Goal: Task Accomplishment & Management: Use online tool/utility

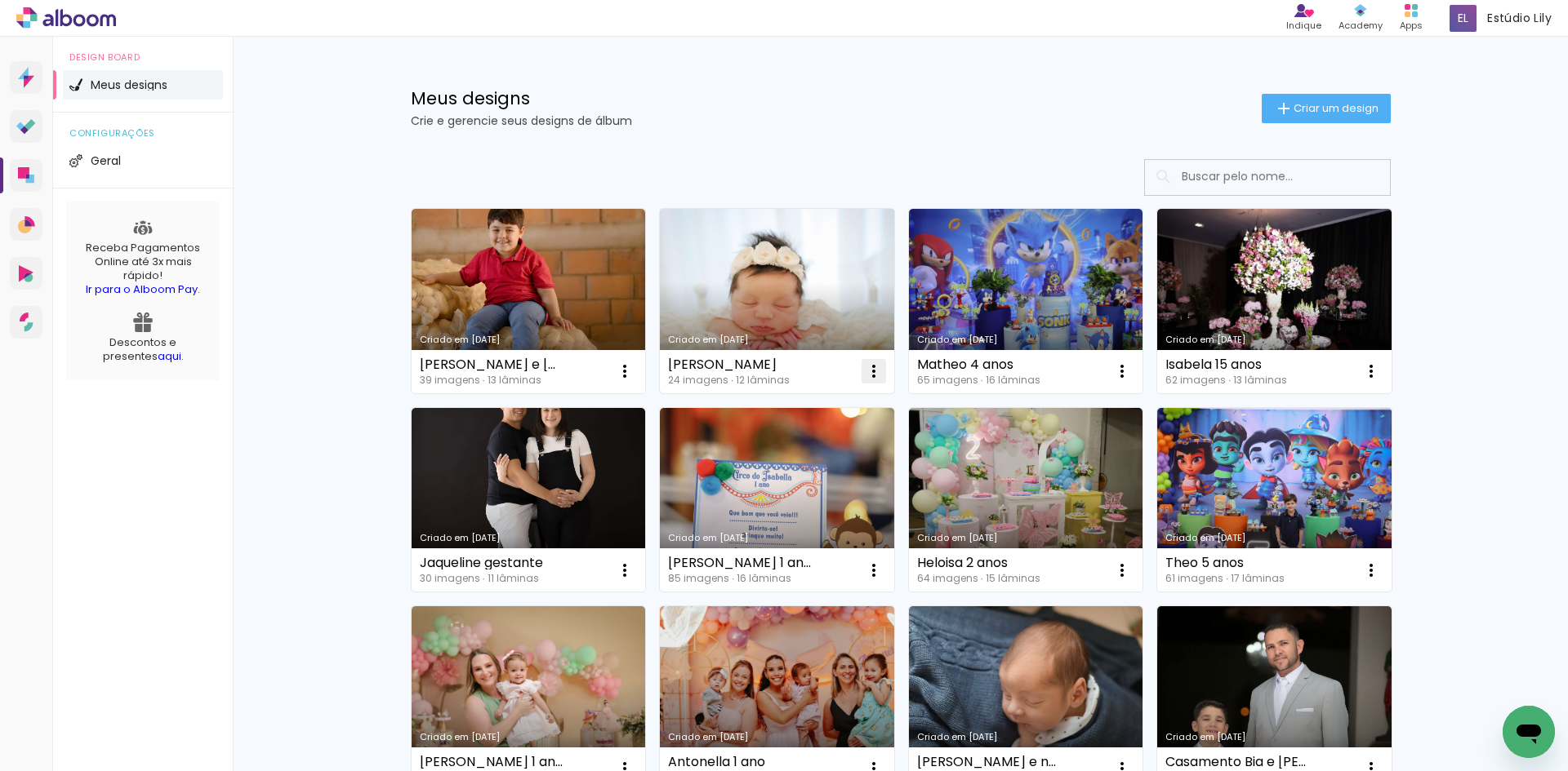
click at [635, 379] on iron-icon at bounding box center [624, 371] width 20 height 20
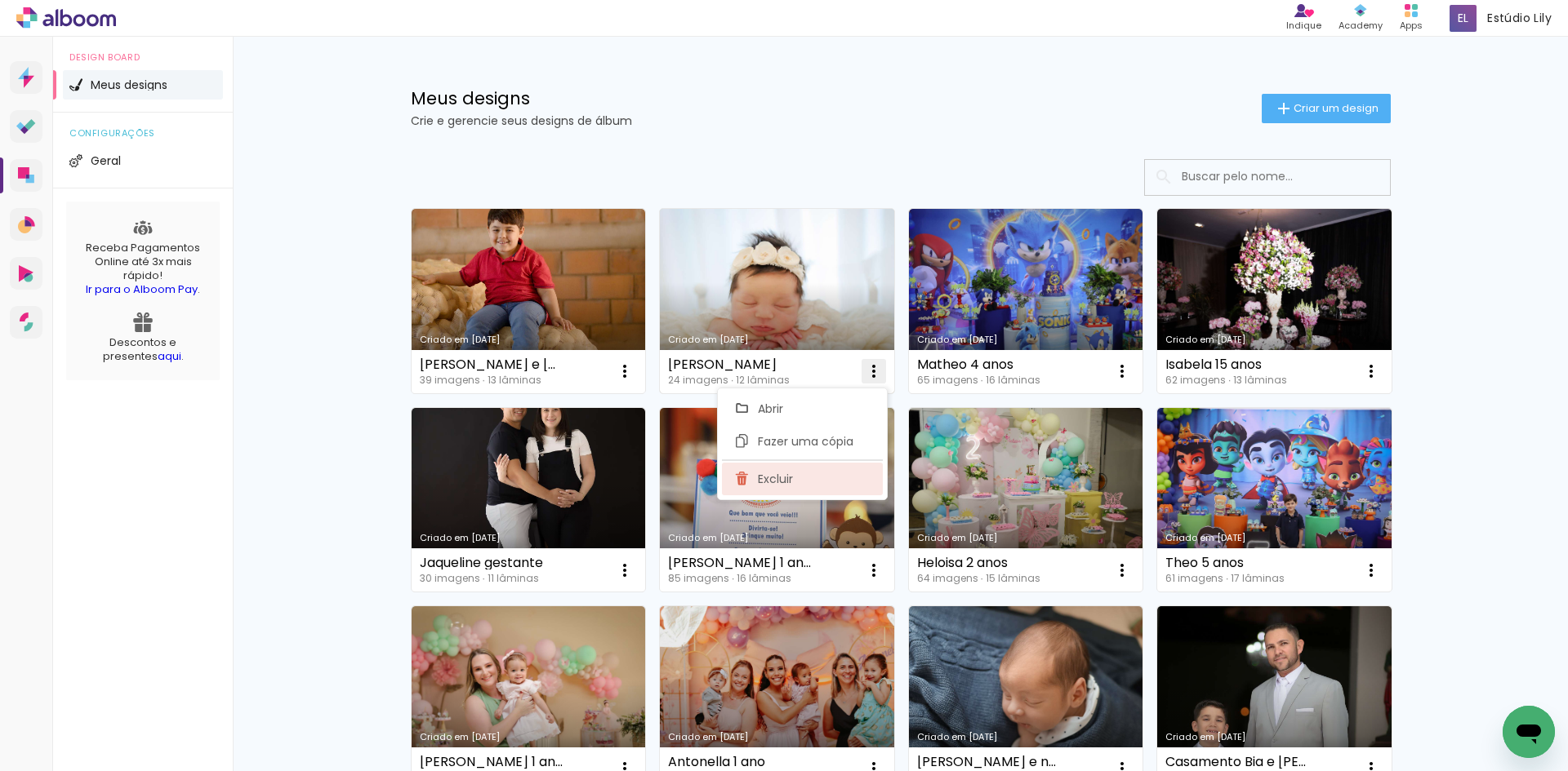
click at [777, 478] on span "Excluir" at bounding box center [776, 479] width 35 height 11
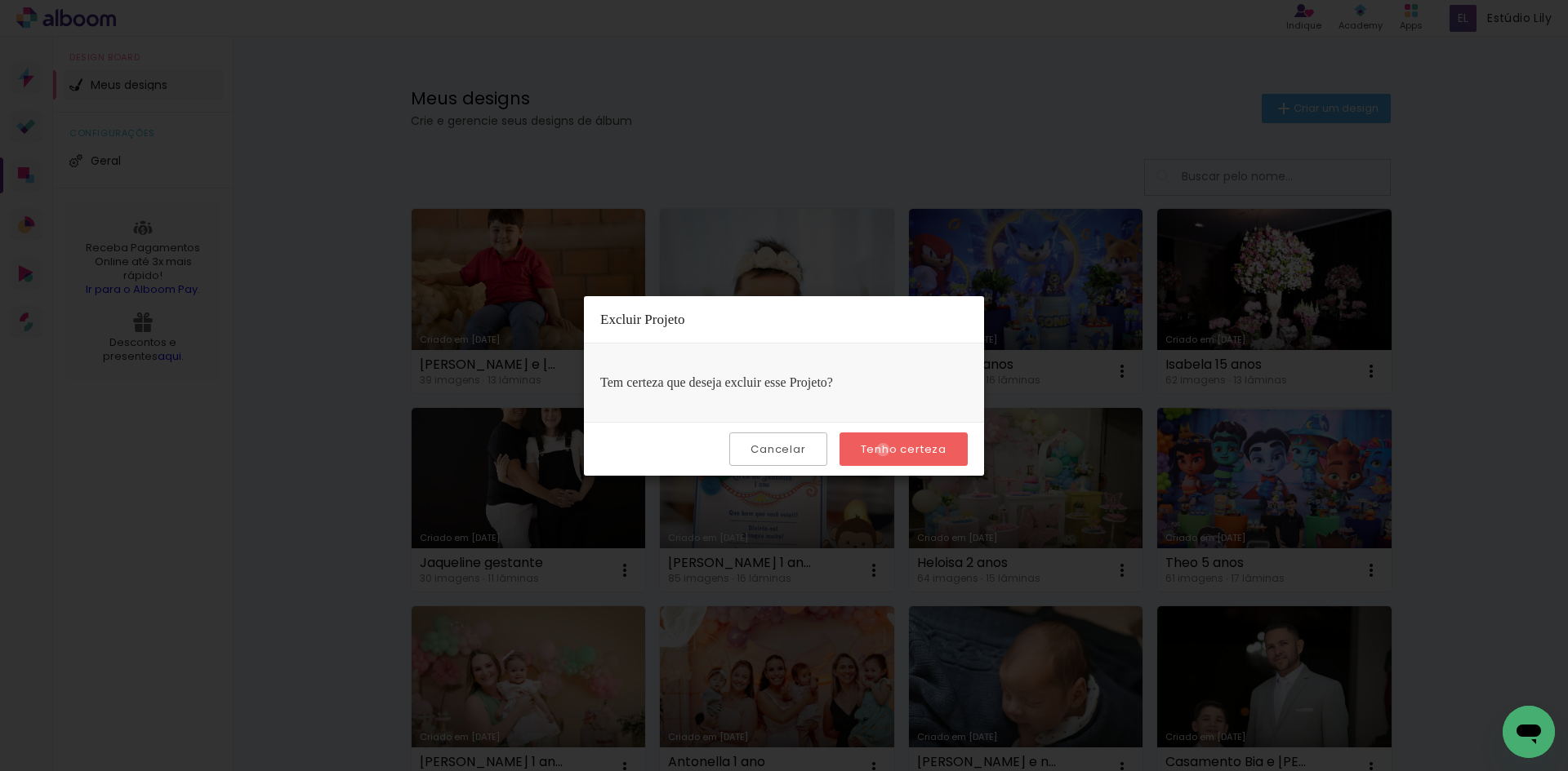
click at [0, 0] on slot "Tenho certeza" at bounding box center [0, 0] width 0 height 0
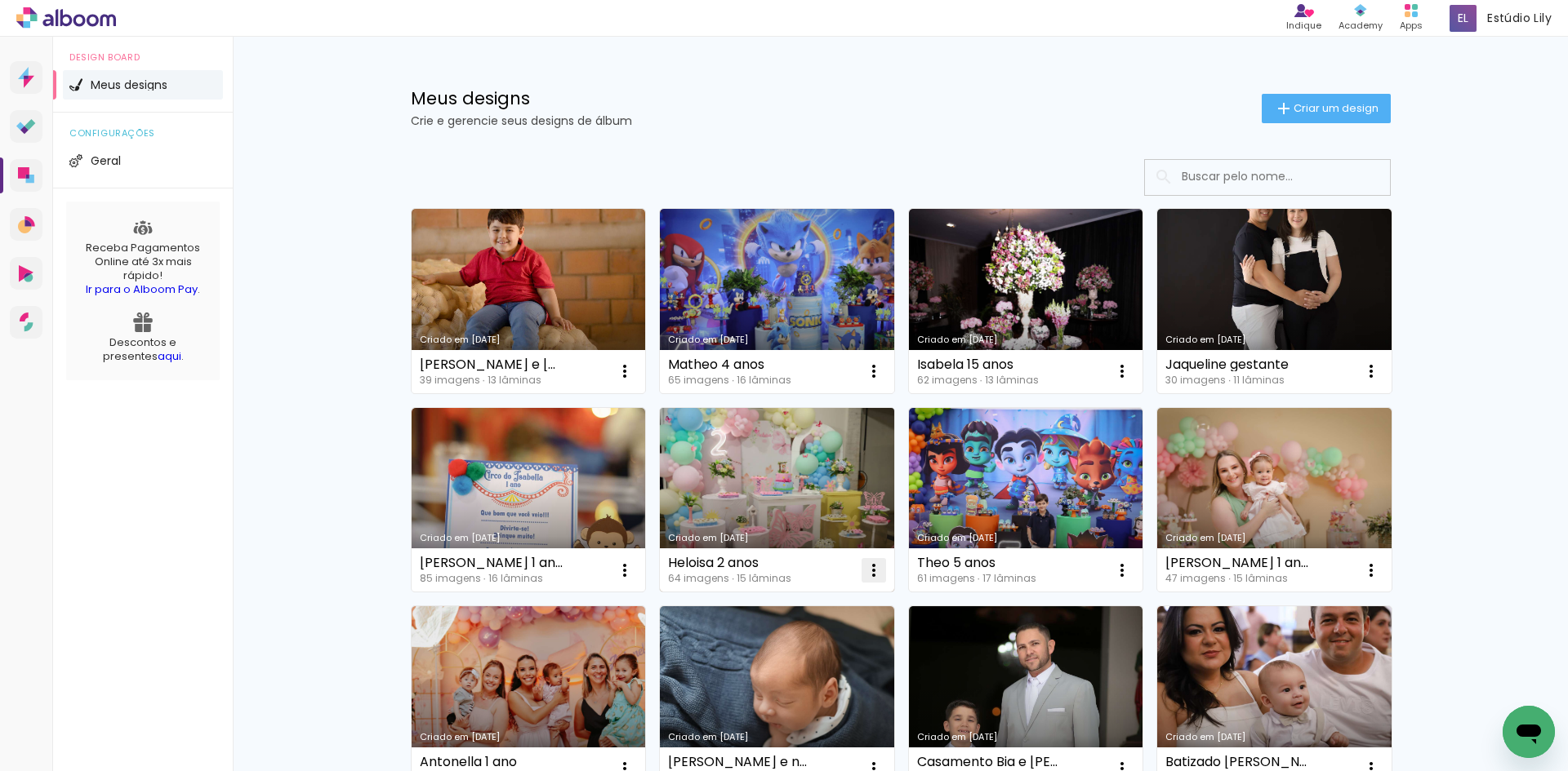
click at [635, 382] on iron-icon at bounding box center [624, 371] width 20 height 20
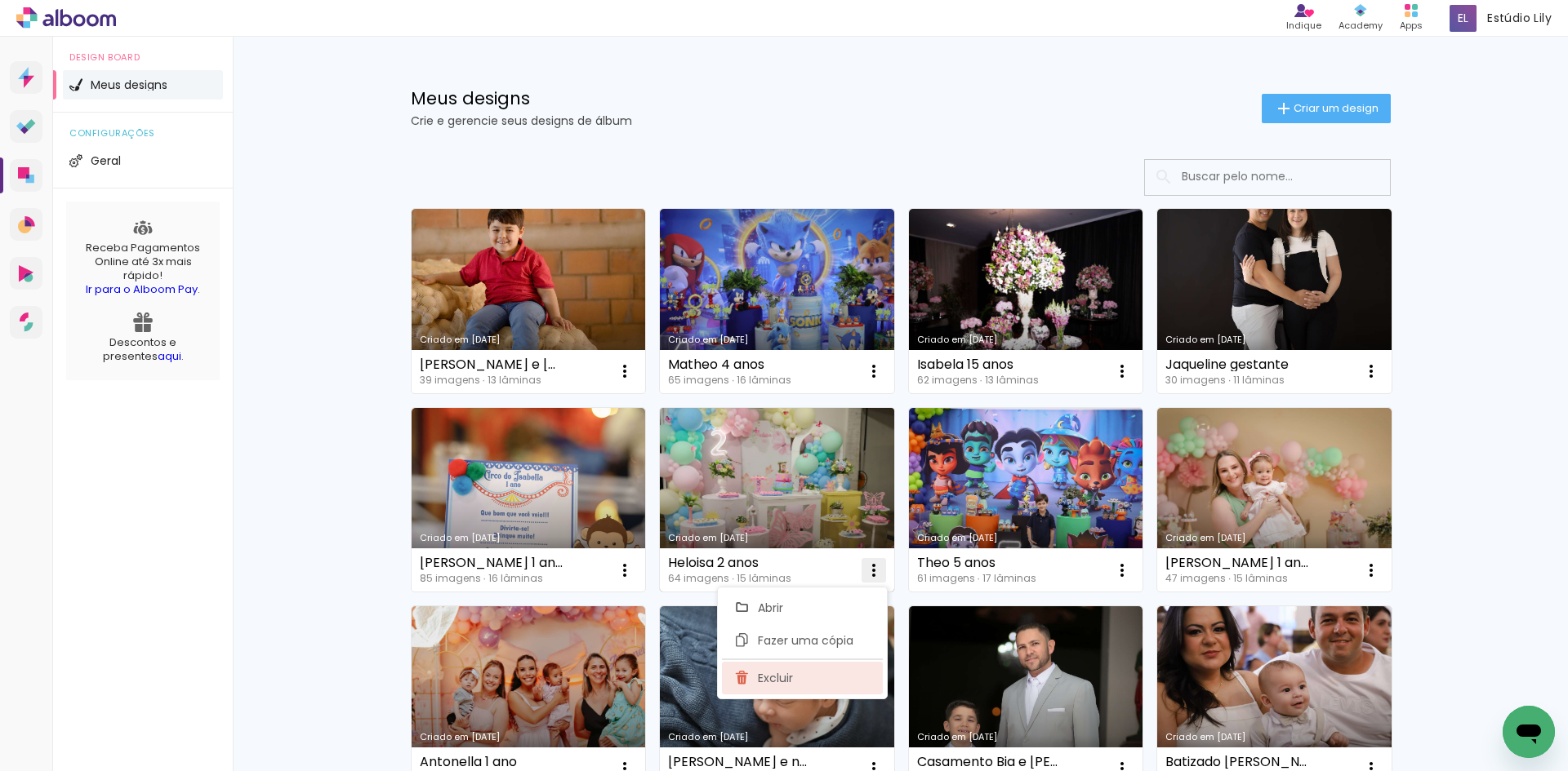
click at [810, 671] on paper-item "Excluir" at bounding box center [802, 679] width 161 height 33
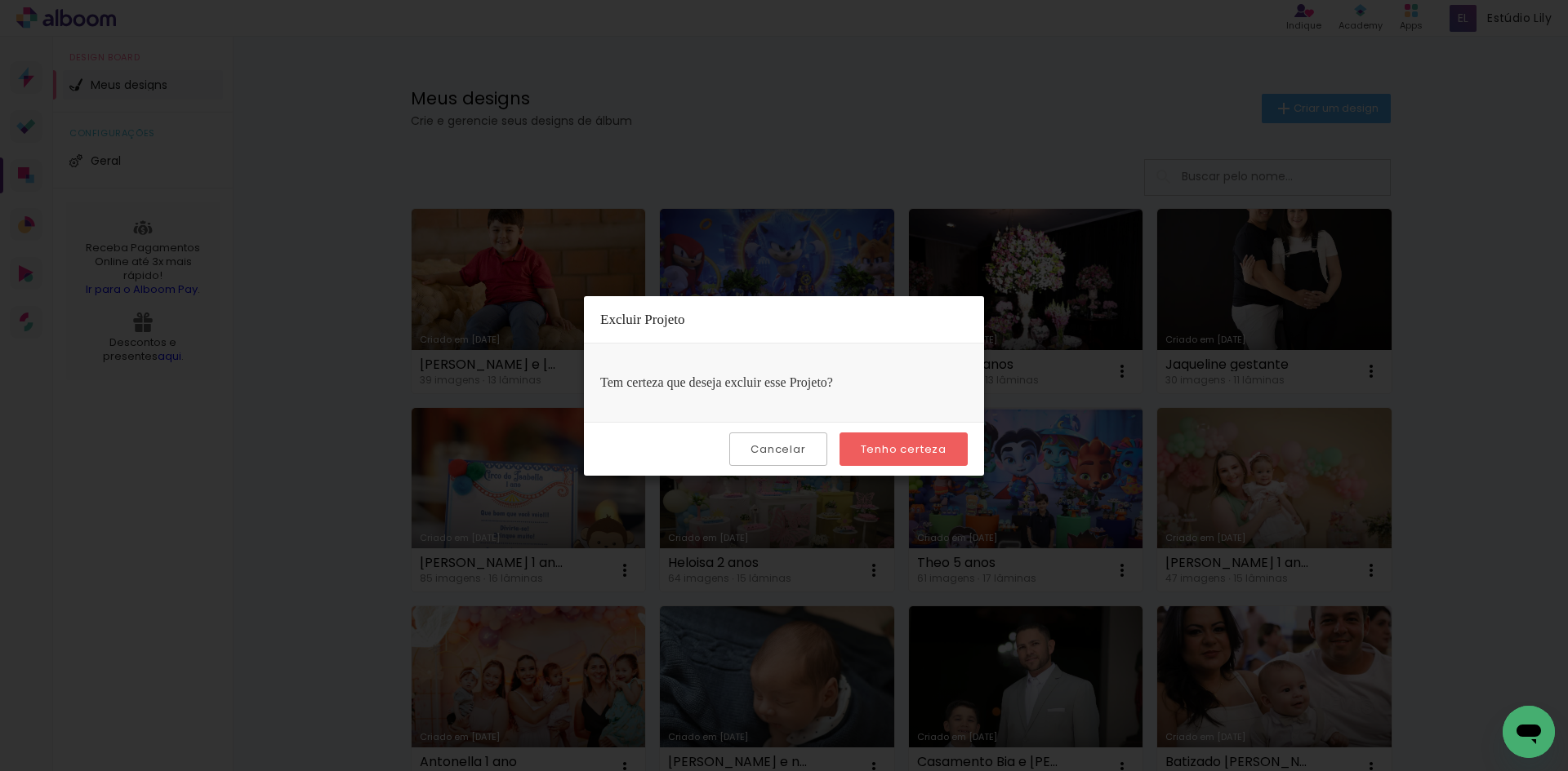
click at [0, 0] on slot "Tenho certeza" at bounding box center [0, 0] width 0 height 0
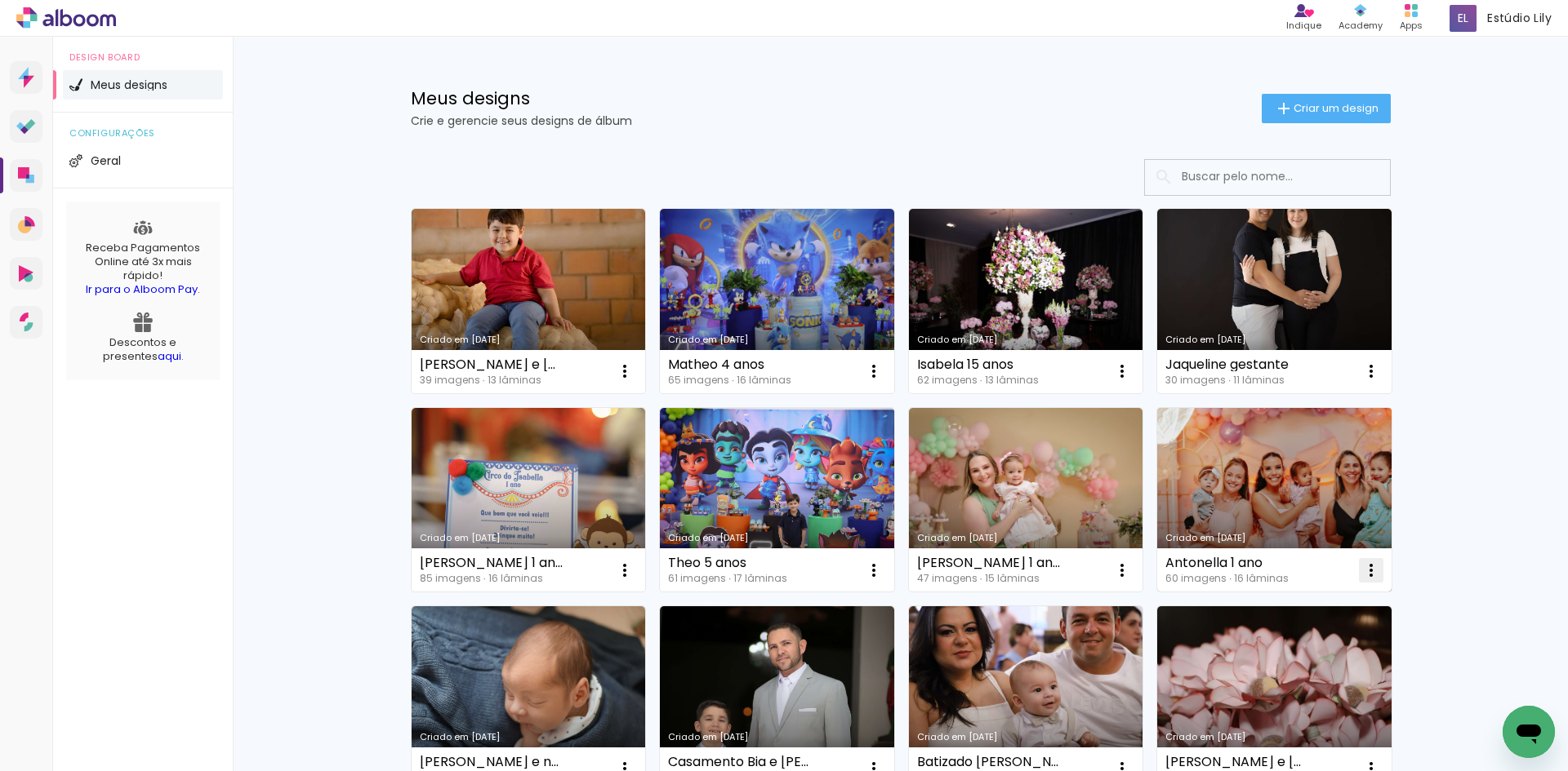
click at [635, 382] on iron-icon at bounding box center [624, 371] width 20 height 20
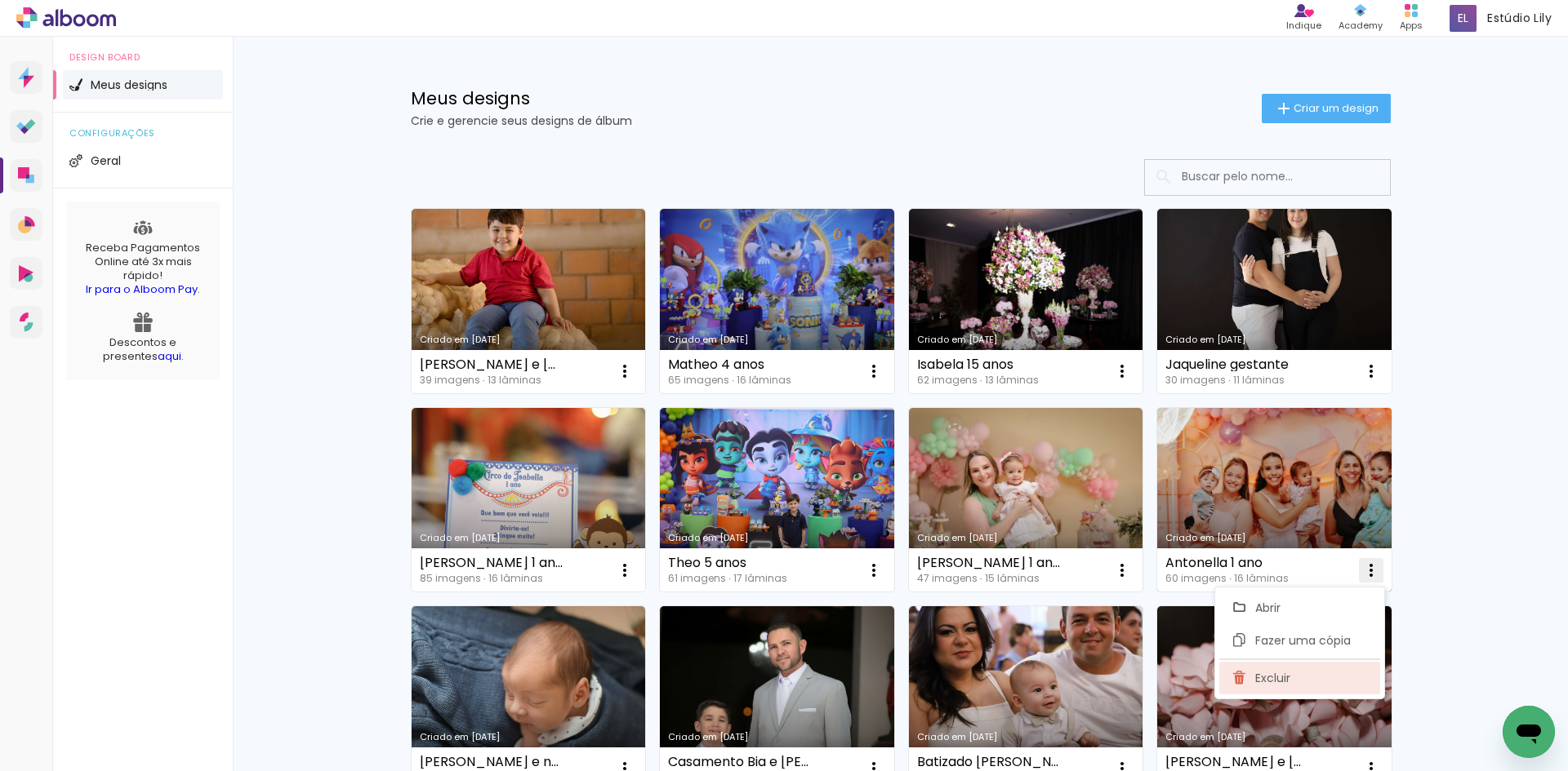
click at [1347, 687] on paper-item "Excluir" at bounding box center [1299, 679] width 161 height 33
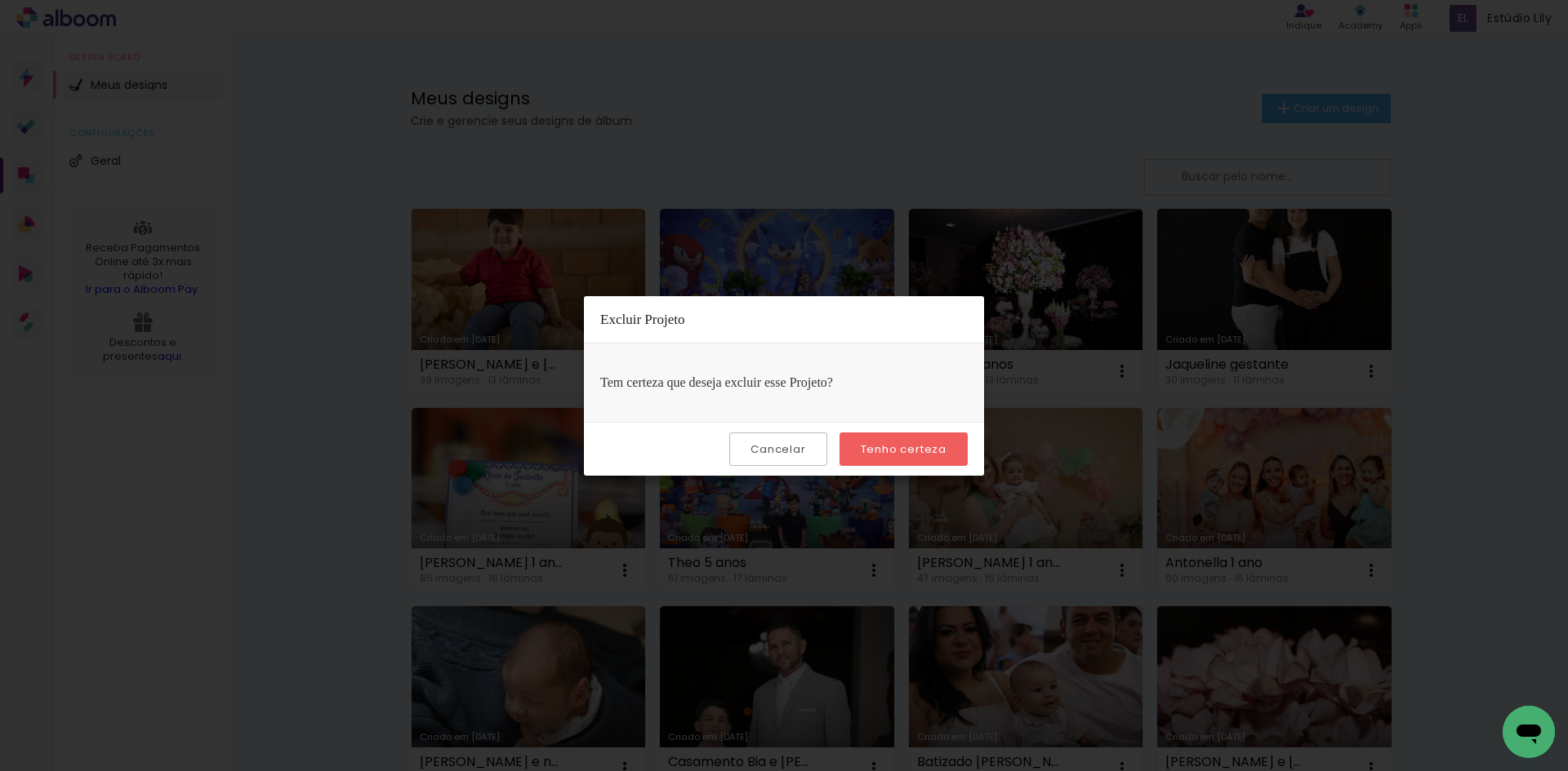
click at [944, 457] on paper-button "Tenho certeza" at bounding box center [903, 449] width 128 height 34
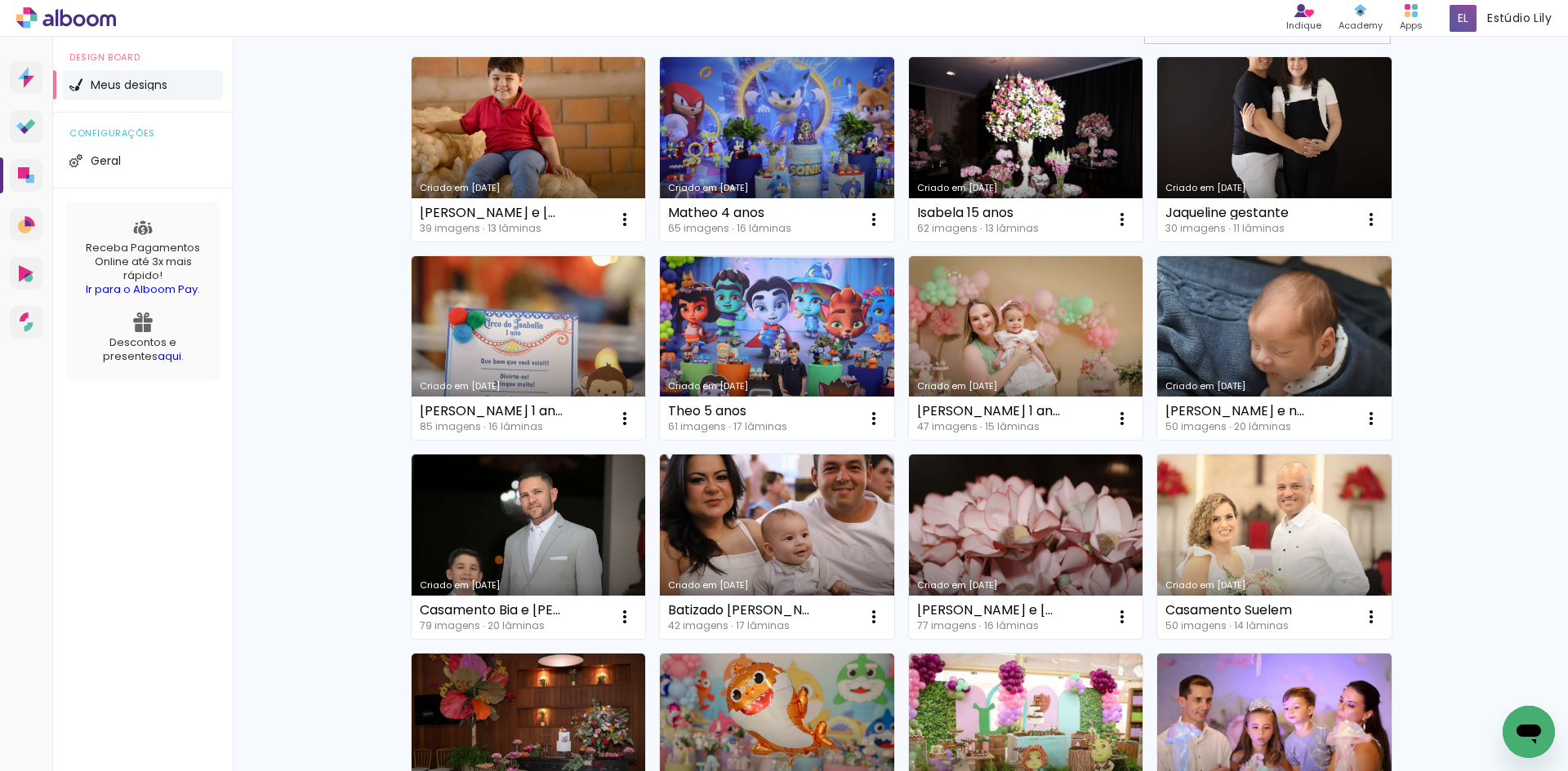
scroll to position [245, 0]
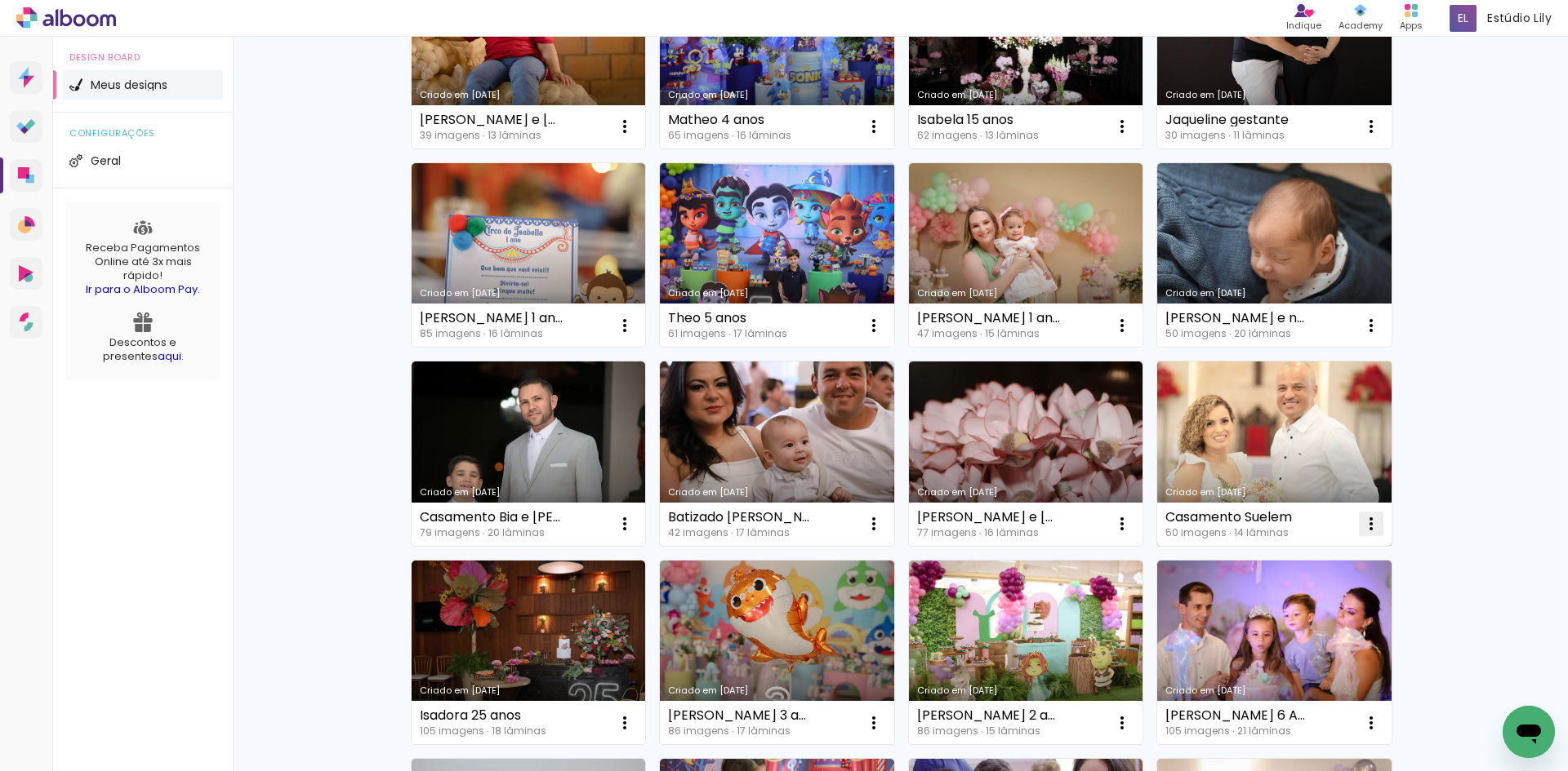
click at [635, 136] on iron-icon at bounding box center [624, 126] width 20 height 20
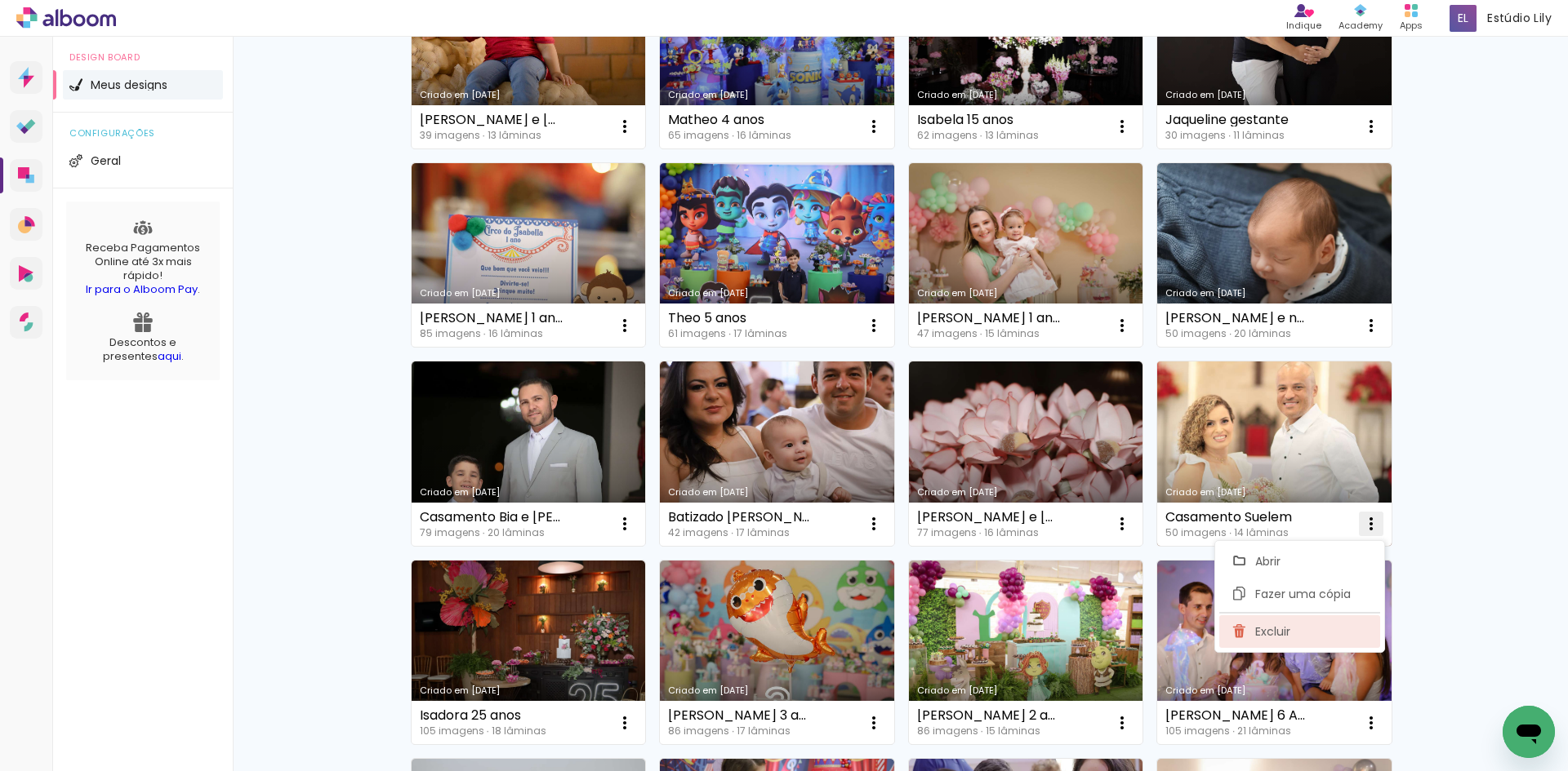
click at [1312, 621] on paper-item "Excluir" at bounding box center [1299, 632] width 161 height 33
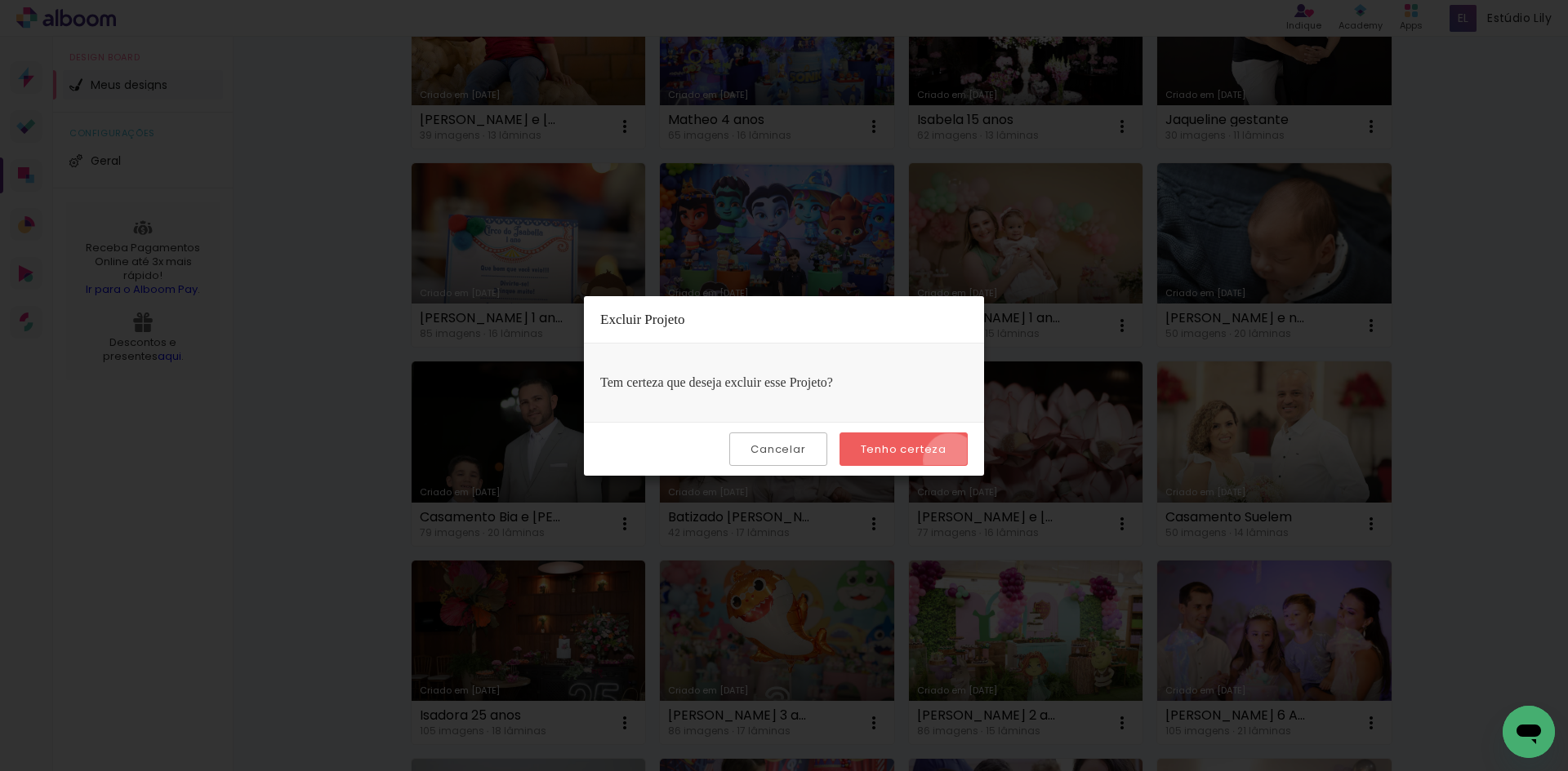
click at [953, 461] on paper-button "Tenho certeza" at bounding box center [903, 449] width 128 height 34
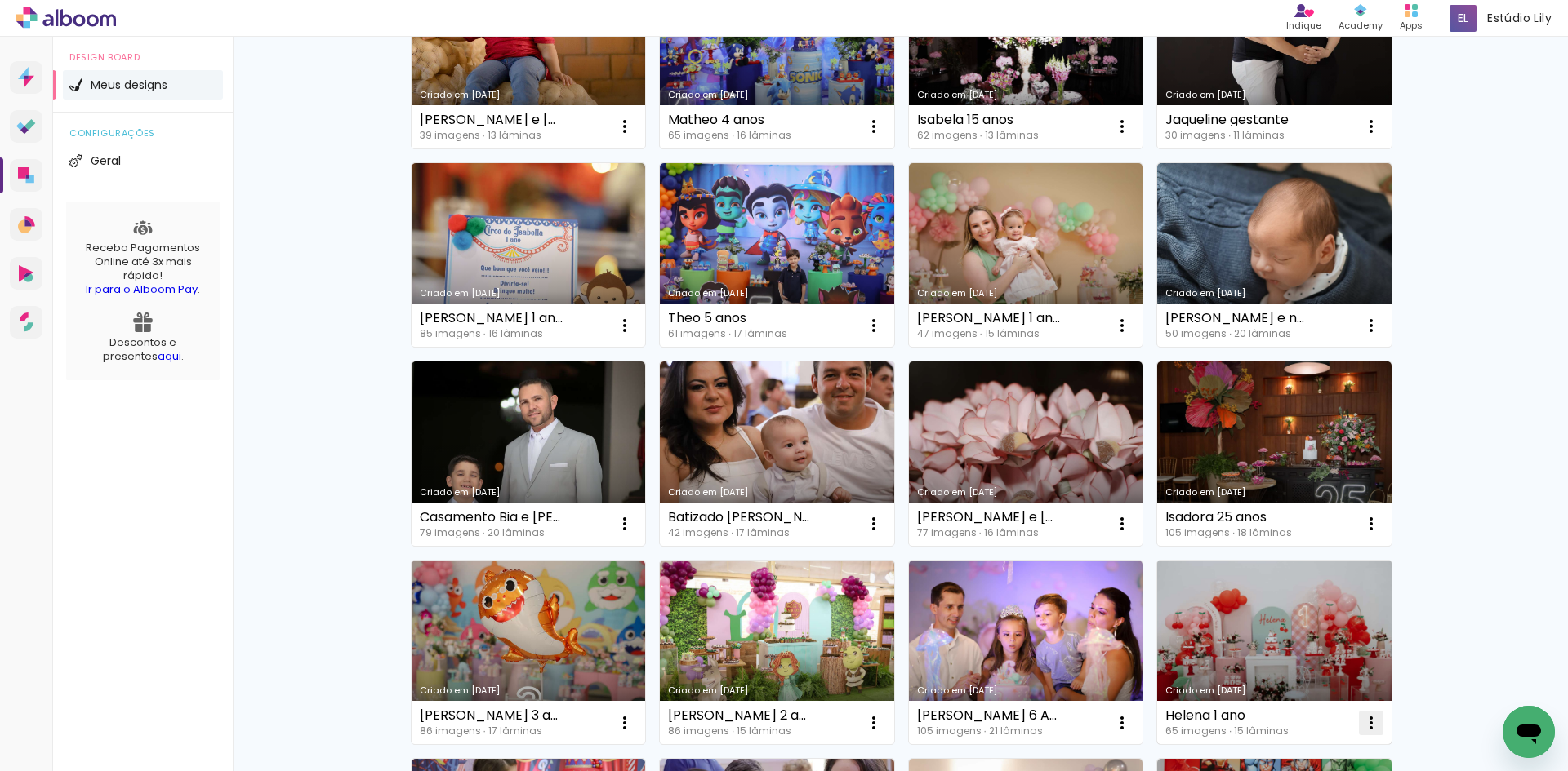
click at [635, 136] on iron-icon at bounding box center [624, 126] width 20 height 20
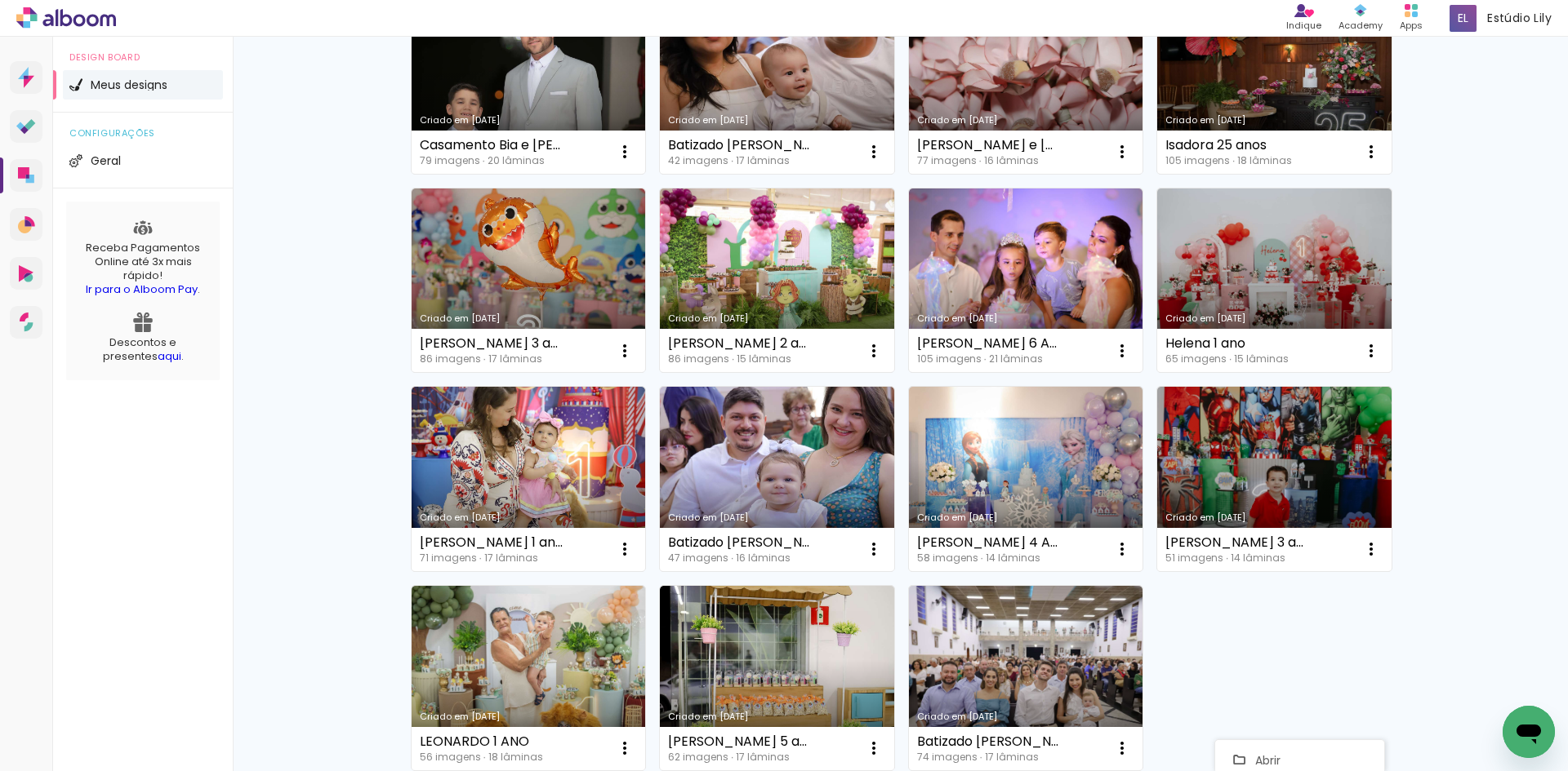
scroll to position [624, 0]
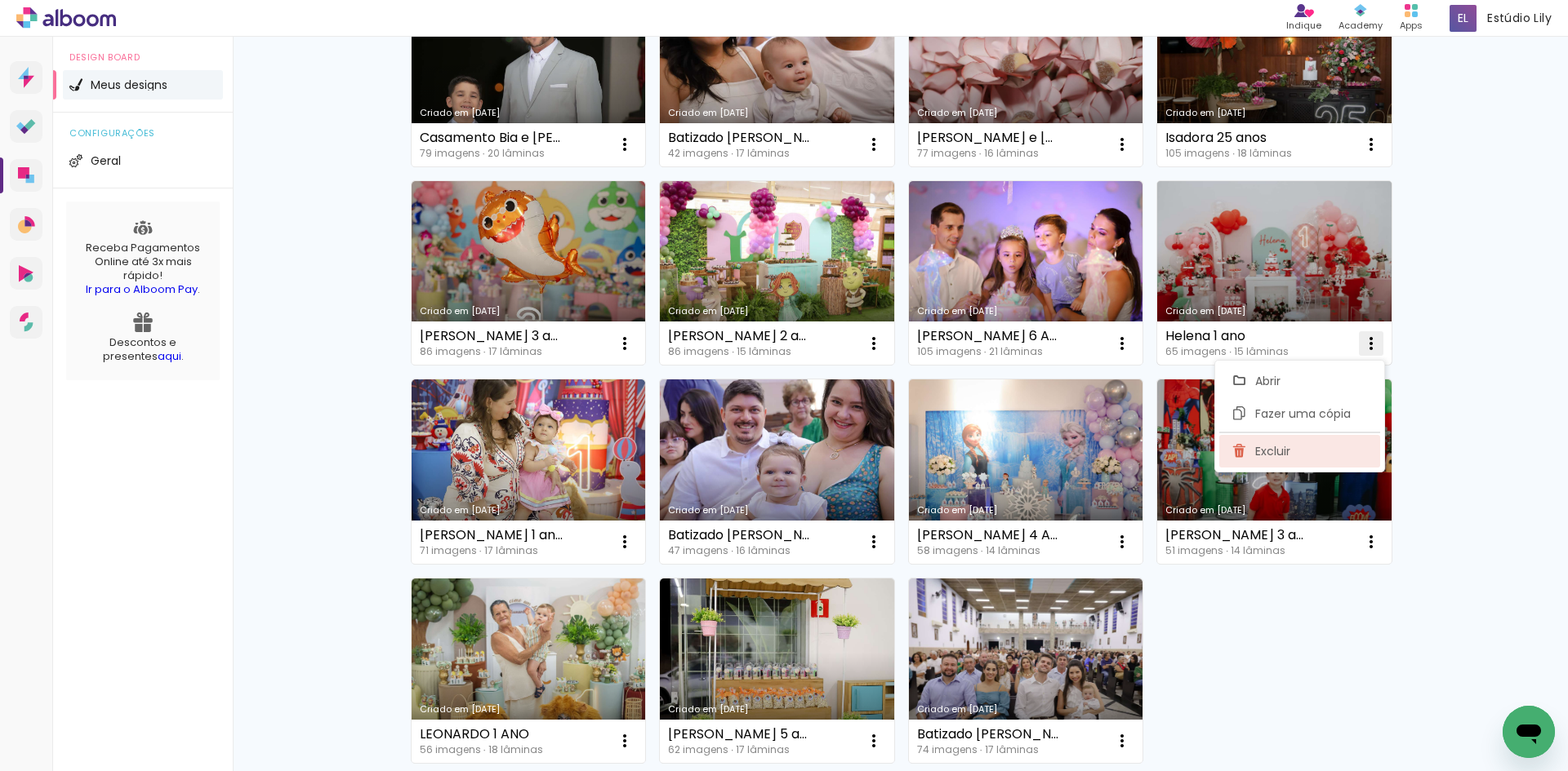
click at [1295, 450] on paper-item "Excluir" at bounding box center [1299, 452] width 161 height 33
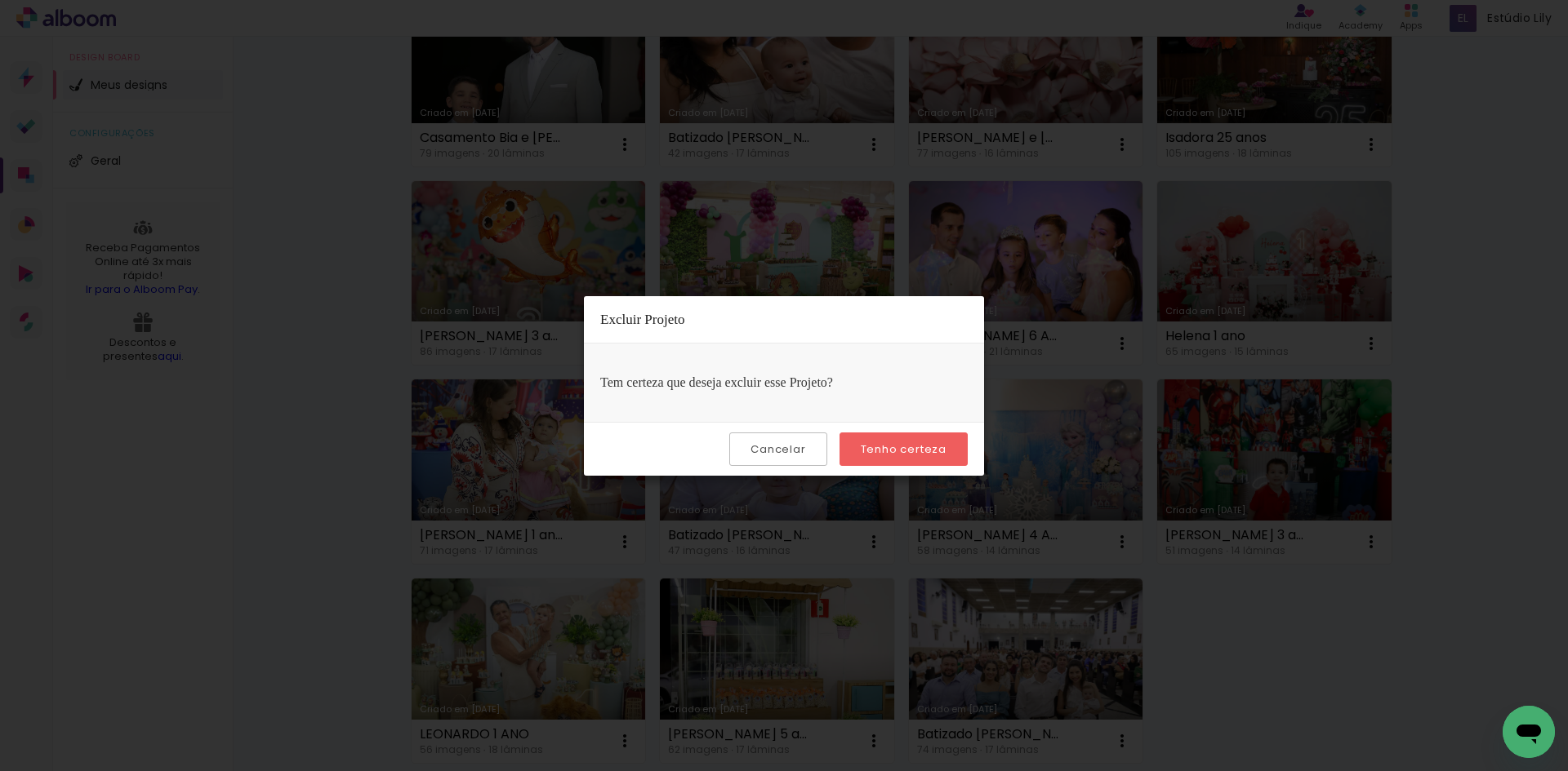
click at [0, 0] on slot "Tenho certeza" at bounding box center [0, 0] width 0 height 0
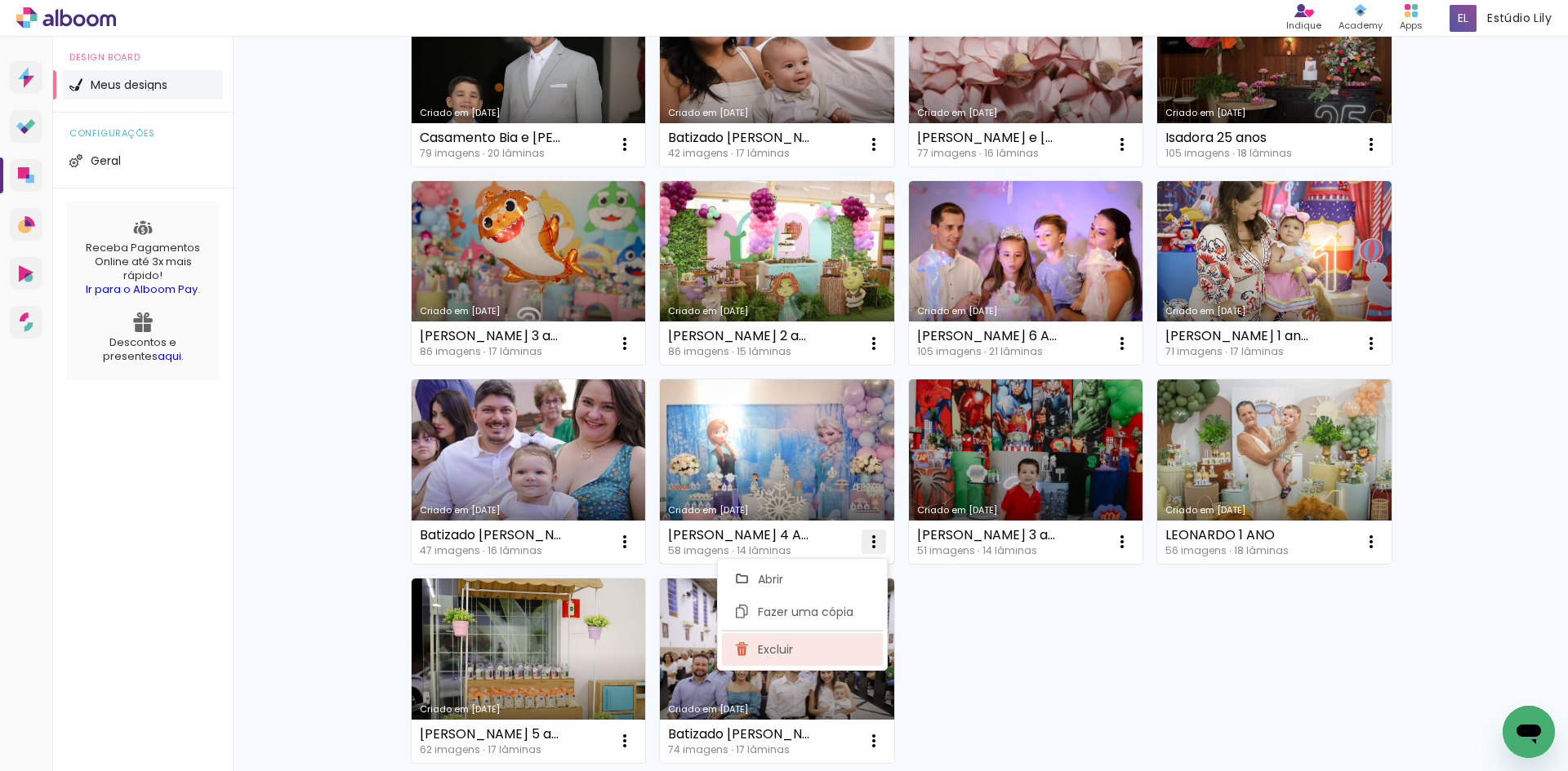
click at [758, 655] on span "Excluir" at bounding box center [776, 649] width 35 height 11
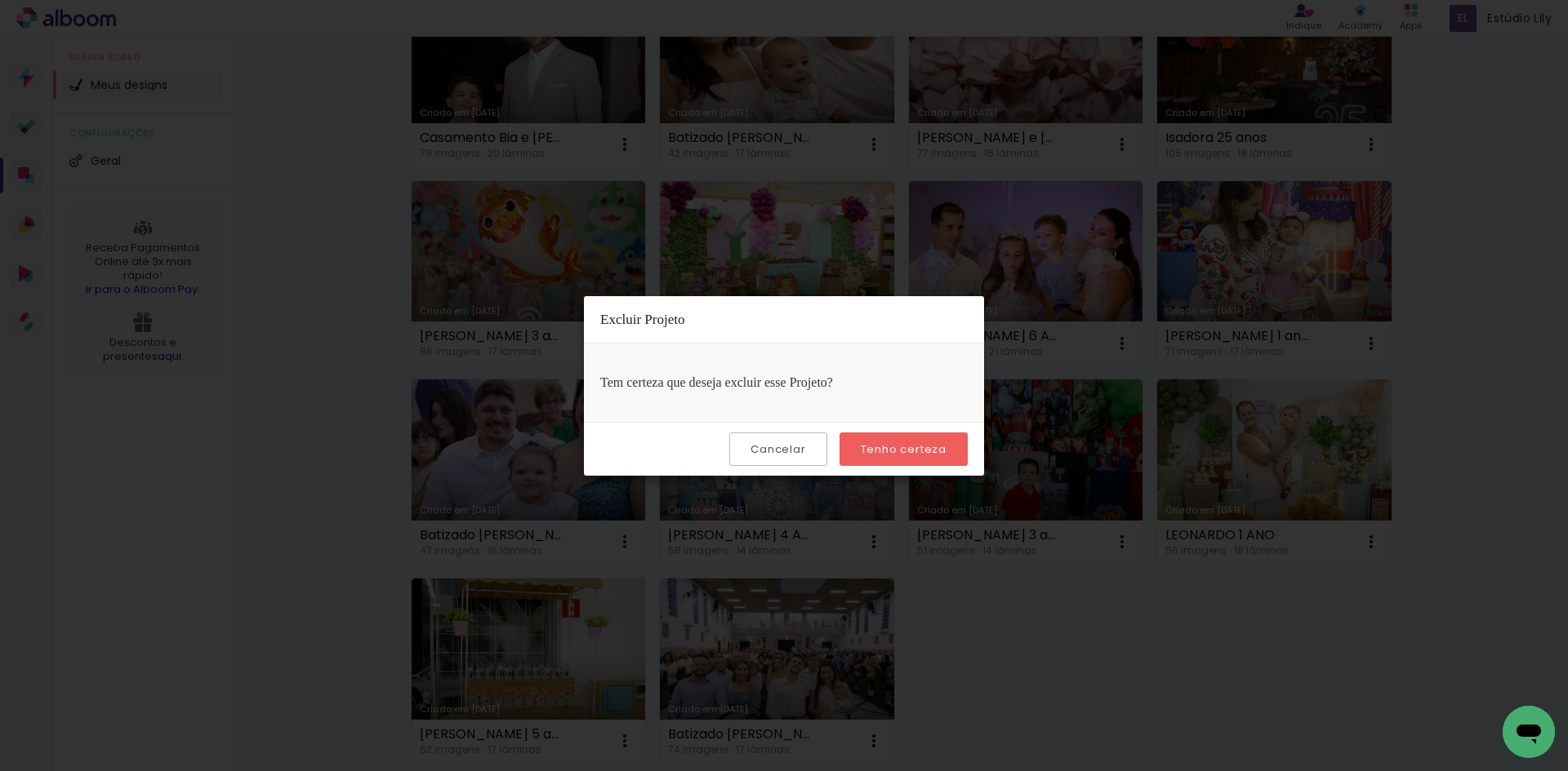
click at [0, 0] on slot "Tenho certeza" at bounding box center [0, 0] width 0 height 0
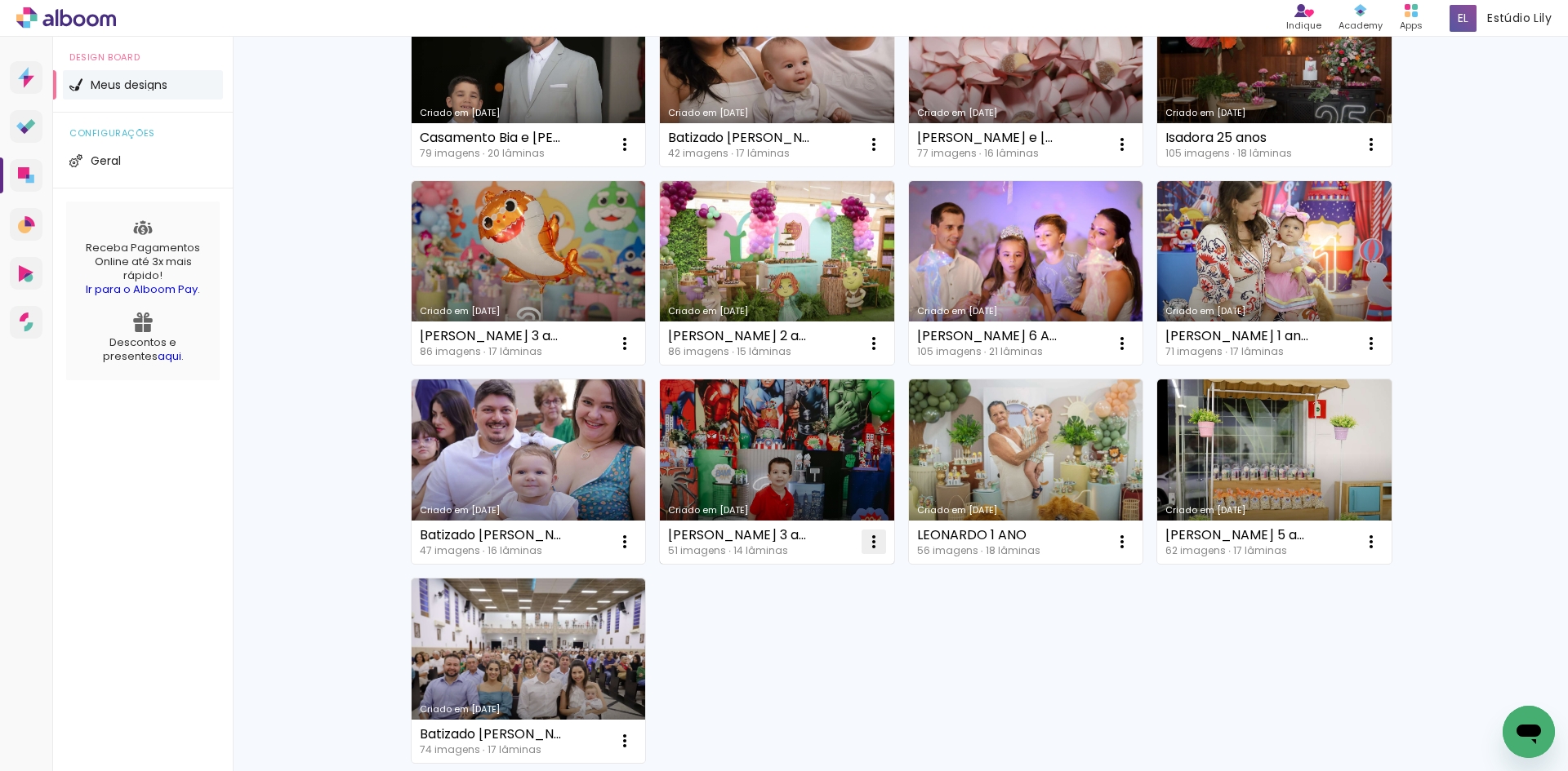
click at [781, 644] on span "Excluir" at bounding box center [776, 649] width 35 height 11
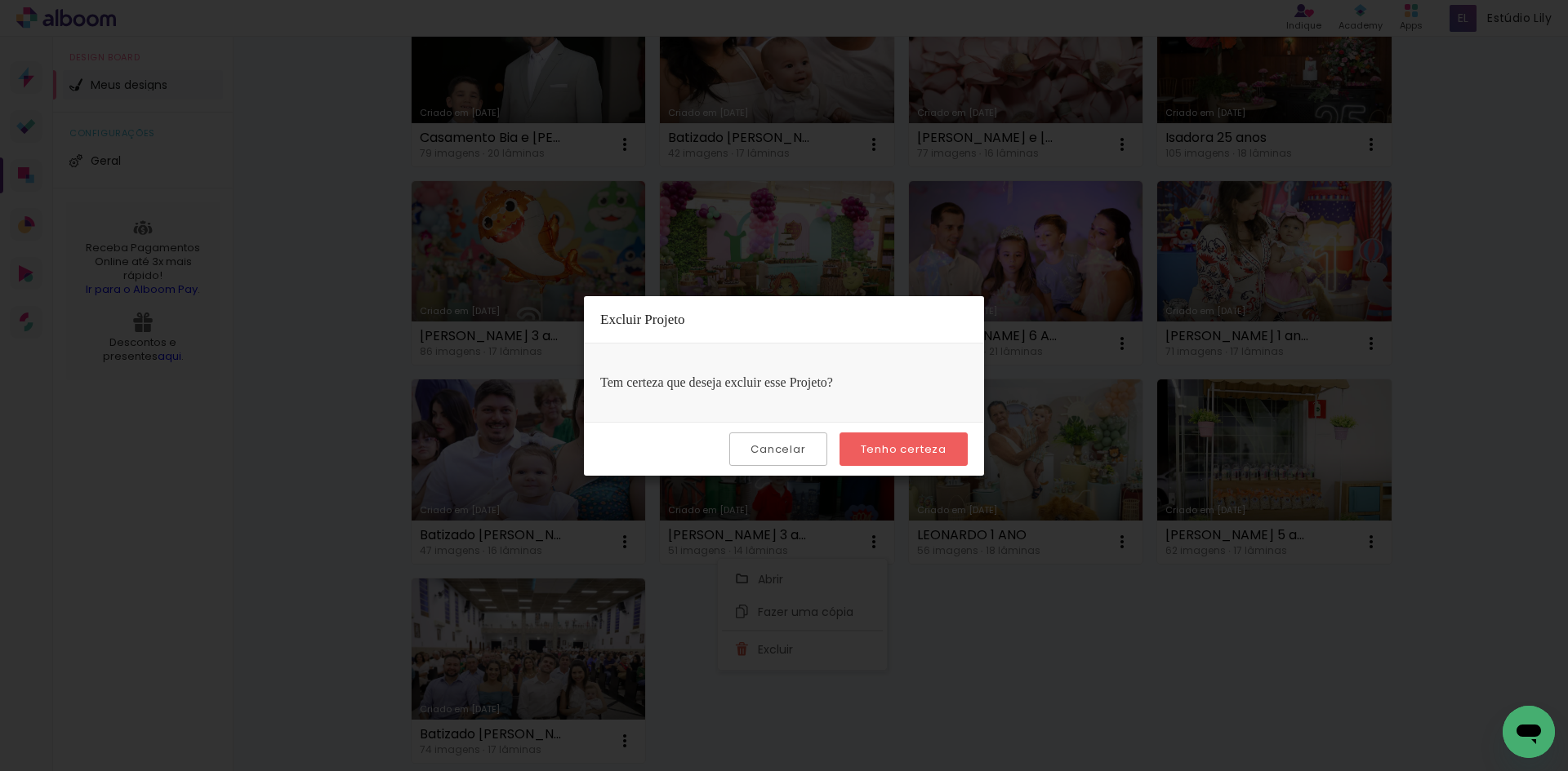
click at [0, 0] on slot "Tenho certeza" at bounding box center [0, 0] width 0 height 0
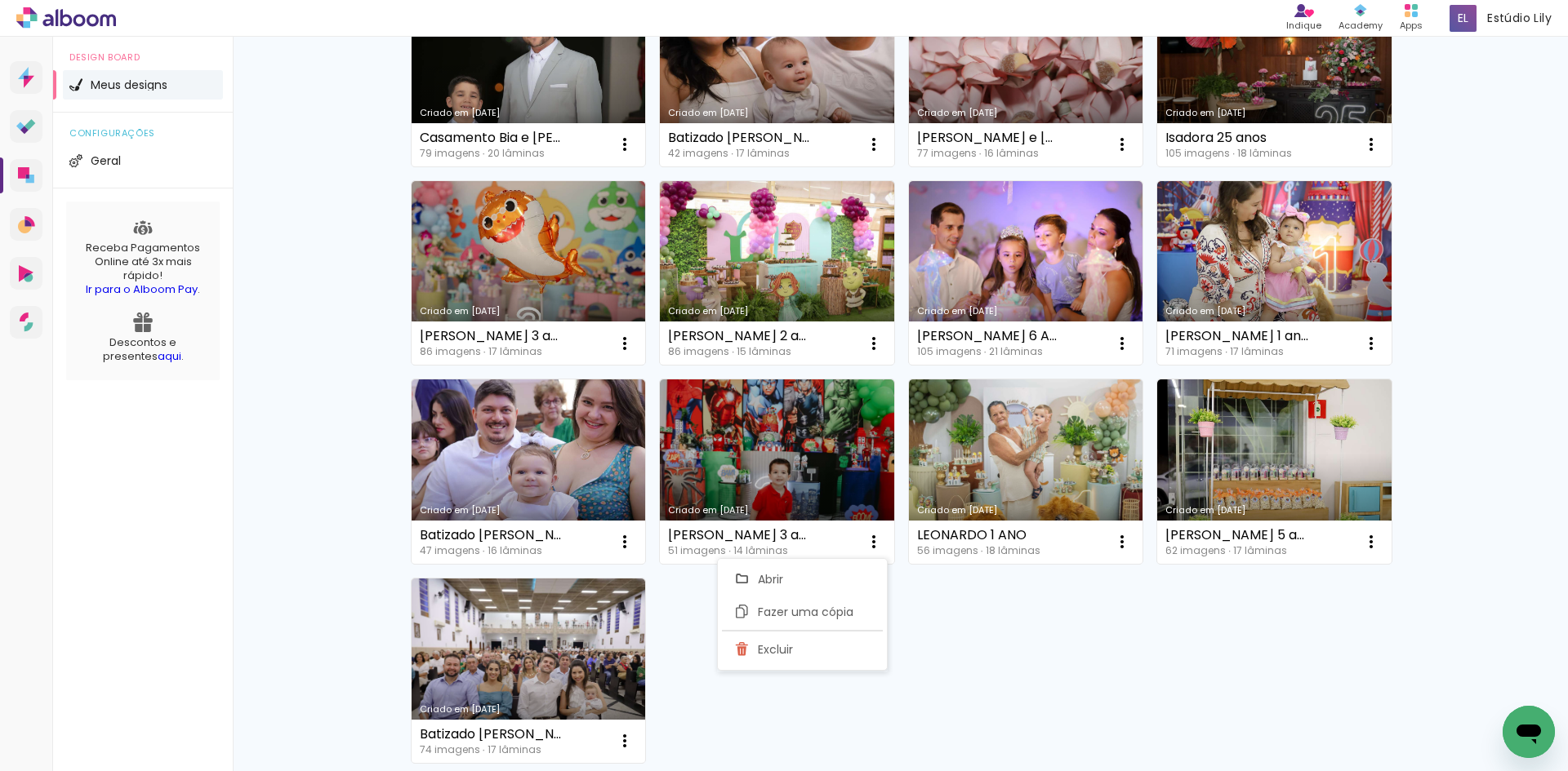
scroll to position [570, 0]
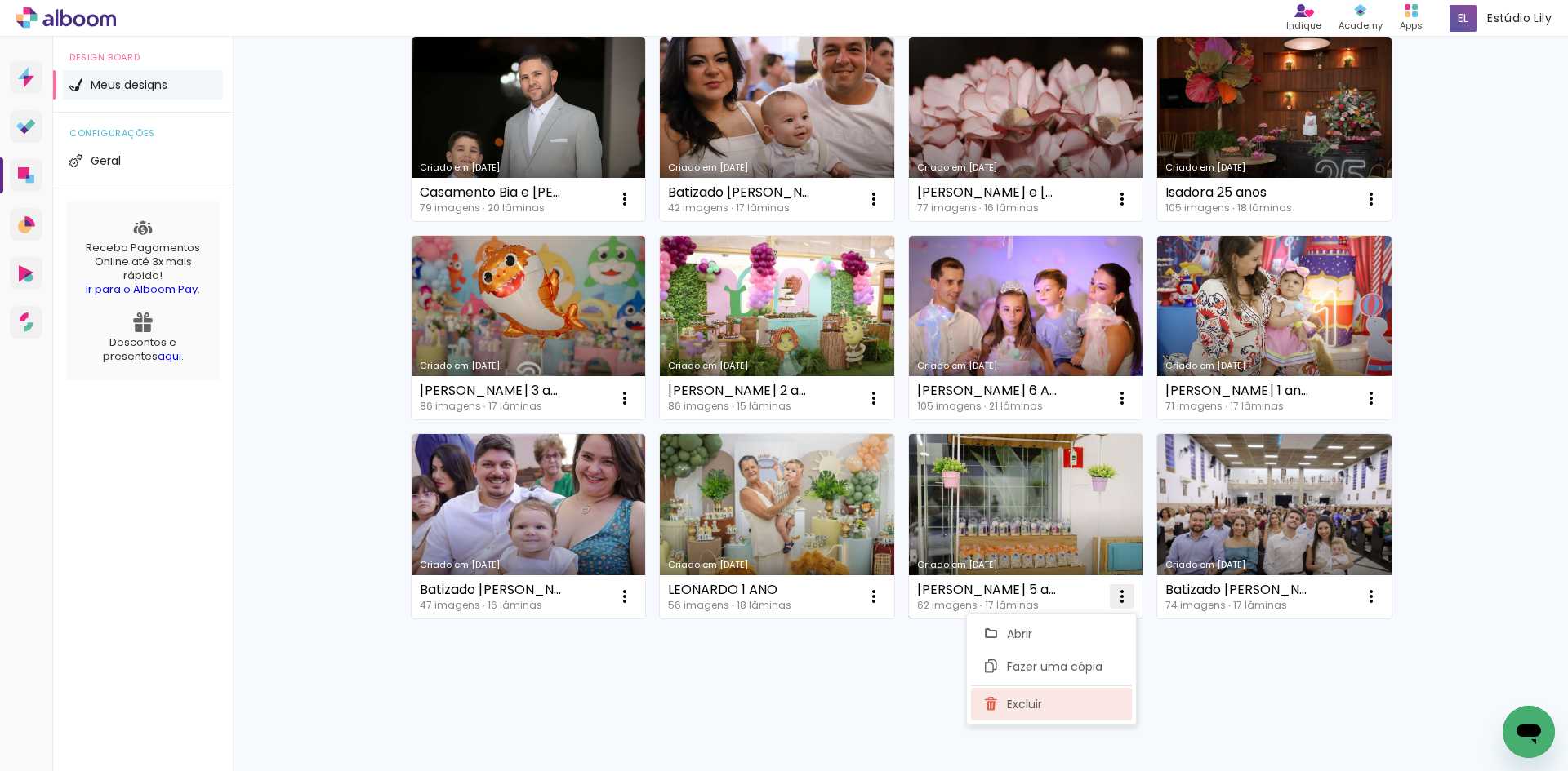
click at [1028, 699] on span "Excluir" at bounding box center [1024, 704] width 35 height 11
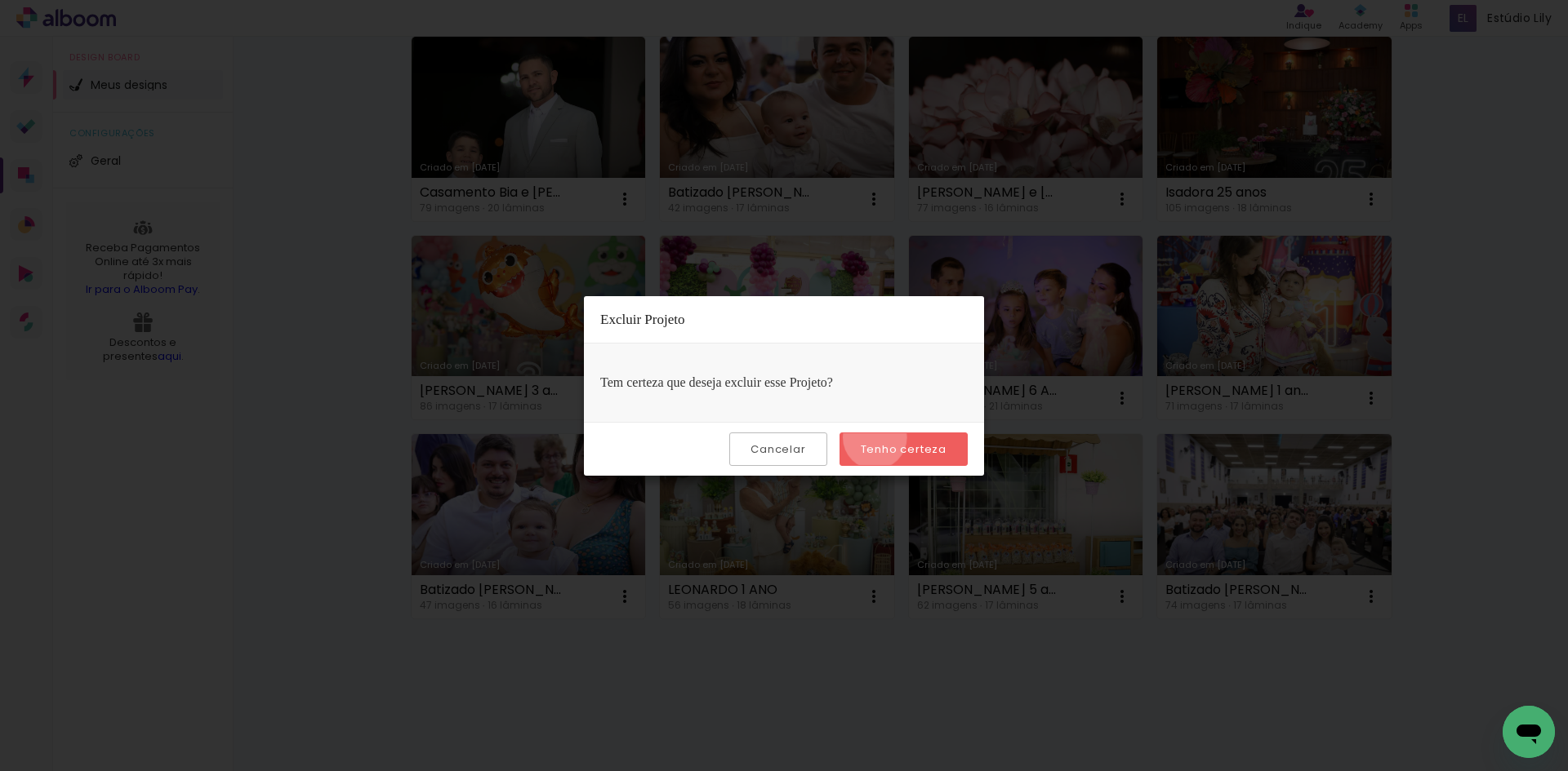
click at [877, 437] on paper-button "Tenho certeza" at bounding box center [903, 449] width 128 height 34
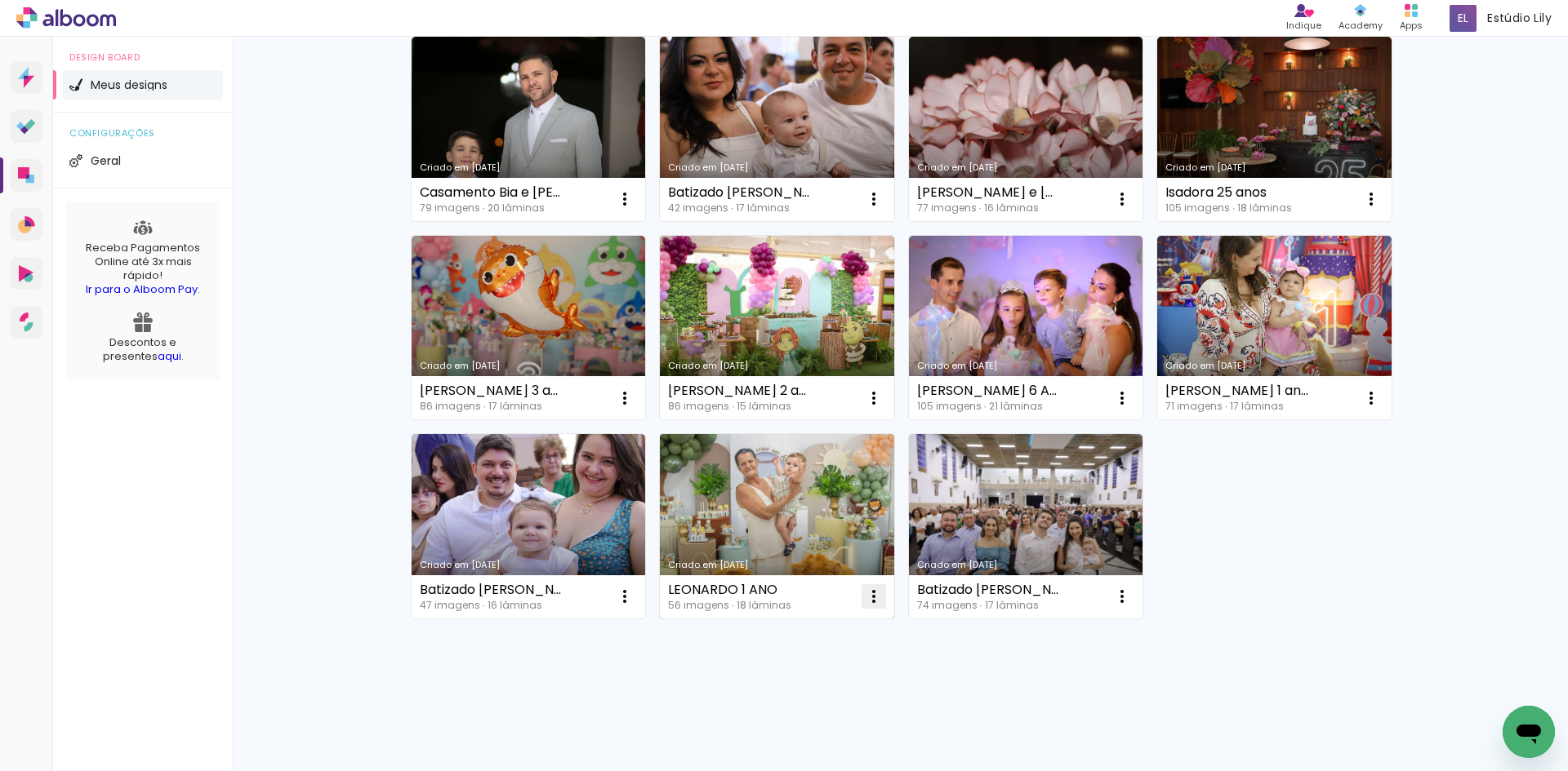
click at [857, 599] on paper-icon-button at bounding box center [874, 597] width 33 height 33
click at [776, 702] on span "Excluir" at bounding box center [776, 704] width 35 height 11
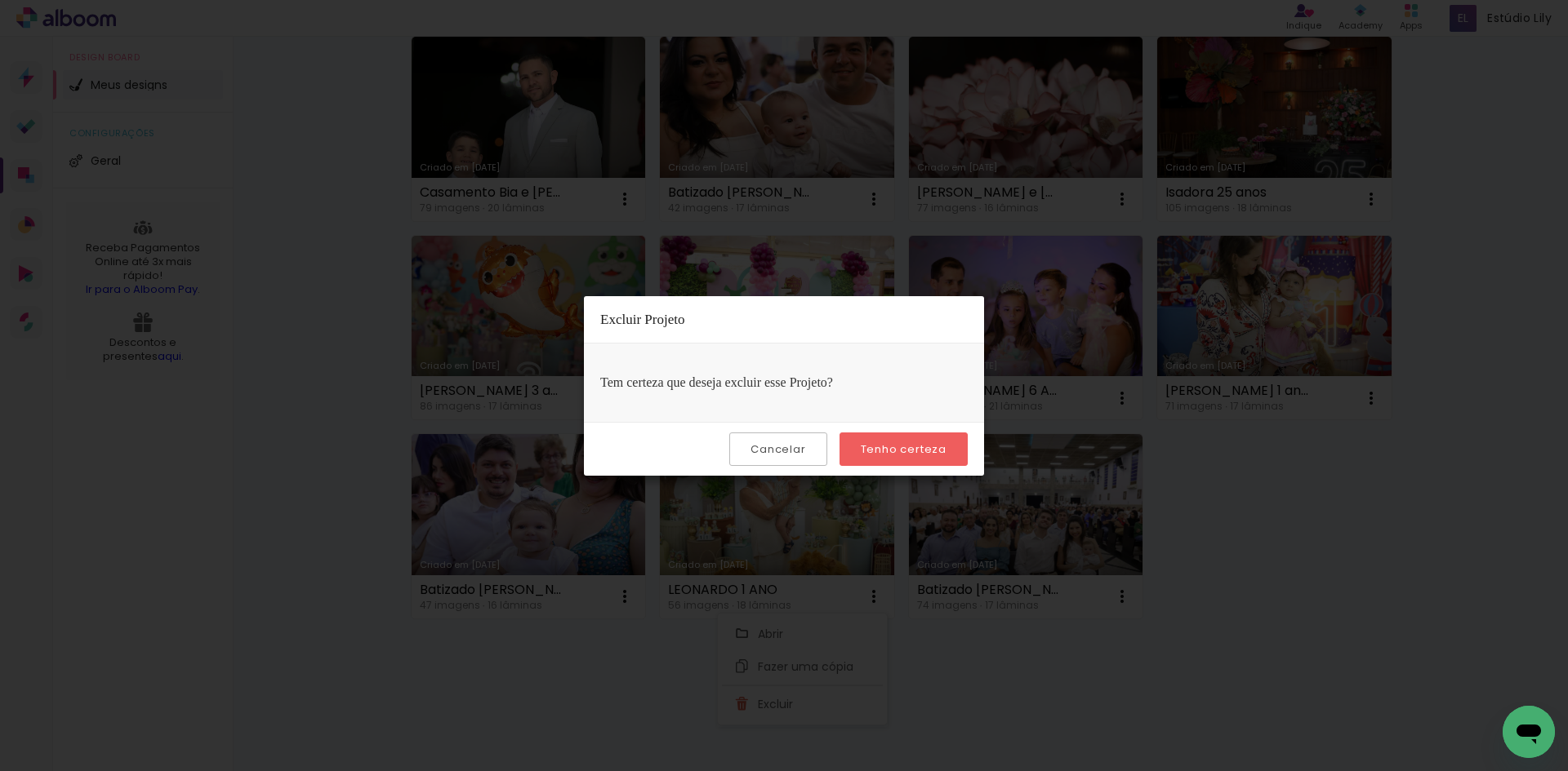
click at [0, 0] on slot "Tenho certeza" at bounding box center [0, 0] width 0 height 0
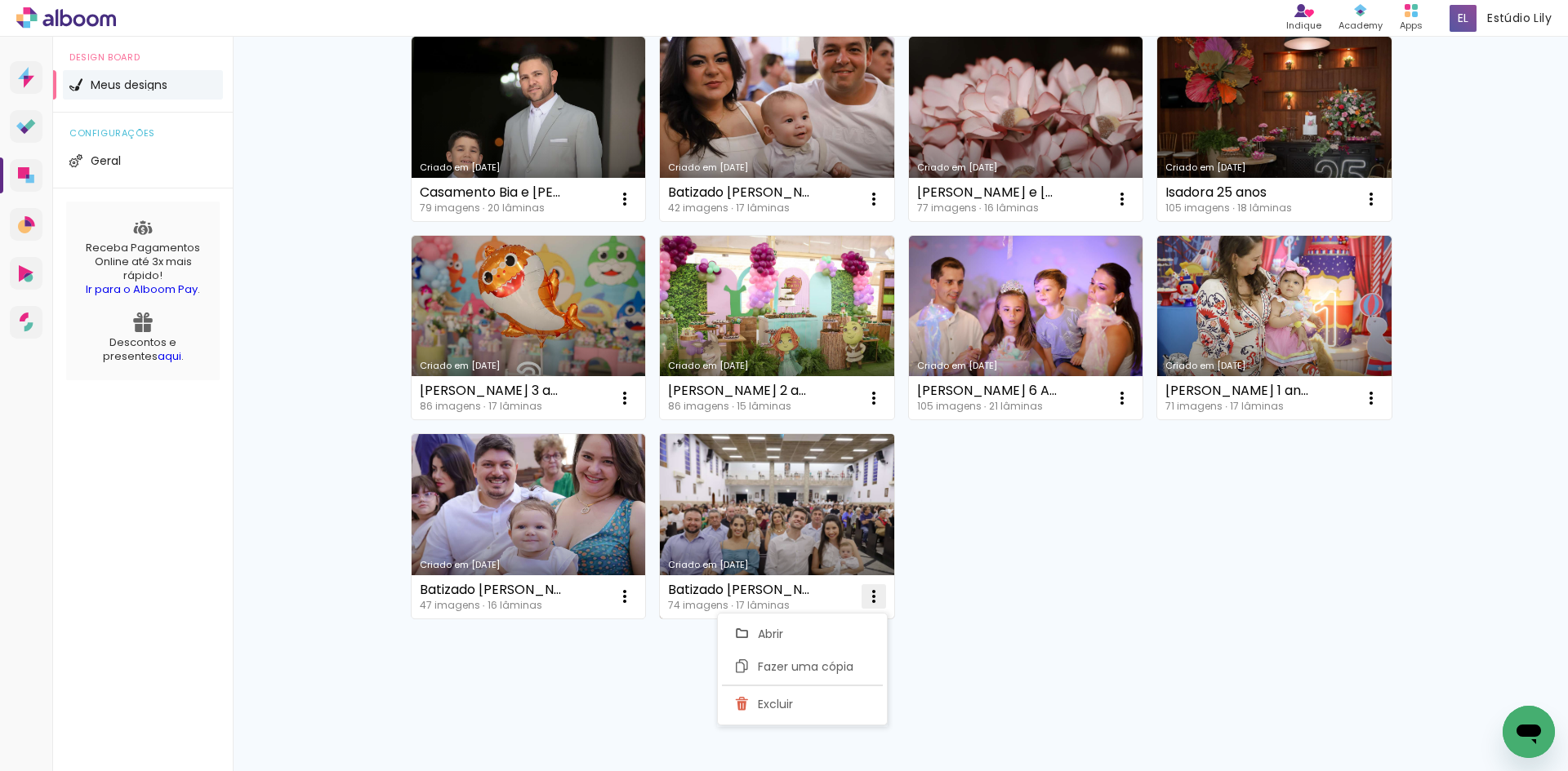
click at [771, 710] on span "Excluir" at bounding box center [776, 704] width 35 height 11
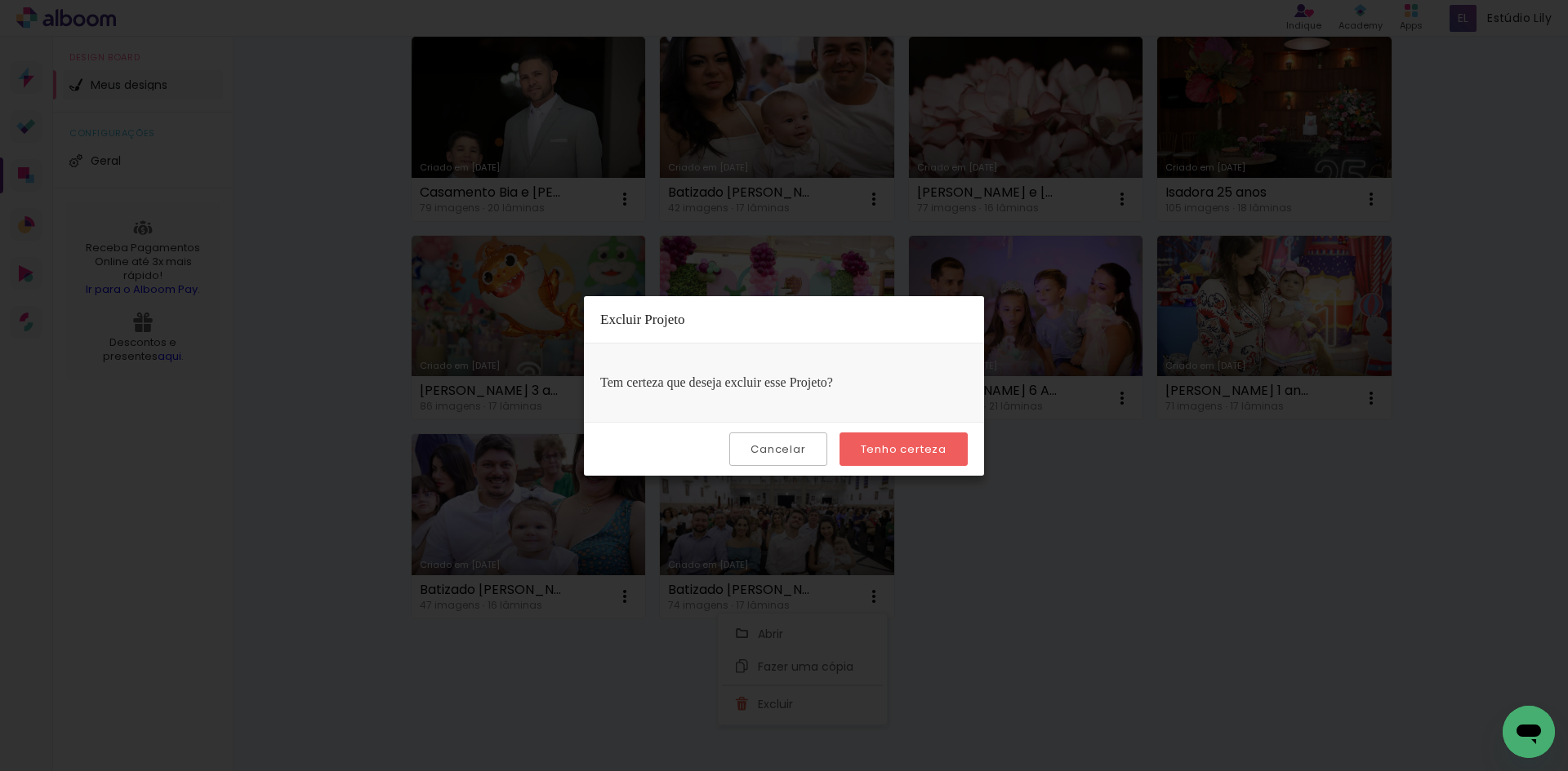
click at [0, 0] on slot "Tenho certeza" at bounding box center [0, 0] width 0 height 0
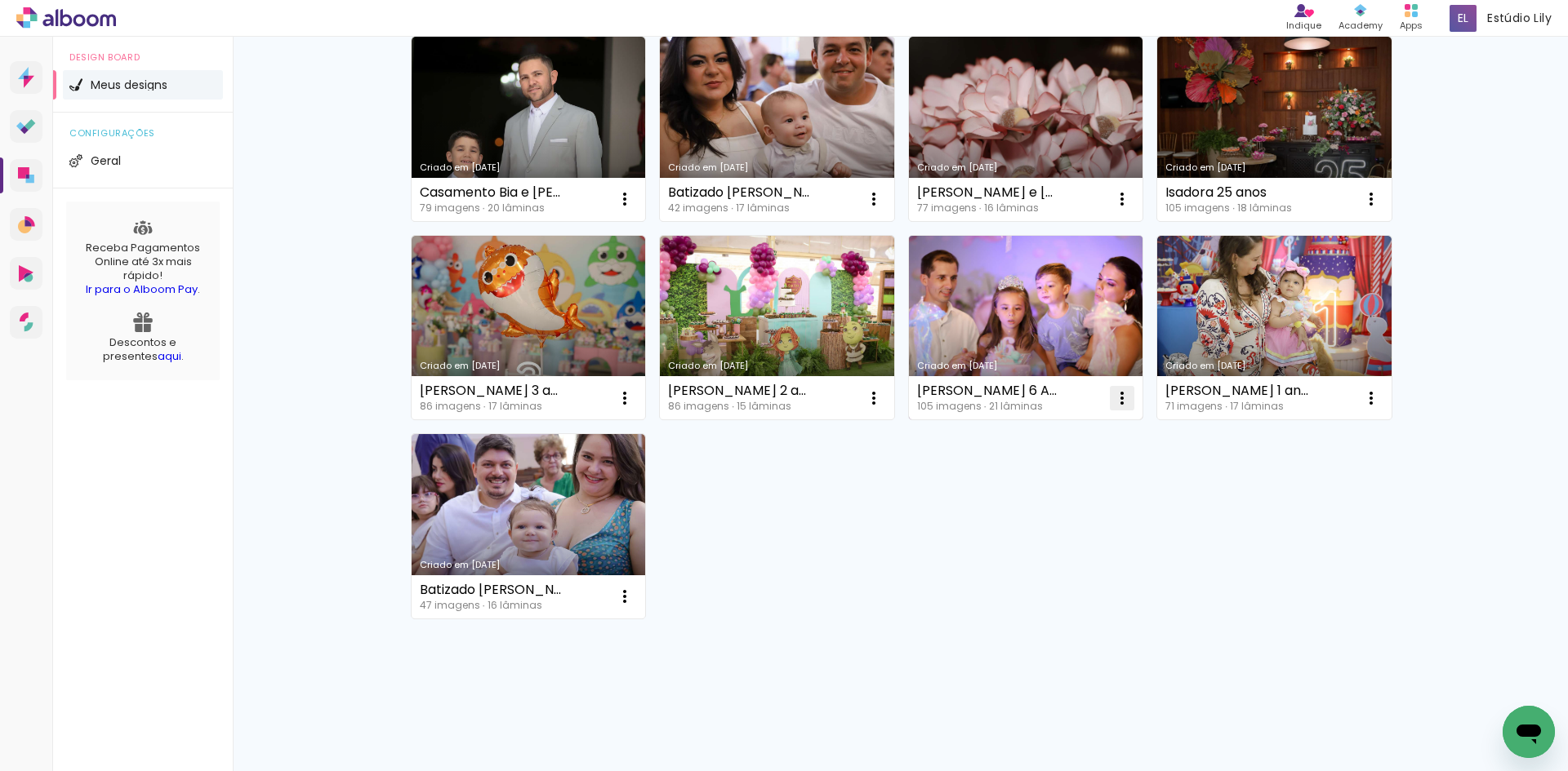
click at [1015, 509] on span "Excluir" at bounding box center [1024, 506] width 35 height 11
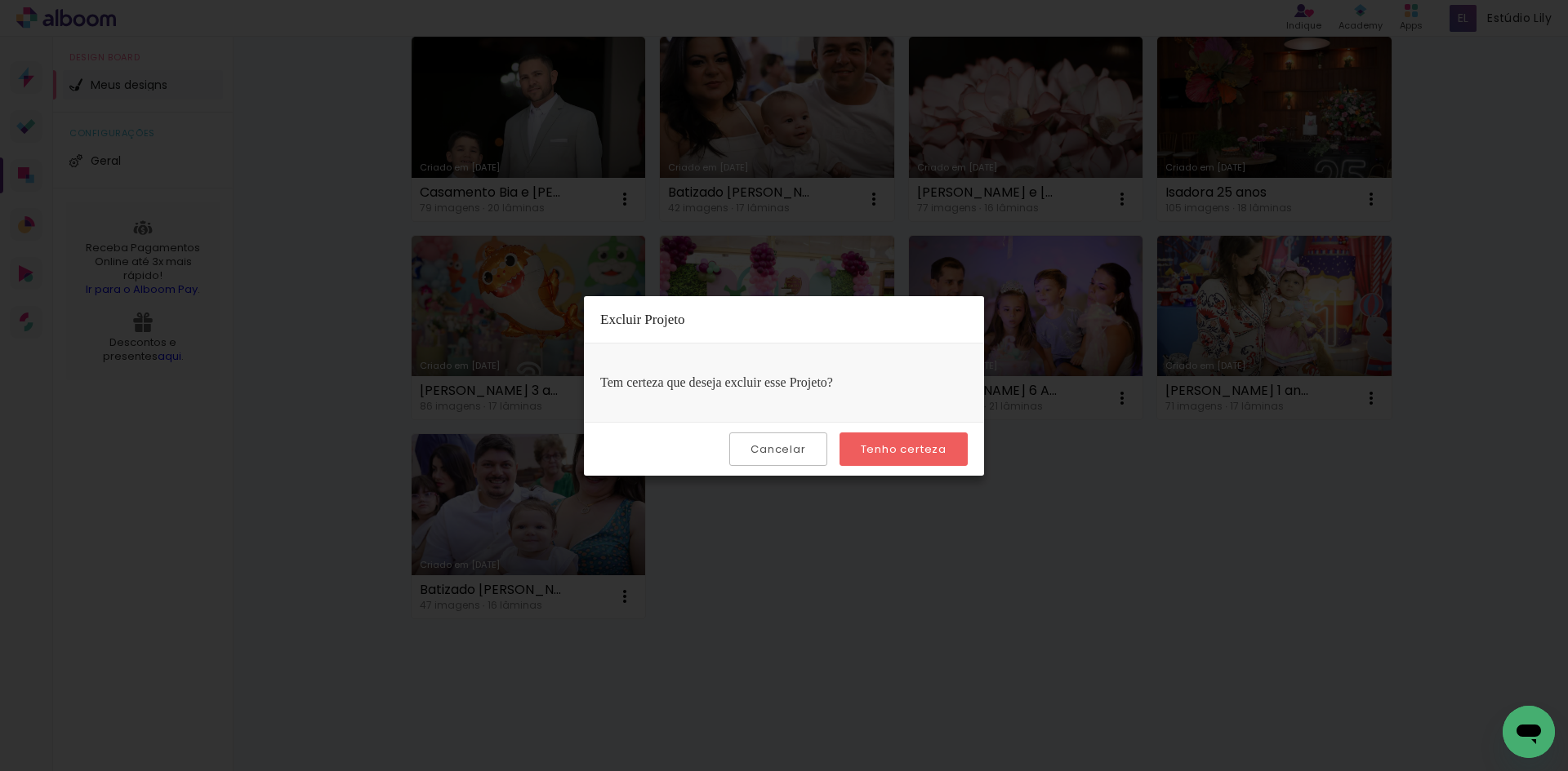
click at [0, 0] on slot "Tenho certeza" at bounding box center [0, 0] width 0 height 0
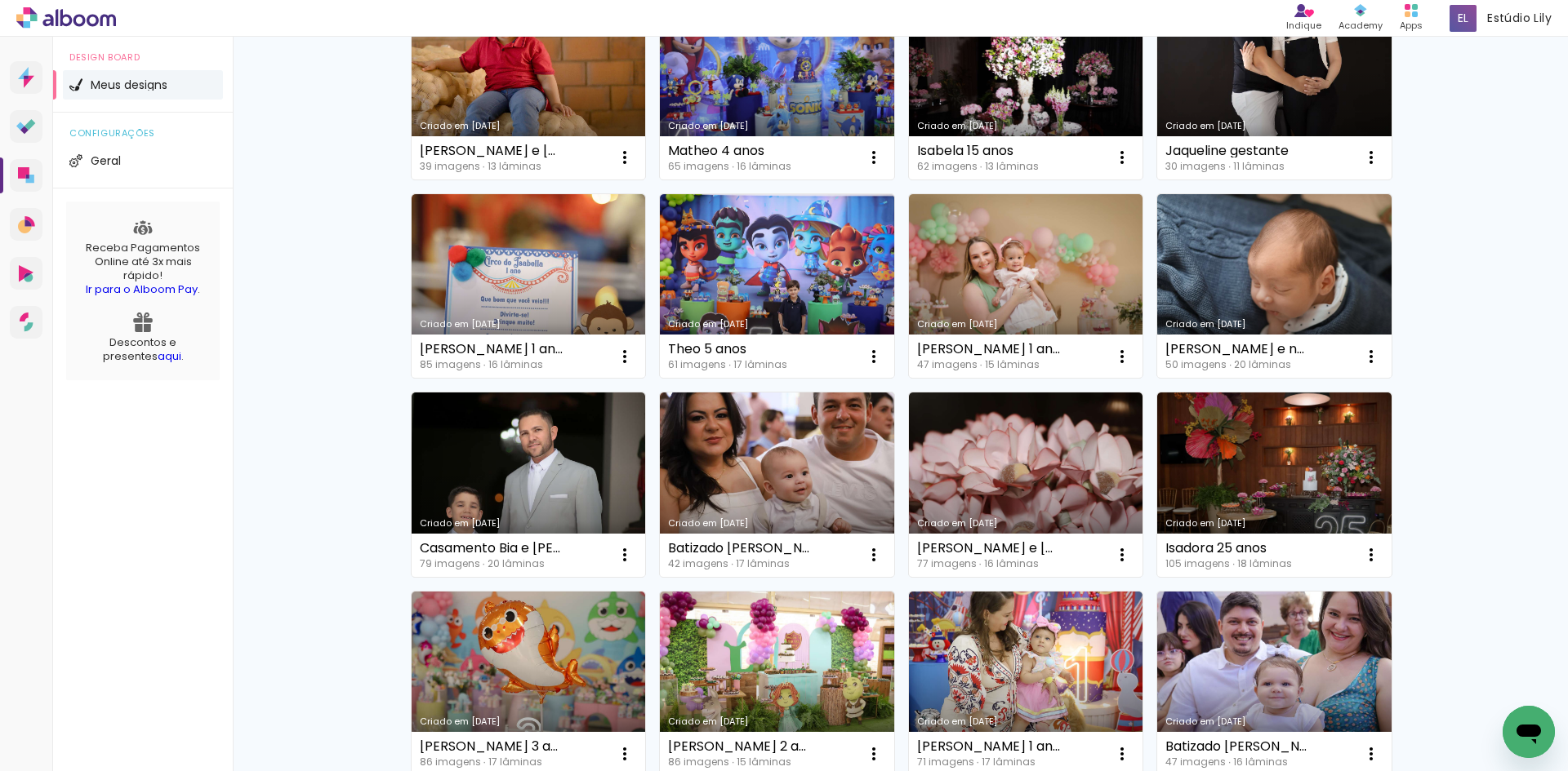
scroll to position [208, 0]
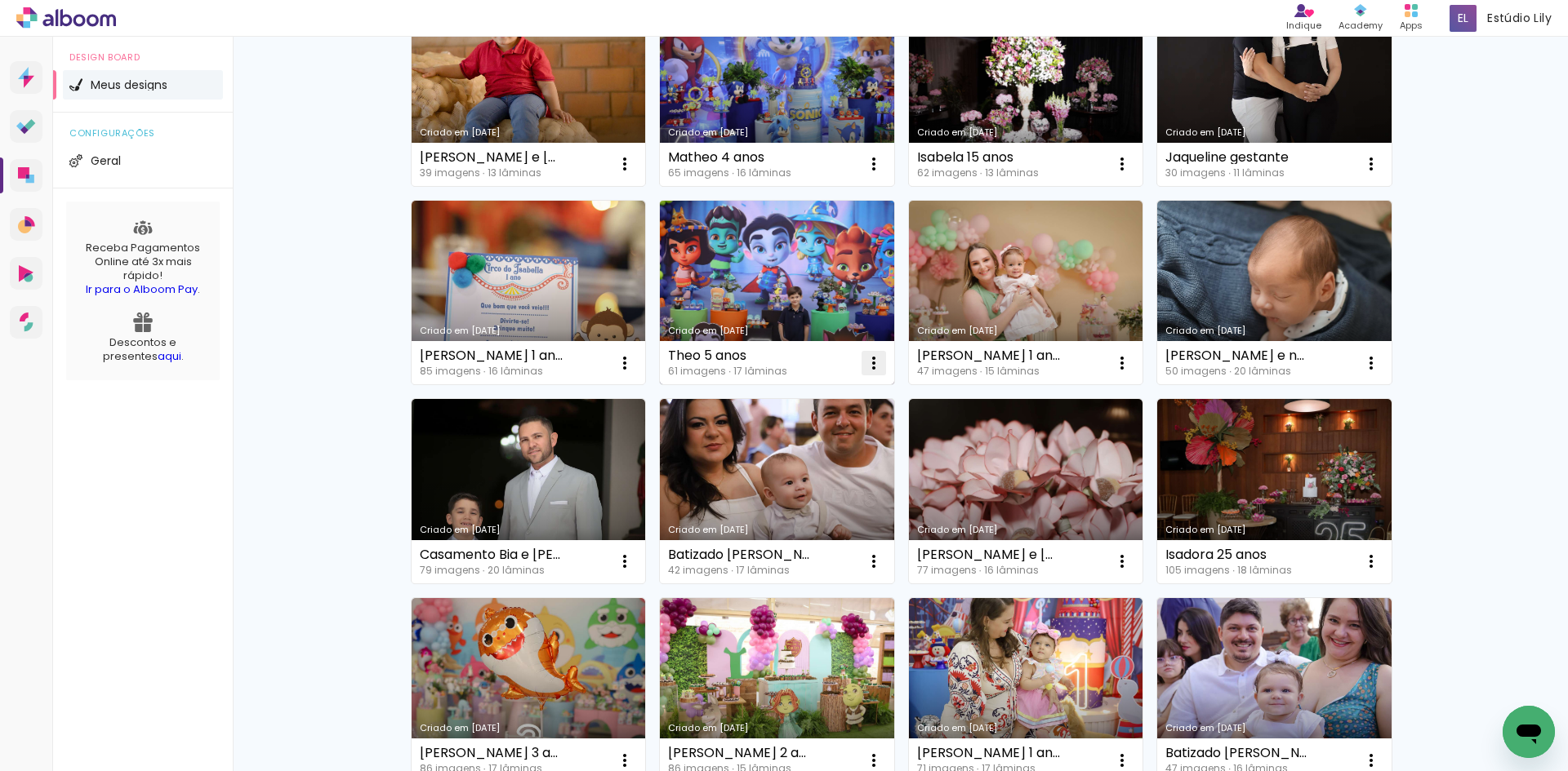
click at [635, 174] on iron-icon at bounding box center [624, 163] width 20 height 20
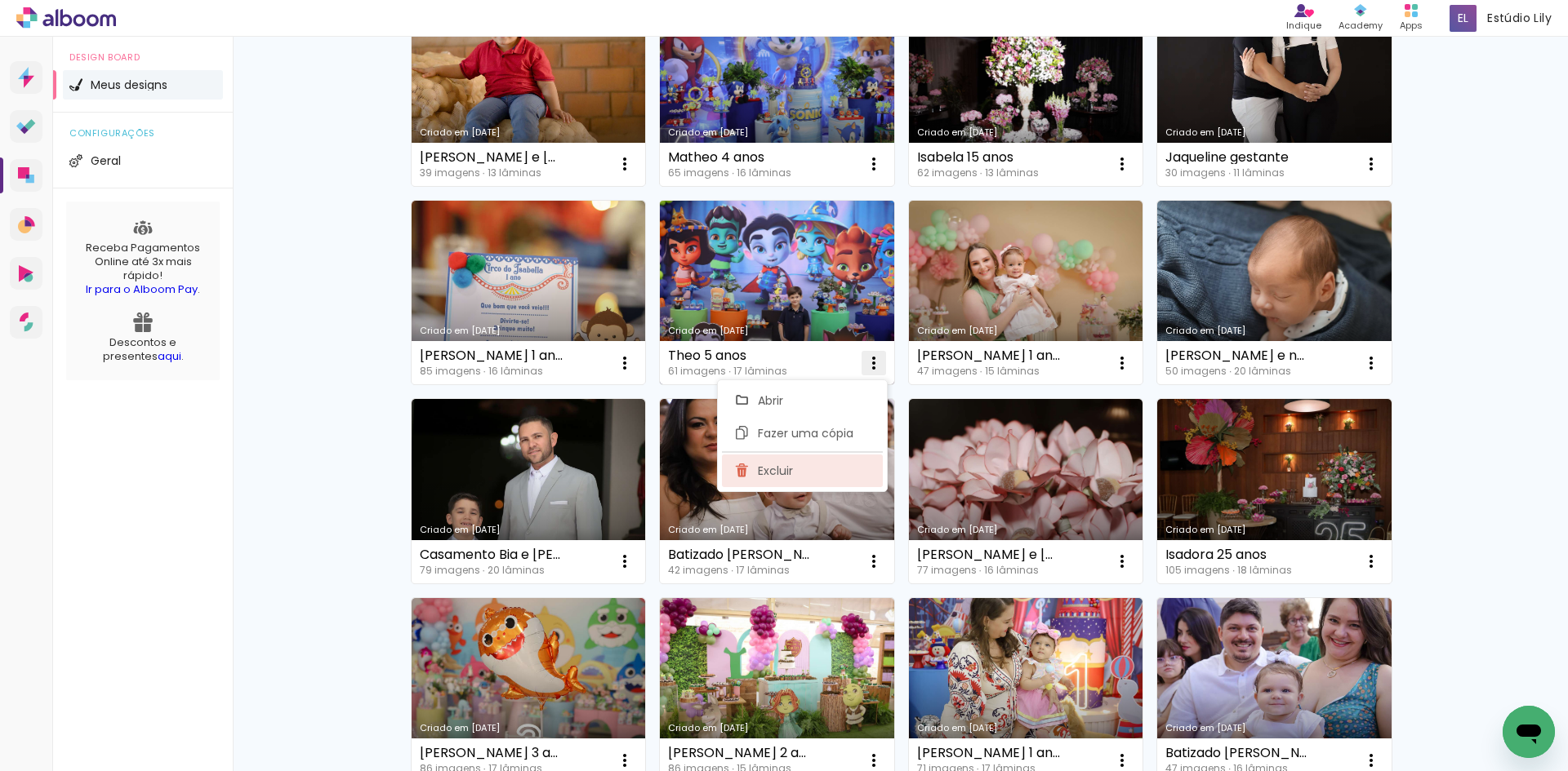
click at [779, 471] on span "Excluir" at bounding box center [776, 470] width 35 height 11
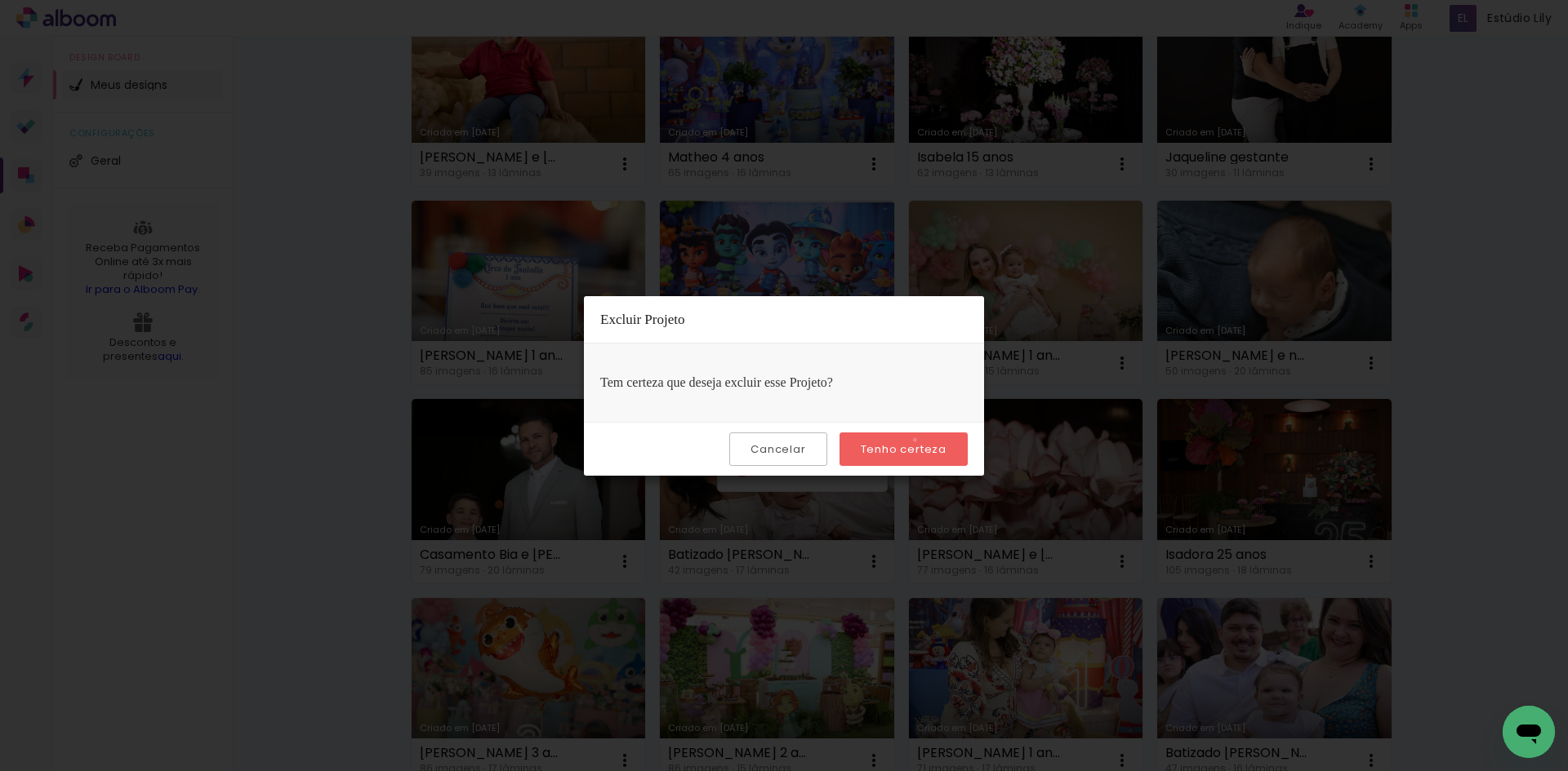
click at [917, 440] on paper-button "Tenho certeza" at bounding box center [903, 449] width 128 height 34
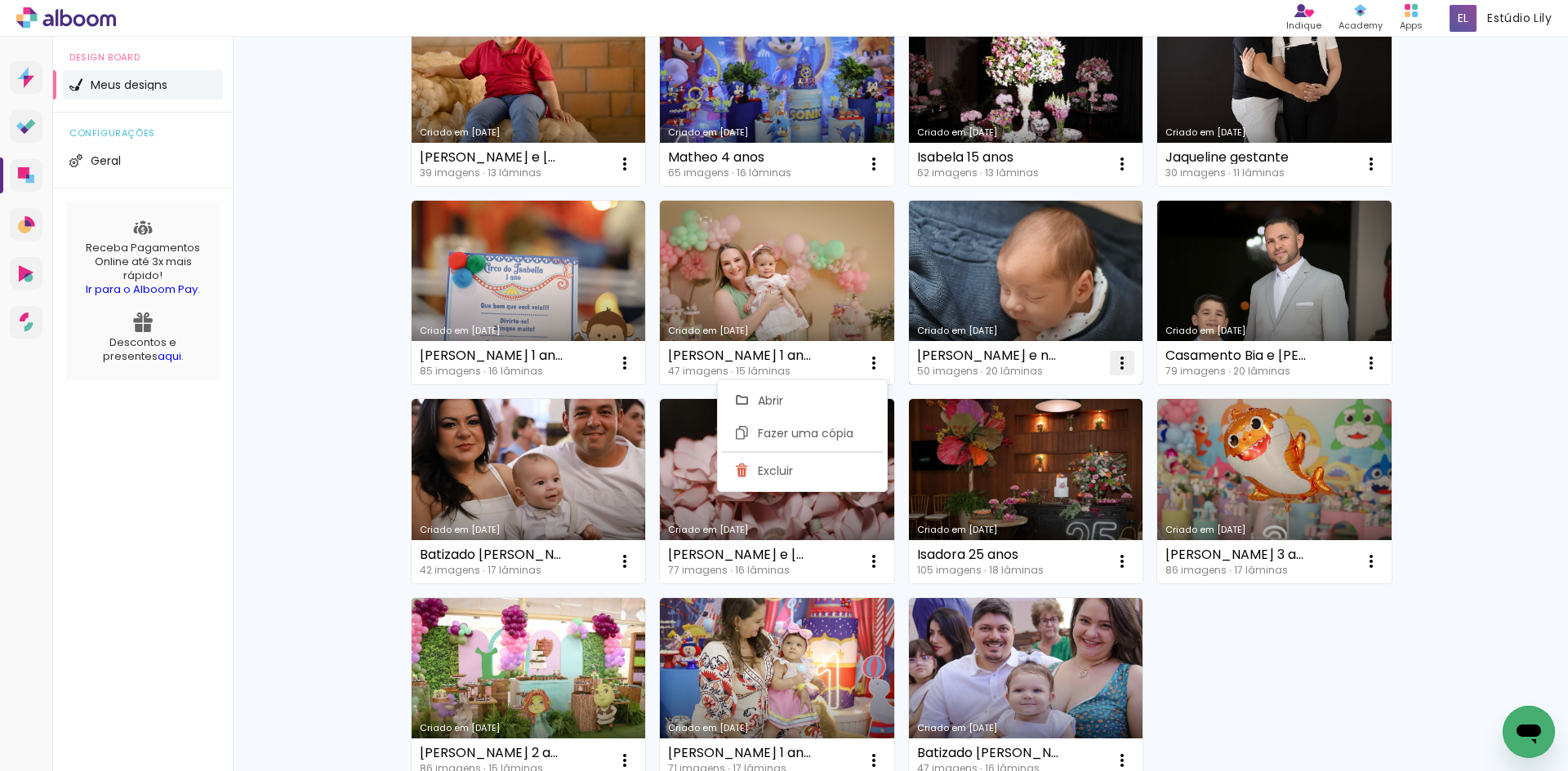
click at [1106, 368] on paper-icon-button at bounding box center [1123, 363] width 33 height 33
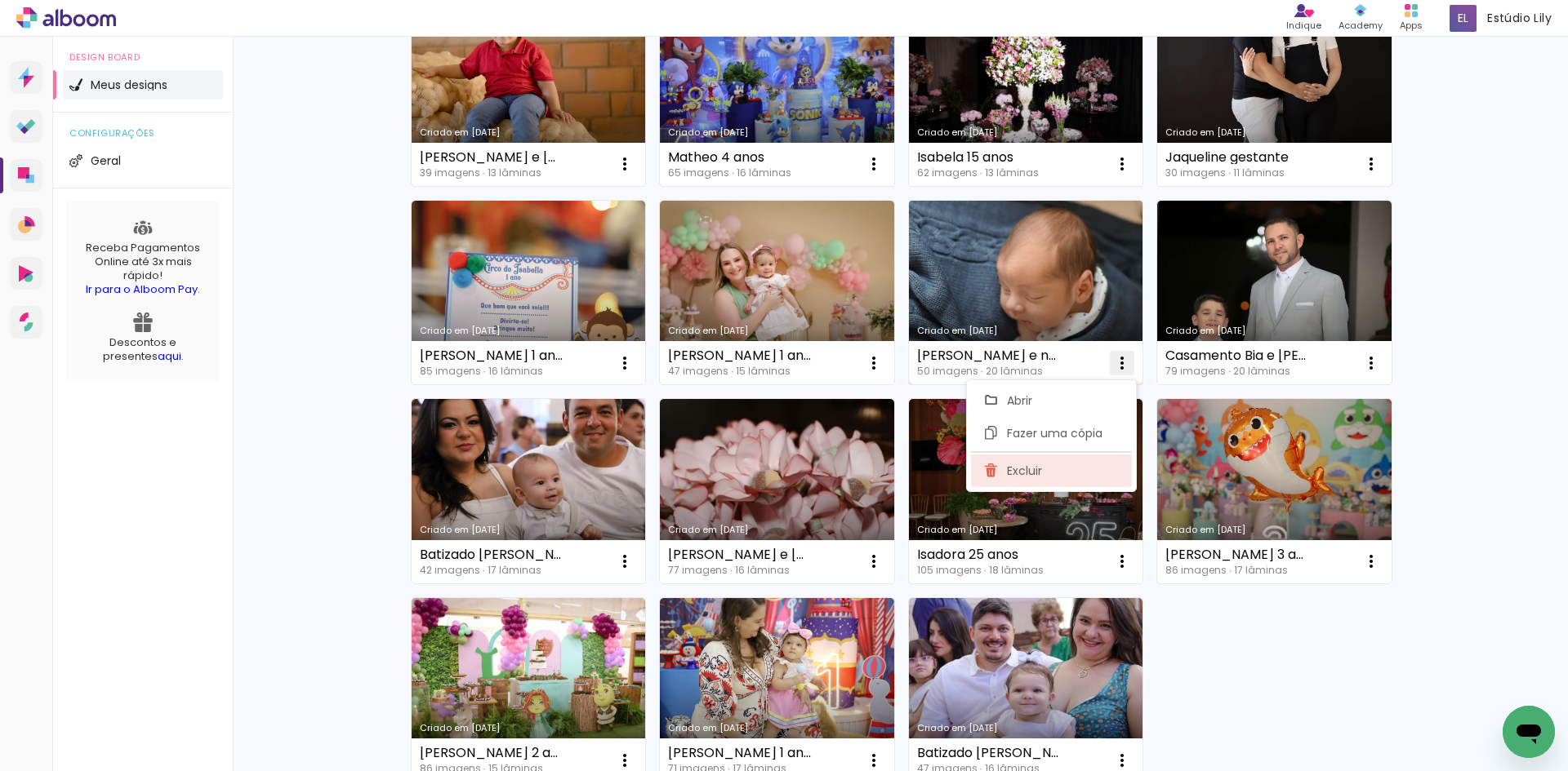
click at [1023, 475] on span "Excluir" at bounding box center [1024, 470] width 35 height 11
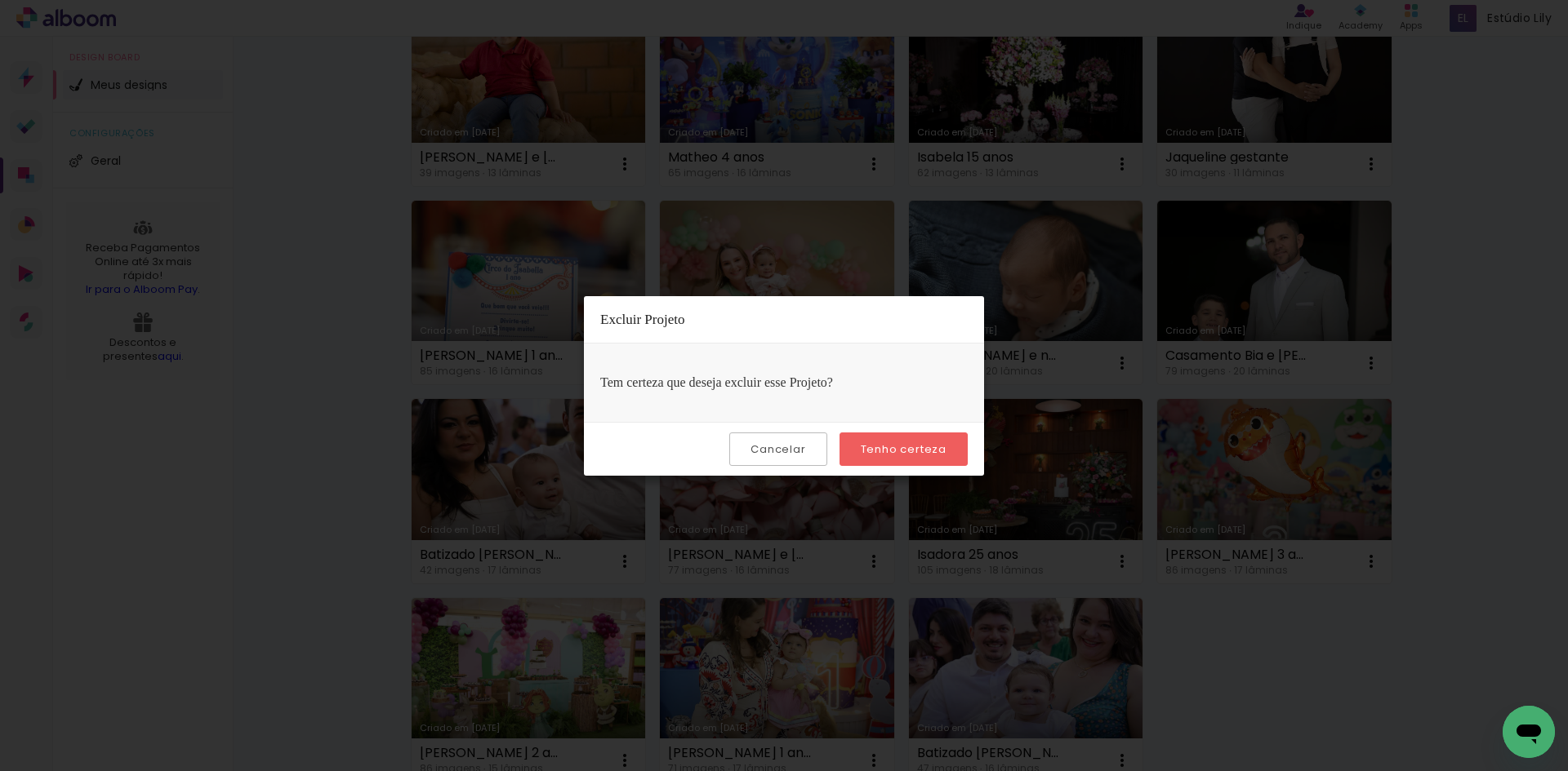
click at [895, 440] on paper-button "Tenho certeza" at bounding box center [903, 449] width 128 height 34
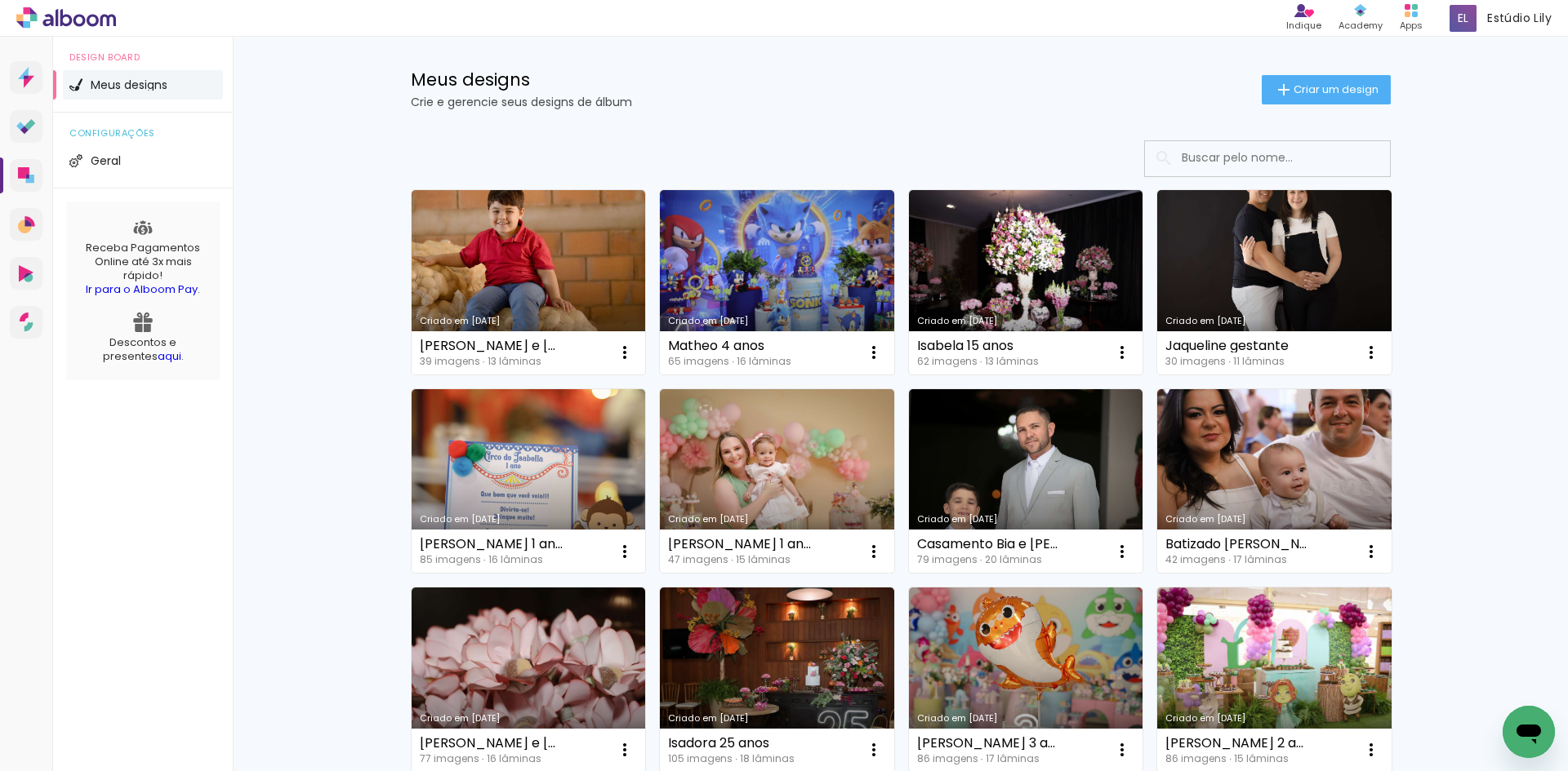
scroll to position [0, 0]
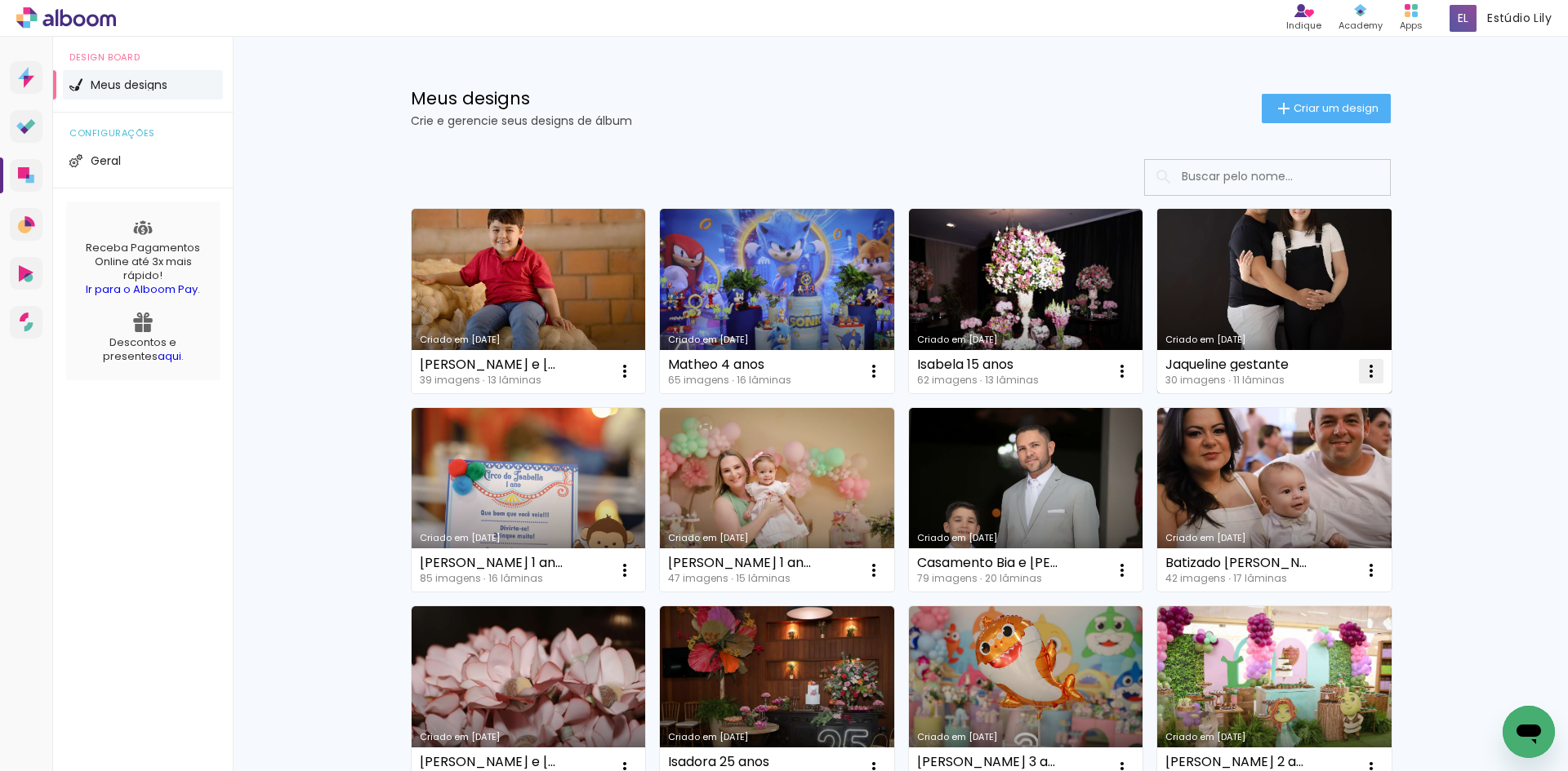
click at [635, 373] on iron-icon at bounding box center [624, 371] width 20 height 20
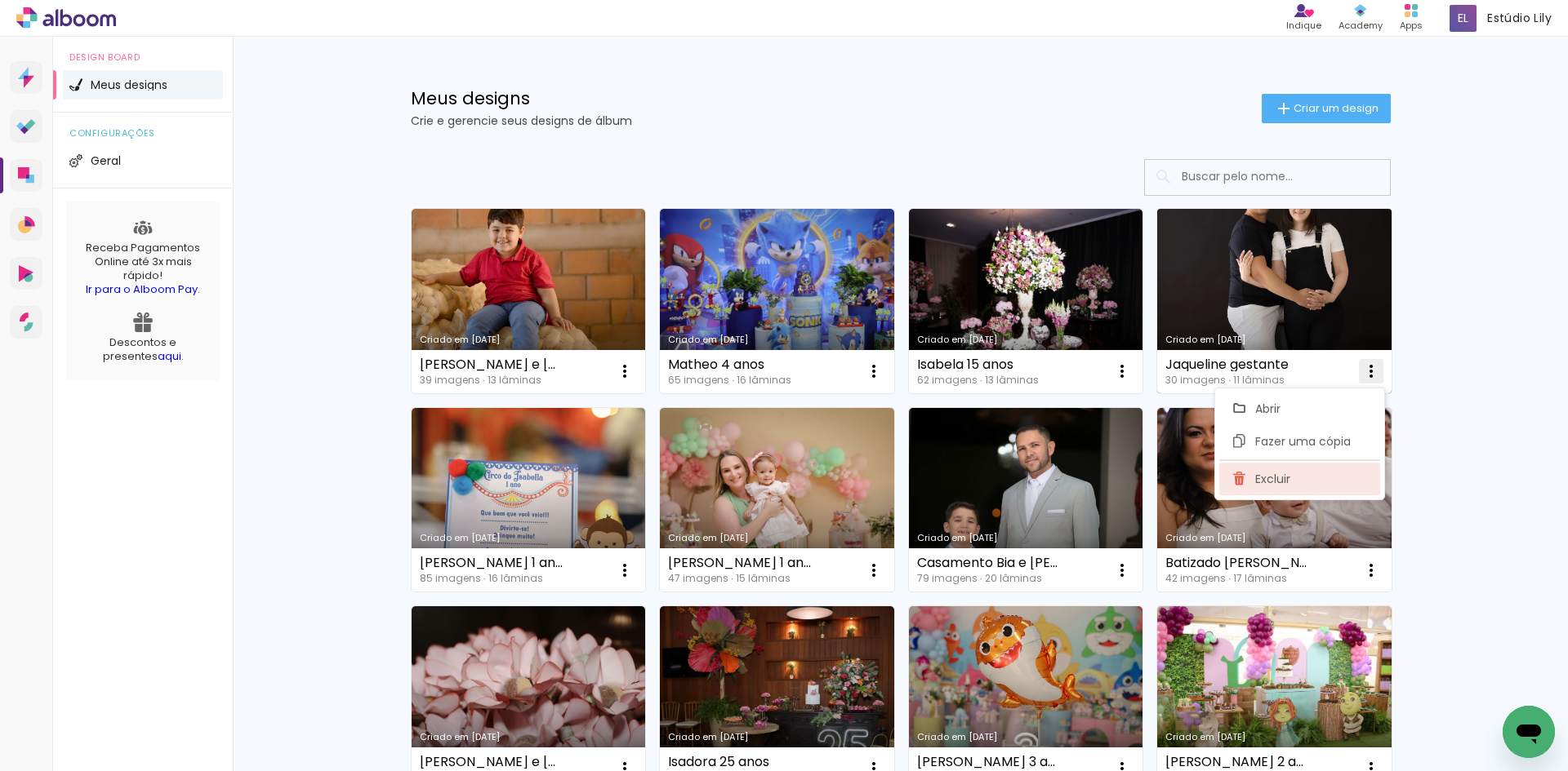
click at [1262, 489] on paper-item "Excluir" at bounding box center [1299, 479] width 161 height 33
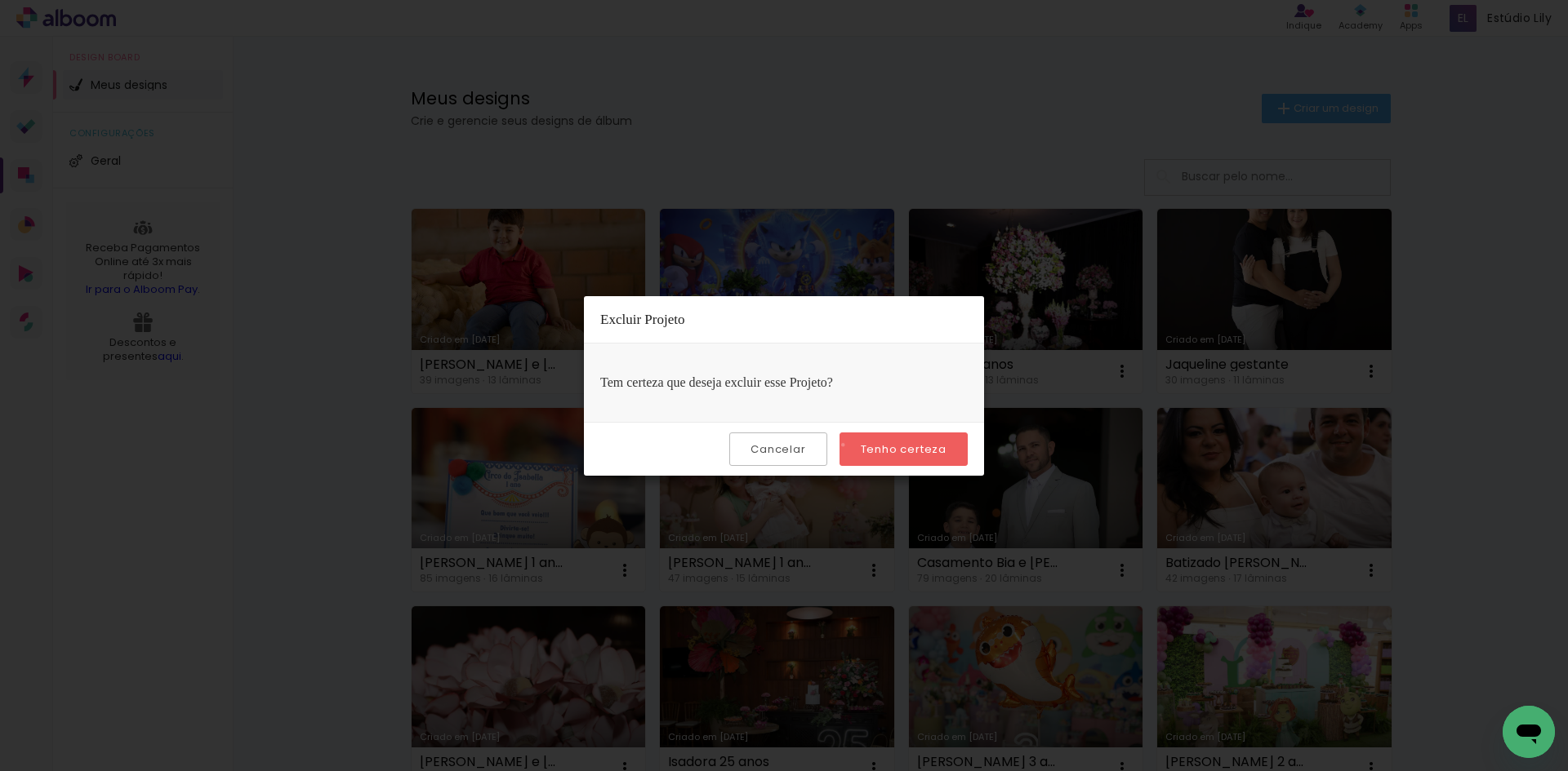
click at [845, 445] on paper-button "Tenho certeza" at bounding box center [903, 449] width 128 height 34
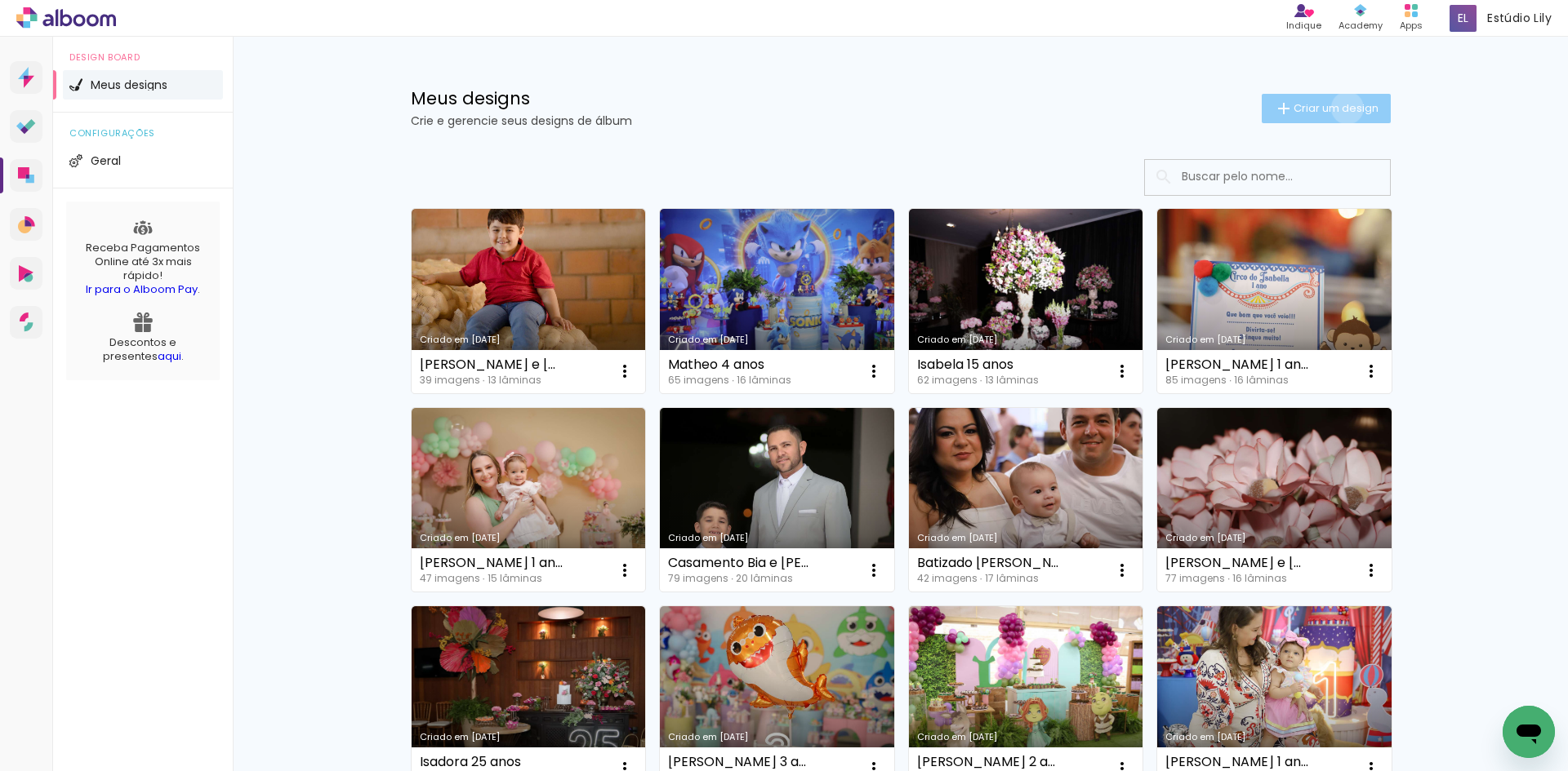
click at [1338, 108] on span "Criar um design" at bounding box center [1337, 108] width 85 height 10
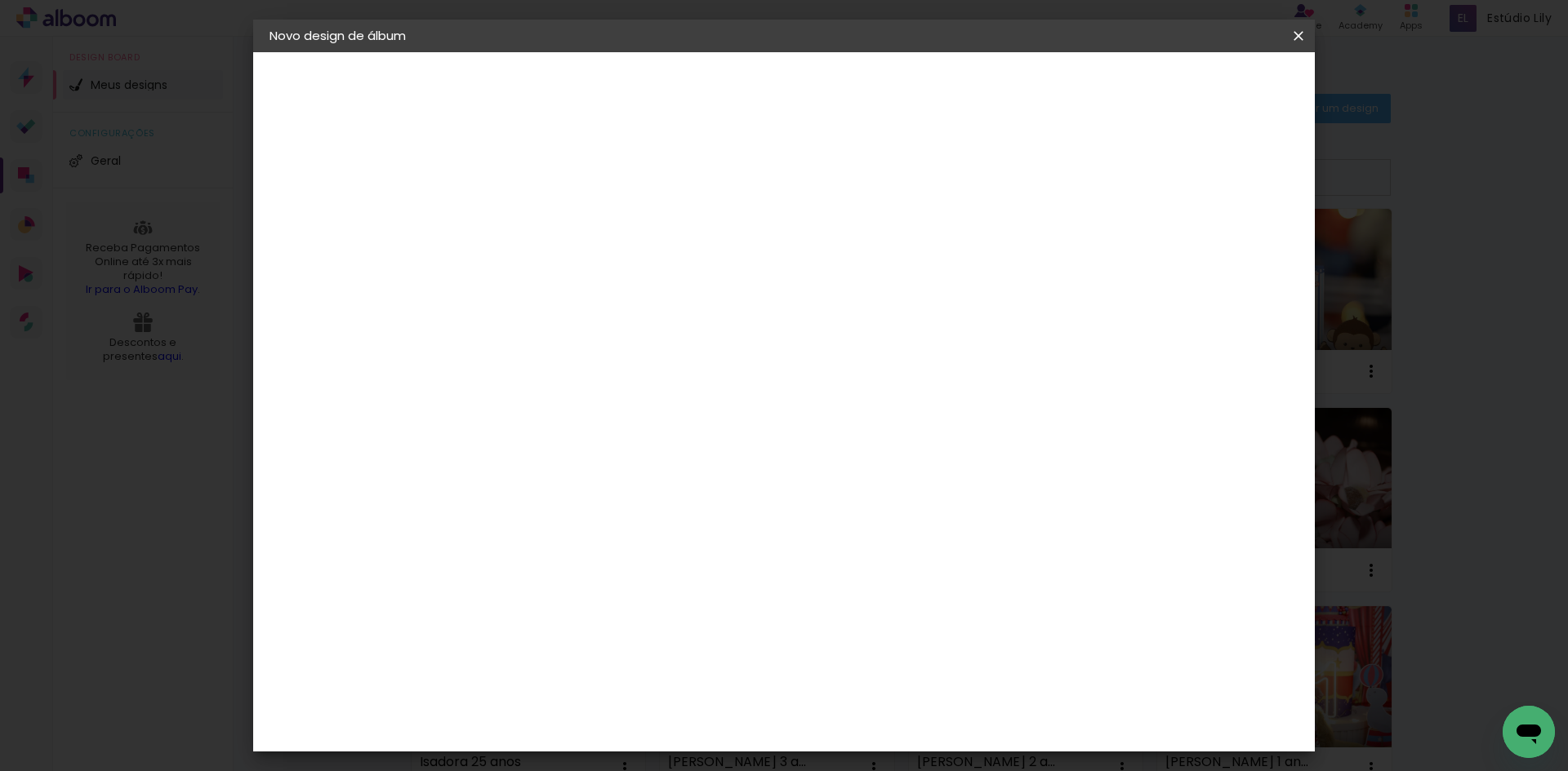
click at [537, 227] on input at bounding box center [537, 219] width 0 height 25
type input "[PERSON_NAME] e [PERSON_NAME]"
type paper-input "[PERSON_NAME] e [PERSON_NAME]"
click at [0, 0] on slot "Avançar" at bounding box center [0, 0] width 0 height 0
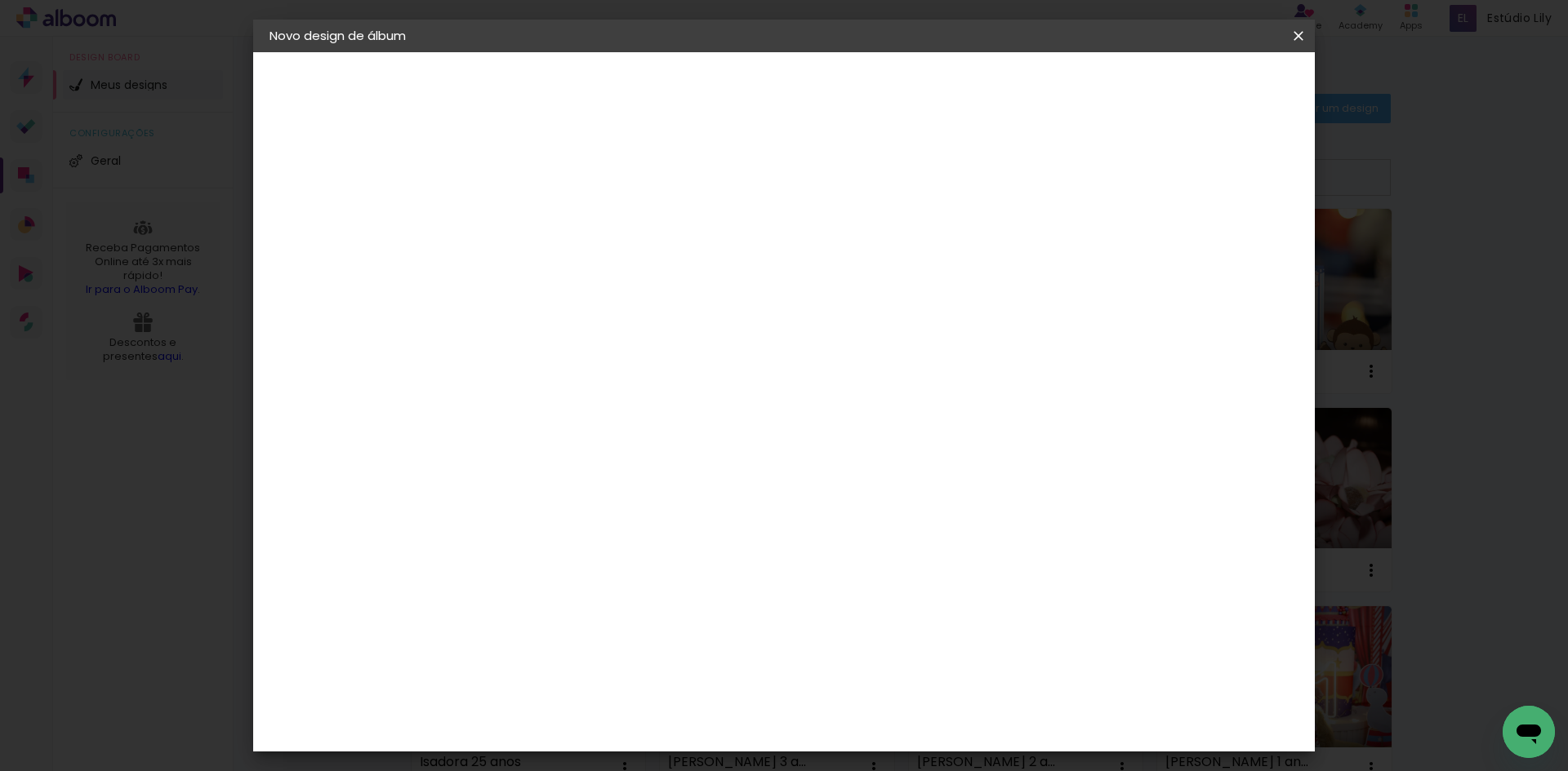
click at [541, 766] on paper-item "DreambooksPro" at bounding box center [577, 783] width 177 height 36
click at [0, 0] on slot "Avançar" at bounding box center [0, 0] width 0 height 0
click at [600, 276] on input "text" at bounding box center [568, 284] width 63 height 25
click at [0, 0] on slot "Réplica Pequena" at bounding box center [0, 0] width 0 height 0
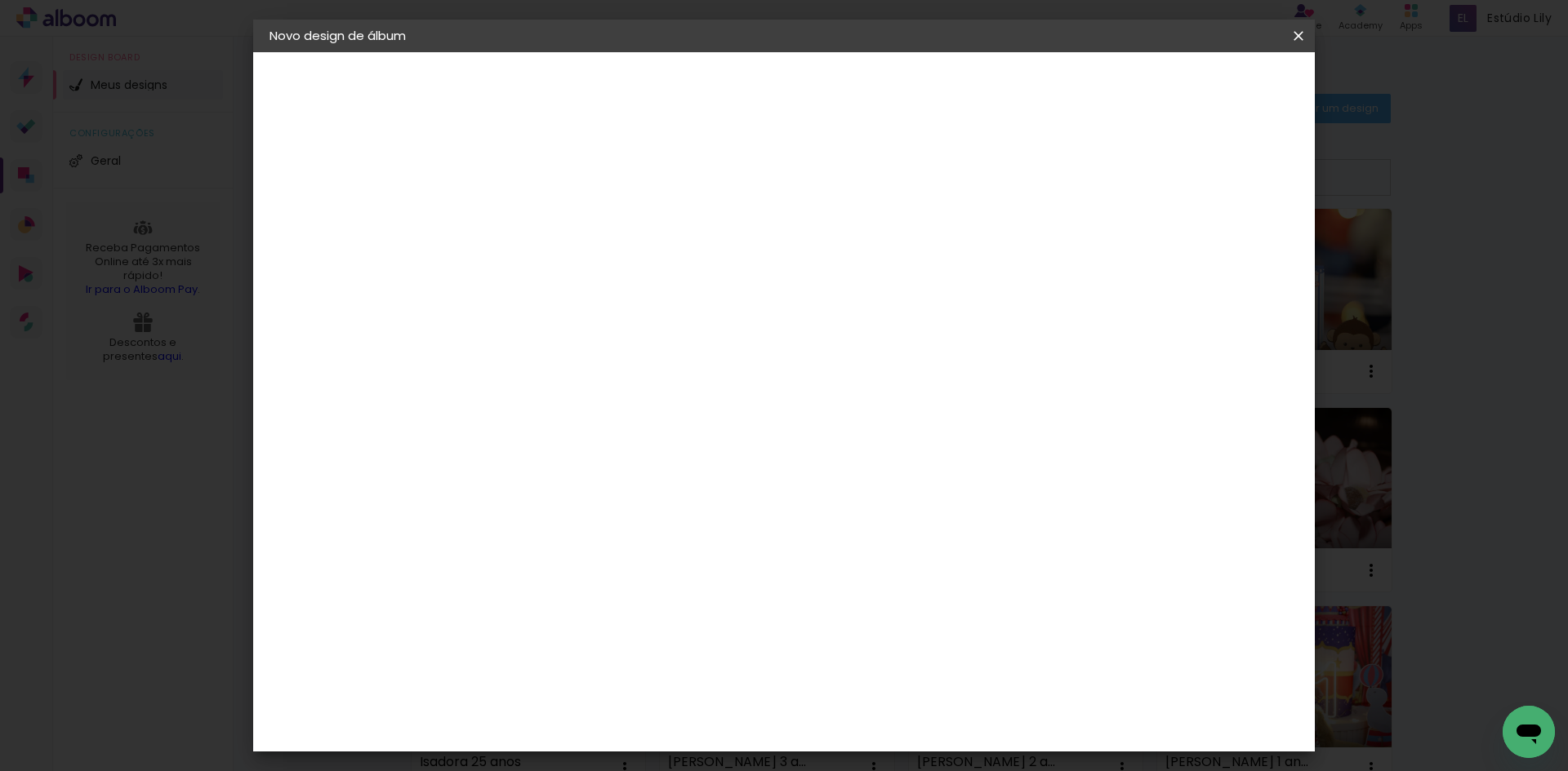
click at [737, 275] on input "Réplica Pequena" at bounding box center [637, 268] width 200 height 25
click at [805, 270] on paper-item "Álbum" at bounding box center [884, 271] width 327 height 33
type input "Álbum"
click at [737, 270] on input "Álbum" at bounding box center [637, 268] width 200 height 25
click at [1380, 332] on iron-overlay-backdrop at bounding box center [784, 385] width 1568 height 771
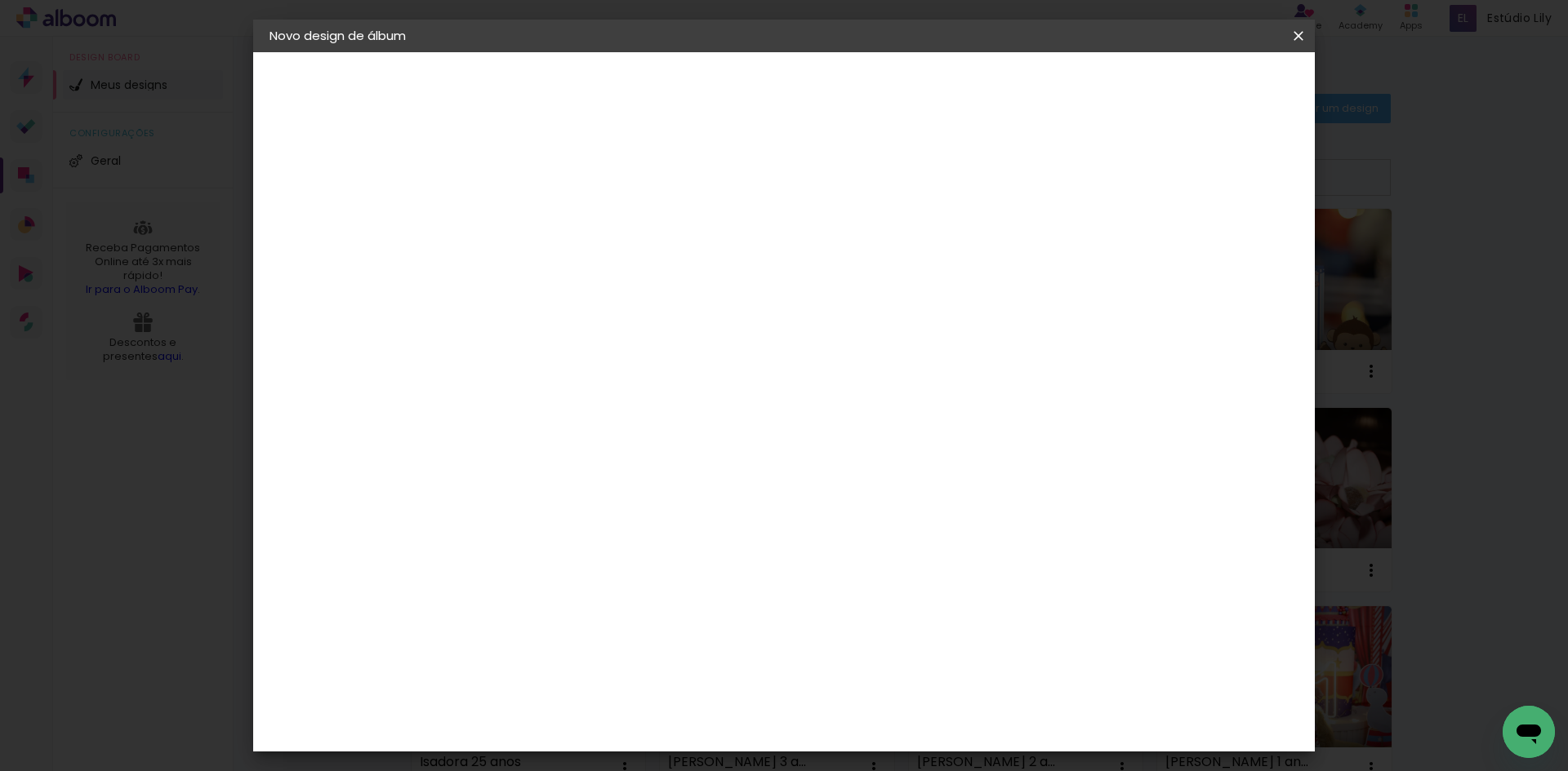
click at [761, 414] on span "20 × 60 cm" at bounding box center [734, 428] width 54 height 34
drag, startPoint x: 1272, startPoint y: 93, endPoint x: 1256, endPoint y: 136, distance: 45.9
click at [0, 0] on slot "Avançar" at bounding box center [0, 0] width 0 height 0
click at [1238, 70] on header "Revisão Verifique as configurações do seu álbum. Voltar Iniciar design" at bounding box center [851, 94] width 771 height 84
click at [1197, 81] on span "Iniciar design" at bounding box center [1158, 86] width 74 height 11
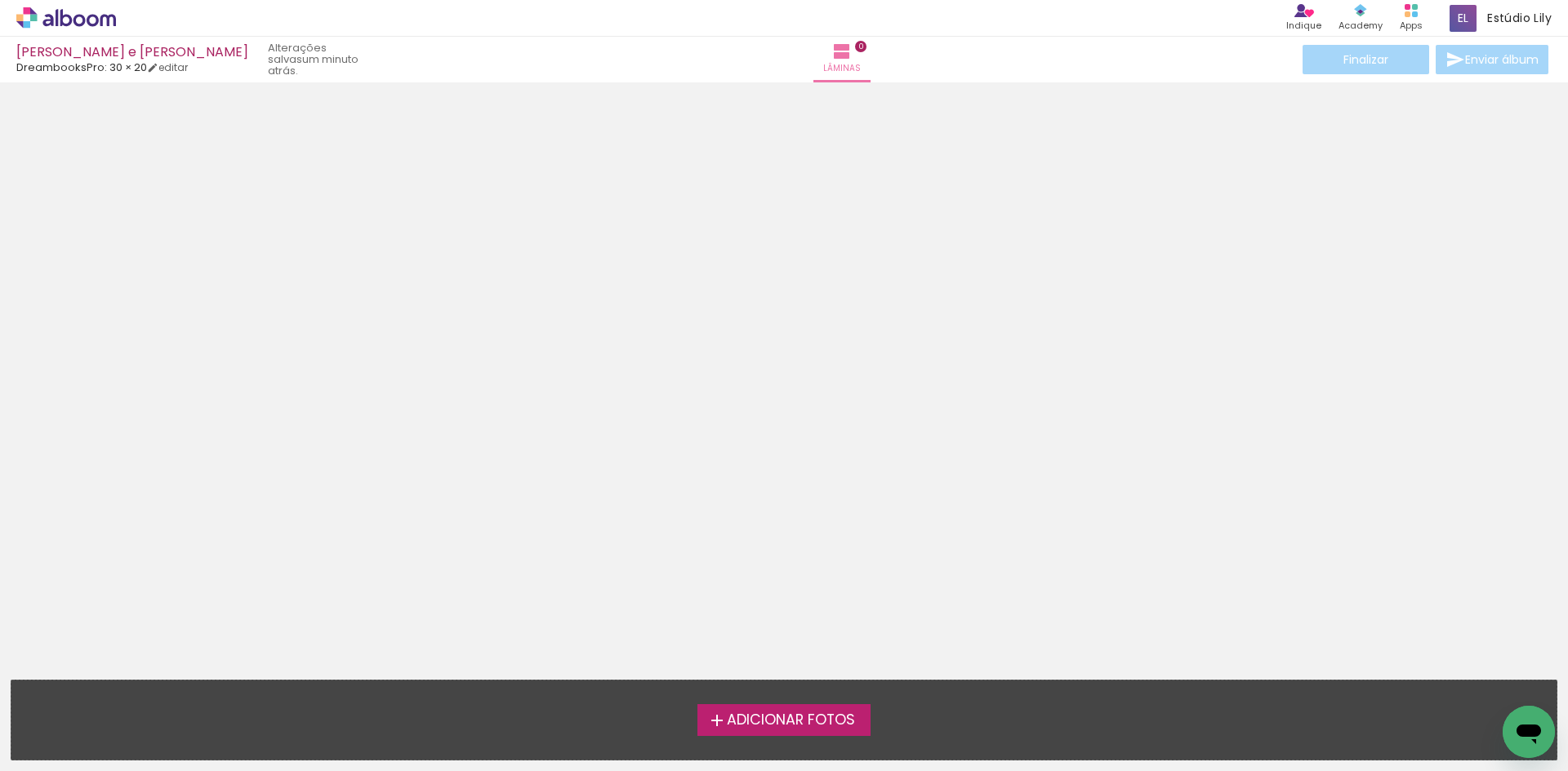
click at [786, 732] on label "Adicionar Fotos" at bounding box center [784, 720] width 174 height 31
click at [0, 0] on input "file" at bounding box center [0, 0] width 0 height 0
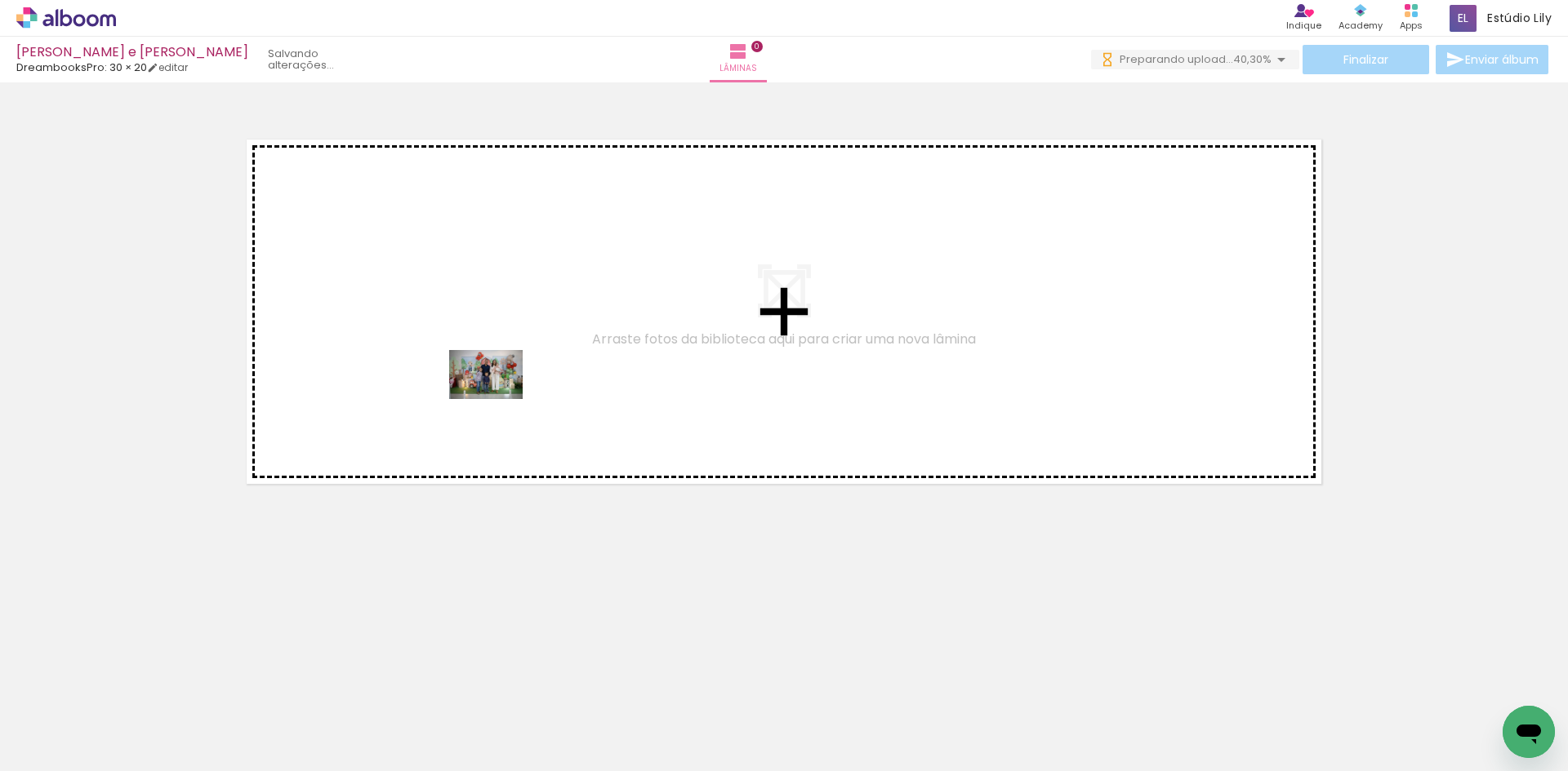
drag, startPoint x: 174, startPoint y: 720, endPoint x: 498, endPoint y: 399, distance: 456.1
click at [498, 399] on quentale-workspace at bounding box center [784, 385] width 1568 height 771
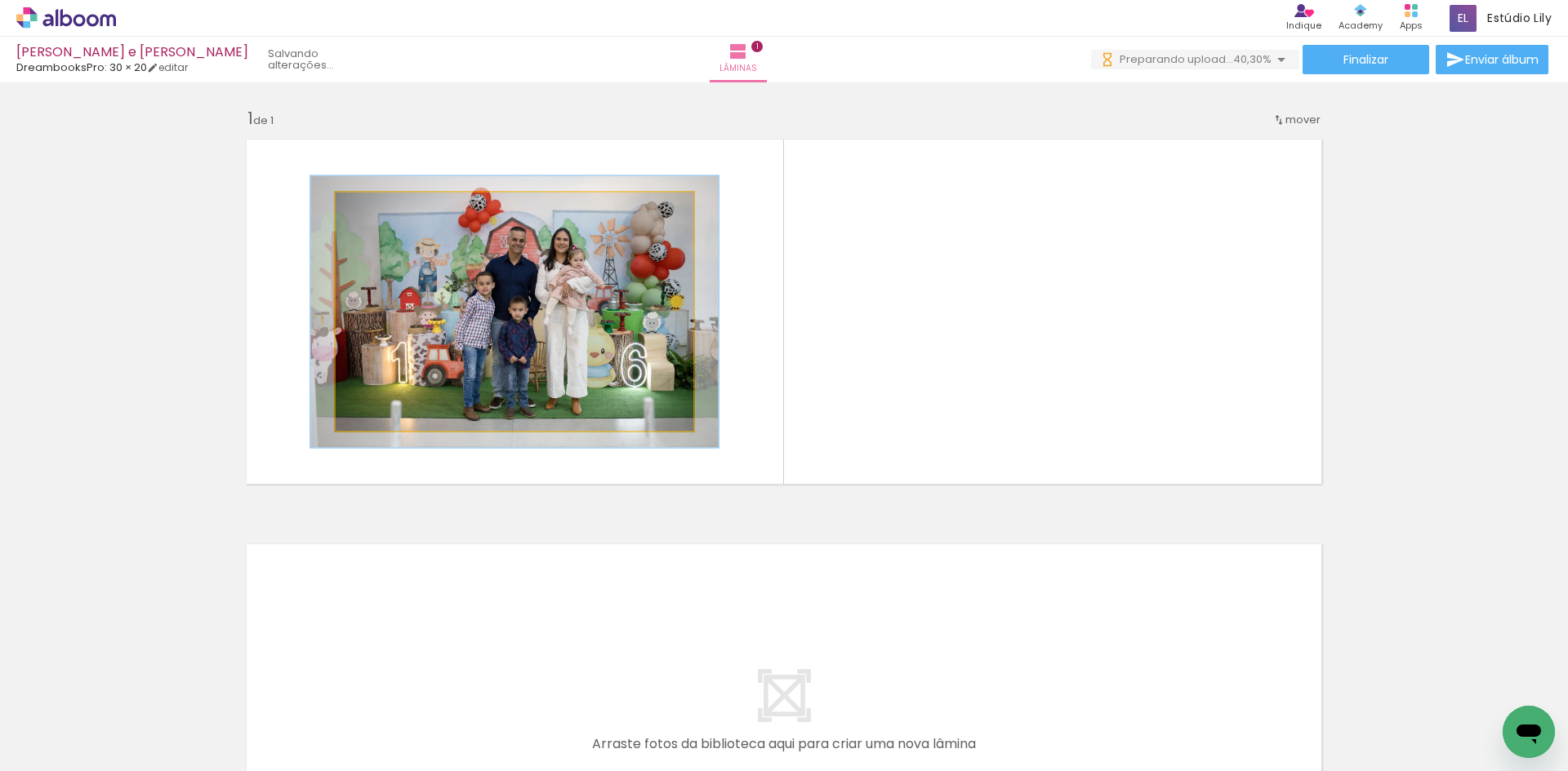
click at [383, 215] on div at bounding box center [382, 209] width 26 height 26
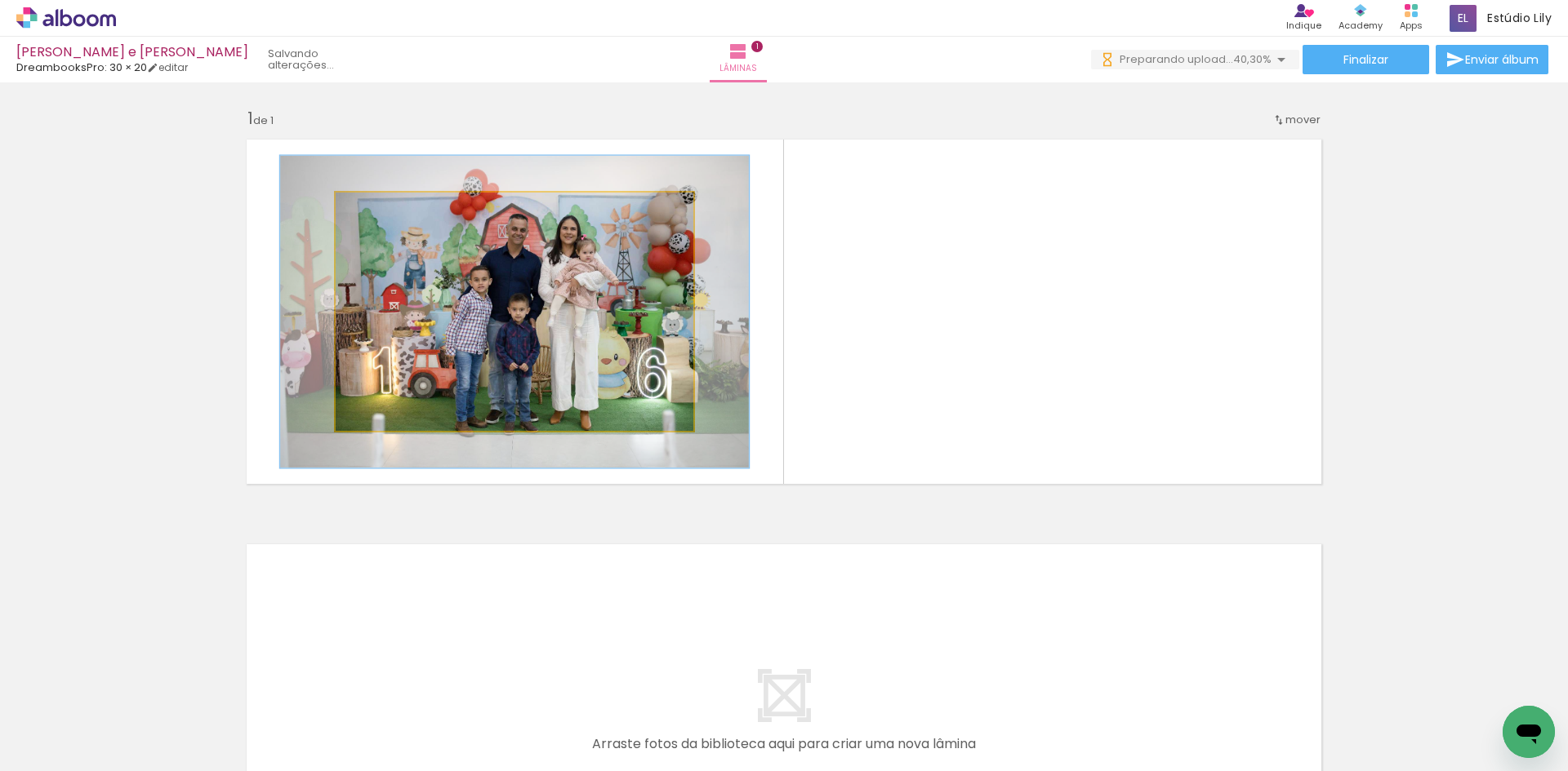
drag, startPoint x: 384, startPoint y: 215, endPoint x: 395, endPoint y: 215, distance: 11.0
type paper-slider "131"
click at [395, 215] on div at bounding box center [394, 209] width 26 height 26
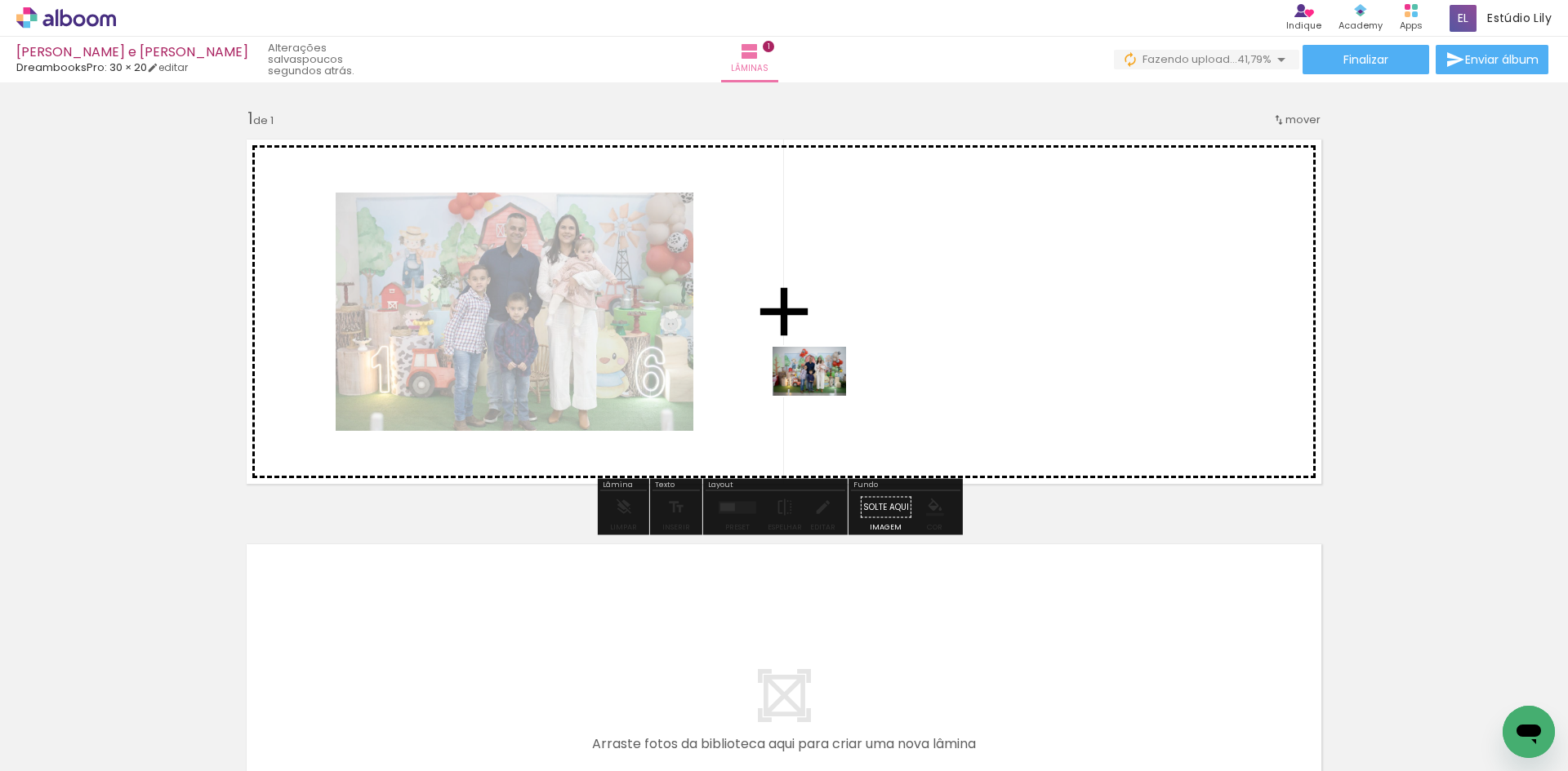
drag, startPoint x: 288, startPoint y: 731, endPoint x: 843, endPoint y: 361, distance: 667.0
click at [843, 361] on quentale-workspace at bounding box center [784, 385] width 1568 height 771
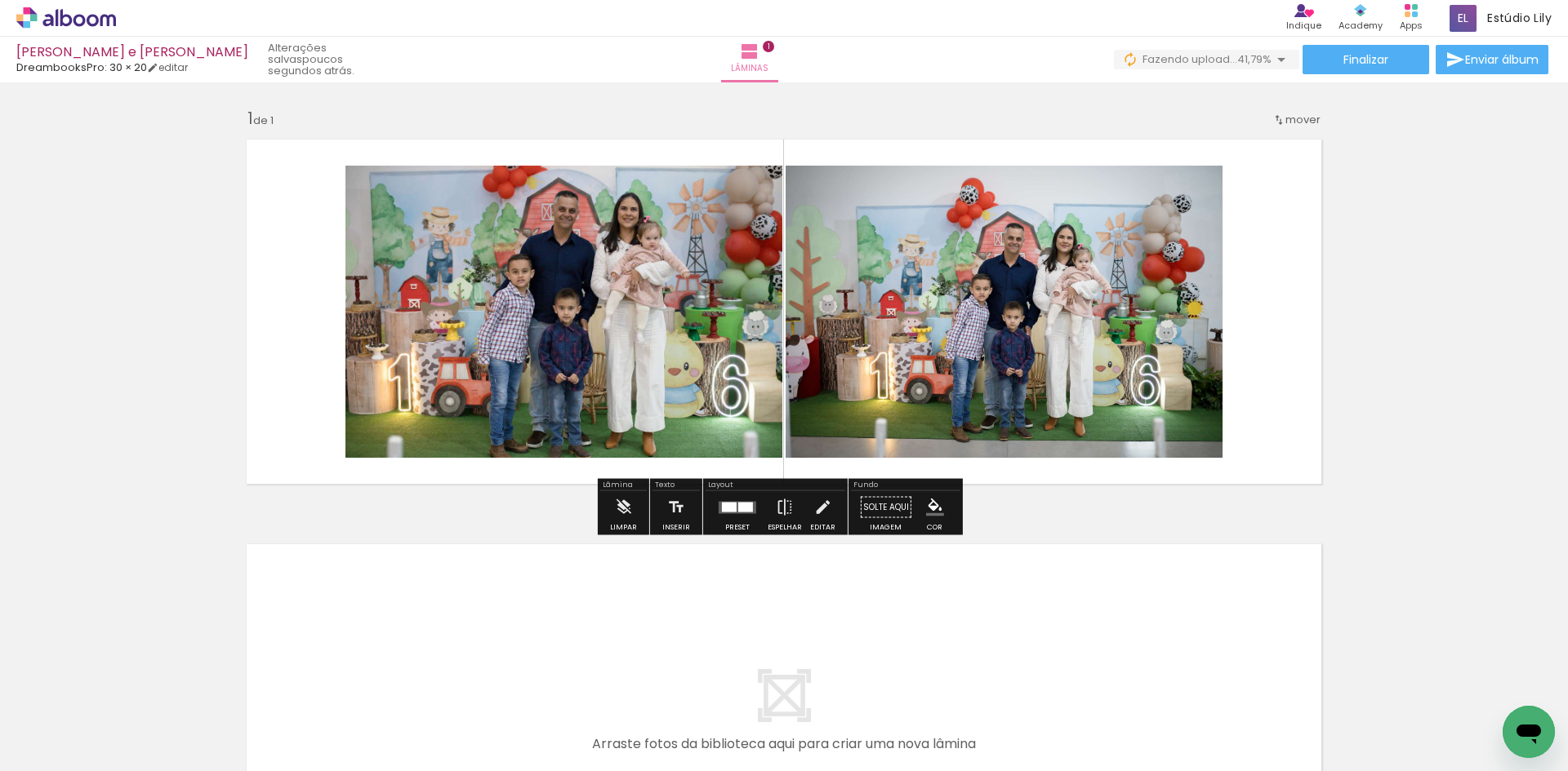
click at [741, 522] on div at bounding box center [737, 508] width 44 height 33
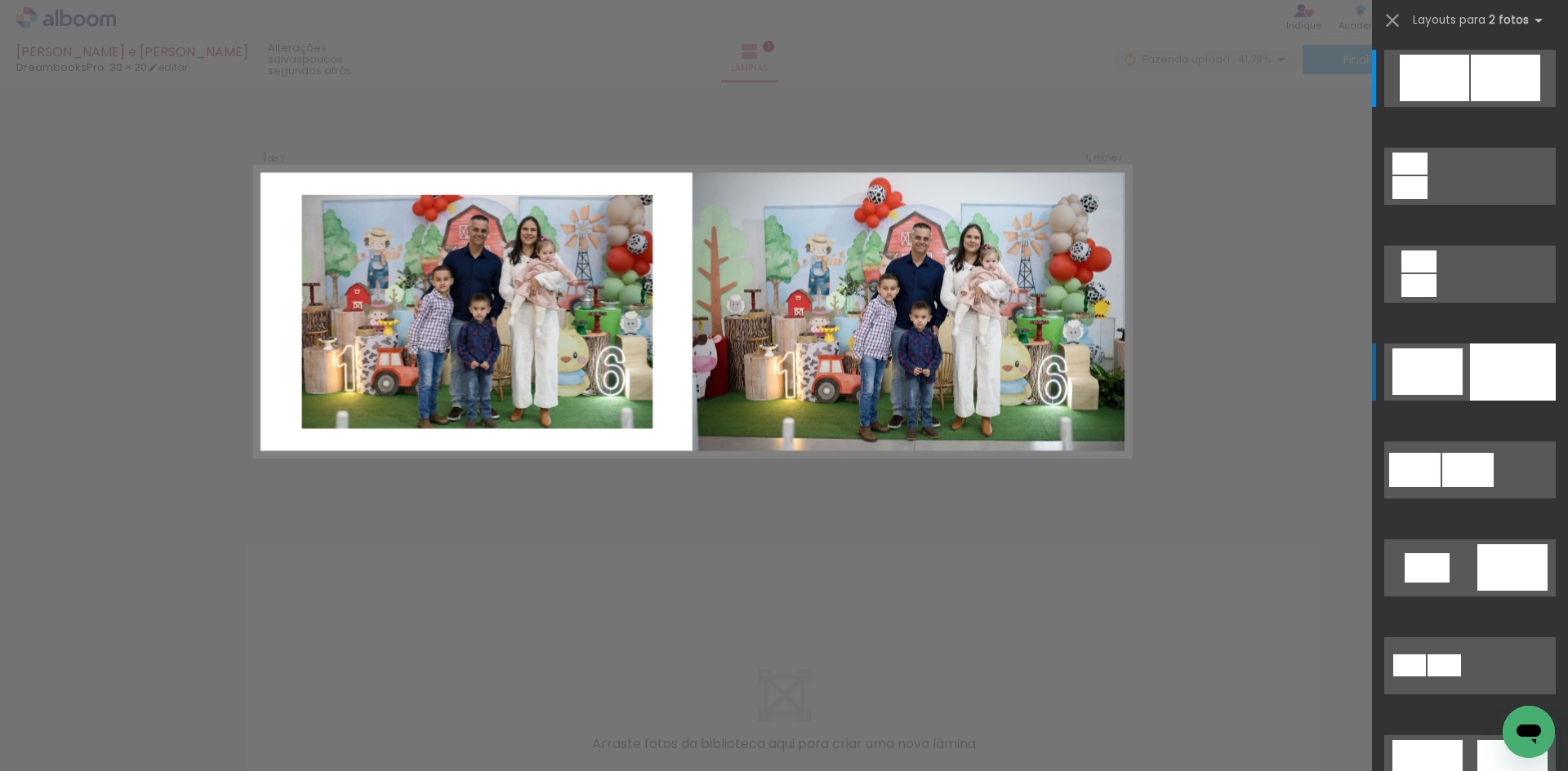
click at [1491, 384] on div at bounding box center [1512, 372] width 86 height 57
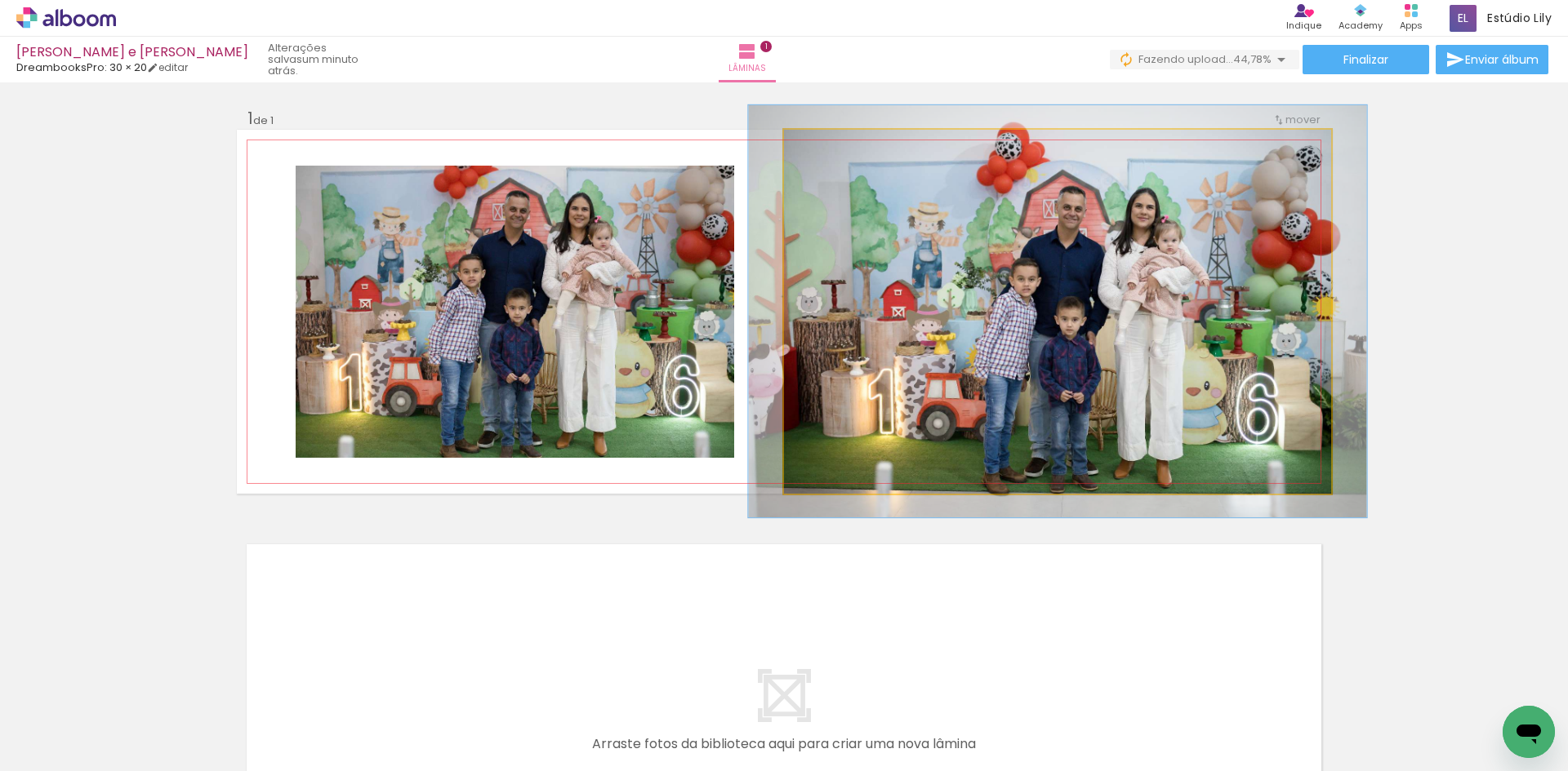
type paper-slider "113"
click at [823, 145] on div at bounding box center [830, 147] width 15 height 15
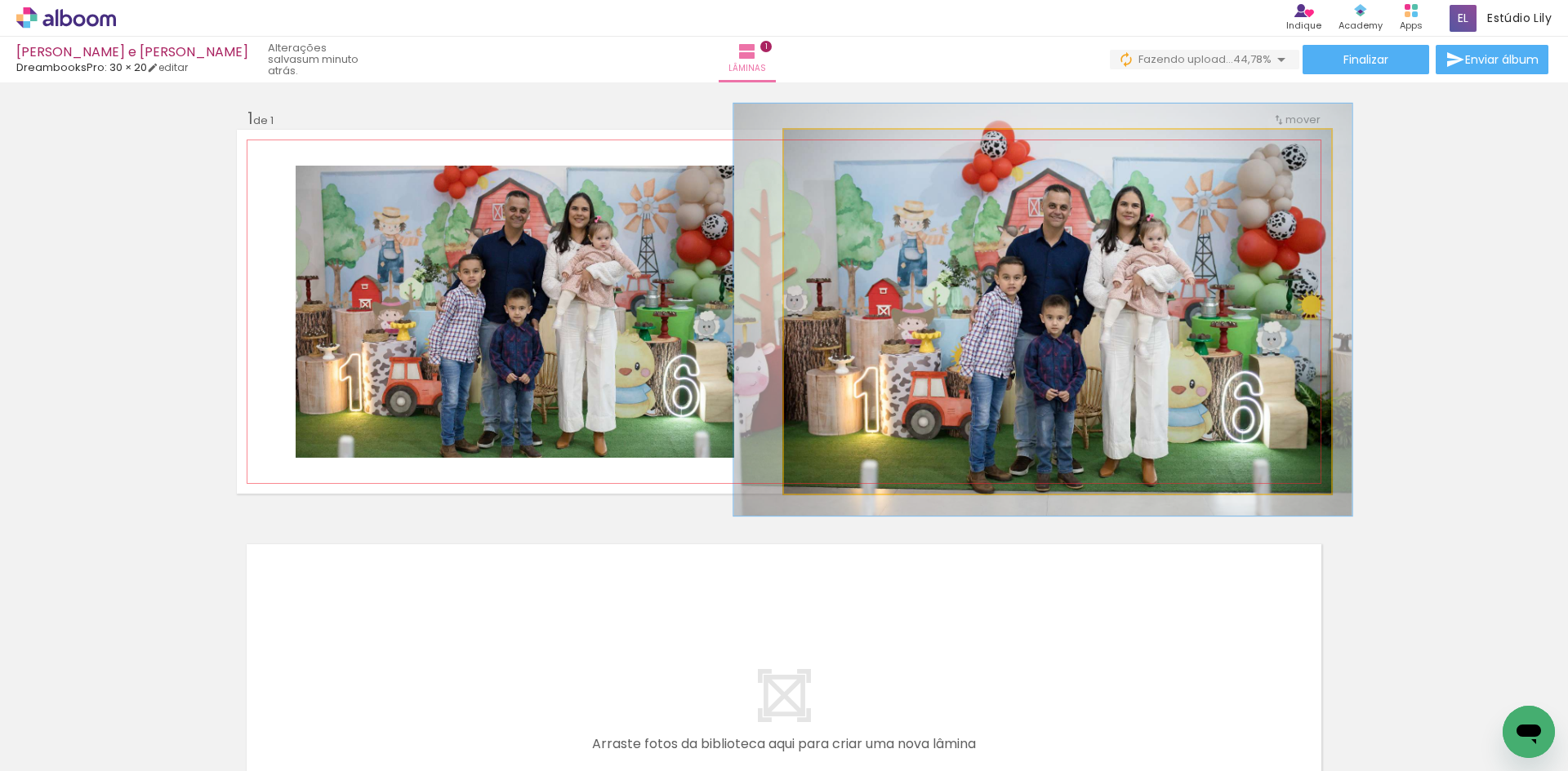
drag, startPoint x: 1114, startPoint y: 278, endPoint x: 1099, endPoint y: 276, distance: 15.1
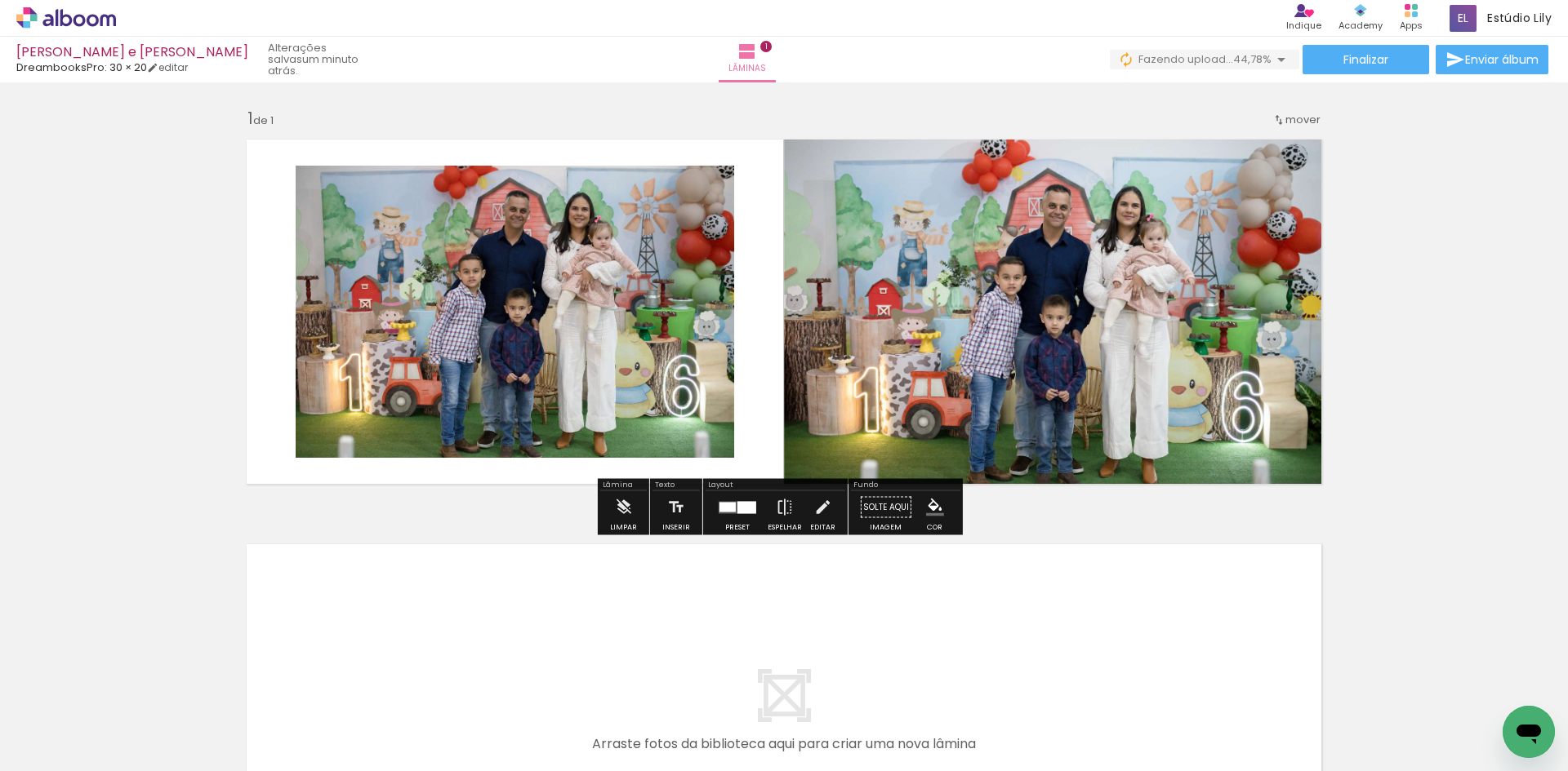
click at [935, 507] on iron-icon "color picker" at bounding box center [935, 508] width 18 height 18
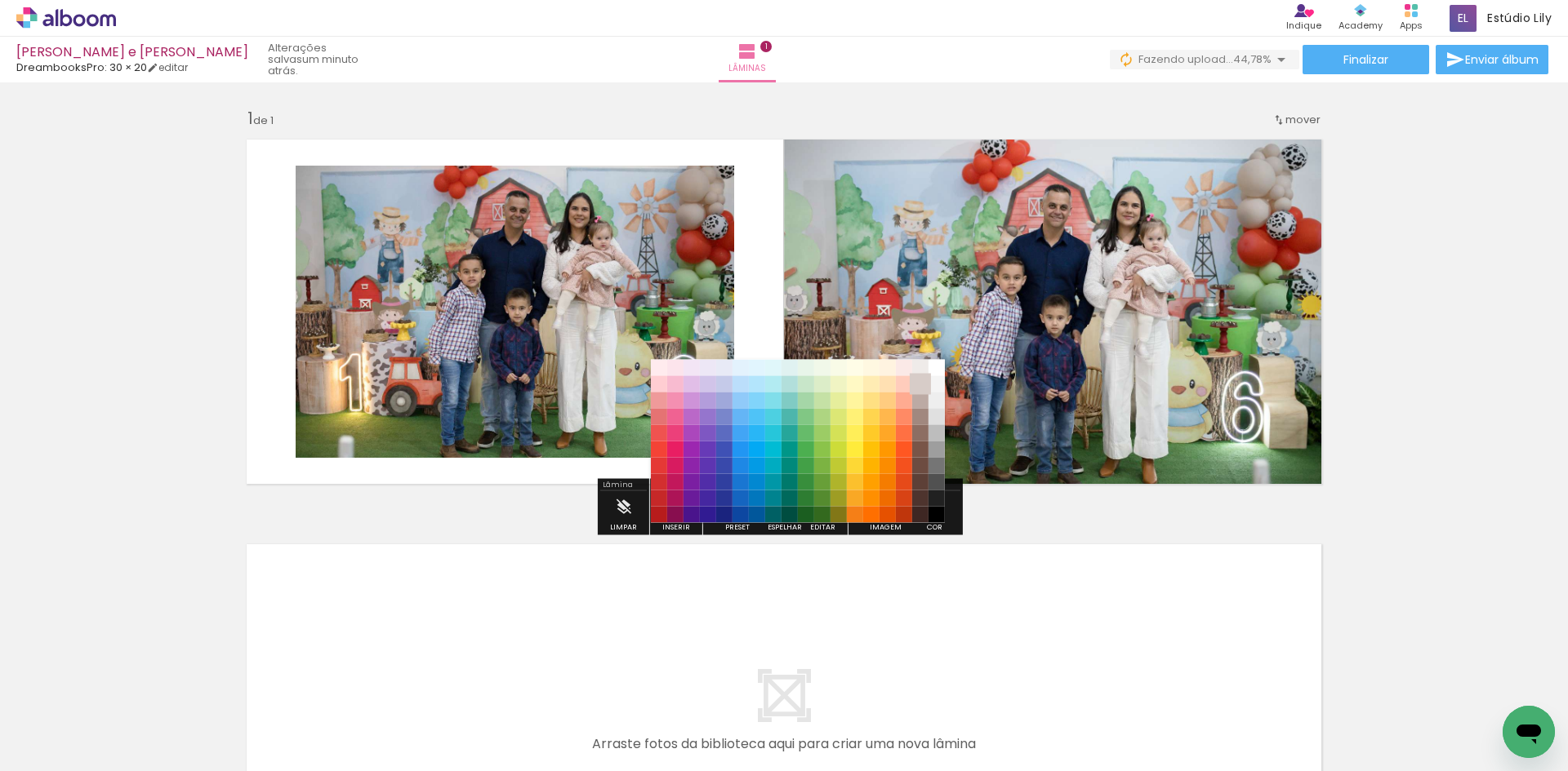
click at [923, 382] on paper-item "#d7ccc8" at bounding box center [920, 384] width 17 height 17
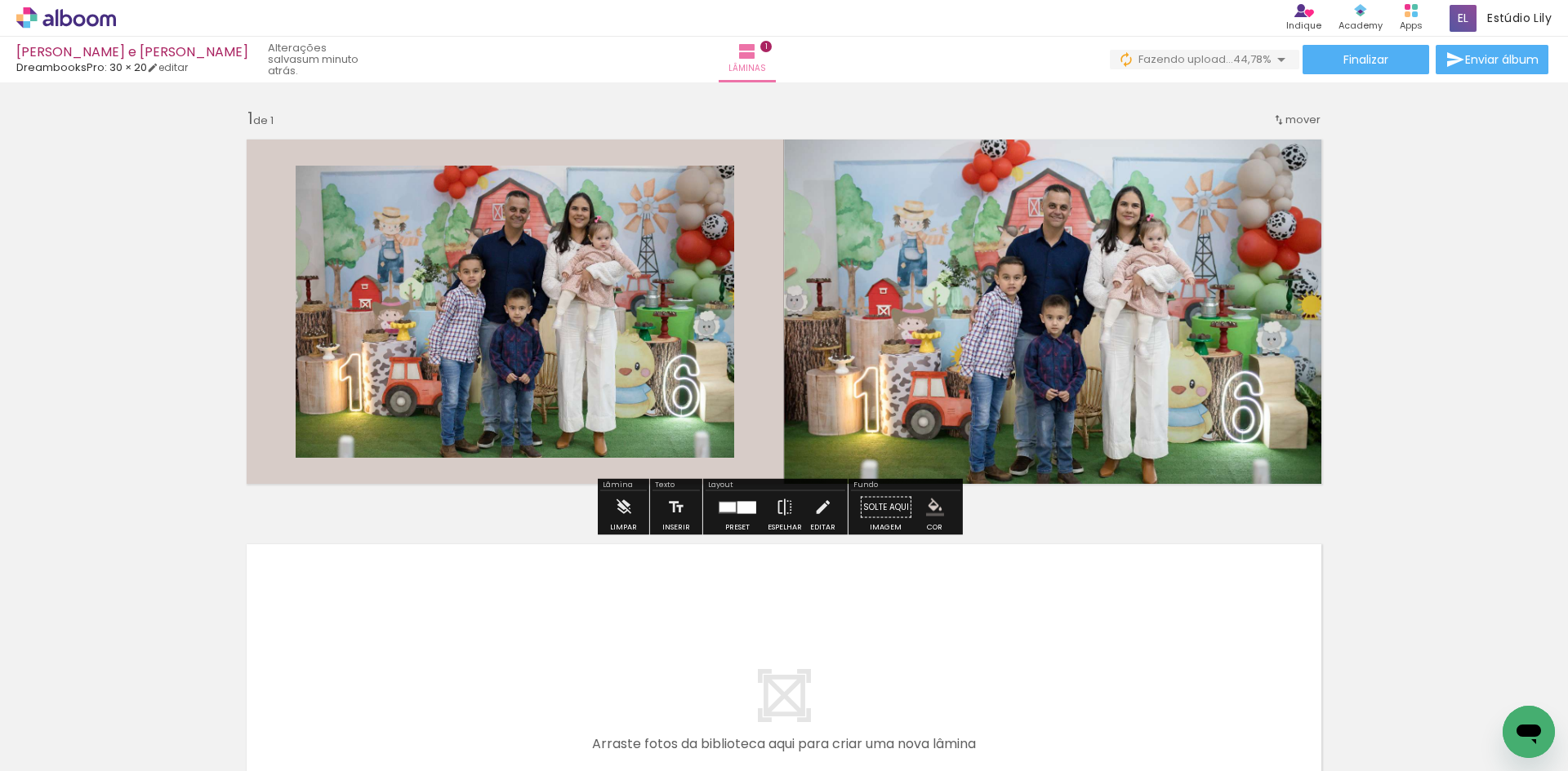
click at [941, 516] on paper-menu-button "#ffebee #ffcdd2 #ef9a9a #e57373 #ef5350 #f44336 #e53935 #d32f2f #c62828 #b71c1c…" at bounding box center [935, 508] width 31 height 31
click at [931, 511] on iron-icon "color picker" at bounding box center [935, 508] width 18 height 18
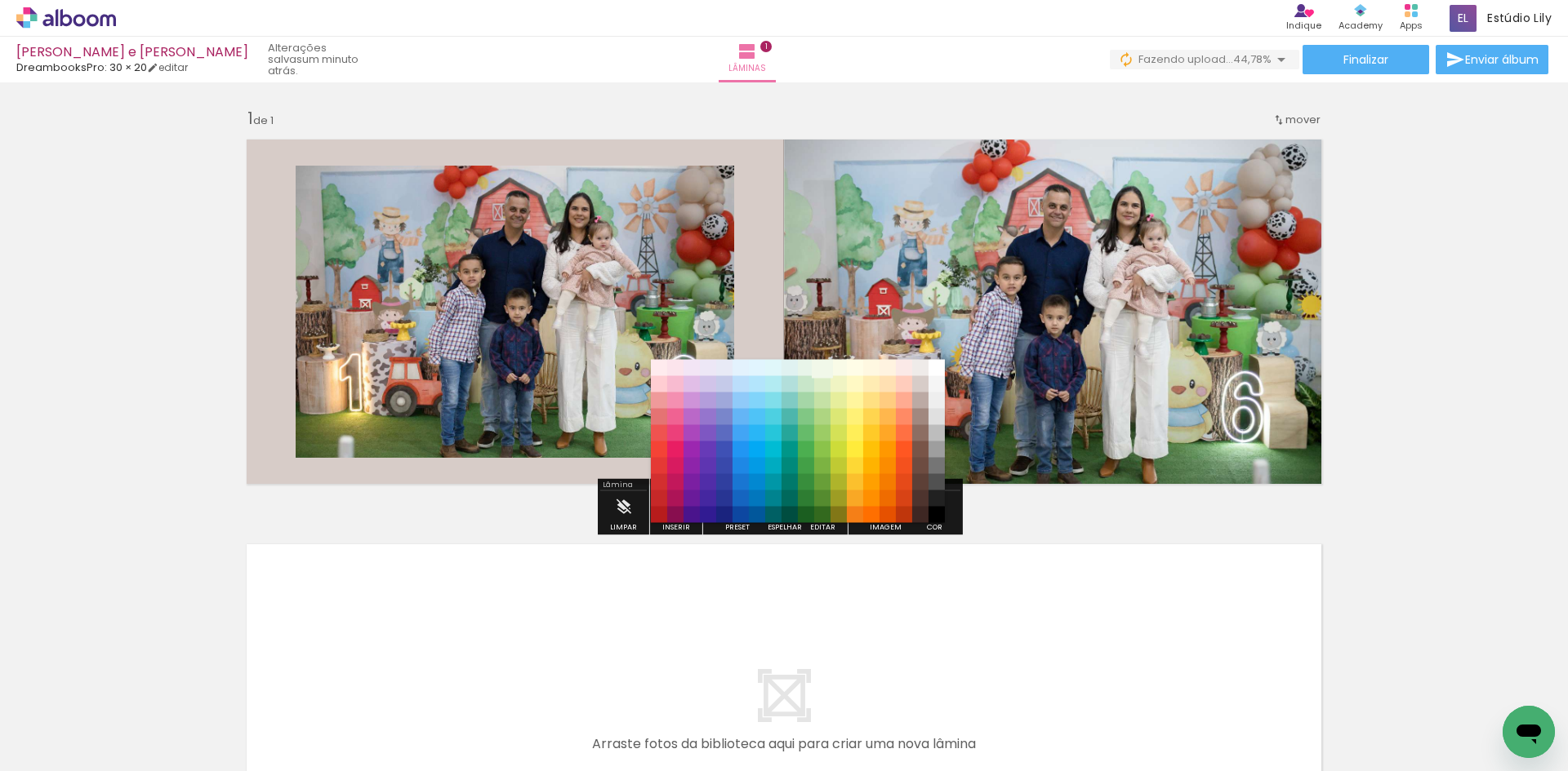
click at [824, 366] on paper-item "#f1f8e9" at bounding box center [822, 368] width 17 height 17
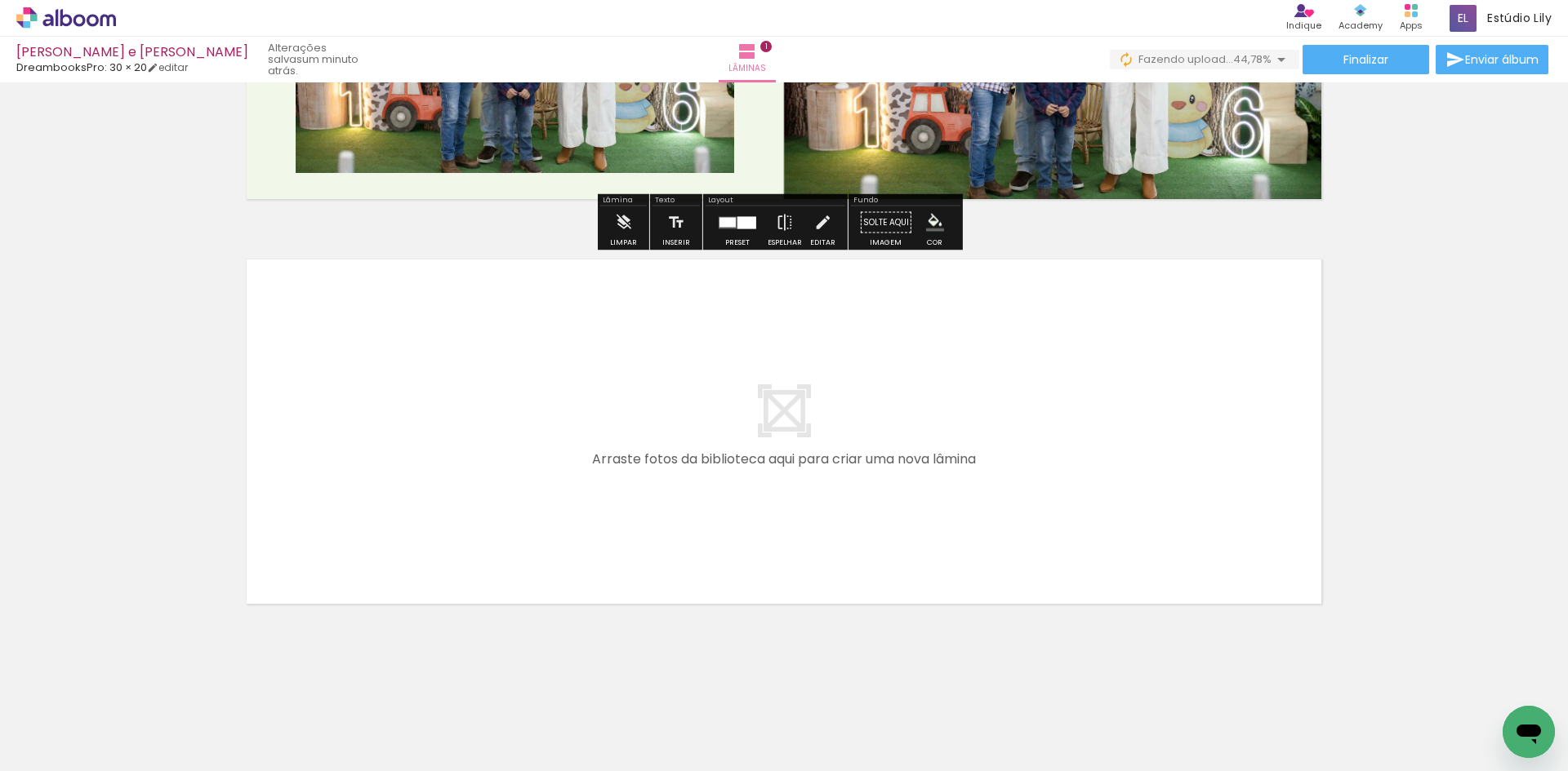
scroll to position [287, 0]
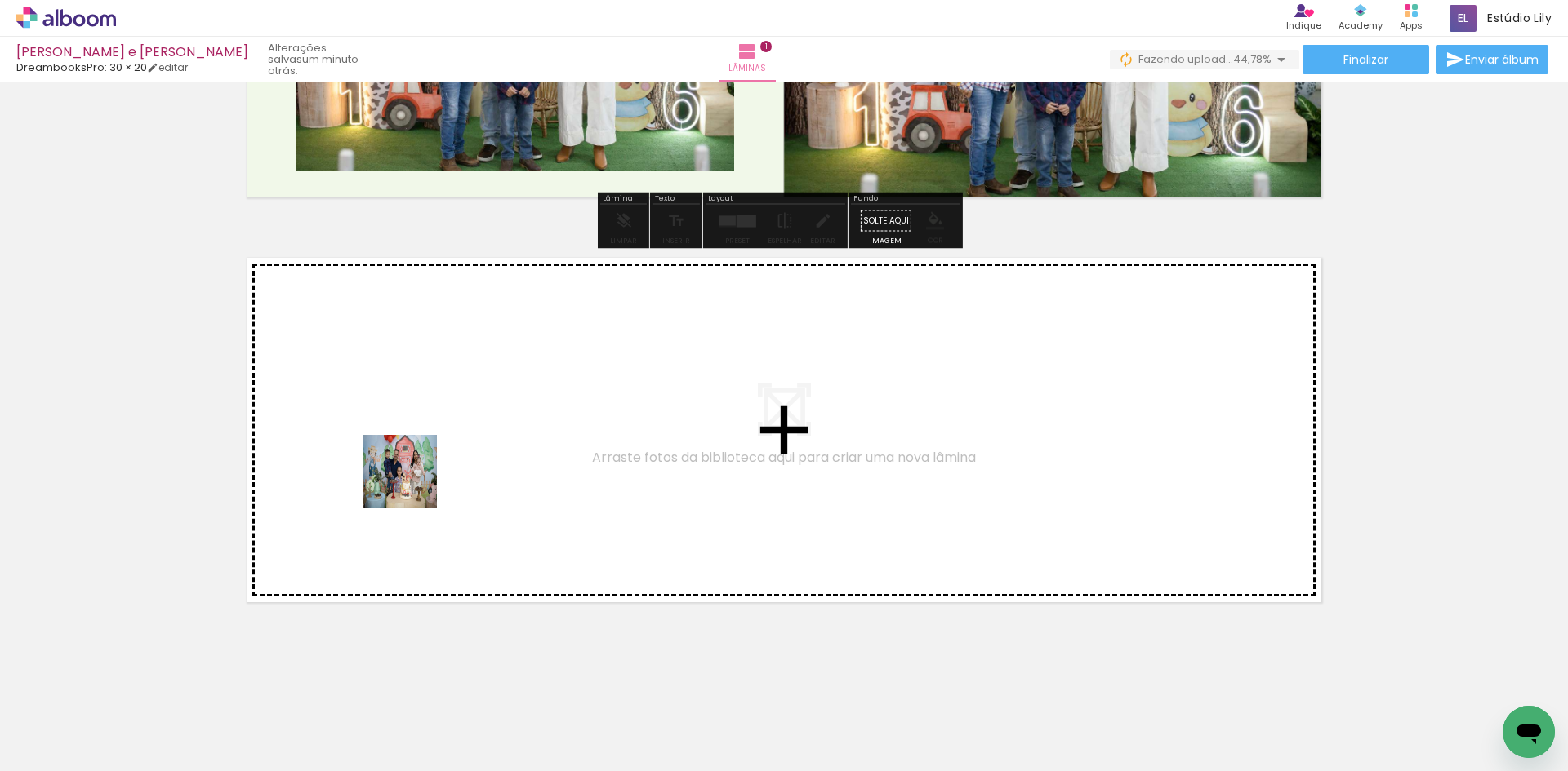
drag, startPoint x: 351, startPoint y: 731, endPoint x: 412, endPoint y: 484, distance: 254.4
click at [412, 484] on quentale-workspace at bounding box center [784, 385] width 1568 height 771
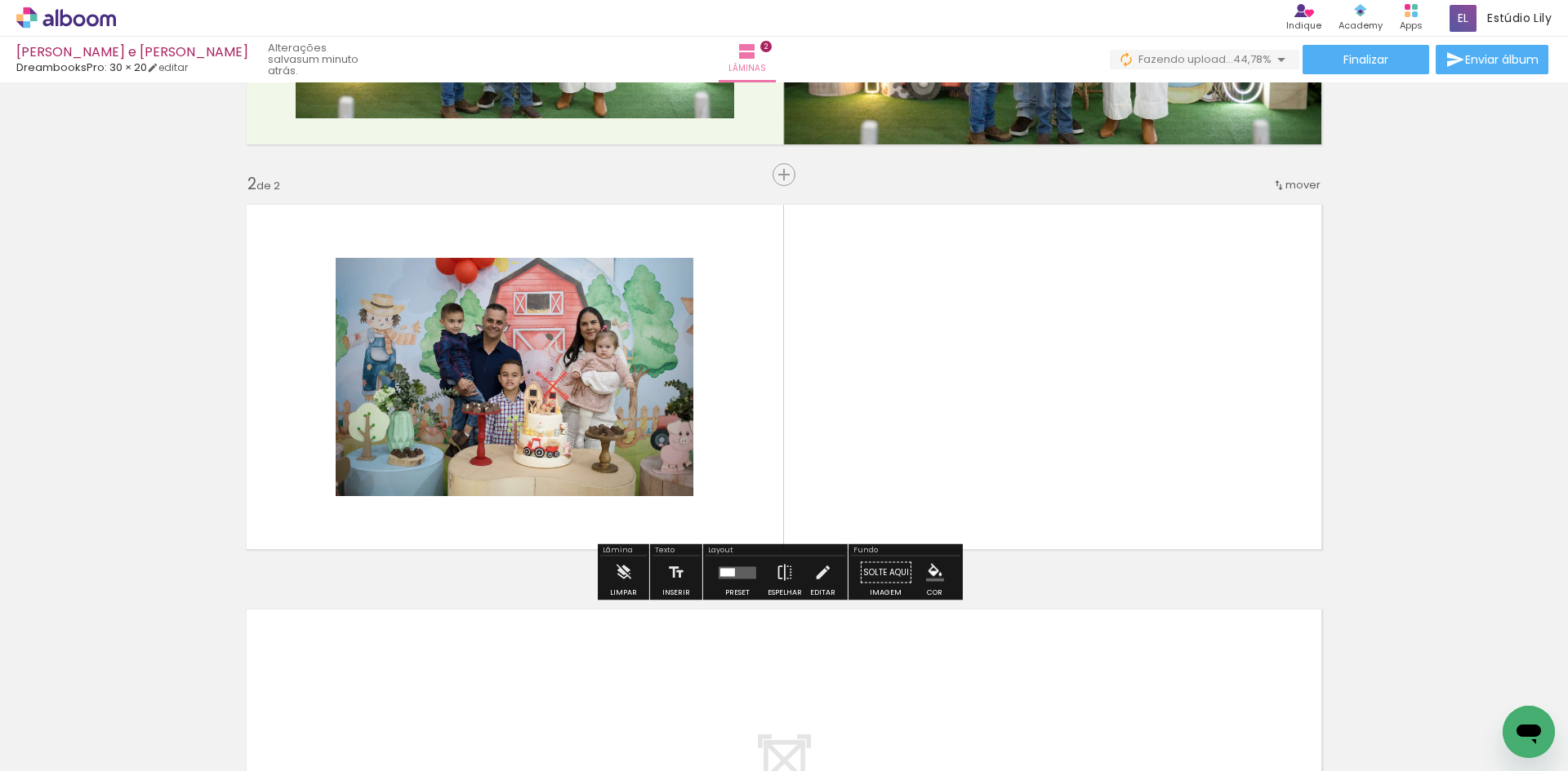
scroll to position [342, 0]
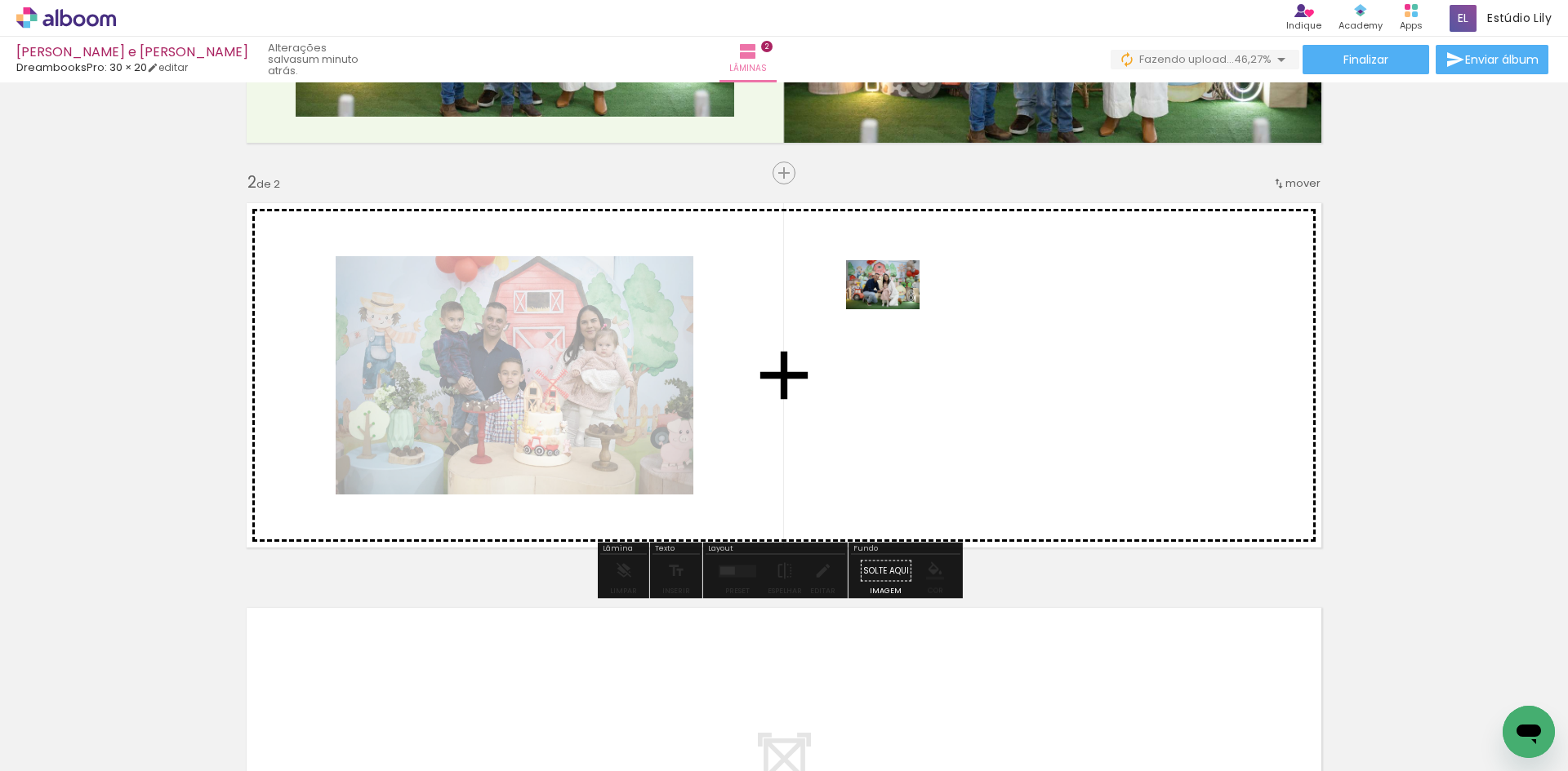
drag, startPoint x: 460, startPoint y: 723, endPoint x: 937, endPoint y: 328, distance: 619.3
click at [937, 328] on quentale-workspace at bounding box center [784, 385] width 1568 height 771
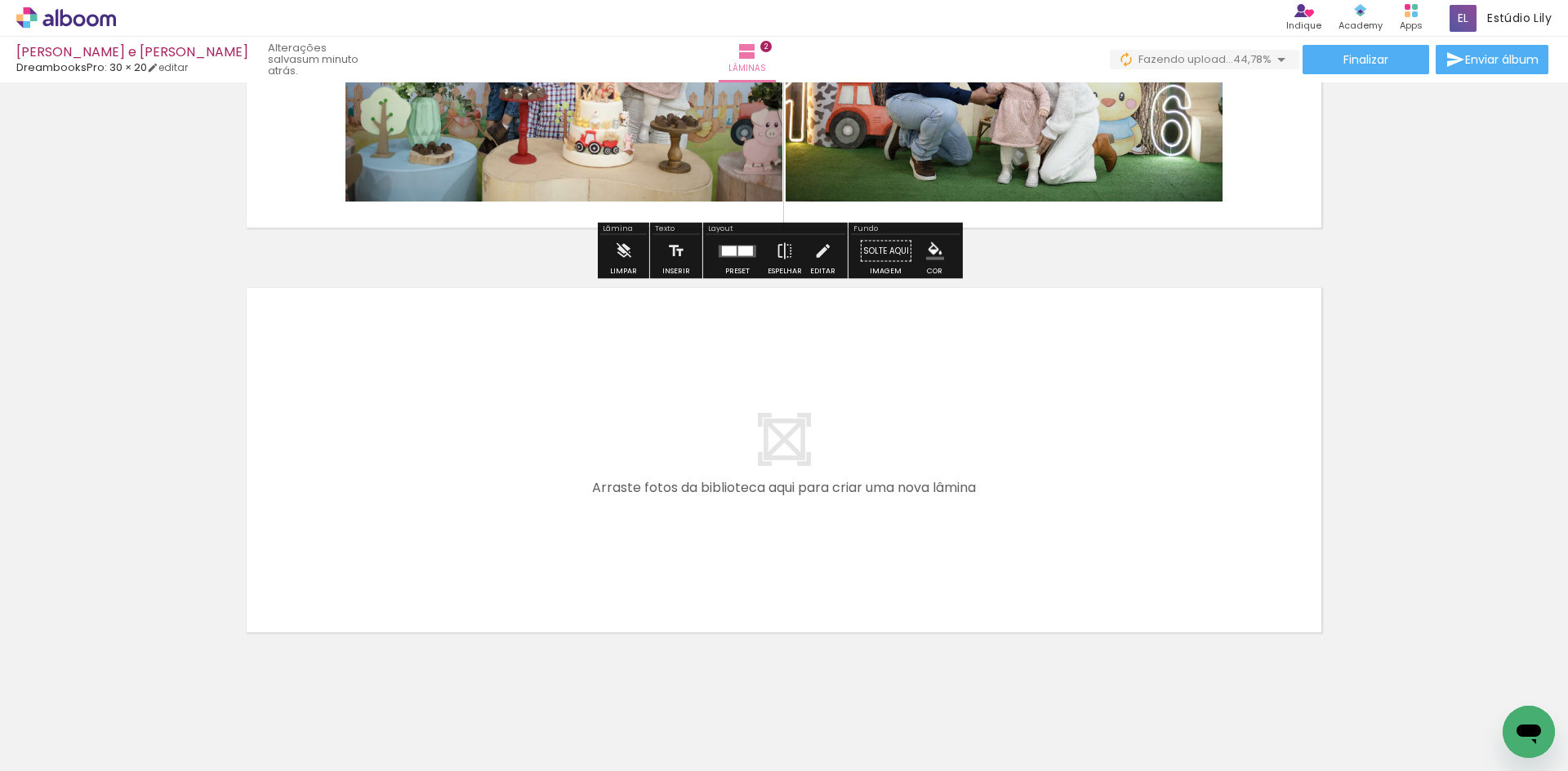
scroll to position [668, 0]
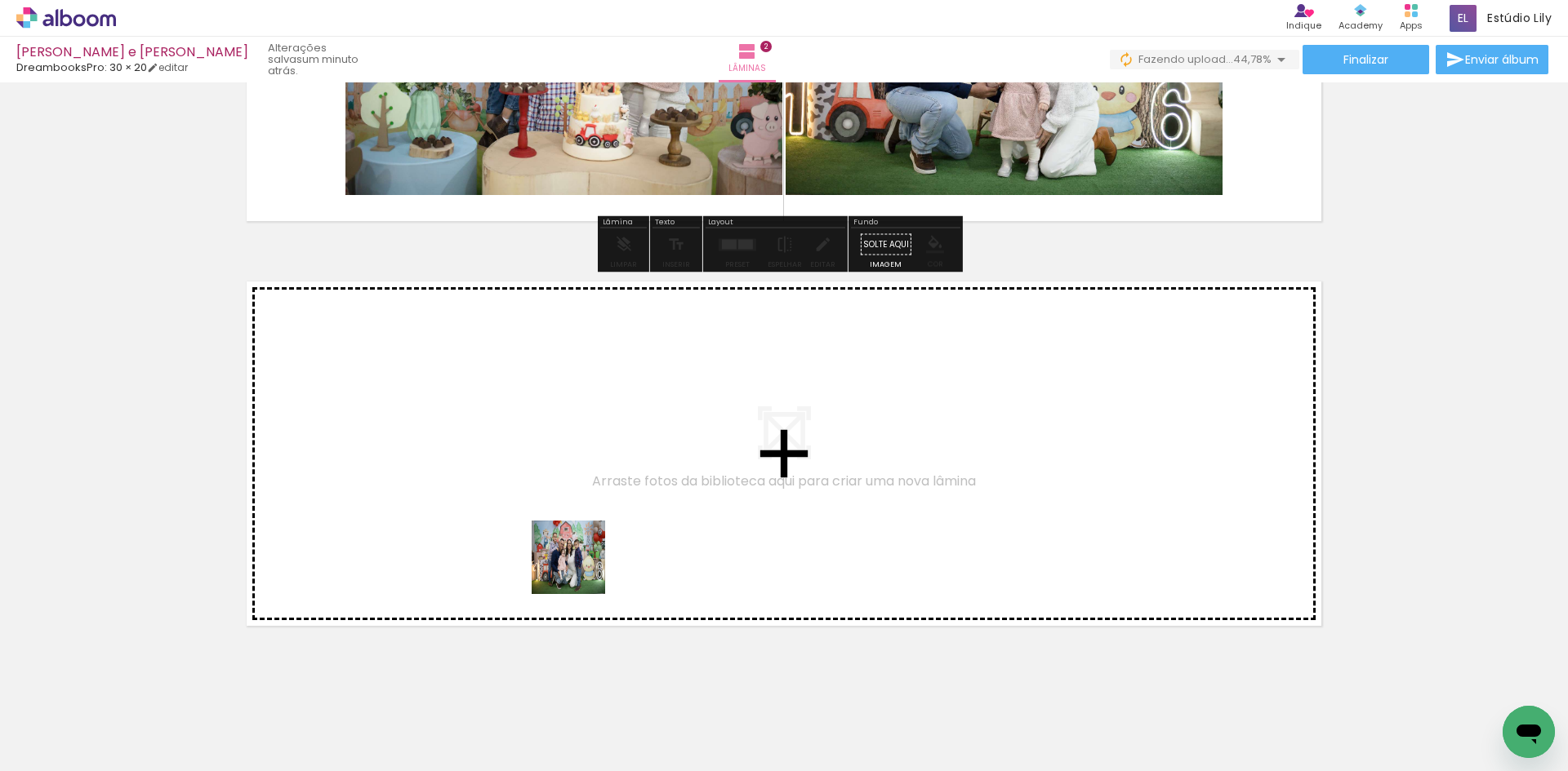
drag, startPoint x: 539, startPoint y: 710, endPoint x: 587, endPoint y: 508, distance: 207.6
click at [587, 508] on quentale-workspace at bounding box center [784, 385] width 1568 height 771
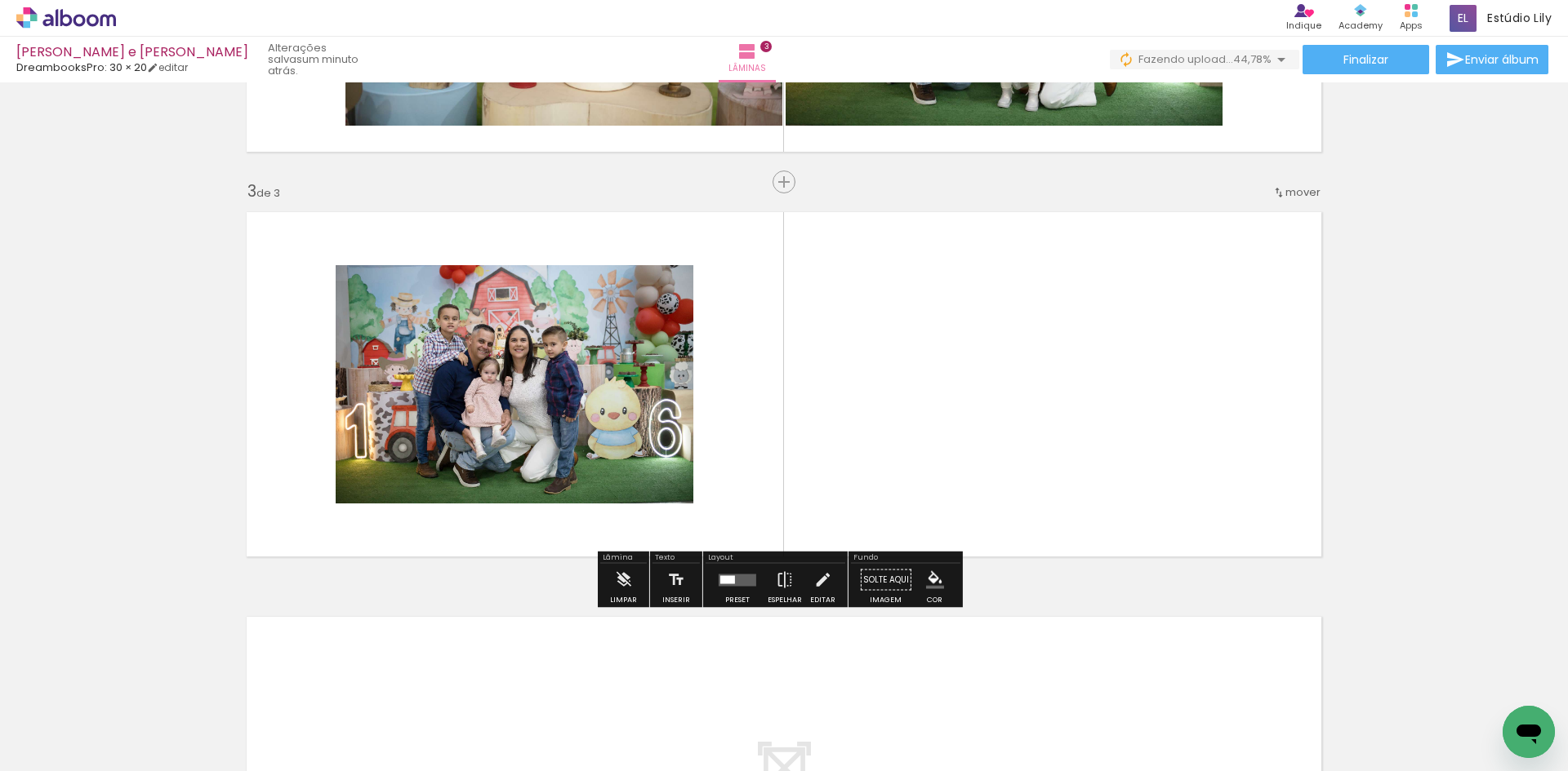
scroll to position [746, 0]
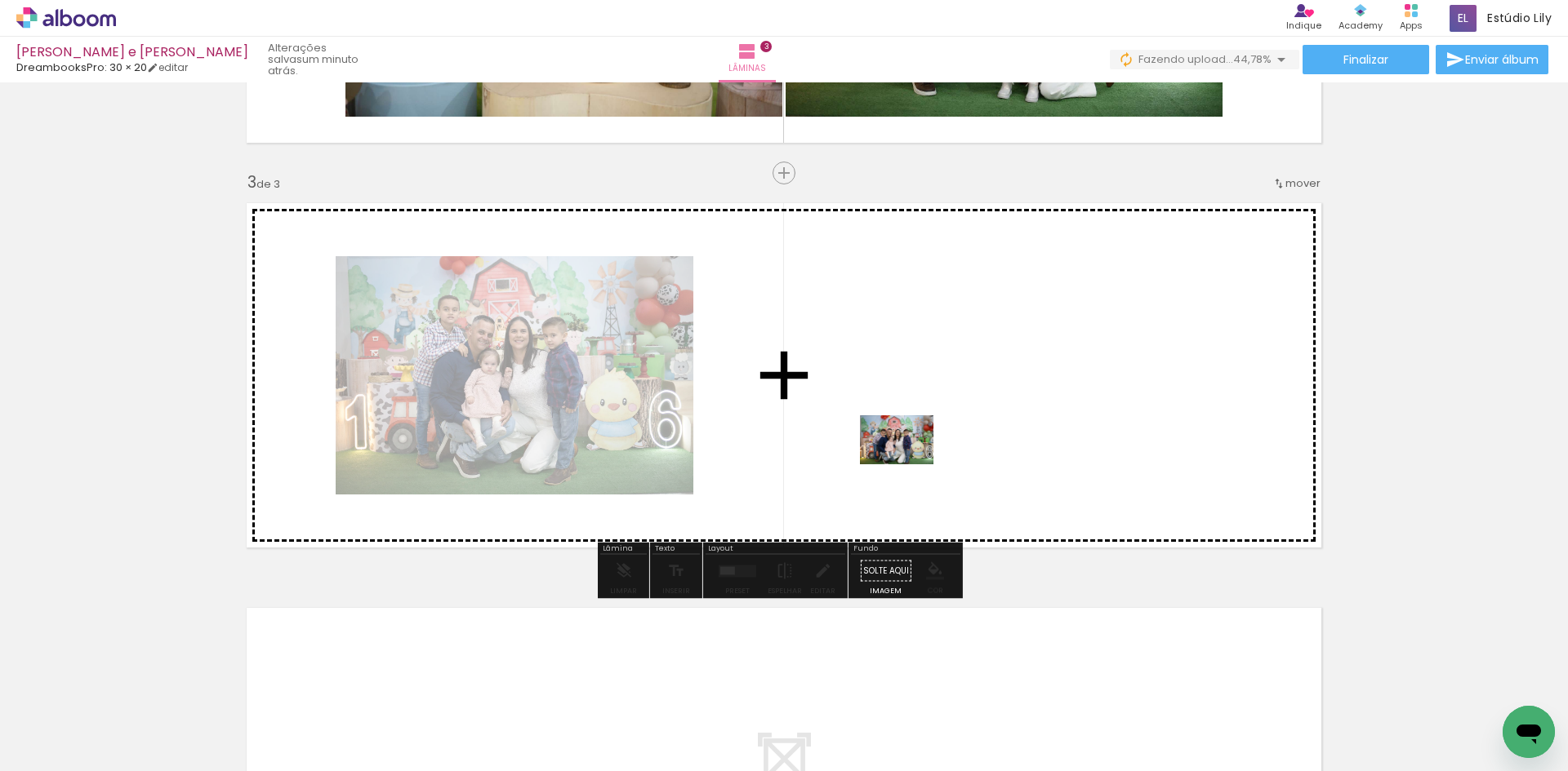
drag, startPoint x: 630, startPoint y: 724, endPoint x: 909, endPoint y: 464, distance: 381.4
click at [909, 464] on quentale-workspace at bounding box center [784, 385] width 1568 height 771
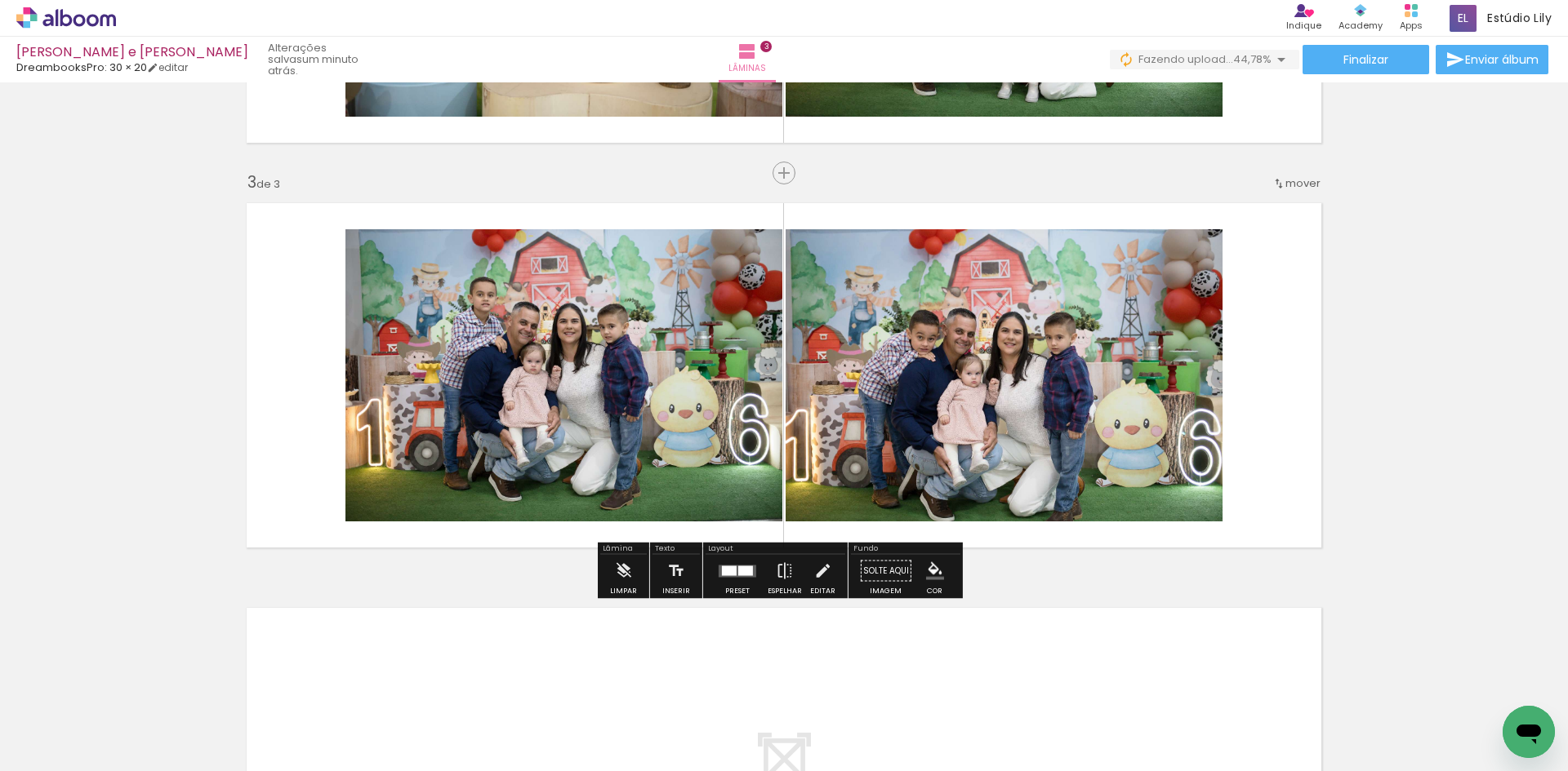
click at [748, 585] on div at bounding box center [737, 572] width 44 height 33
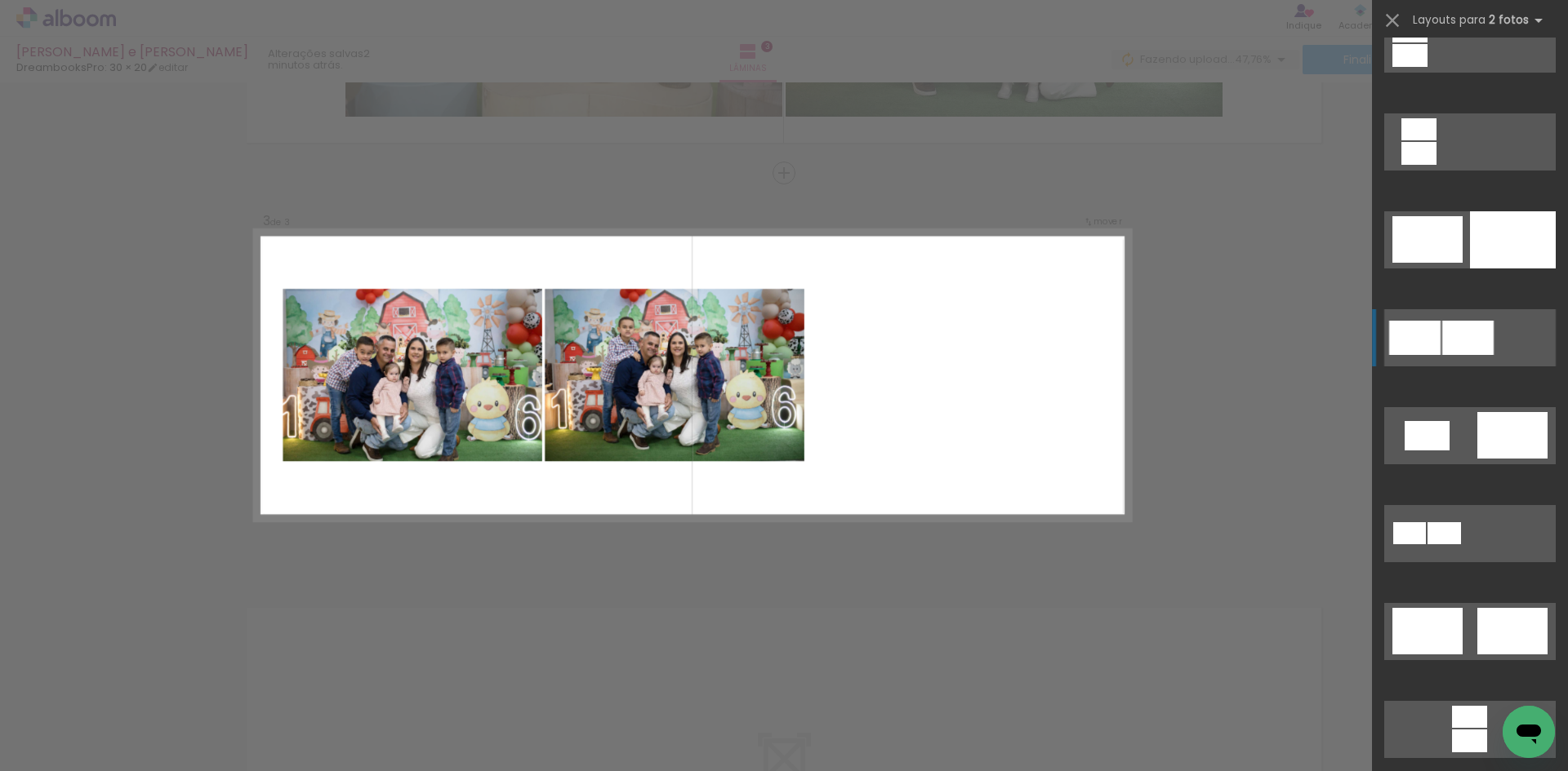
scroll to position [163, 0]
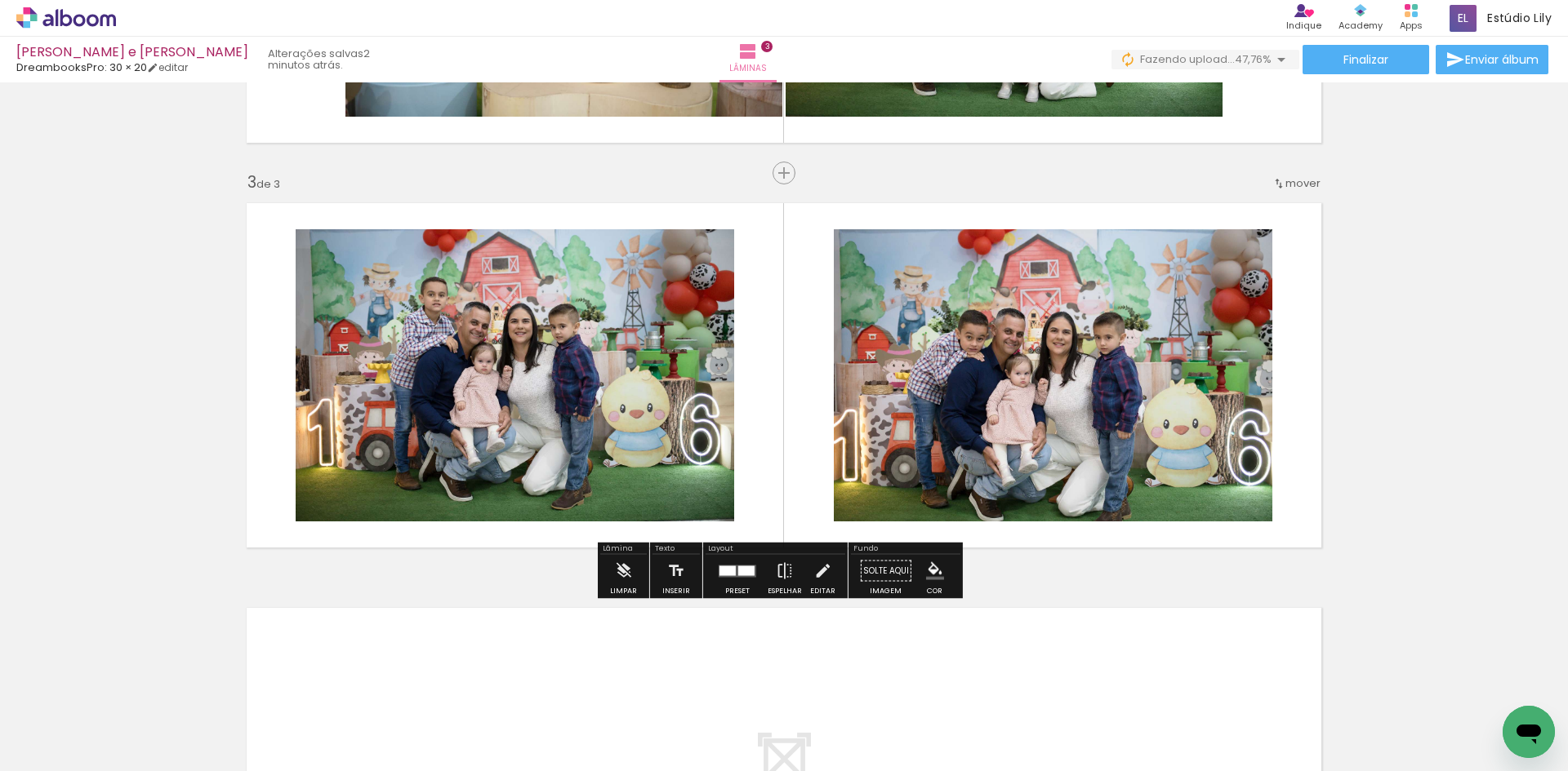
click at [922, 583] on paper-menu-button "#ffebee #ffcdd2 #ef9a9a #e57373 #ef5350 #f44336 #e53935 #d32f2f #c62828 #b71c1c…" at bounding box center [935, 572] width 31 height 31
click at [931, 570] on iron-icon "color picker" at bounding box center [935, 571] width 18 height 18
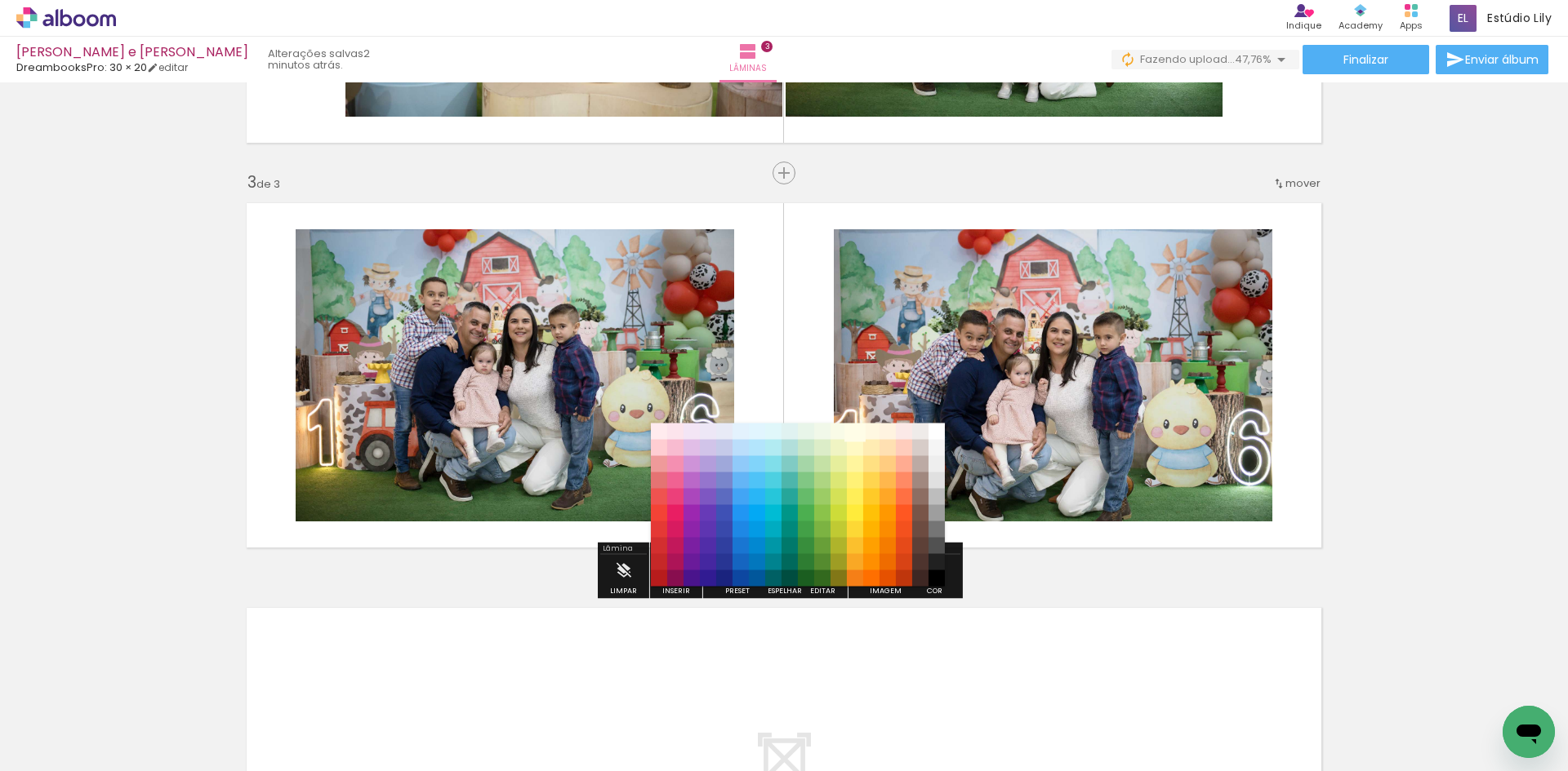
click at [854, 435] on paper-item "#fffde7" at bounding box center [855, 431] width 17 height 17
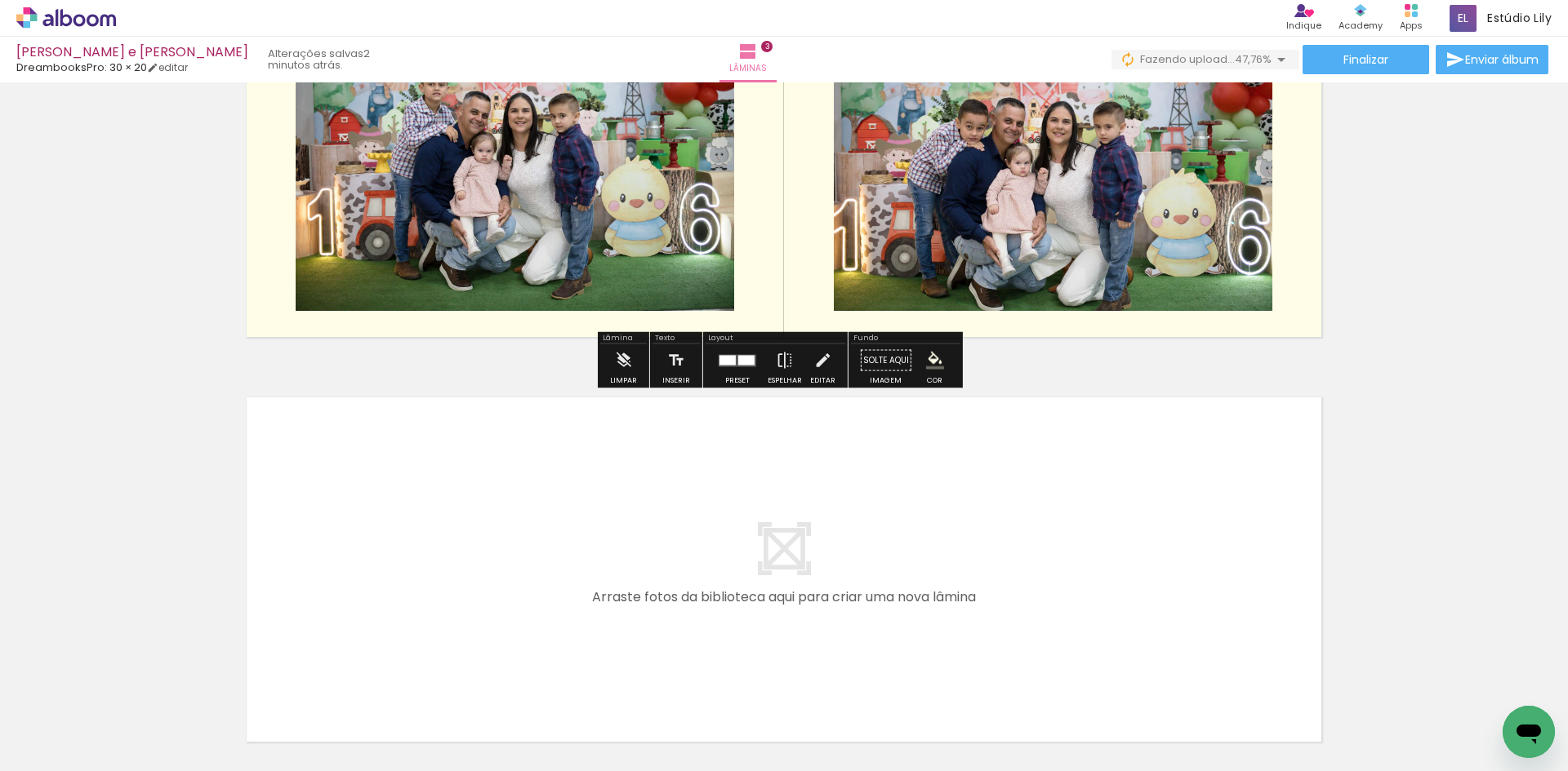
scroll to position [1073, 0]
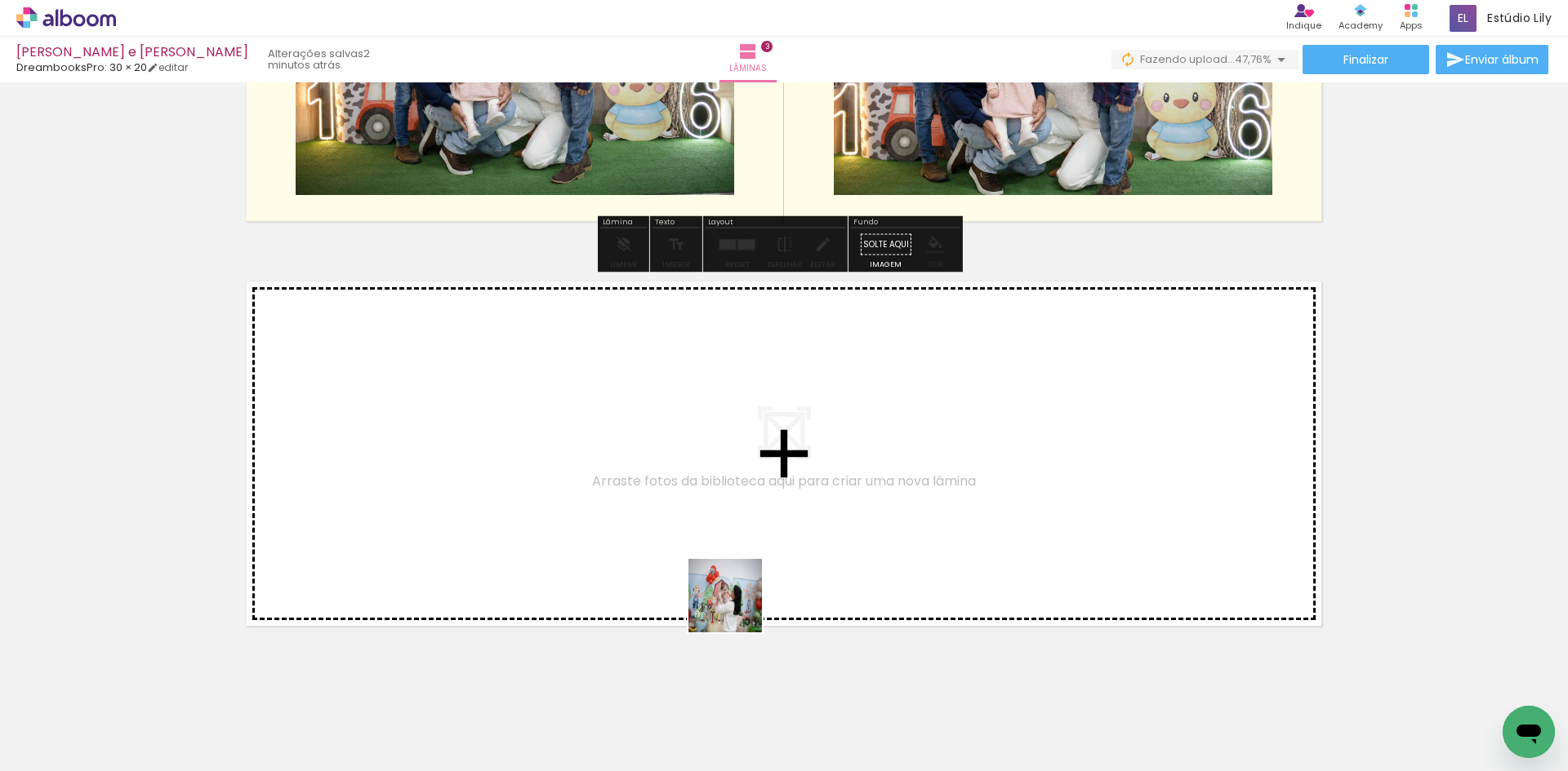
drag, startPoint x: 737, startPoint y: 725, endPoint x: 731, endPoint y: 583, distance: 142.1
click at [731, 583] on quentale-workspace at bounding box center [784, 385] width 1568 height 771
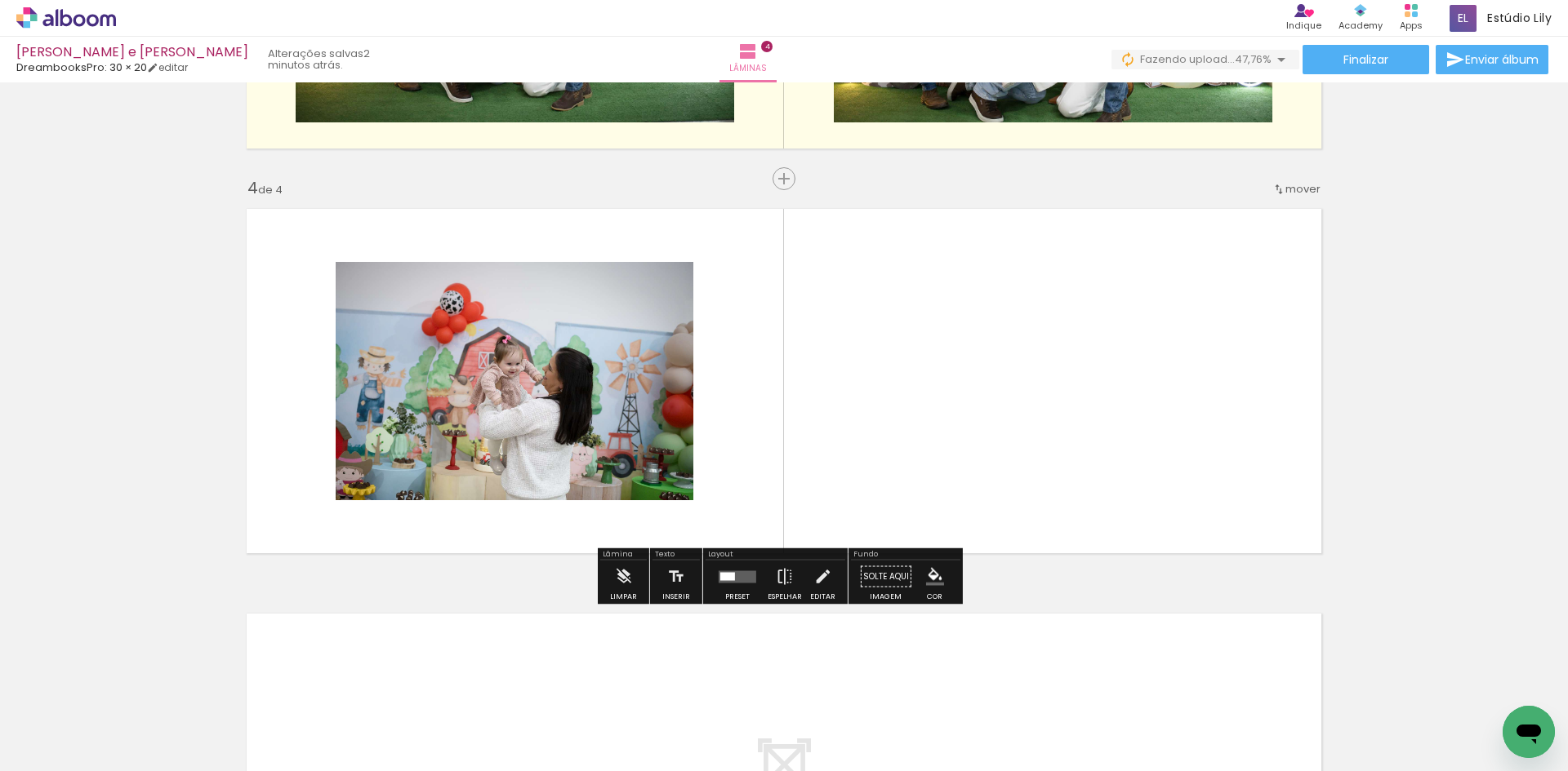
scroll to position [1151, 0]
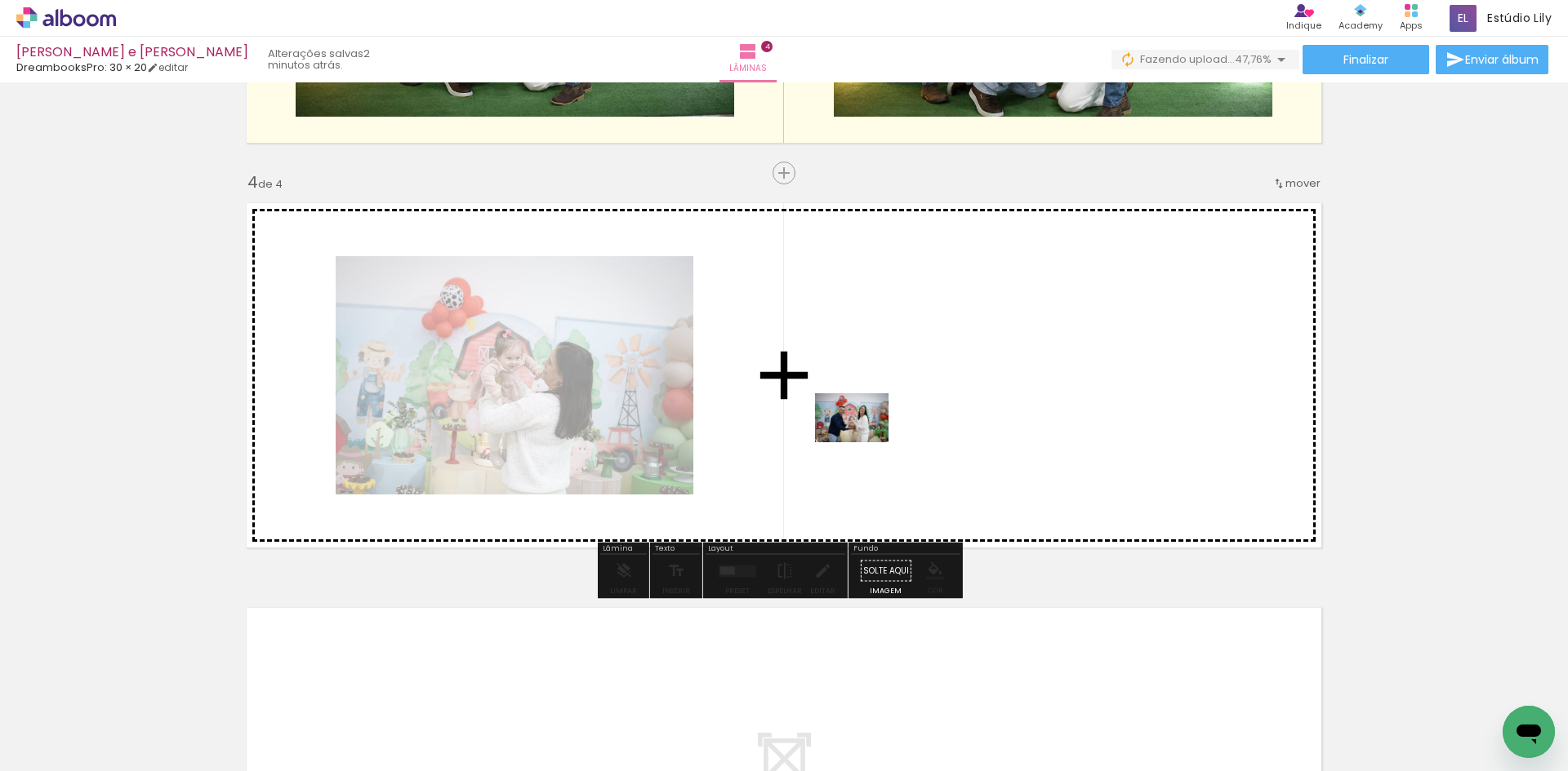
drag, startPoint x: 804, startPoint y: 730, endPoint x: 864, endPoint y: 442, distance: 294.2
click at [864, 442] on quentale-workspace at bounding box center [784, 385] width 1568 height 771
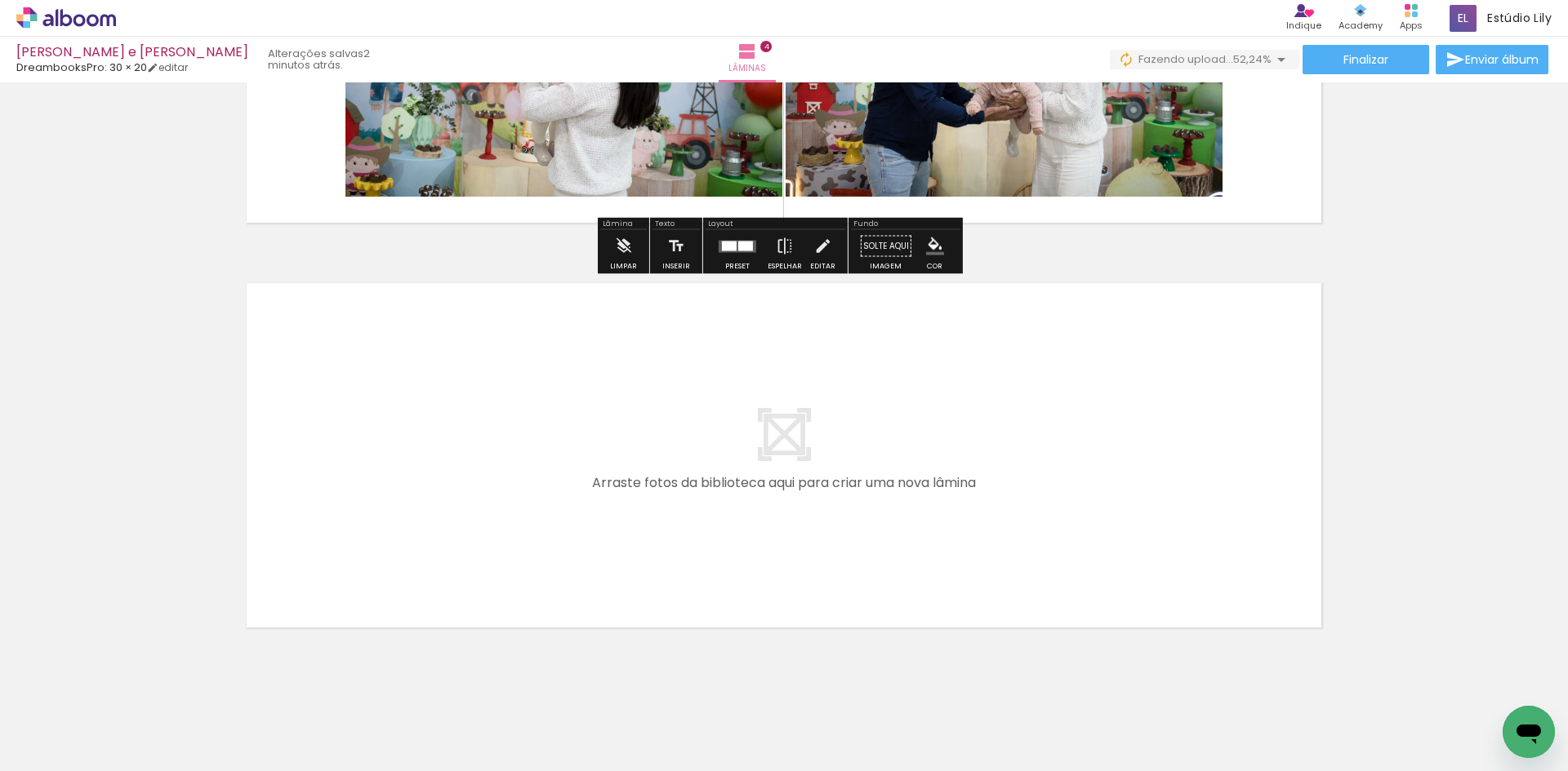
scroll to position [1478, 0]
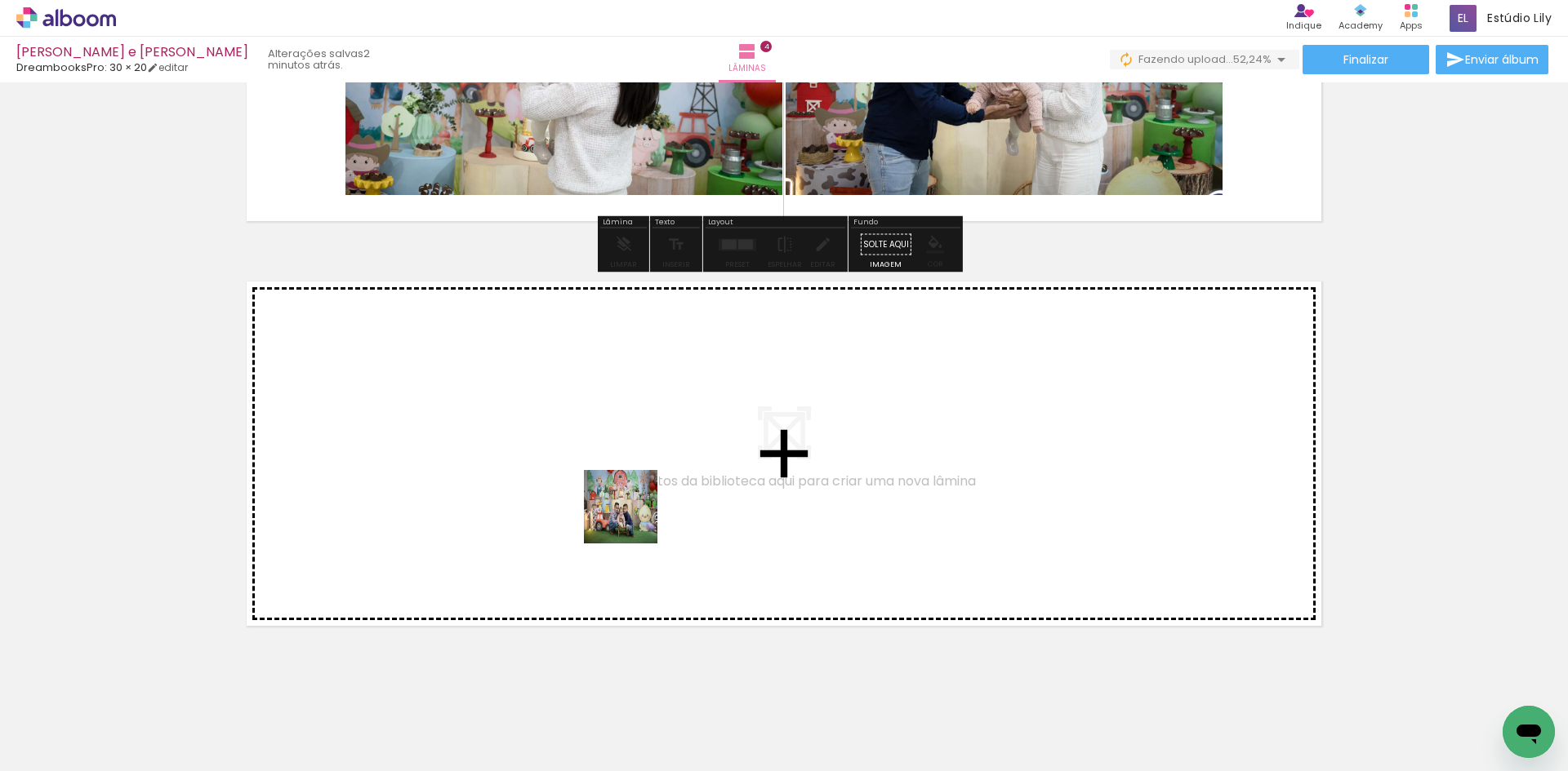
drag, startPoint x: 443, startPoint y: 723, endPoint x: 633, endPoint y: 519, distance: 278.8
click at [633, 519] on quentale-workspace at bounding box center [784, 385] width 1568 height 771
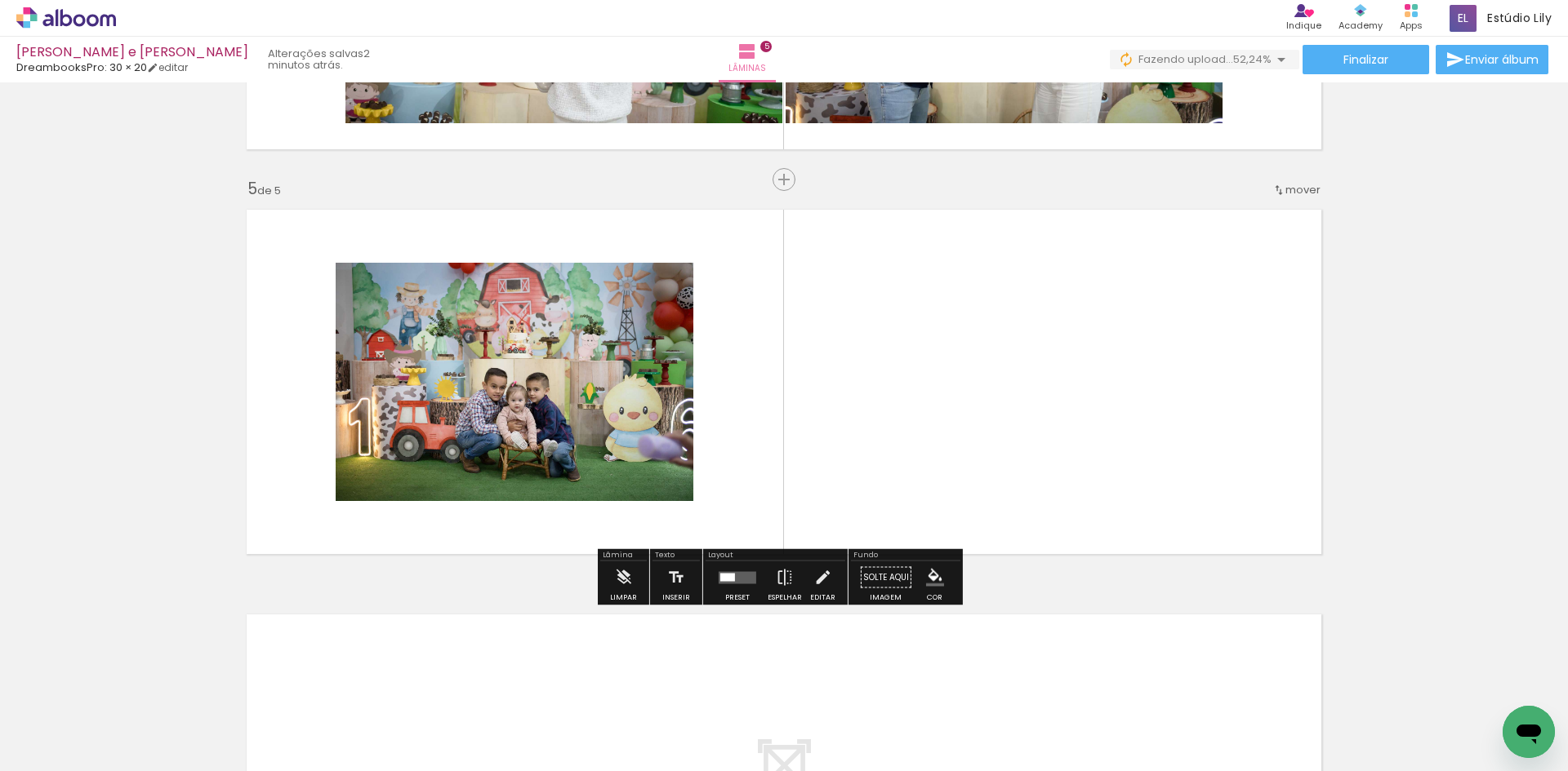
scroll to position [1556, 0]
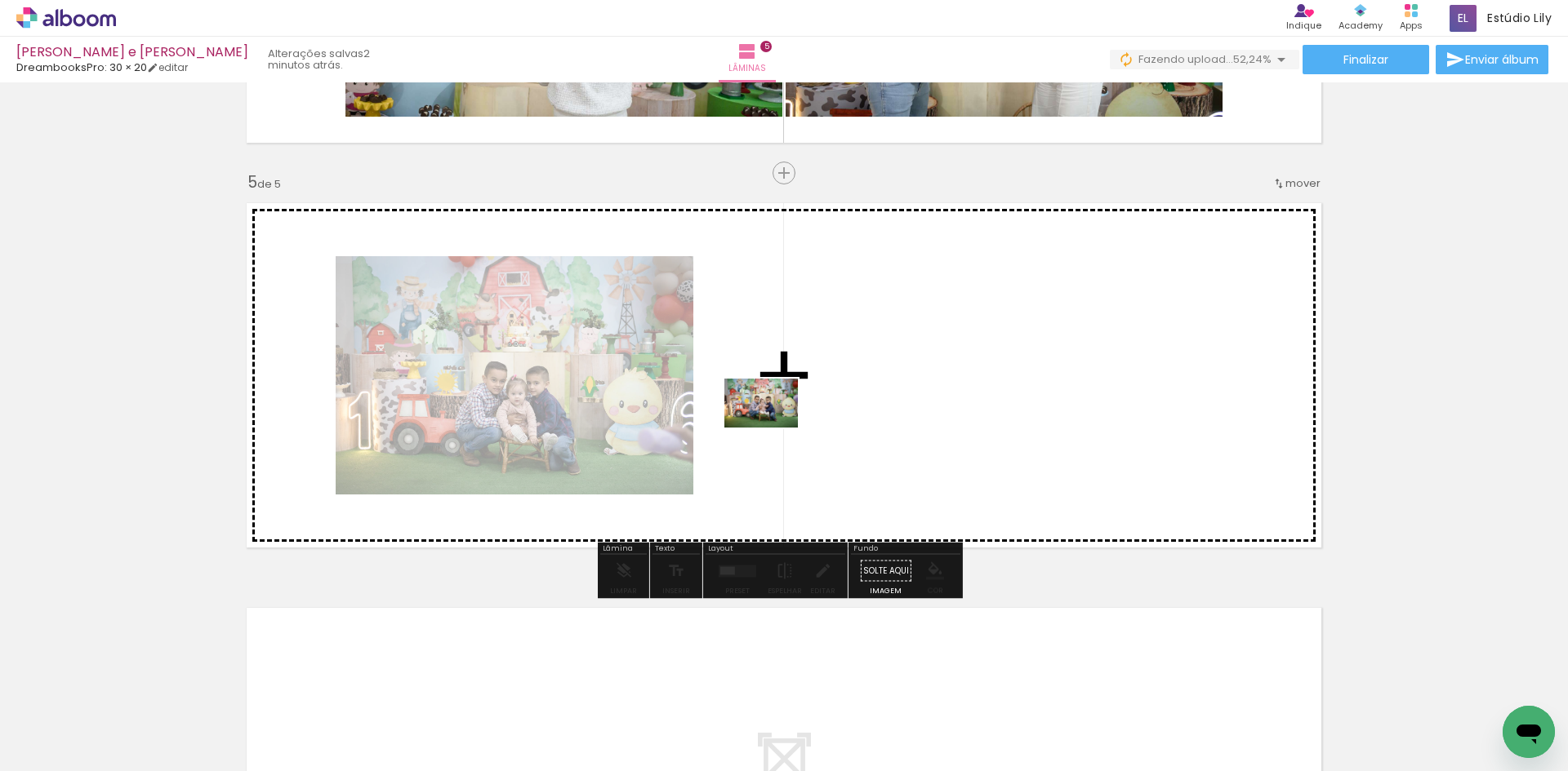
drag, startPoint x: 624, startPoint y: 728, endPoint x: 773, endPoint y: 428, distance: 335.0
click at [773, 428] on quentale-workspace at bounding box center [784, 385] width 1568 height 771
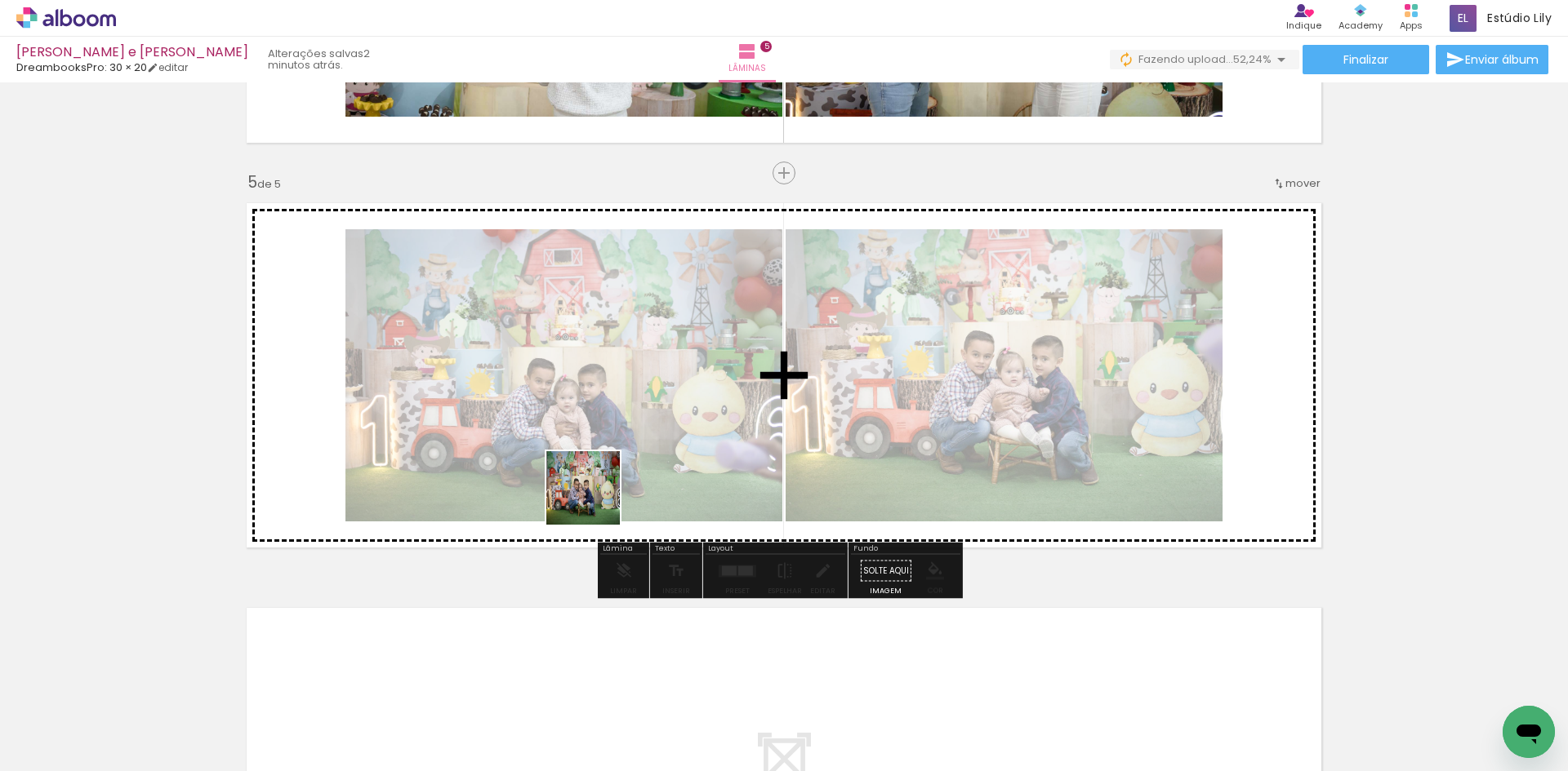
drag, startPoint x: 499, startPoint y: 721, endPoint x: 608, endPoint y: 422, distance: 318.2
click at [608, 422] on quentale-workspace at bounding box center [784, 385] width 1568 height 771
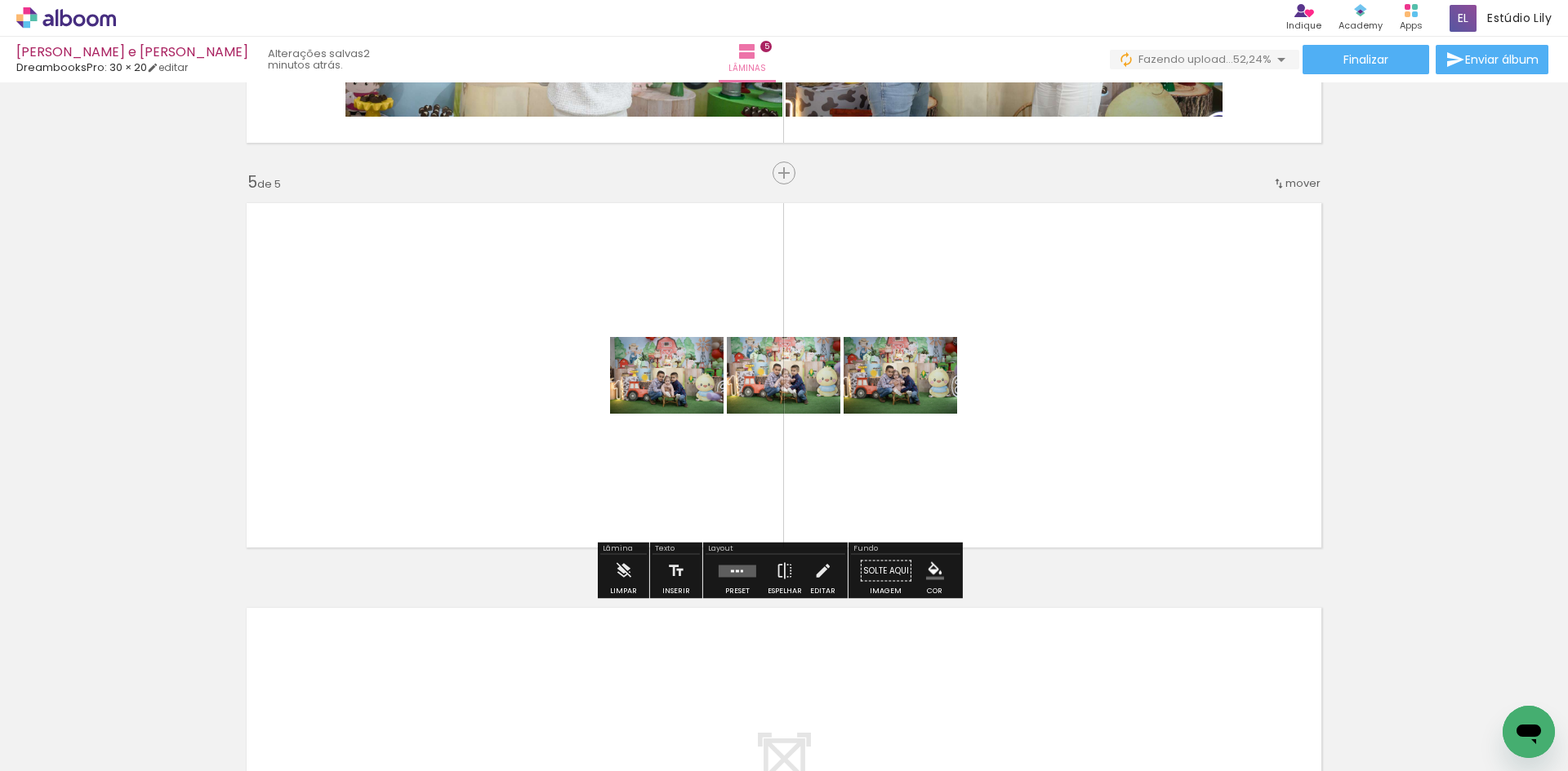
click at [735, 572] on quentale-layouter at bounding box center [737, 571] width 37 height 12
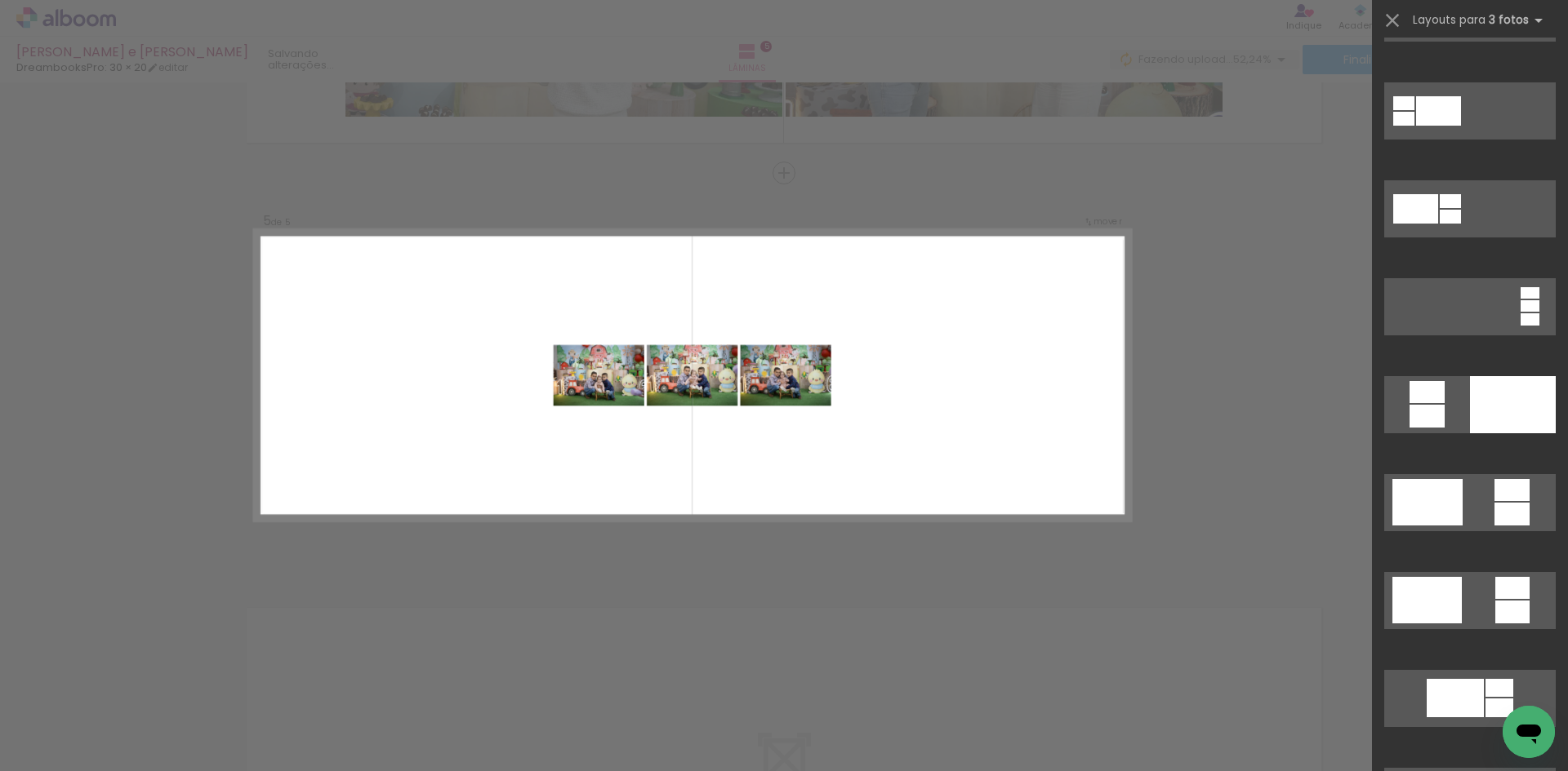
scroll to position [0, 0]
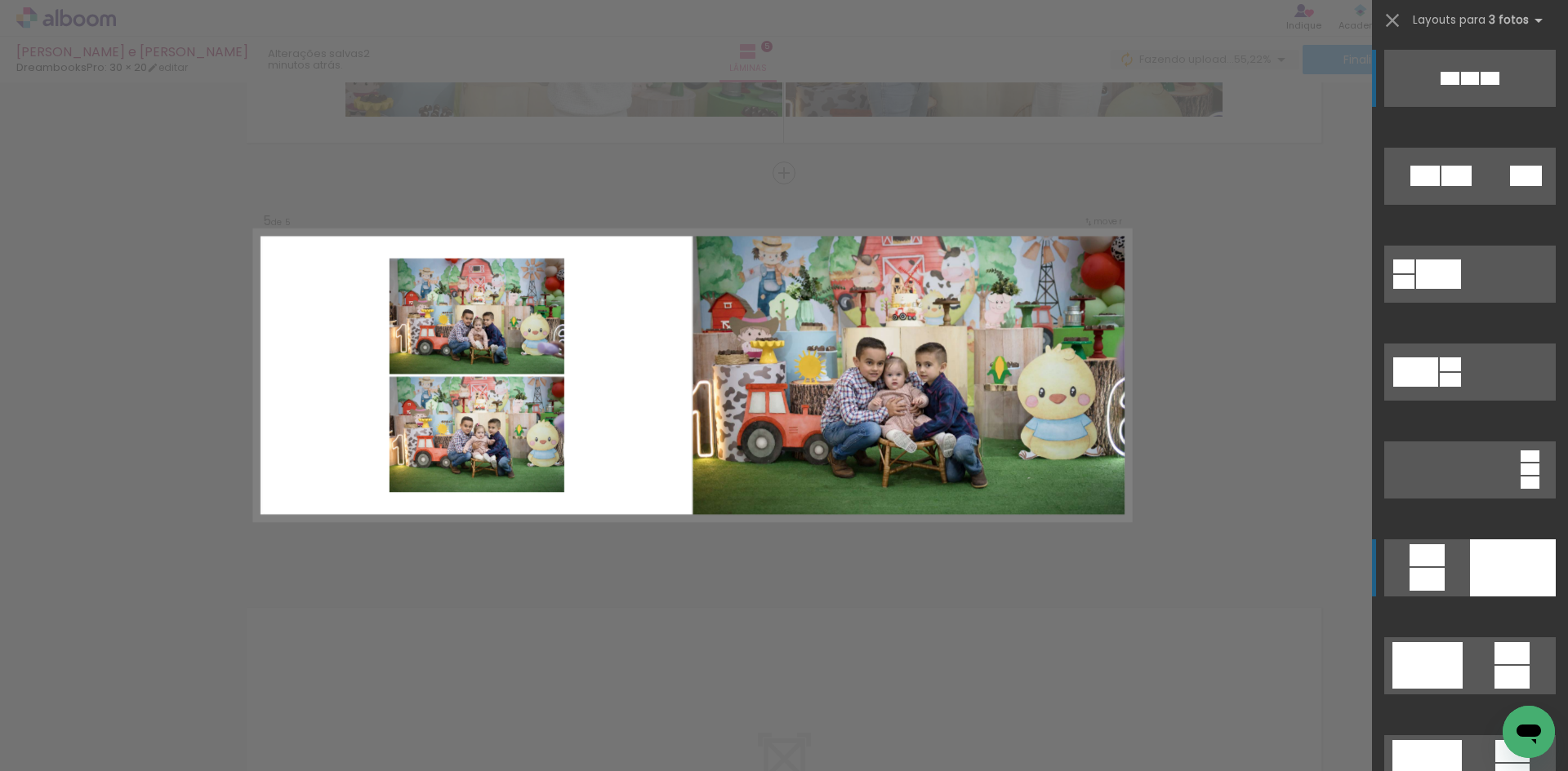
click at [1534, 561] on div at bounding box center [1512, 568] width 86 height 57
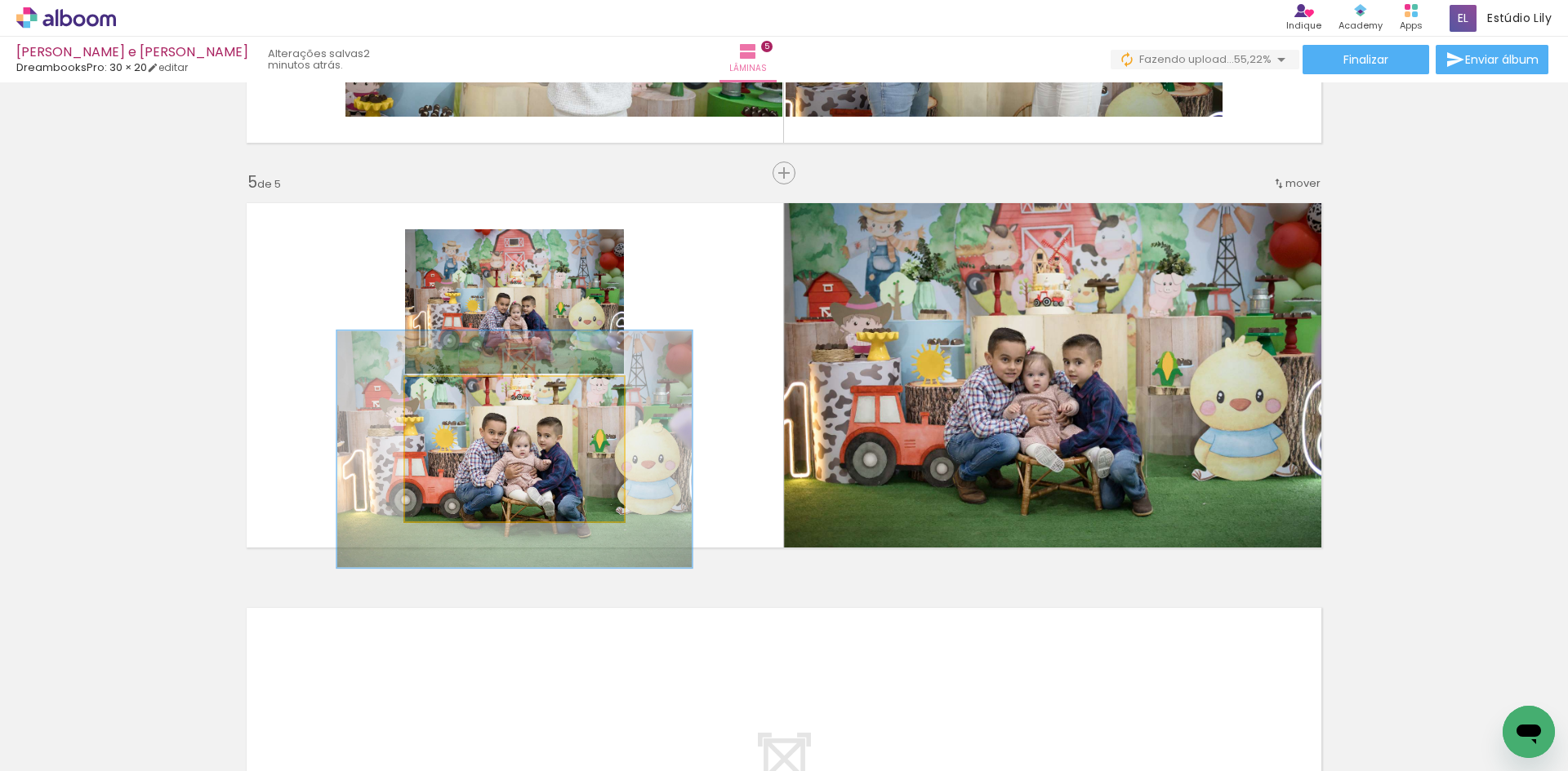
drag, startPoint x: 448, startPoint y: 402, endPoint x: 483, endPoint y: 406, distance: 35.2
type paper-slider "162"
click at [483, 406] on div at bounding box center [478, 395] width 26 height 26
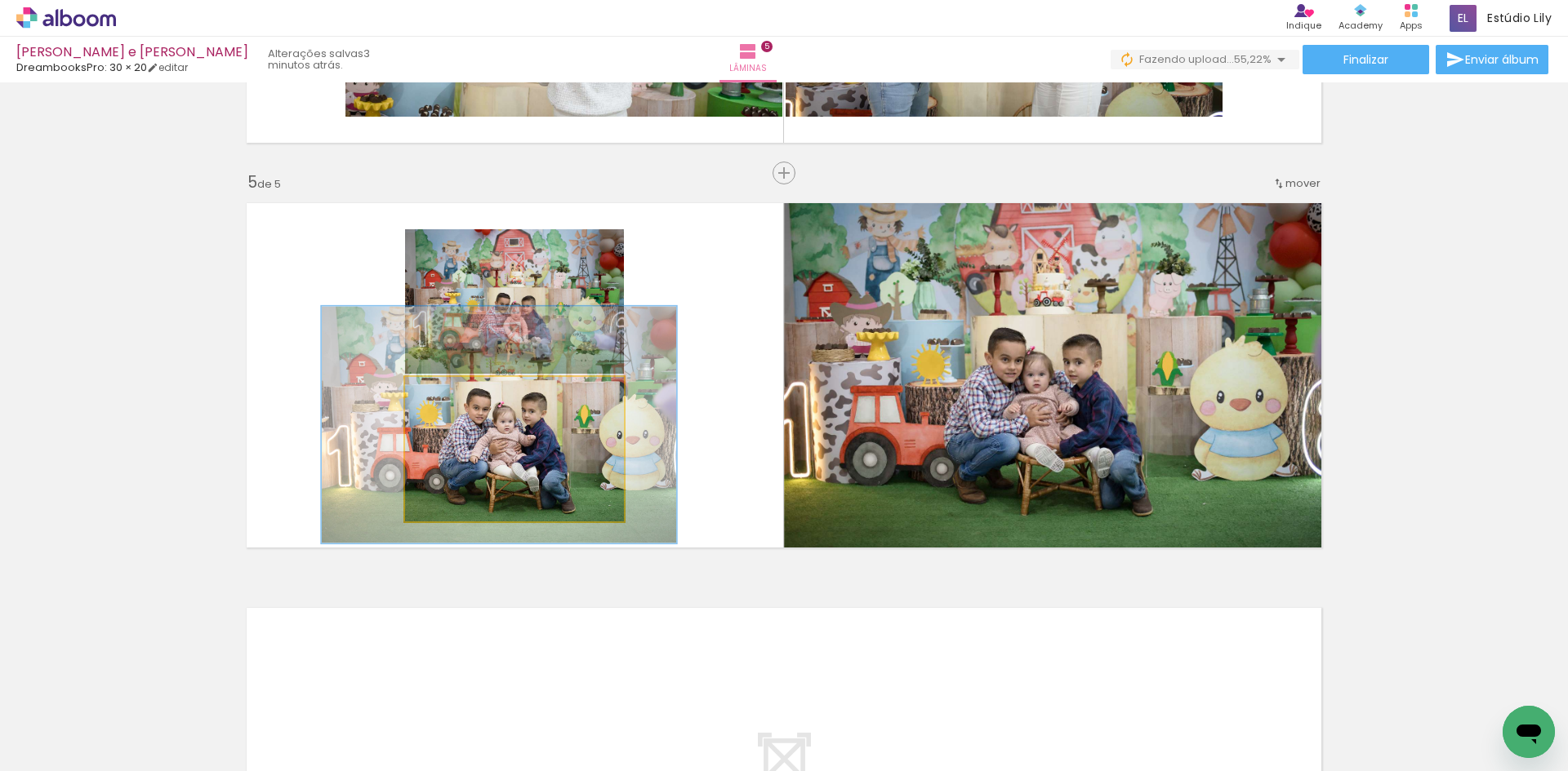
drag, startPoint x: 550, startPoint y: 488, endPoint x: 539, endPoint y: 464, distance: 26.4
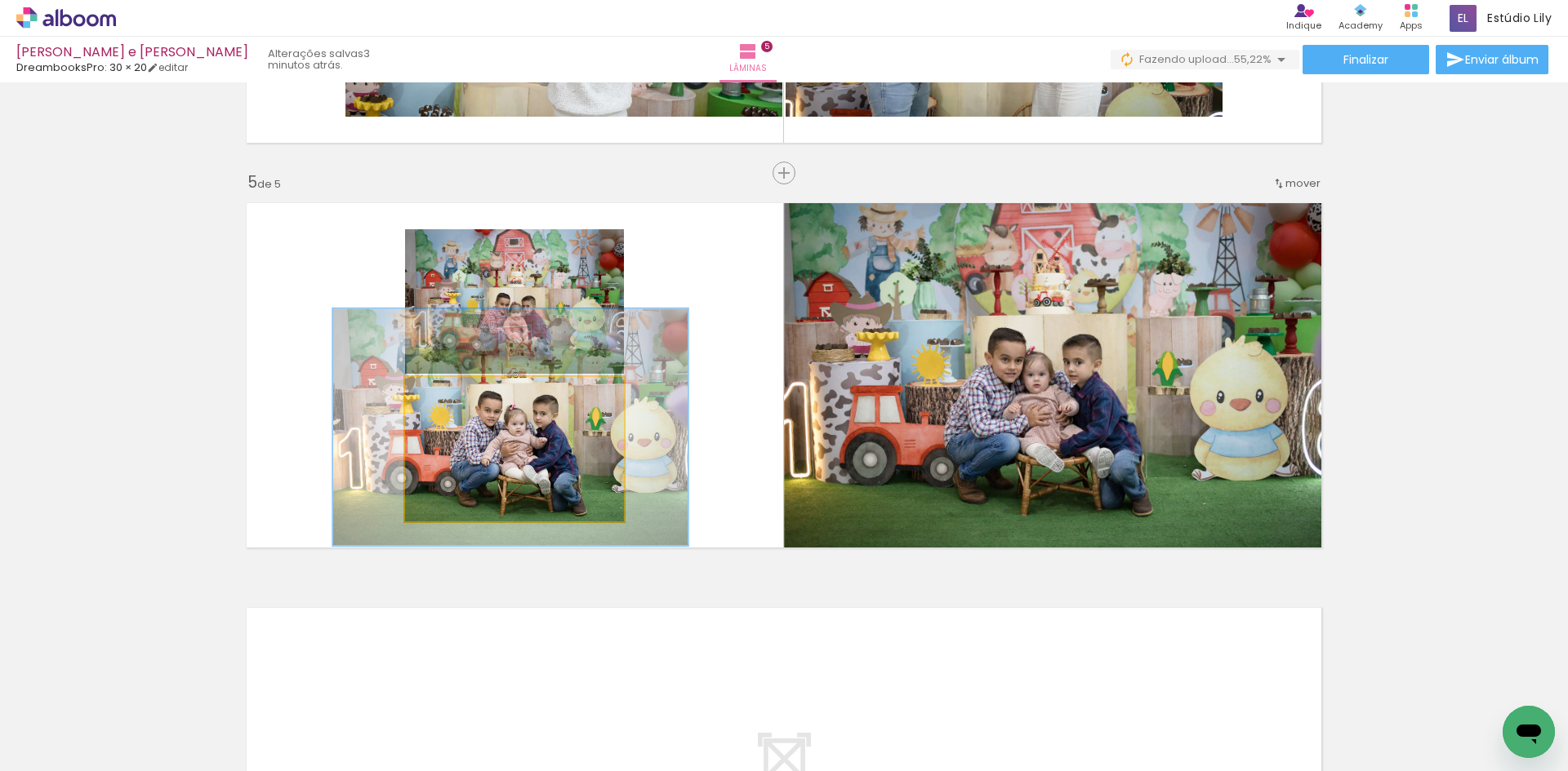
drag, startPoint x: 519, startPoint y: 439, endPoint x: 530, endPoint y: 442, distance: 11.4
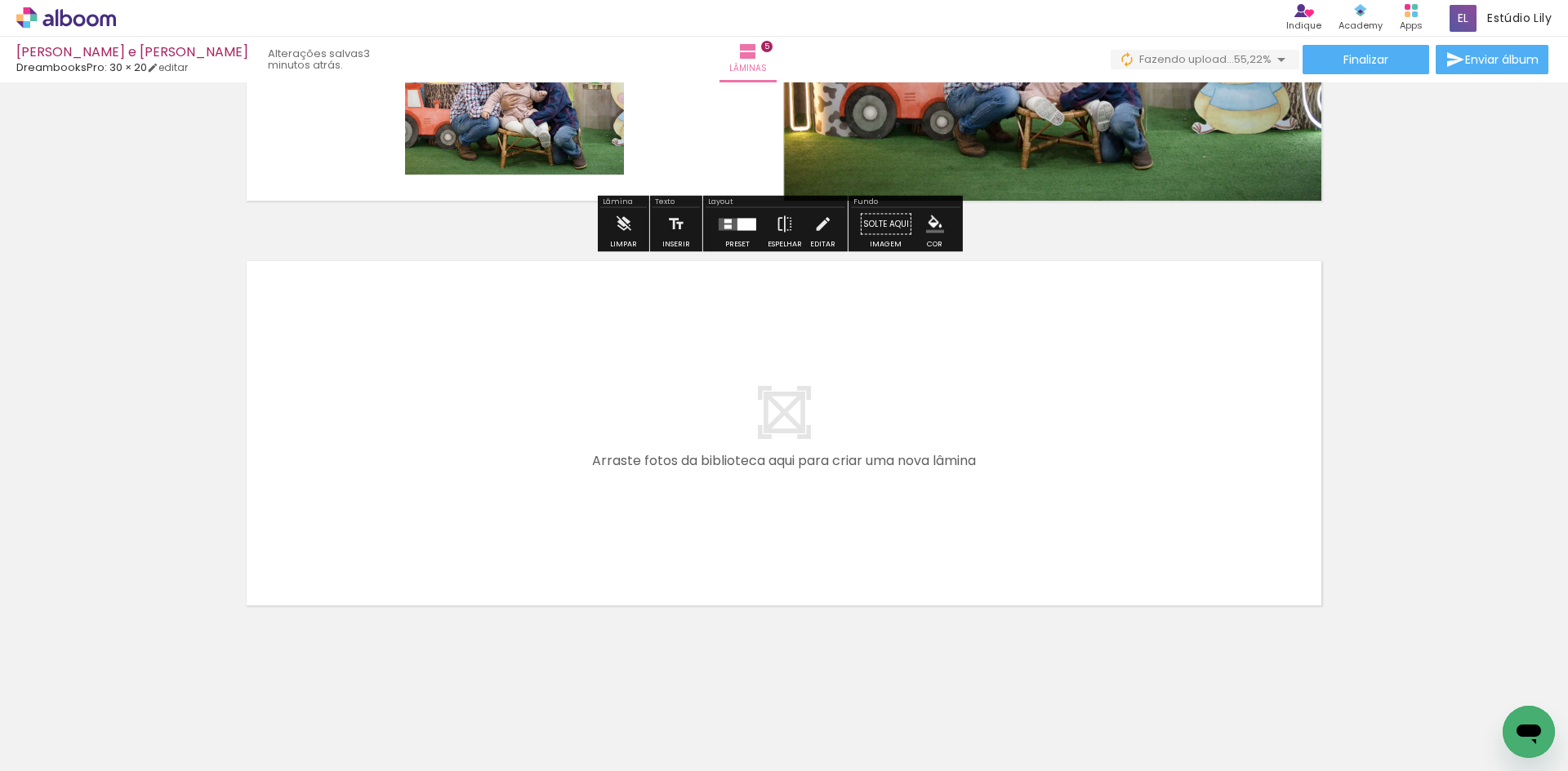
scroll to position [1906, 0]
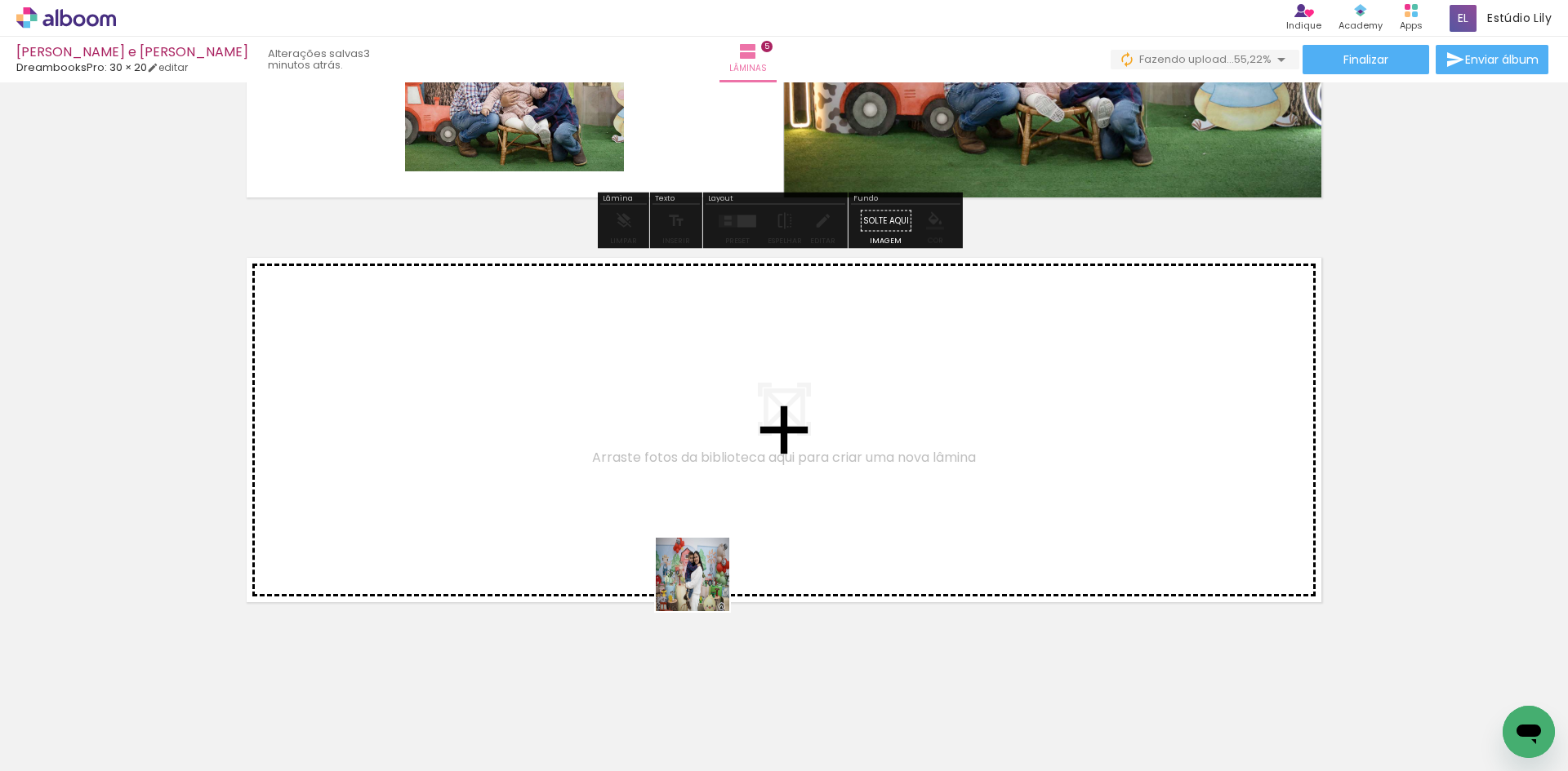
drag, startPoint x: 717, startPoint y: 704, endPoint x: 696, endPoint y: 519, distance: 186.2
click at [696, 519] on quentale-workspace at bounding box center [784, 385] width 1568 height 771
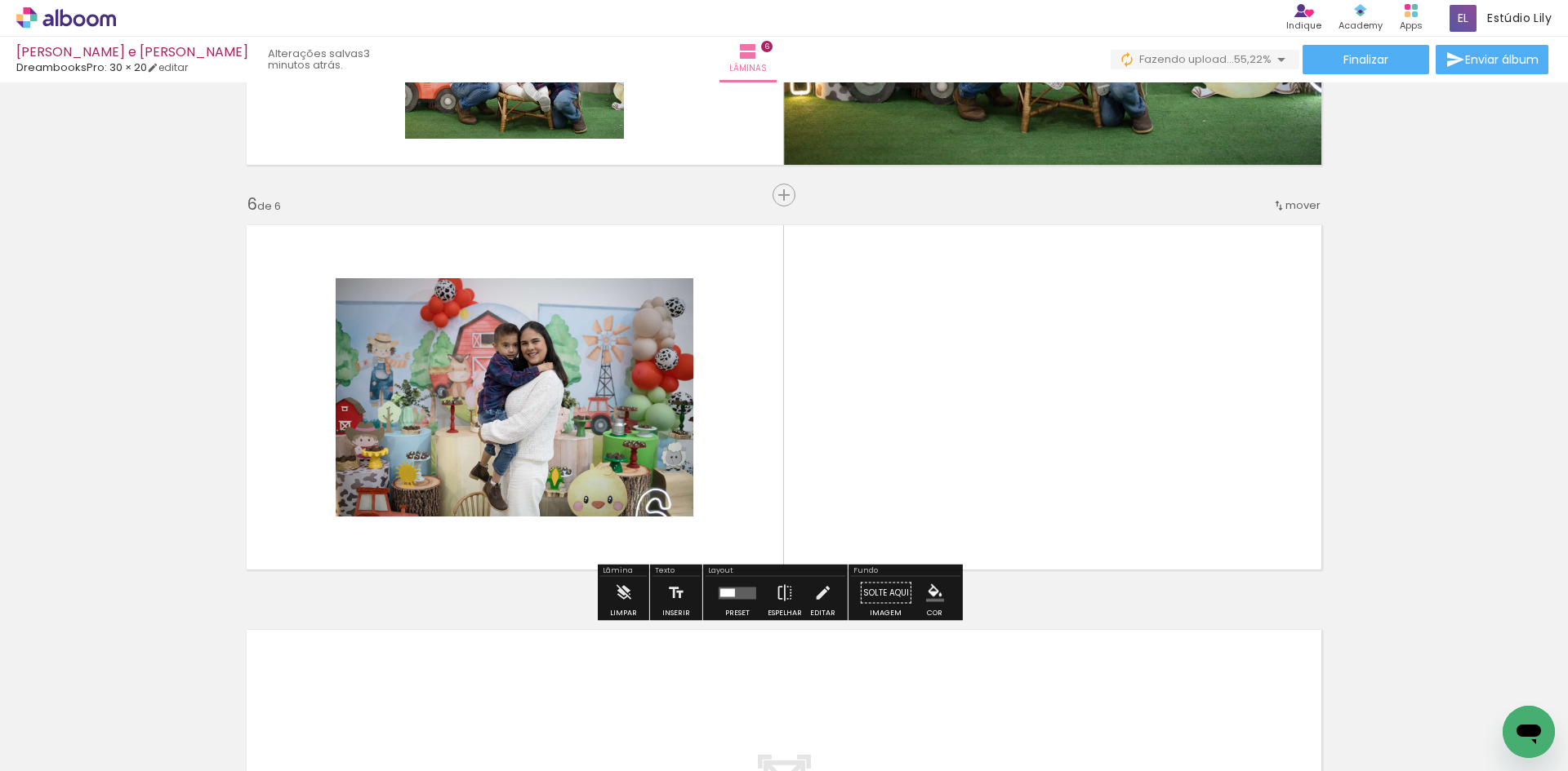
scroll to position [1961, 0]
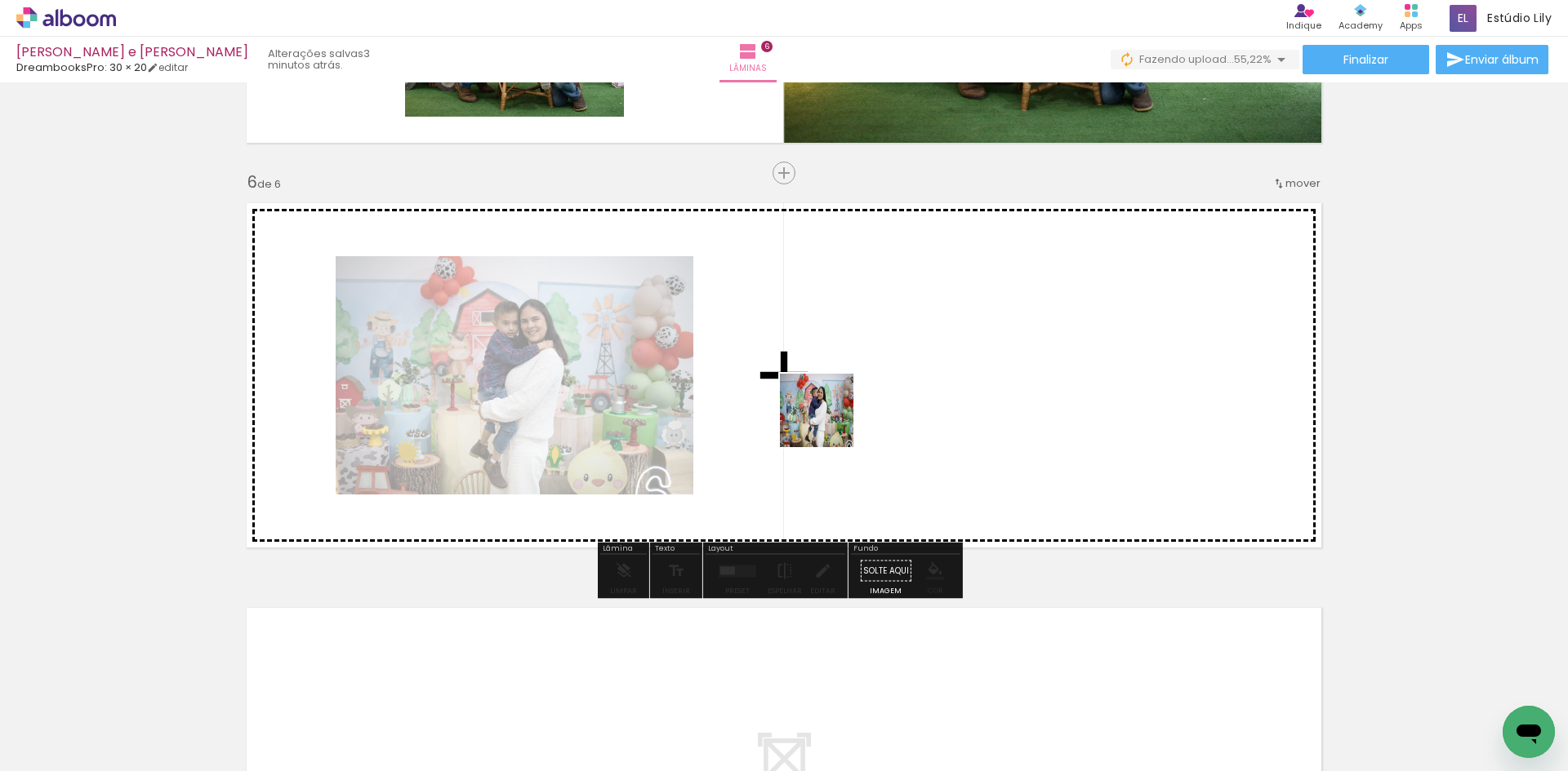
drag, startPoint x: 782, startPoint y: 712, endPoint x: 829, endPoint y: 422, distance: 293.8
click at [829, 422] on quentale-workspace at bounding box center [784, 385] width 1568 height 771
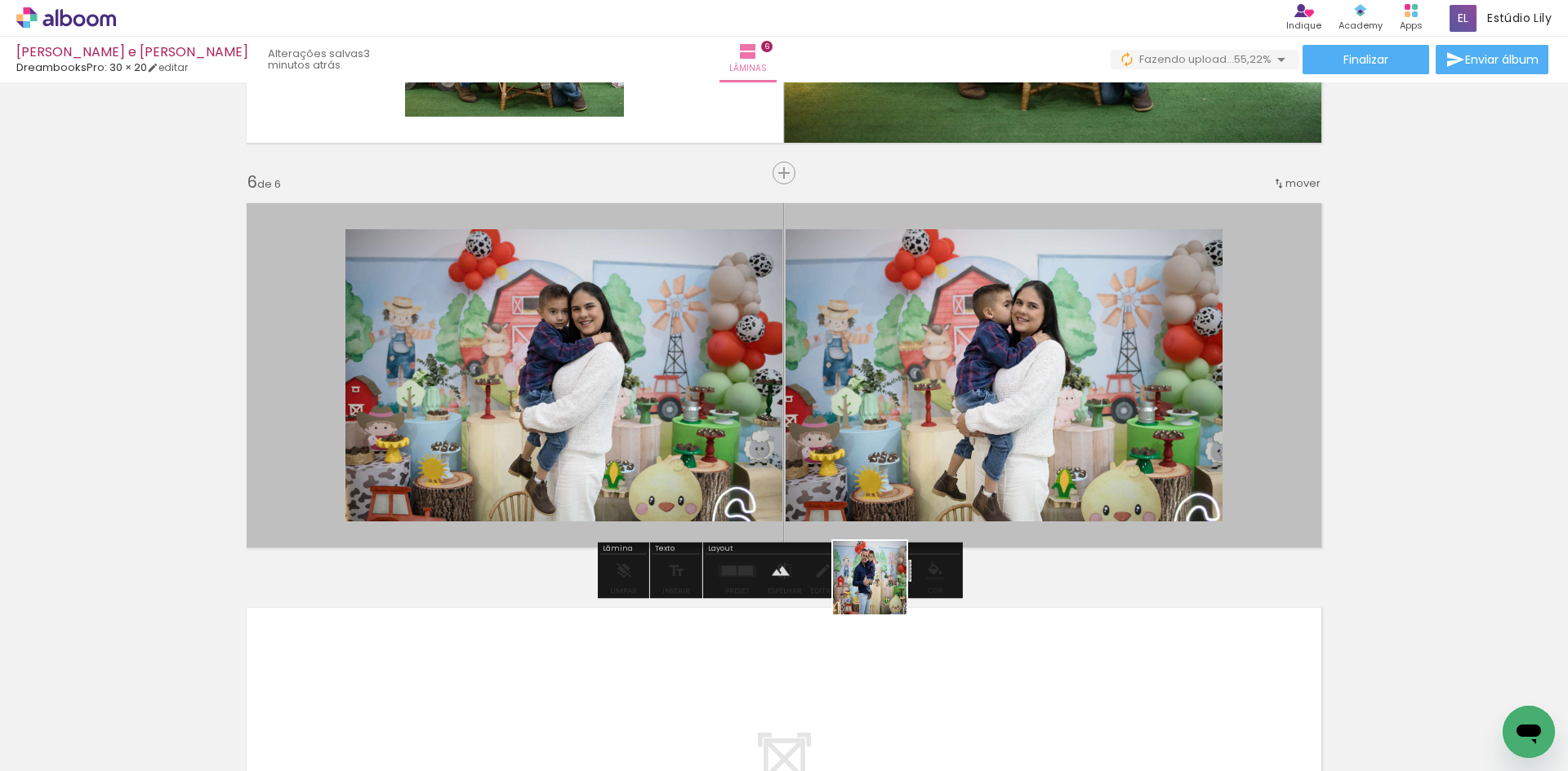
drag, startPoint x: 882, startPoint y: 726, endPoint x: 882, endPoint y: 433, distance: 293.0
click at [882, 433] on quentale-workspace at bounding box center [784, 385] width 1568 height 771
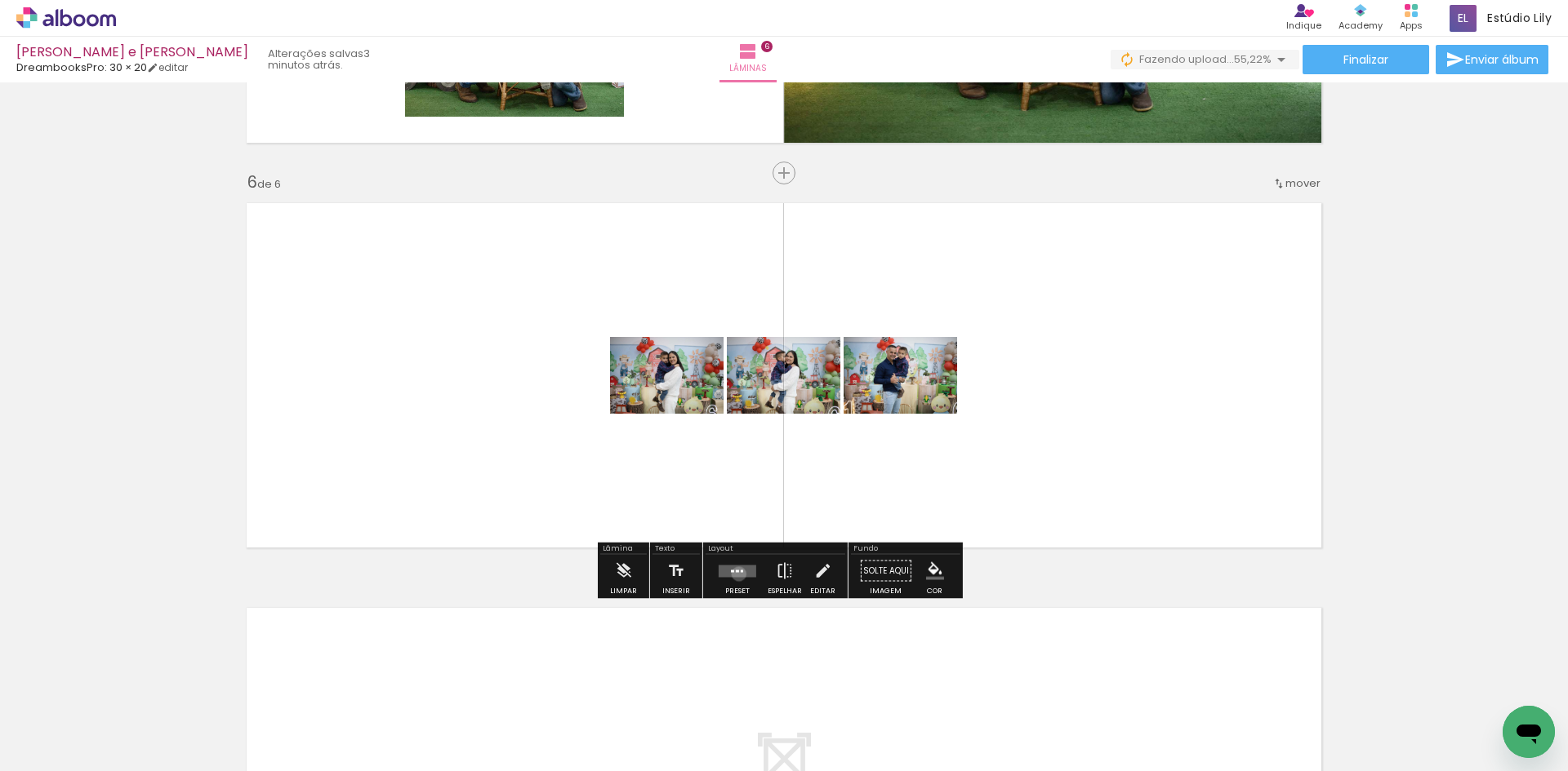
click at [735, 574] on quentale-layouter at bounding box center [737, 571] width 37 height 12
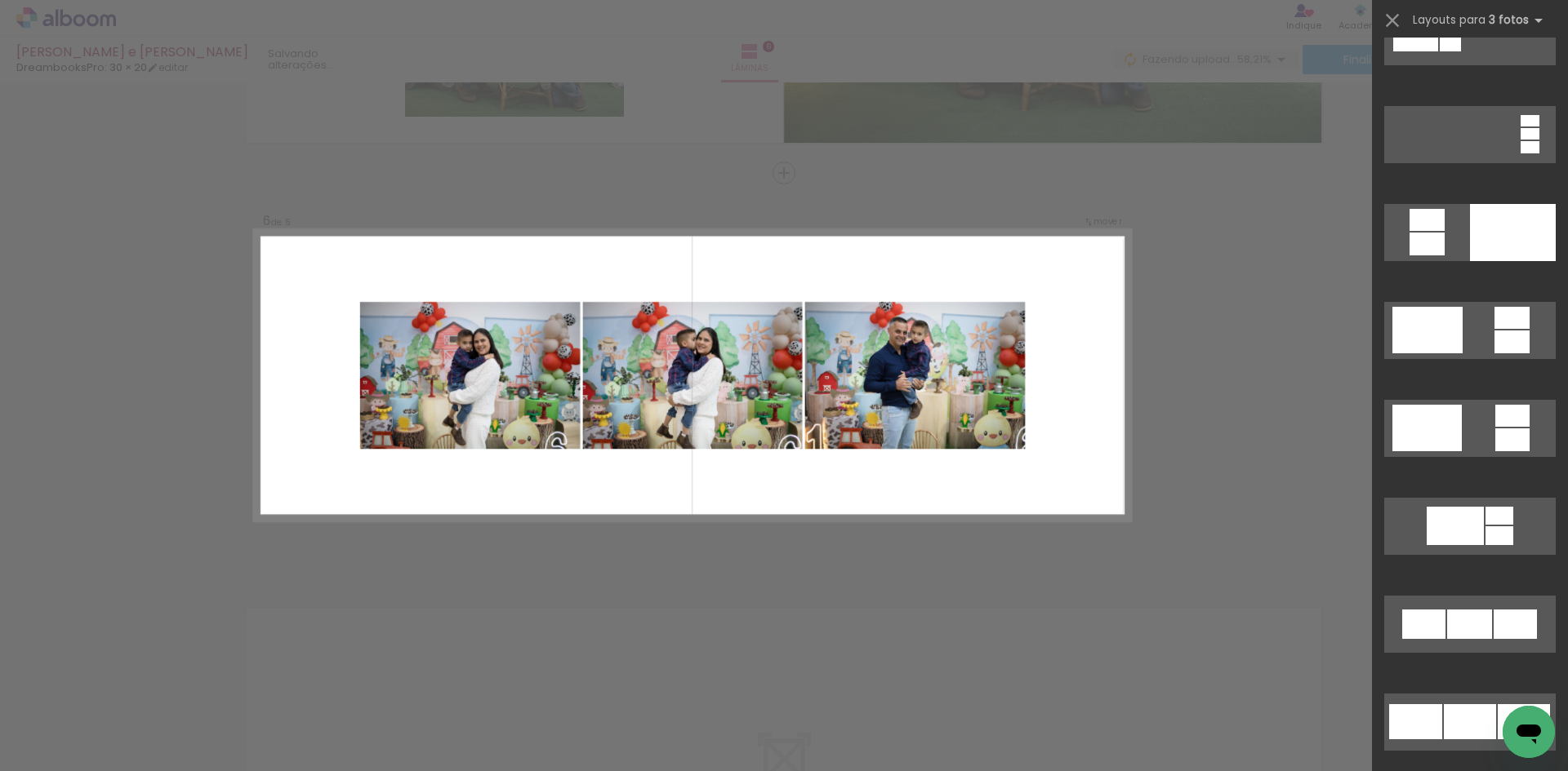
scroll to position [409, 0]
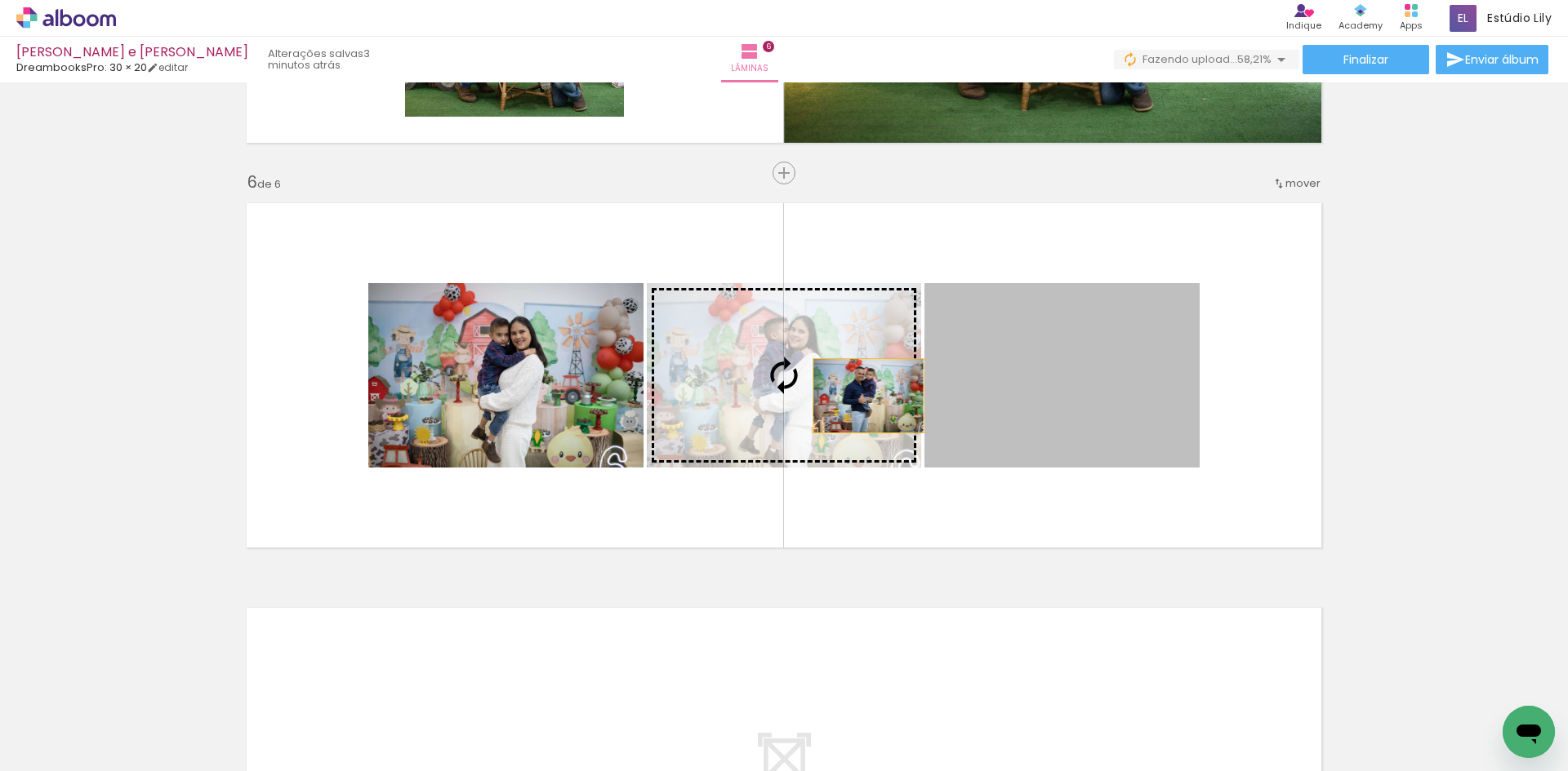
drag, startPoint x: 990, startPoint y: 383, endPoint x: 862, endPoint y: 395, distance: 128.6
click at [0, 0] on slot at bounding box center [0, 0] width 0 height 0
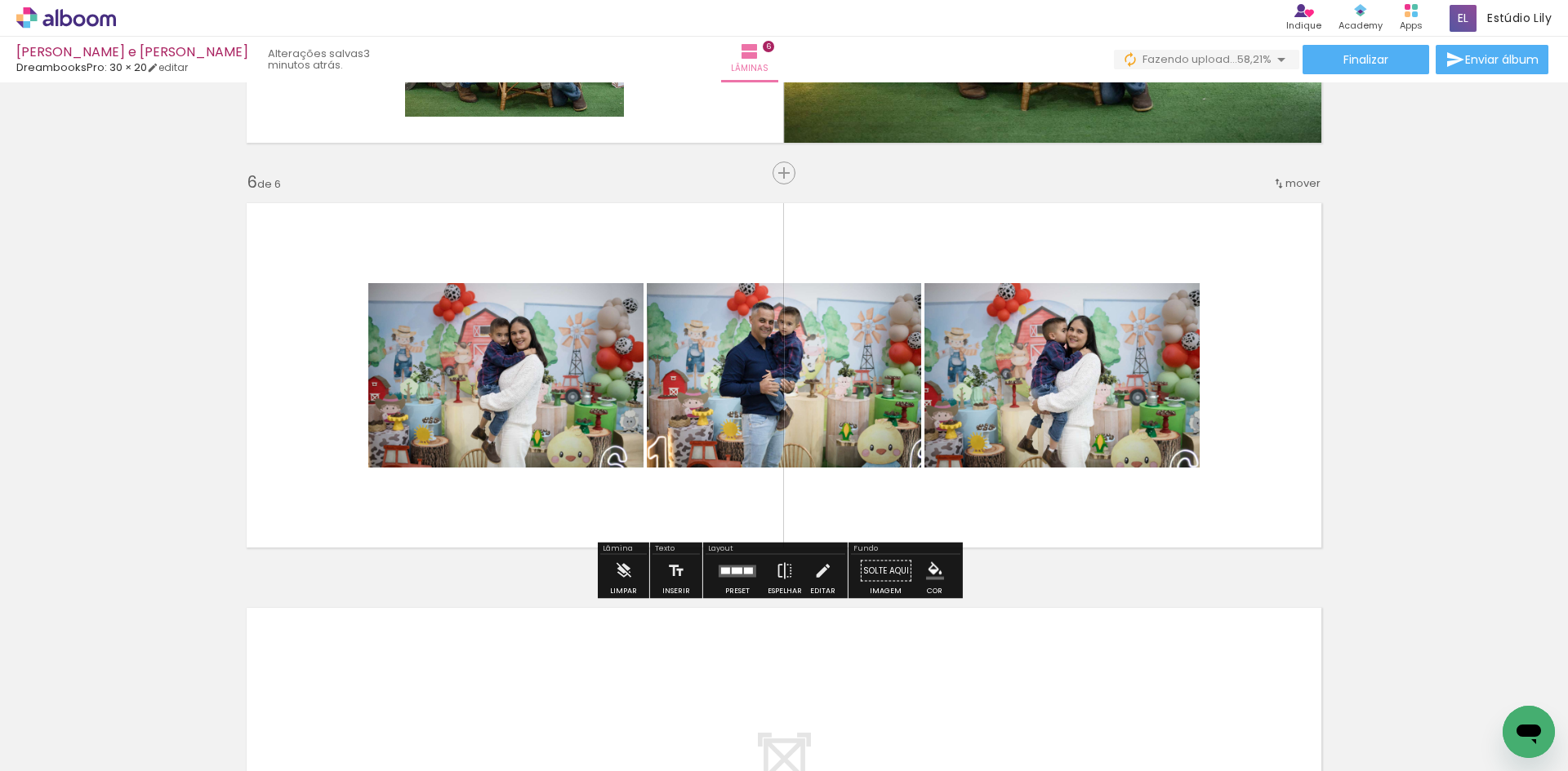
click at [737, 588] on div "Preset" at bounding box center [737, 591] width 24 height 7
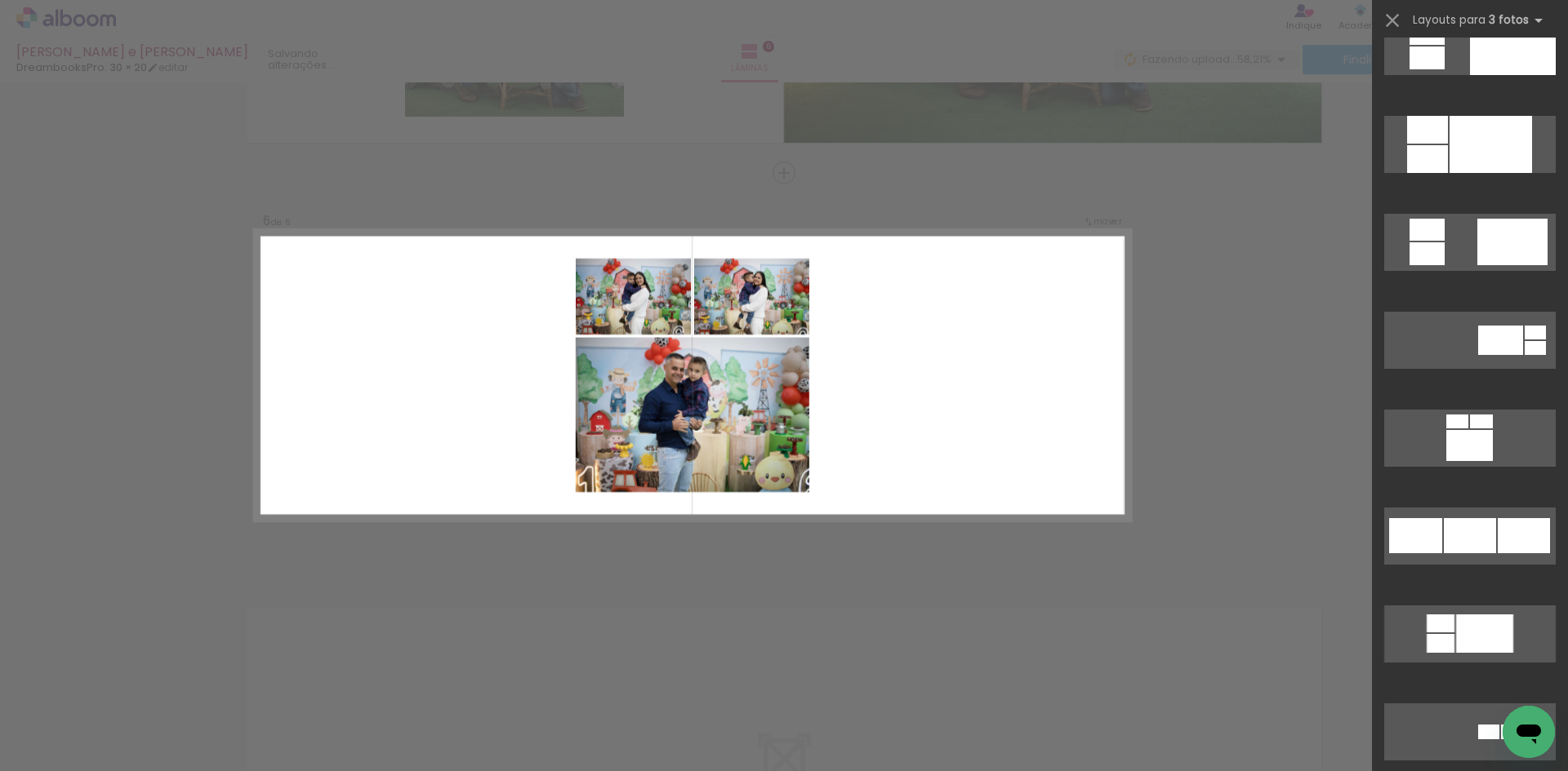
scroll to position [1208, 0]
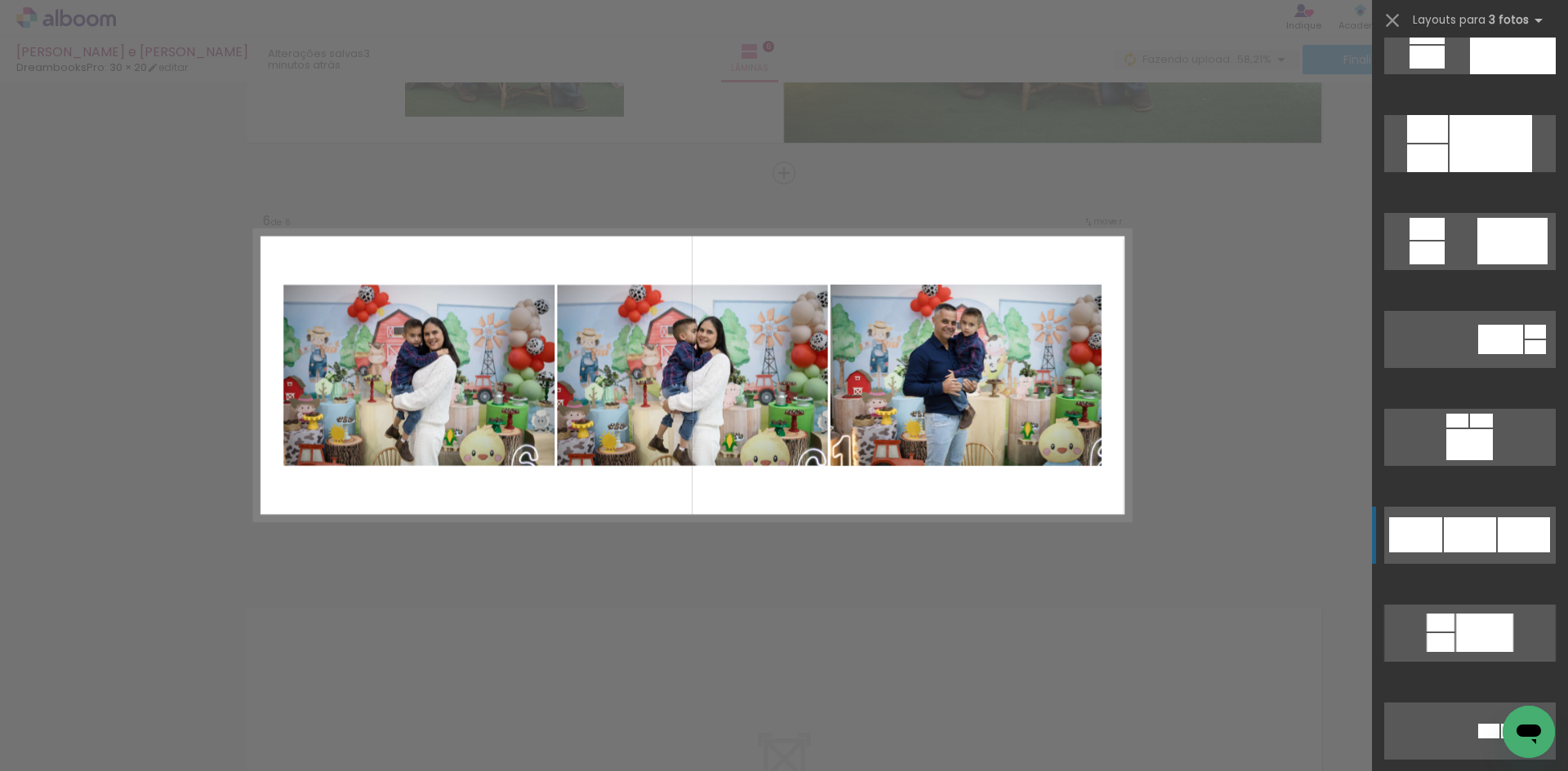
click at [1507, 614] on div at bounding box center [1485, 633] width 57 height 38
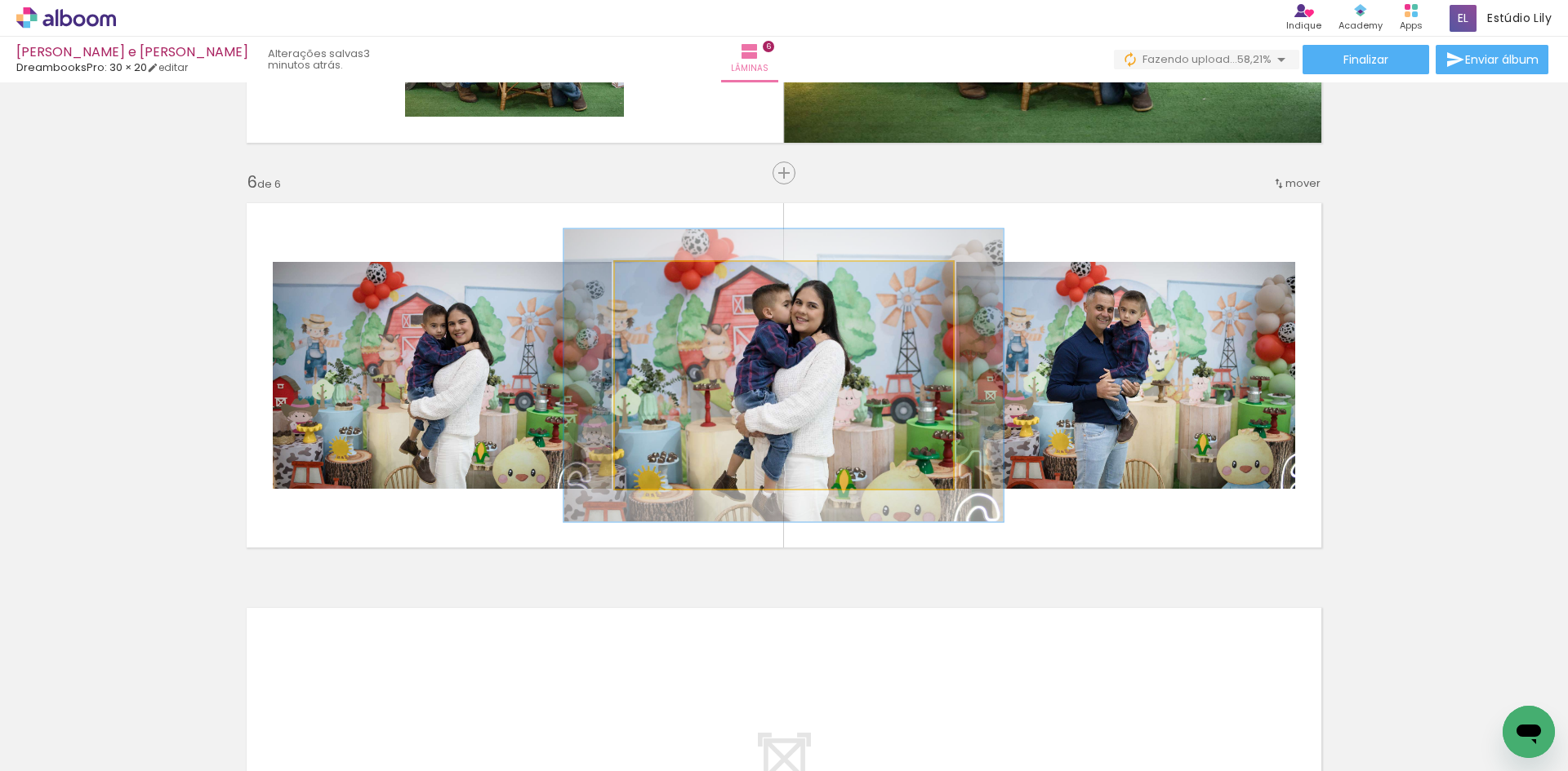
drag, startPoint x: 654, startPoint y: 277, endPoint x: 671, endPoint y: 282, distance: 17.7
type paper-slider "129"
click at [671, 282] on div at bounding box center [670, 279] width 26 height 26
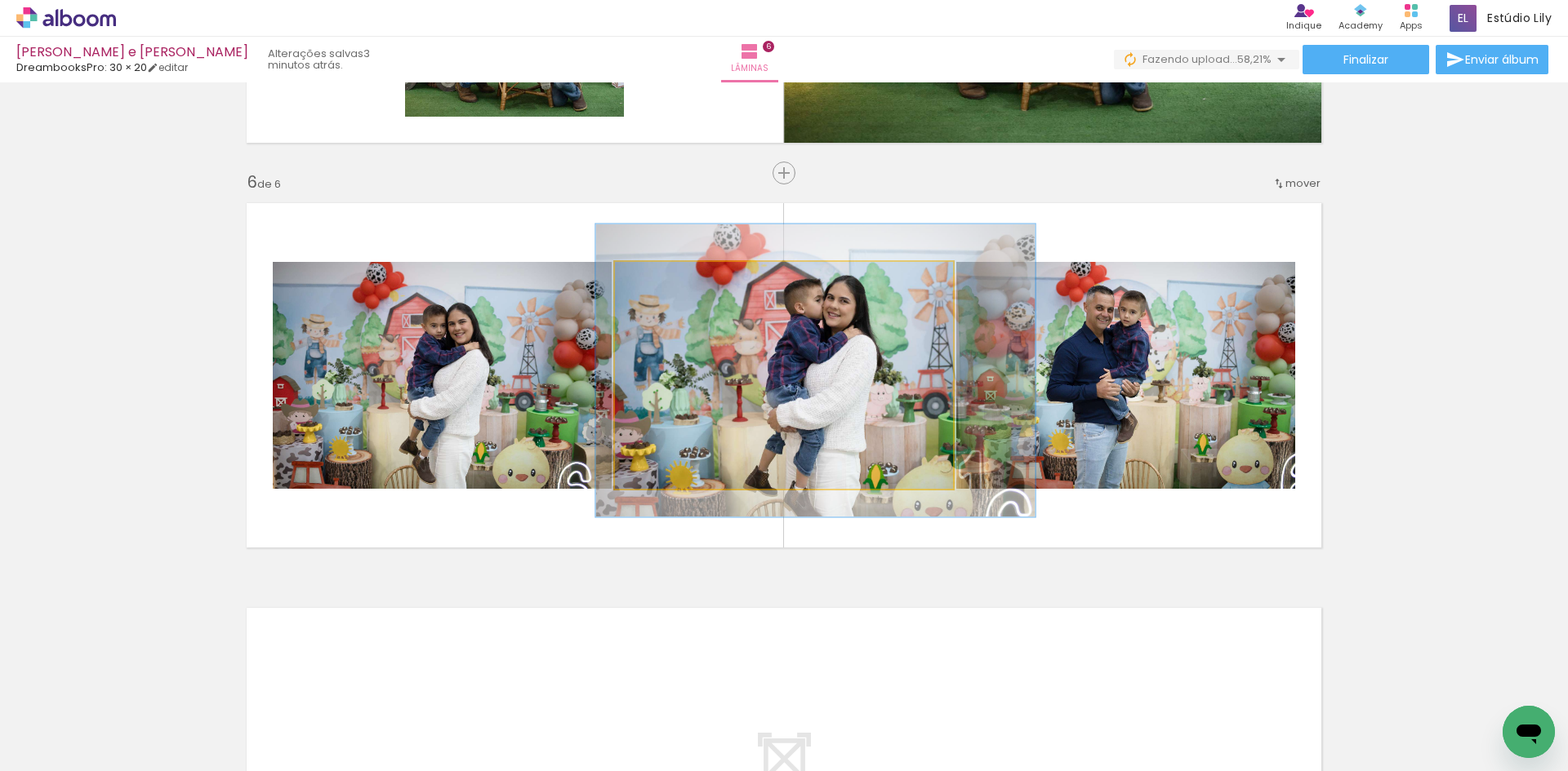
drag, startPoint x: 852, startPoint y: 383, endPoint x: 884, endPoint y: 379, distance: 32.2
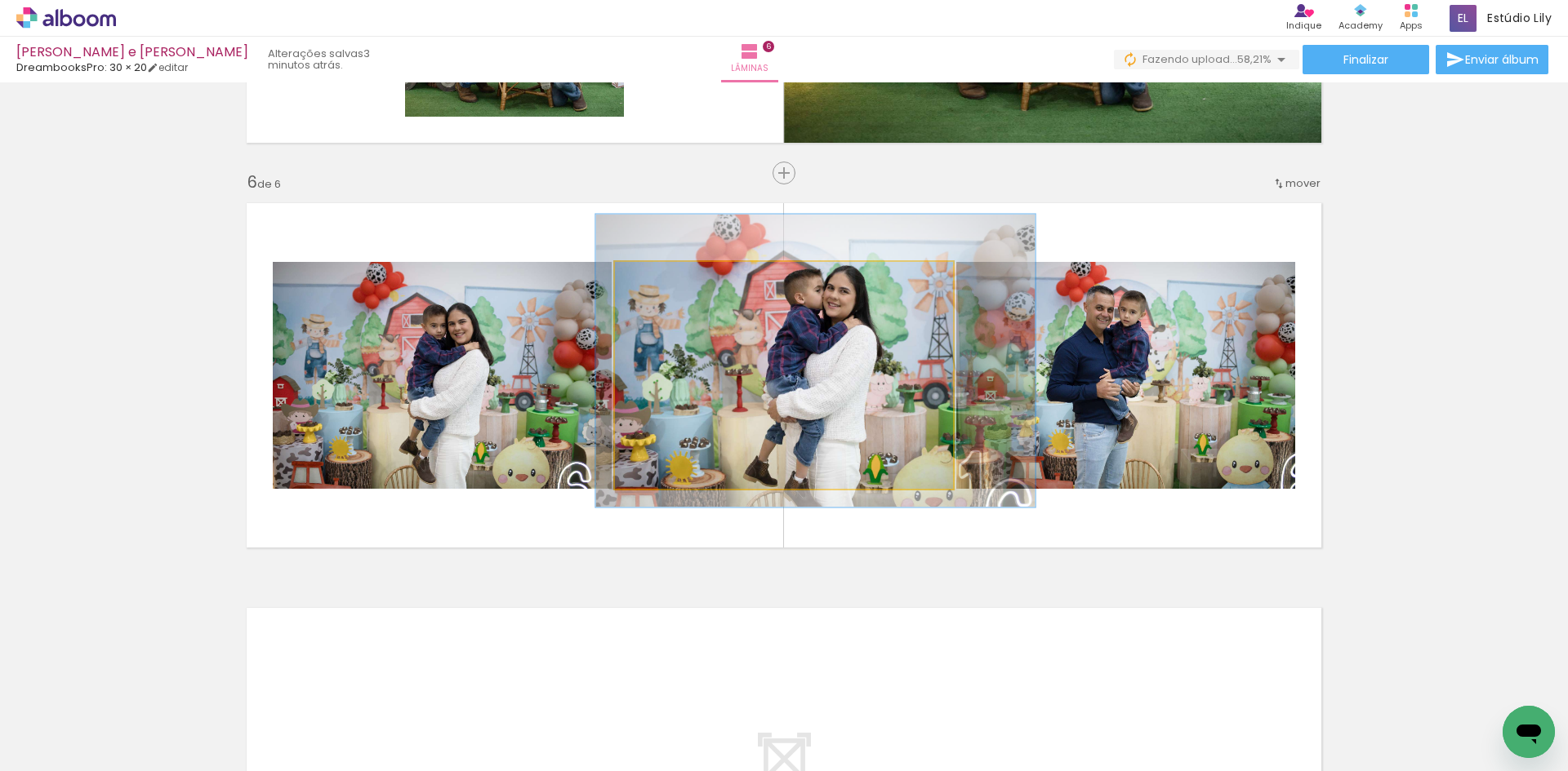
drag, startPoint x: 814, startPoint y: 469, endPoint x: 814, endPoint y: 460, distance: 9.0
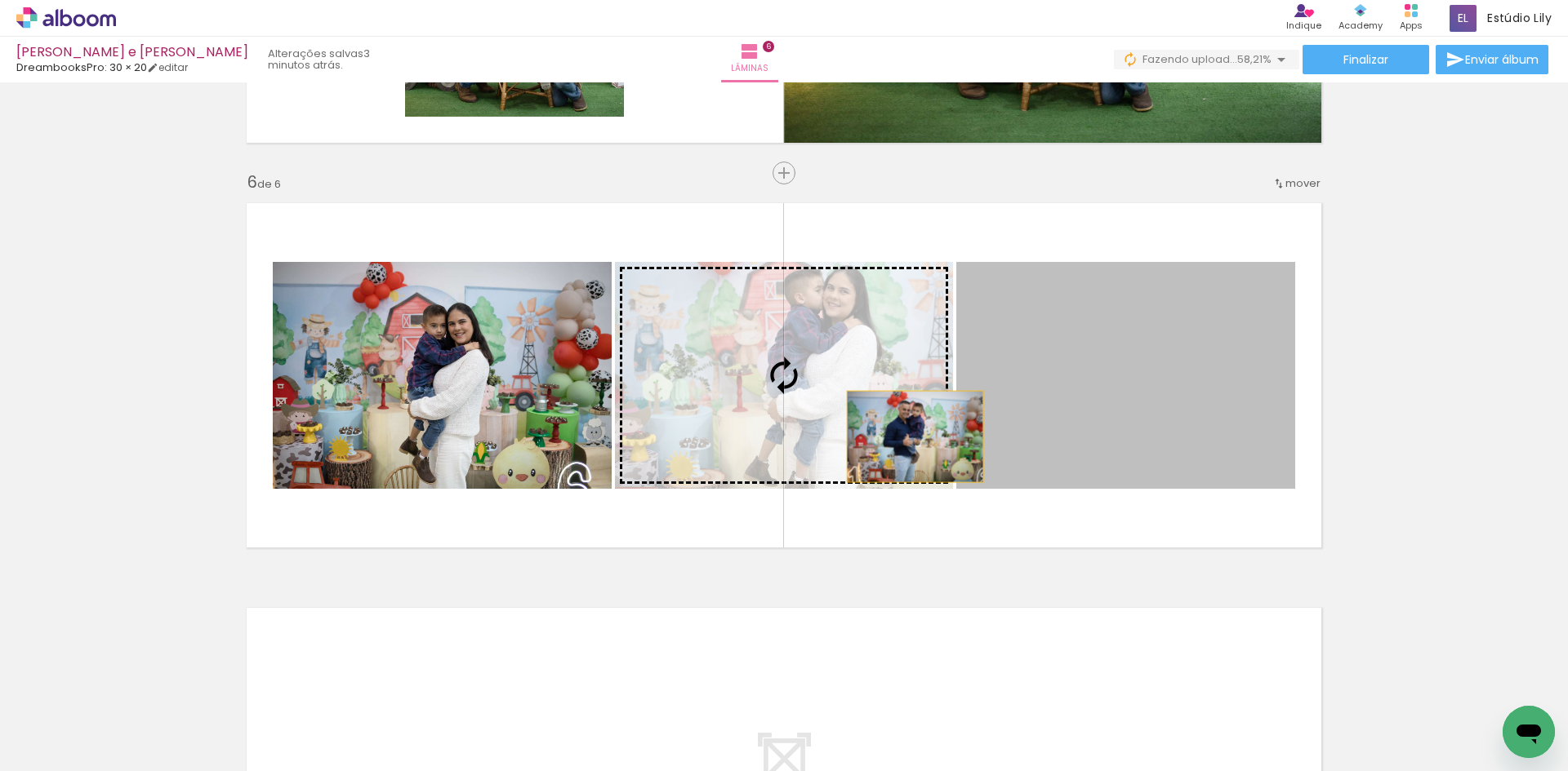
drag, startPoint x: 991, startPoint y: 443, endPoint x: 909, endPoint y: 436, distance: 82.3
click at [0, 0] on slot at bounding box center [0, 0] width 0 height 0
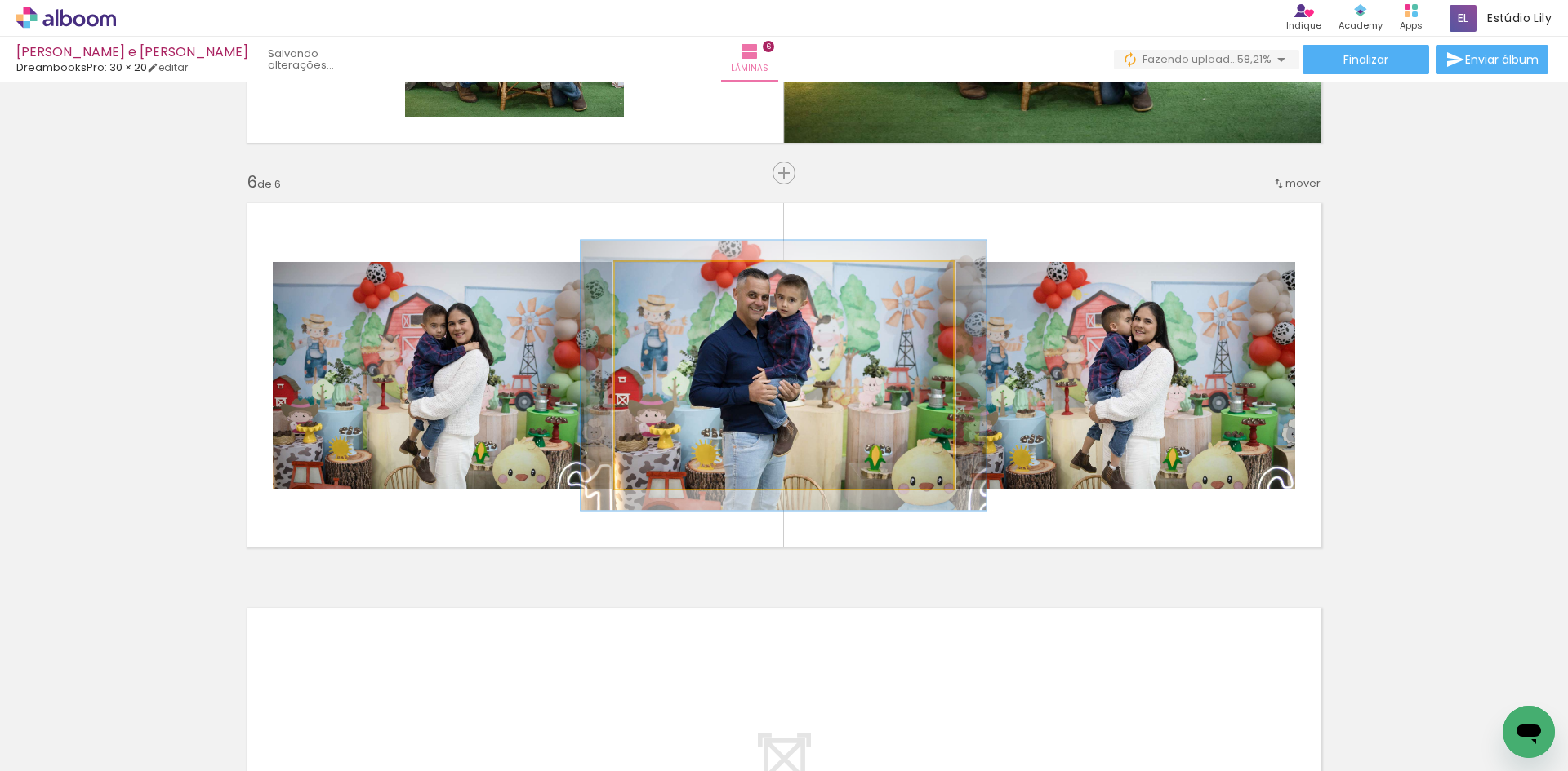
drag, startPoint x: 637, startPoint y: 280, endPoint x: 648, endPoint y: 287, distance: 13.0
type paper-slider "119"
click at [651, 287] on div at bounding box center [664, 279] width 26 height 26
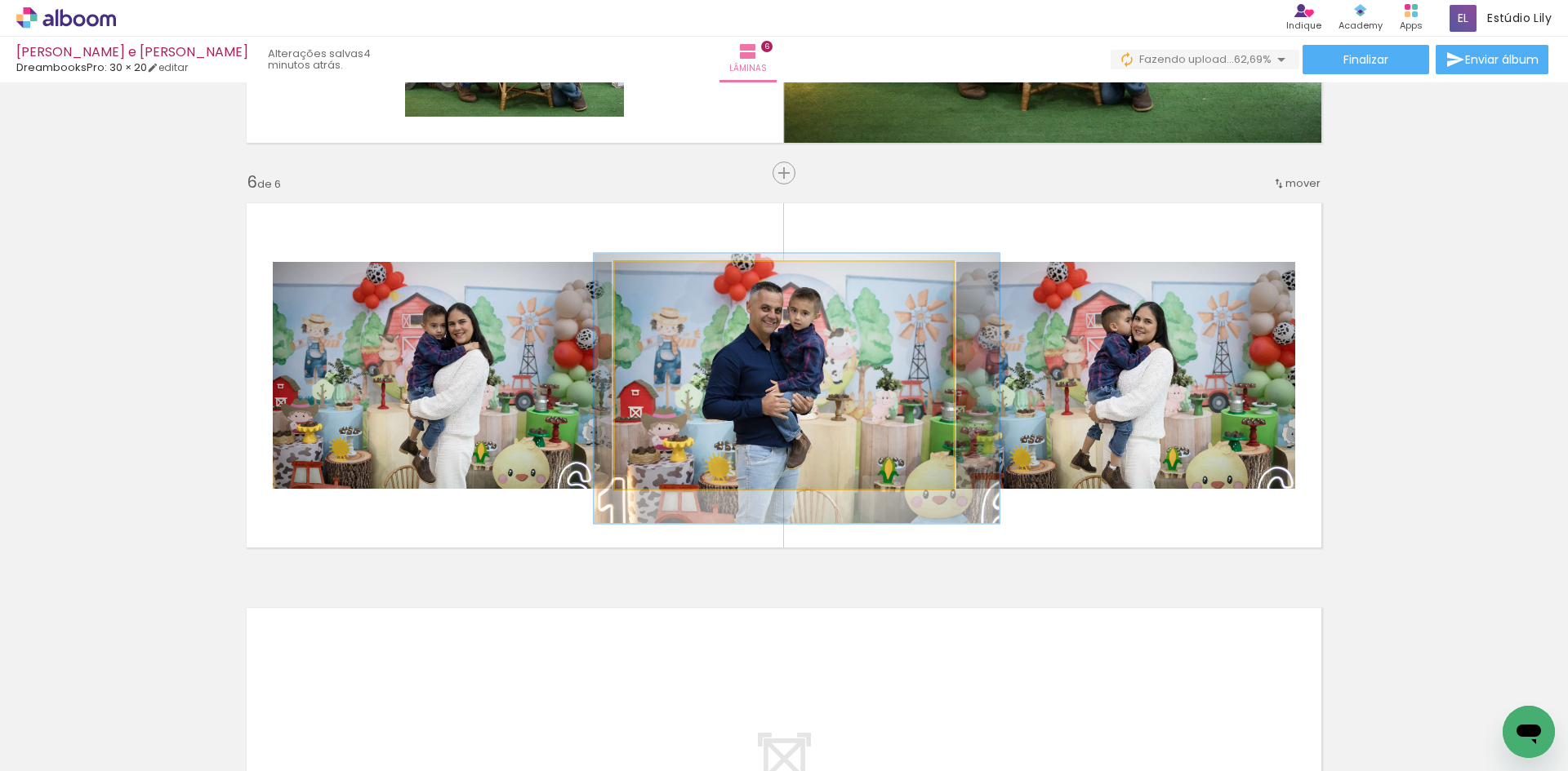
drag, startPoint x: 754, startPoint y: 369, endPoint x: 767, endPoint y: 382, distance: 18.4
click at [765, 381] on quentale-photo at bounding box center [784, 375] width 338 height 227
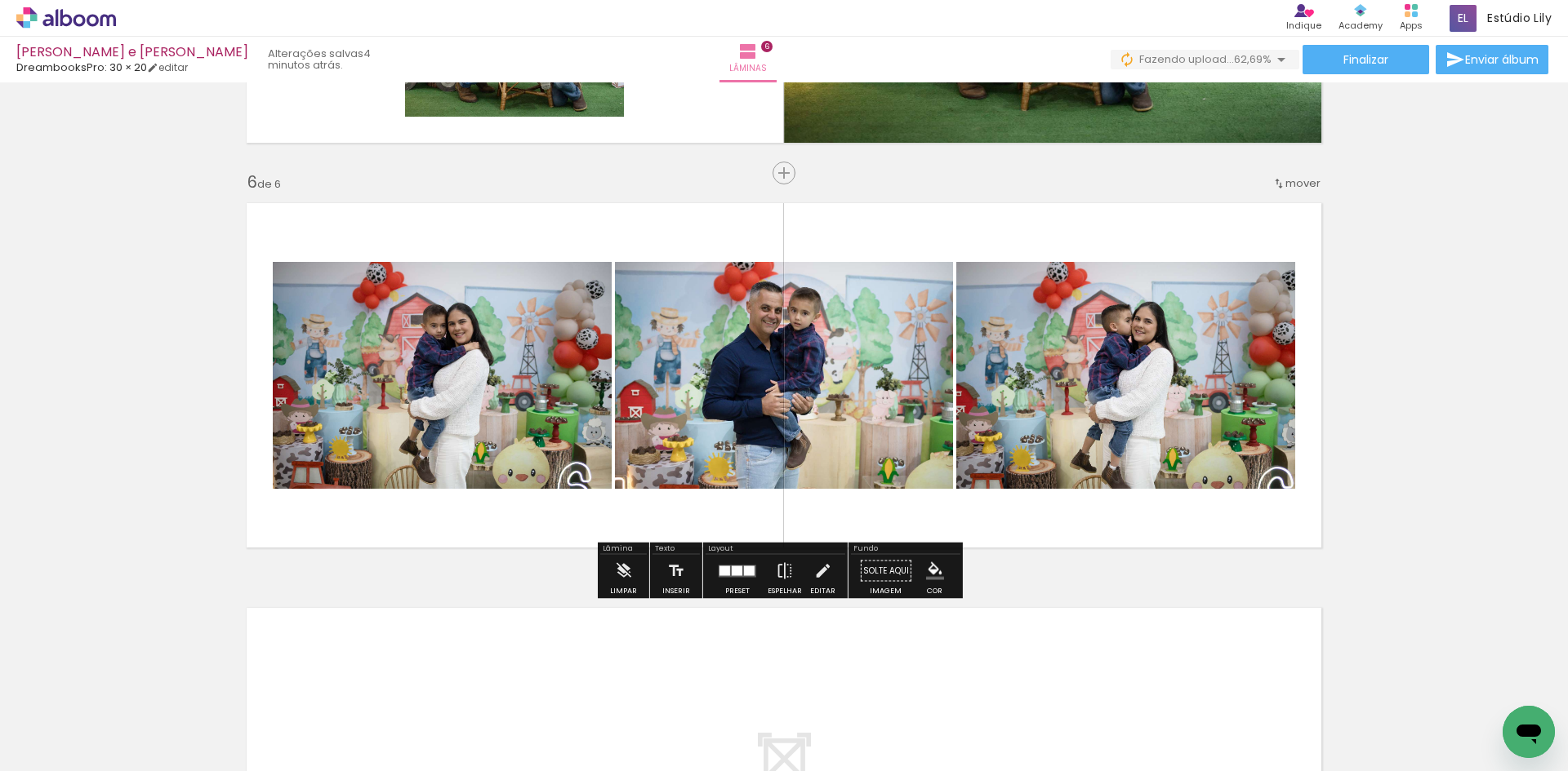
click at [447, 373] on quentale-photo at bounding box center [443, 375] width 339 height 227
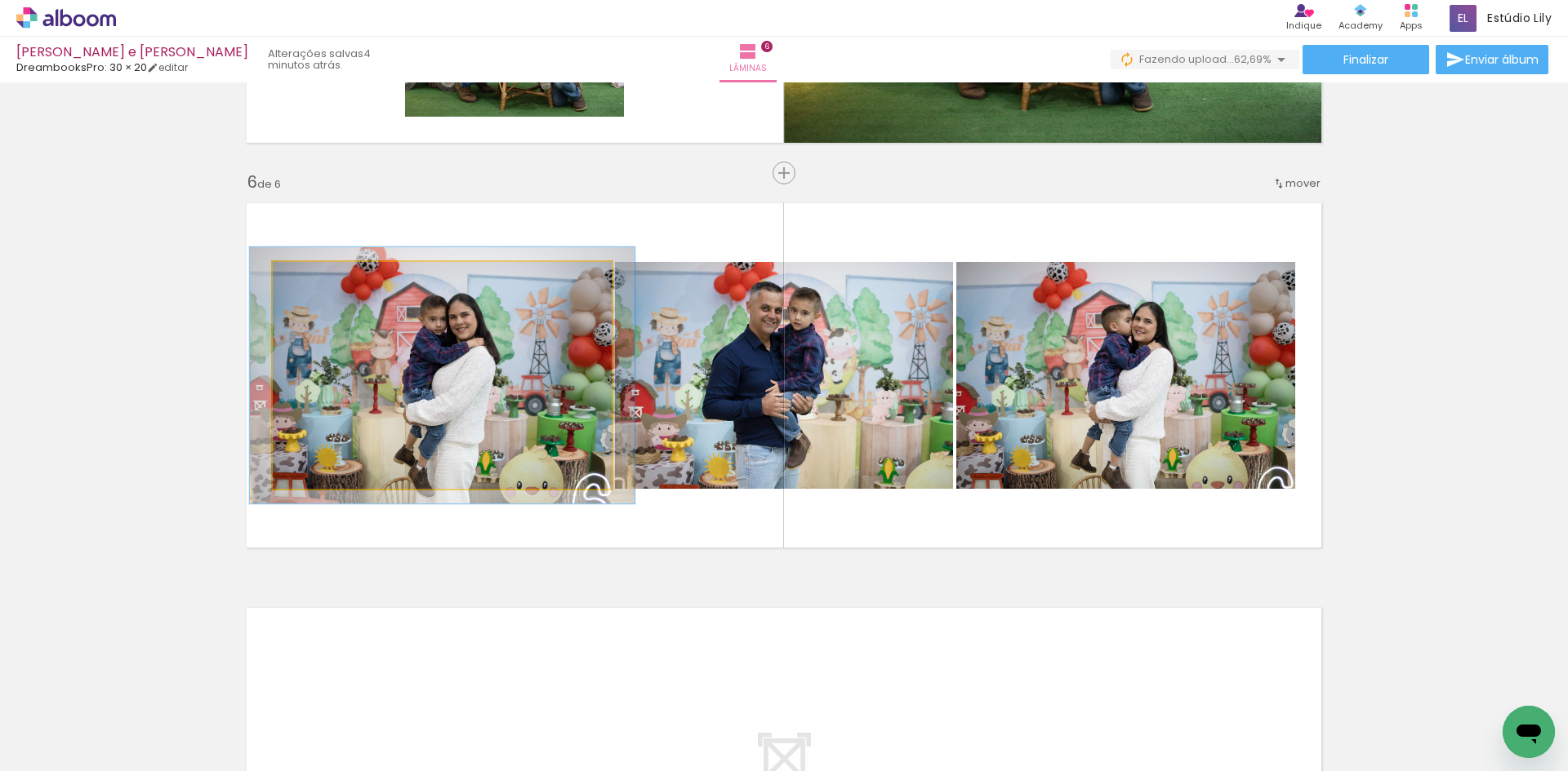
type paper-slider "113"
click at [315, 287] on div at bounding box center [318, 279] width 26 height 26
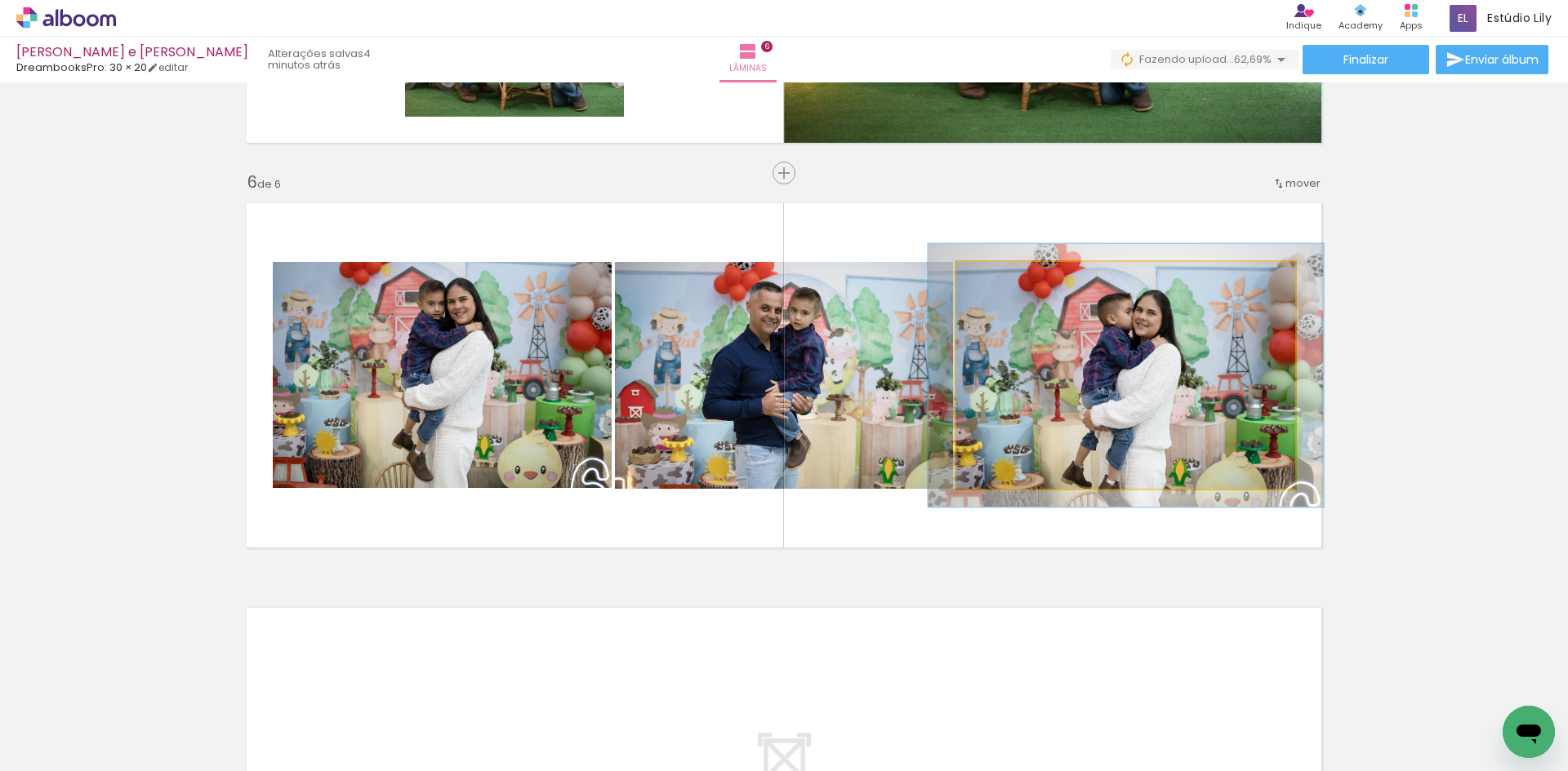
drag, startPoint x: 984, startPoint y: 275, endPoint x: 993, endPoint y: 278, distance: 9.5
type paper-slider "116"
click at [993, 278] on div at bounding box center [1004, 279] width 26 height 26
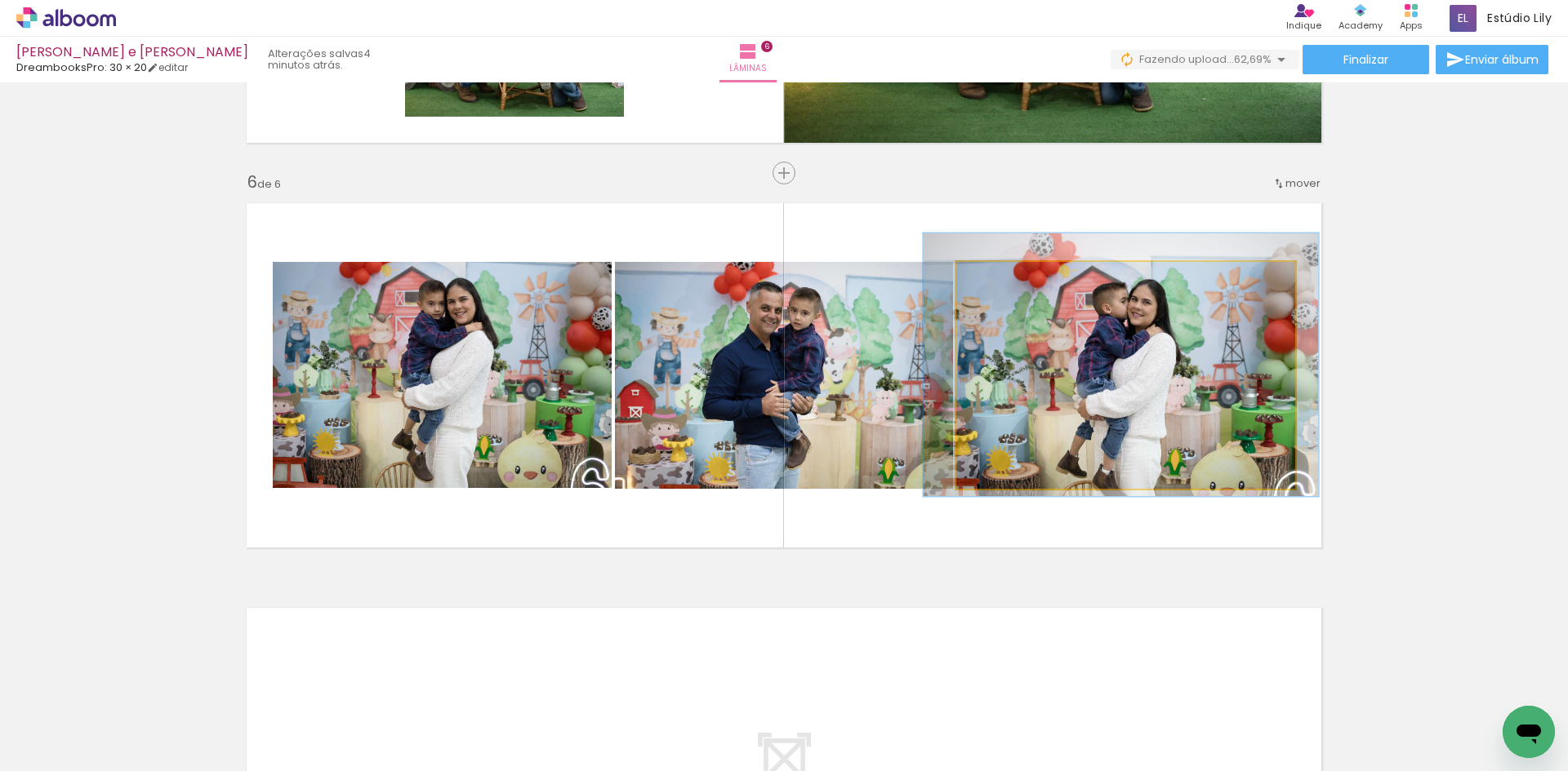
drag, startPoint x: 1126, startPoint y: 410, endPoint x: 1121, endPoint y: 400, distance: 11.2
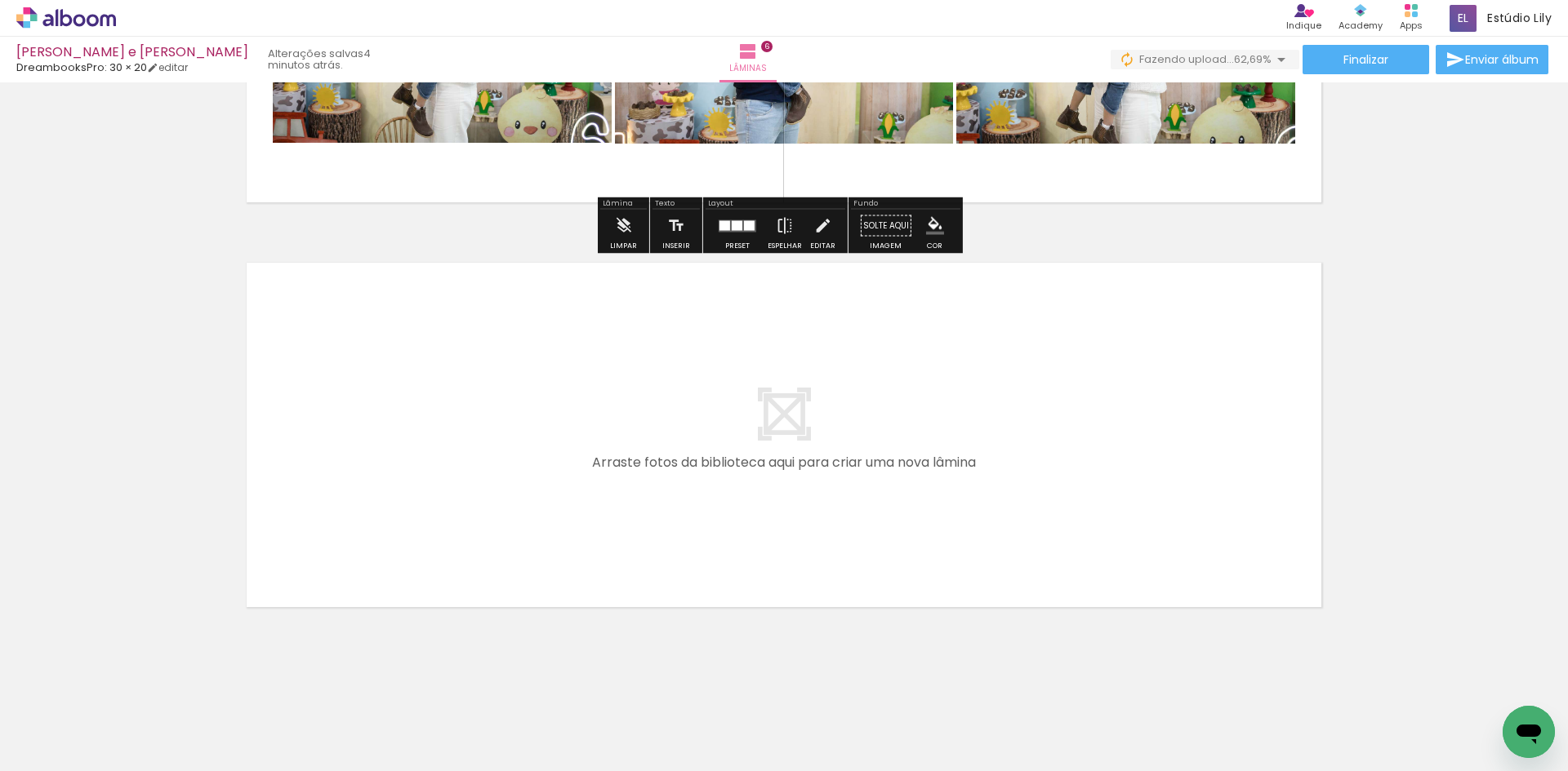
scroll to position [2311, 0]
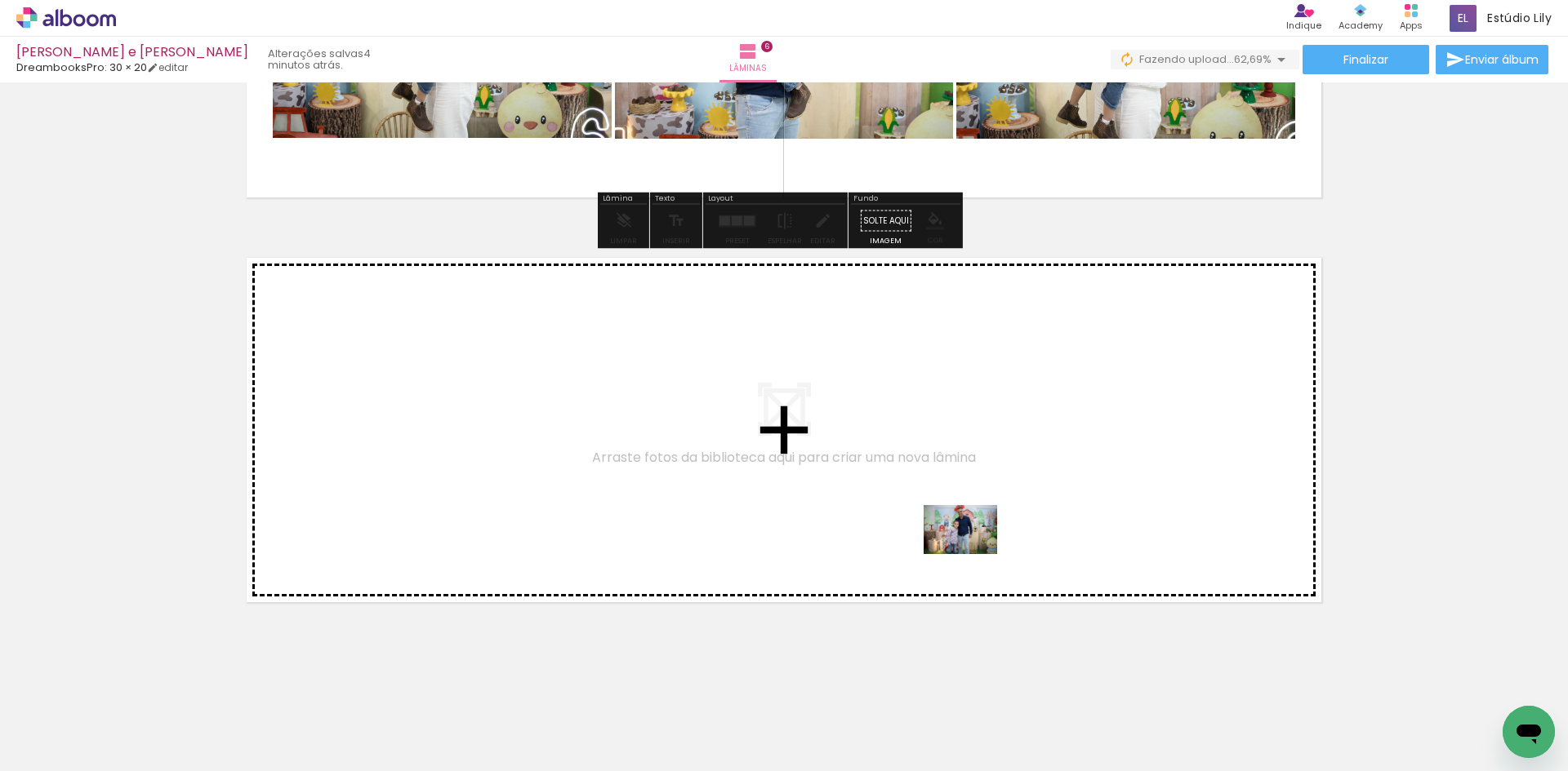
drag, startPoint x: 985, startPoint y: 717, endPoint x: 973, endPoint y: 555, distance: 162.4
click at [973, 555] on quentale-workspace at bounding box center [784, 385] width 1568 height 771
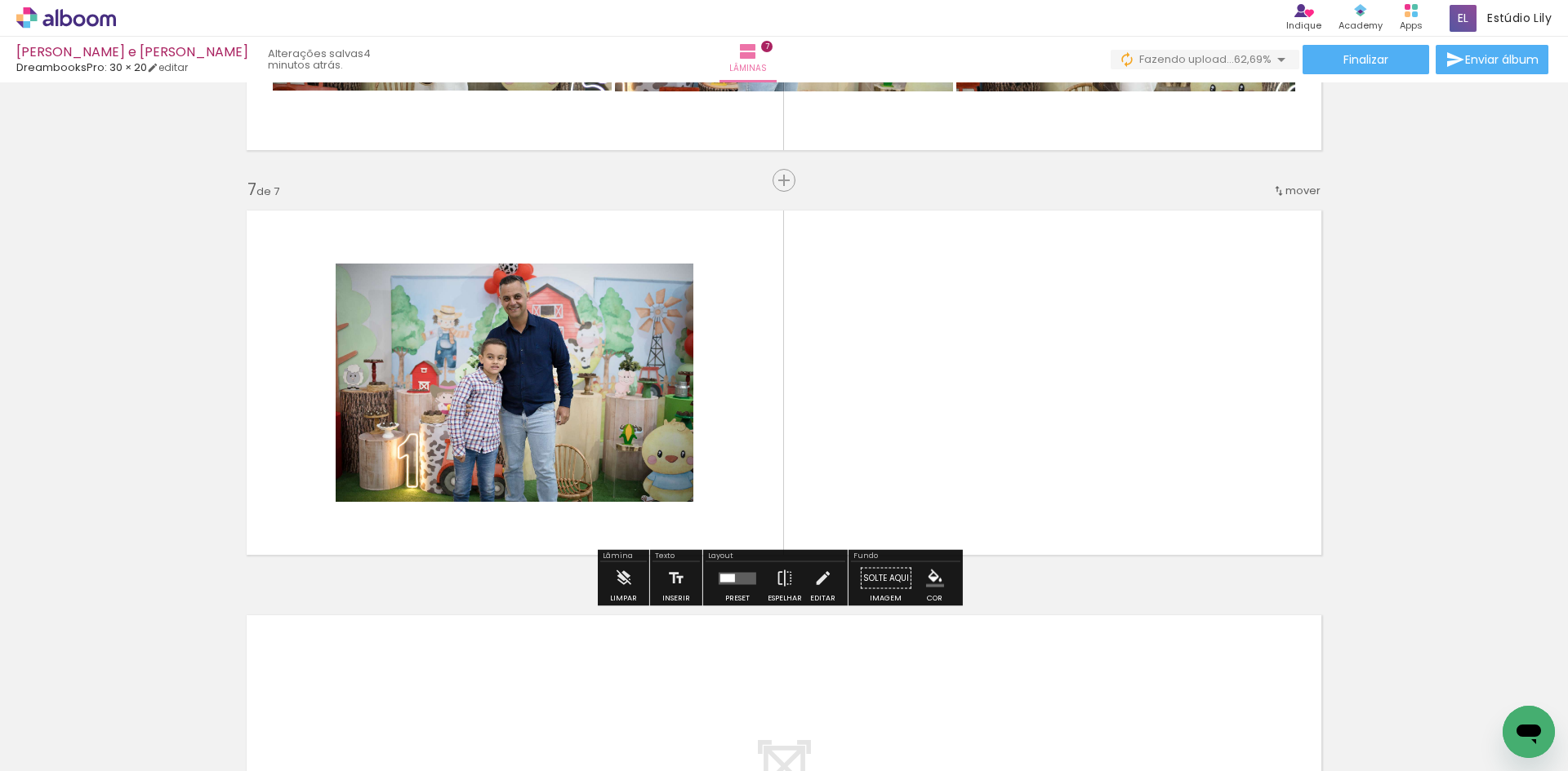
scroll to position [2366, 0]
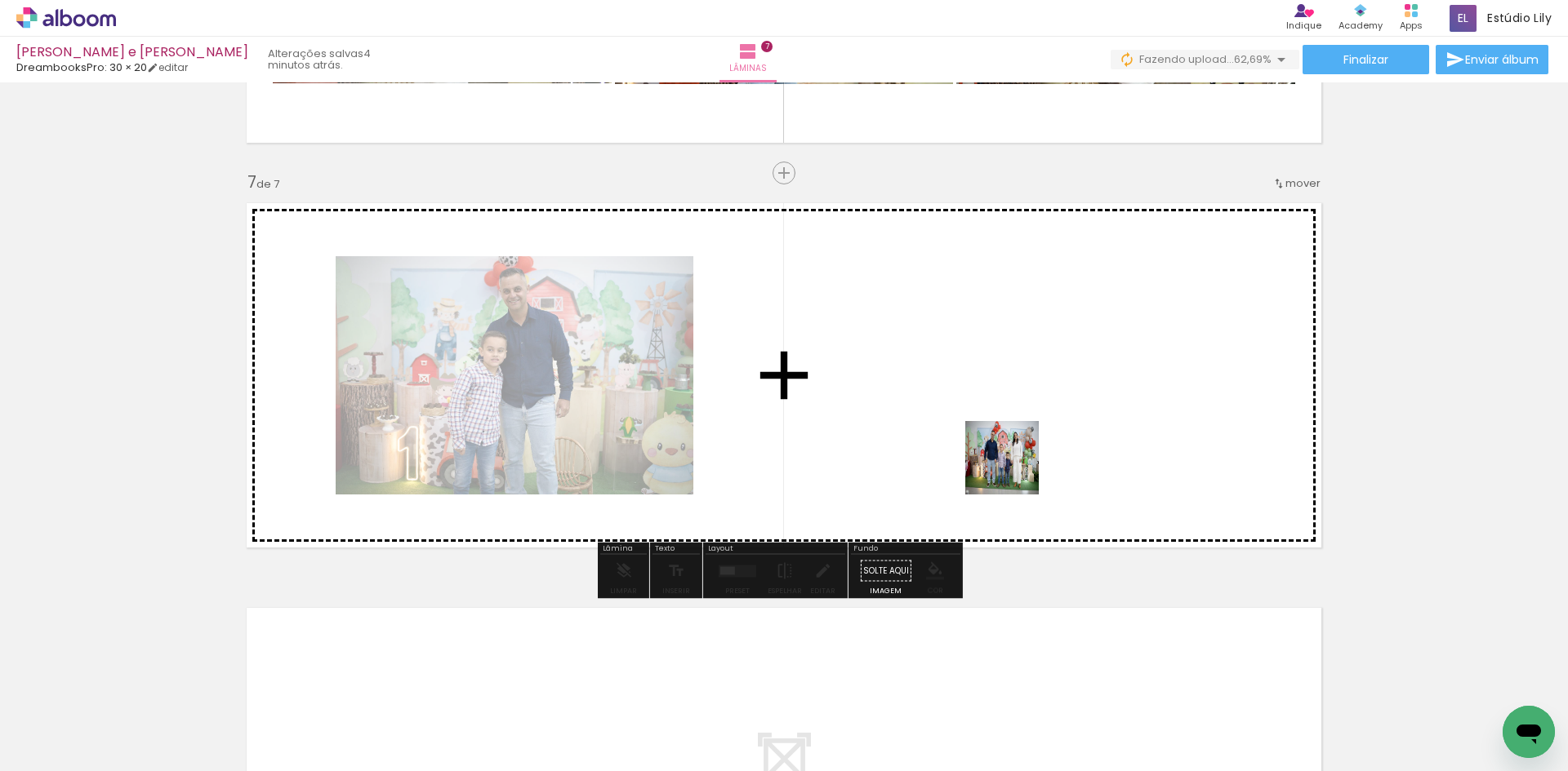
drag, startPoint x: 1056, startPoint y: 734, endPoint x: 1014, endPoint y: 470, distance: 267.3
click at [1014, 470] on quentale-workspace at bounding box center [784, 385] width 1568 height 771
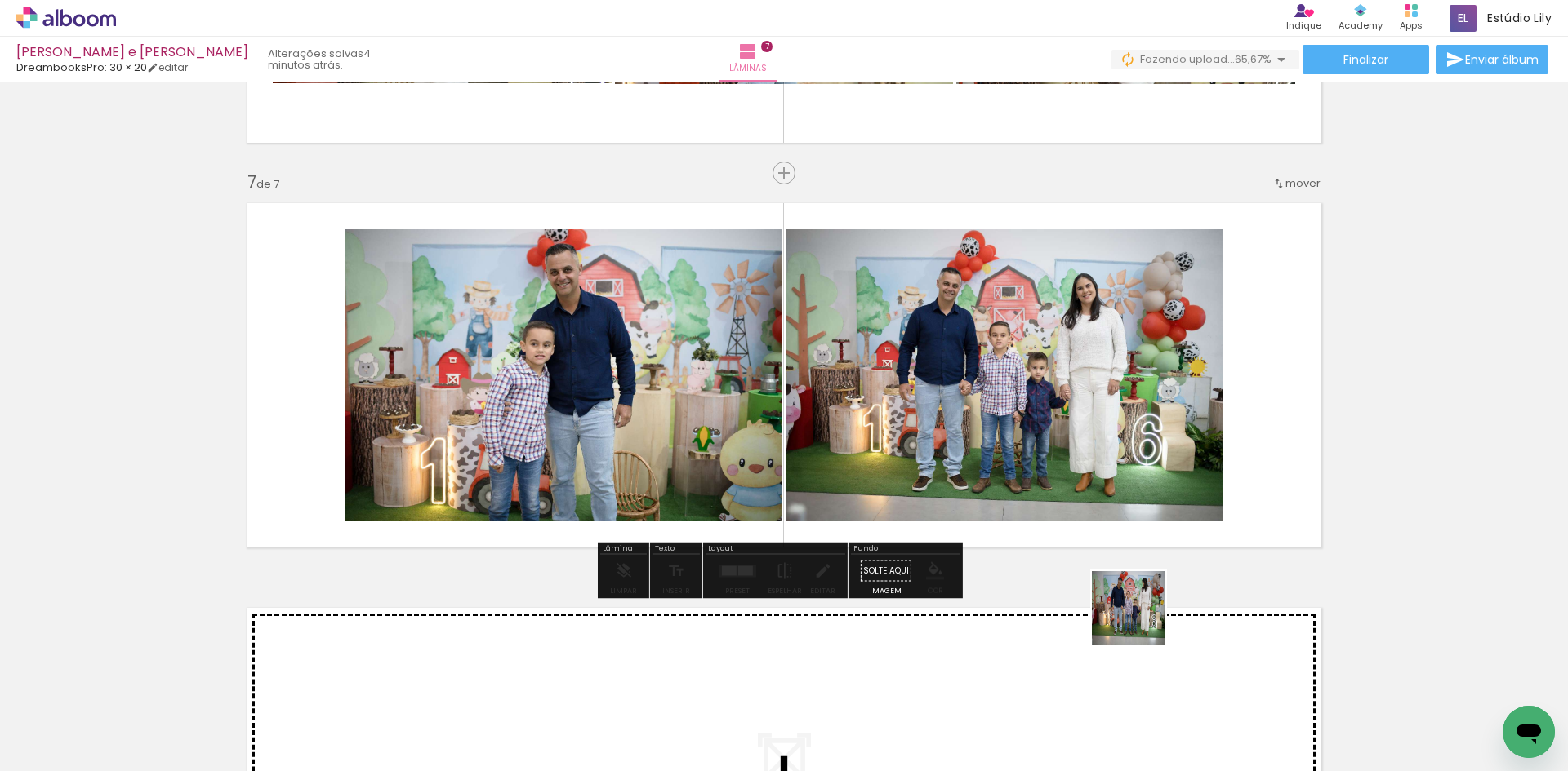
drag, startPoint x: 1151, startPoint y: 728, endPoint x: 1094, endPoint y: 483, distance: 251.5
click at [1094, 483] on quentale-workspace at bounding box center [784, 385] width 1568 height 771
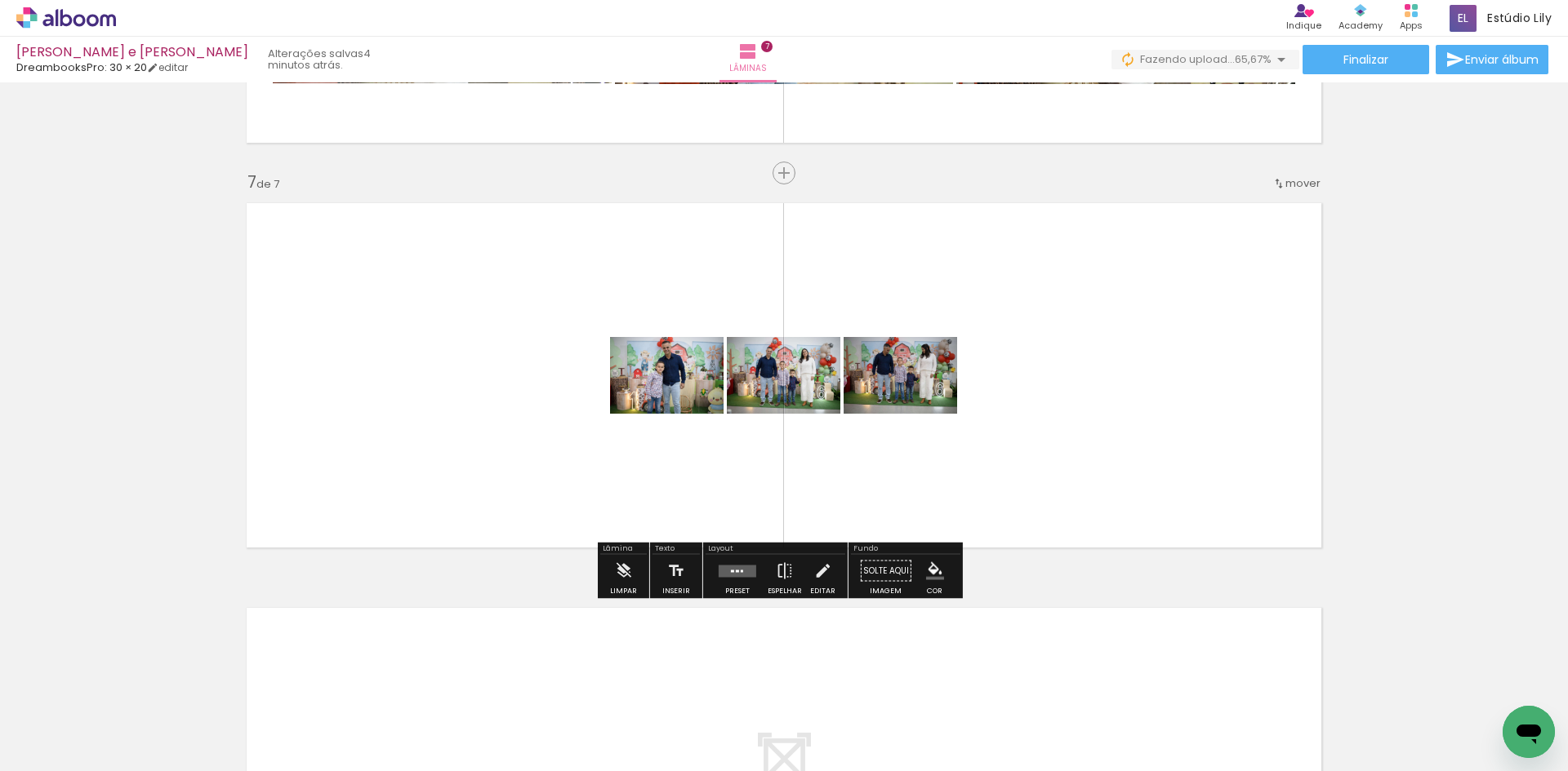
click at [745, 582] on div at bounding box center [737, 572] width 44 height 33
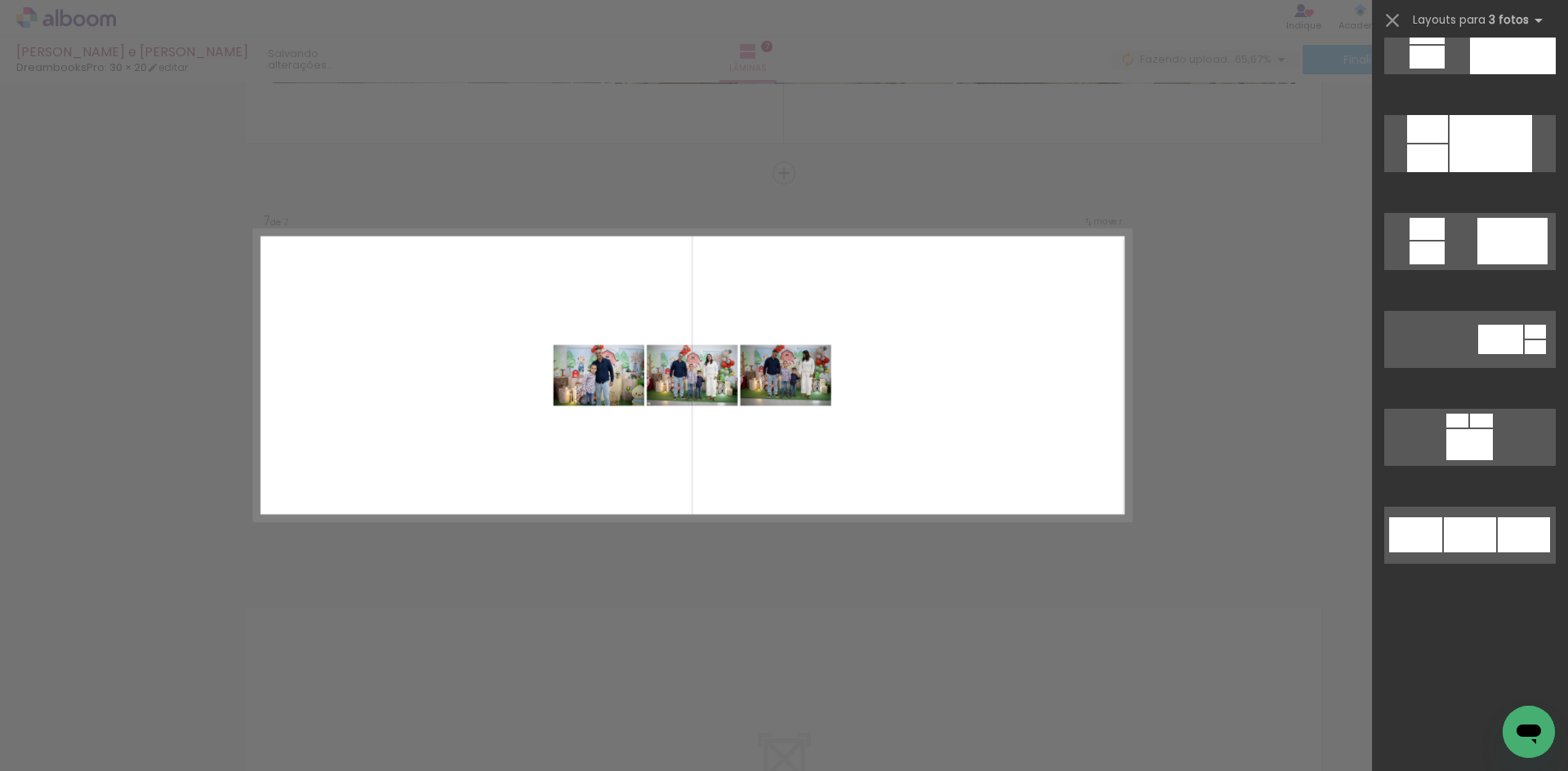
scroll to position [0, 0]
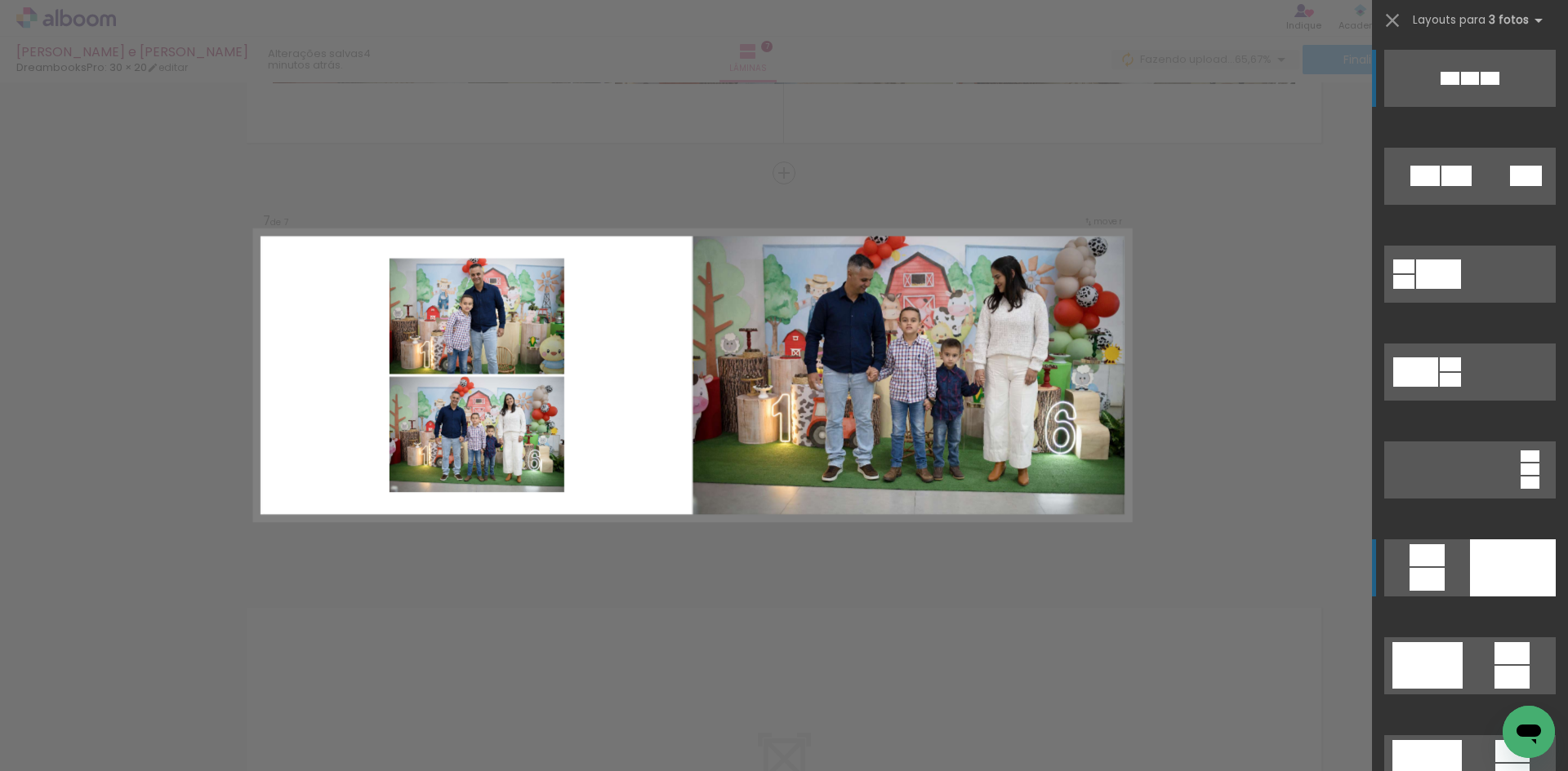
click at [1515, 549] on div at bounding box center [1512, 568] width 86 height 57
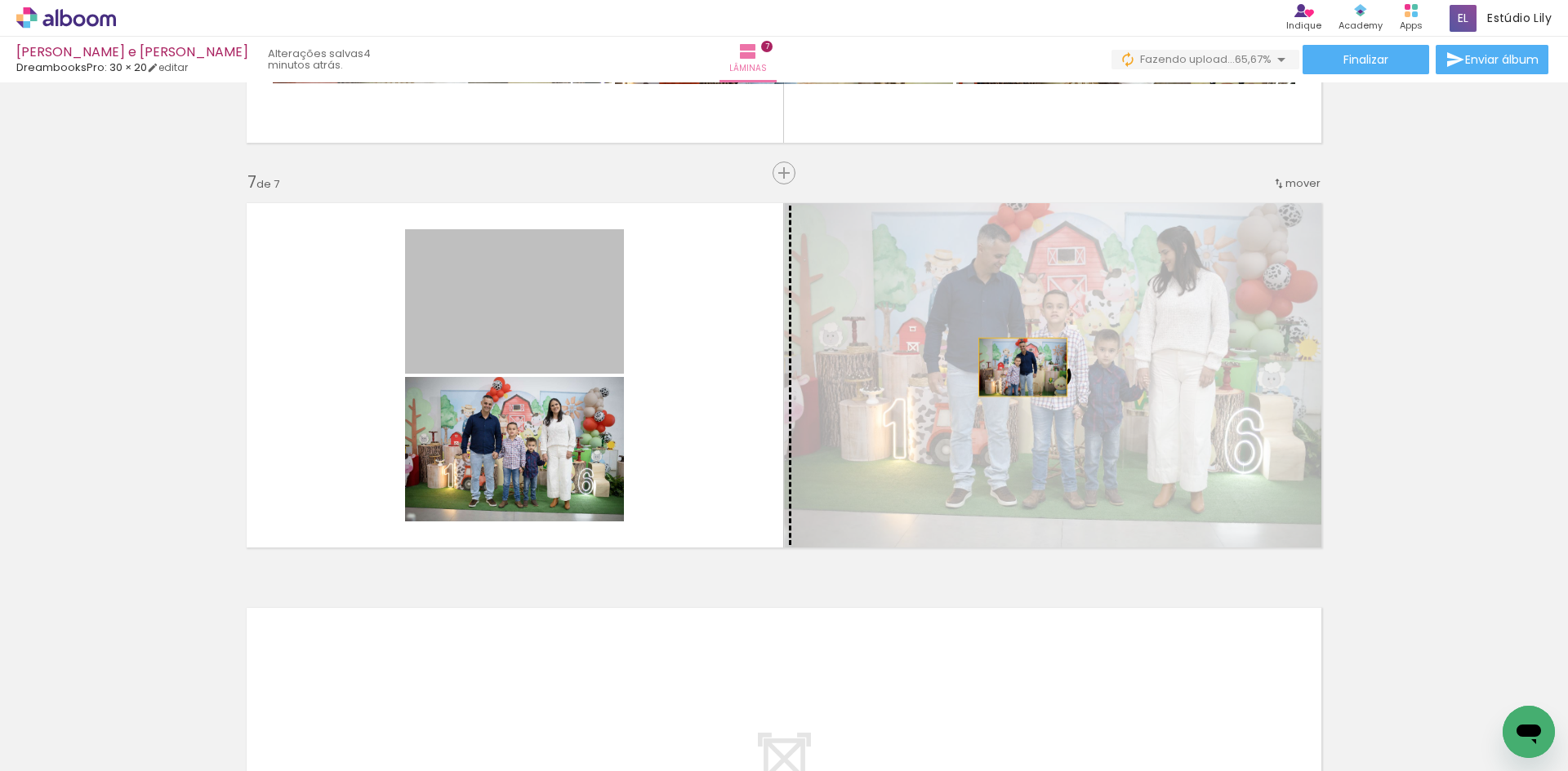
drag, startPoint x: 552, startPoint y: 305, endPoint x: 1037, endPoint y: 370, distance: 489.3
click at [0, 0] on slot at bounding box center [0, 0] width 0 height 0
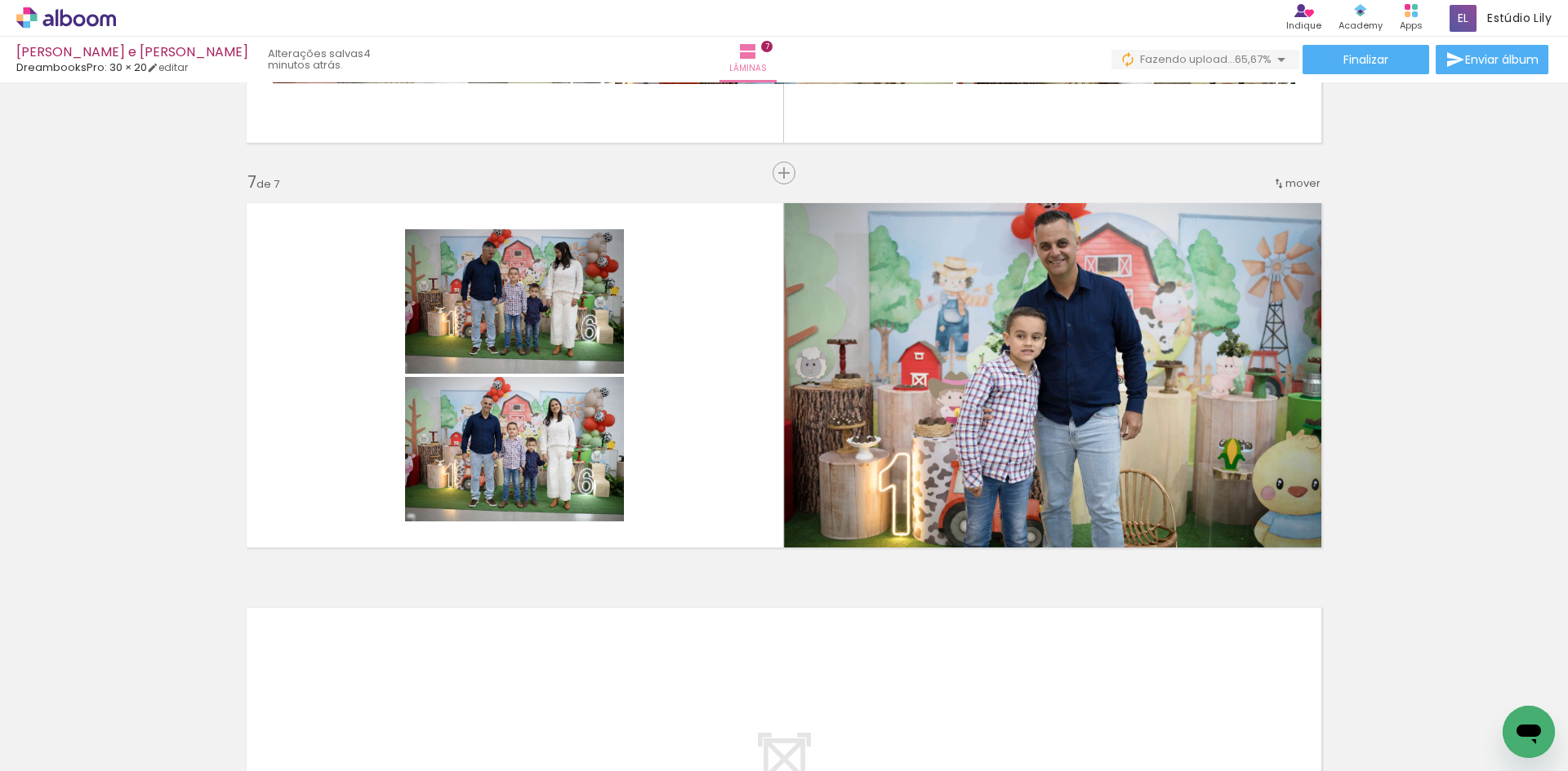
scroll to position [0, 477]
drag, startPoint x: 473, startPoint y: 306, endPoint x: 47, endPoint y: 327, distance: 426.5
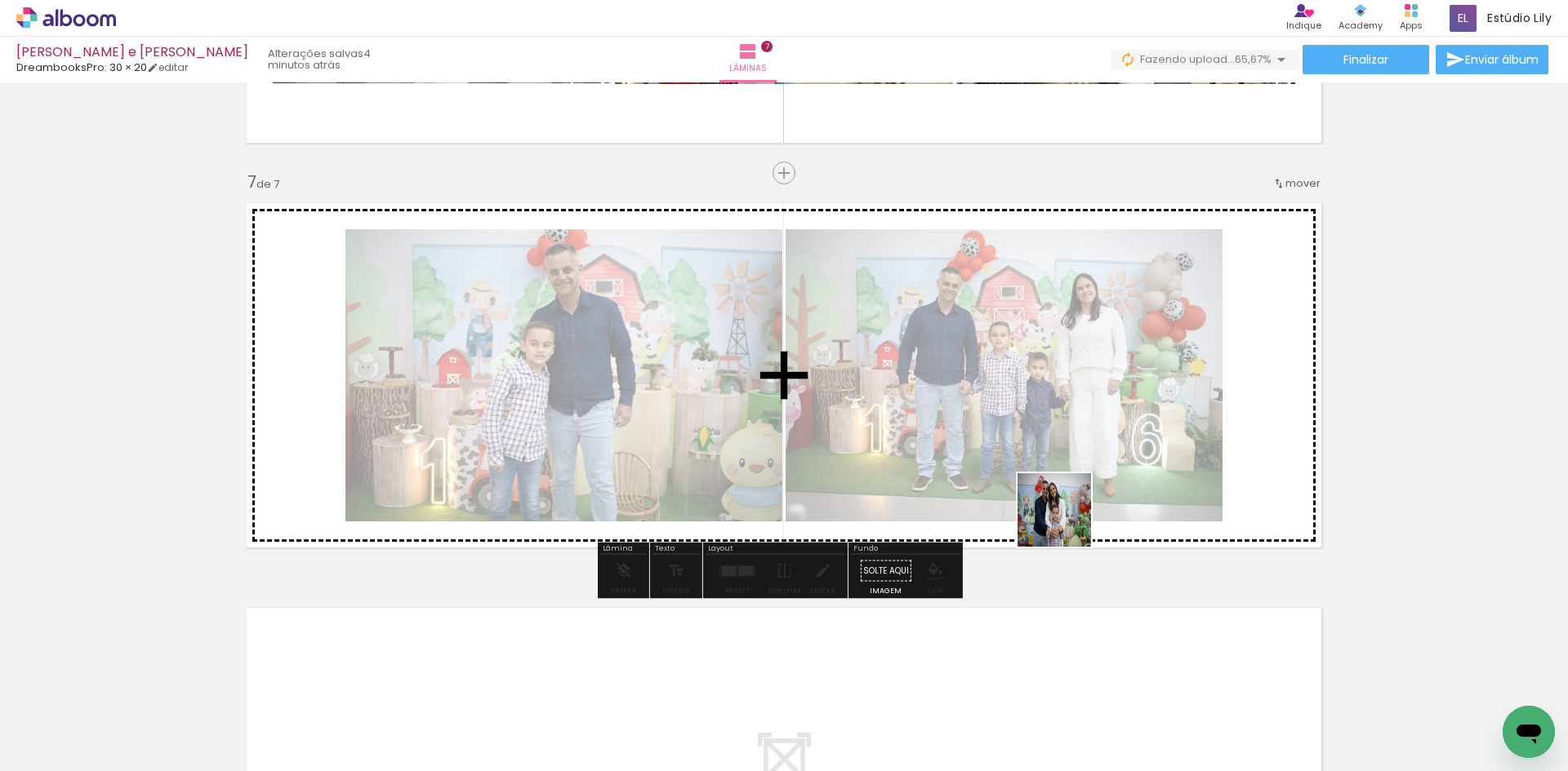
drag, startPoint x: 1348, startPoint y: 723, endPoint x: 985, endPoint y: 464, distance: 445.9
click at [985, 464] on quentale-workspace at bounding box center [784, 385] width 1568 height 771
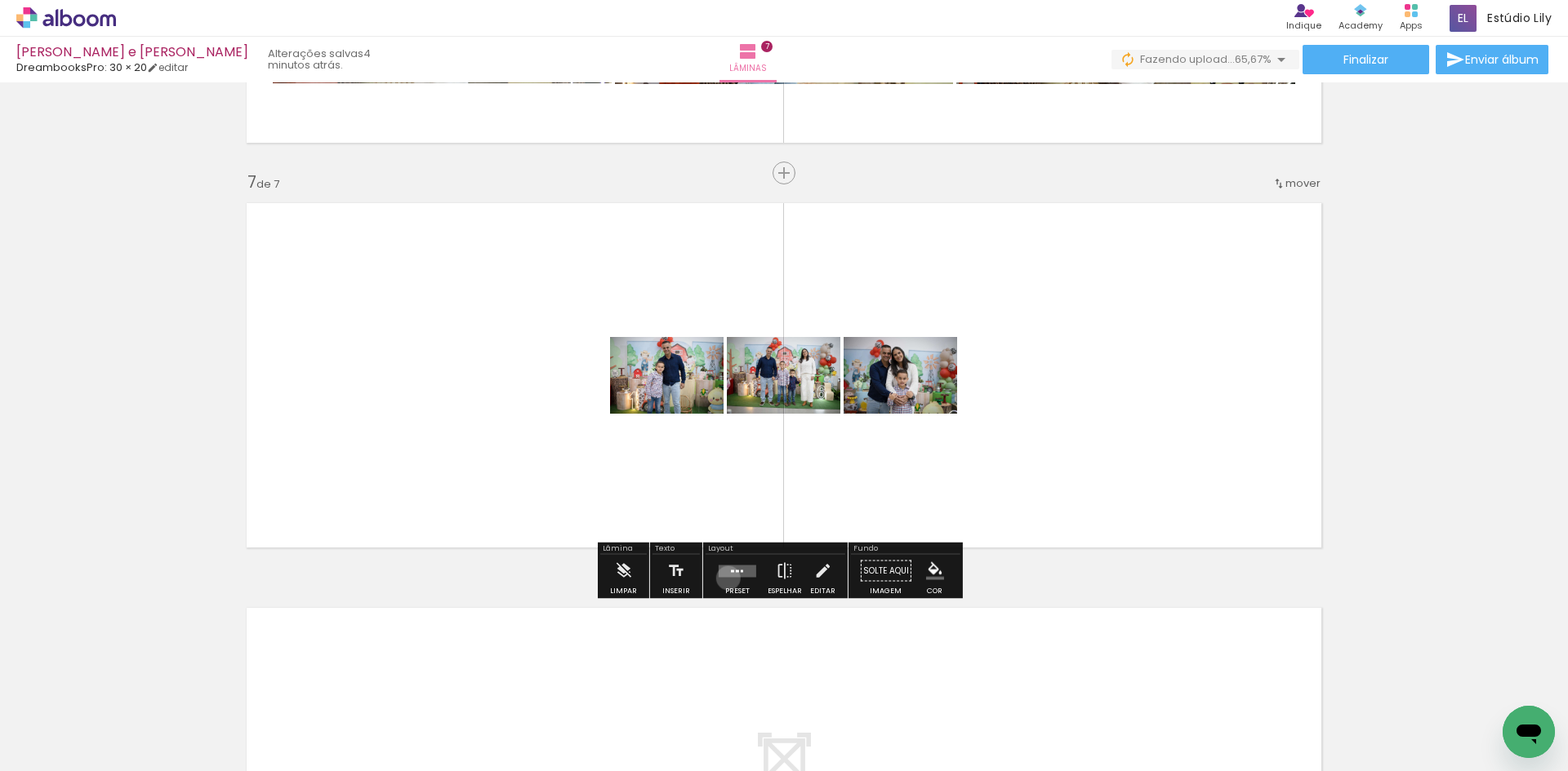
click at [724, 578] on div at bounding box center [737, 572] width 44 height 33
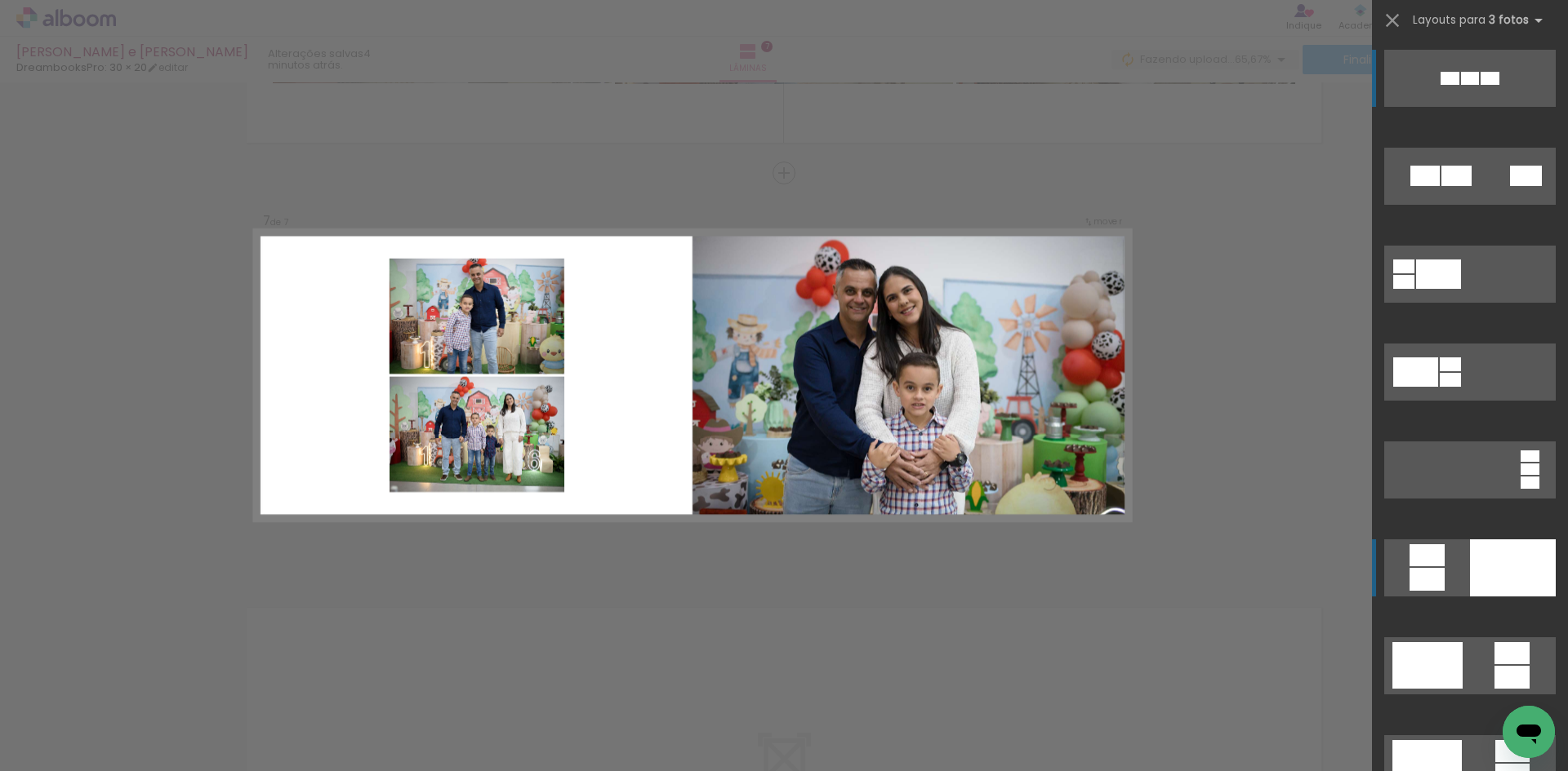
click at [1470, 574] on div at bounding box center [1512, 568] width 86 height 57
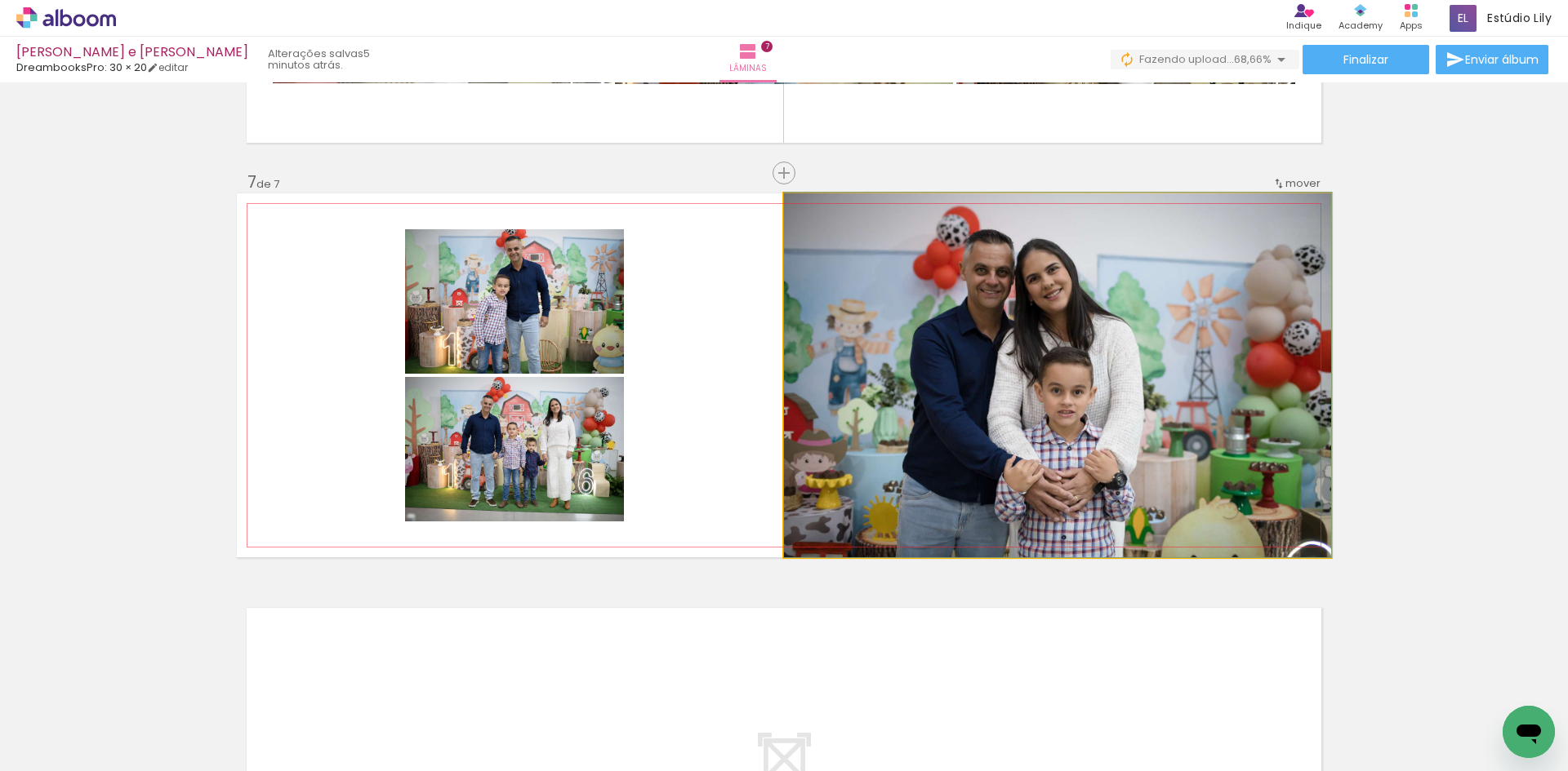
drag, startPoint x: 830, startPoint y: 215, endPoint x: 804, endPoint y: 211, distance: 26.3
type paper-slider "100"
click at [823, 211] on div at bounding box center [854, 210] width 63 height 26
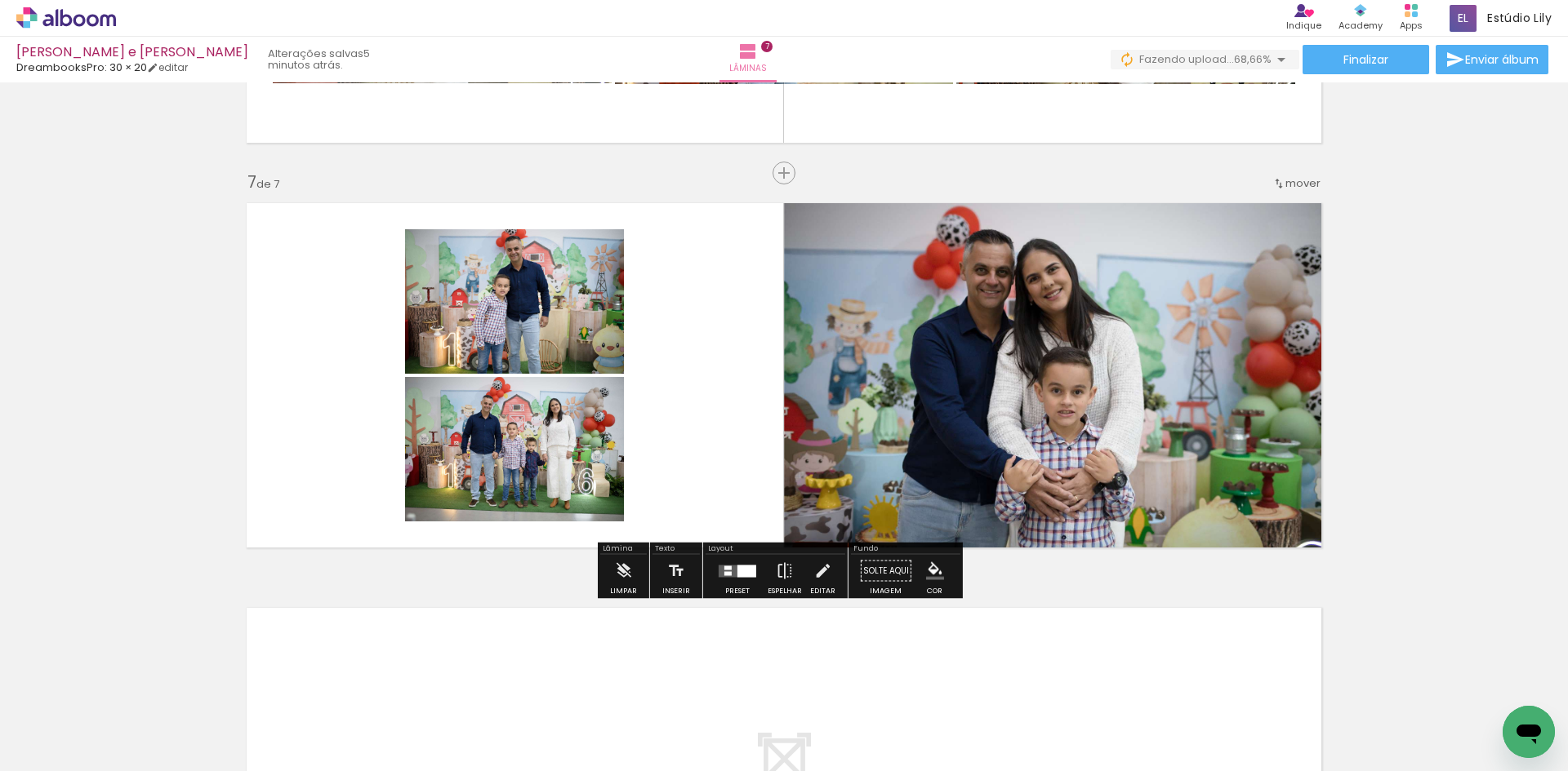
click at [743, 575] on div at bounding box center [747, 571] width 19 height 12
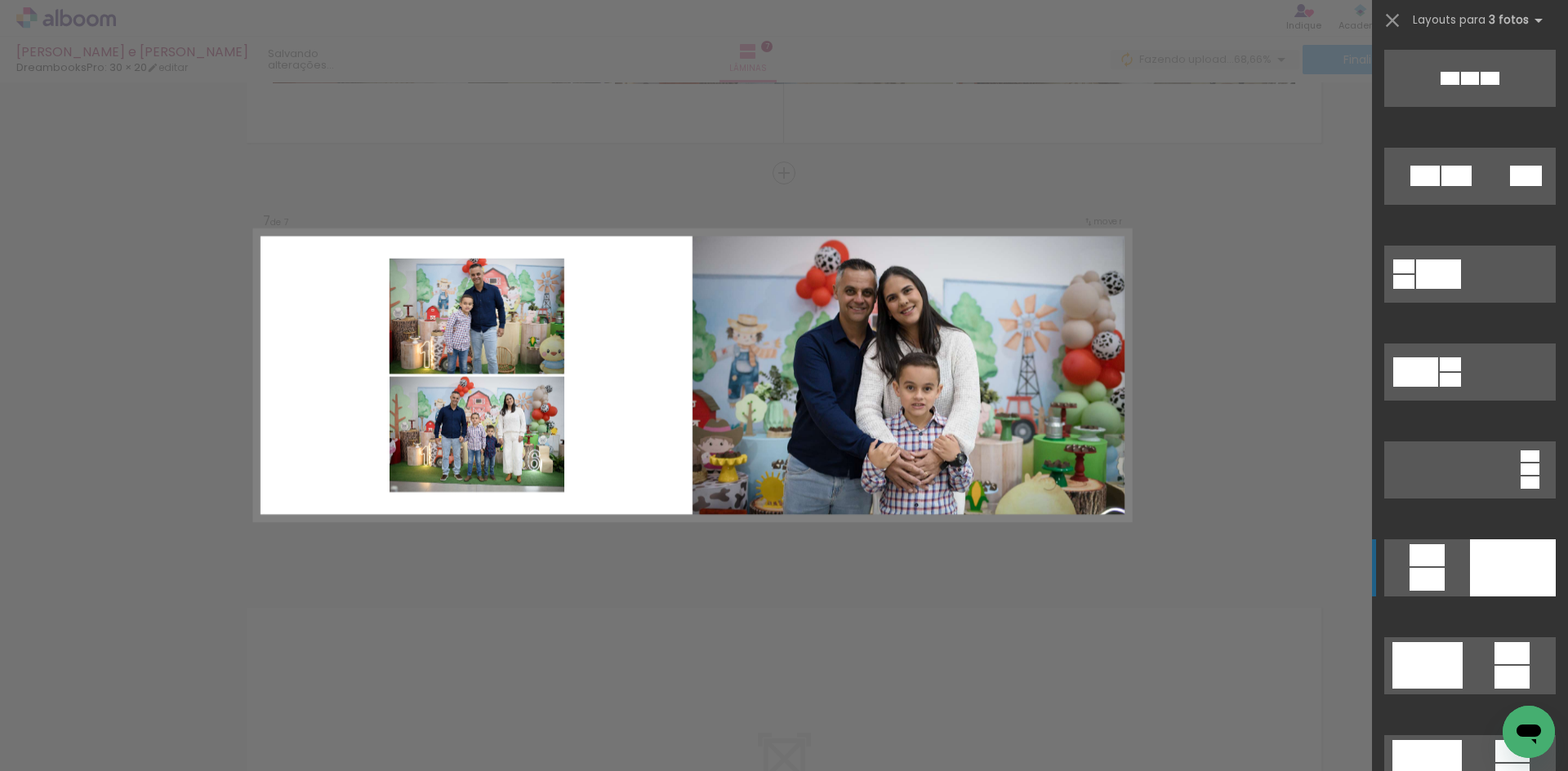
scroll to position [489, 0]
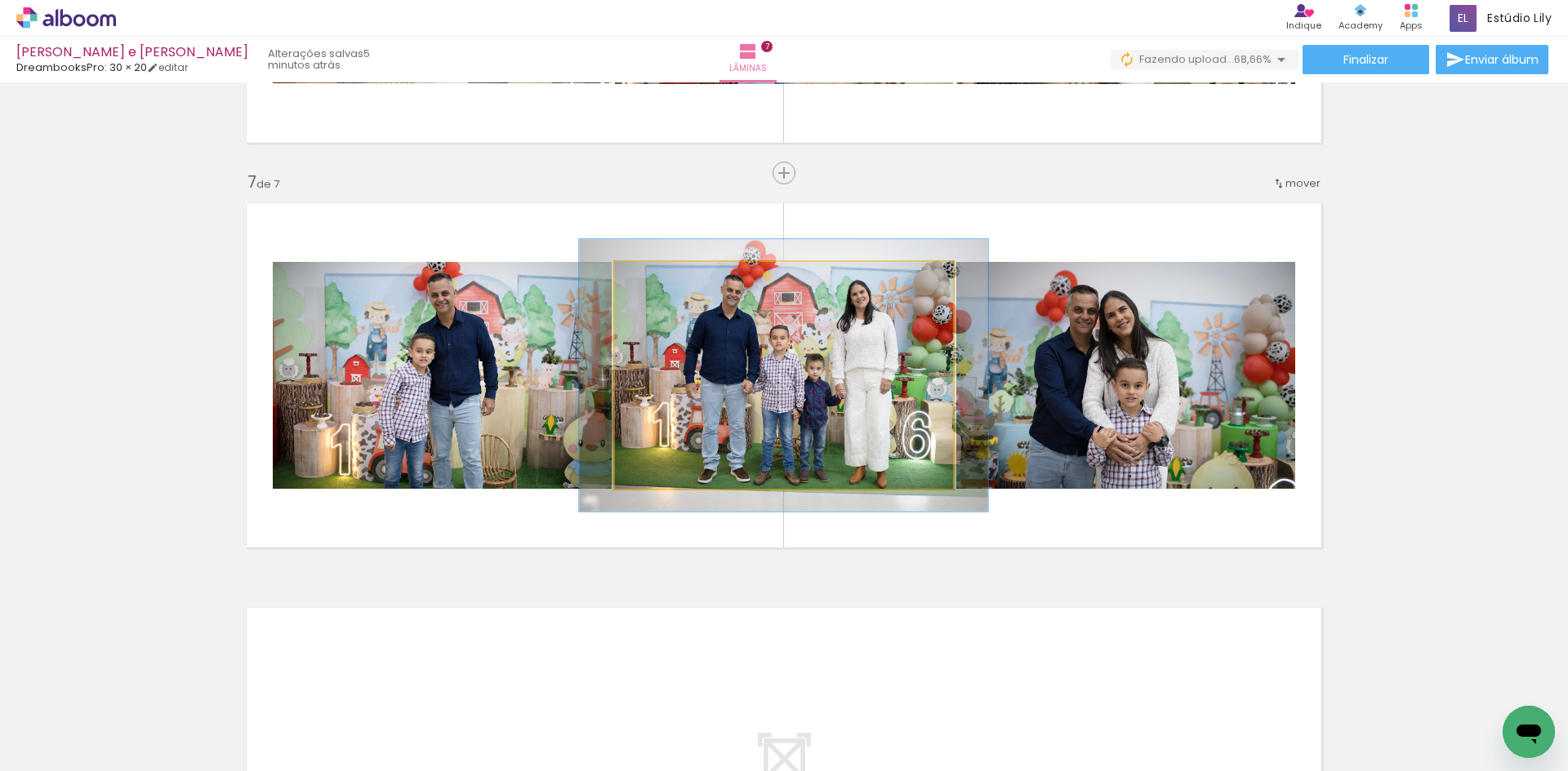
drag, startPoint x: 651, startPoint y: 282, endPoint x: 664, endPoint y: 284, distance: 13.2
type paper-slider "120"
click at [664, 284] on div at bounding box center [664, 279] width 26 height 26
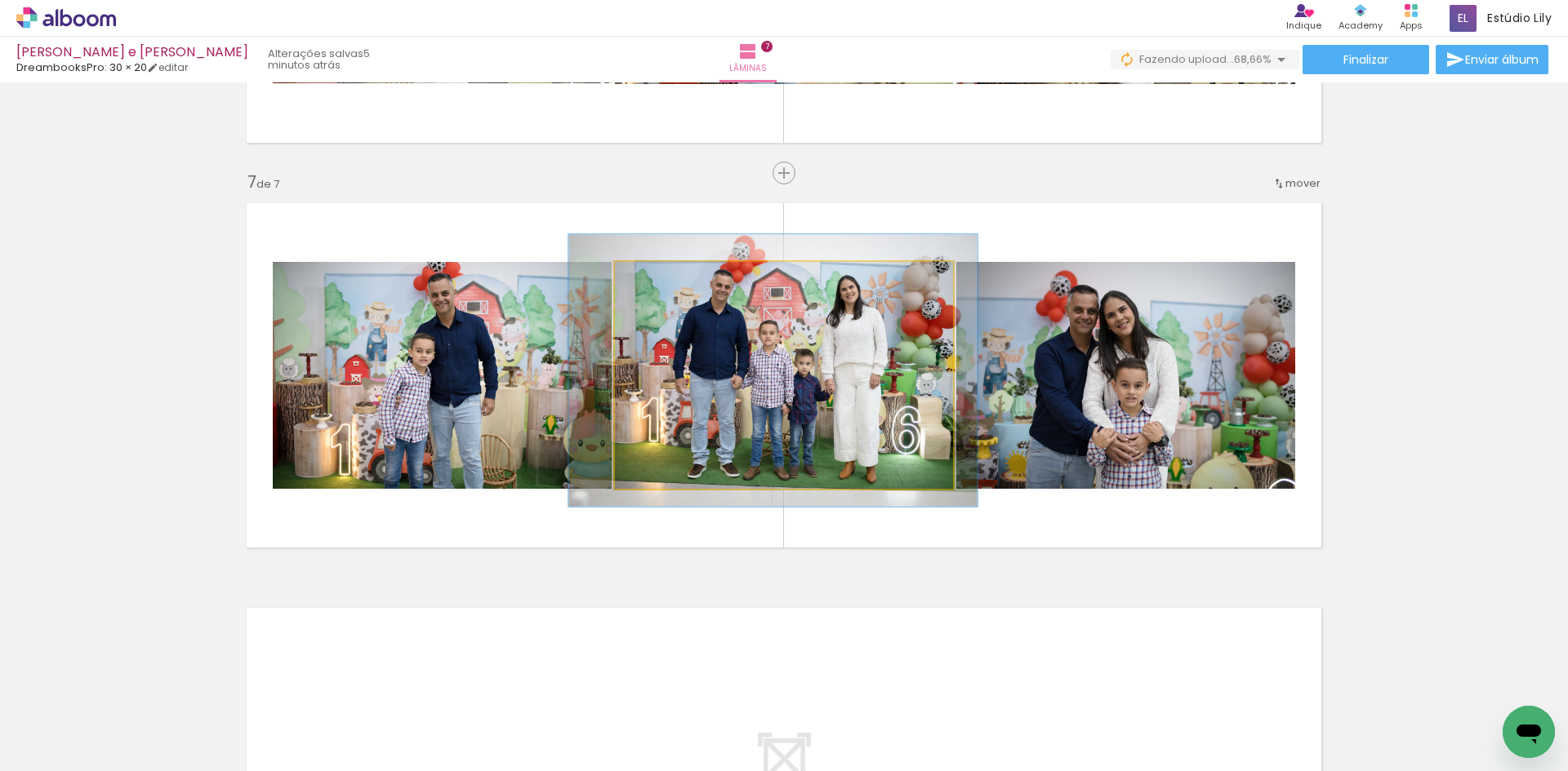
drag, startPoint x: 879, startPoint y: 381, endPoint x: 869, endPoint y: 376, distance: 11.2
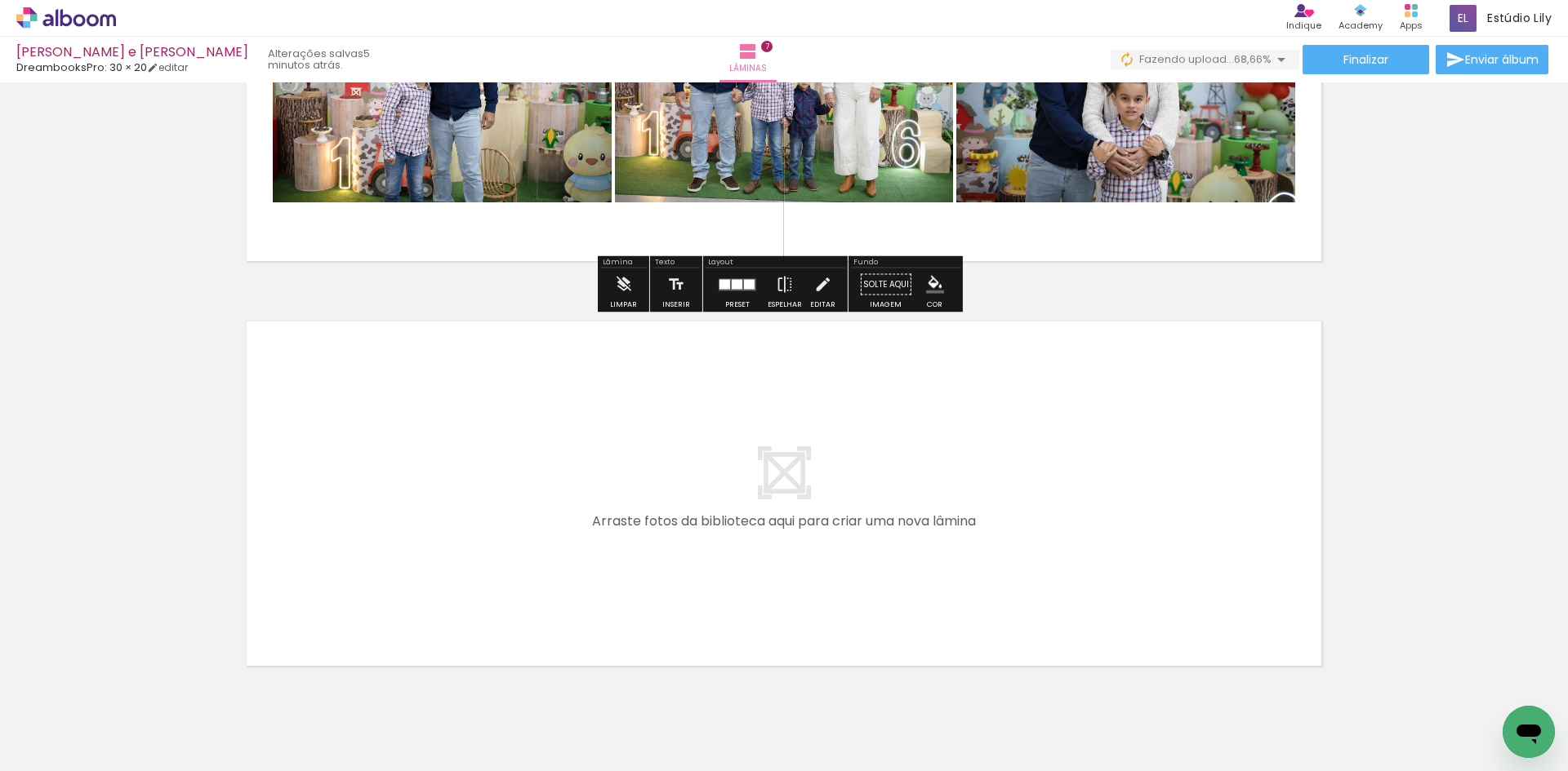
scroll to position [2692, 0]
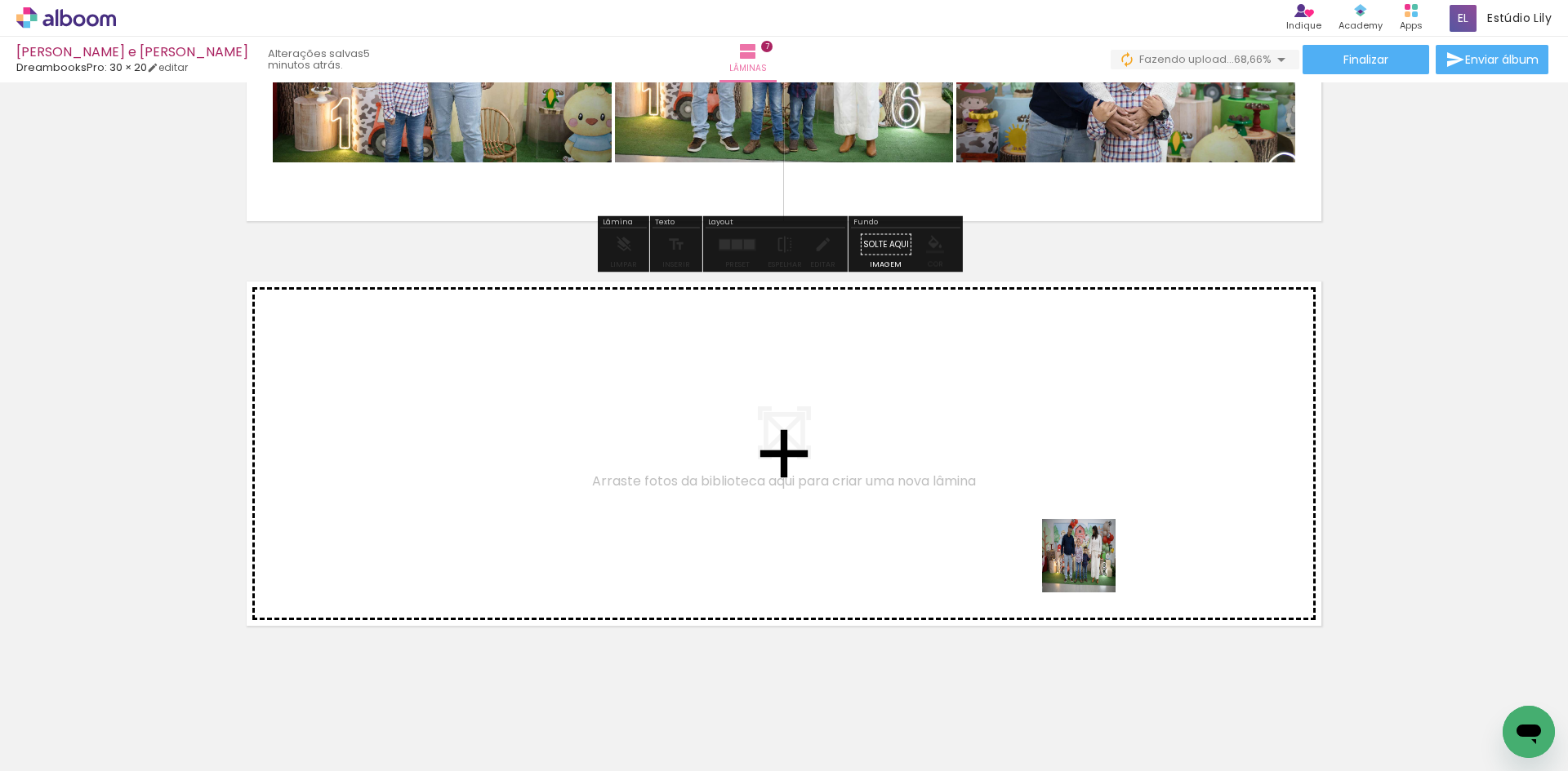
drag, startPoint x: 1148, startPoint y: 714, endPoint x: 1091, endPoint y: 568, distance: 156.7
click at [1091, 568] on quentale-workspace at bounding box center [784, 385] width 1568 height 771
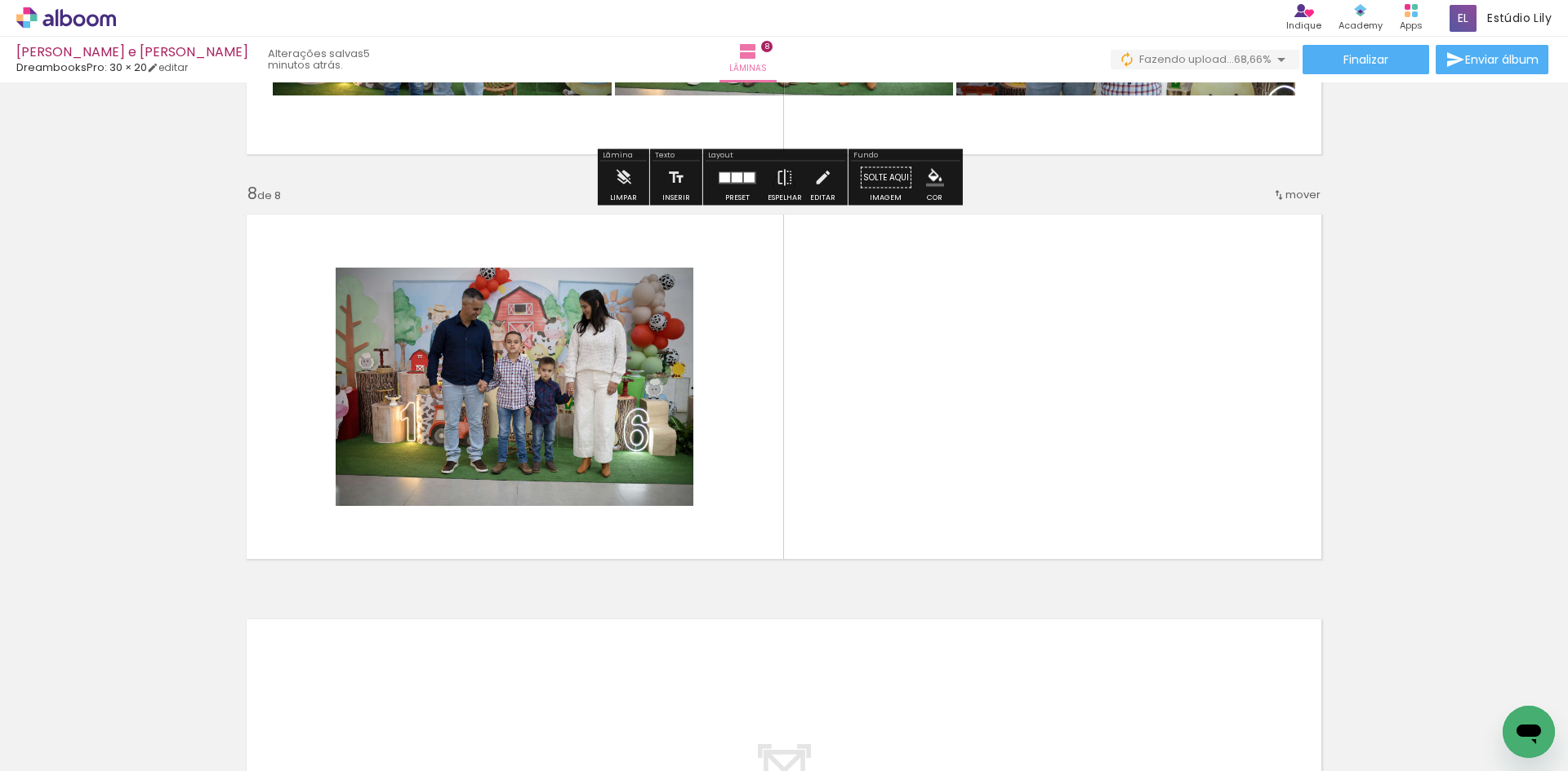
scroll to position [2770, 0]
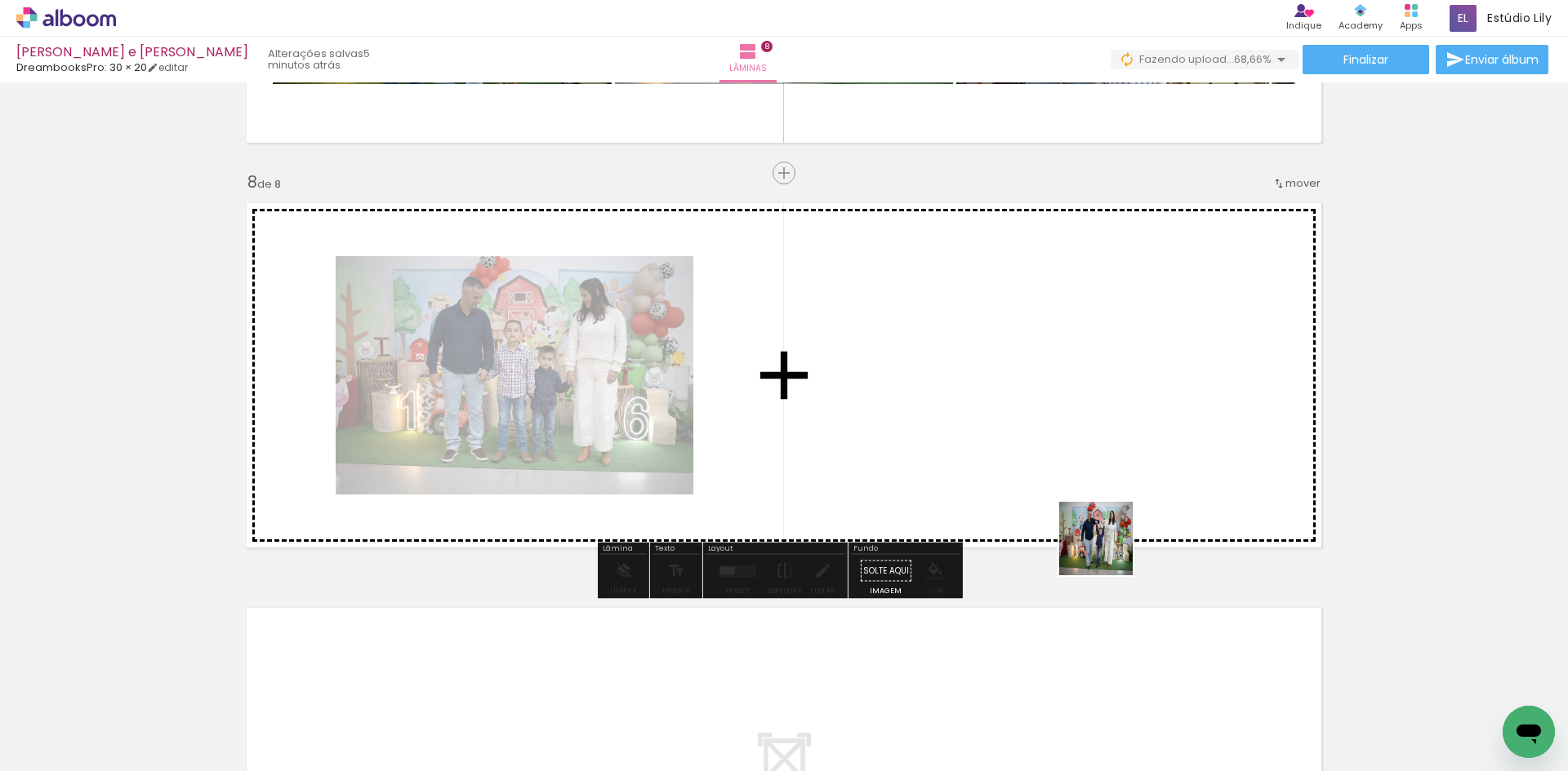
drag, startPoint x: 1241, startPoint y: 728, endPoint x: 1080, endPoint y: 520, distance: 263.0
click at [1080, 520] on quentale-workspace at bounding box center [784, 385] width 1568 height 771
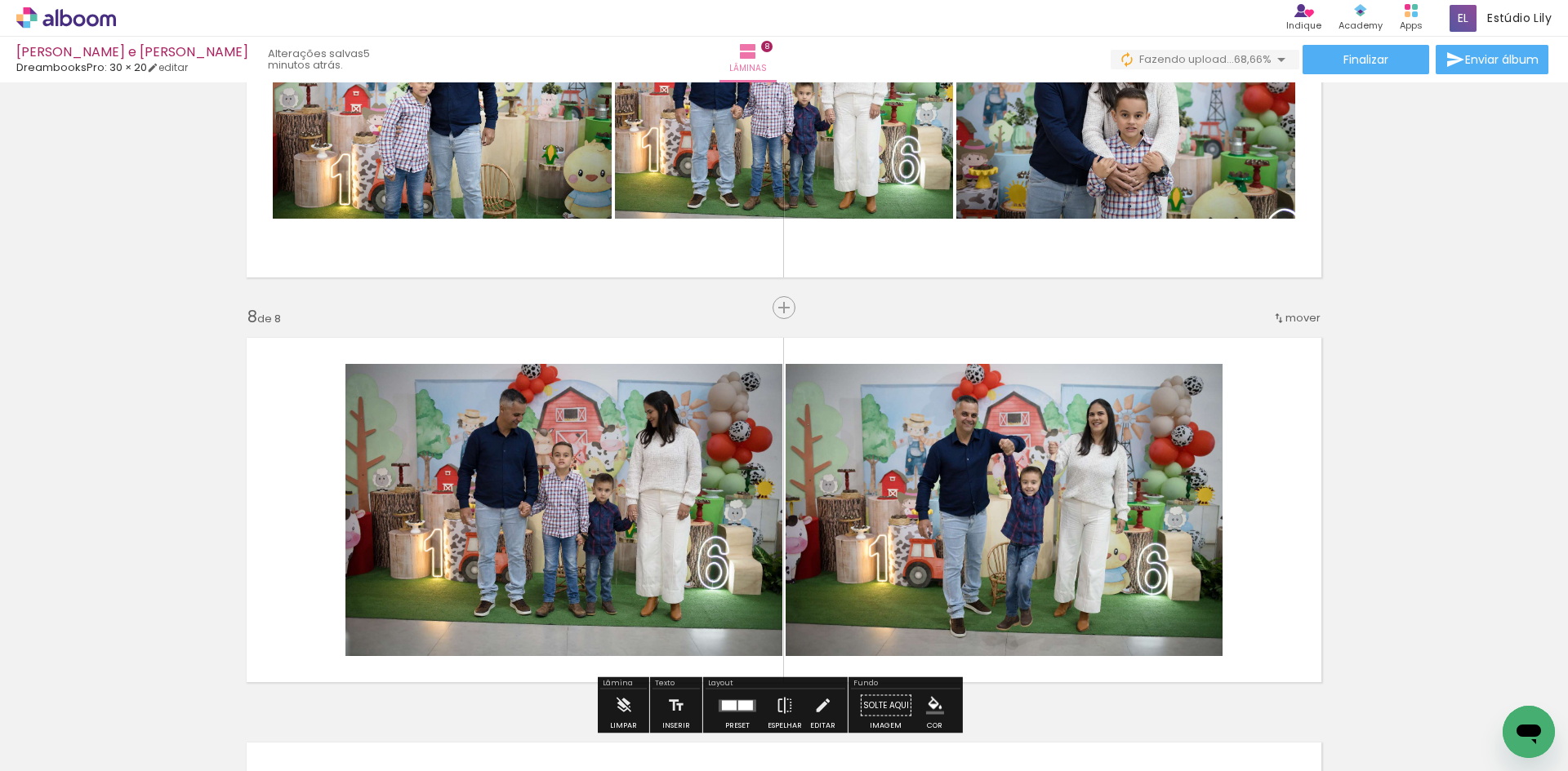
scroll to position [2689, 0]
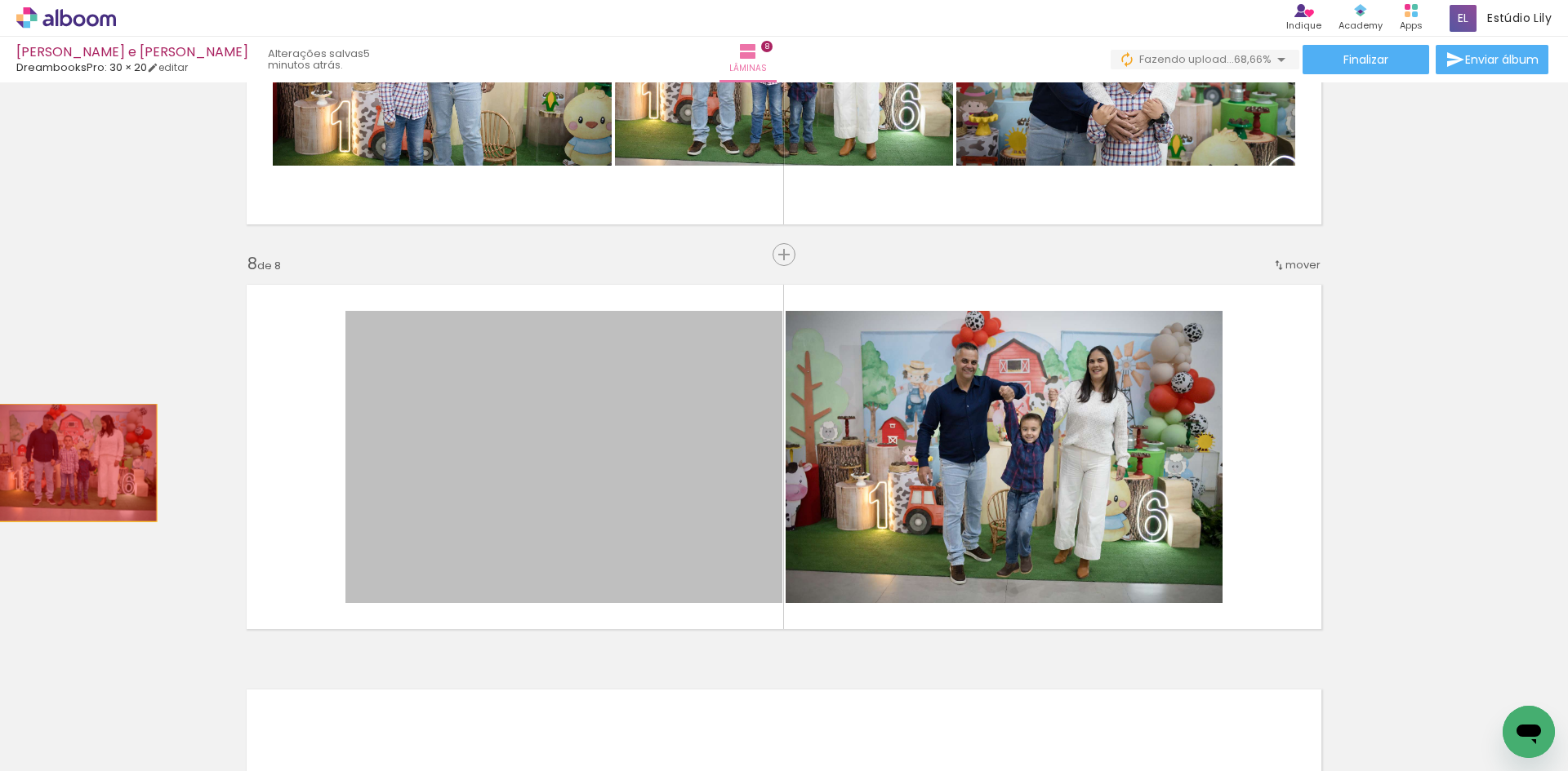
drag, startPoint x: 573, startPoint y: 441, endPoint x: 63, endPoint y: 462, distance: 510.4
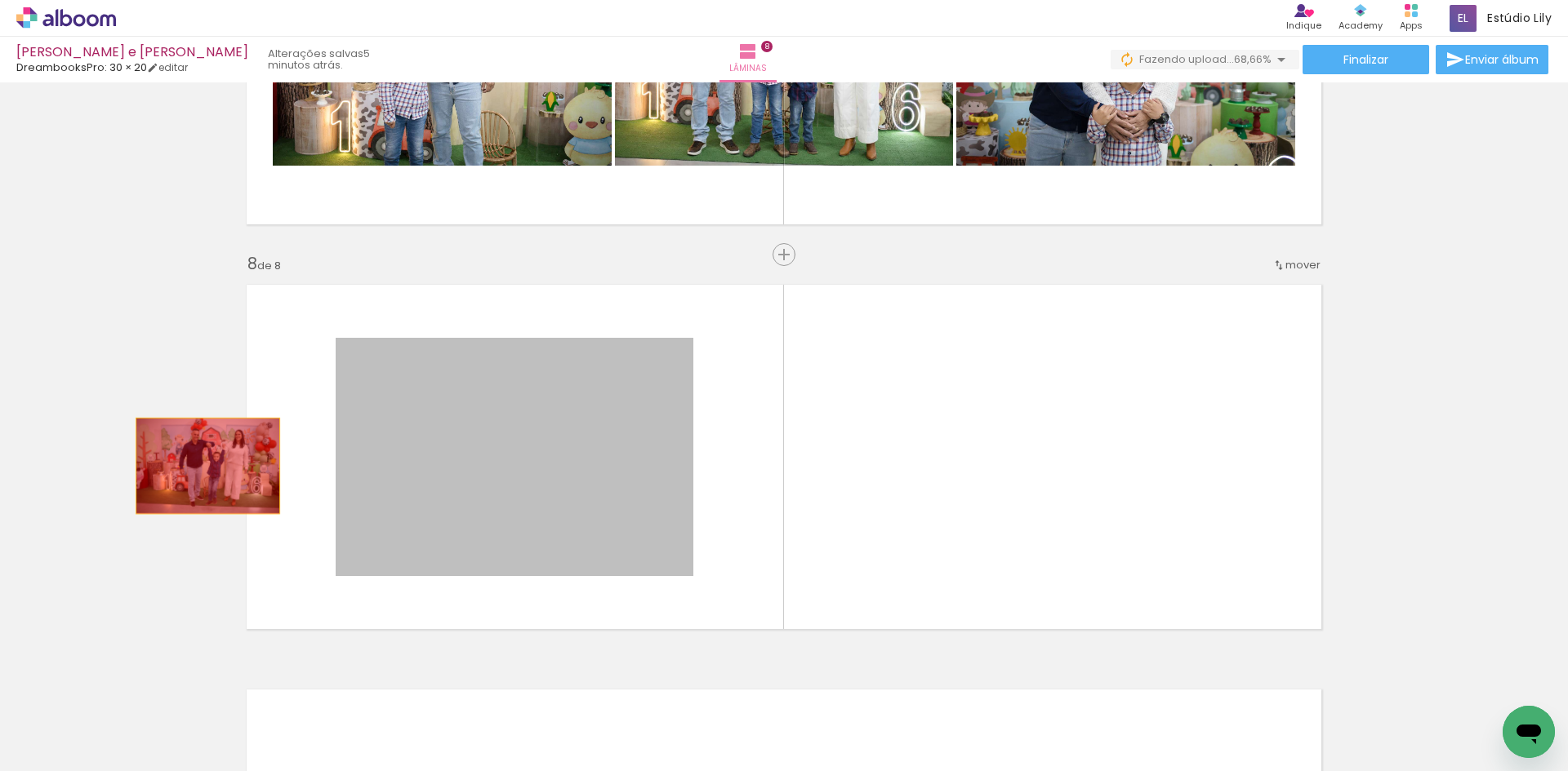
drag, startPoint x: 304, startPoint y: 464, endPoint x: 57, endPoint y: 468, distance: 247.0
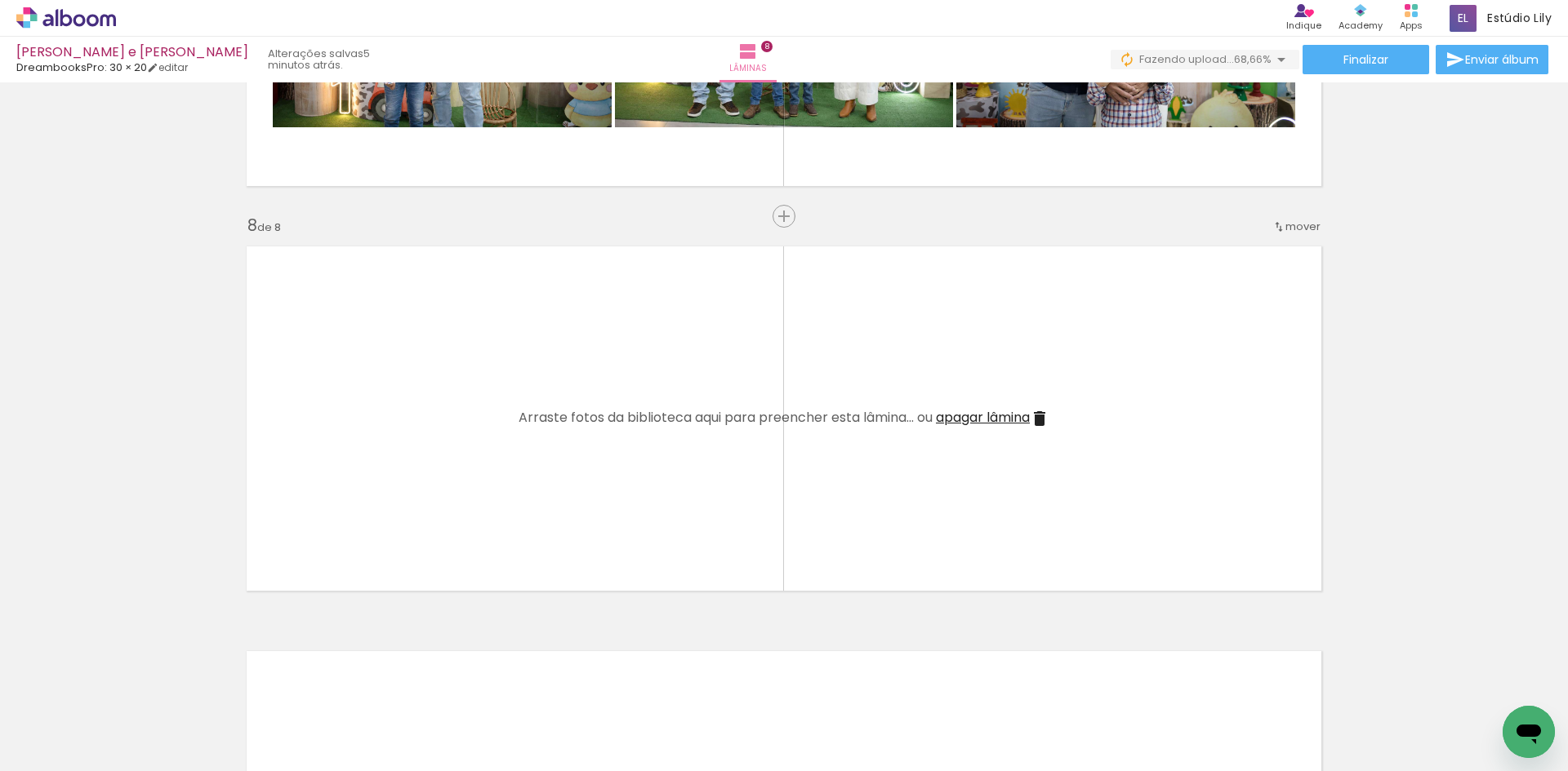
scroll to position [2770, 0]
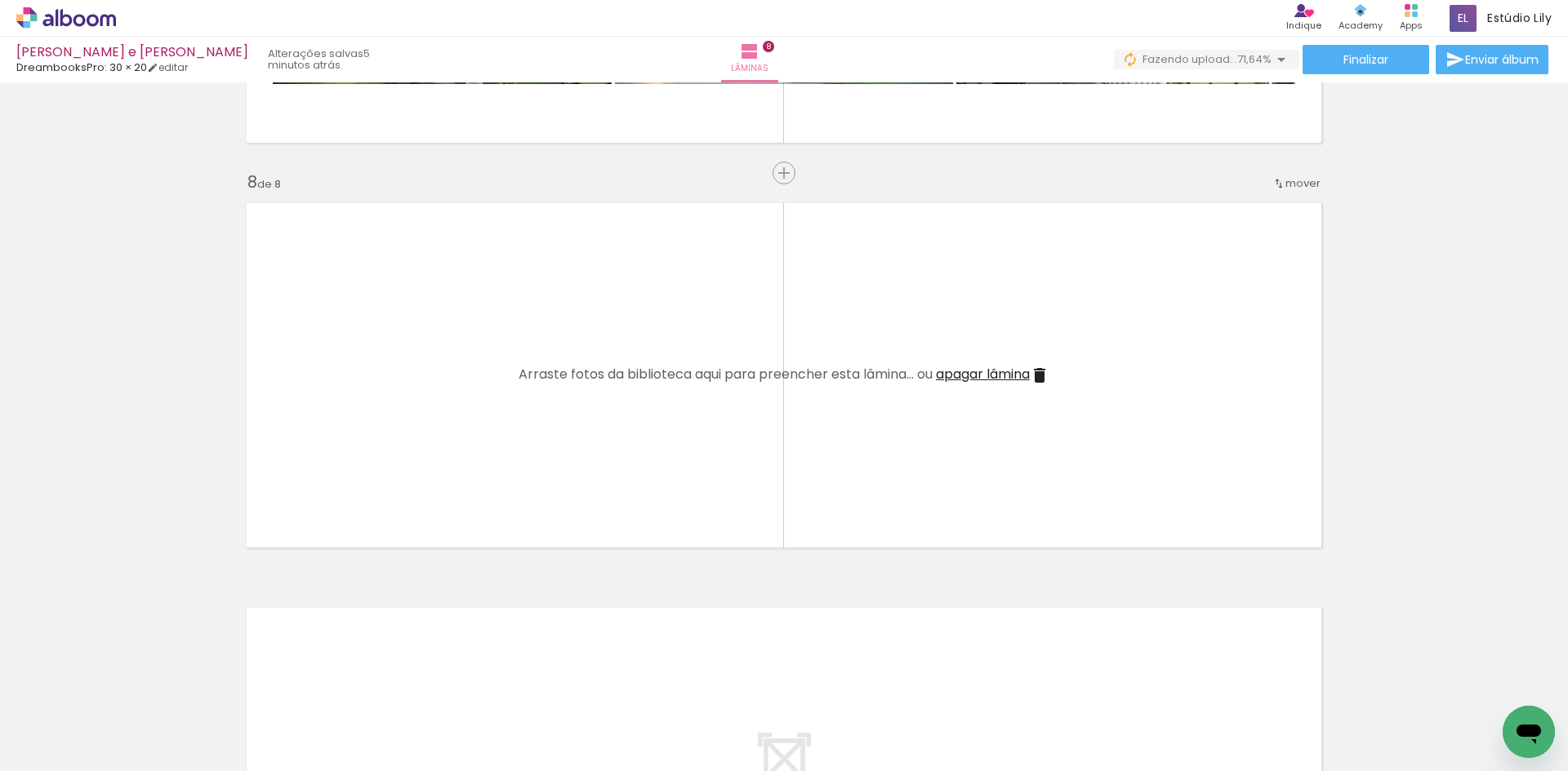
drag, startPoint x: 1151, startPoint y: 732, endPoint x: 995, endPoint y: 540, distance: 247.4
click at [995, 540] on quentale-workspace at bounding box center [784, 385] width 1568 height 771
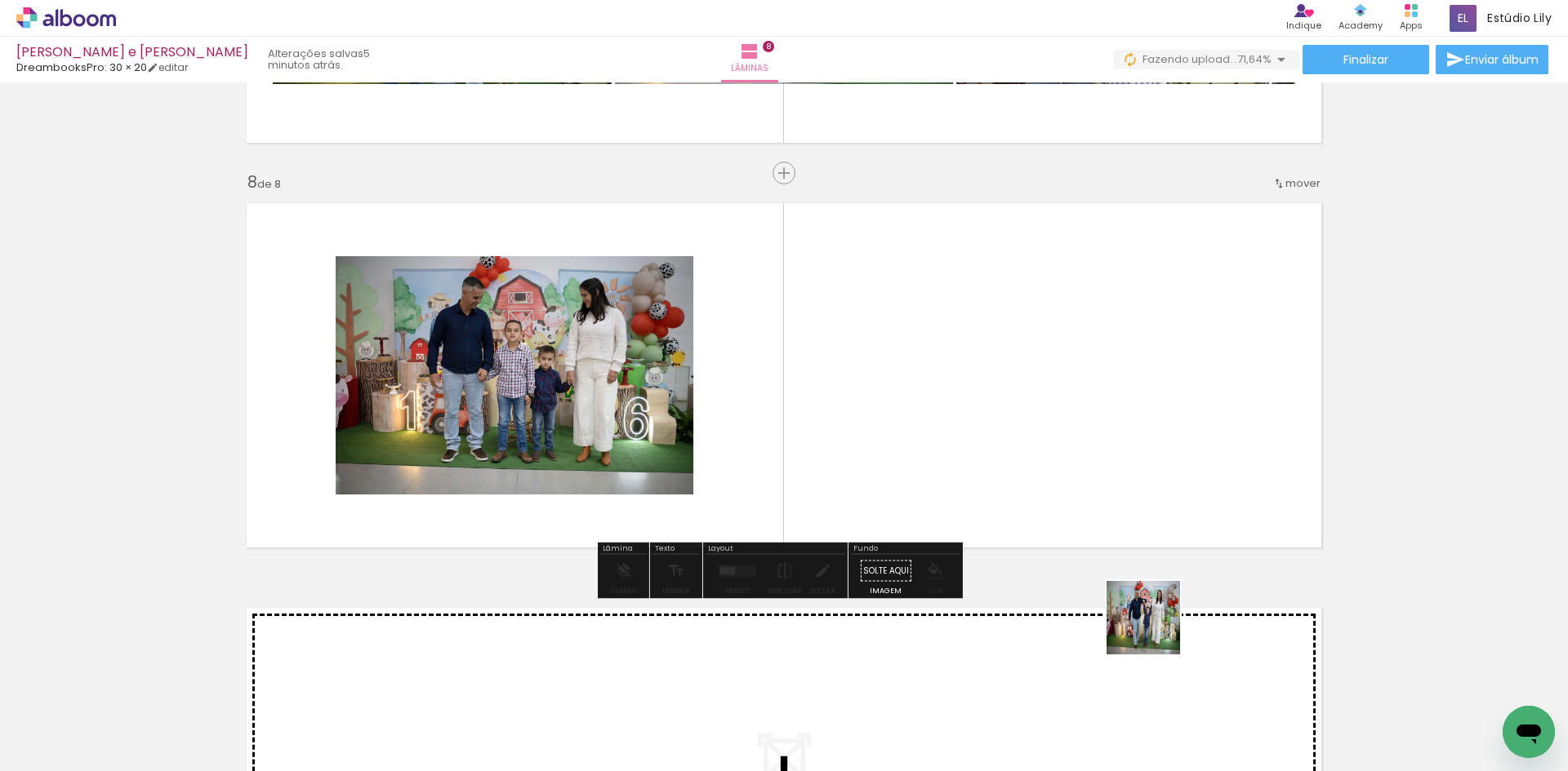
drag, startPoint x: 1227, startPoint y: 717, endPoint x: 1035, endPoint y: 486, distance: 300.4
click at [1035, 486] on quentale-workspace at bounding box center [784, 385] width 1568 height 771
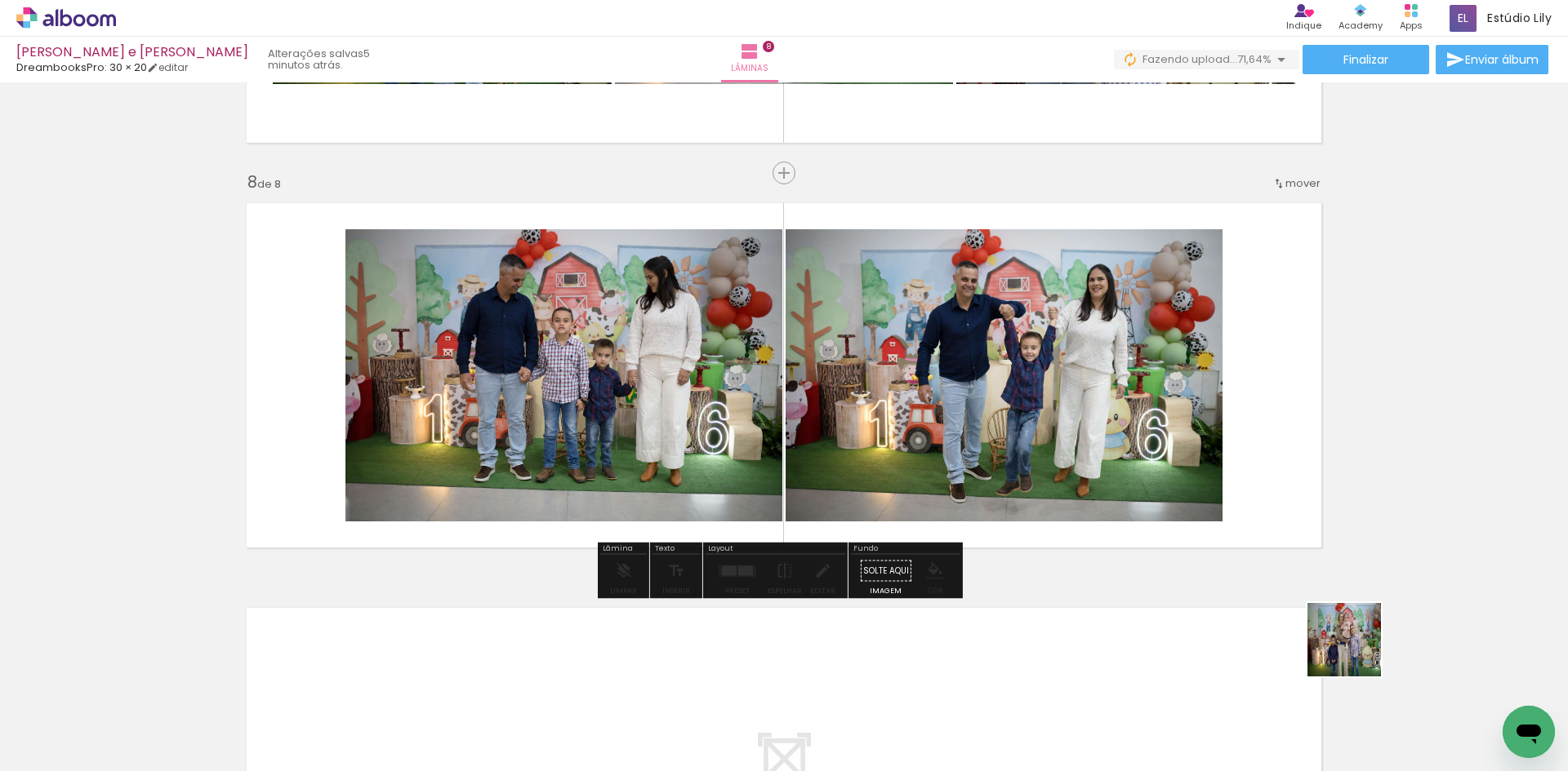
drag, startPoint x: 1421, startPoint y: 716, endPoint x: 1250, endPoint y: 583, distance: 216.6
click at [1158, 475] on quentale-workspace at bounding box center [784, 385] width 1568 height 771
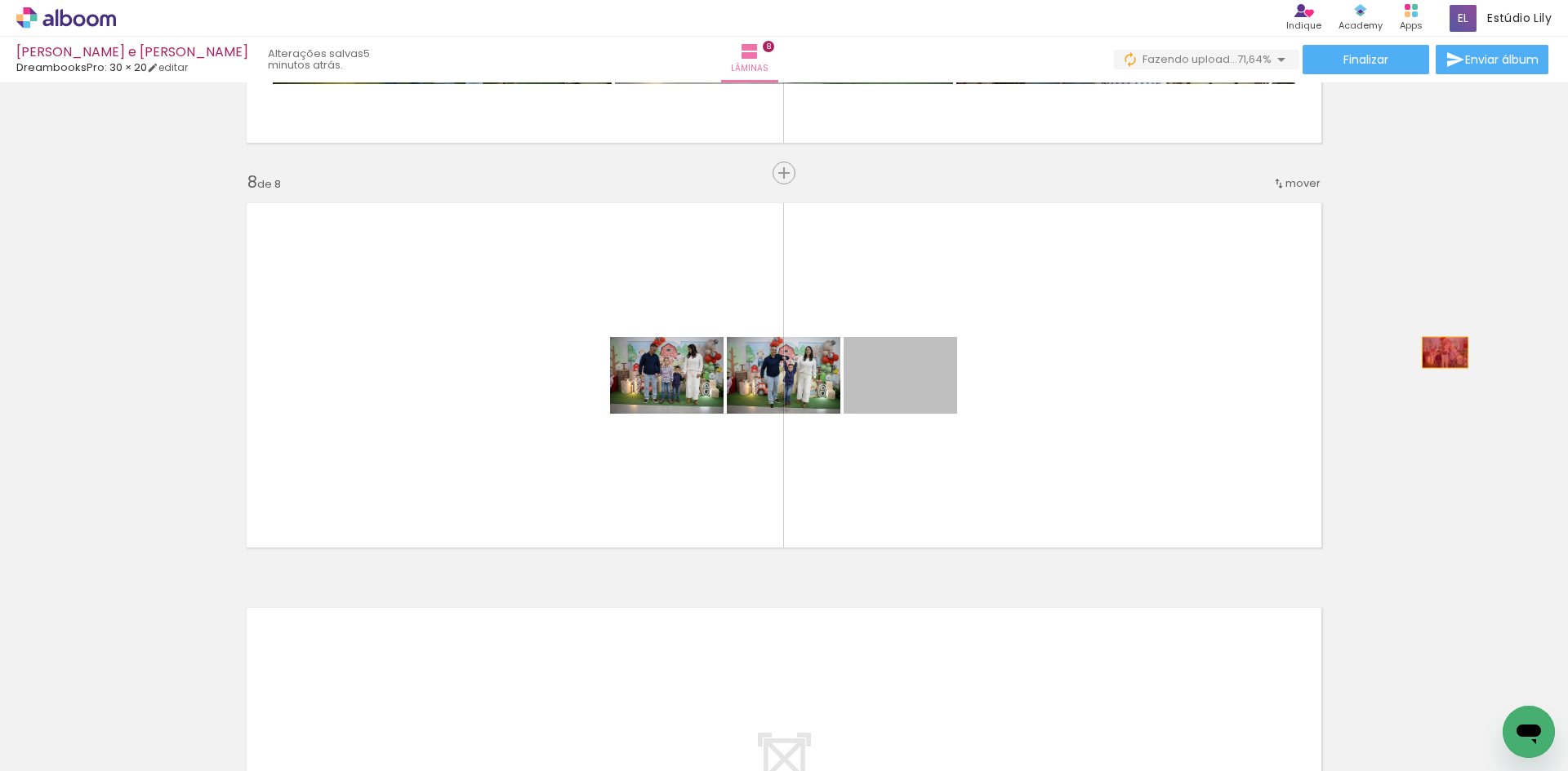
drag, startPoint x: 926, startPoint y: 382, endPoint x: 1493, endPoint y: 329, distance: 569.5
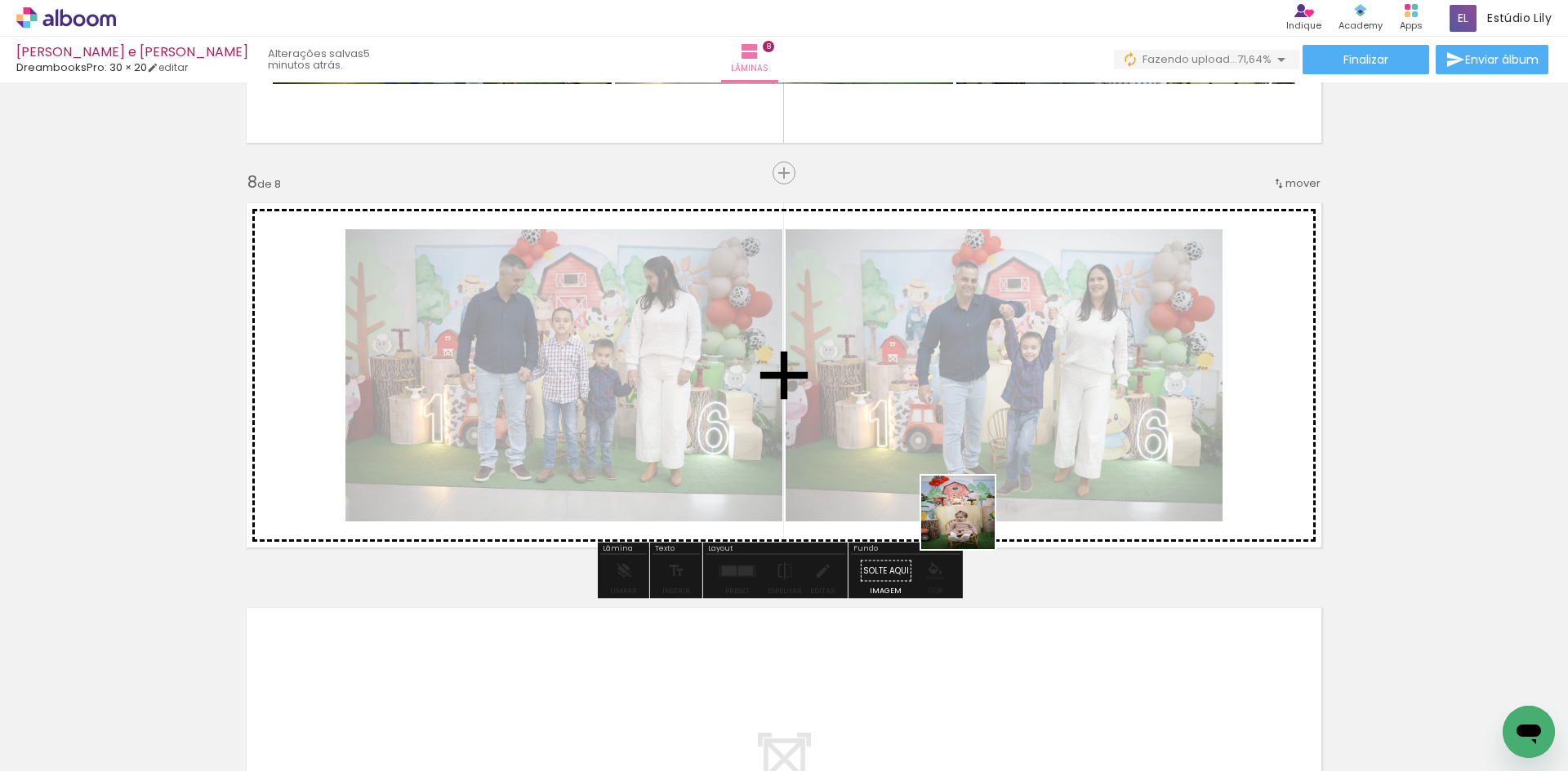
drag, startPoint x: 935, startPoint y: 704, endPoint x: 971, endPoint y: 525, distance: 182.6
click at [971, 525] on quentale-workspace at bounding box center [784, 385] width 1568 height 771
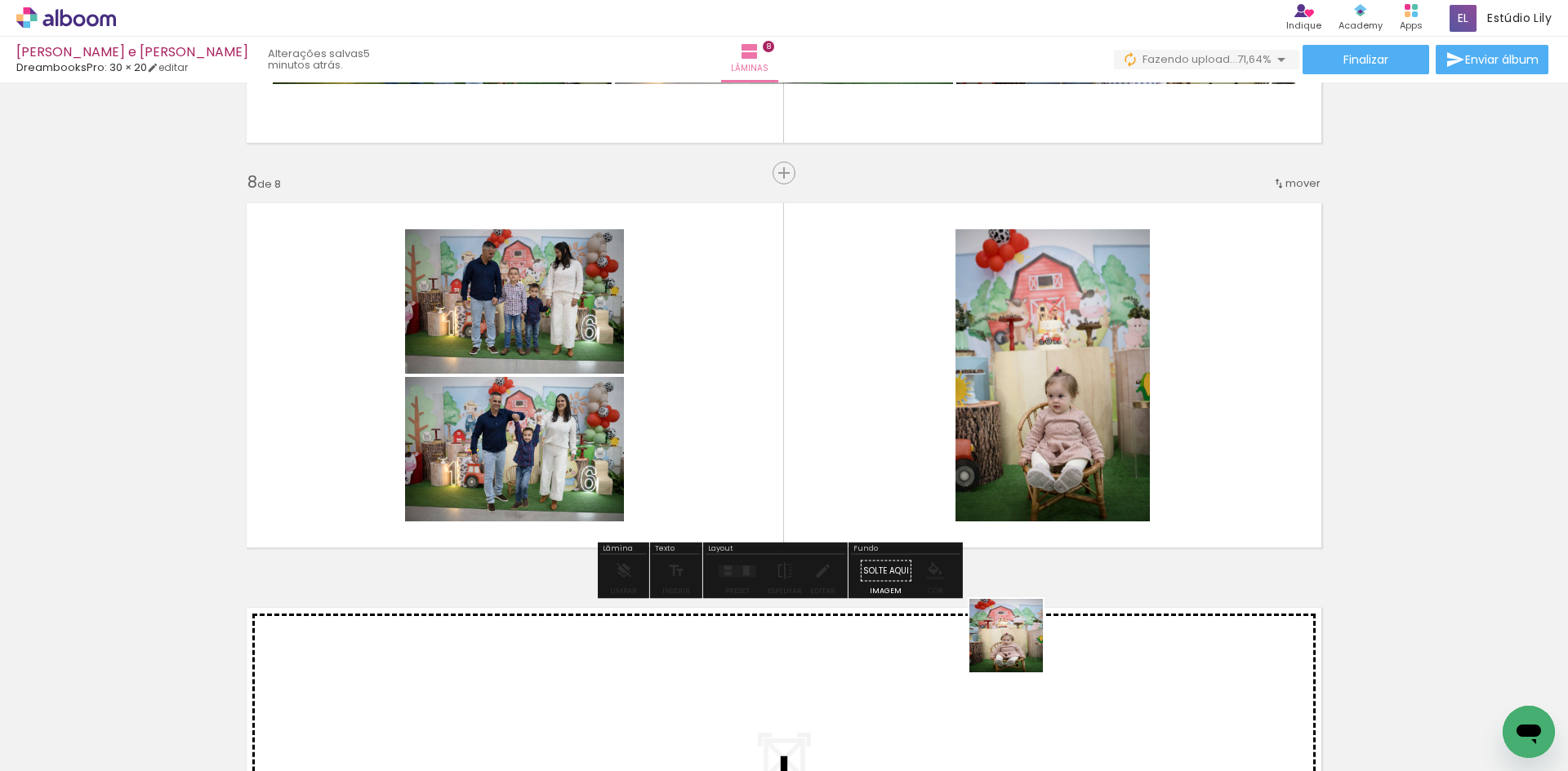
drag, startPoint x: 1018, startPoint y: 648, endPoint x: 1018, endPoint y: 491, distance: 157.0
click at [1018, 491] on quentale-workspace at bounding box center [784, 385] width 1568 height 771
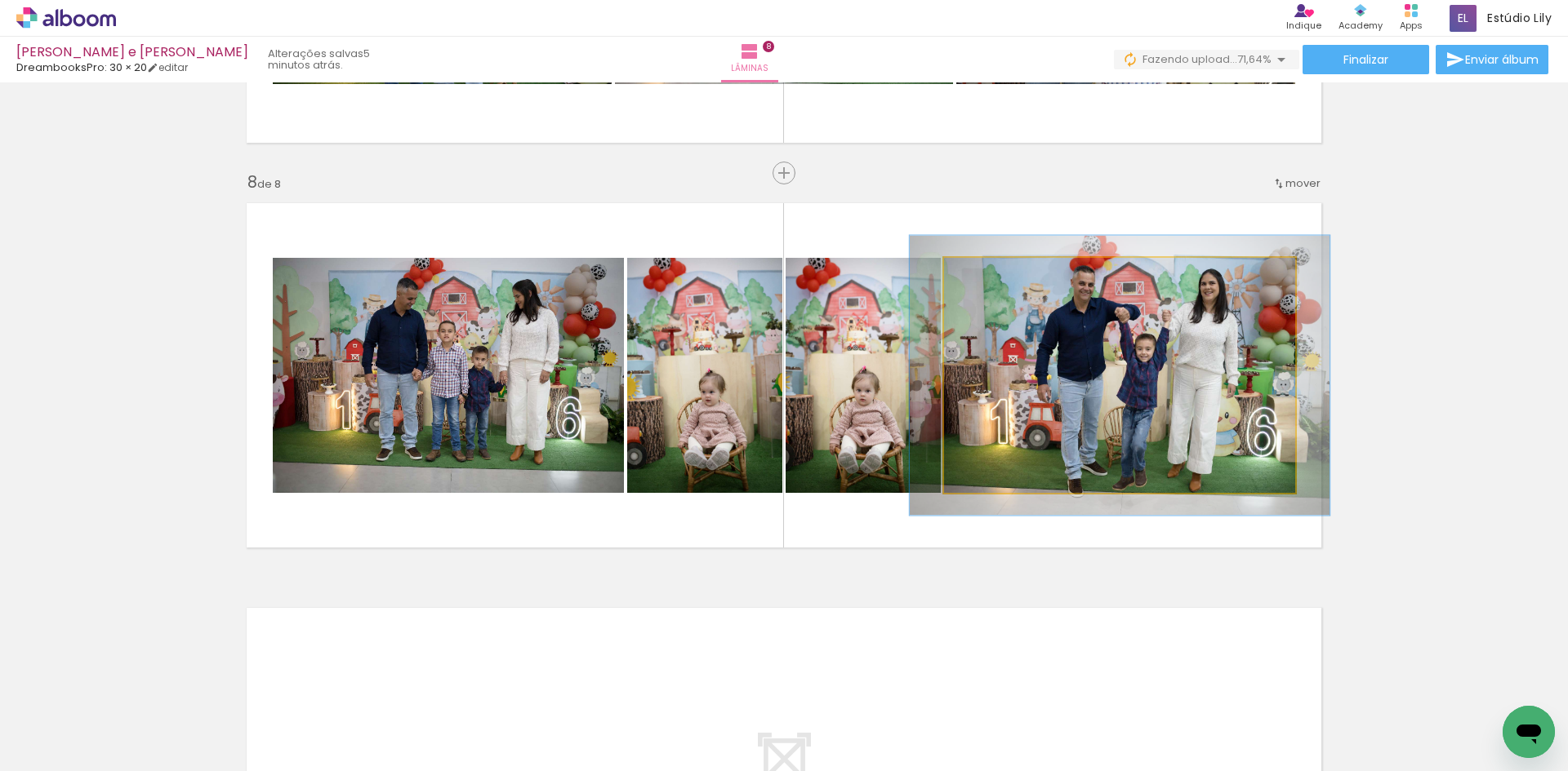
drag, startPoint x: 977, startPoint y: 282, endPoint x: 988, endPoint y: 283, distance: 11.0
type paper-slider "119"
click at [988, 283] on div at bounding box center [993, 275] width 26 height 26
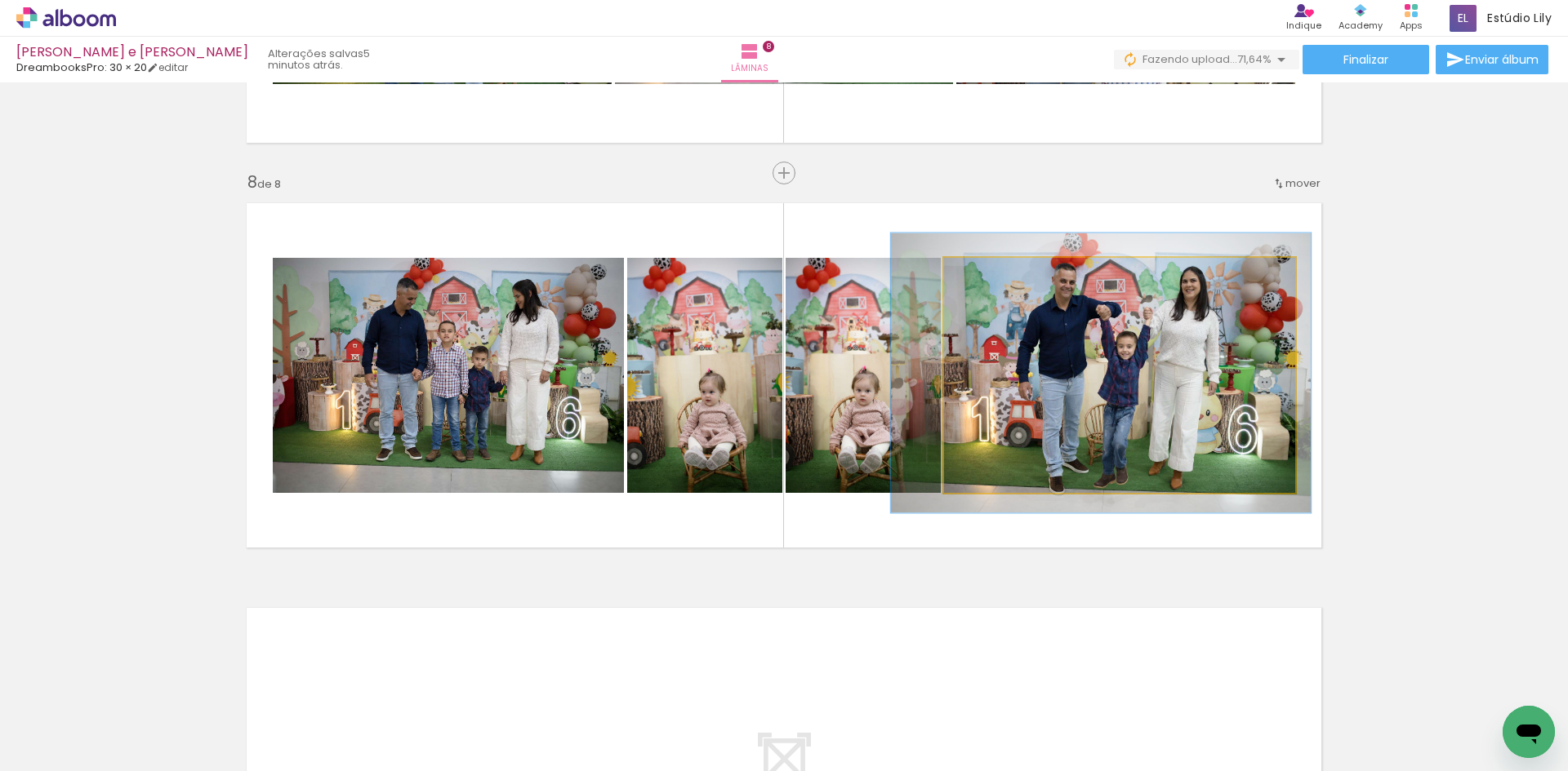
drag, startPoint x: 1207, startPoint y: 395, endPoint x: 1188, endPoint y: 392, distance: 19.2
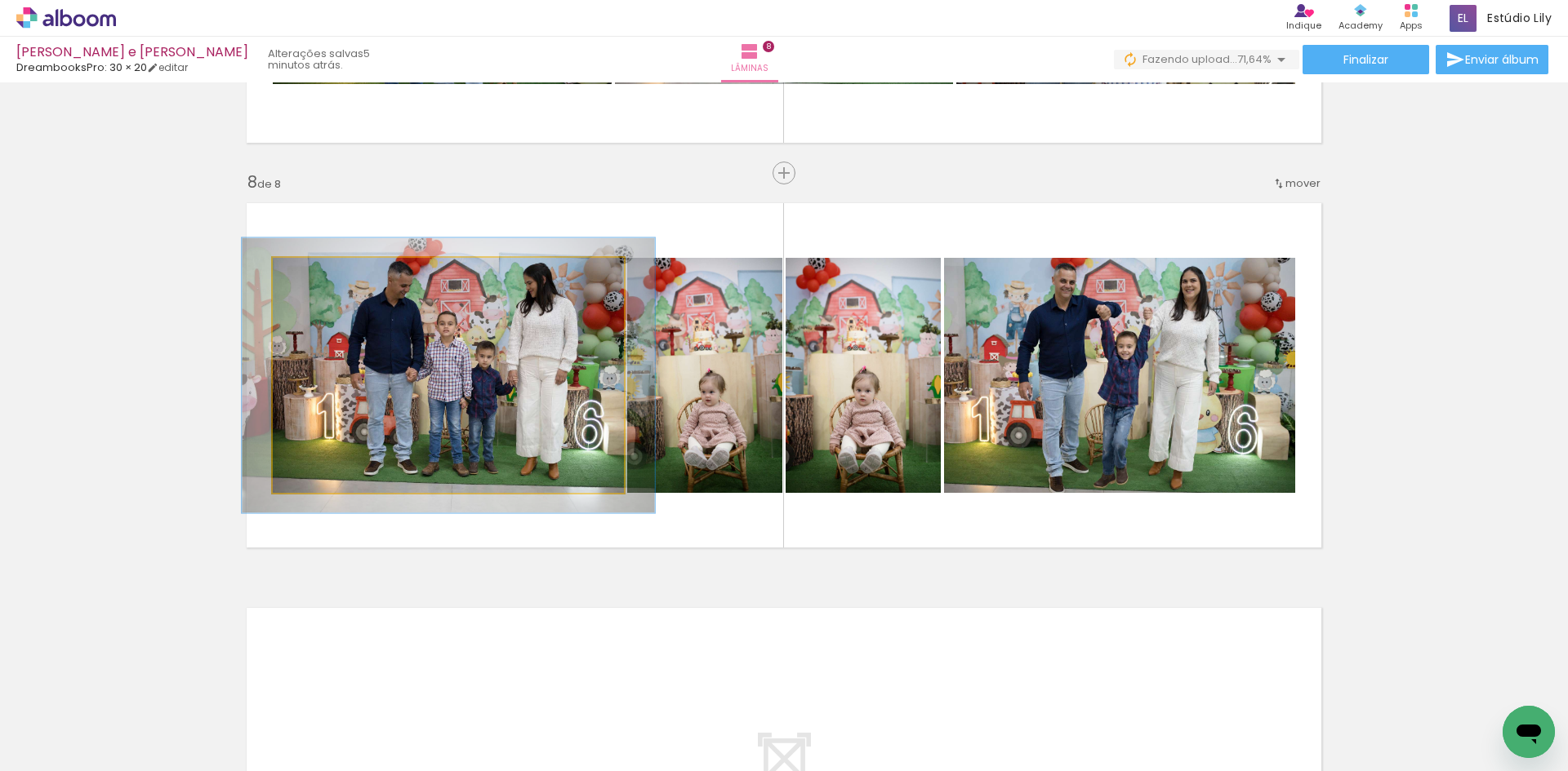
drag, startPoint x: 316, startPoint y: 282, endPoint x: 325, endPoint y: 284, distance: 9.2
type paper-slider "117"
click at [325, 284] on div at bounding box center [321, 275] width 26 height 26
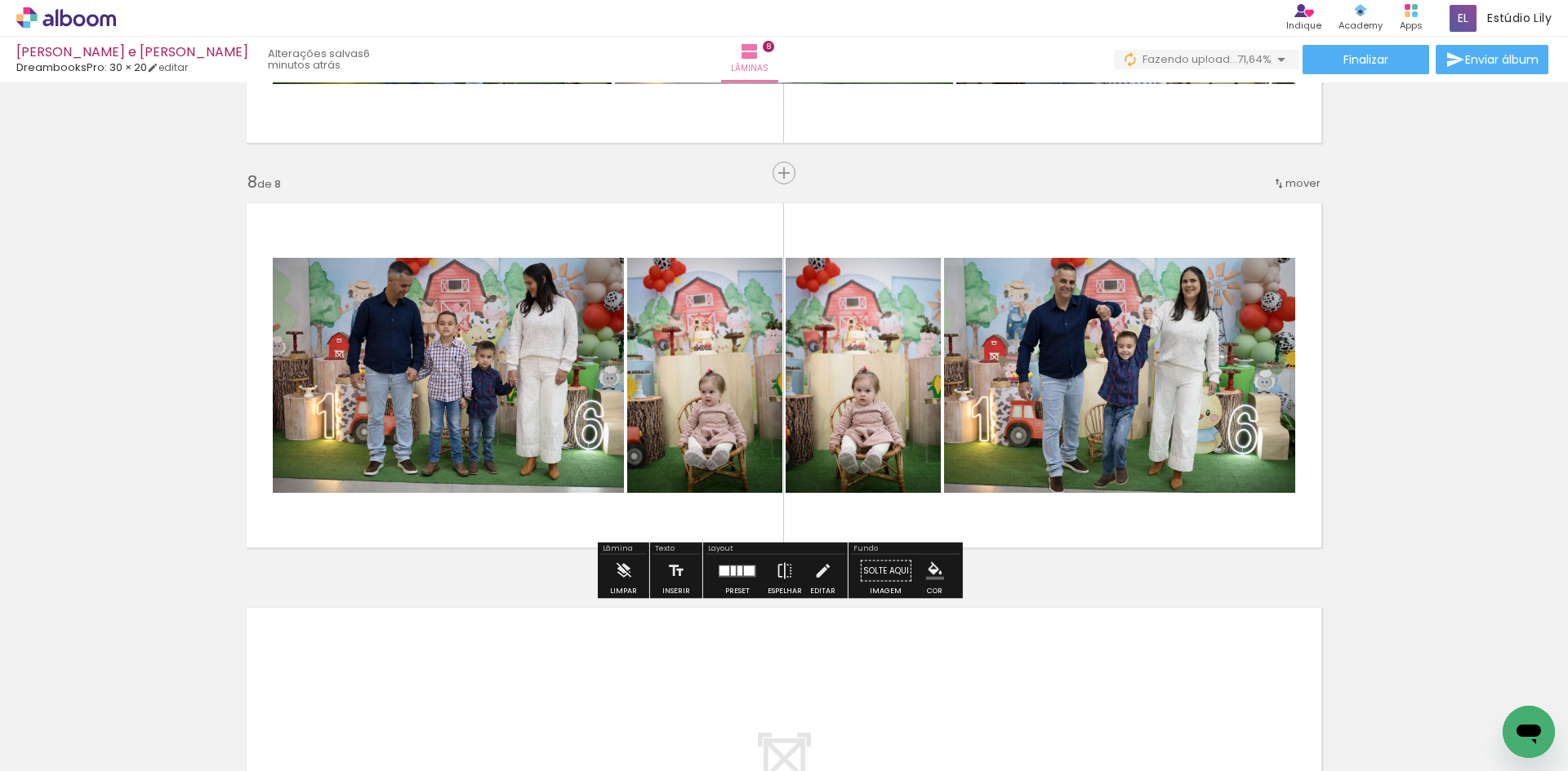
click at [738, 581] on div at bounding box center [737, 572] width 44 height 33
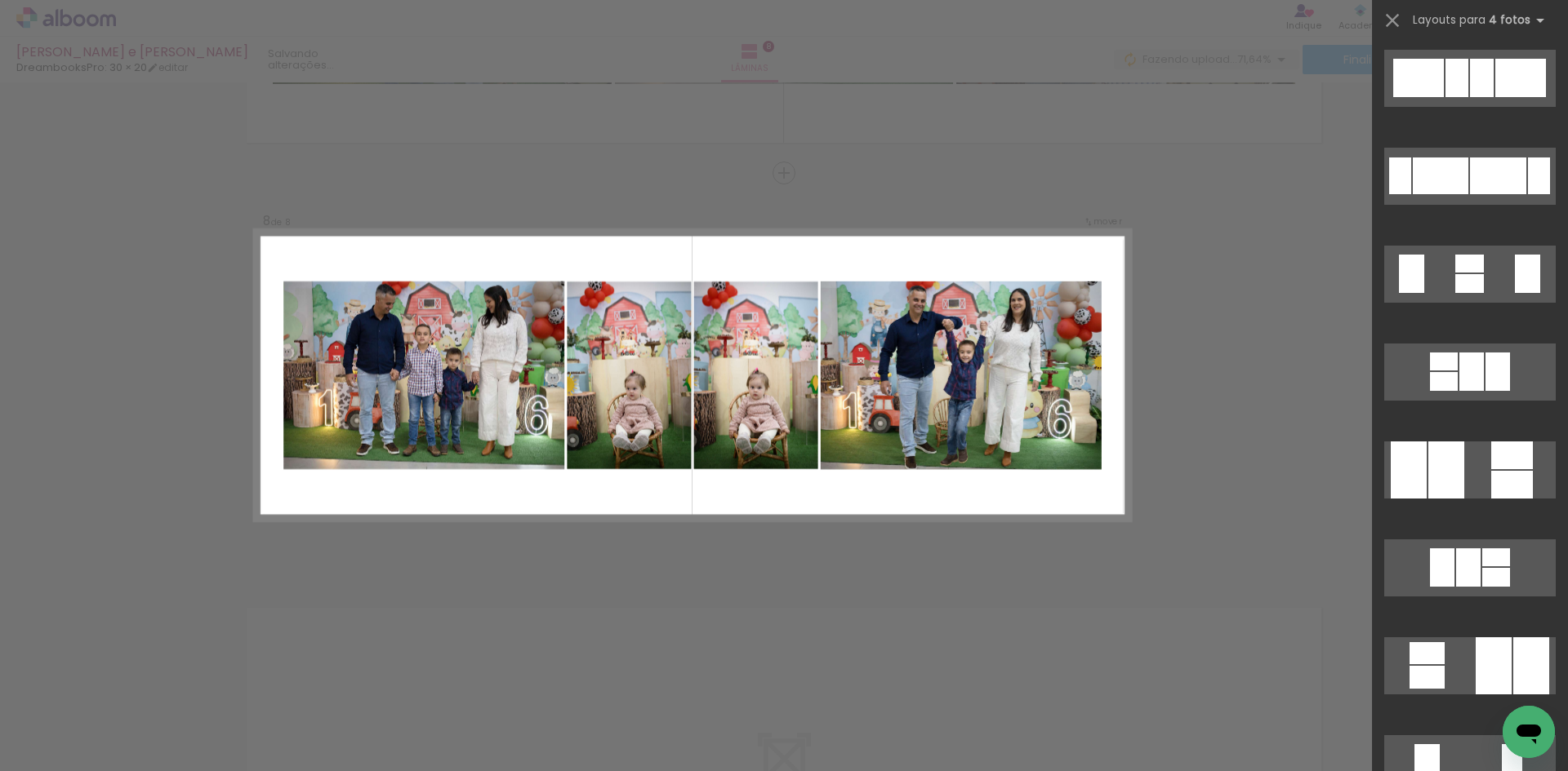
scroll to position [0, 0]
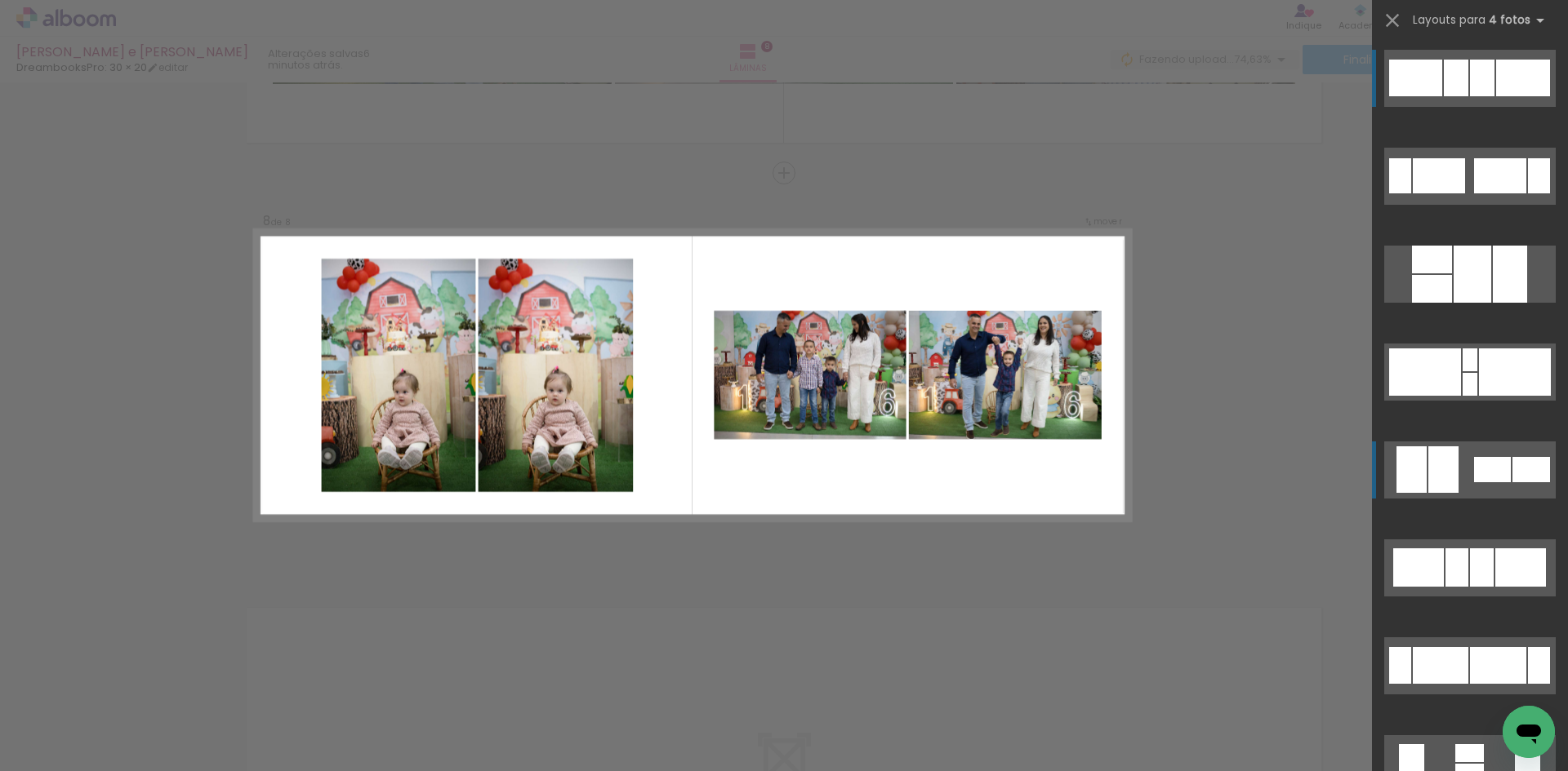
click at [1444, 96] on div at bounding box center [1456, 78] width 24 height 37
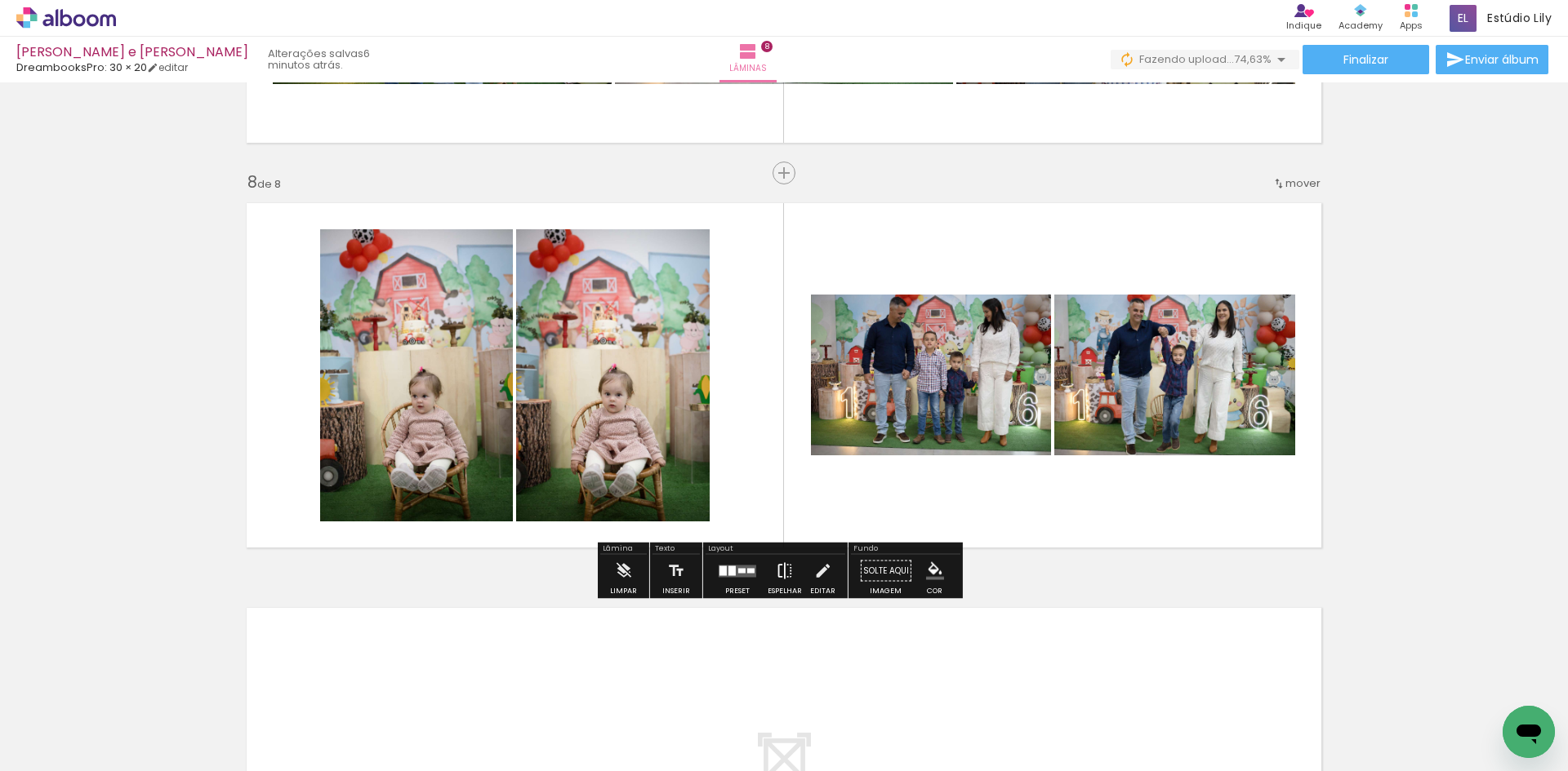
click at [780, 581] on iron-icon at bounding box center [784, 572] width 18 height 33
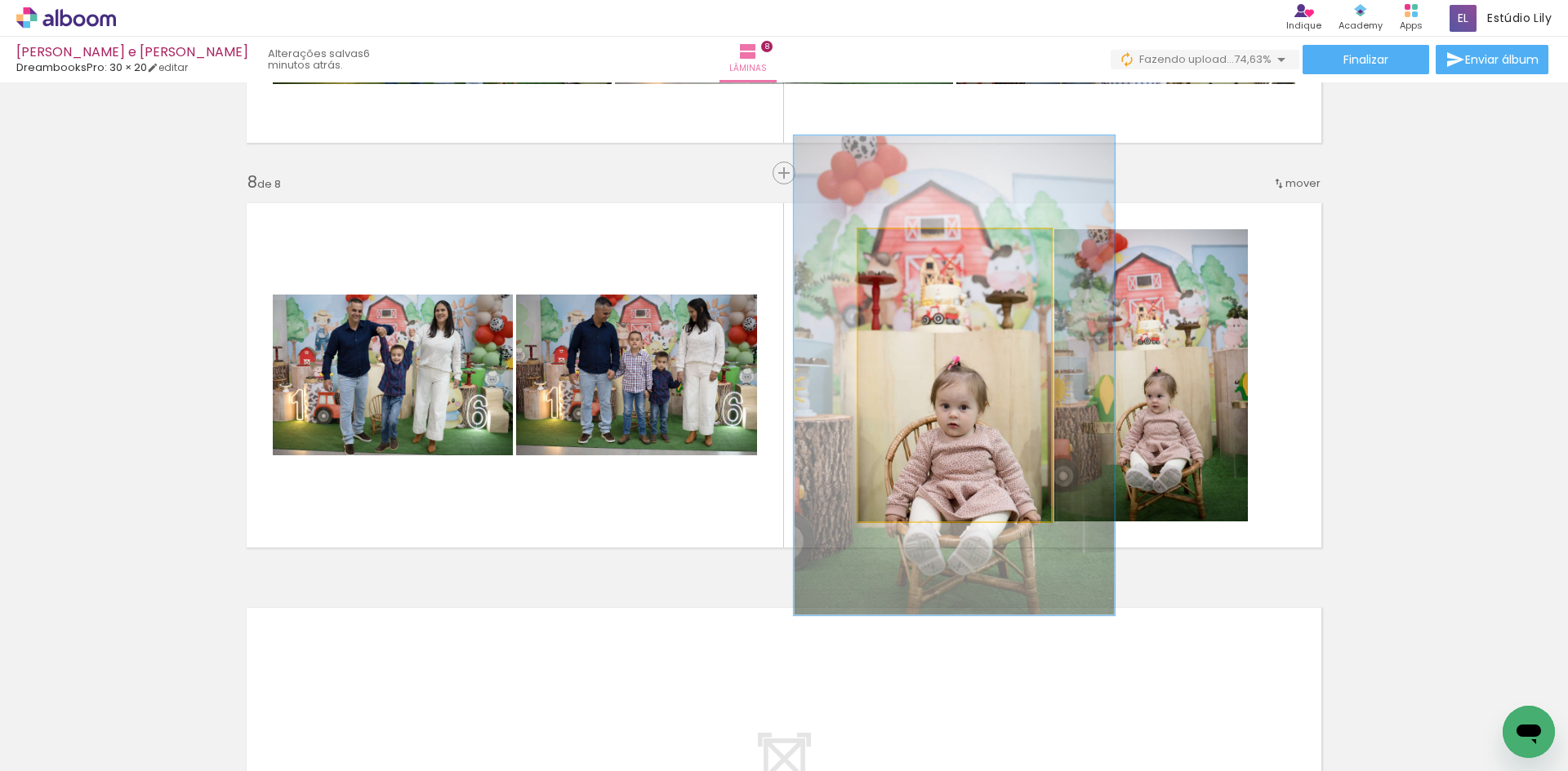
drag, startPoint x: 899, startPoint y: 256, endPoint x: 936, endPoint y: 267, distance: 38.6
type paper-slider "164"
click at [936, 267] on quentale-photo at bounding box center [955, 376] width 193 height 292
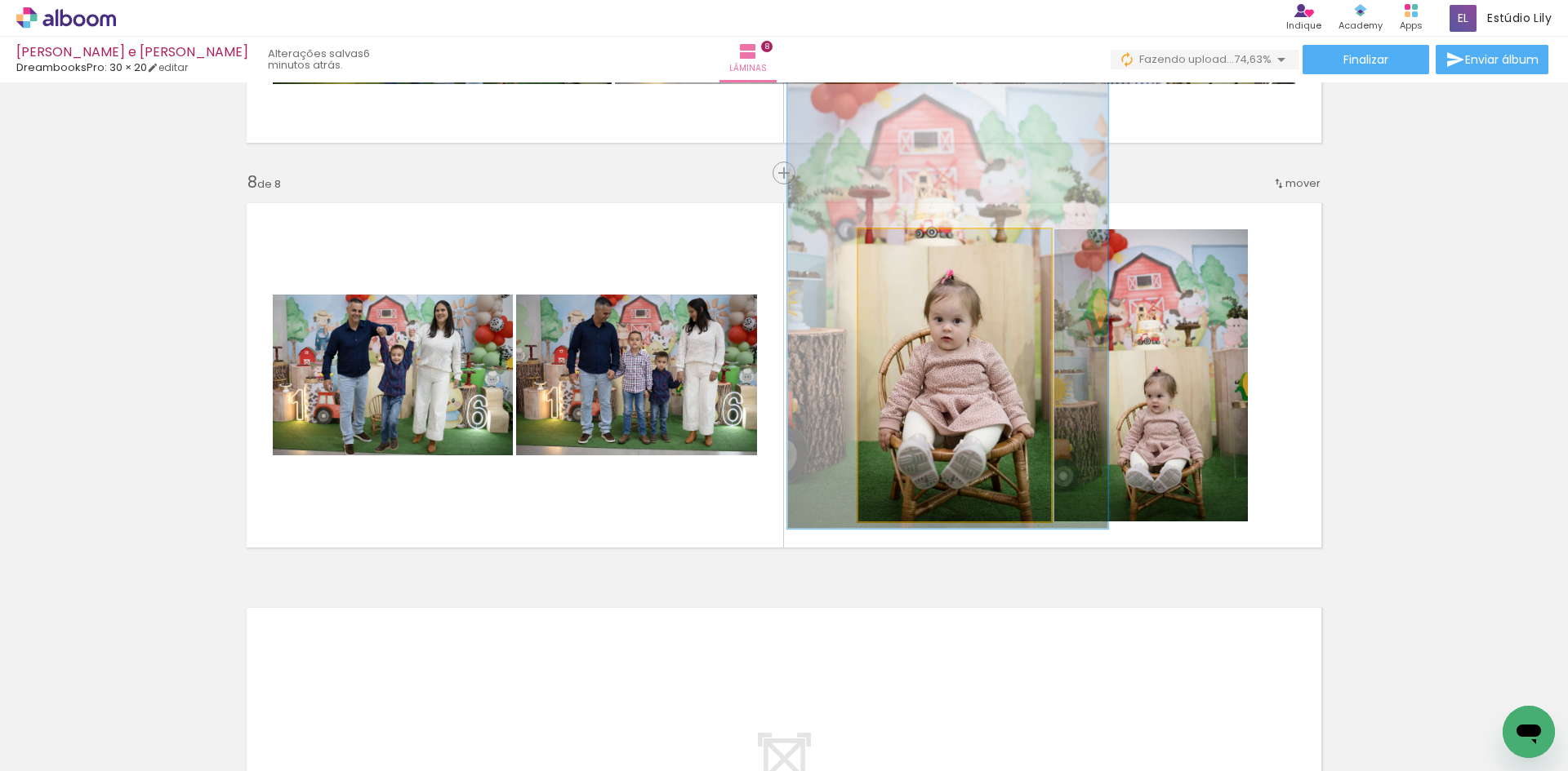
drag, startPoint x: 983, startPoint y: 482, endPoint x: 976, endPoint y: 395, distance: 87.3
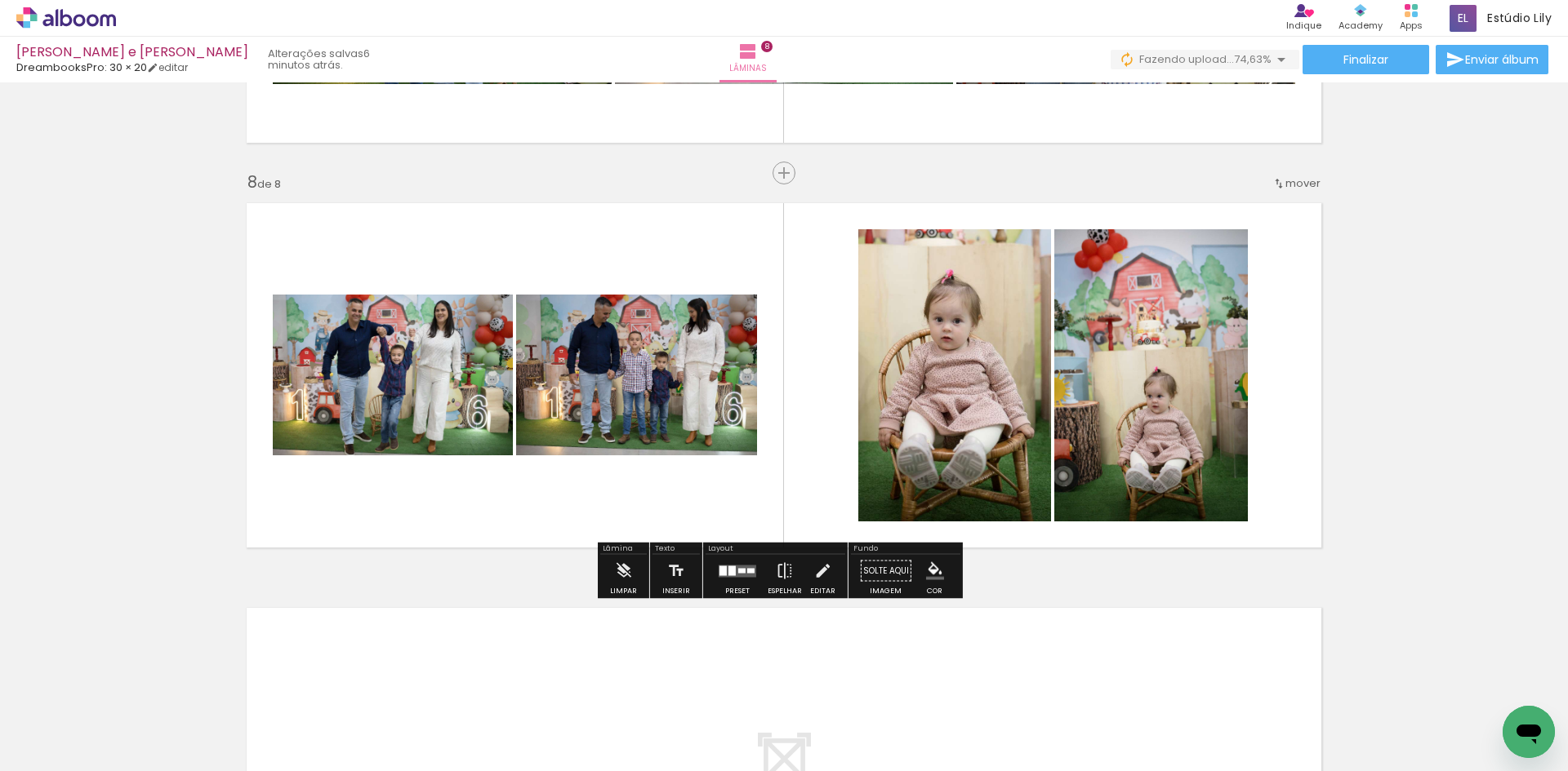
click at [927, 581] on paper-menu-button "#ffebee #ffcdd2 #ef9a9a #e57373 #ef5350 #f44336 #e53935 #d32f2f #c62828 #b71c1c…" at bounding box center [935, 572] width 31 height 31
click at [938, 568] on iron-icon "color picker" at bounding box center [935, 571] width 18 height 18
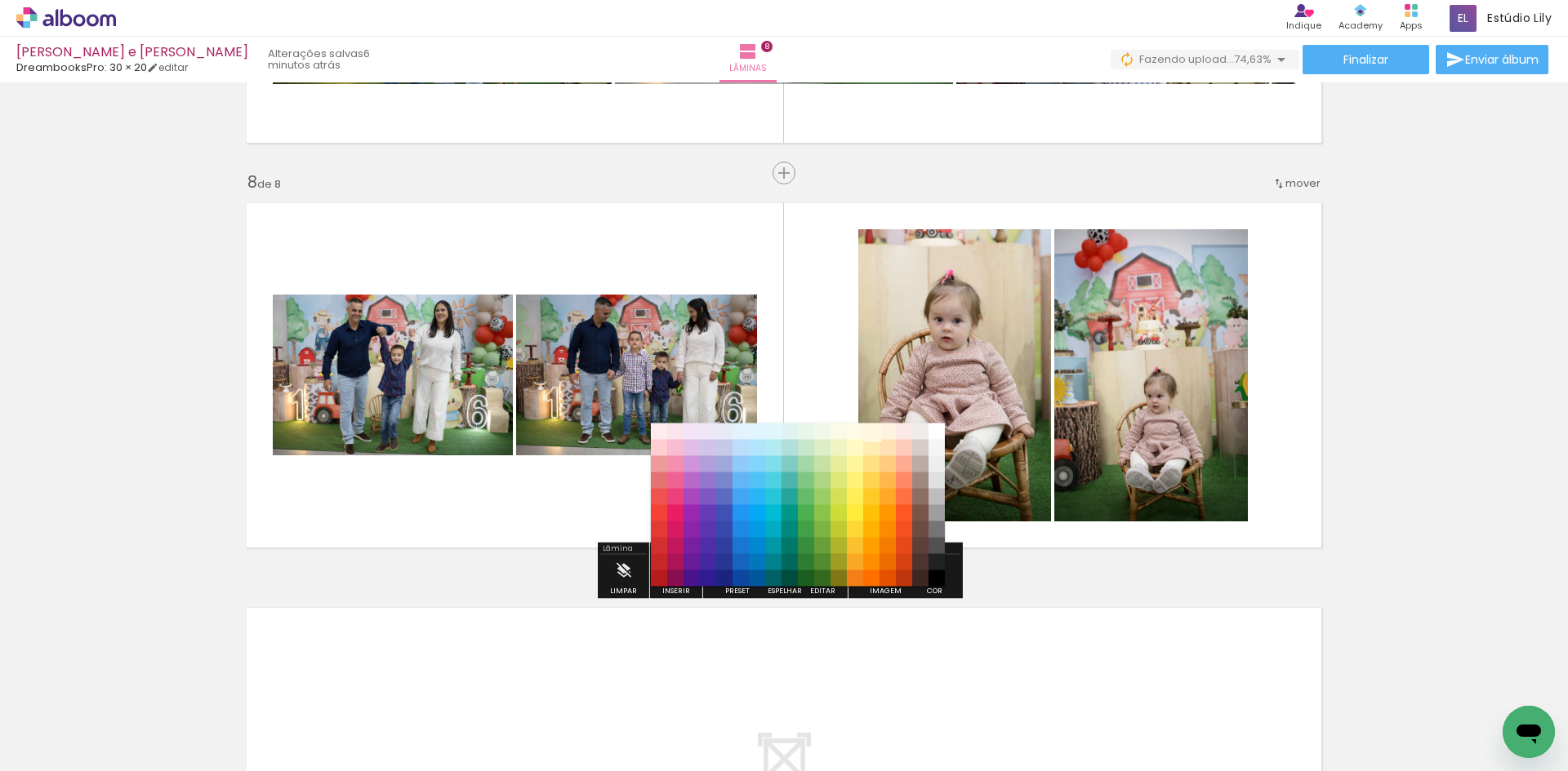
click at [871, 428] on paper-item "#fff8e1" at bounding box center [871, 431] width 17 height 17
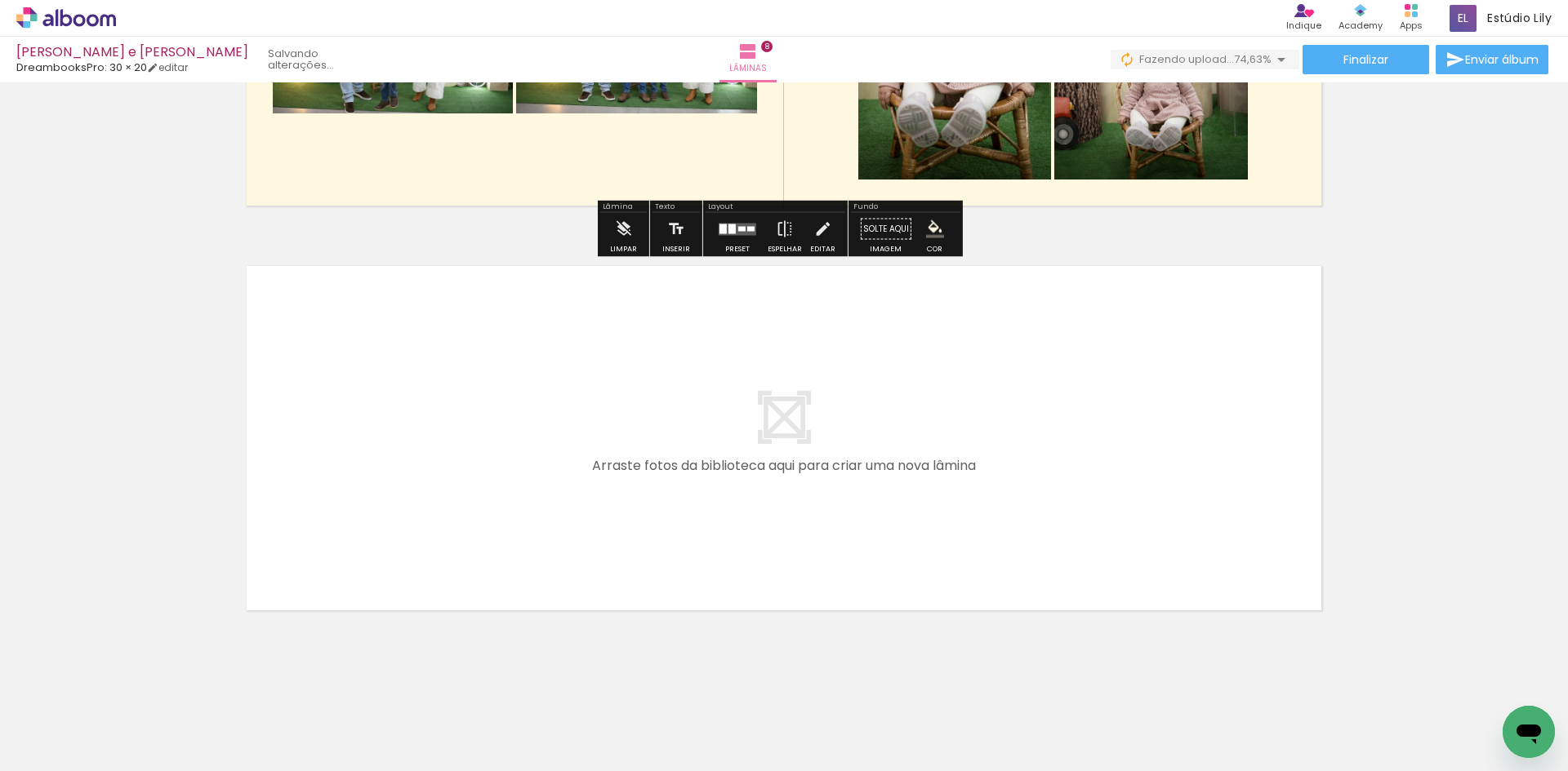
scroll to position [3121, 0]
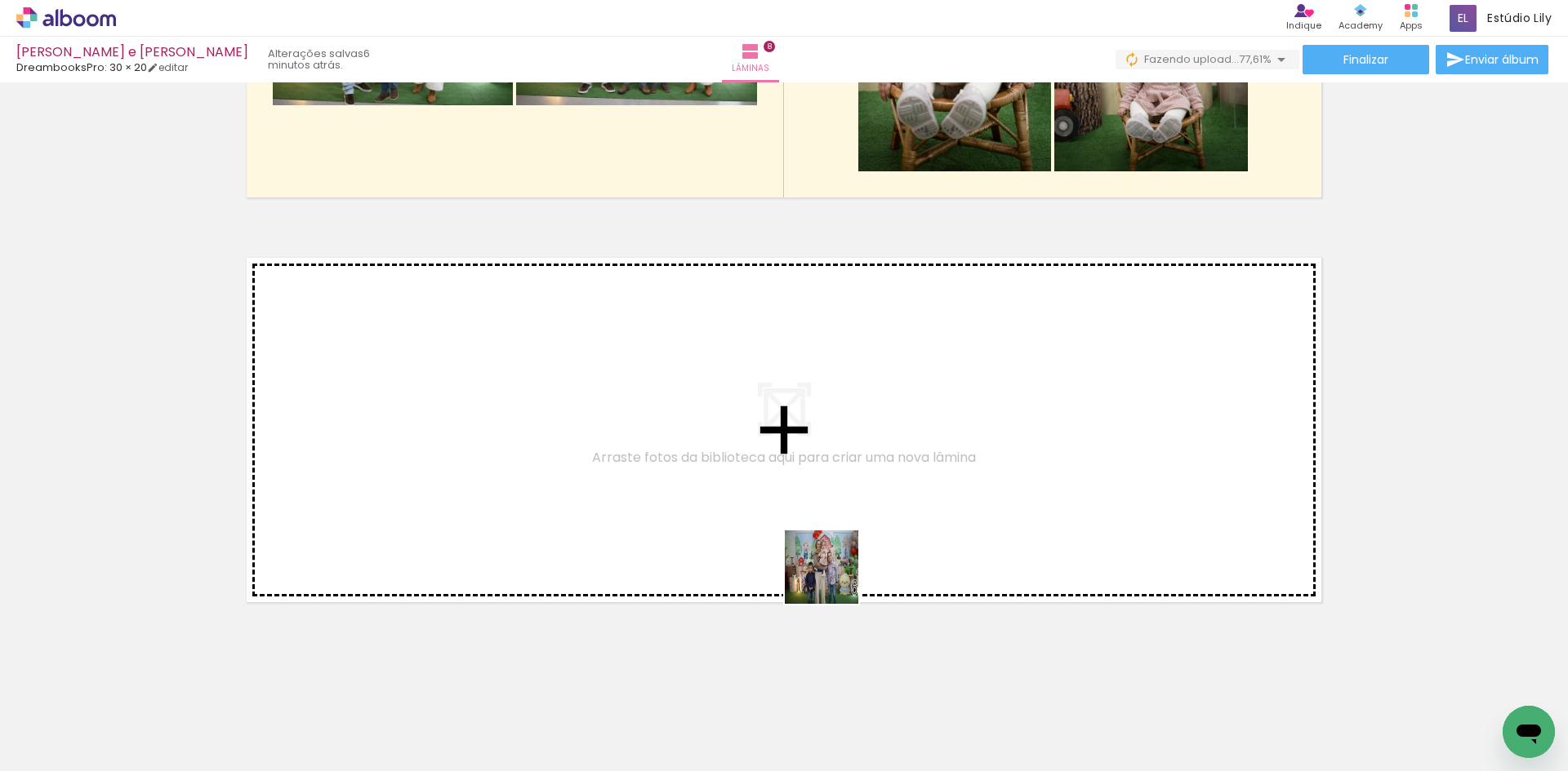
drag, startPoint x: 835, startPoint y: 734, endPoint x: 837, endPoint y: 570, distance: 164.0
click at [837, 570] on quentale-workspace at bounding box center [784, 385] width 1568 height 771
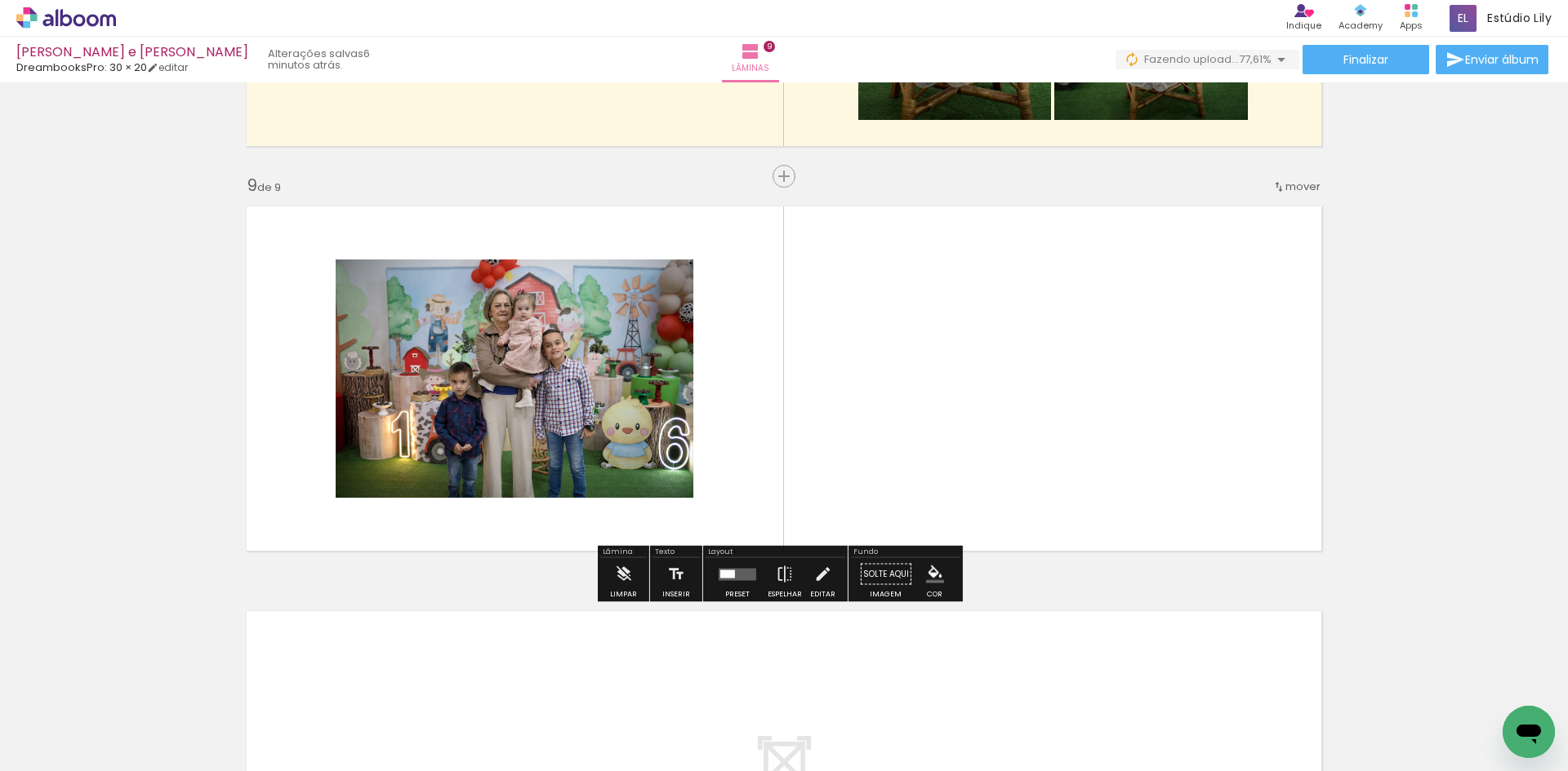
scroll to position [3175, 0]
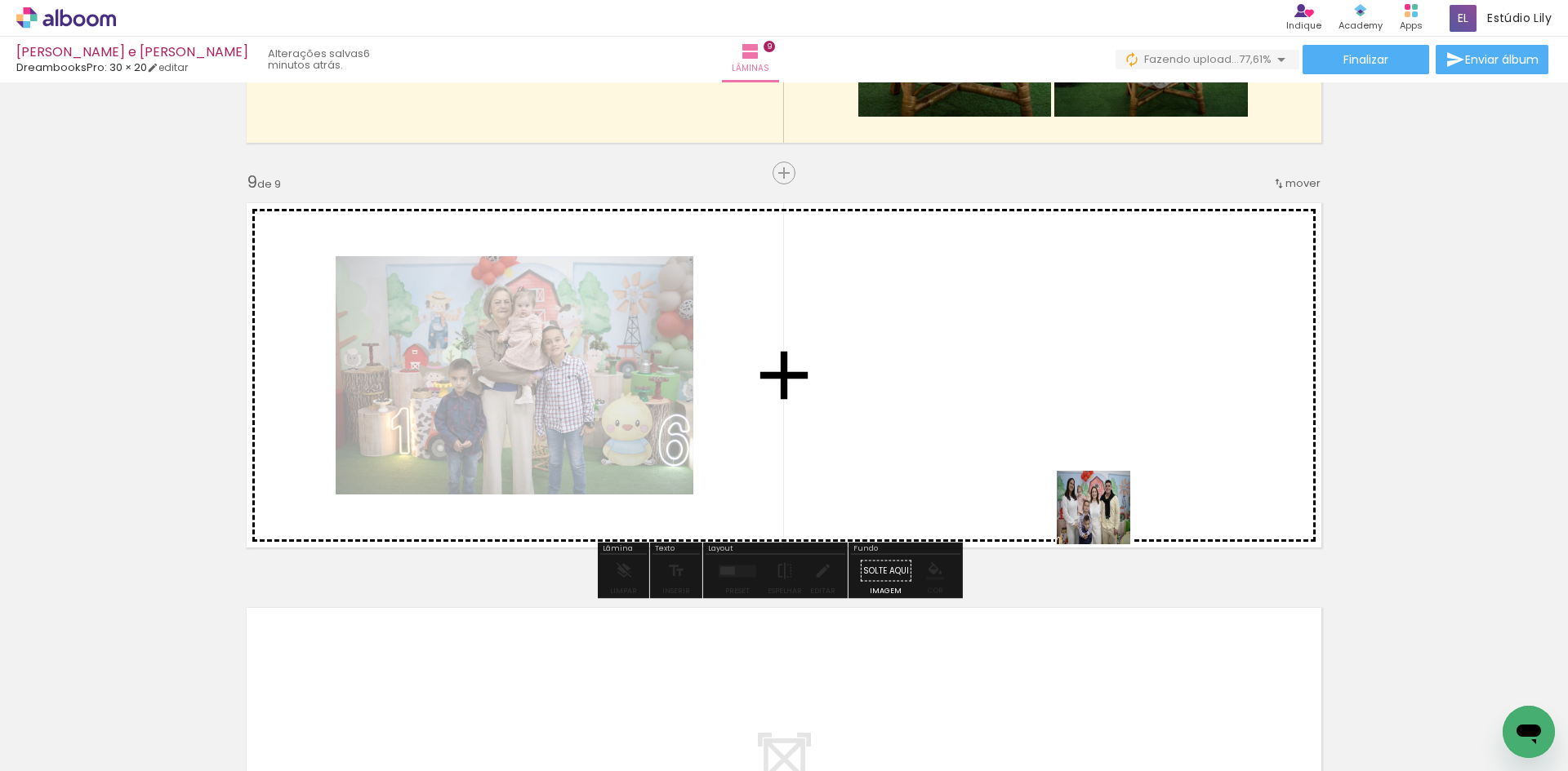
drag, startPoint x: 1116, startPoint y: 703, endPoint x: 1130, endPoint y: 528, distance: 175.6
click at [1106, 430] on quentale-workspace at bounding box center [784, 385] width 1568 height 771
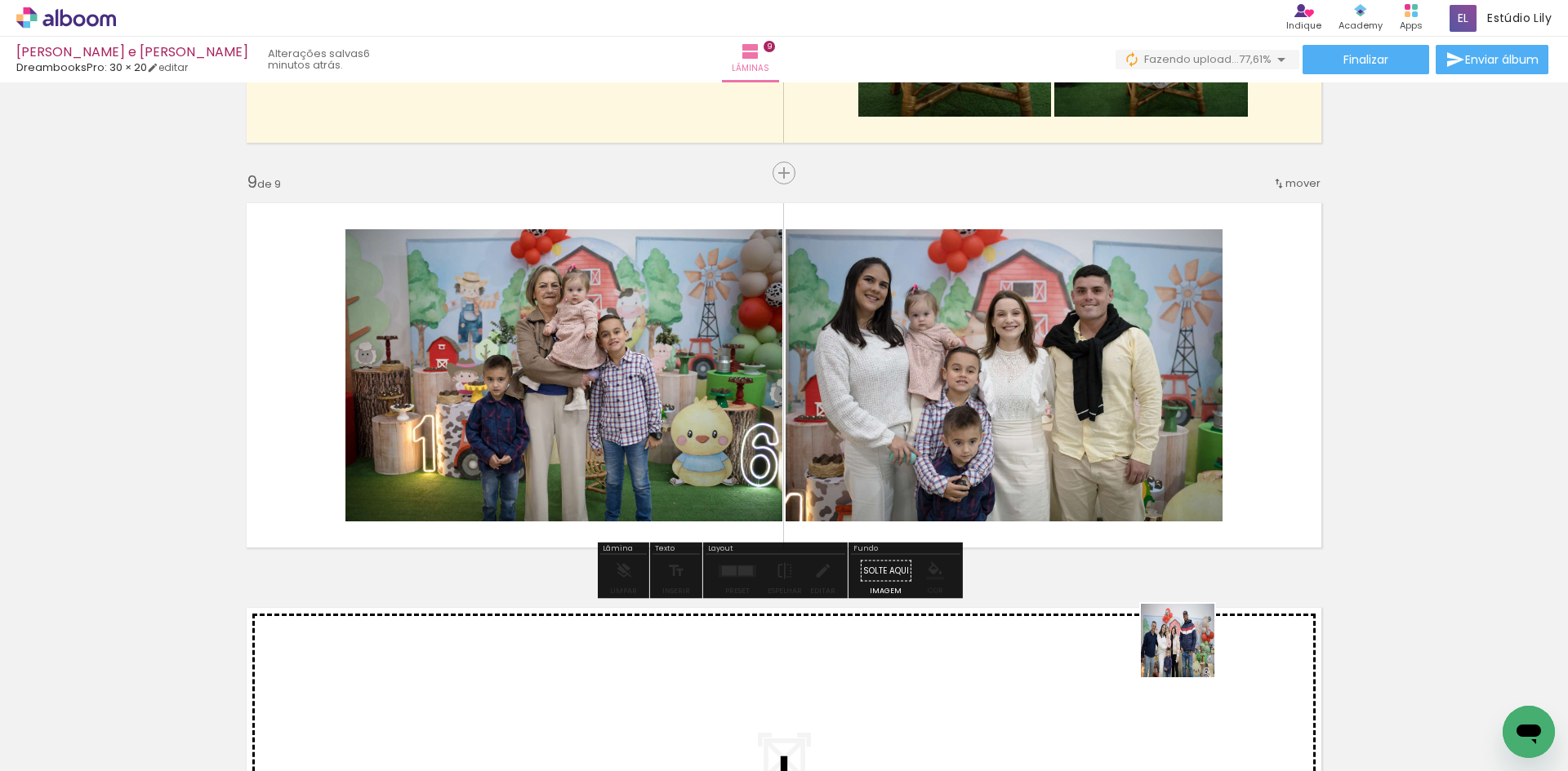
drag, startPoint x: 1204, startPoint y: 716, endPoint x: 1104, endPoint y: 396, distance: 335.3
click at [1104, 396] on quentale-workspace at bounding box center [784, 385] width 1568 height 771
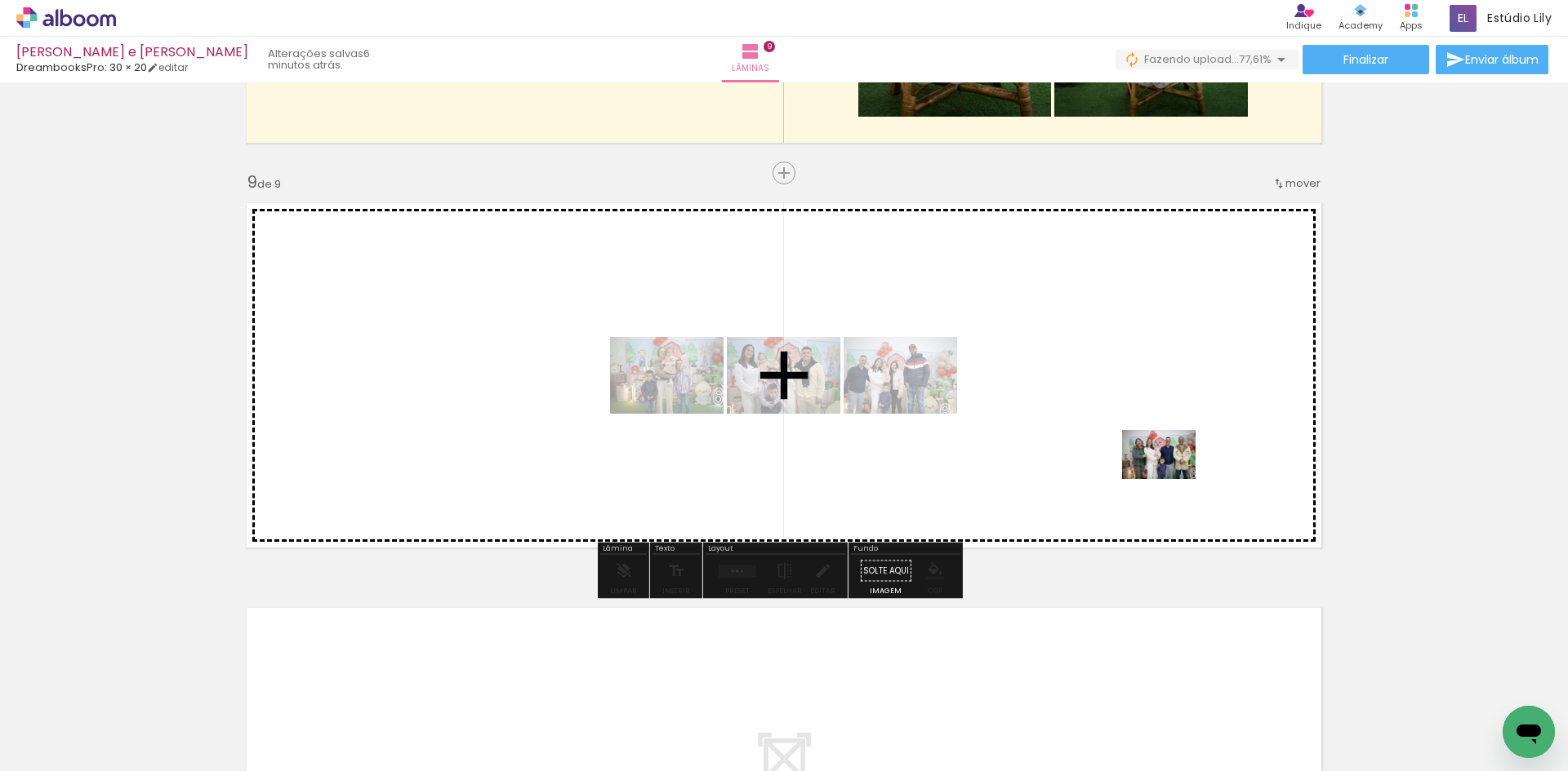
drag, startPoint x: 1250, startPoint y: 651, endPoint x: 1315, endPoint y: 672, distance: 68.3
click at [1171, 478] on quentale-workspace at bounding box center [784, 385] width 1568 height 771
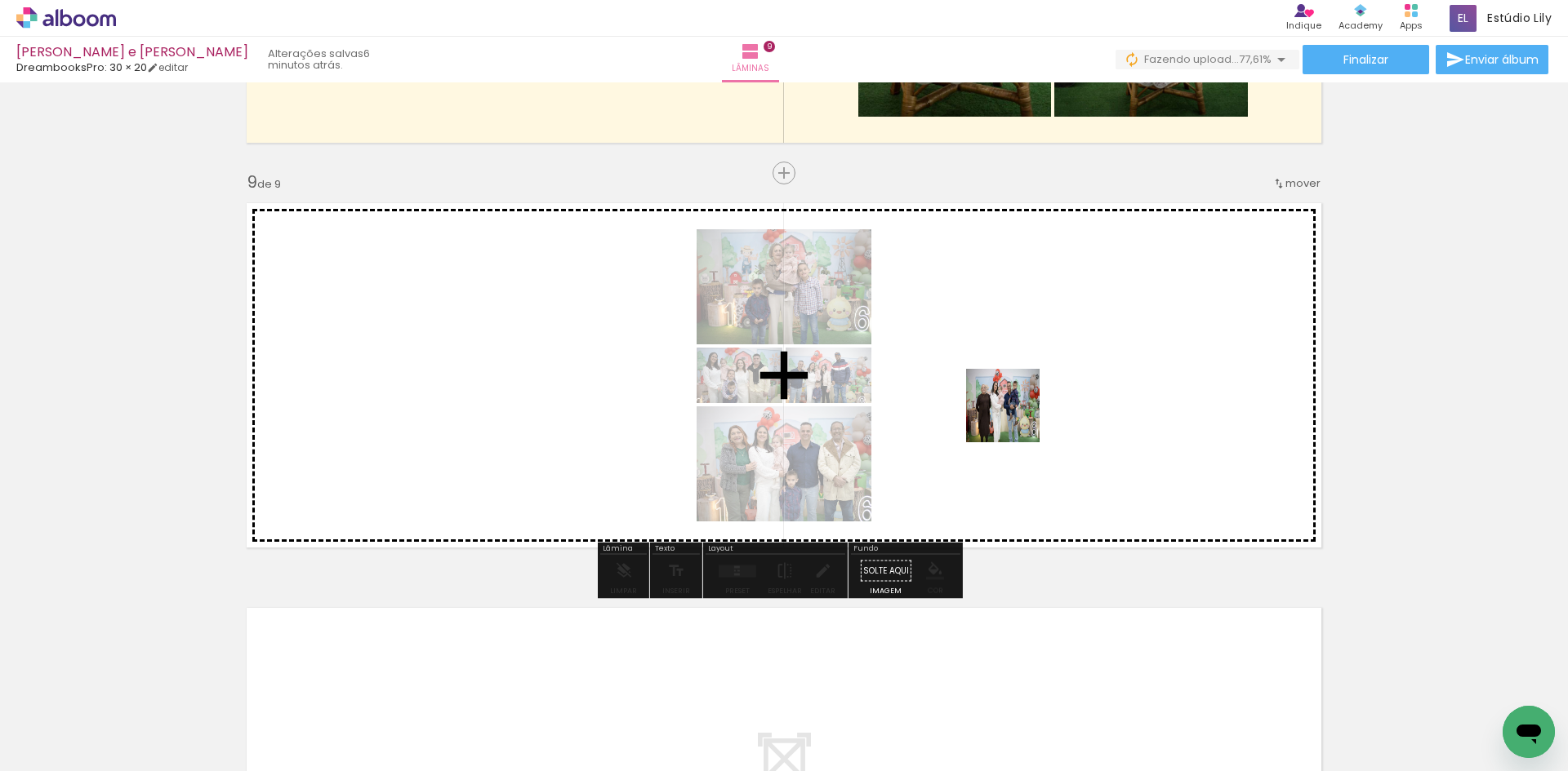
drag, startPoint x: 1384, startPoint y: 728, endPoint x: 1015, endPoint y: 418, distance: 481.9
click at [1015, 418] on quentale-workspace at bounding box center [784, 385] width 1568 height 771
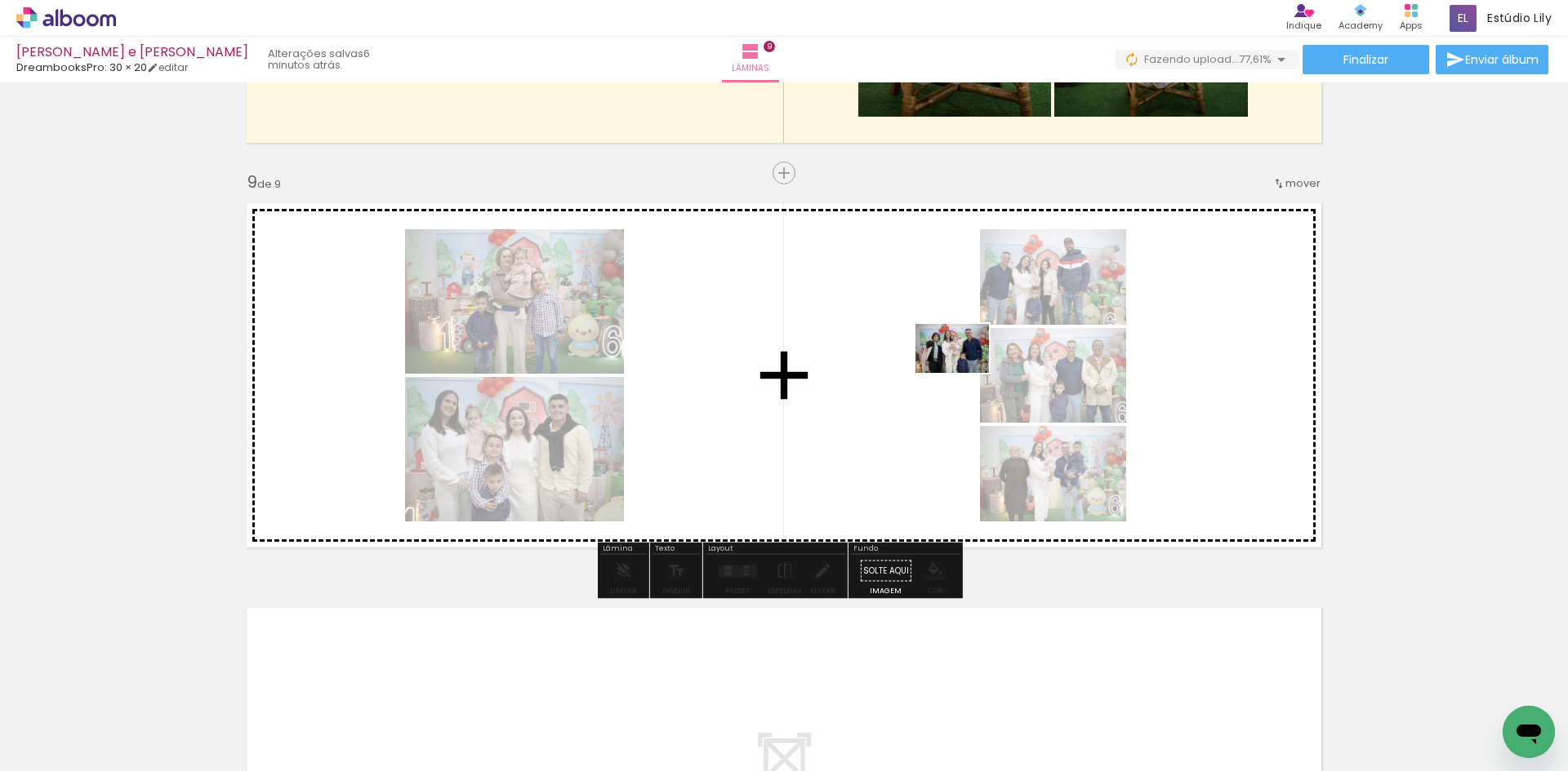
drag, startPoint x: 1488, startPoint y: 714, endPoint x: 964, endPoint y: 373, distance: 625.2
click at [964, 373] on quentale-workspace at bounding box center [784, 385] width 1568 height 771
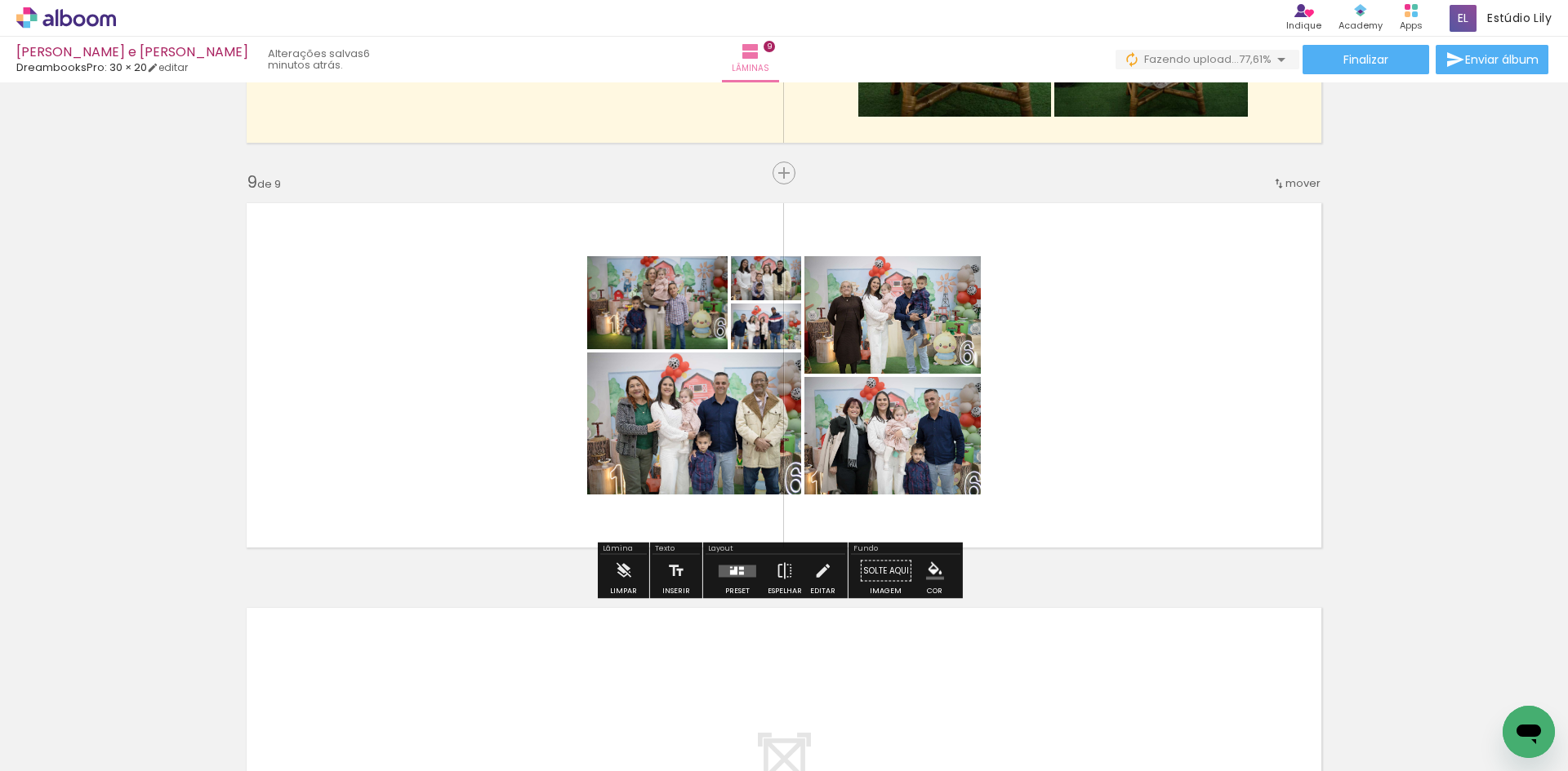
scroll to position [0, 1819]
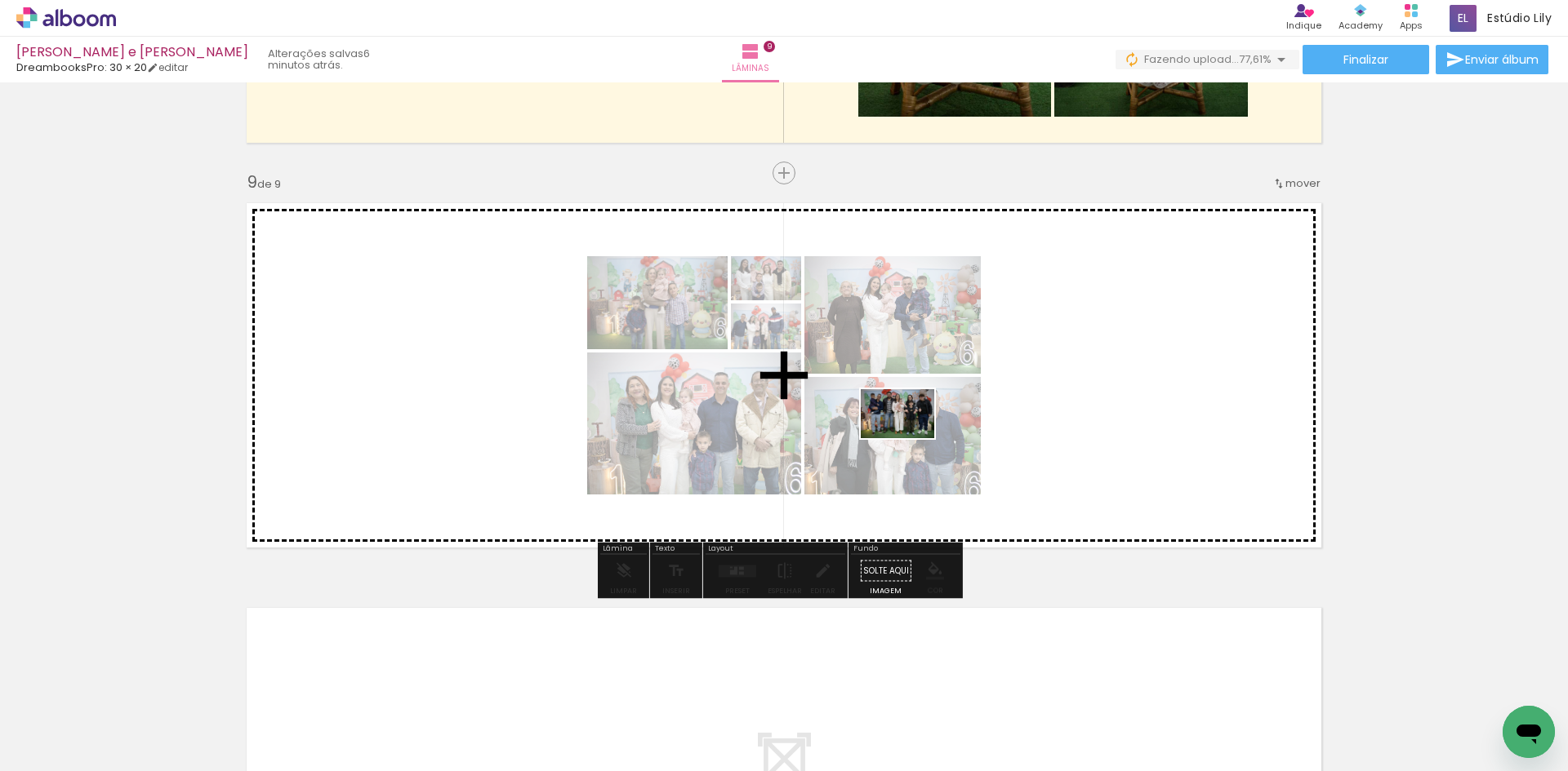
drag, startPoint x: 825, startPoint y: 728, endPoint x: 910, endPoint y: 437, distance: 303.2
click at [910, 437] on quentale-workspace at bounding box center [784, 385] width 1568 height 771
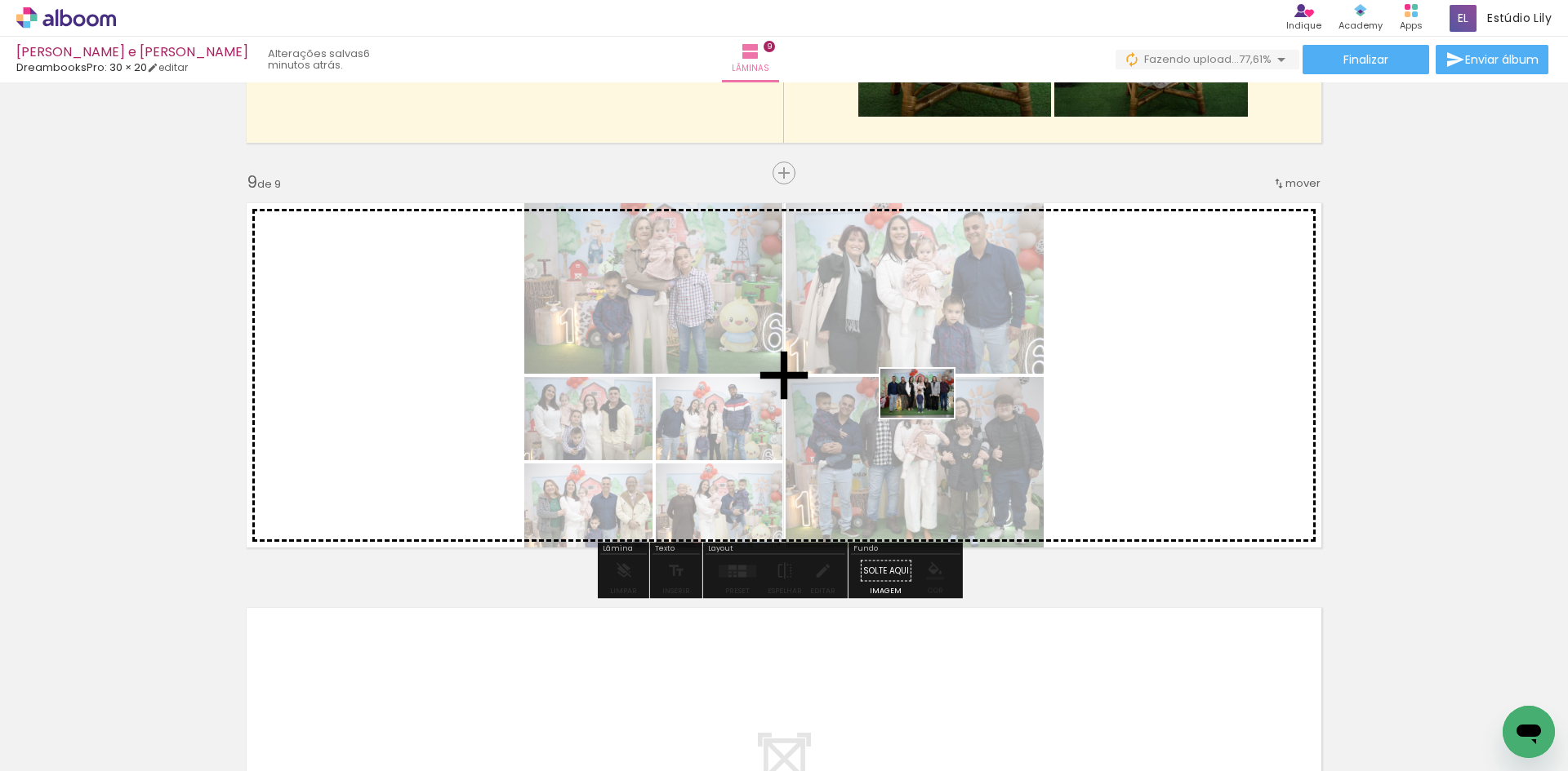
drag, startPoint x: 916, startPoint y: 720, endPoint x: 931, endPoint y: 417, distance: 303.4
click at [931, 417] on quentale-workspace at bounding box center [784, 385] width 1568 height 771
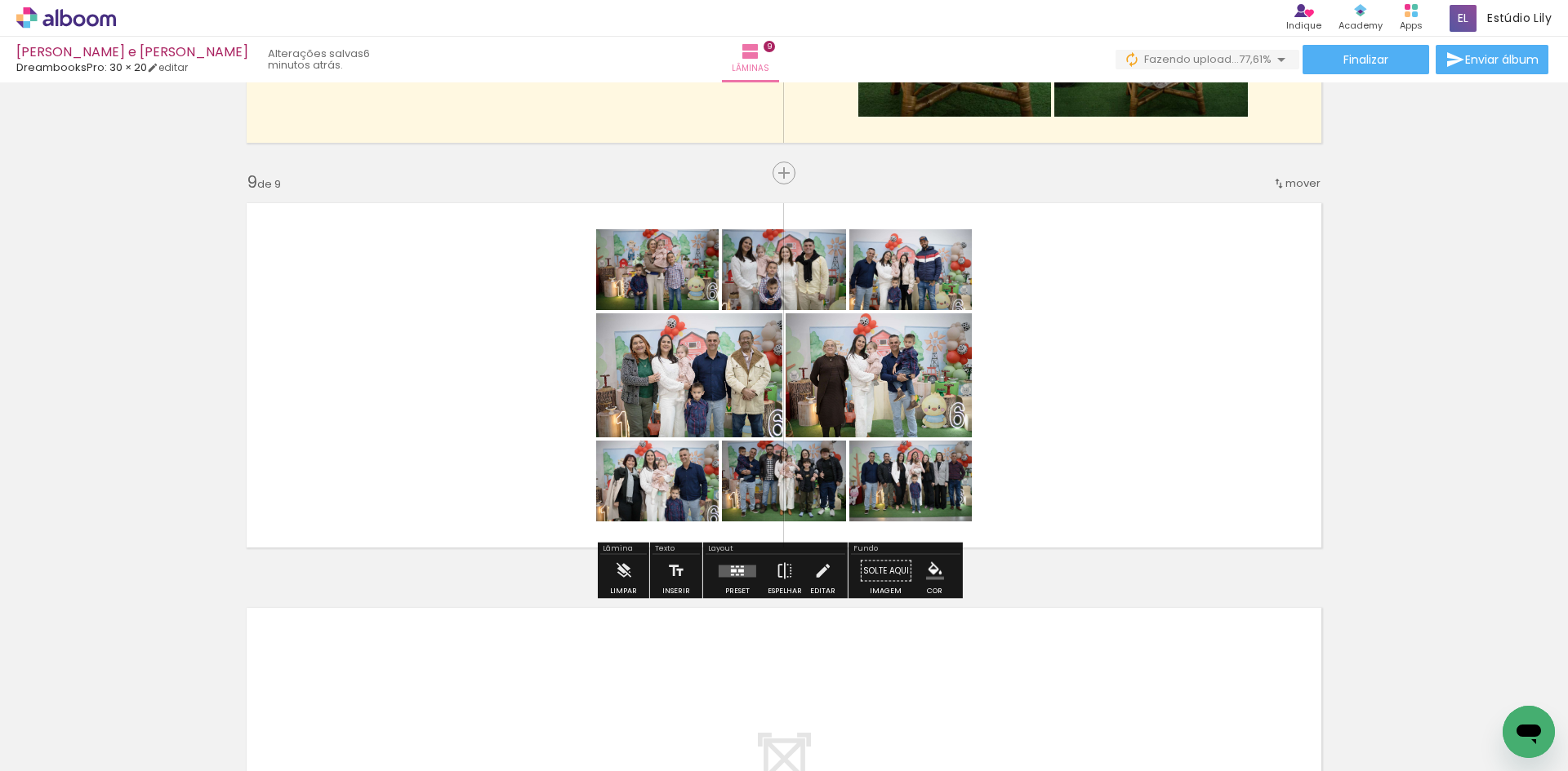
click at [731, 571] on div at bounding box center [734, 571] width 6 height 3
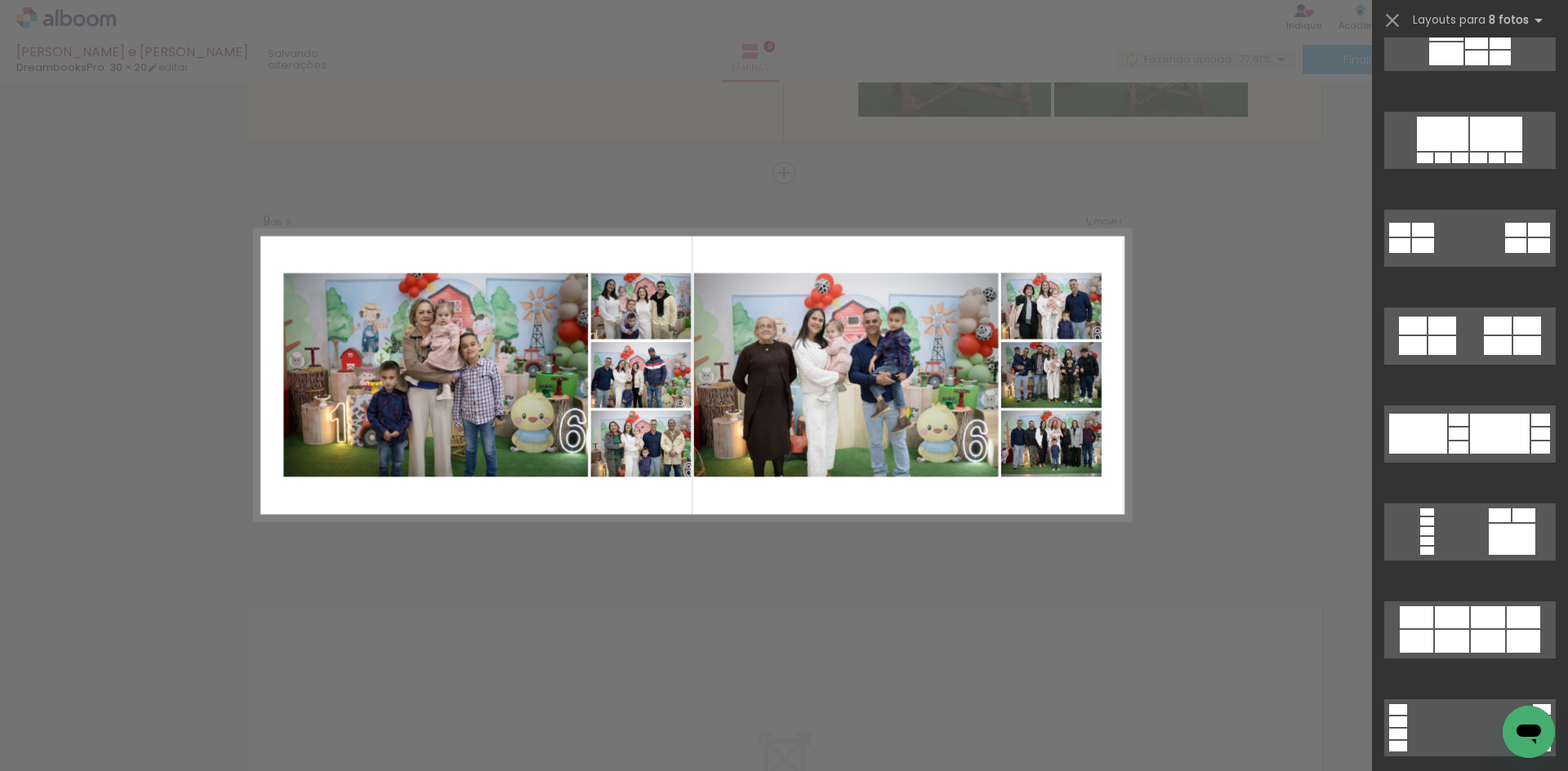
scroll to position [980, 0]
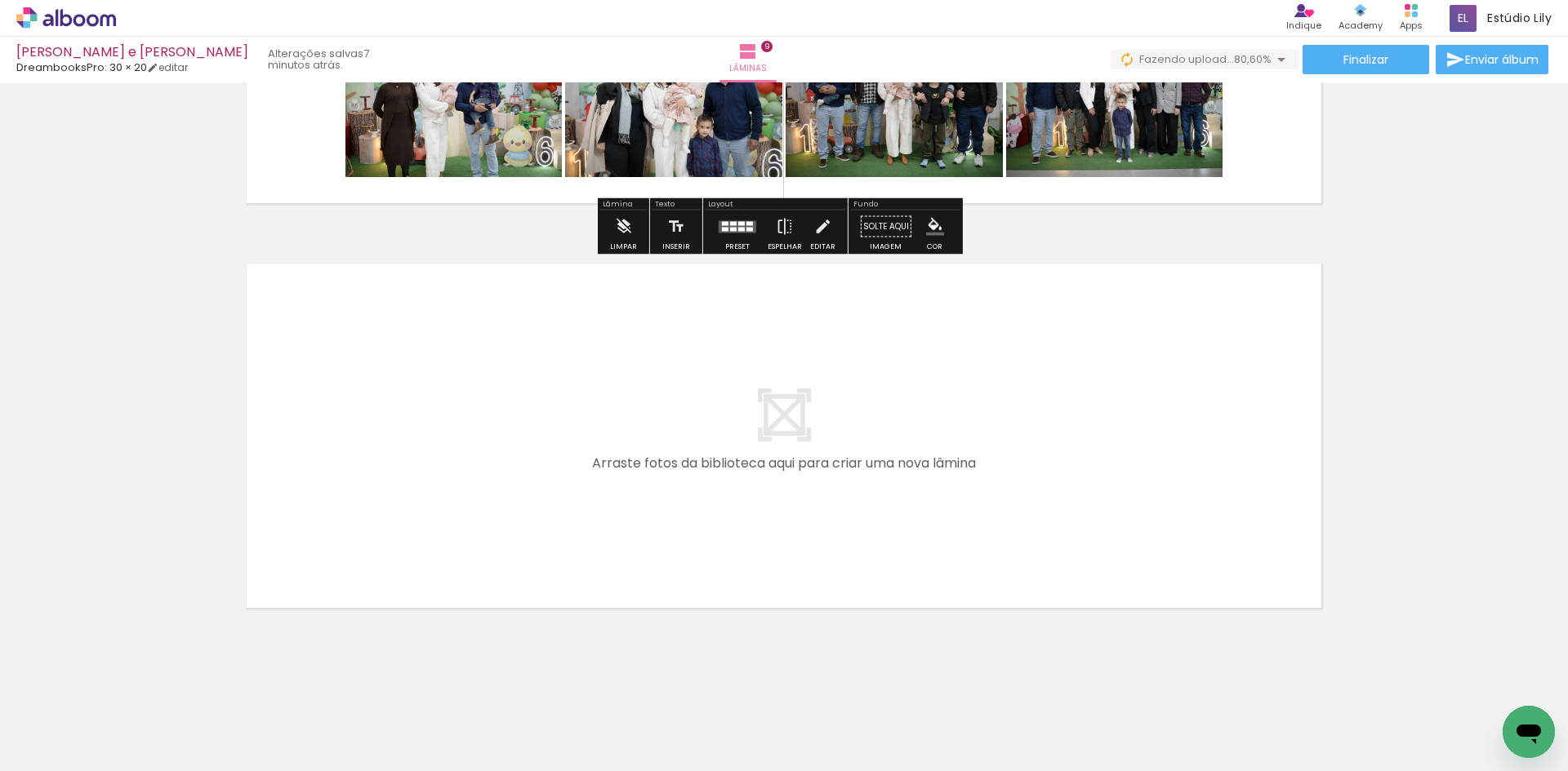
scroll to position [3526, 0]
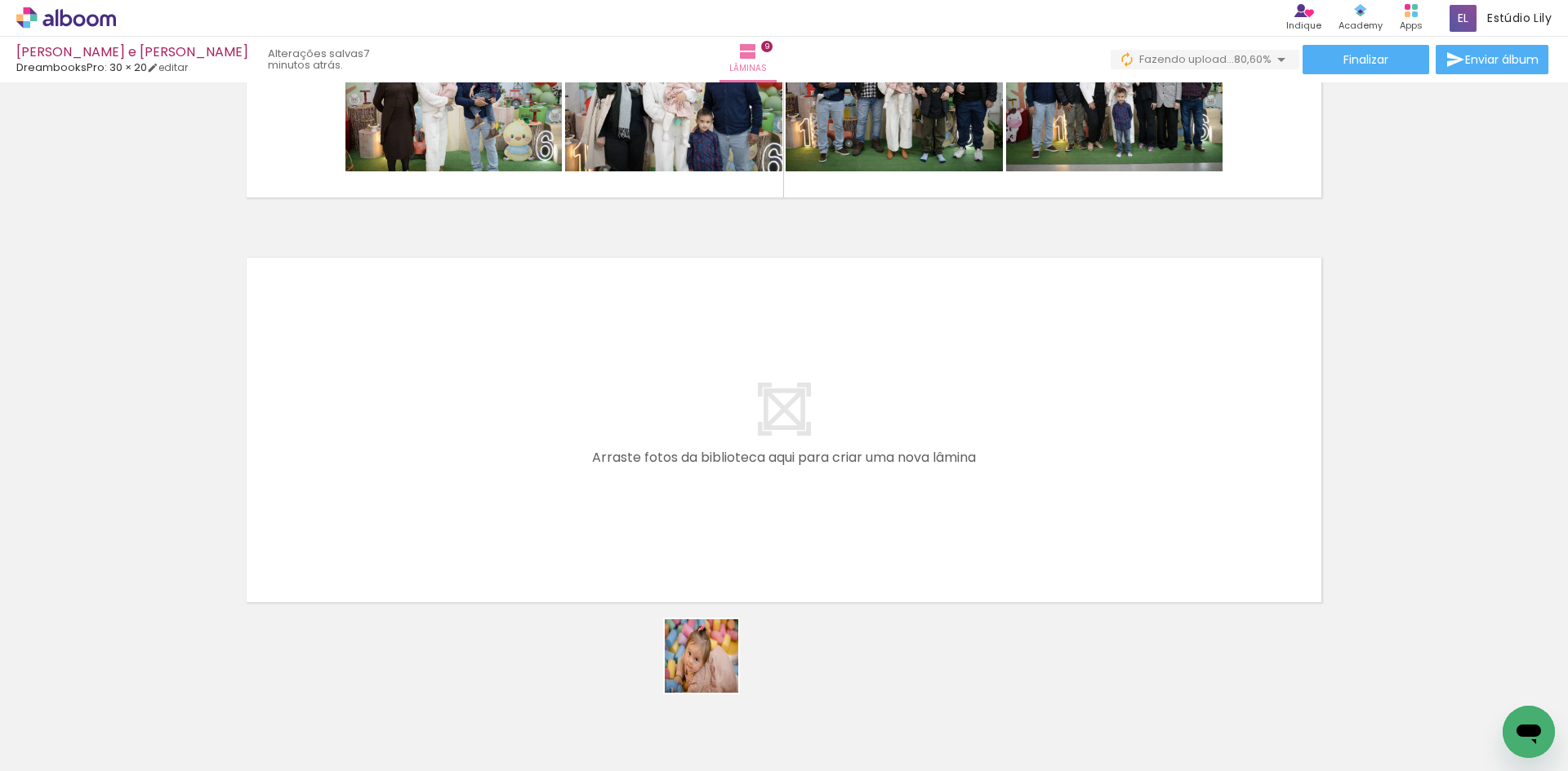
drag, startPoint x: 711, startPoint y: 723, endPoint x: 714, endPoint y: 555, distance: 168.0
click at [714, 555] on quentale-workspace at bounding box center [784, 385] width 1568 height 771
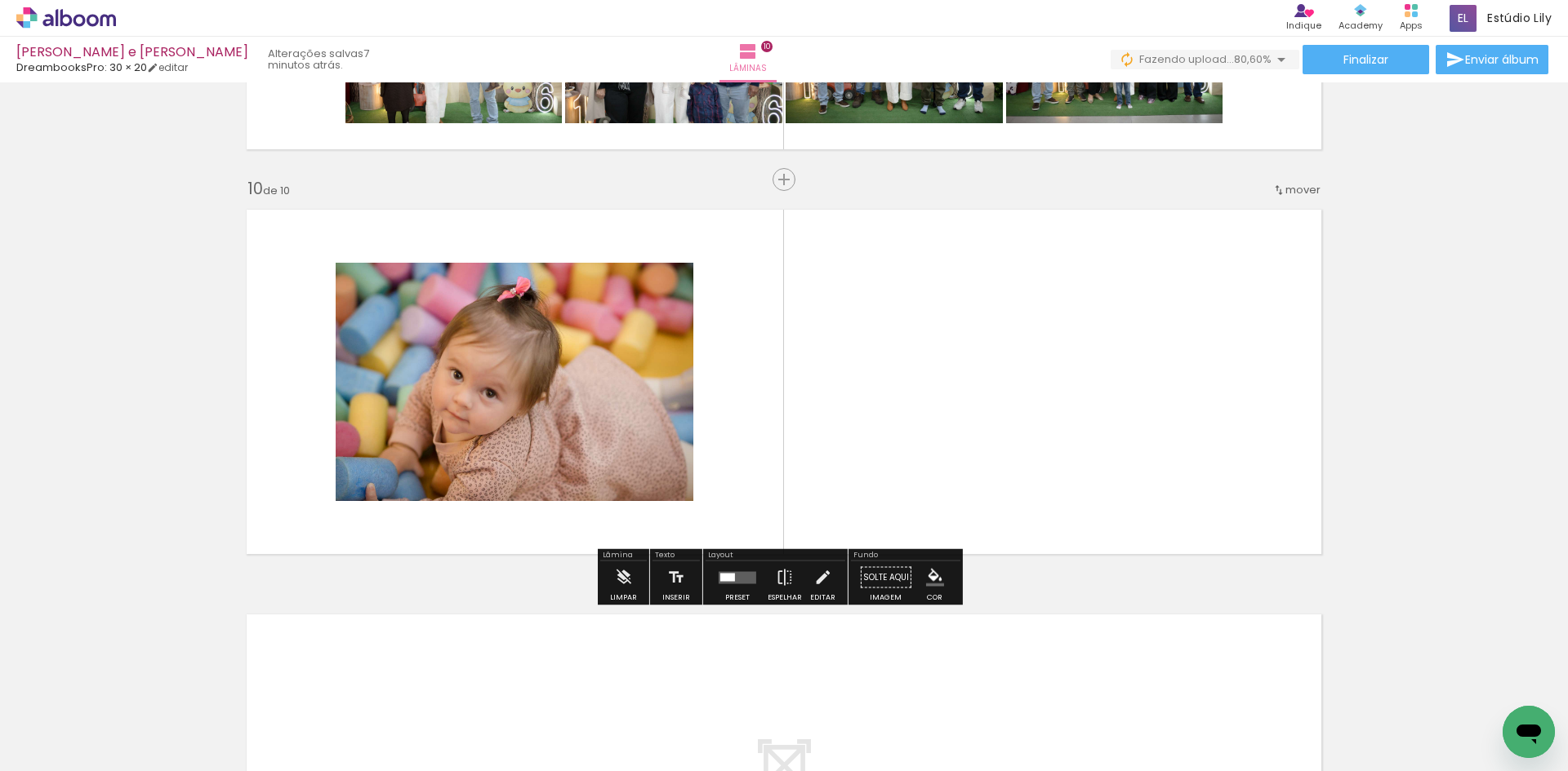
scroll to position [3580, 0]
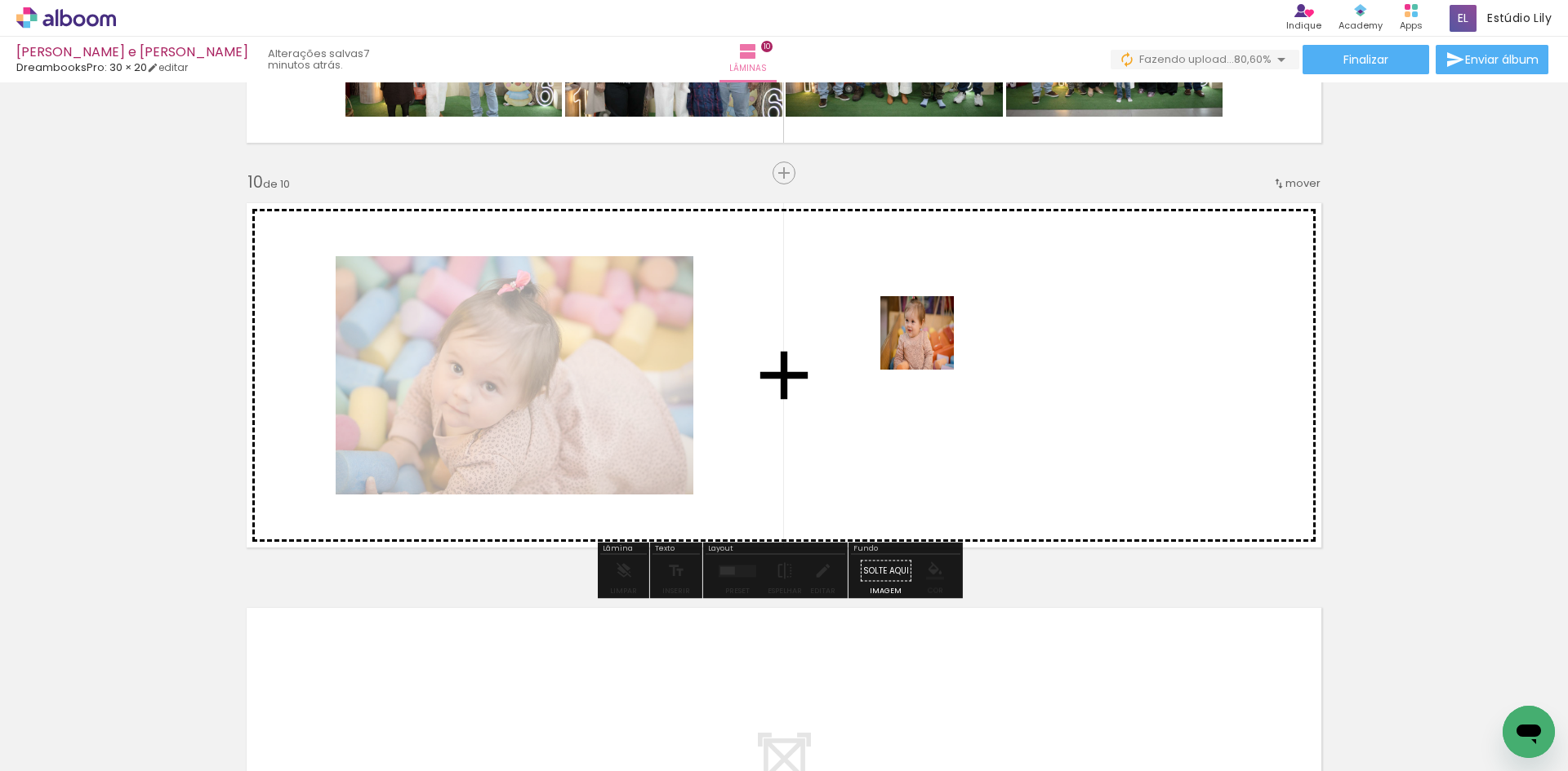
drag, startPoint x: 796, startPoint y: 705, endPoint x: 935, endPoint y: 332, distance: 398.1
click at [935, 332] on quentale-workspace at bounding box center [784, 385] width 1568 height 771
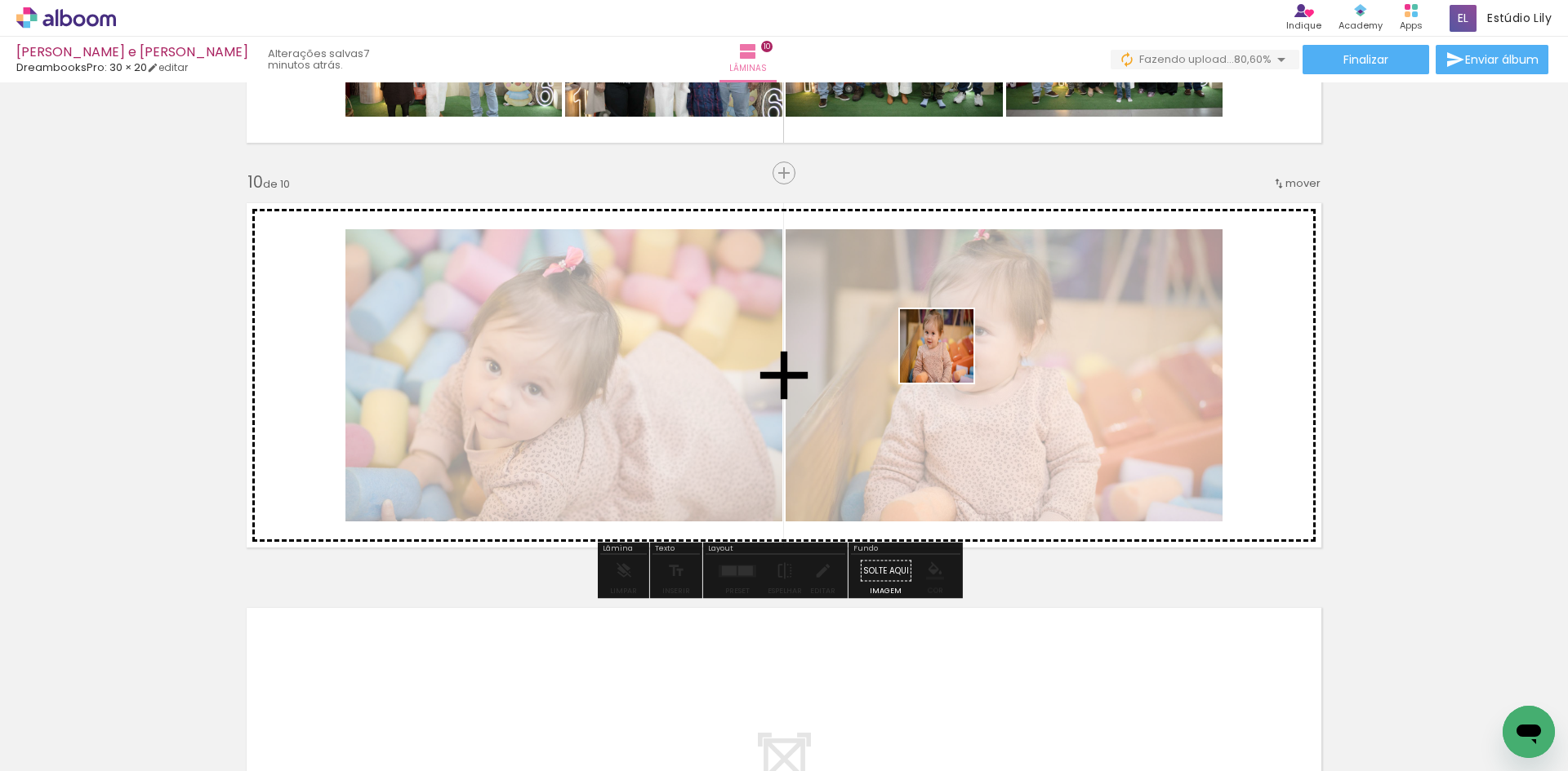
drag, startPoint x: 896, startPoint y: 708, endPoint x: 951, endPoint y: 334, distance: 378.0
click at [950, 335] on quentale-workspace at bounding box center [784, 385] width 1568 height 771
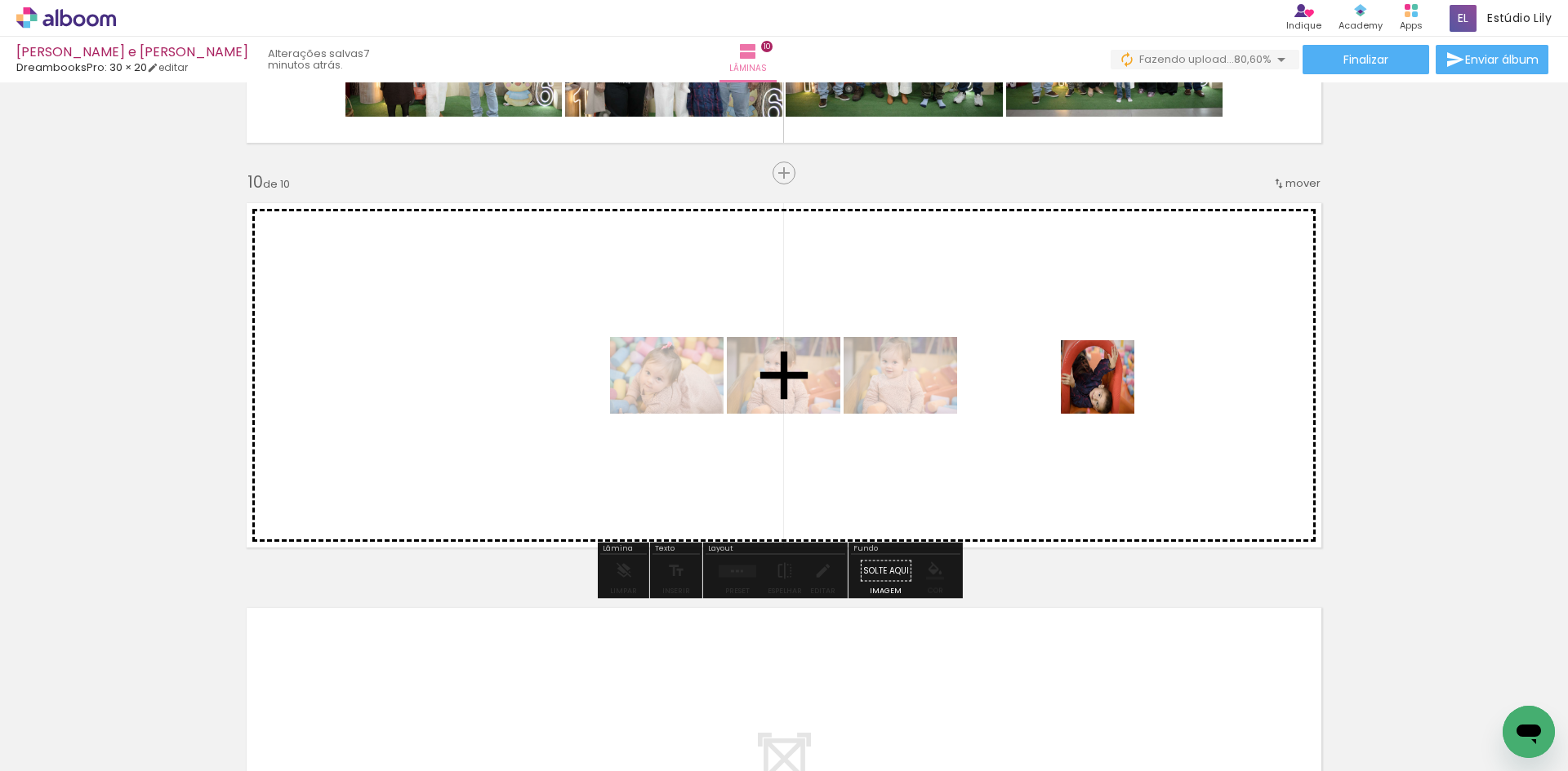
drag, startPoint x: 1004, startPoint y: 717, endPoint x: 1110, endPoint y: 389, distance: 344.7
click at [1110, 389] on quentale-workspace at bounding box center [784, 385] width 1568 height 771
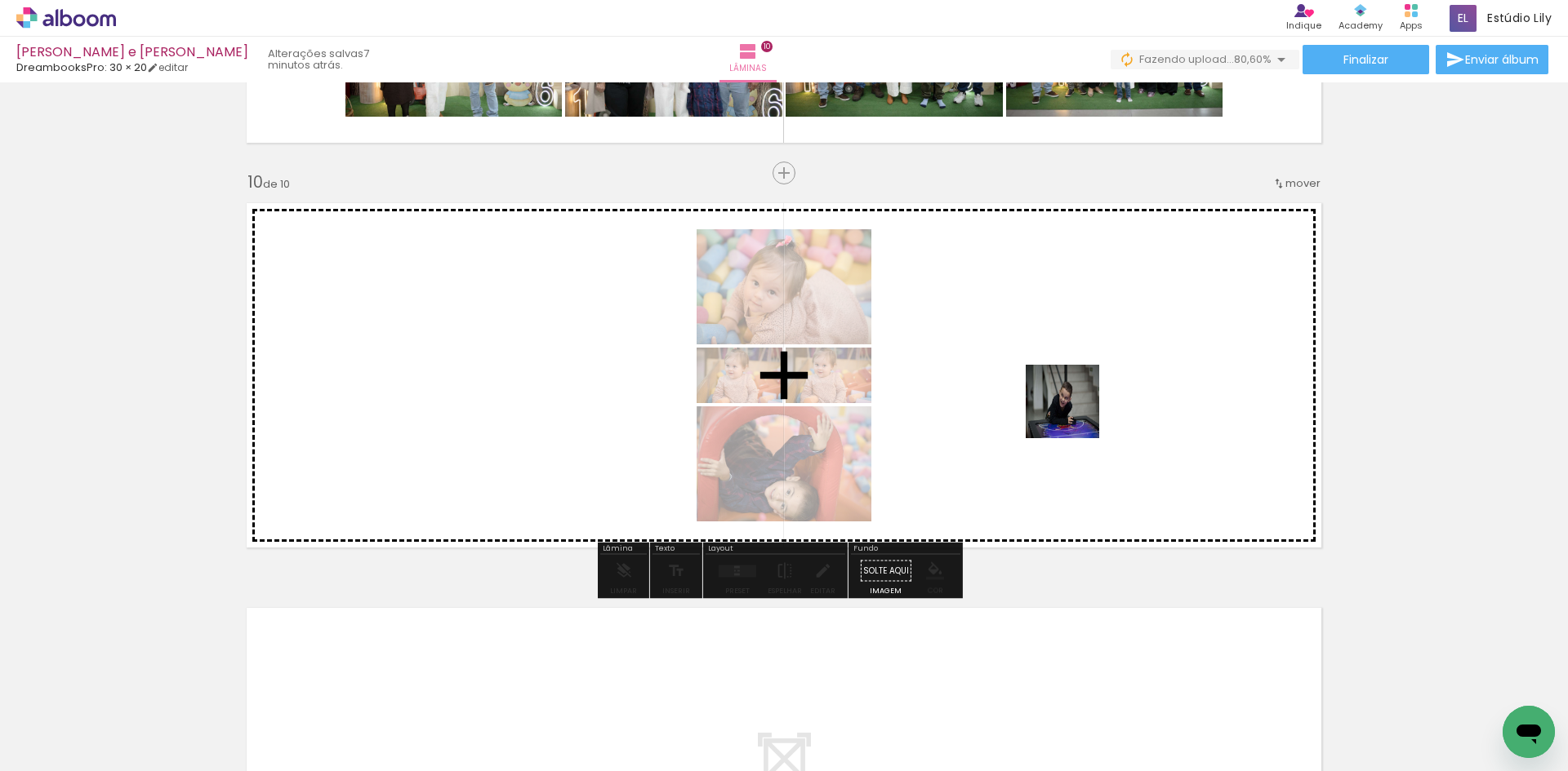
drag, startPoint x: 1168, startPoint y: 715, endPoint x: 1064, endPoint y: 386, distance: 345.0
click at [1064, 386] on quentale-workspace at bounding box center [784, 385] width 1568 height 771
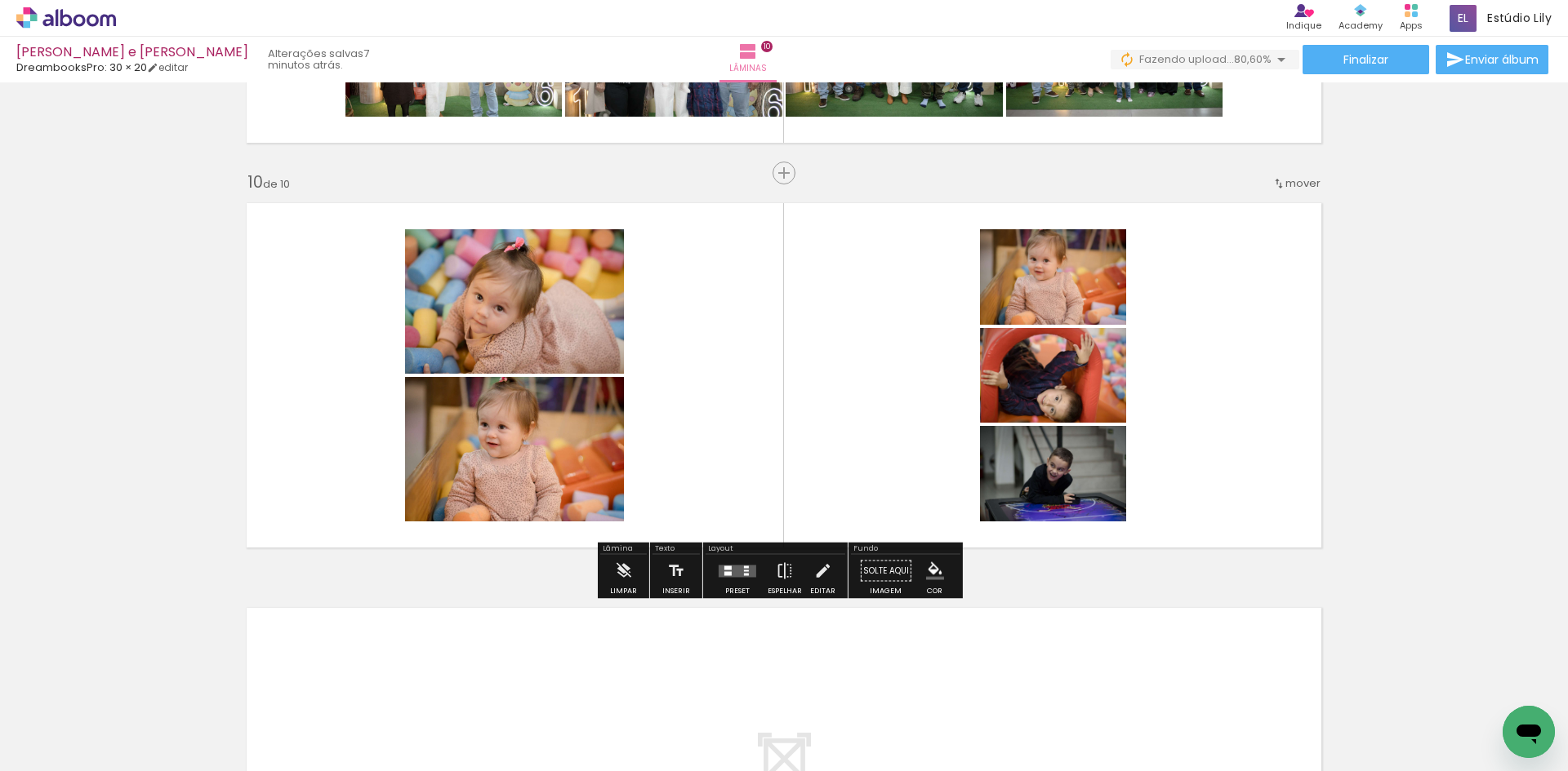
click at [750, 571] on quentale-layouter at bounding box center [737, 571] width 37 height 12
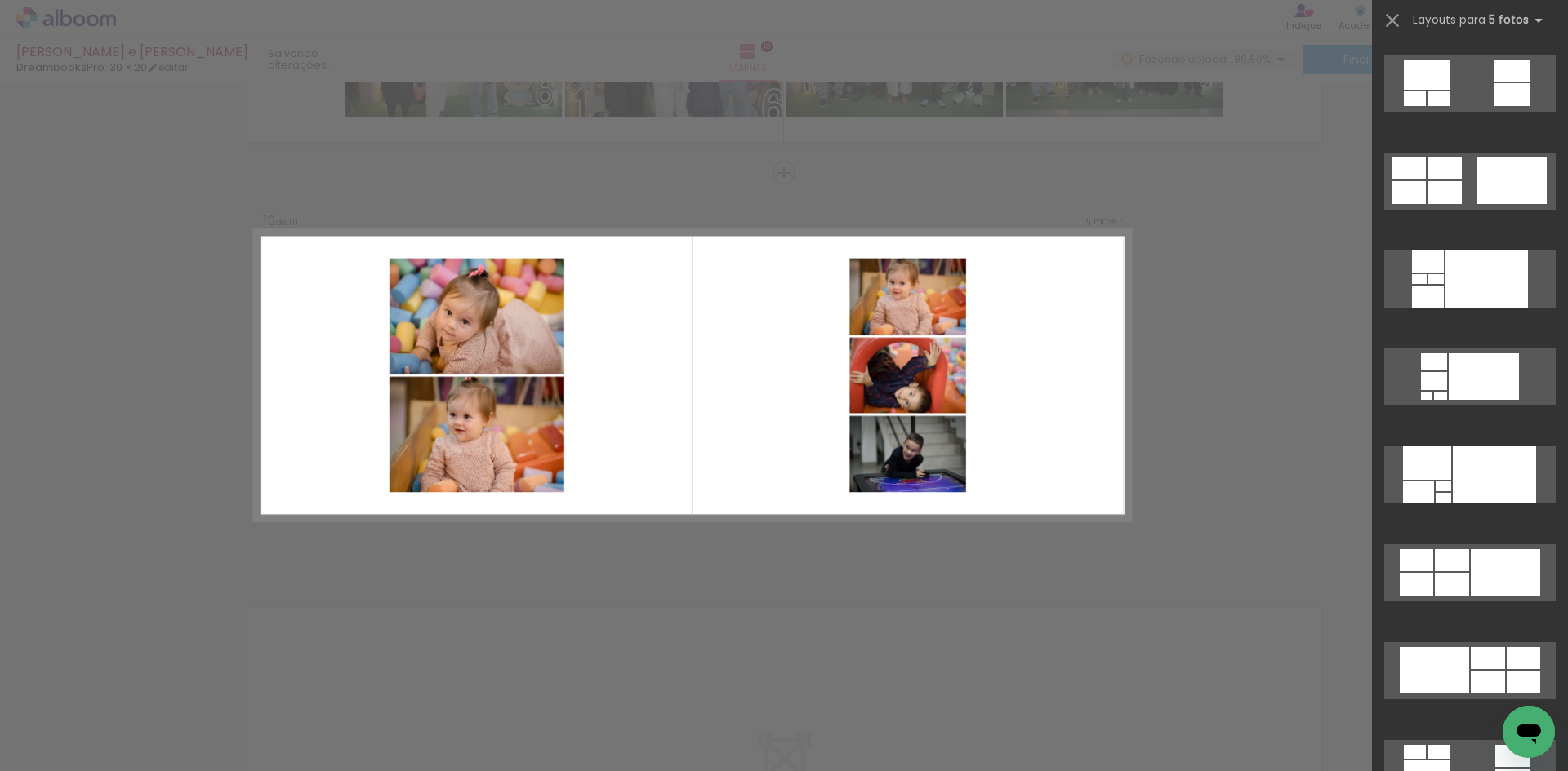
scroll to position [245, 0]
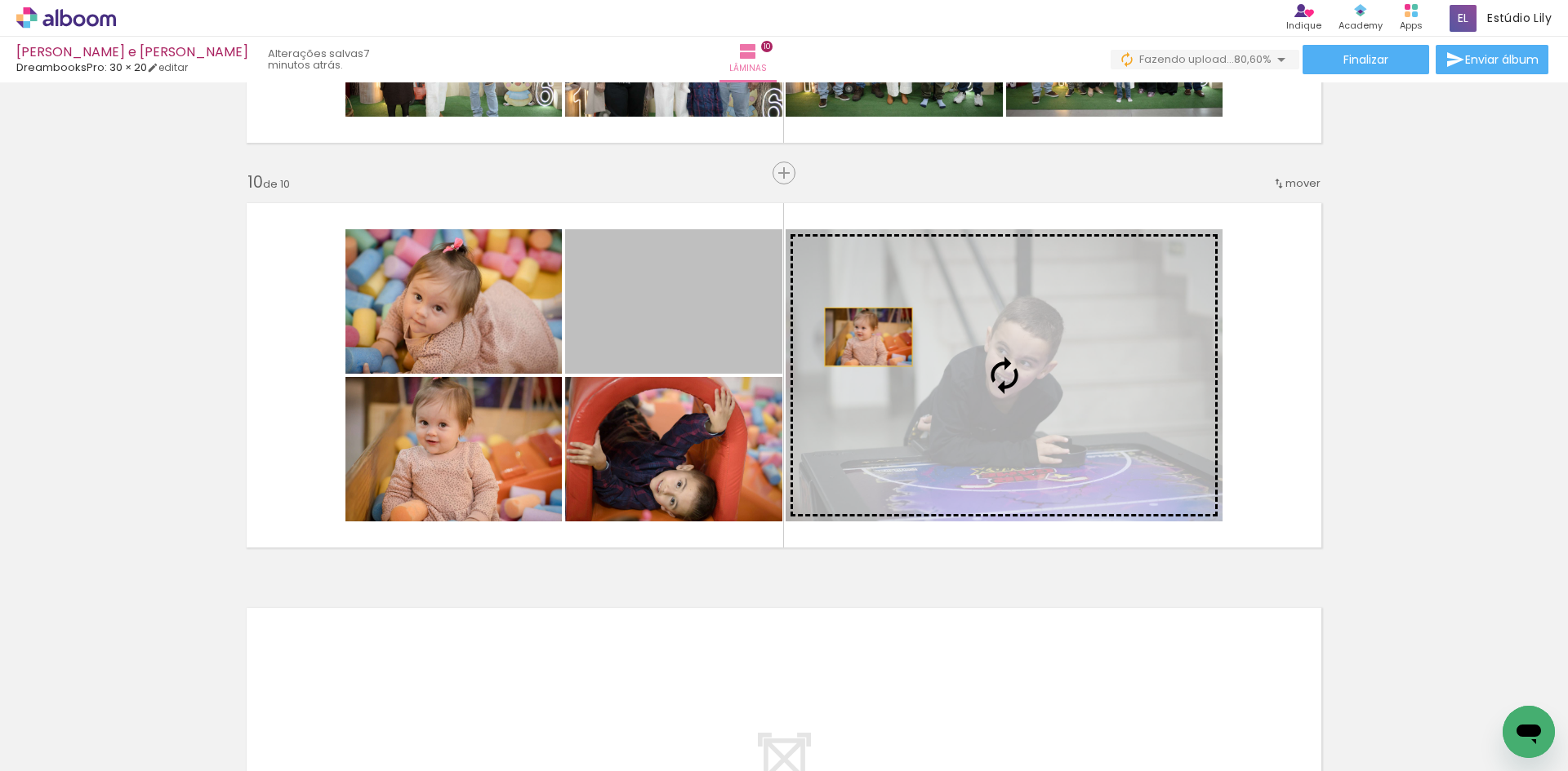
drag, startPoint x: 756, startPoint y: 329, endPoint x: 863, endPoint y: 337, distance: 107.3
click at [0, 0] on slot at bounding box center [0, 0] width 0 height 0
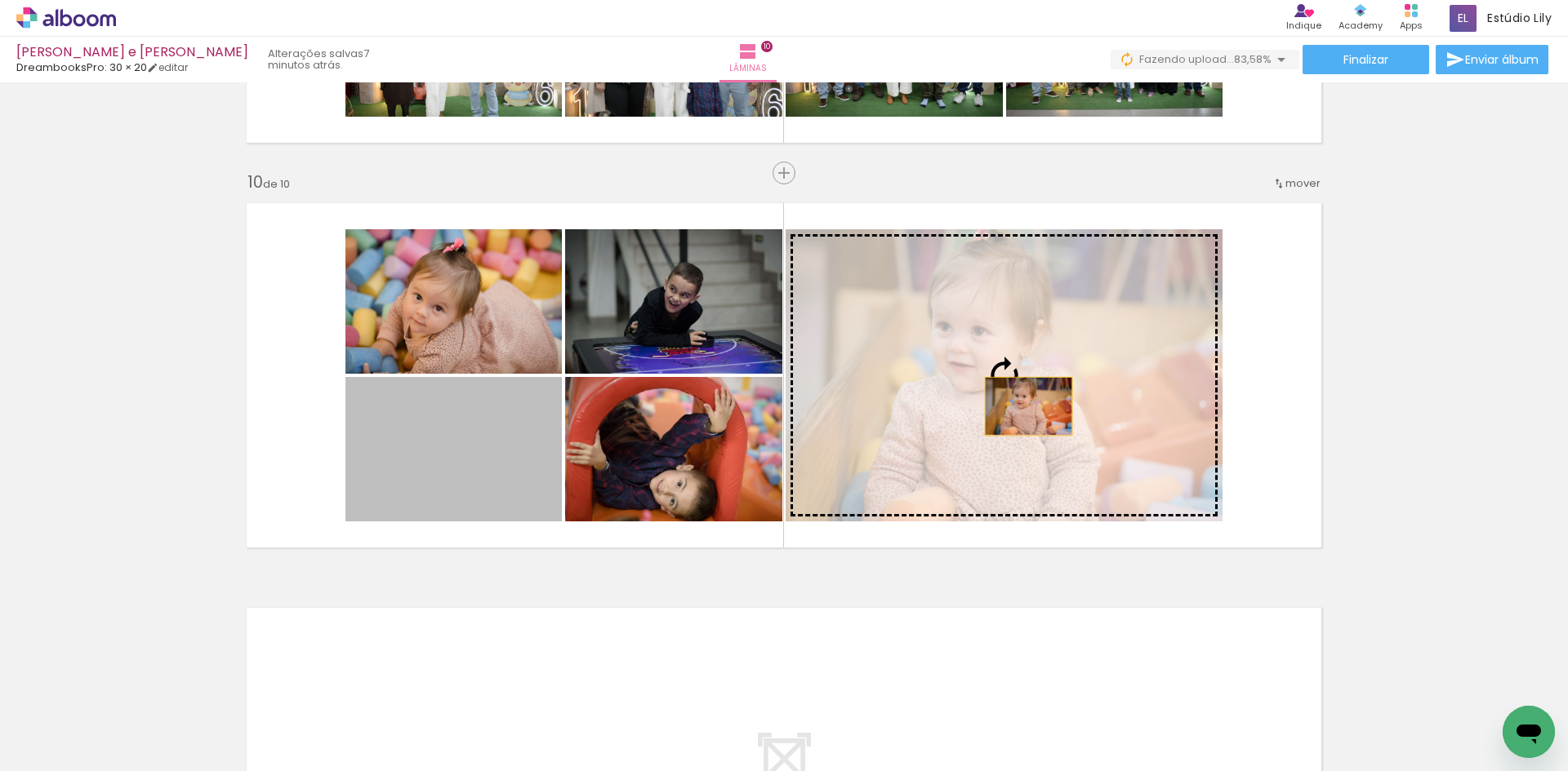
drag, startPoint x: 537, startPoint y: 467, endPoint x: 1036, endPoint y: 406, distance: 502.7
click at [0, 0] on slot at bounding box center [0, 0] width 0 height 0
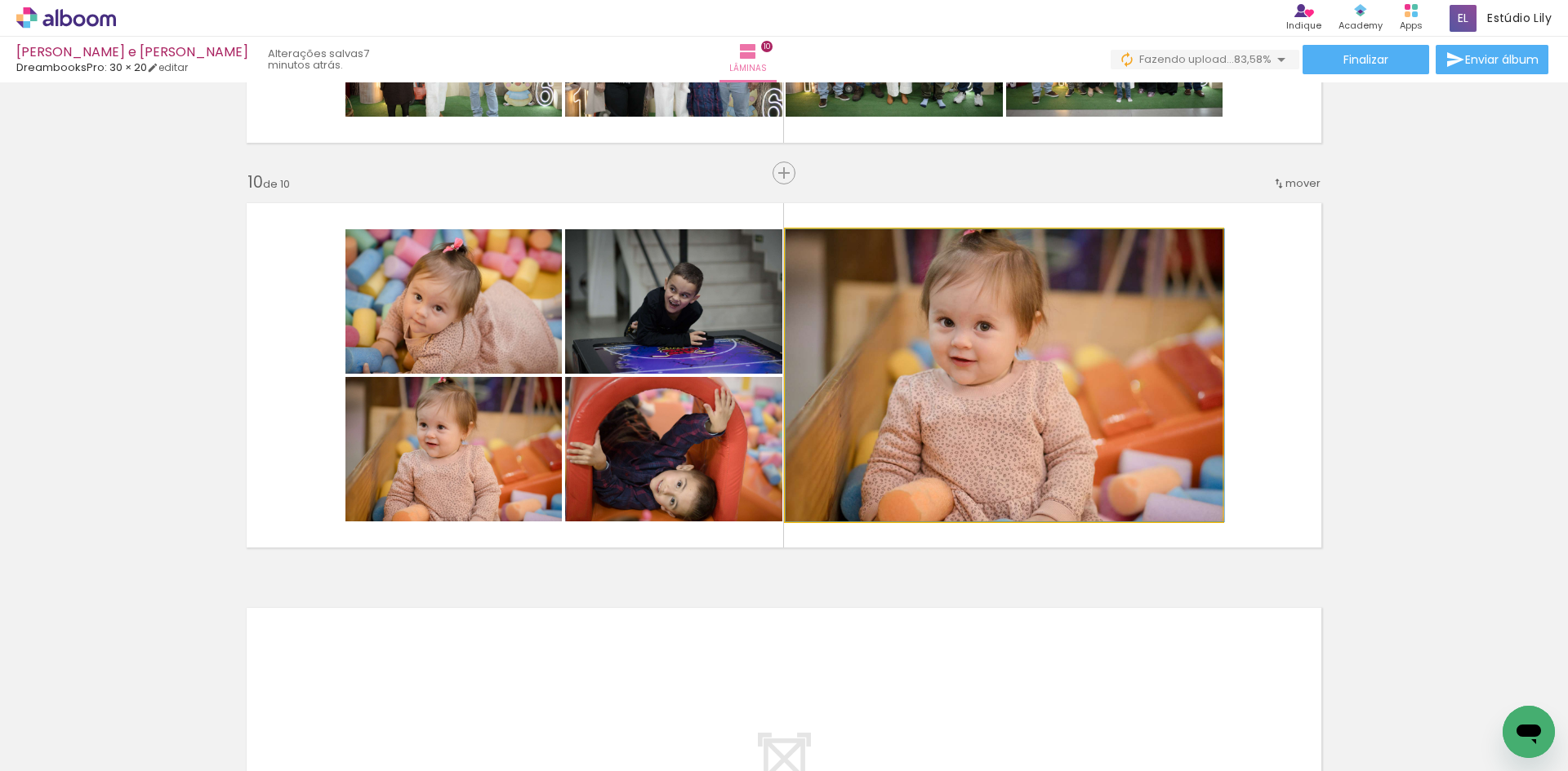
drag, startPoint x: 1067, startPoint y: 402, endPoint x: 1082, endPoint y: 438, distance: 39.0
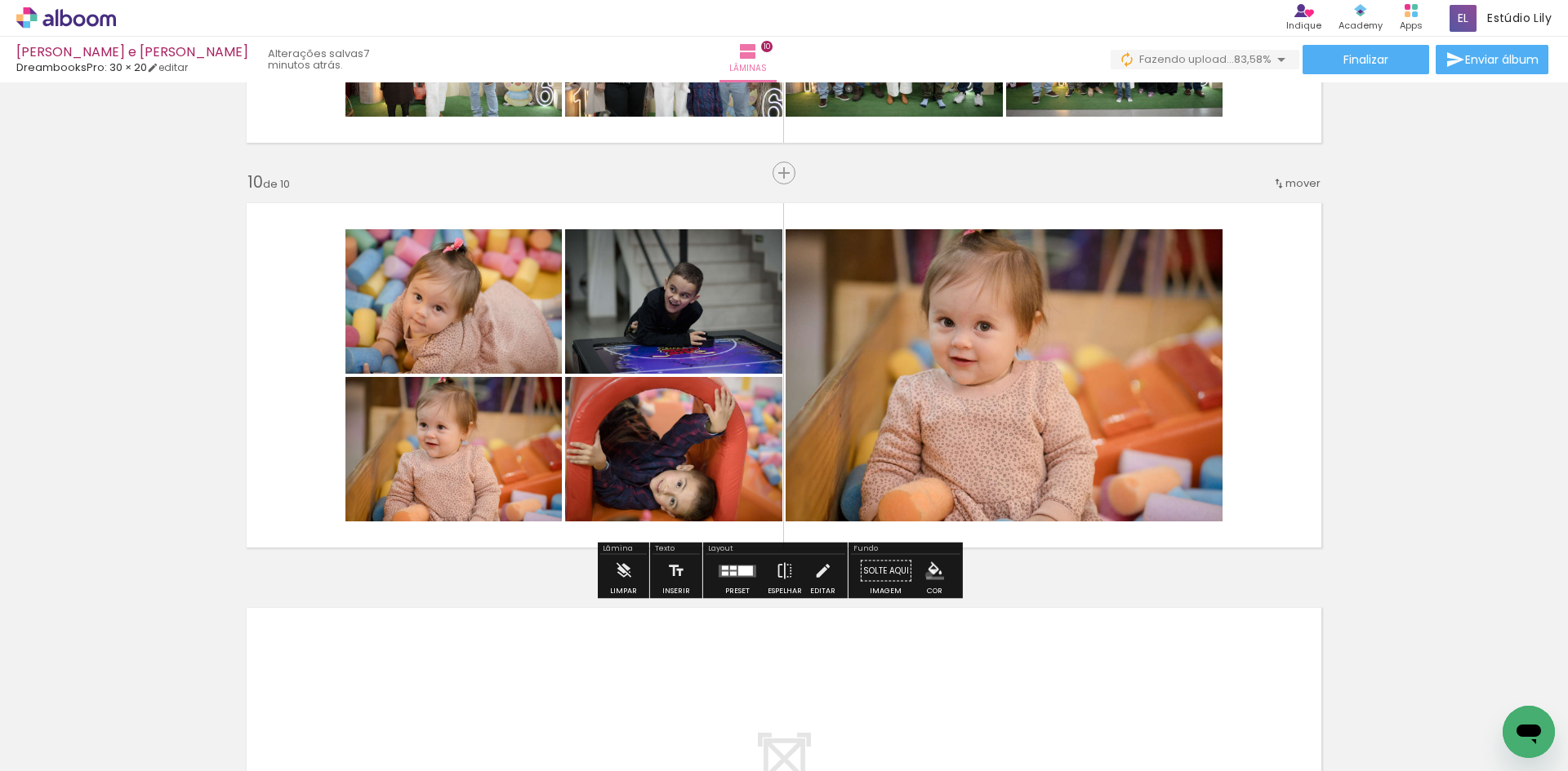
click at [926, 575] on iron-icon "color picker" at bounding box center [935, 571] width 18 height 18
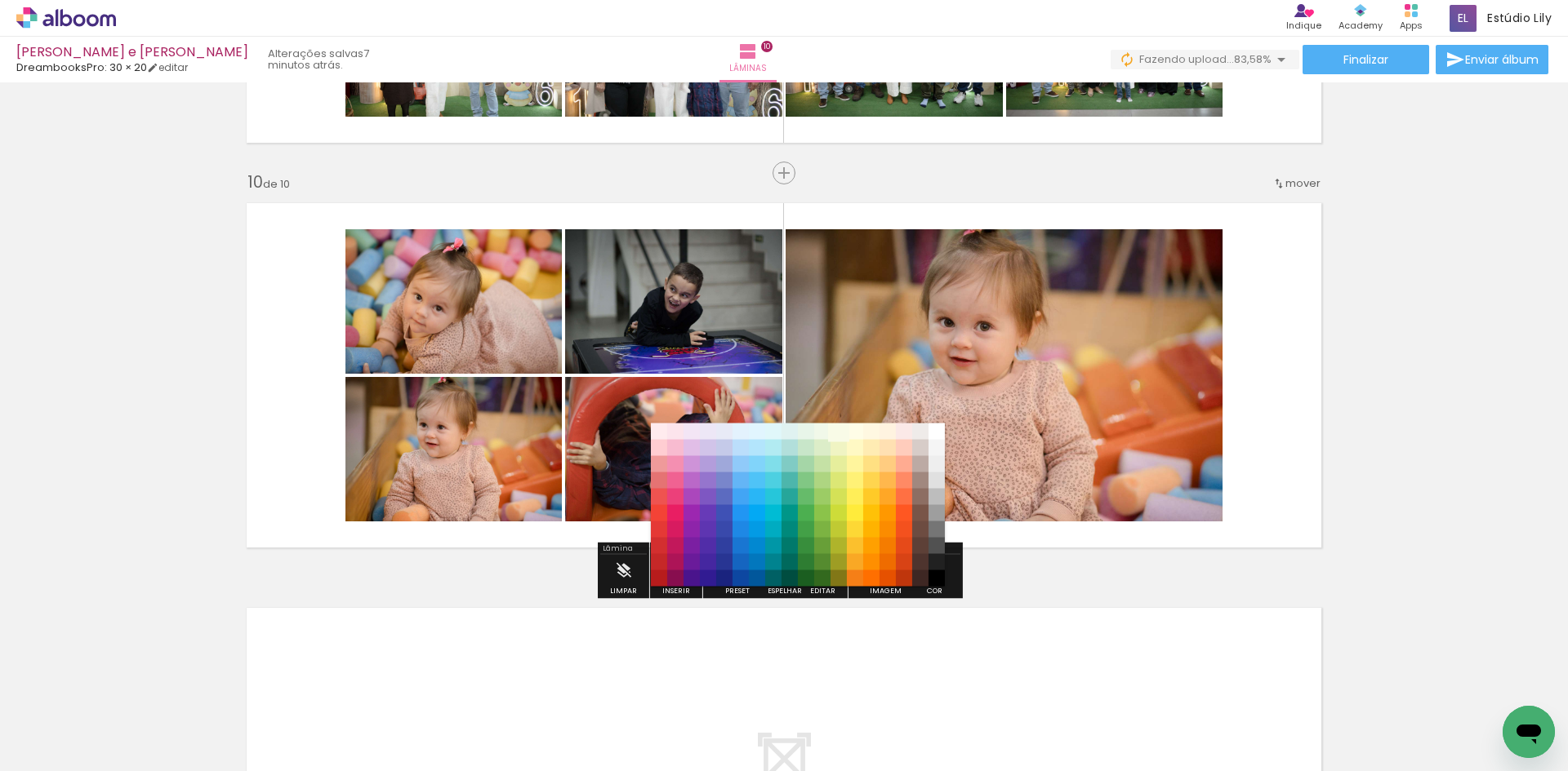
click at [839, 425] on paper-item "#f9fbe7" at bounding box center [838, 431] width 17 height 17
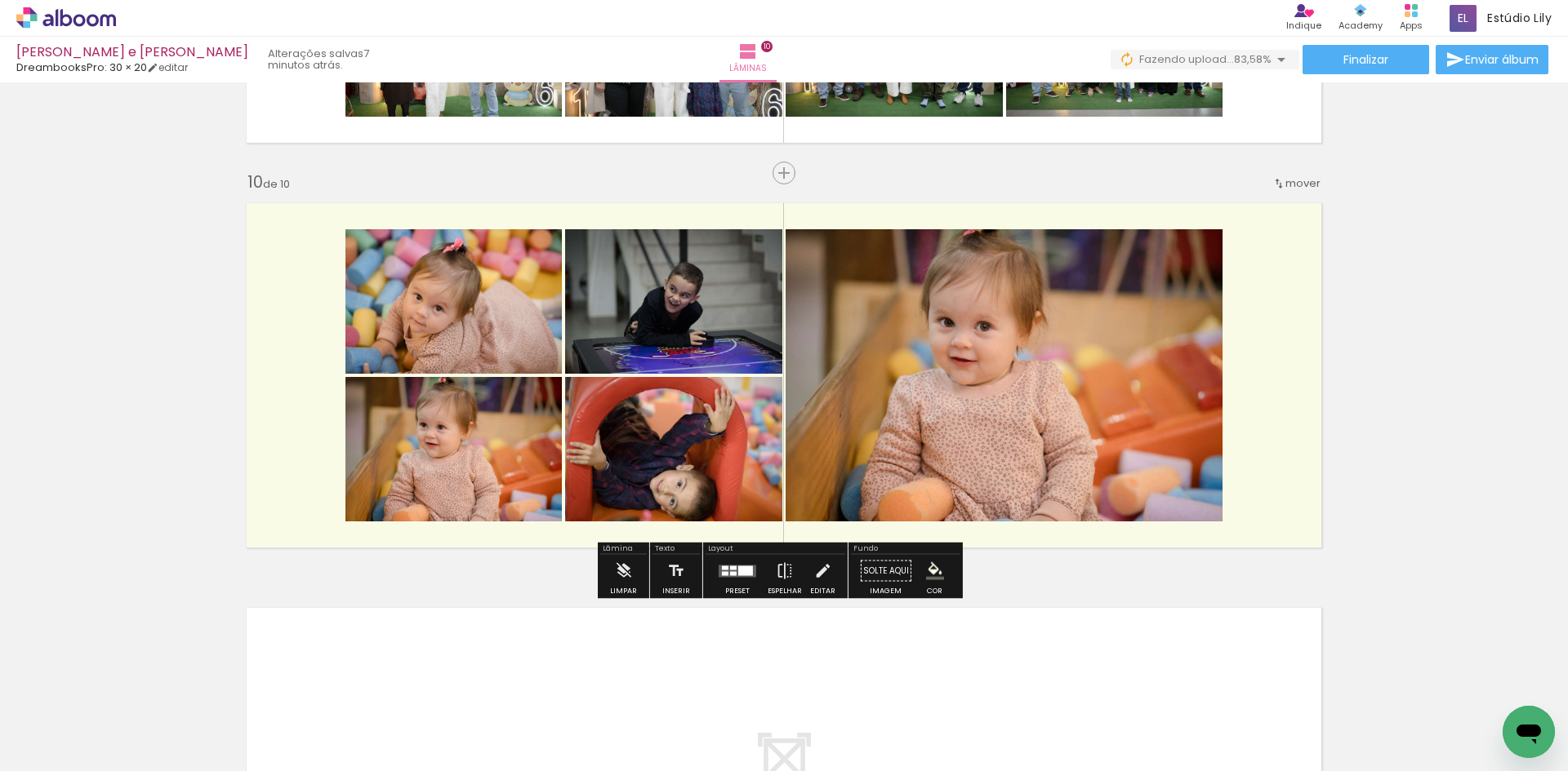
click at [932, 575] on iron-icon "color picker" at bounding box center [935, 571] width 18 height 18
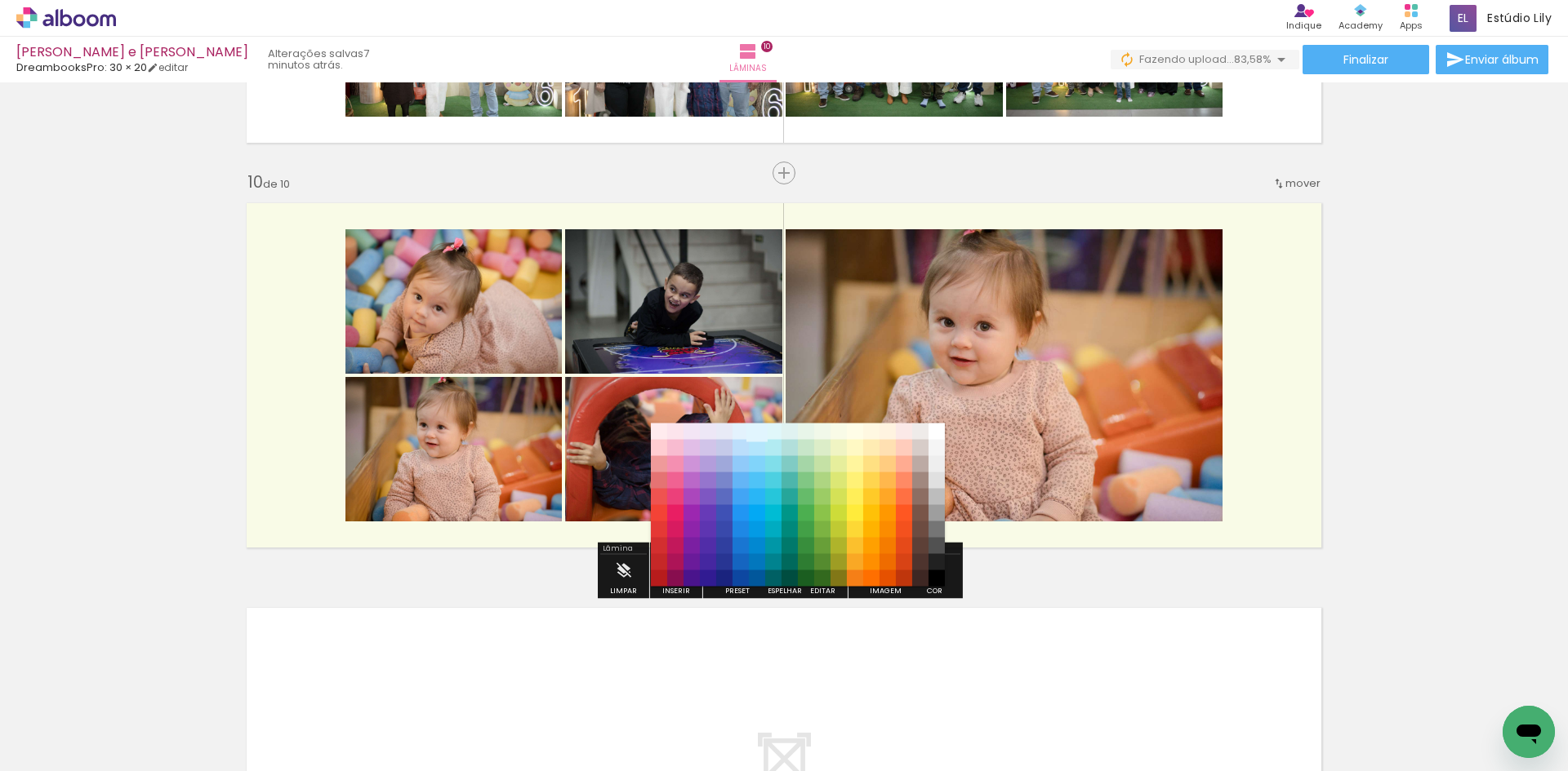
click at [757, 435] on paper-item "#e1f5fe" at bounding box center [757, 431] width 17 height 17
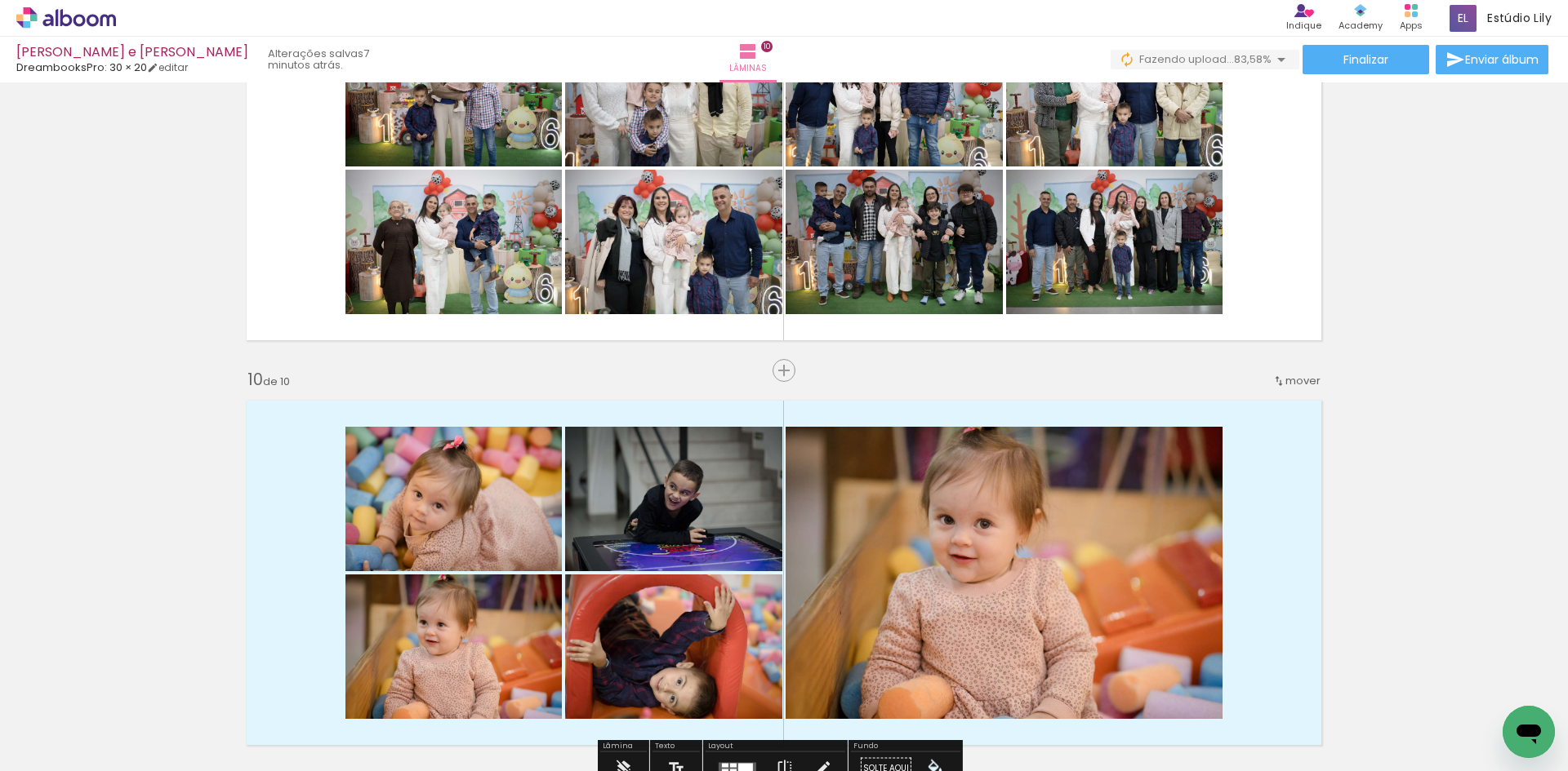
scroll to position [3196, 0]
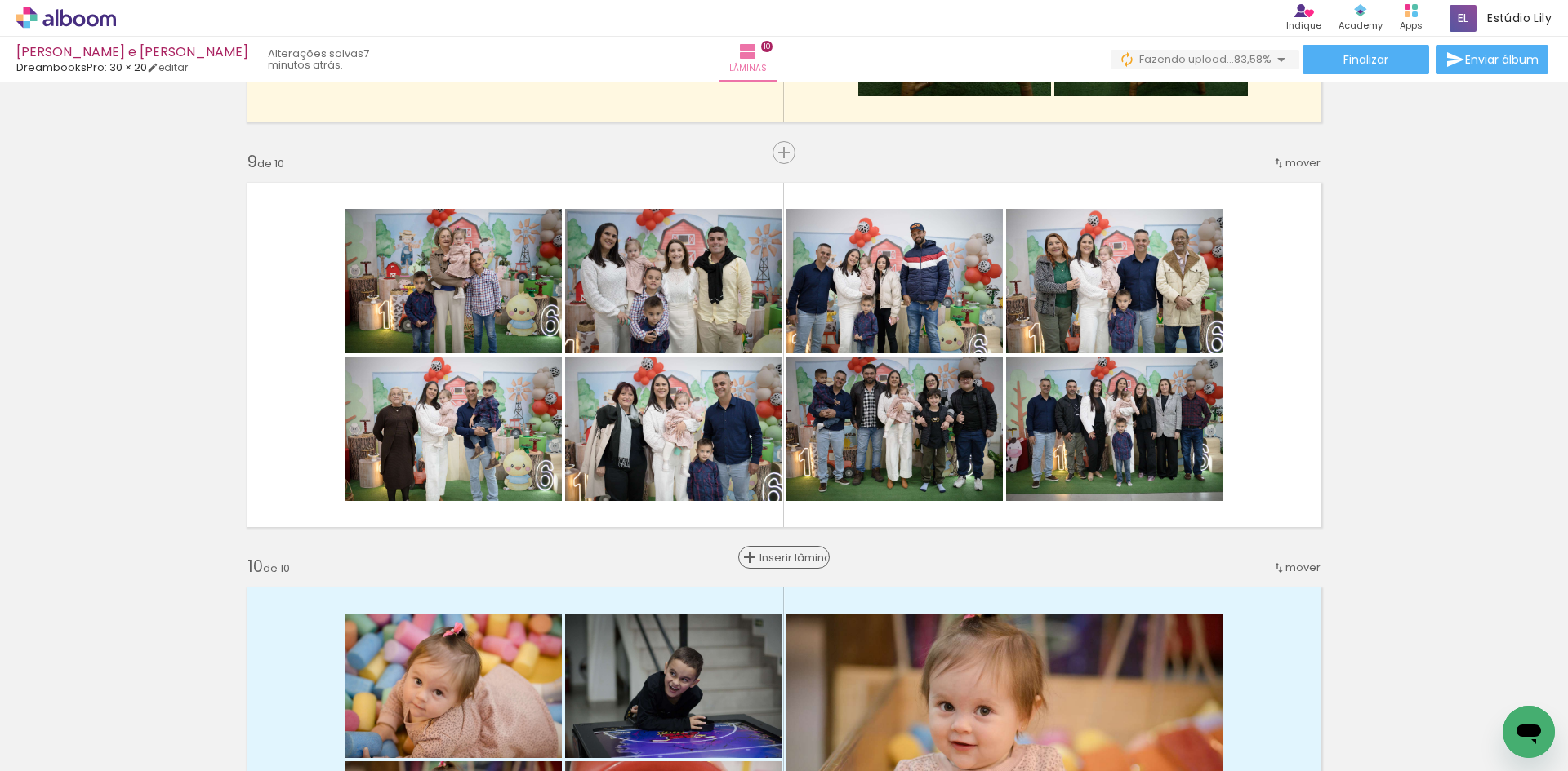
click at [775, 553] on span "Inserir lâmina" at bounding box center [791, 558] width 63 height 10
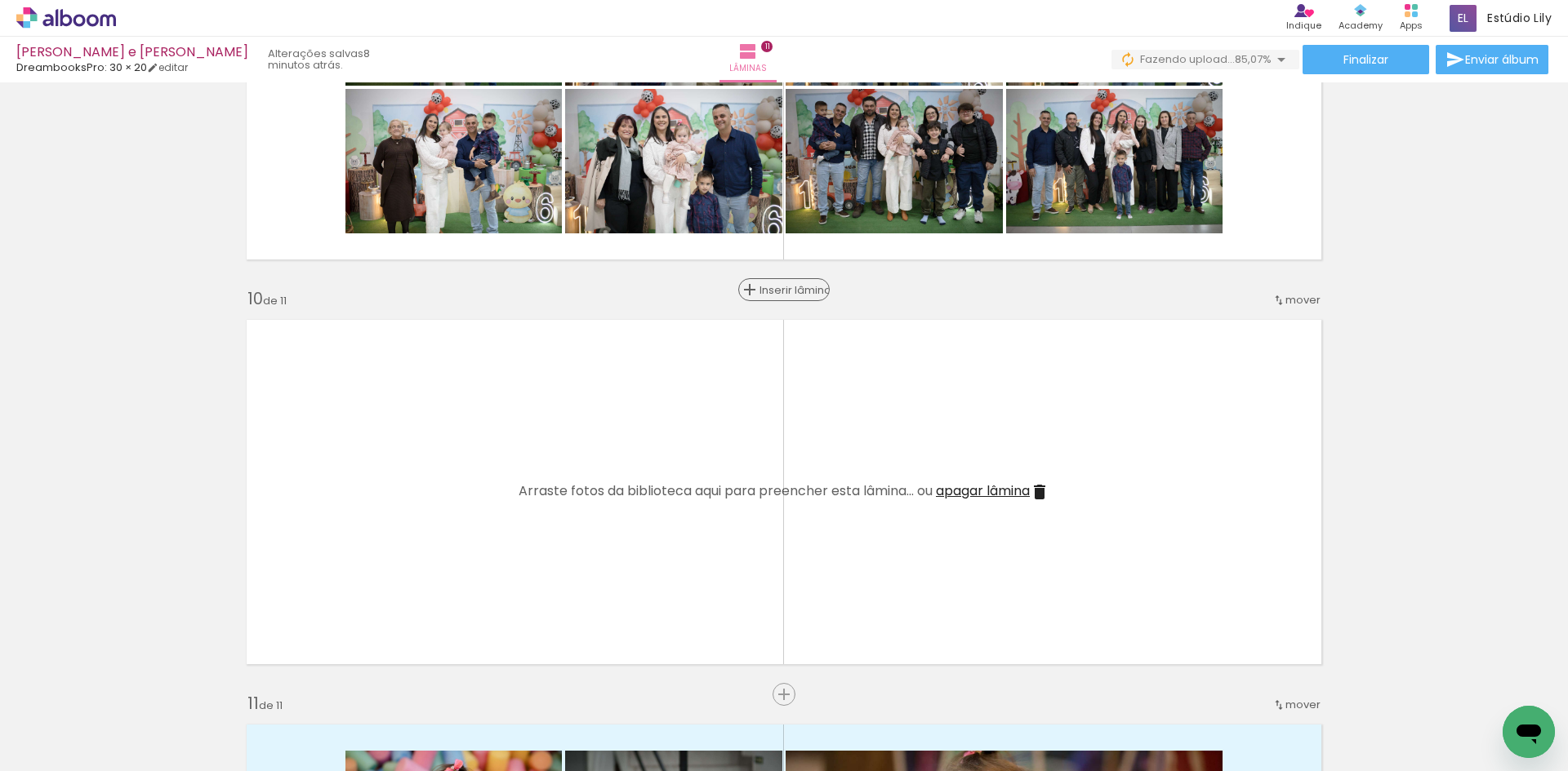
scroll to position [3522, 0]
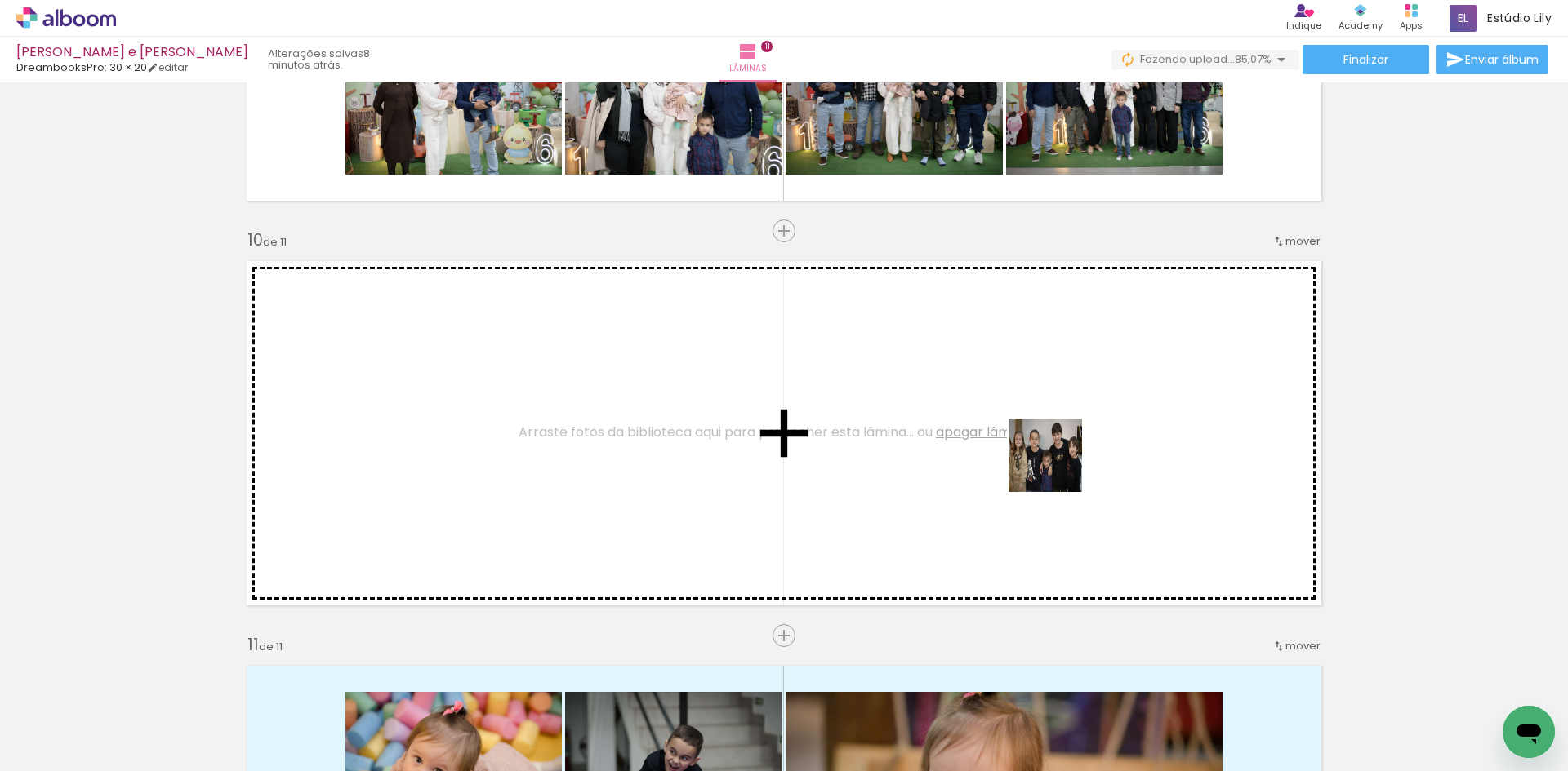
drag, startPoint x: 1085, startPoint y: 714, endPoint x: 1058, endPoint y: 468, distance: 247.5
click at [1058, 468] on quentale-workspace at bounding box center [784, 385] width 1568 height 771
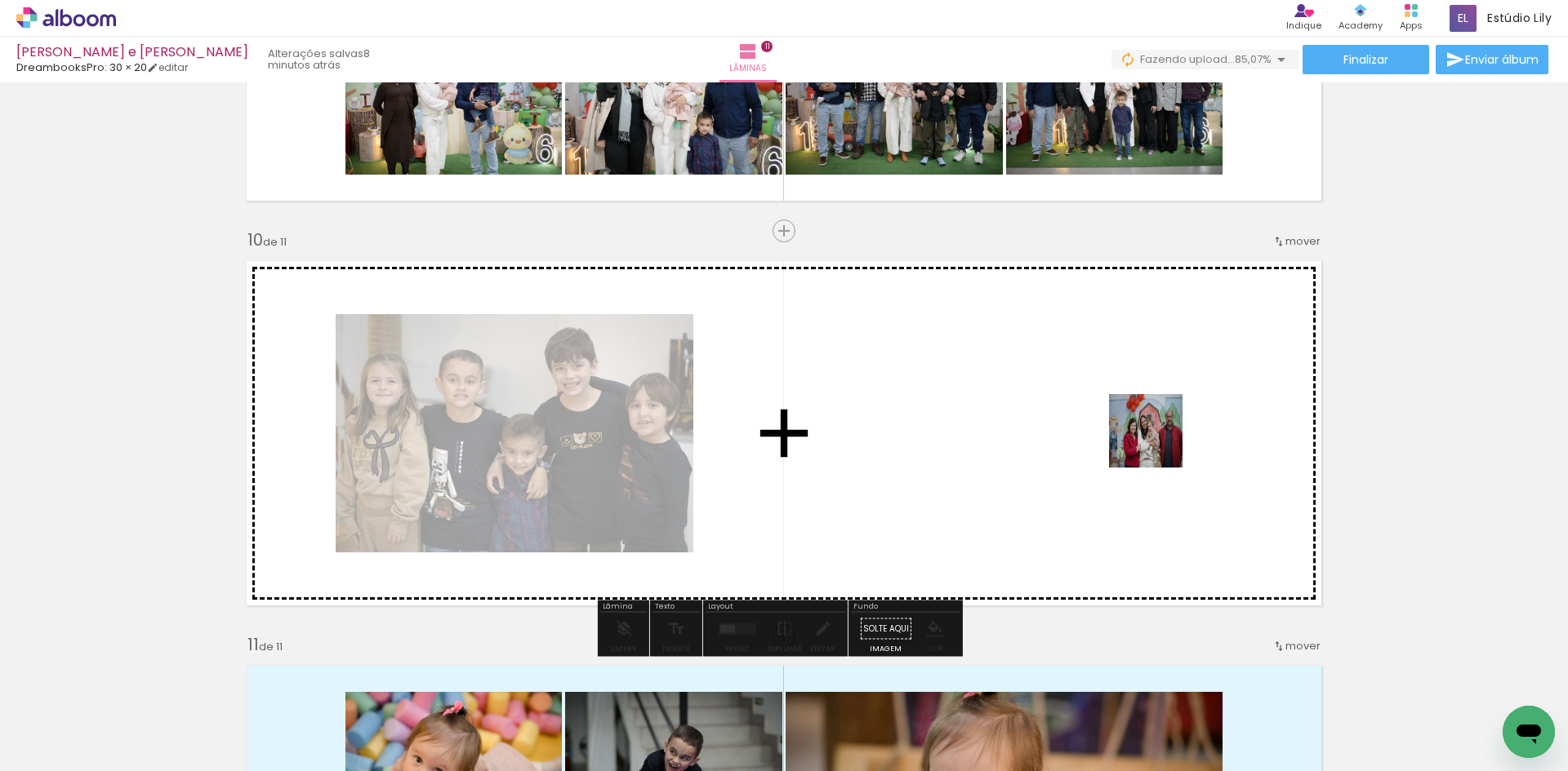
drag, startPoint x: 1272, startPoint y: 739, endPoint x: 1158, endPoint y: 443, distance: 317.2
click at [1158, 443] on quentale-workspace at bounding box center [784, 385] width 1568 height 771
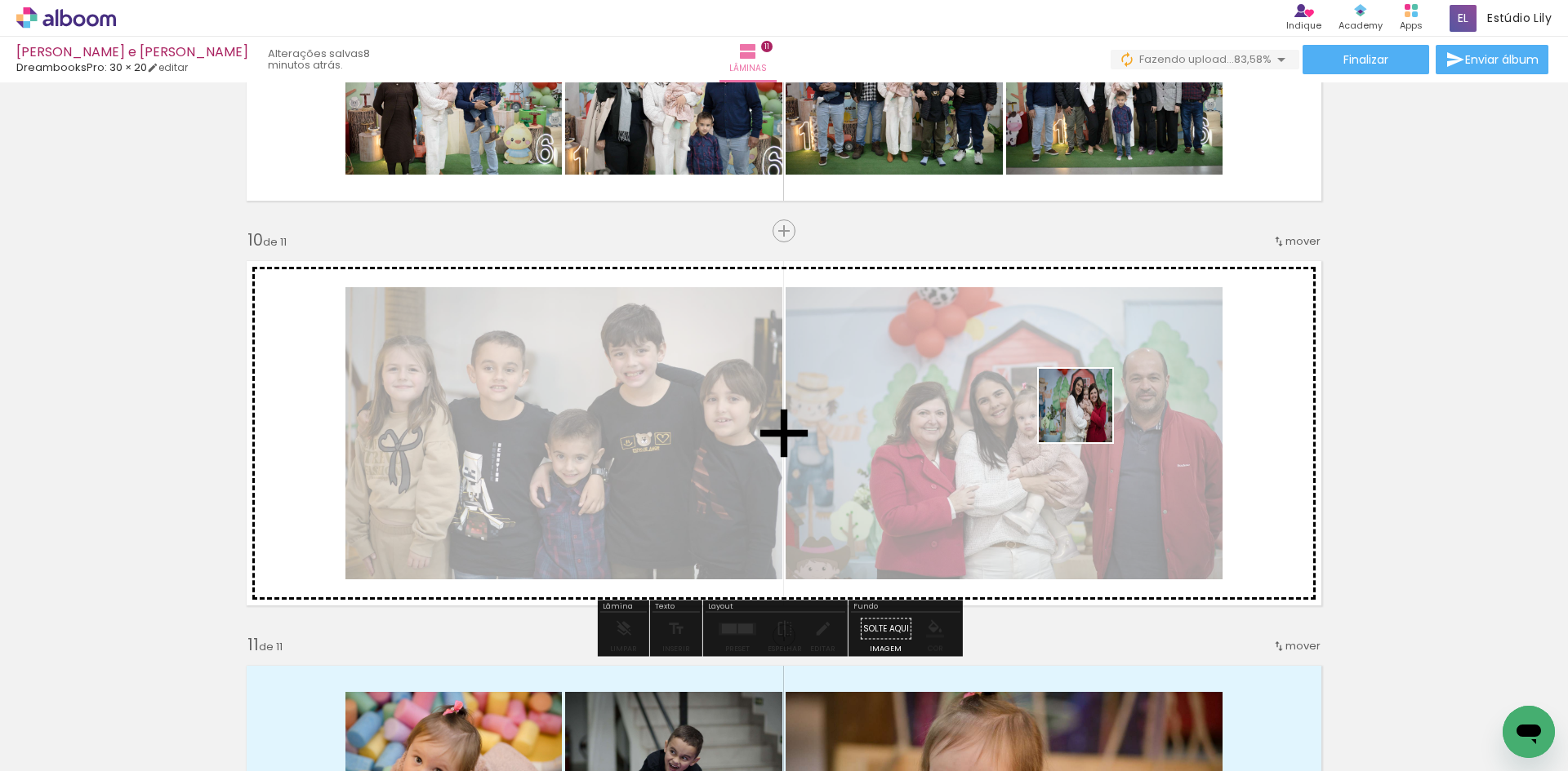
drag, startPoint x: 1111, startPoint y: 442, endPoint x: 1311, endPoint y: 632, distance: 275.9
click at [1086, 417] on quentale-workspace at bounding box center [784, 385] width 1568 height 771
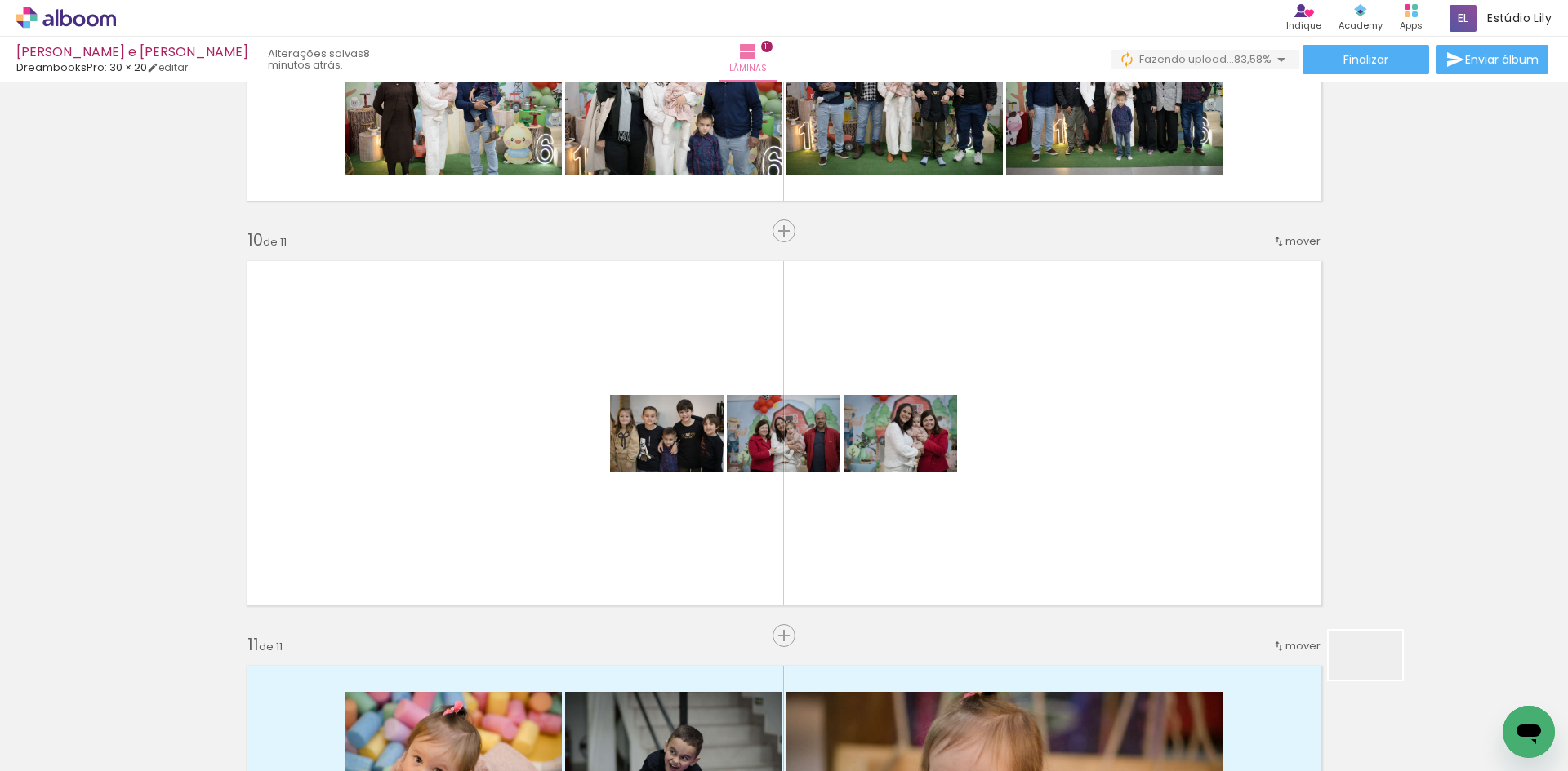
drag, startPoint x: 1439, startPoint y: 717, endPoint x: 1059, endPoint y: 504, distance: 435.6
click at [1055, 504] on quentale-workspace at bounding box center [784, 385] width 1568 height 771
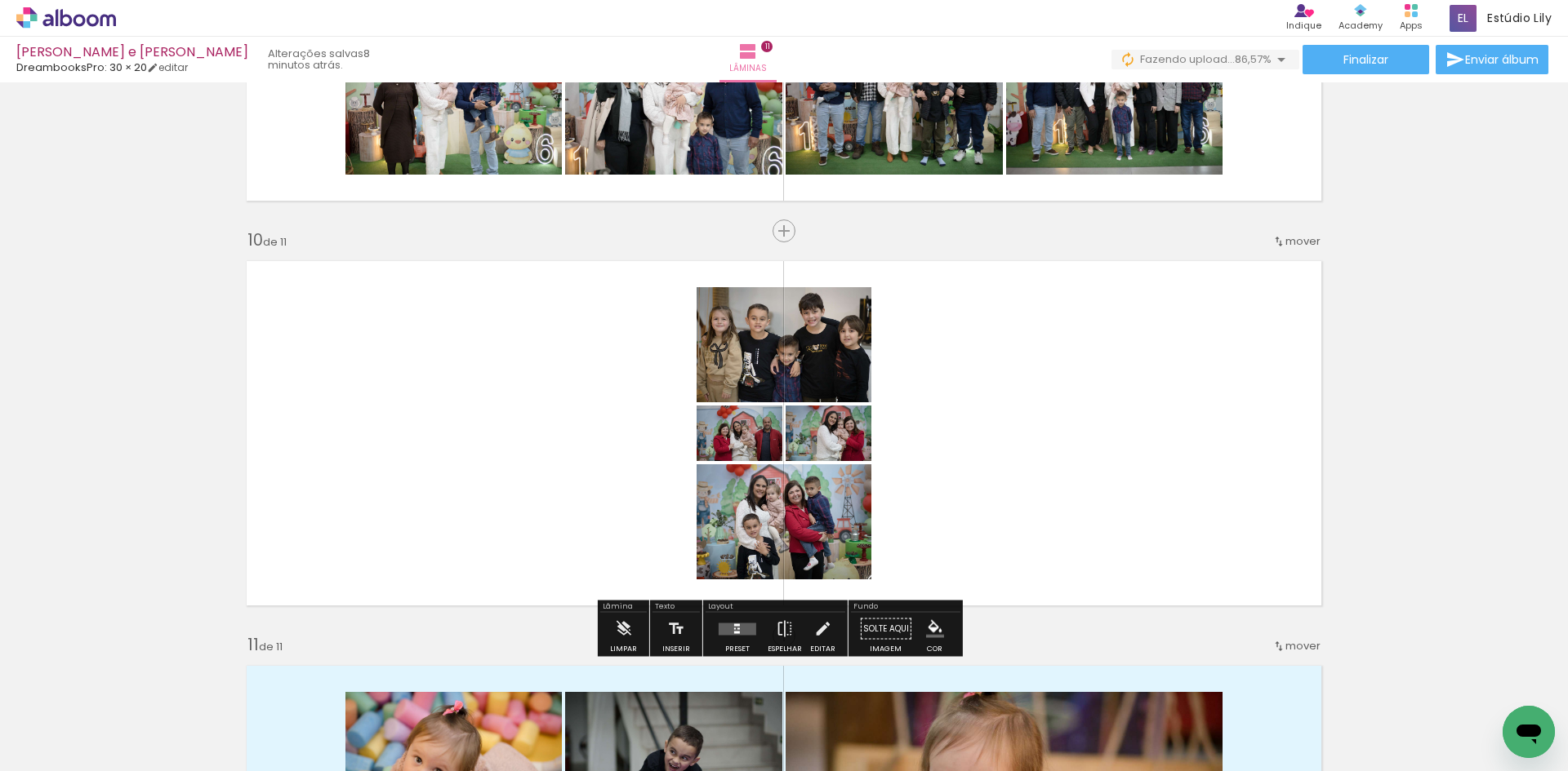
scroll to position [0, 3340]
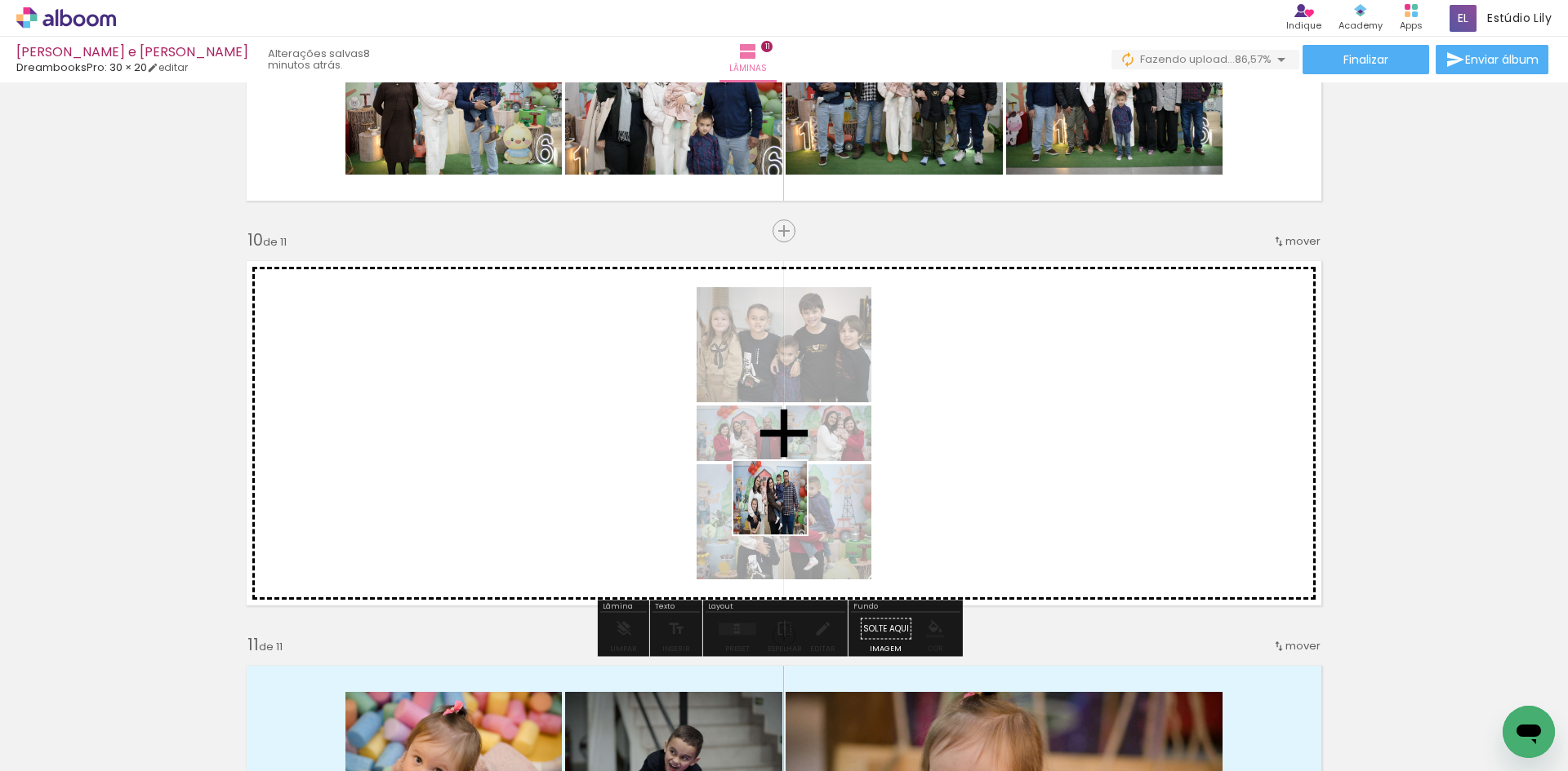
drag, startPoint x: 764, startPoint y: 712, endPoint x: 783, endPoint y: 510, distance: 202.9
click at [783, 510] on quentale-workspace at bounding box center [784, 385] width 1568 height 771
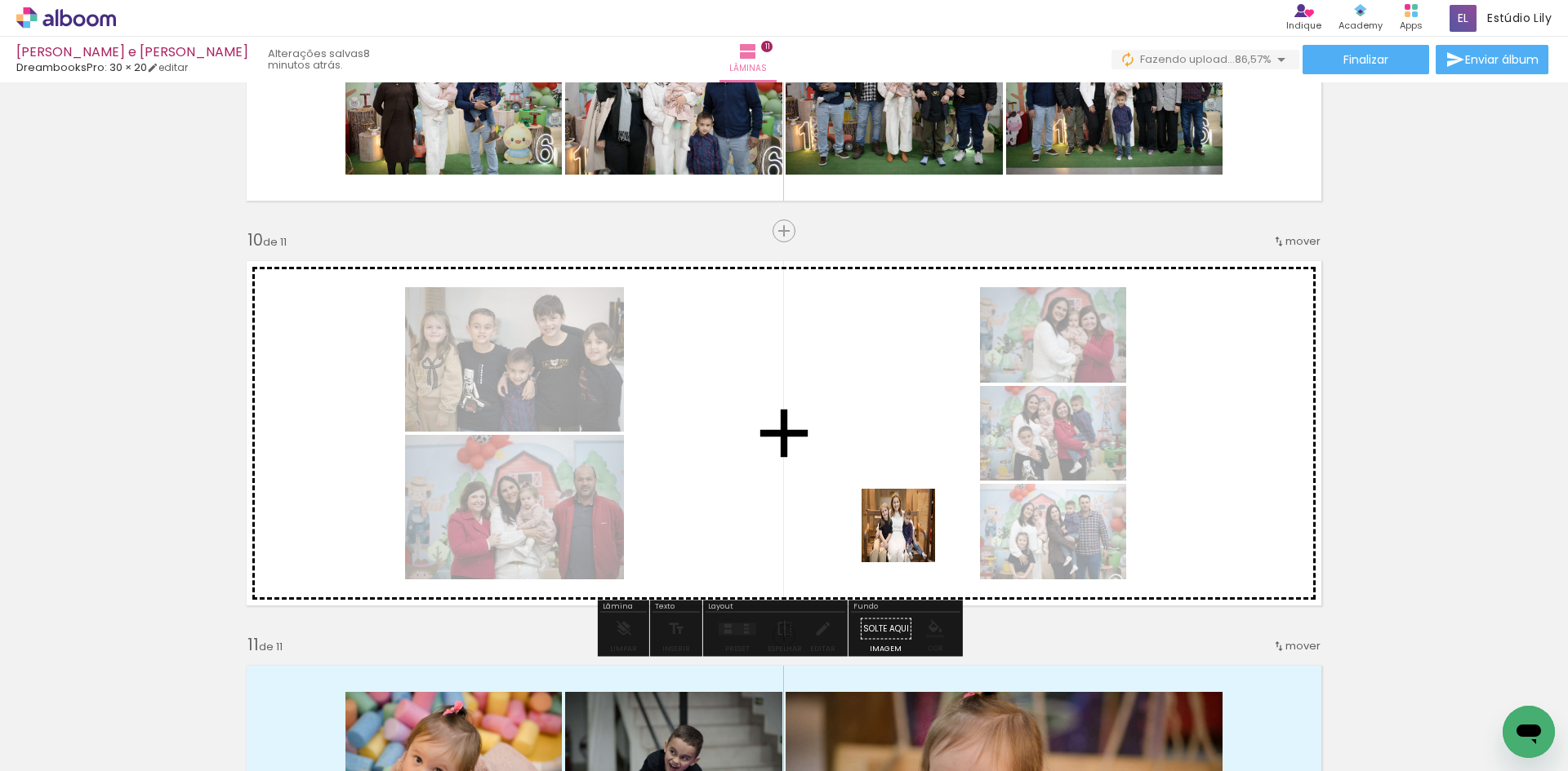
drag, startPoint x: 969, startPoint y: 734, endPoint x: 1038, endPoint y: 728, distance: 69.3
click at [907, 530] on quentale-workspace at bounding box center [784, 385] width 1568 height 771
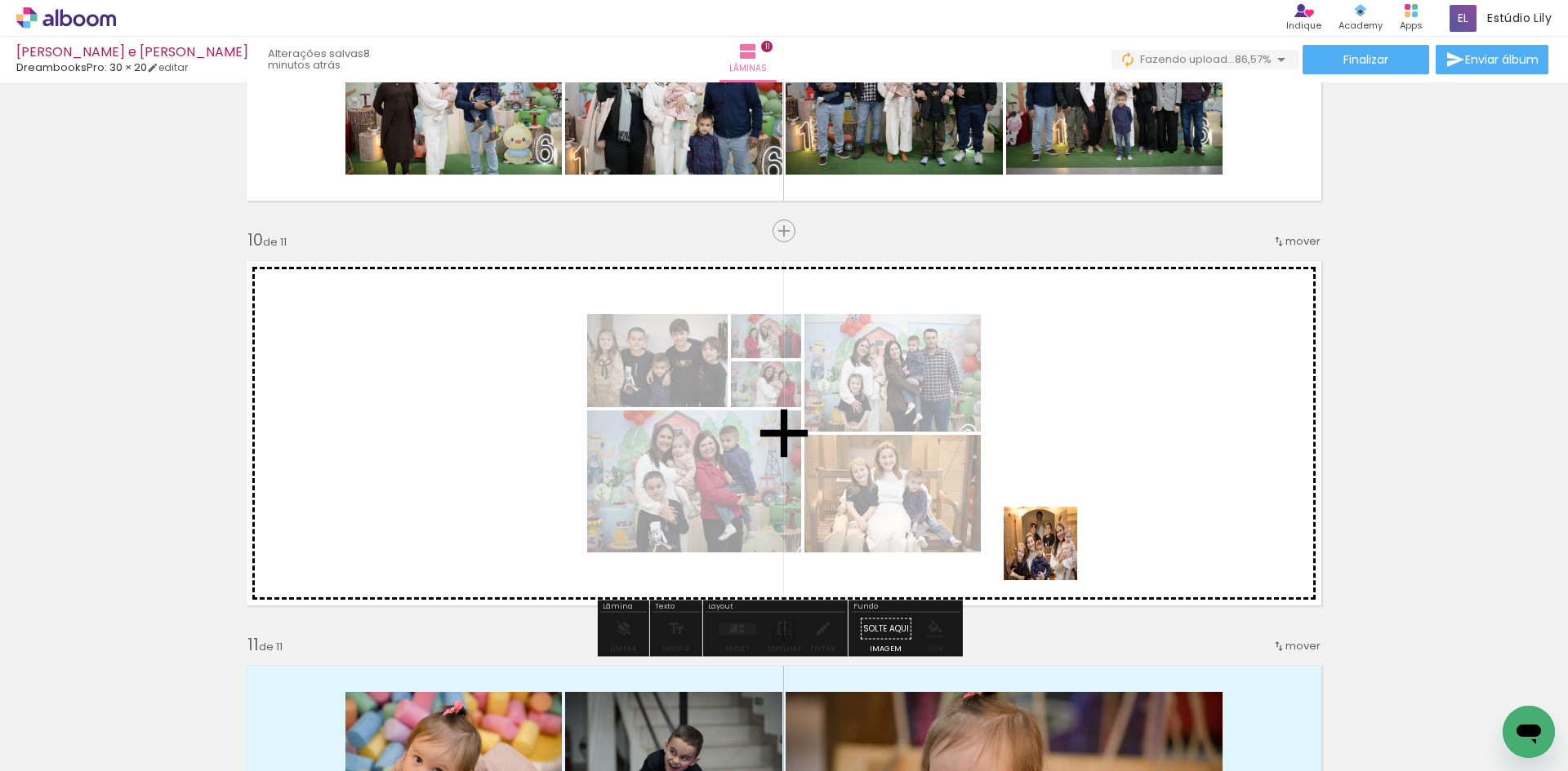
drag, startPoint x: 1047, startPoint y: 740, endPoint x: 1053, endPoint y: 535, distance: 205.1
click at [1053, 535] on quentale-workspace at bounding box center [784, 385] width 1568 height 771
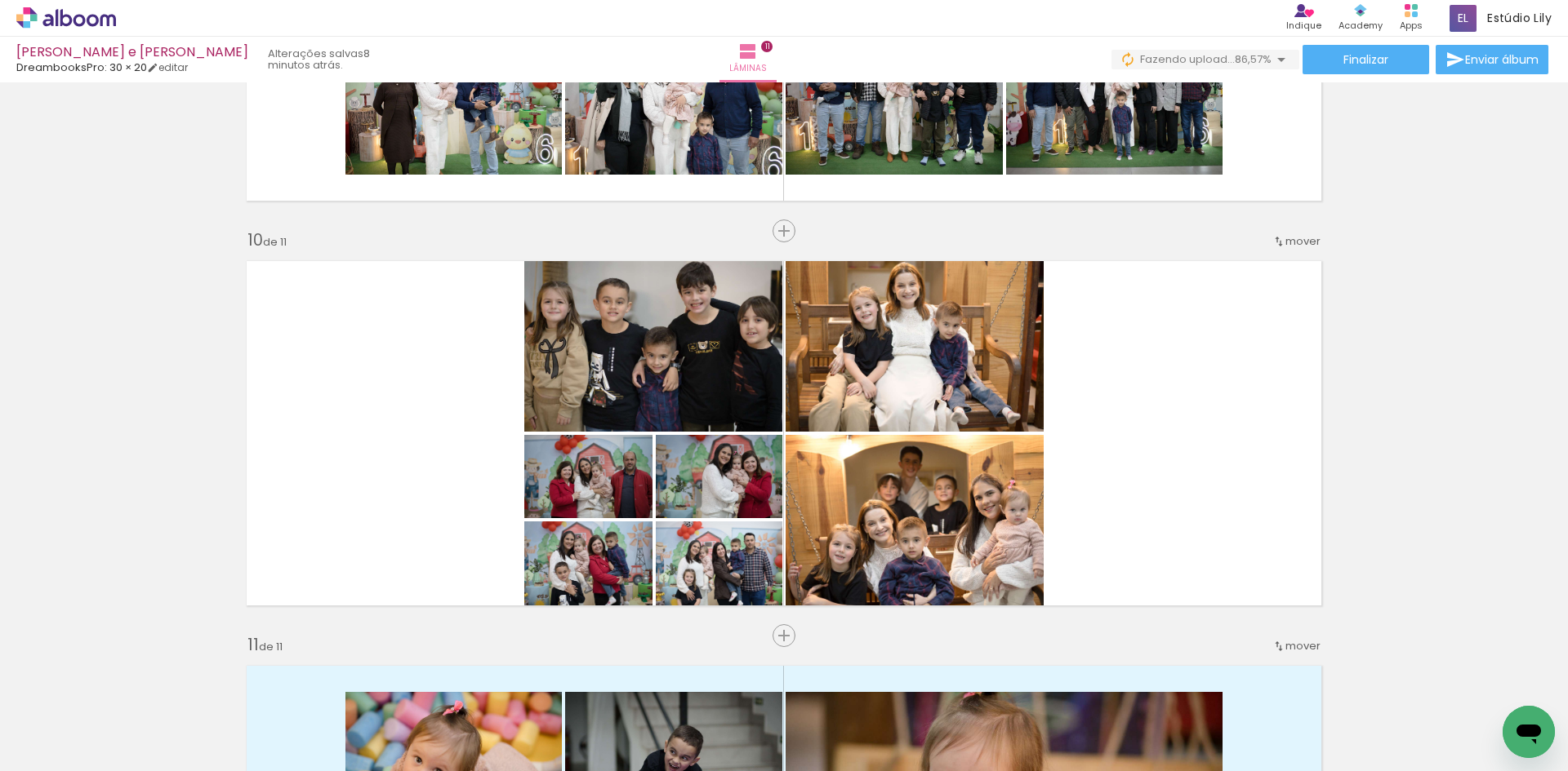
scroll to position [0, 3013]
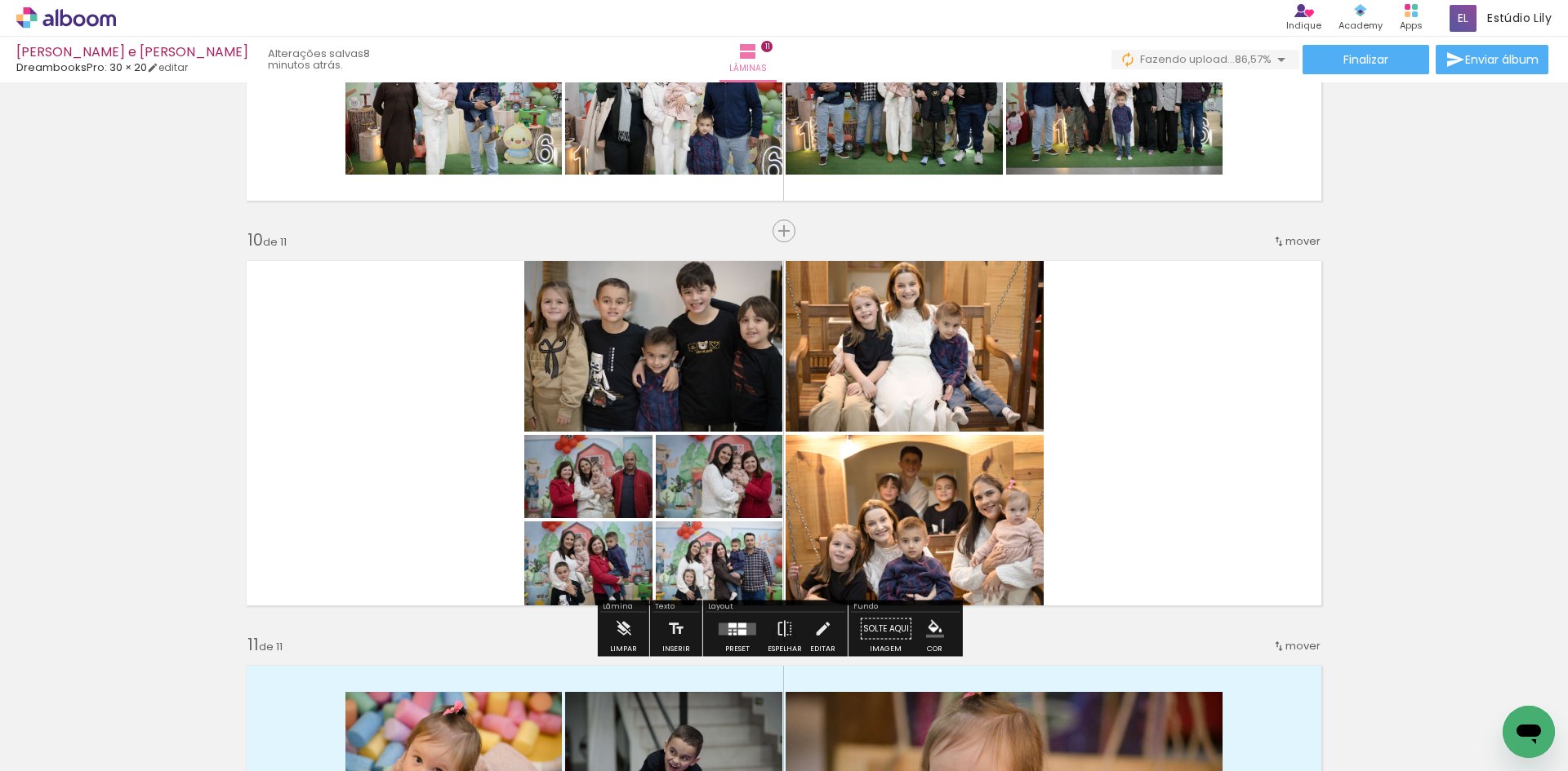
click at [733, 635] on div at bounding box center [735, 634] width 3 height 3
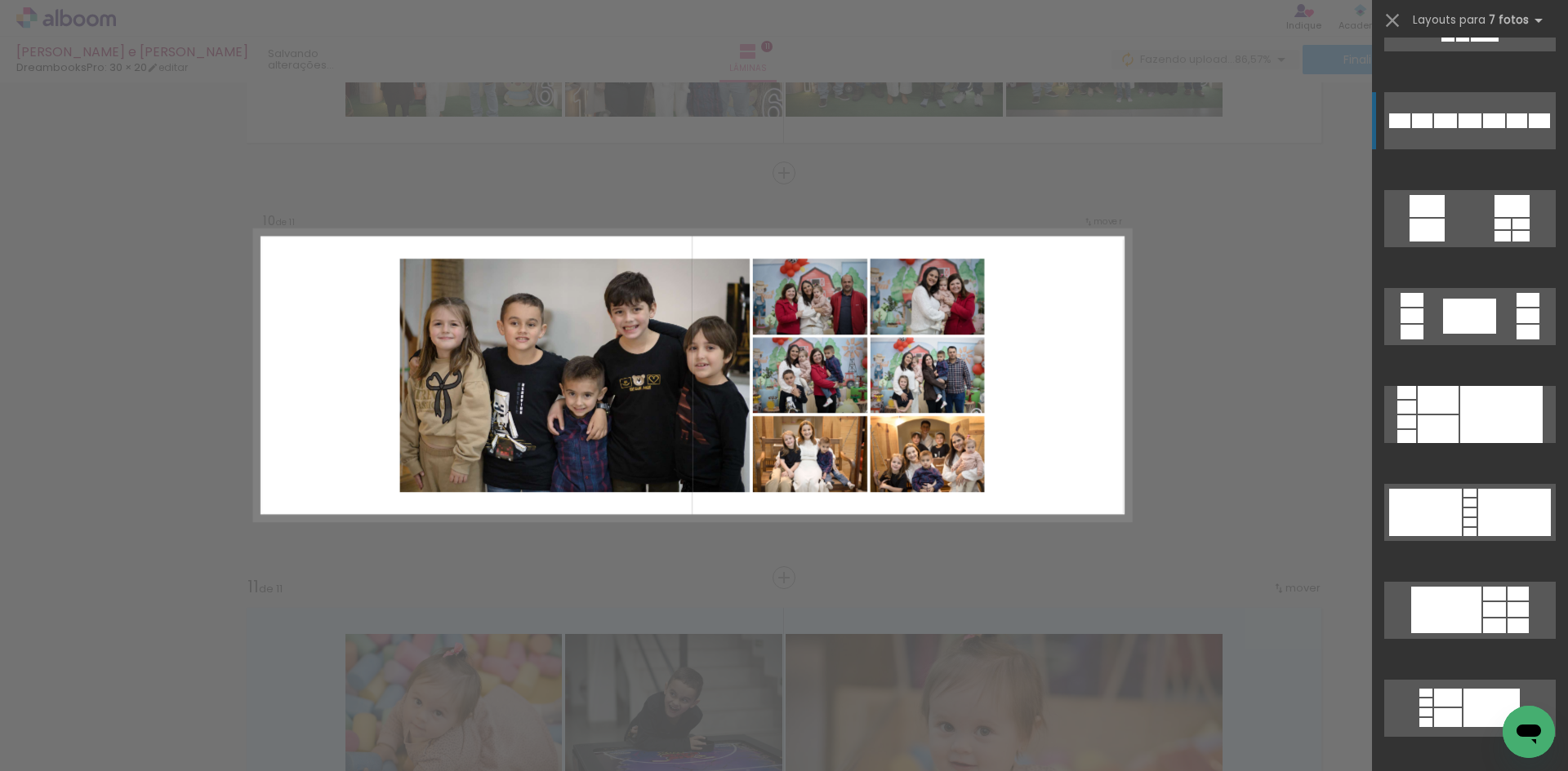
scroll to position [653, 0]
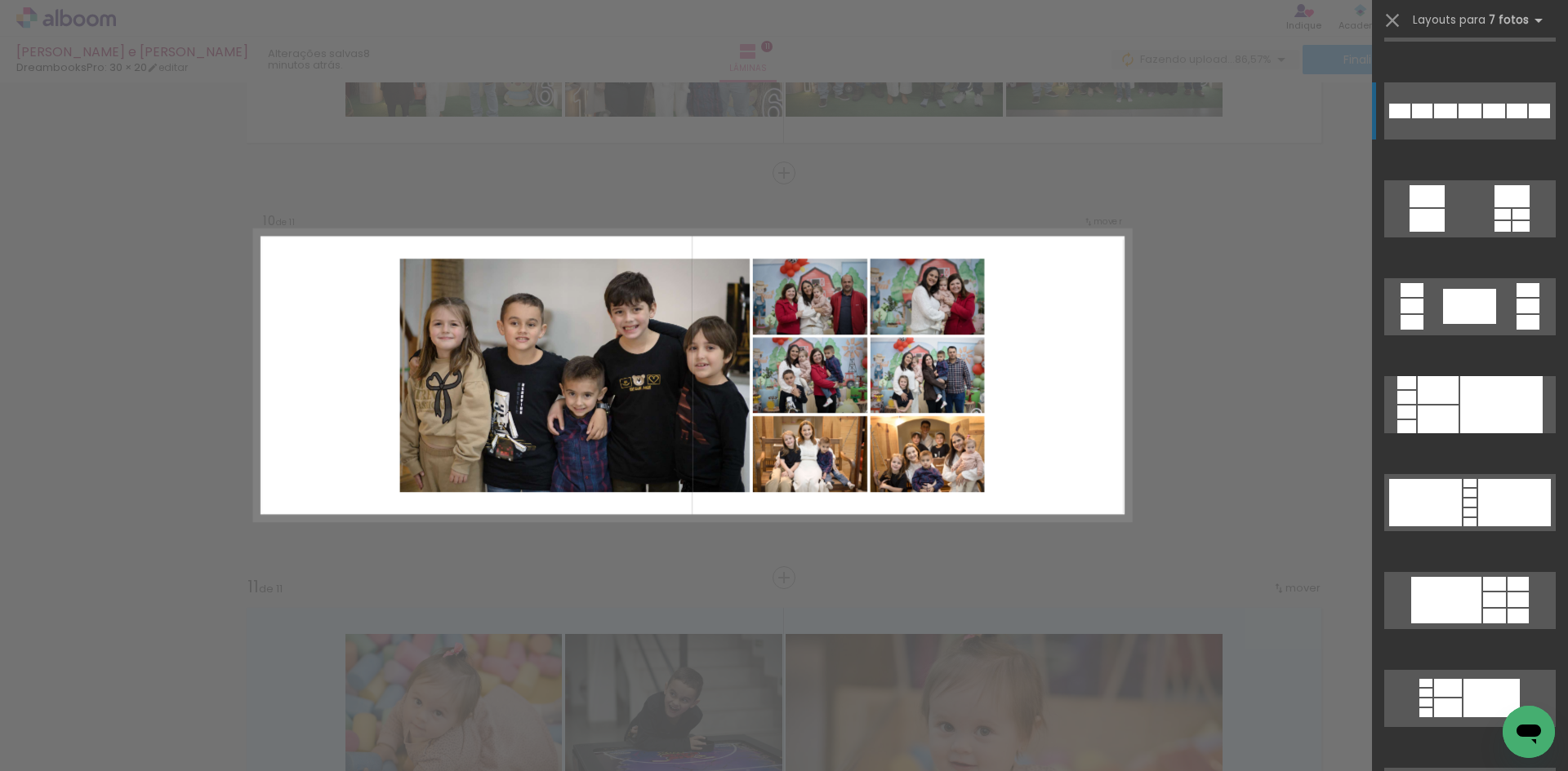
click at [1462, 602] on div at bounding box center [1446, 601] width 70 height 47
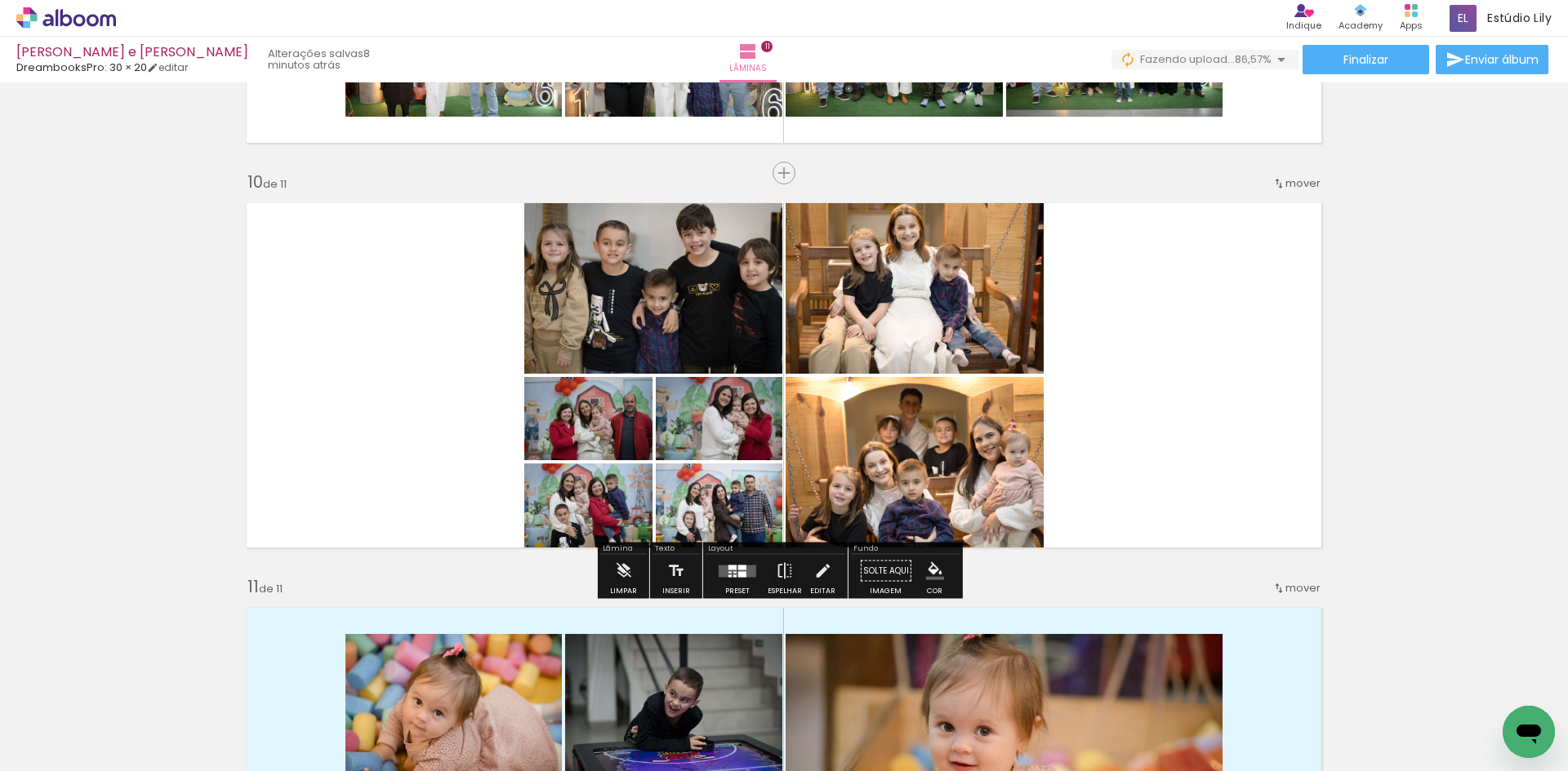
click at [747, 572] on quentale-layouter at bounding box center [737, 571] width 37 height 12
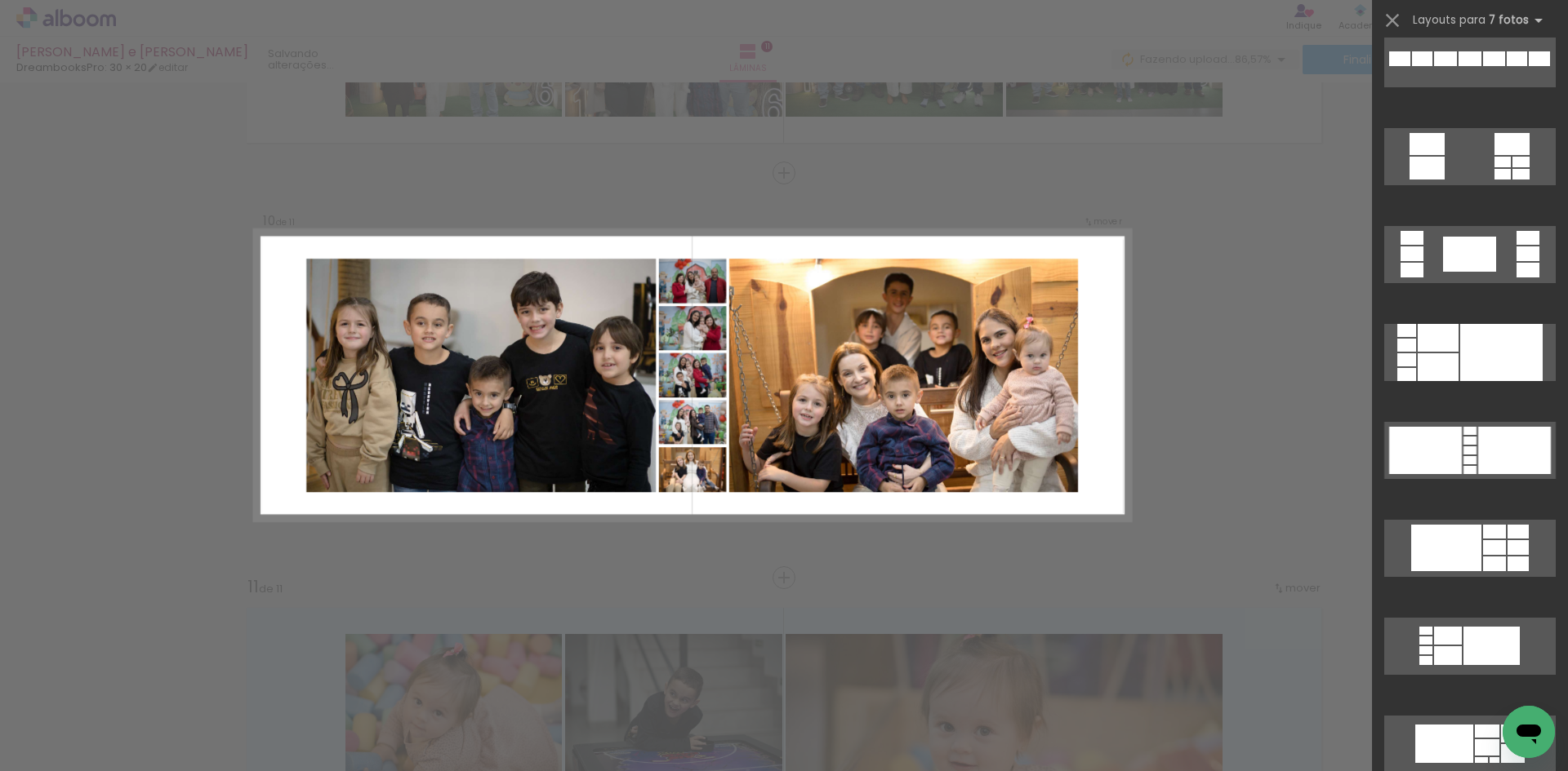
scroll to position [734, 0]
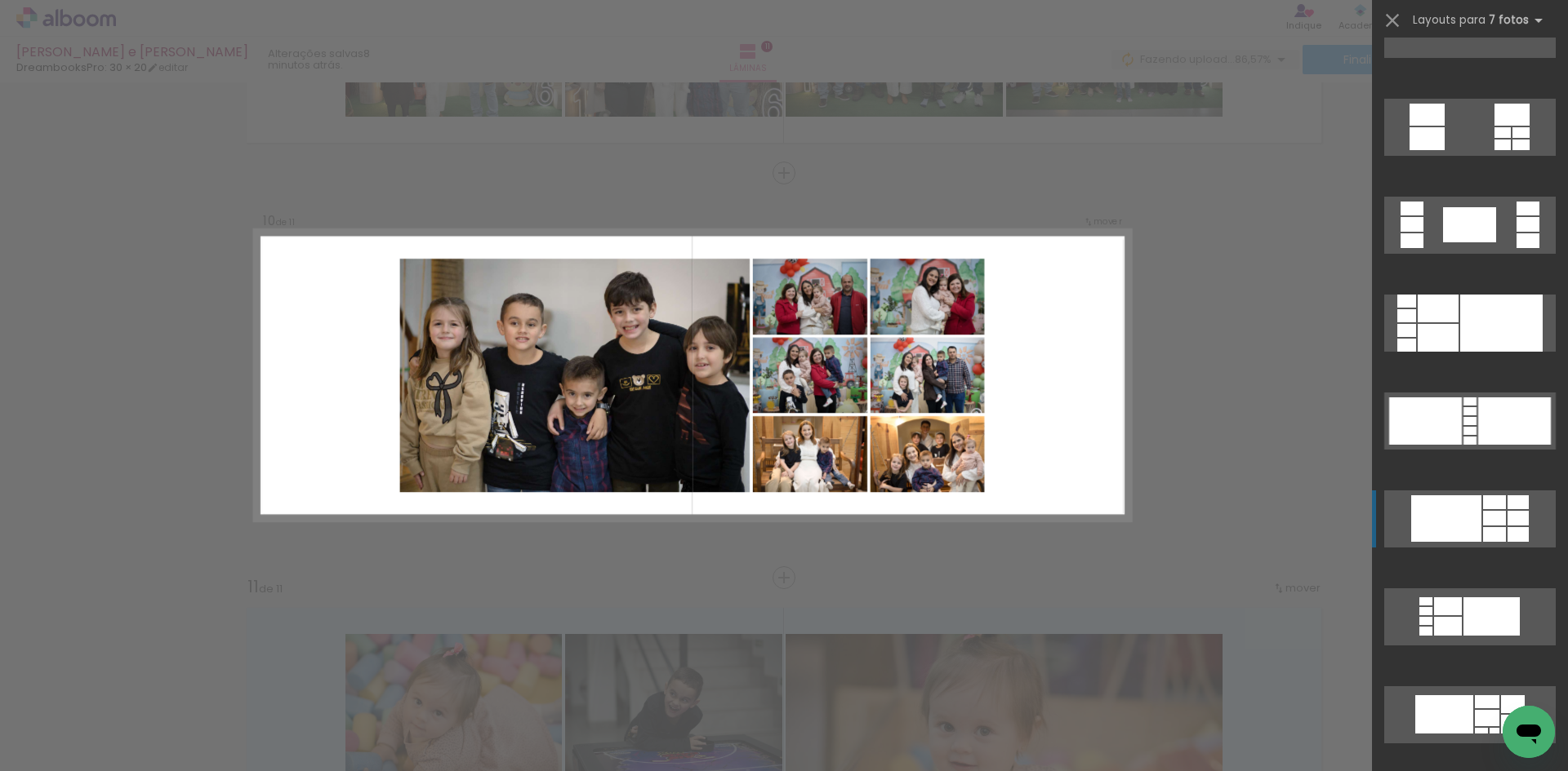
click at [1450, 519] on div at bounding box center [1446, 519] width 70 height 47
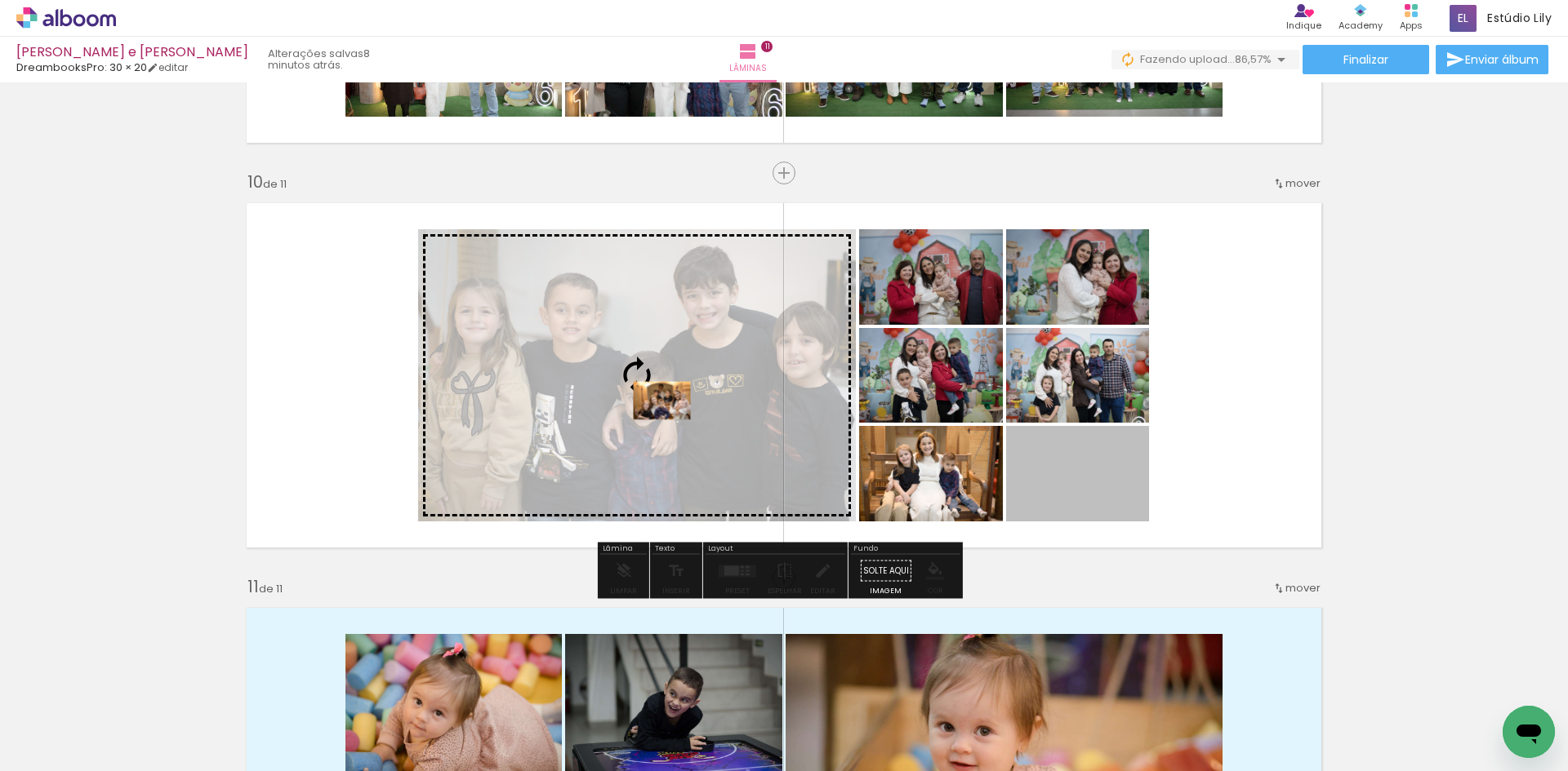
drag, startPoint x: 1048, startPoint y: 471, endPoint x: 656, endPoint y: 401, distance: 398.2
click at [0, 0] on slot at bounding box center [0, 0] width 0 height 0
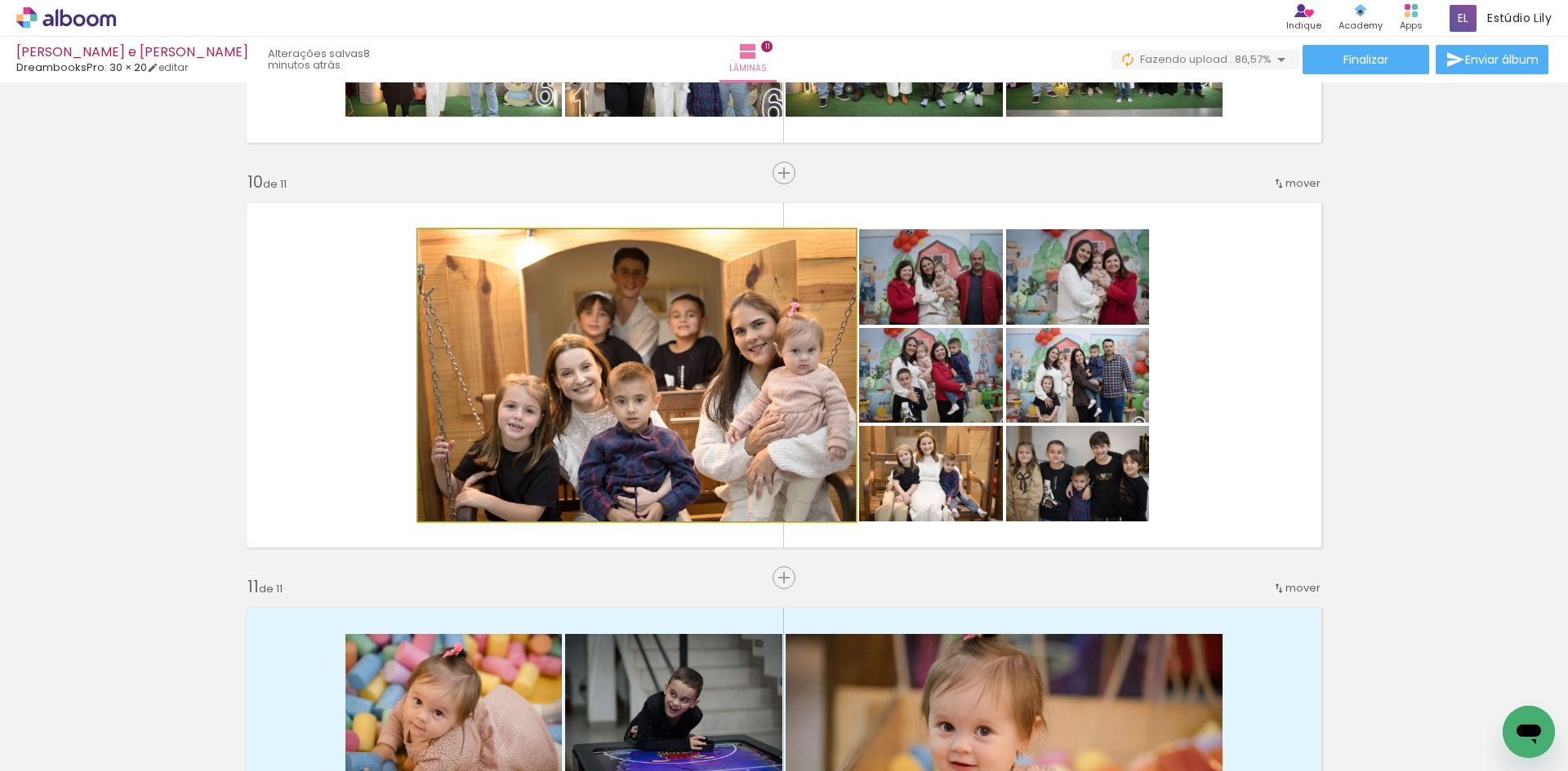
drag, startPoint x: 656, startPoint y: 401, endPoint x: 646, endPoint y: 401, distance: 10.0
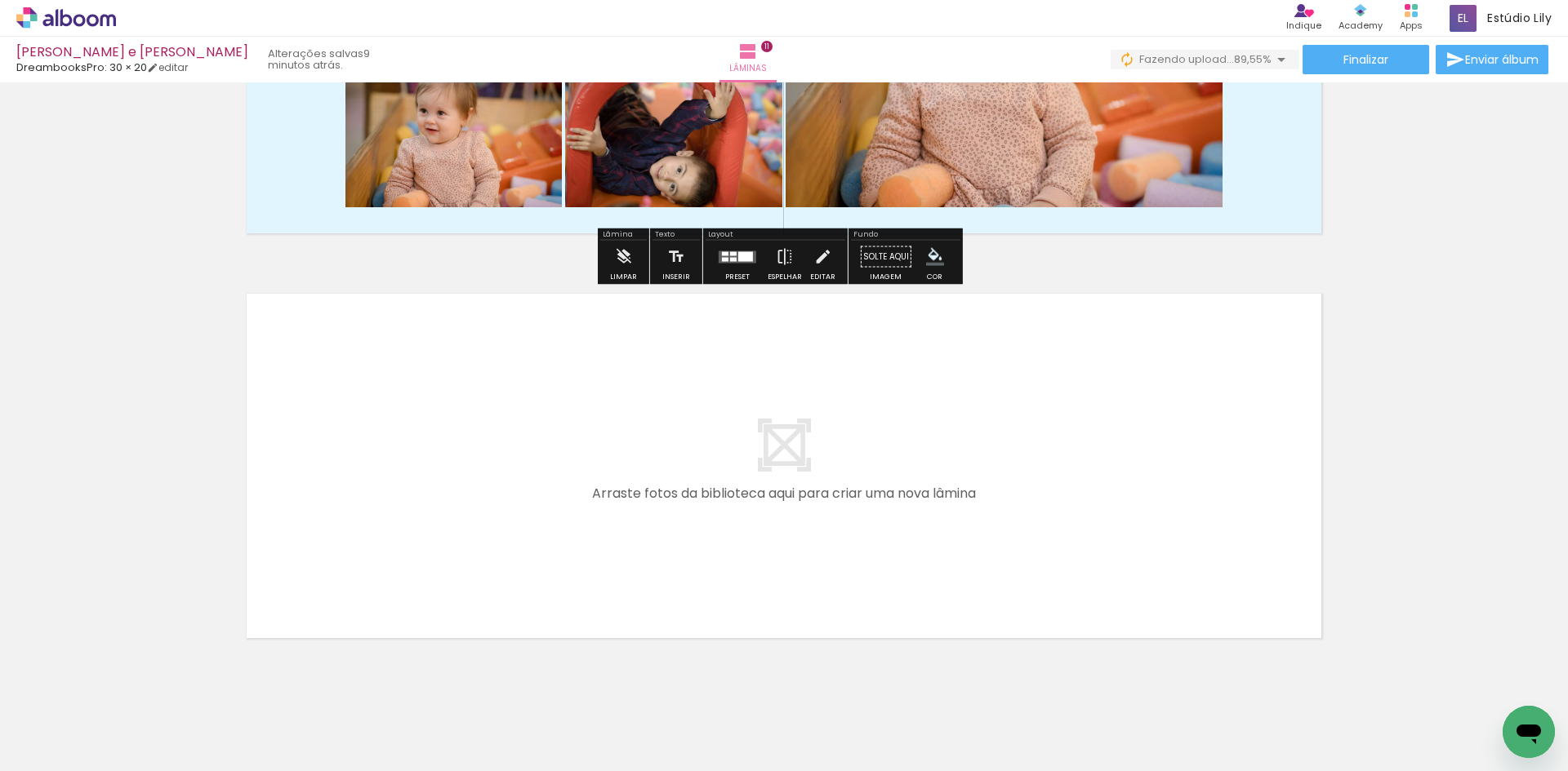
scroll to position [4336, 0]
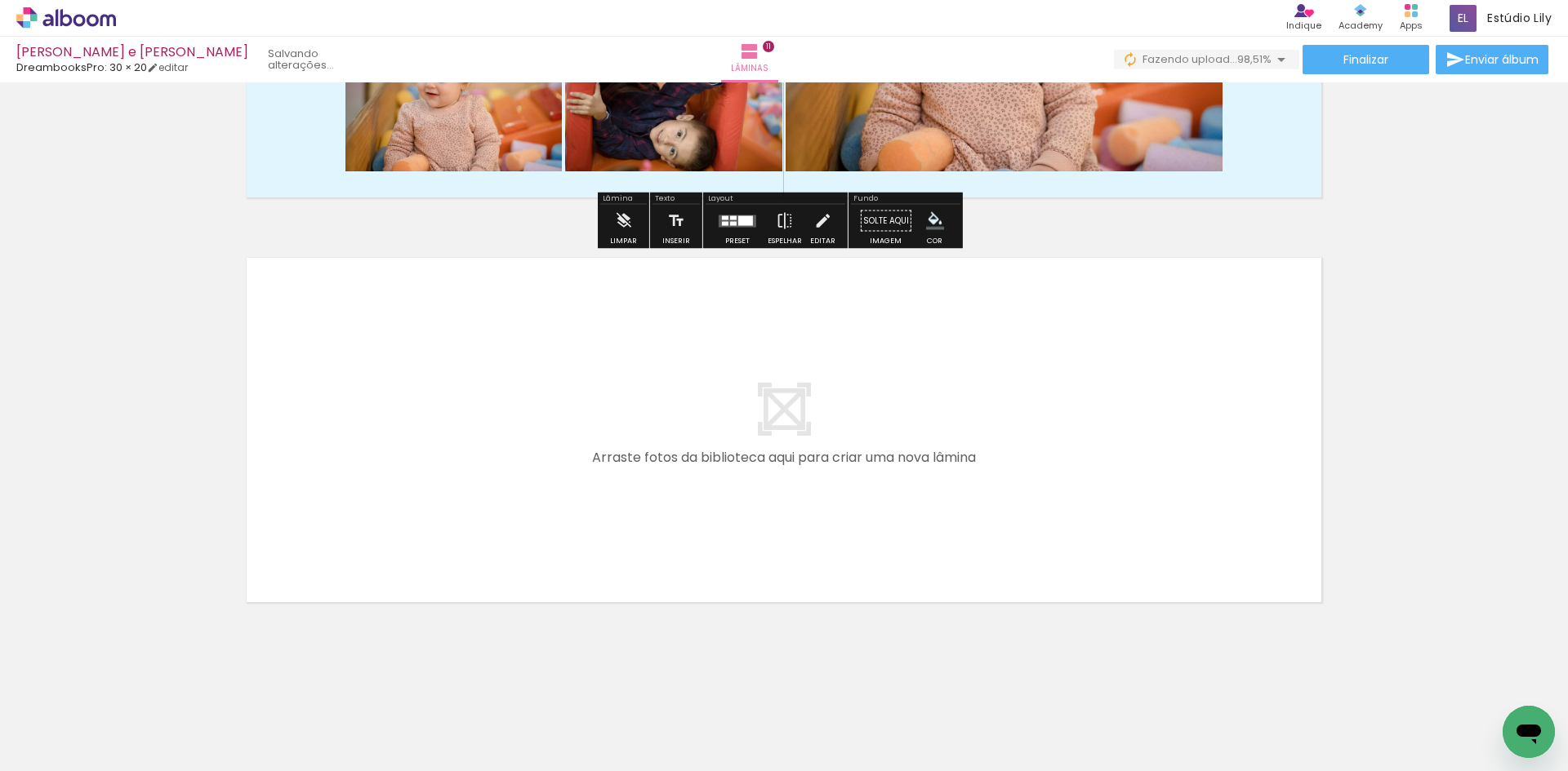
scroll to position [0, 3748]
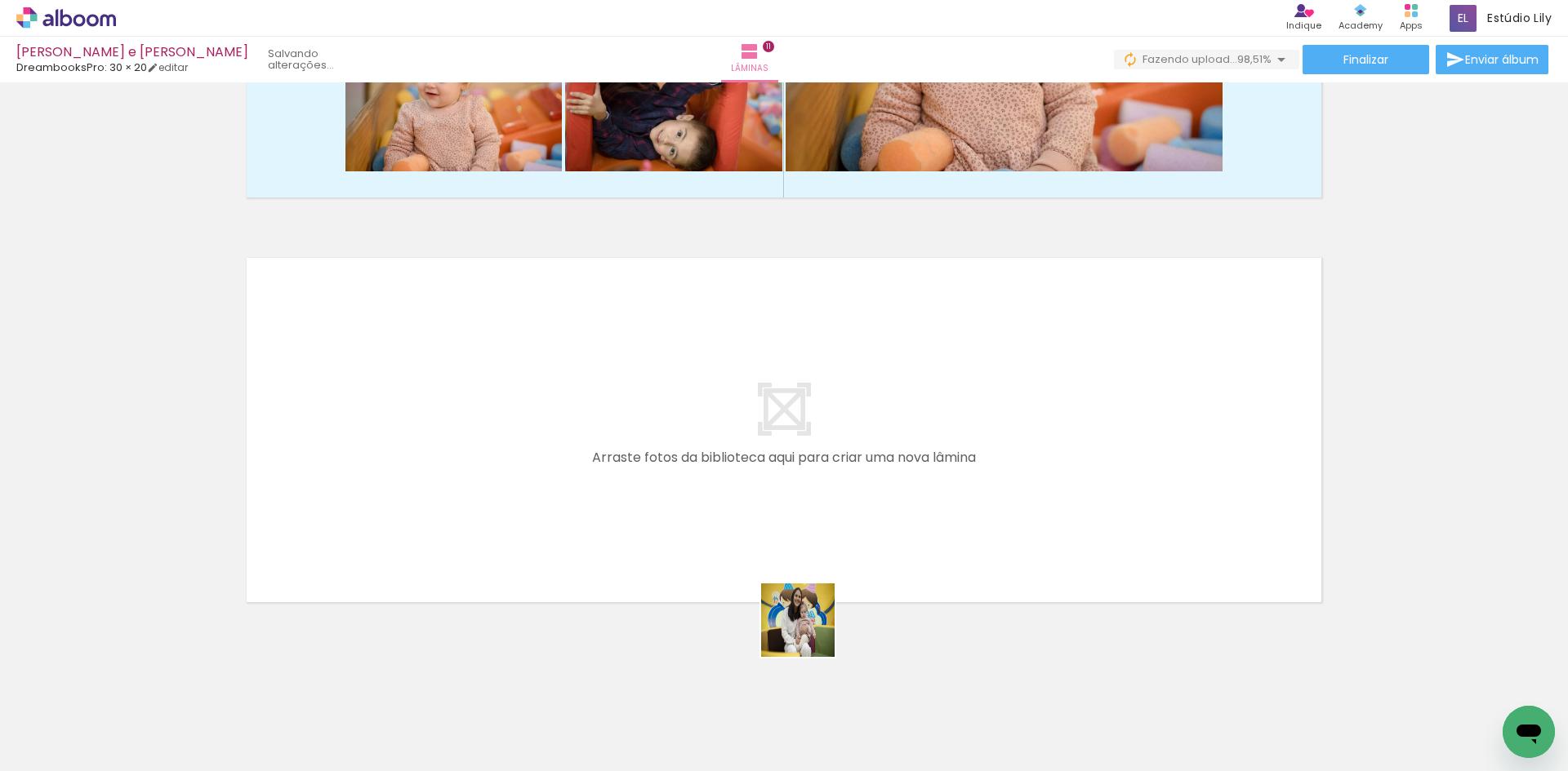
drag, startPoint x: 829, startPoint y: 740, endPoint x: 905, endPoint y: 718, distance: 79.1
click at [792, 531] on quentale-workspace at bounding box center [784, 385] width 1568 height 771
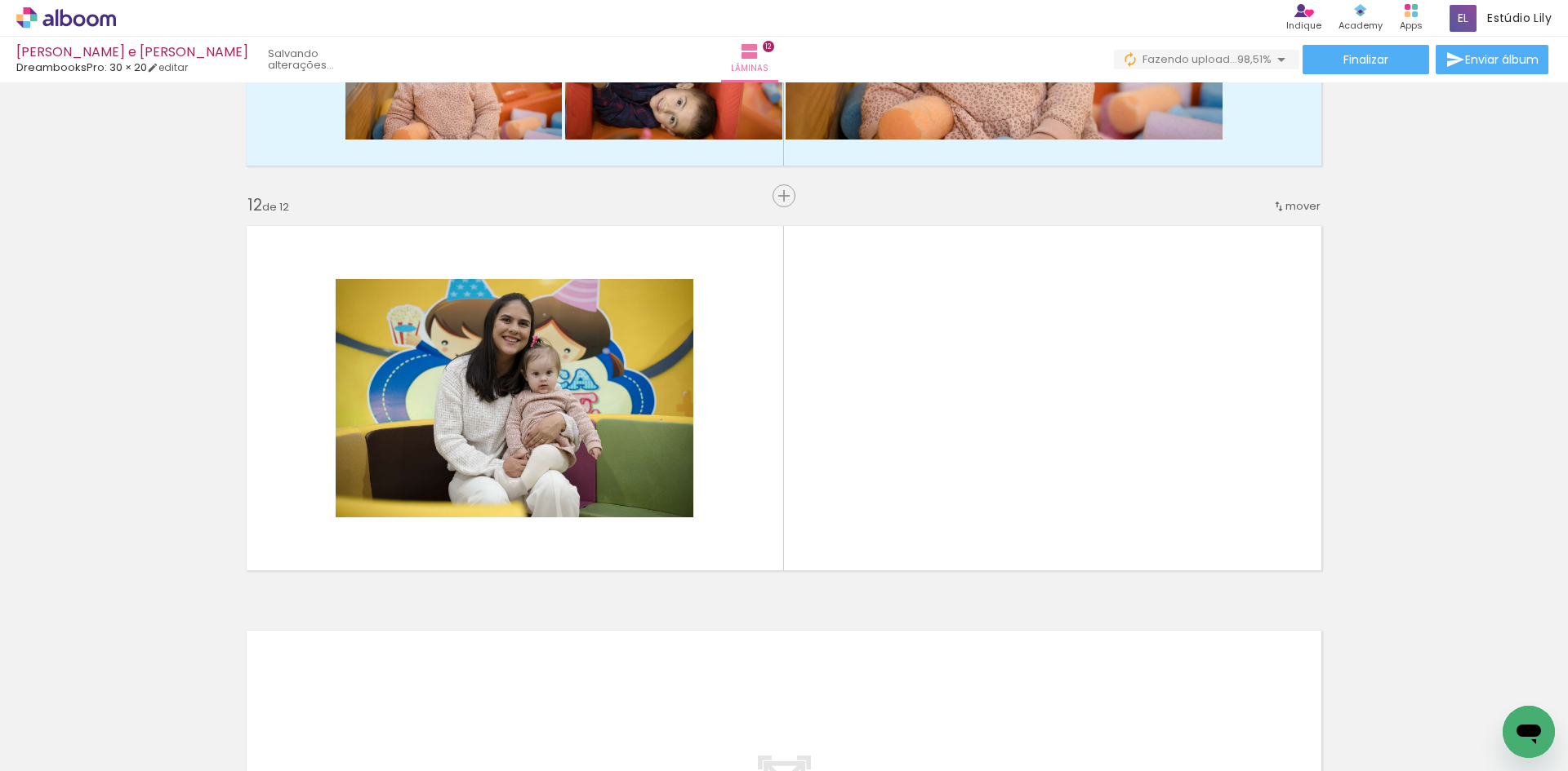
scroll to position [4390, 0]
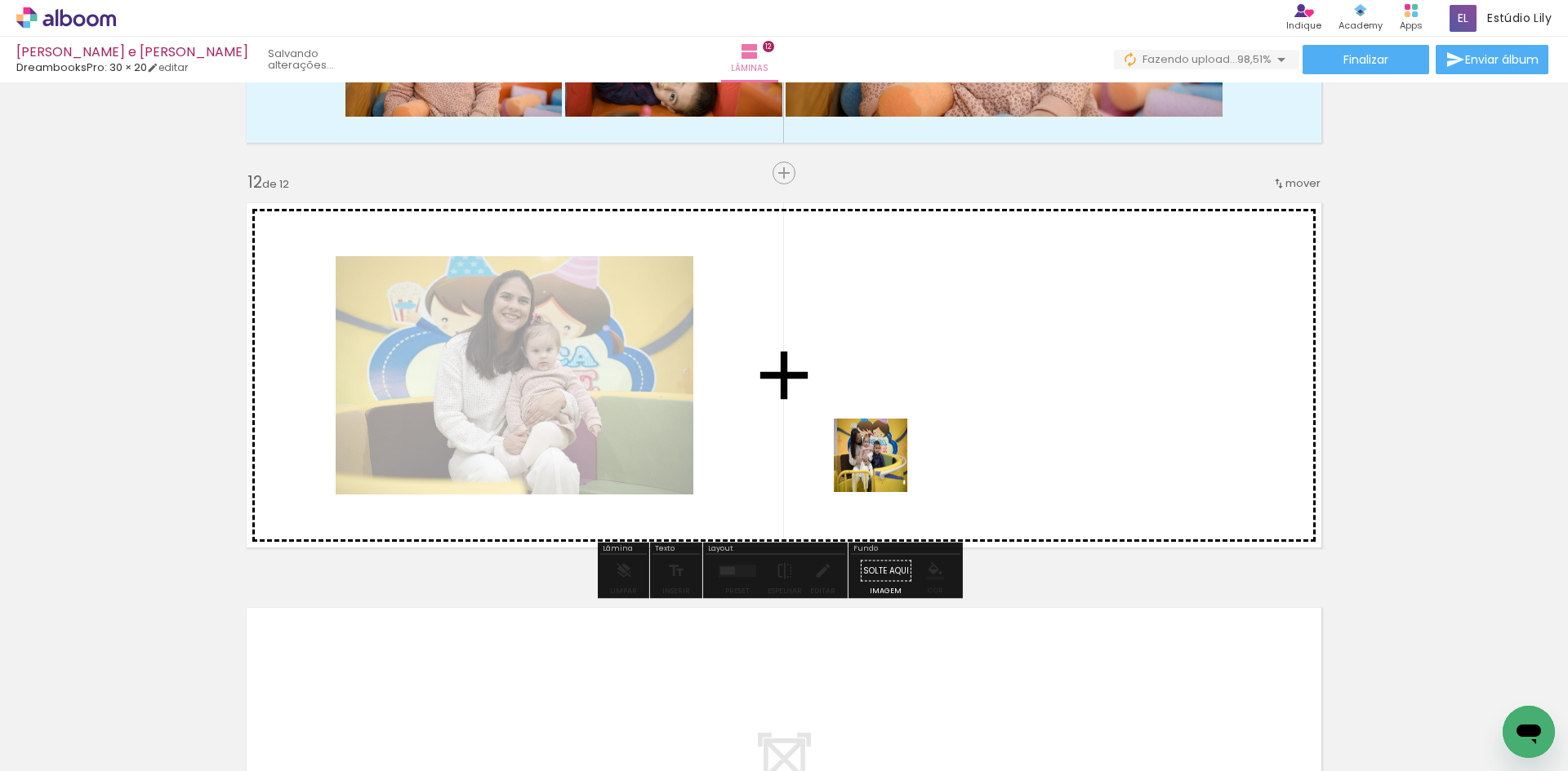
drag, startPoint x: 909, startPoint y: 730, endPoint x: 924, endPoint y: 562, distance: 168.7
click at [870, 396] on quentale-workspace at bounding box center [784, 385] width 1568 height 771
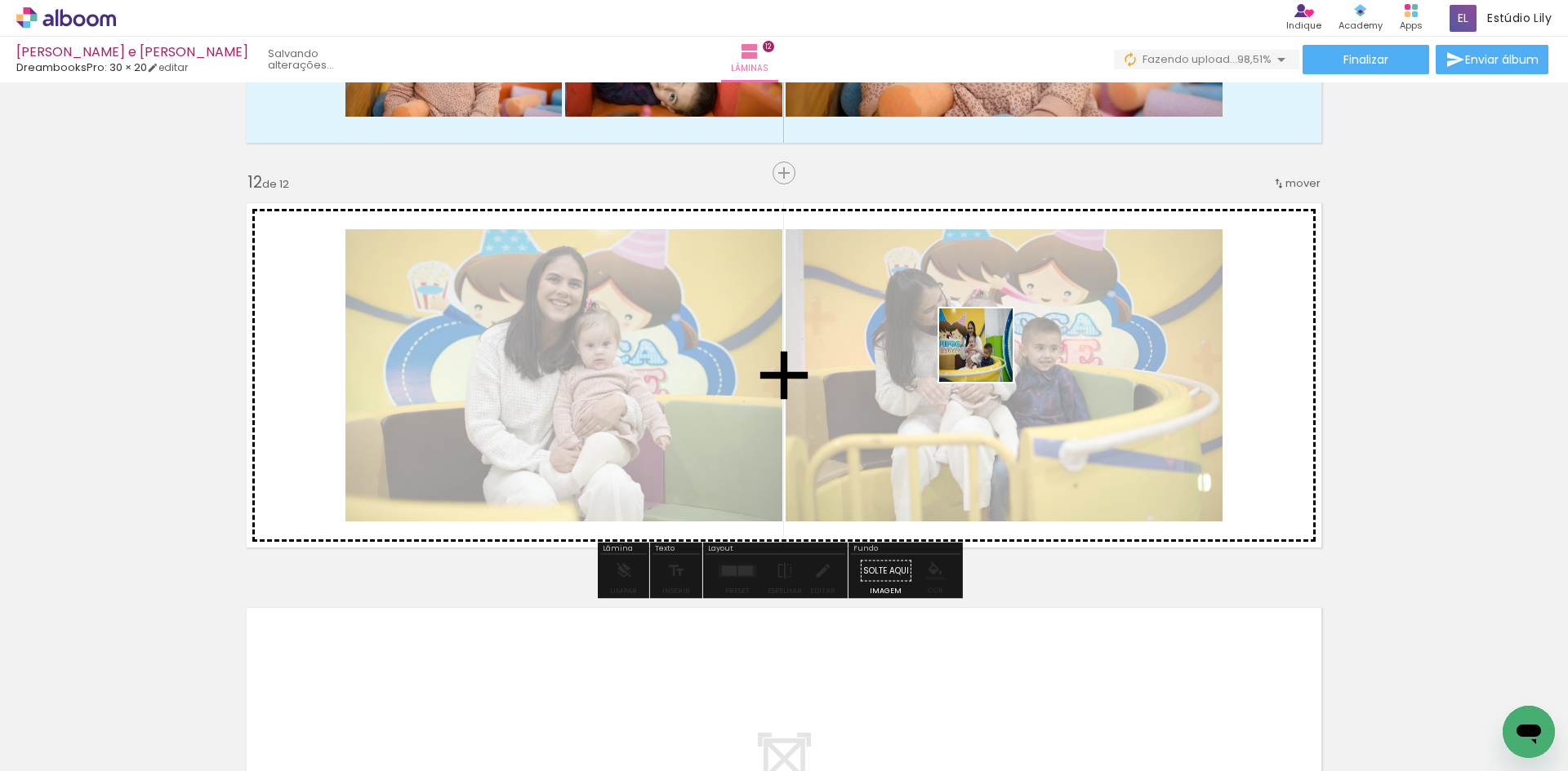
drag, startPoint x: 988, startPoint y: 704, endPoint x: 988, endPoint y: 357, distance: 347.0
click at [988, 357] on quentale-workspace at bounding box center [784, 385] width 1568 height 771
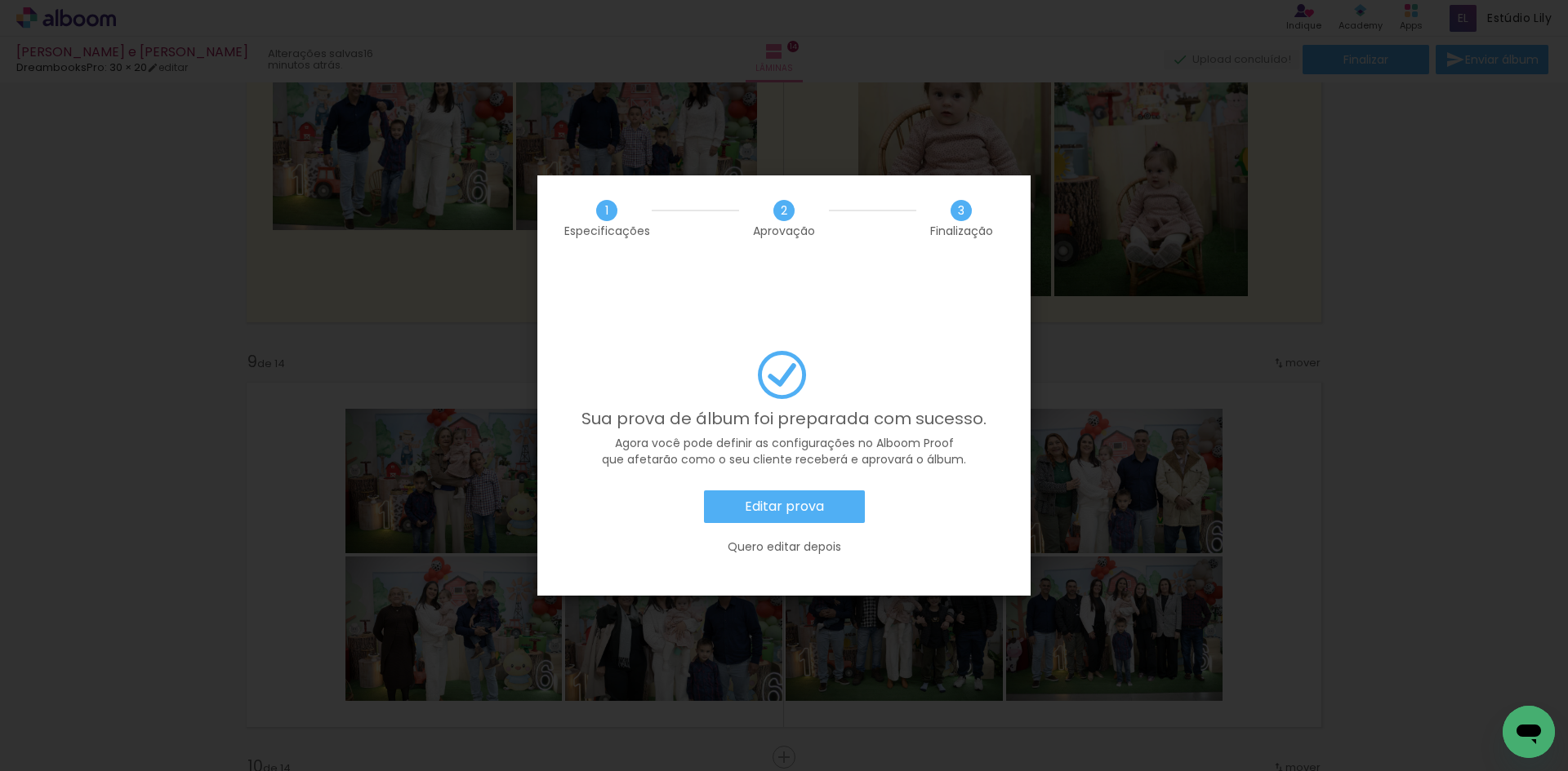
scroll to position [7445, 0]
click at [0, 0] on slot "Quero editar depois" at bounding box center [0, 0] width 0 height 0
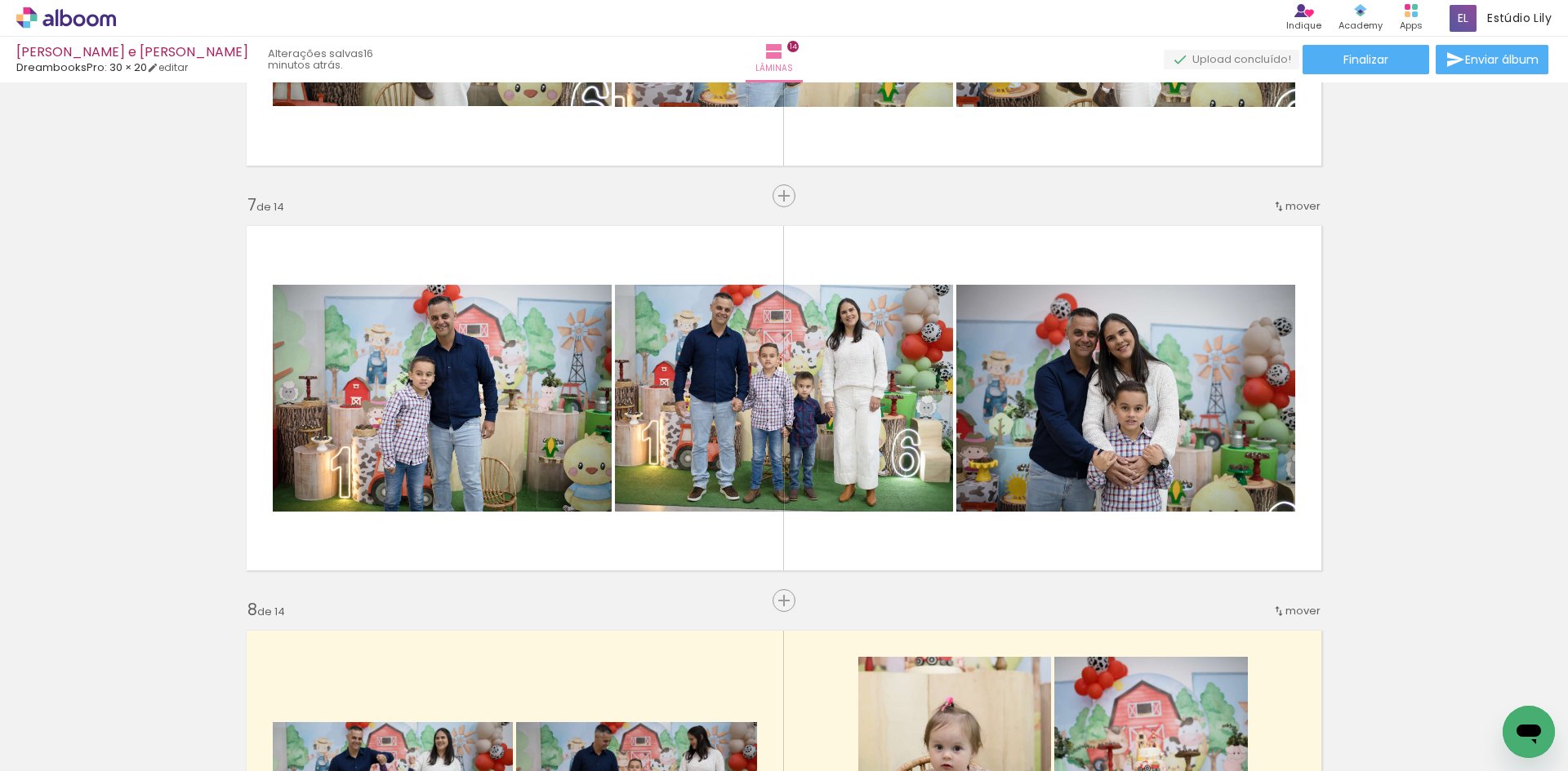
scroll to position [2261, 0]
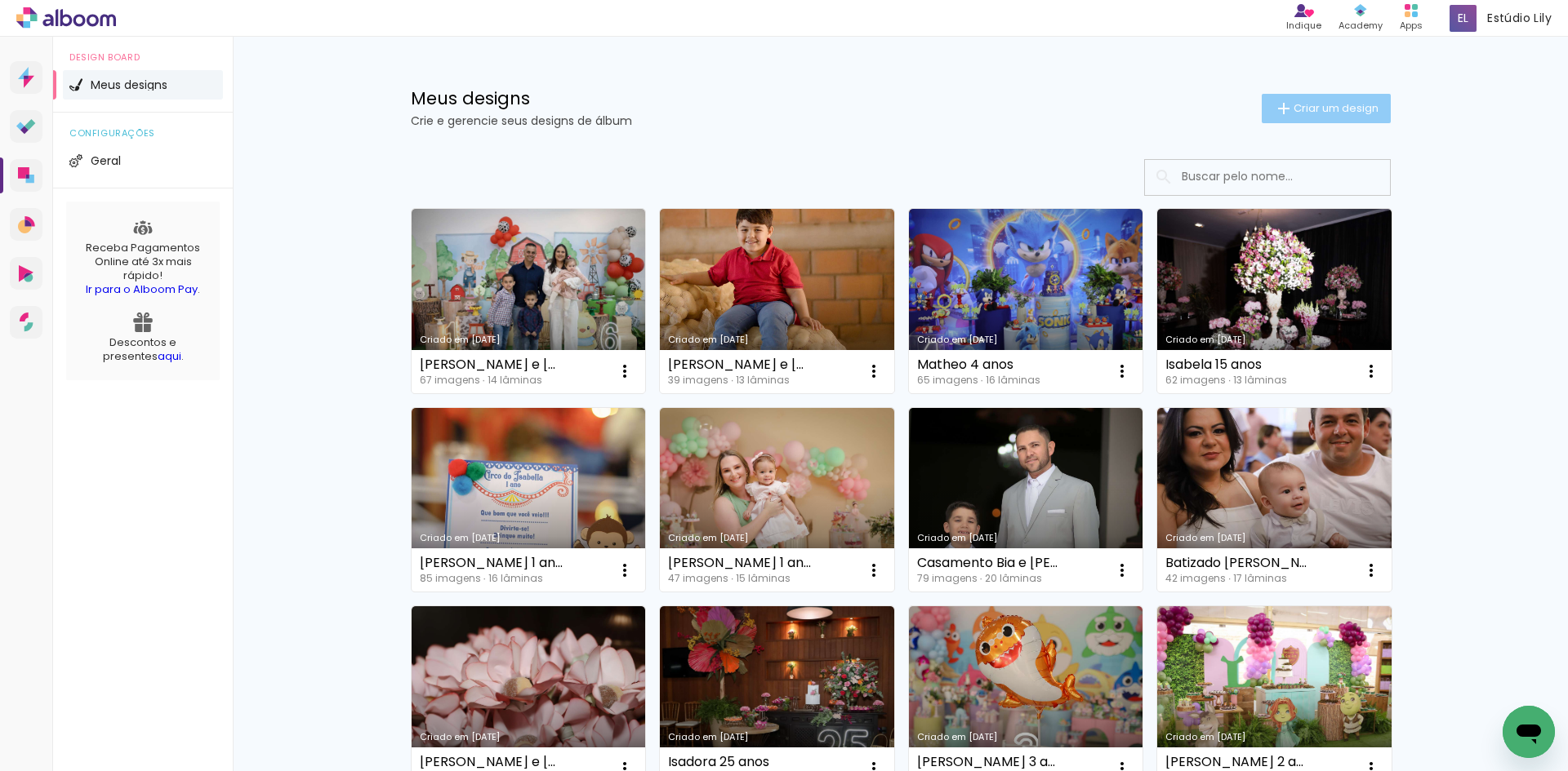
click at [1300, 111] on span "Criar um design" at bounding box center [1337, 108] width 85 height 10
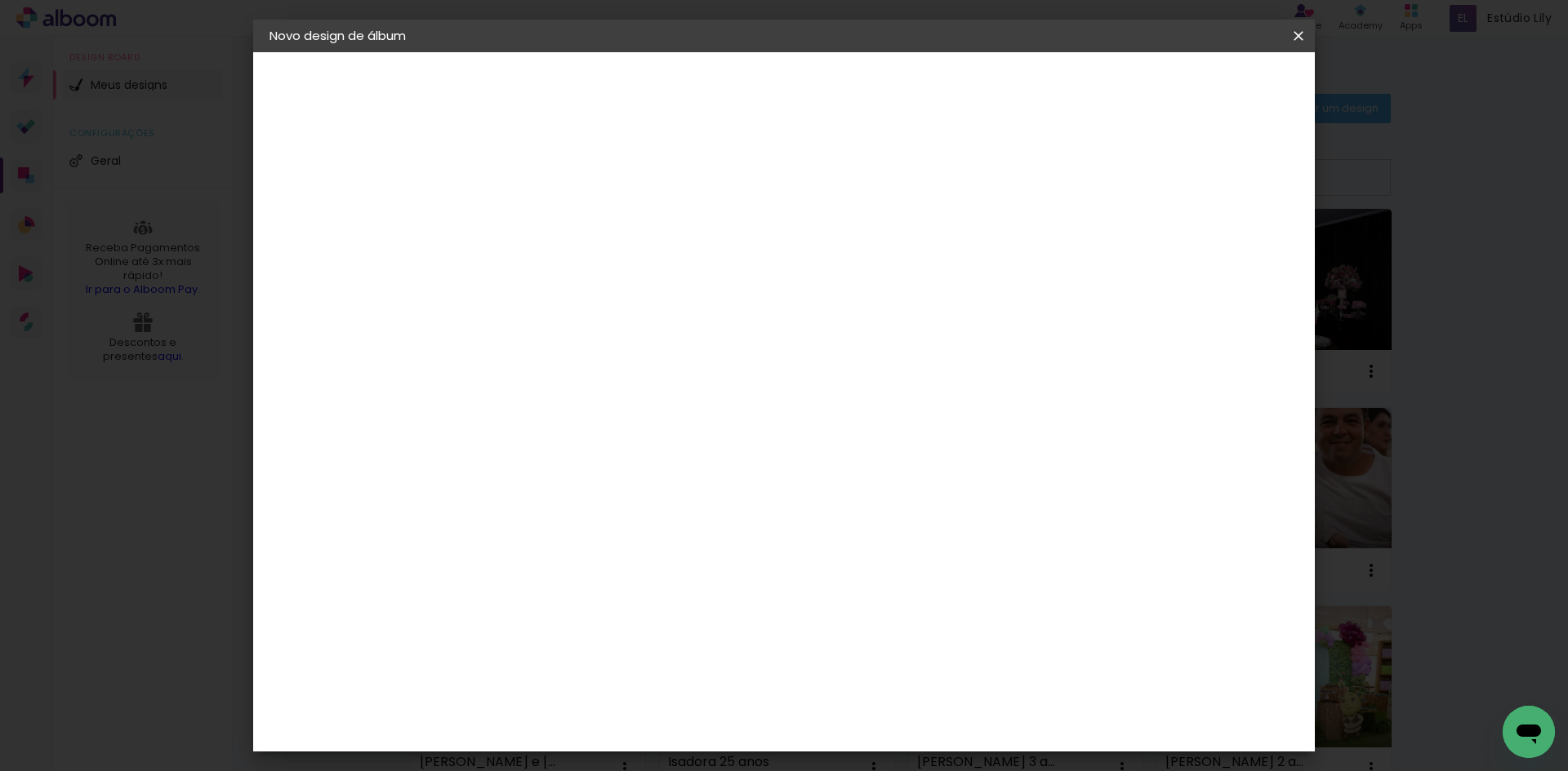
click at [537, 225] on input at bounding box center [537, 219] width 0 height 25
type input "[PERSON_NAME] 1 ano"
type paper-input "[PERSON_NAME] 1 ano"
click at [0, 0] on slot "Avançar" at bounding box center [0, 0] width 0 height 0
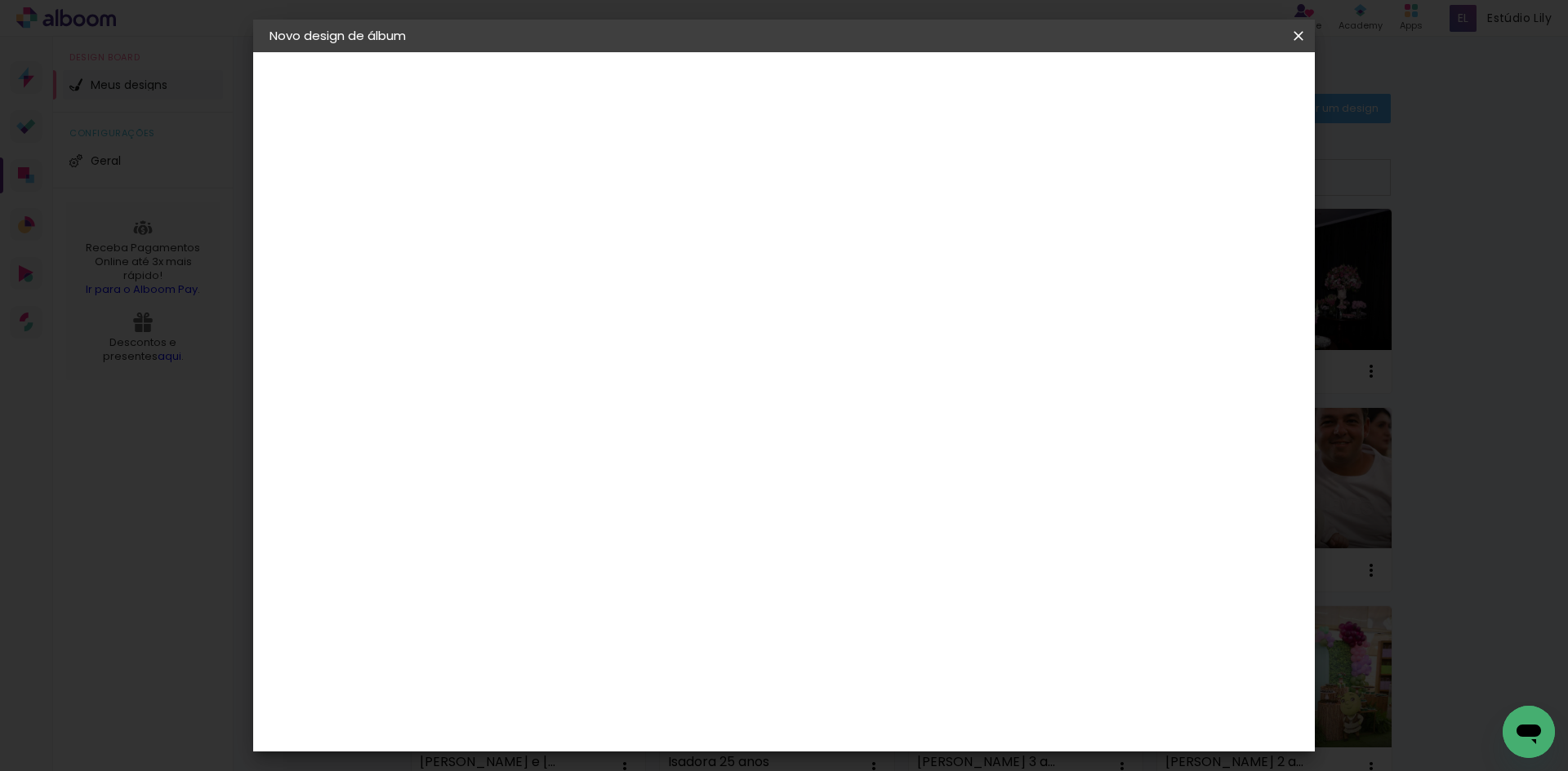
click at [630, 521] on paper-item "DreambooksPro" at bounding box center [577, 538] width 177 height 36
click at [842, 73] on paper-button "Avançar" at bounding box center [802, 87] width 80 height 28
click at [600, 272] on input "text" at bounding box center [568, 284] width 63 height 25
click at [0, 0] on slot "Álbum" at bounding box center [0, 0] width 0 height 0
type input "Álbum"
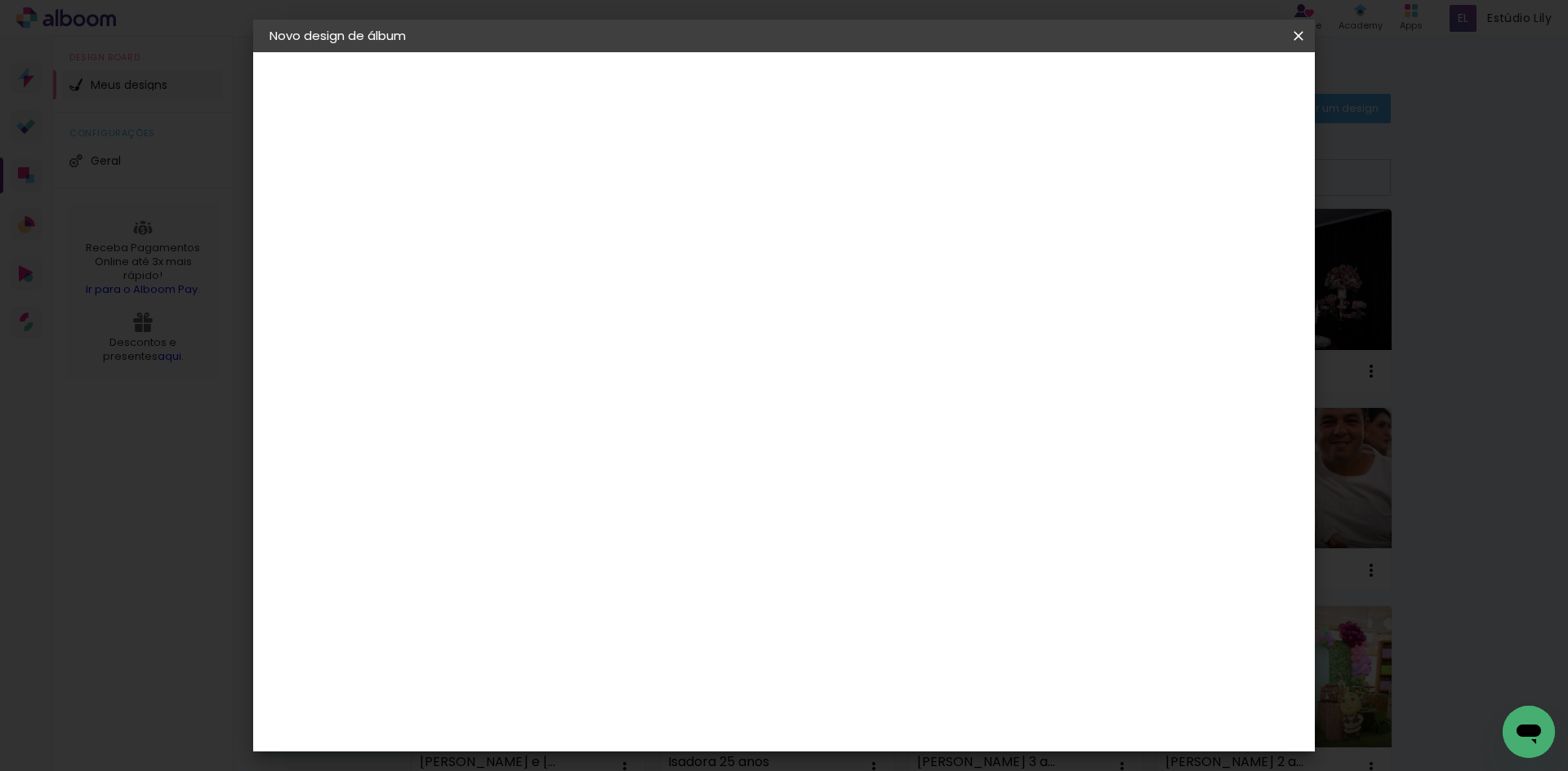
click at [647, 422] on span "30 × 20" at bounding box center [608, 428] width 76 height 34
click at [647, 708] on span "20 × 20" at bounding box center [608, 724] width 76 height 34
click at [803, 98] on paper-button "Avançar" at bounding box center [763, 87] width 80 height 28
click at [1213, 95] on paper-button "Iniciar design" at bounding box center [1159, 87] width 107 height 28
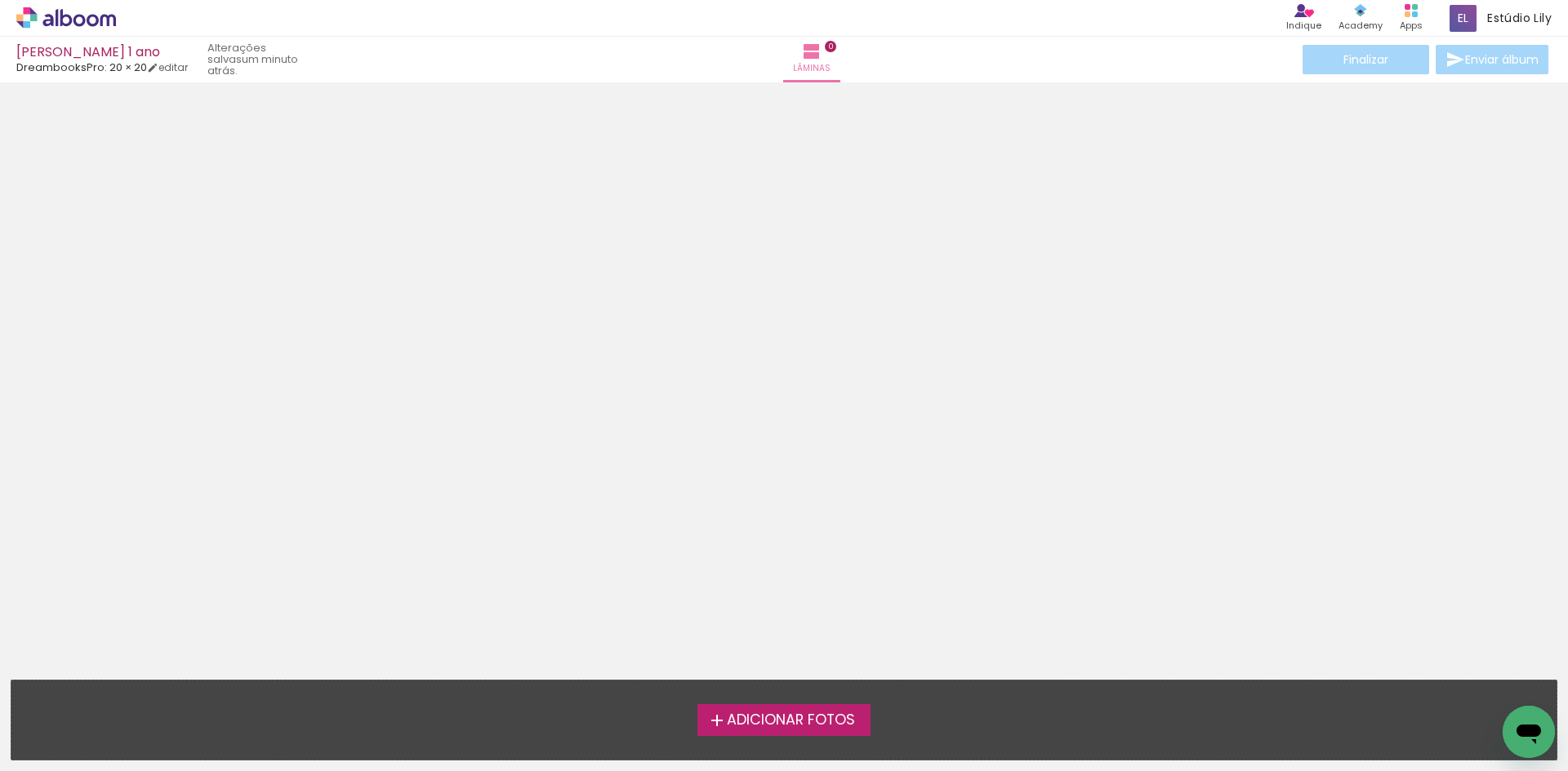
click at [784, 717] on span "Adicionar Fotos" at bounding box center [791, 721] width 128 height 15
click at [0, 0] on input "file" at bounding box center [0, 0] width 0 height 0
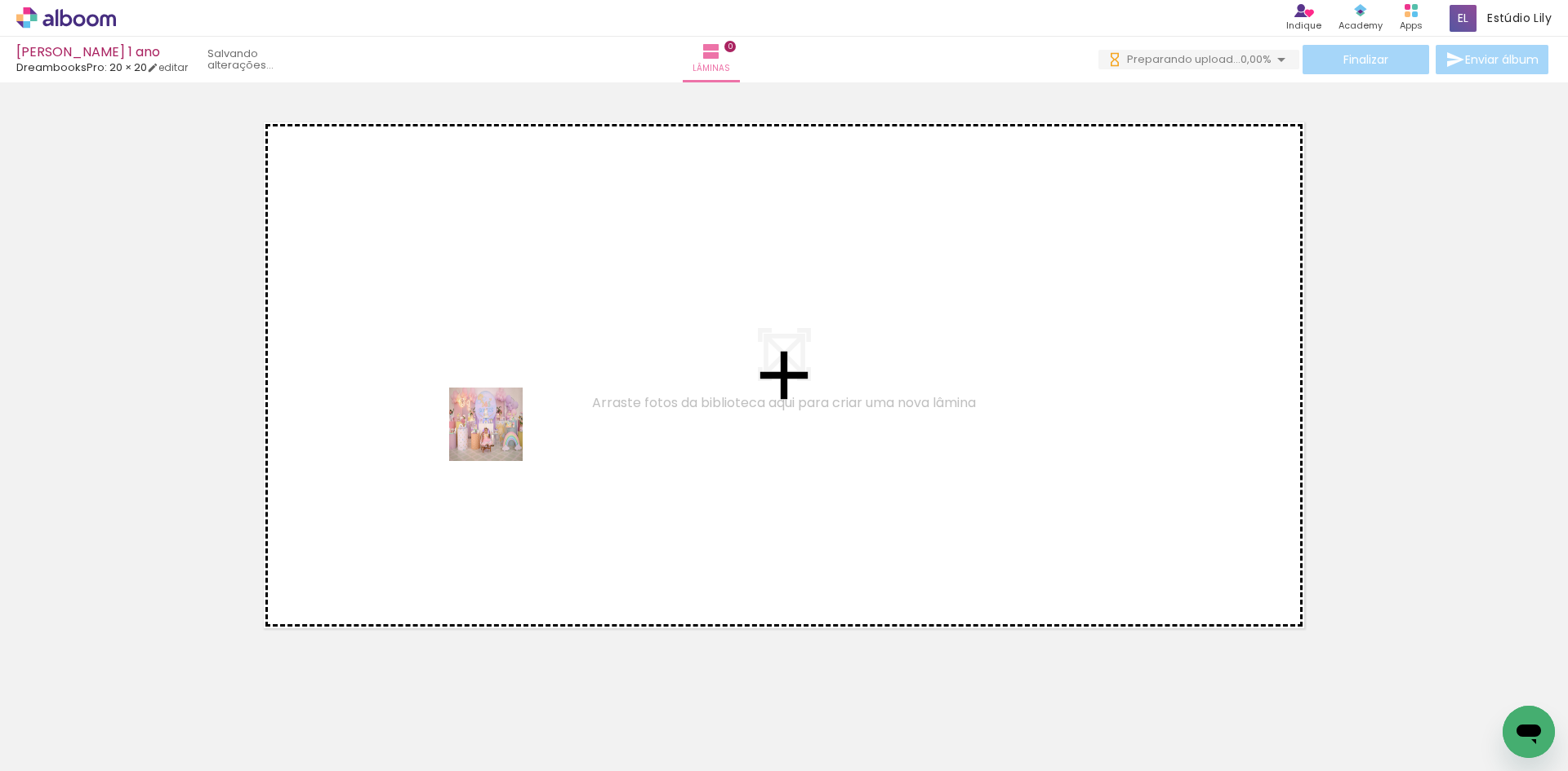
drag, startPoint x: 174, startPoint y: 721, endPoint x: 498, endPoint y: 436, distance: 431.5
click at [498, 436] on quentale-workspace at bounding box center [784, 385] width 1568 height 771
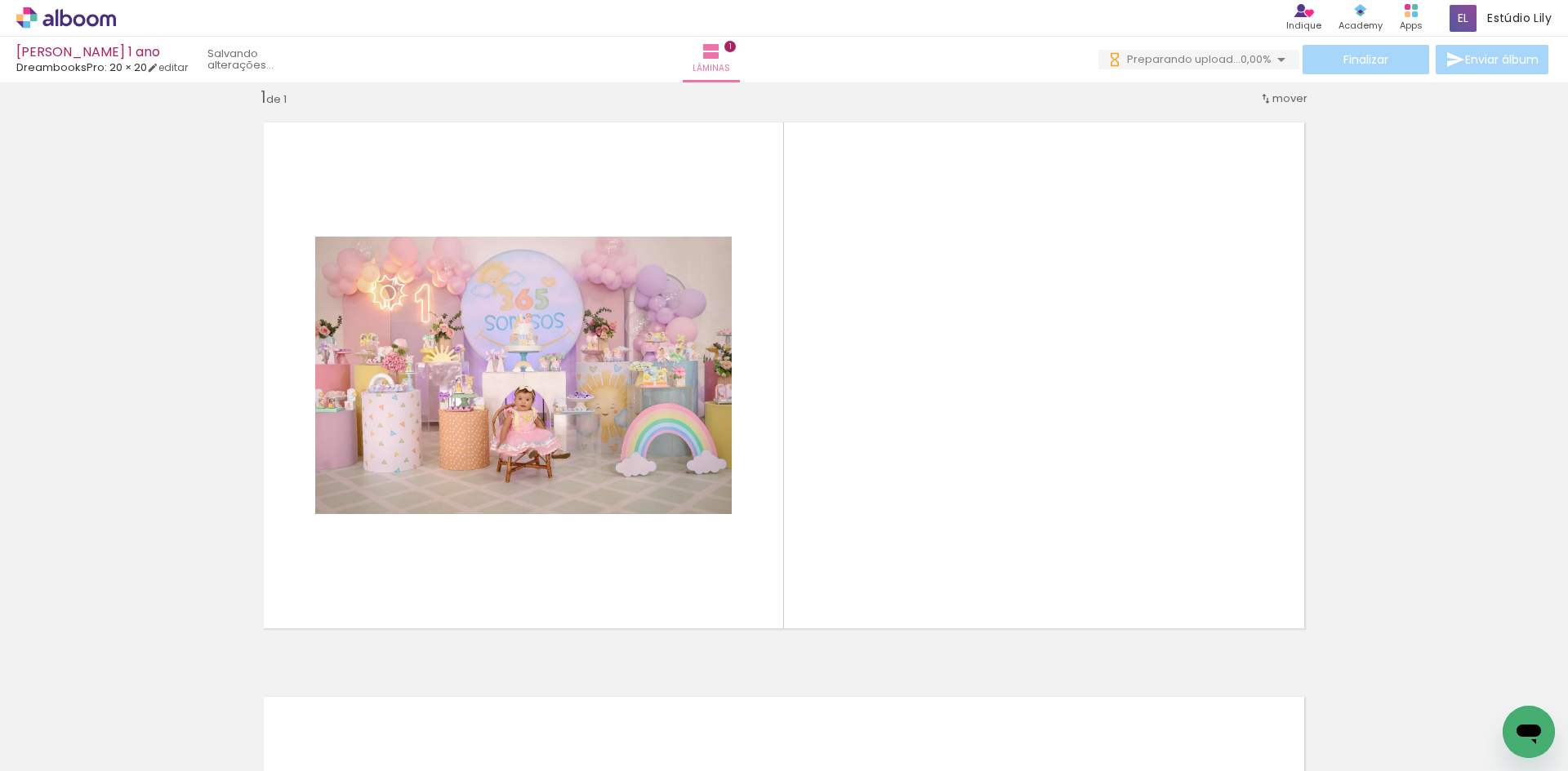
scroll to position [21, 0]
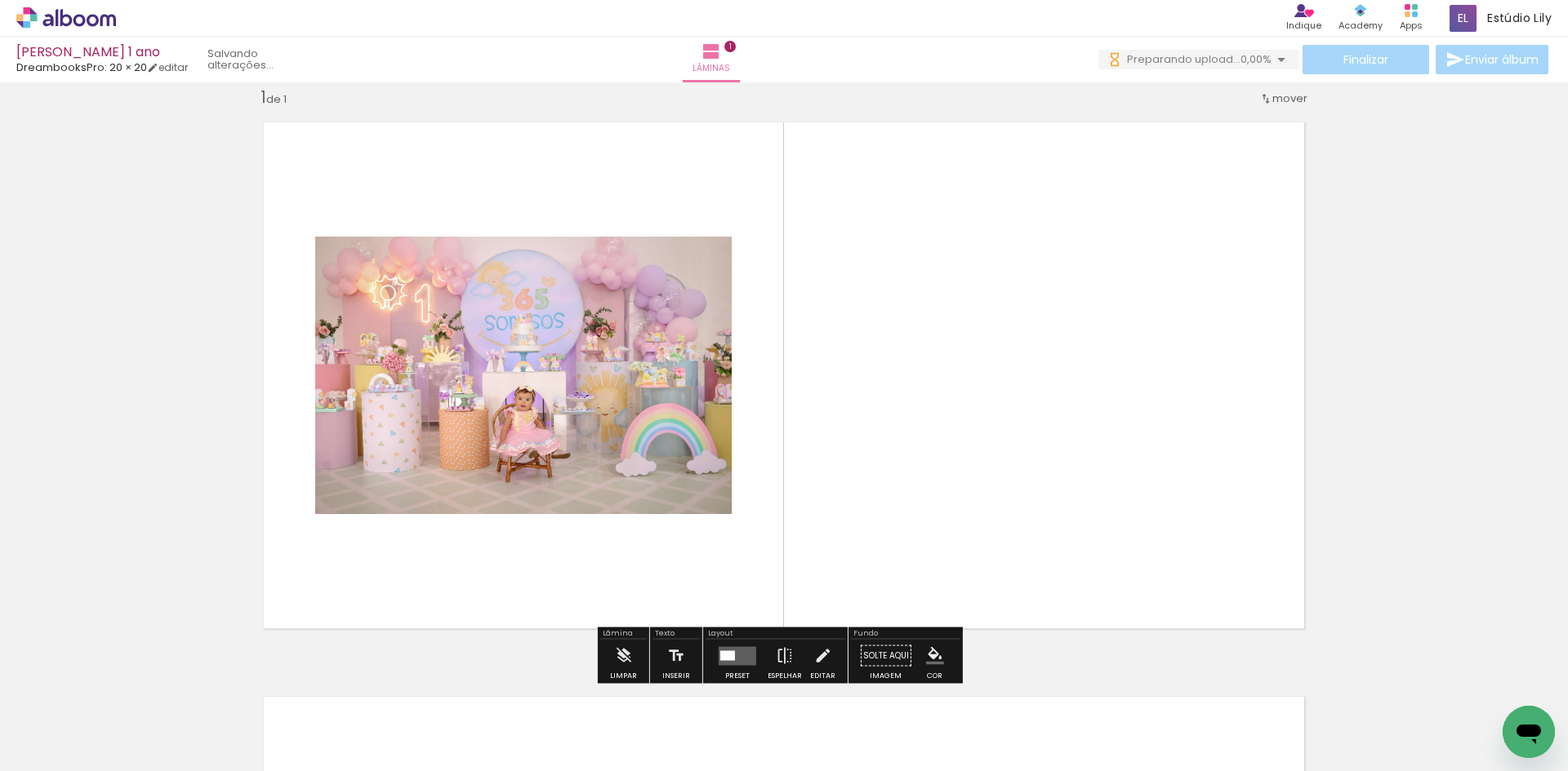
click at [728, 664] on quentale-layouter at bounding box center [737, 656] width 37 height 19
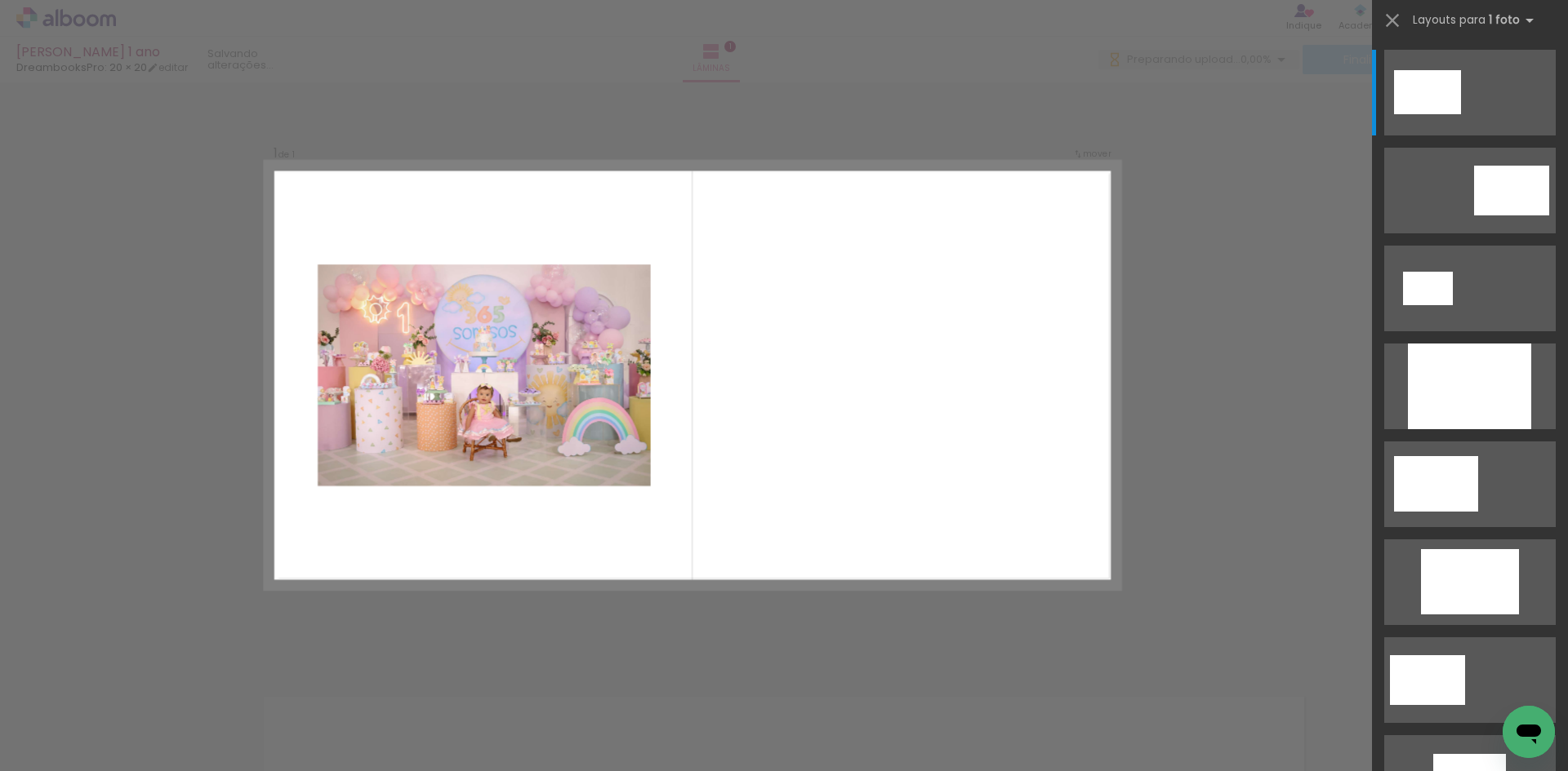
scroll to position [20, 0]
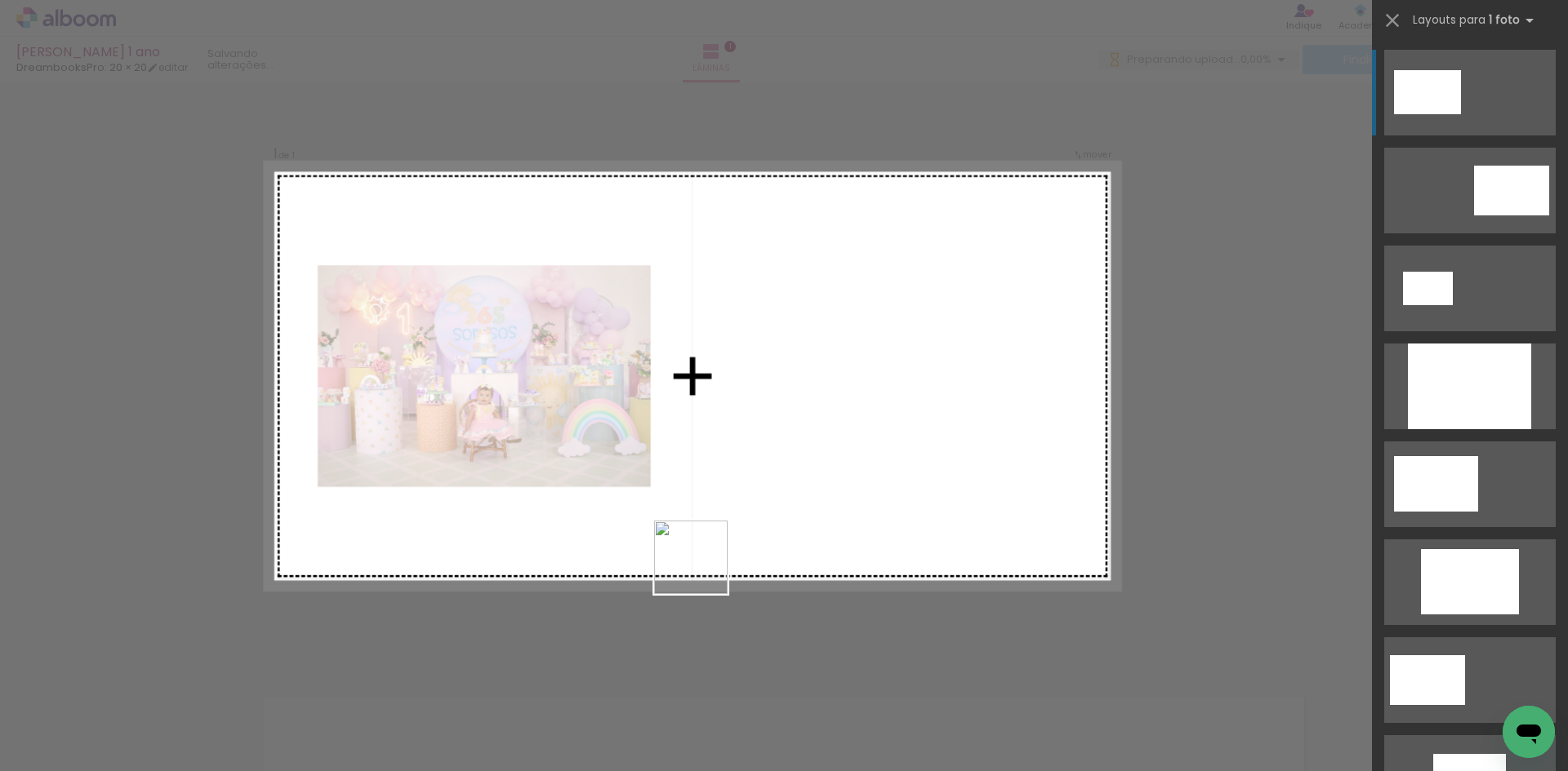
drag, startPoint x: 264, startPoint y: 722, endPoint x: 1037, endPoint y: 408, distance: 834.3
click at [1037, 408] on quentale-workspace at bounding box center [784, 385] width 1568 height 771
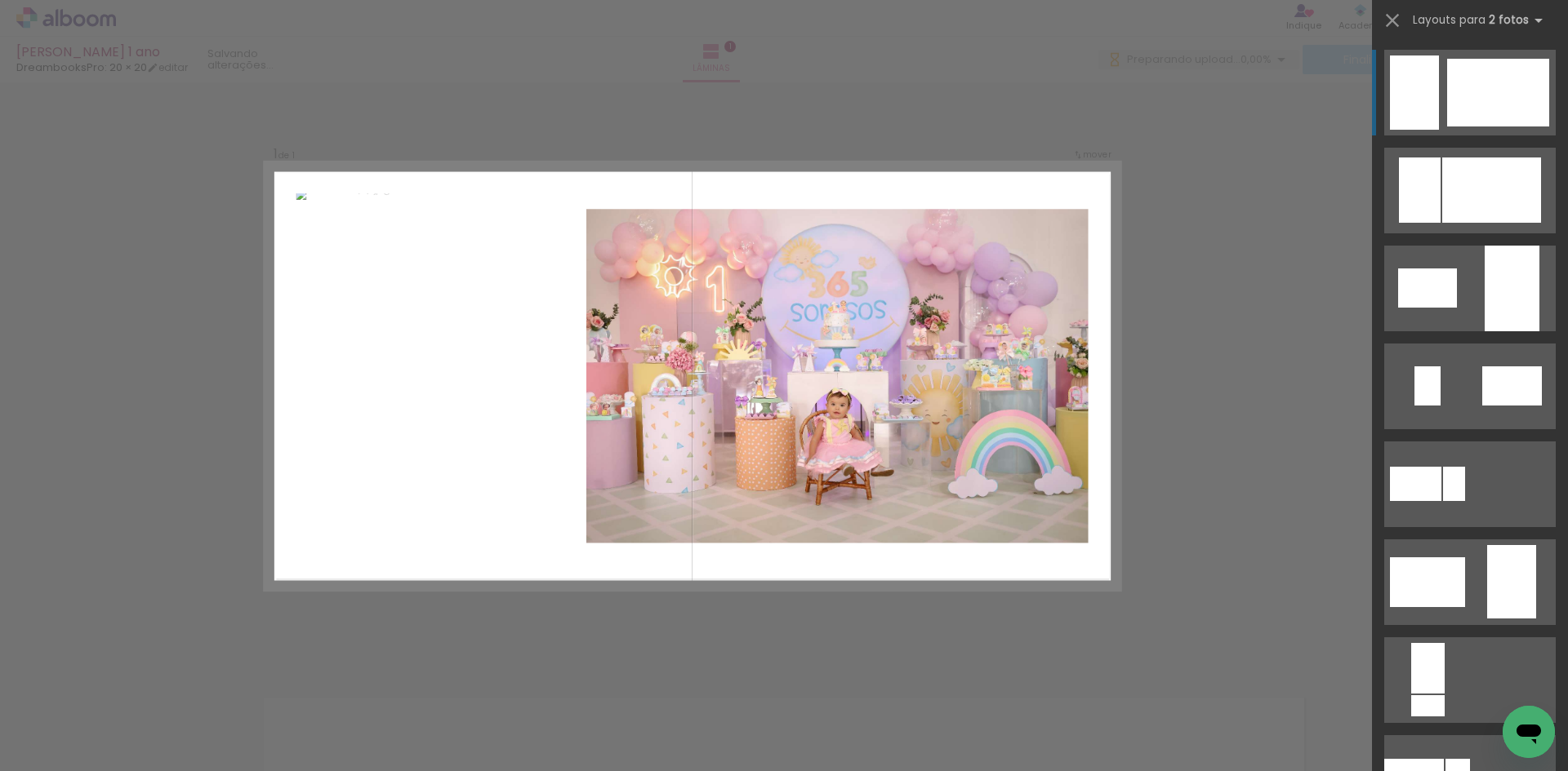
scroll to position [0, 0]
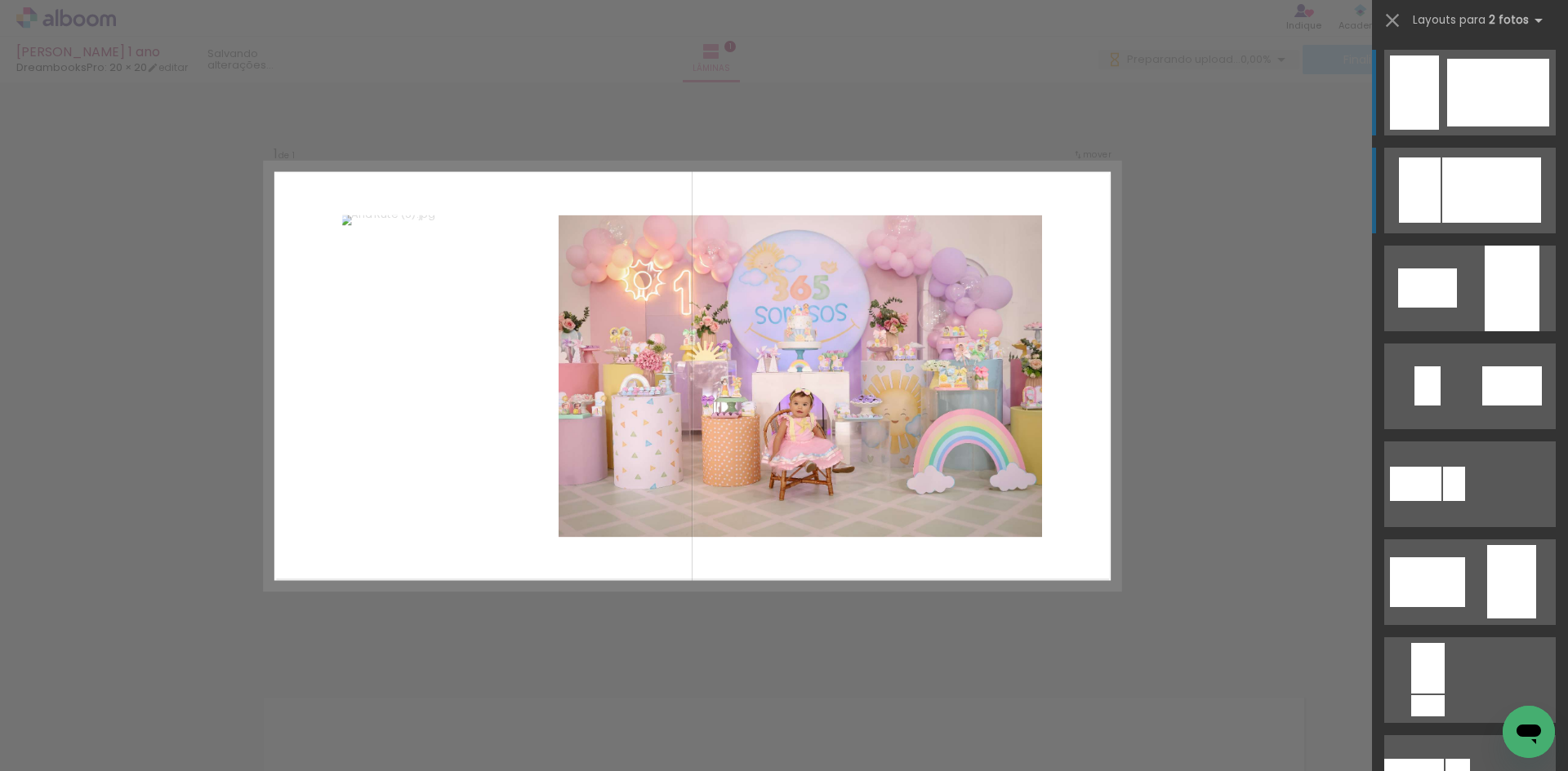
click at [1504, 127] on div at bounding box center [1498, 93] width 102 height 68
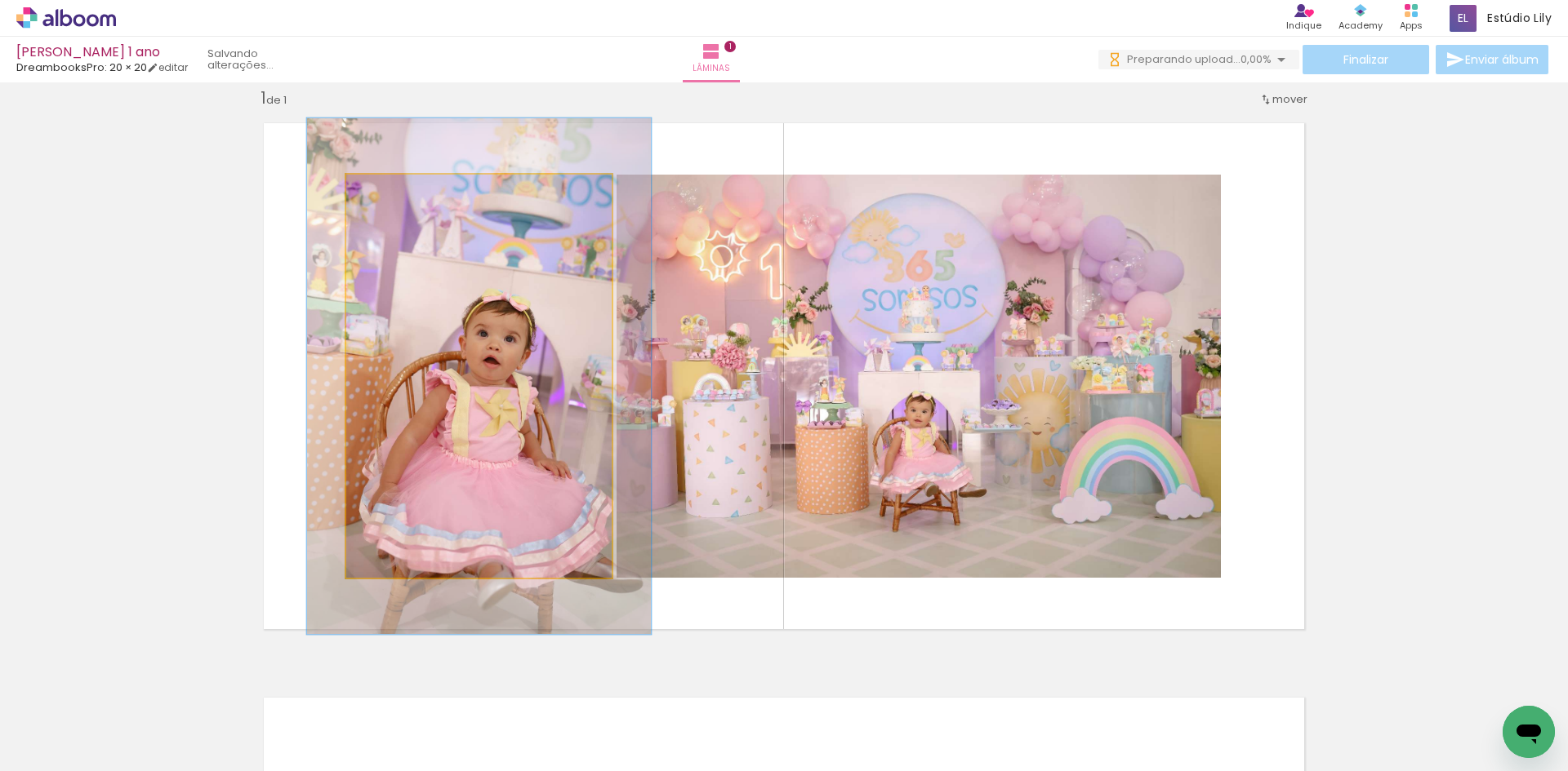
drag, startPoint x: 384, startPoint y: 198, endPoint x: 399, endPoint y: 201, distance: 15.3
type paper-slider "128"
click at [399, 201] on div at bounding box center [400, 192] width 26 height 26
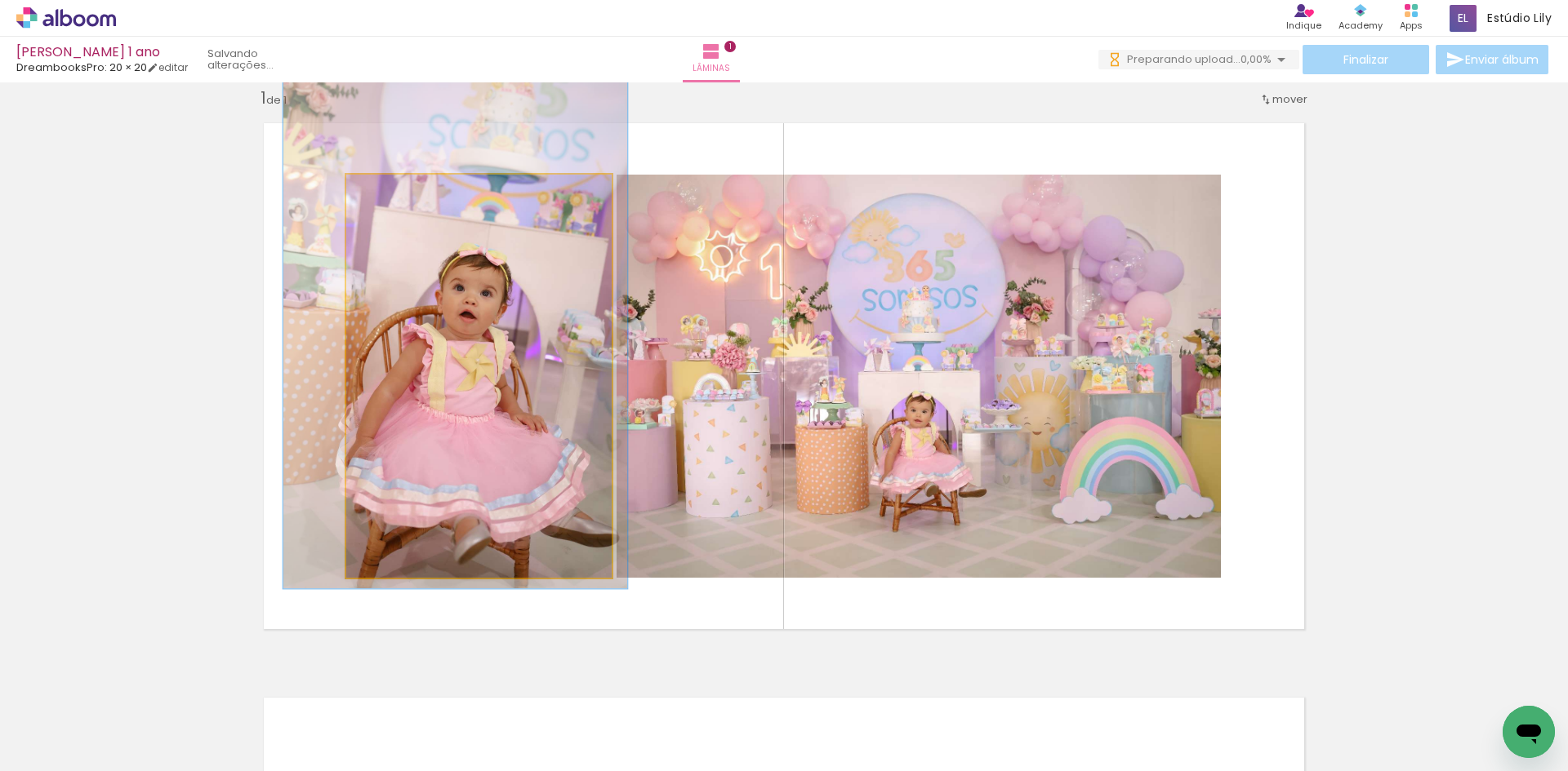
drag, startPoint x: 477, startPoint y: 335, endPoint x: 453, endPoint y: 289, distance: 51.9
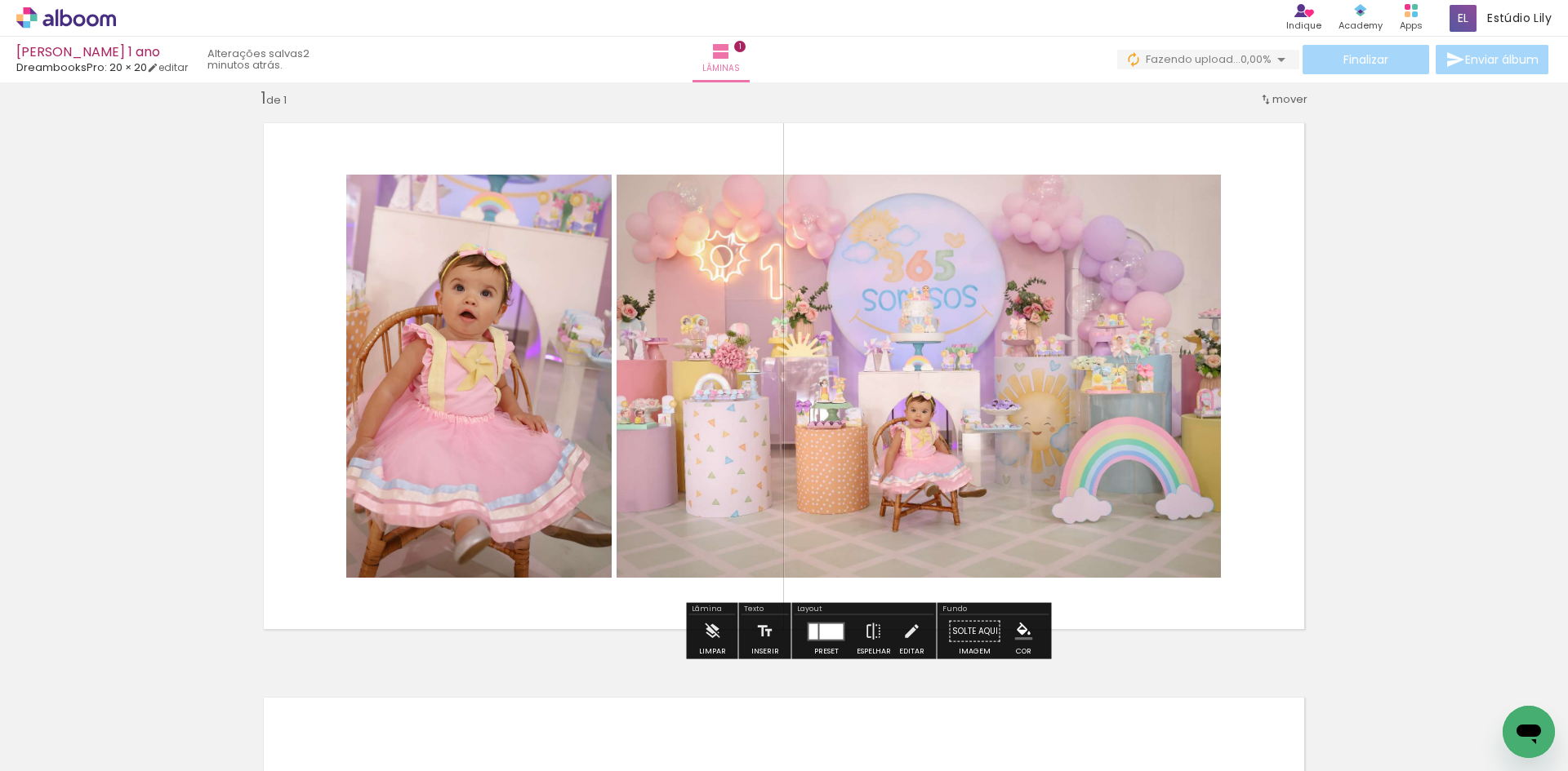
click at [825, 650] on div "Preset" at bounding box center [826, 652] width 24 height 7
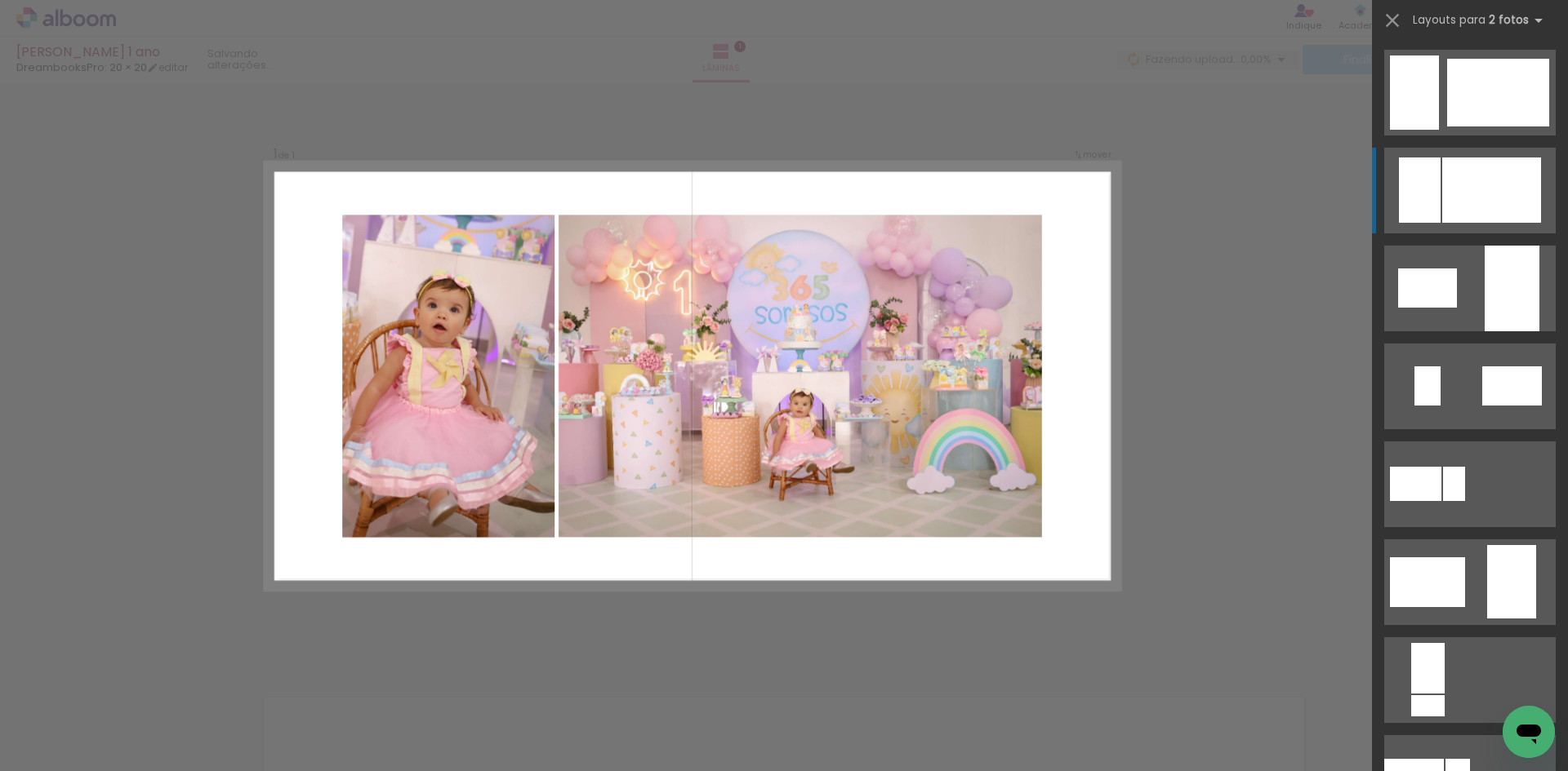
scroll to position [98, 0]
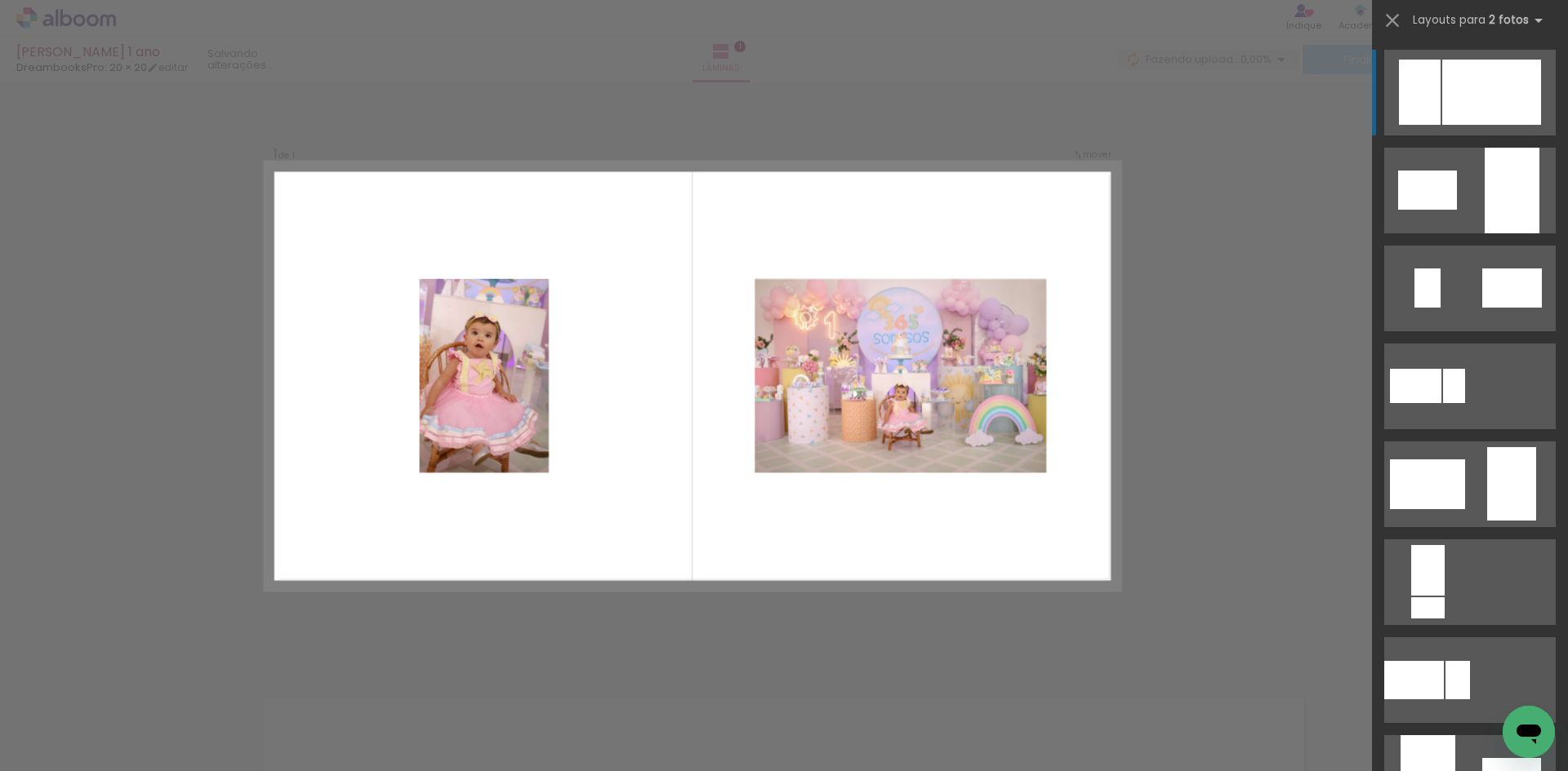
click at [1240, 241] on div "Confirmar Cancelar" at bounding box center [784, 655] width 1568 height 1188
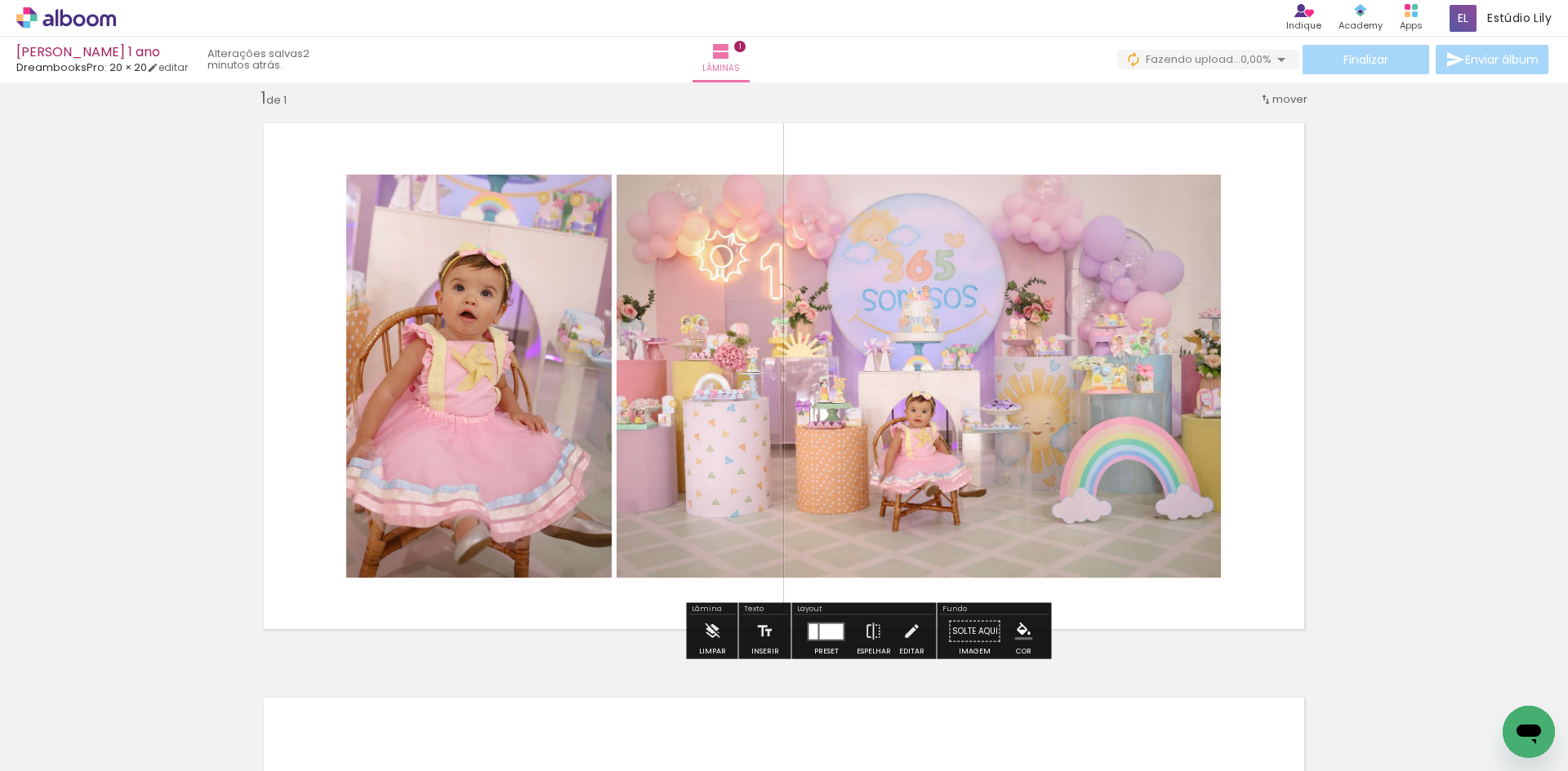
click at [1030, 642] on paper-menu-button "#ffebee #ffcdd2 #ef9a9a #e57373 #ef5350 #f44336 #e53935 #d32f2f #c62828 #b71c1c…" at bounding box center [1024, 632] width 31 height 31
click at [1025, 637] on iron-icon "color picker" at bounding box center [1024, 632] width 18 height 18
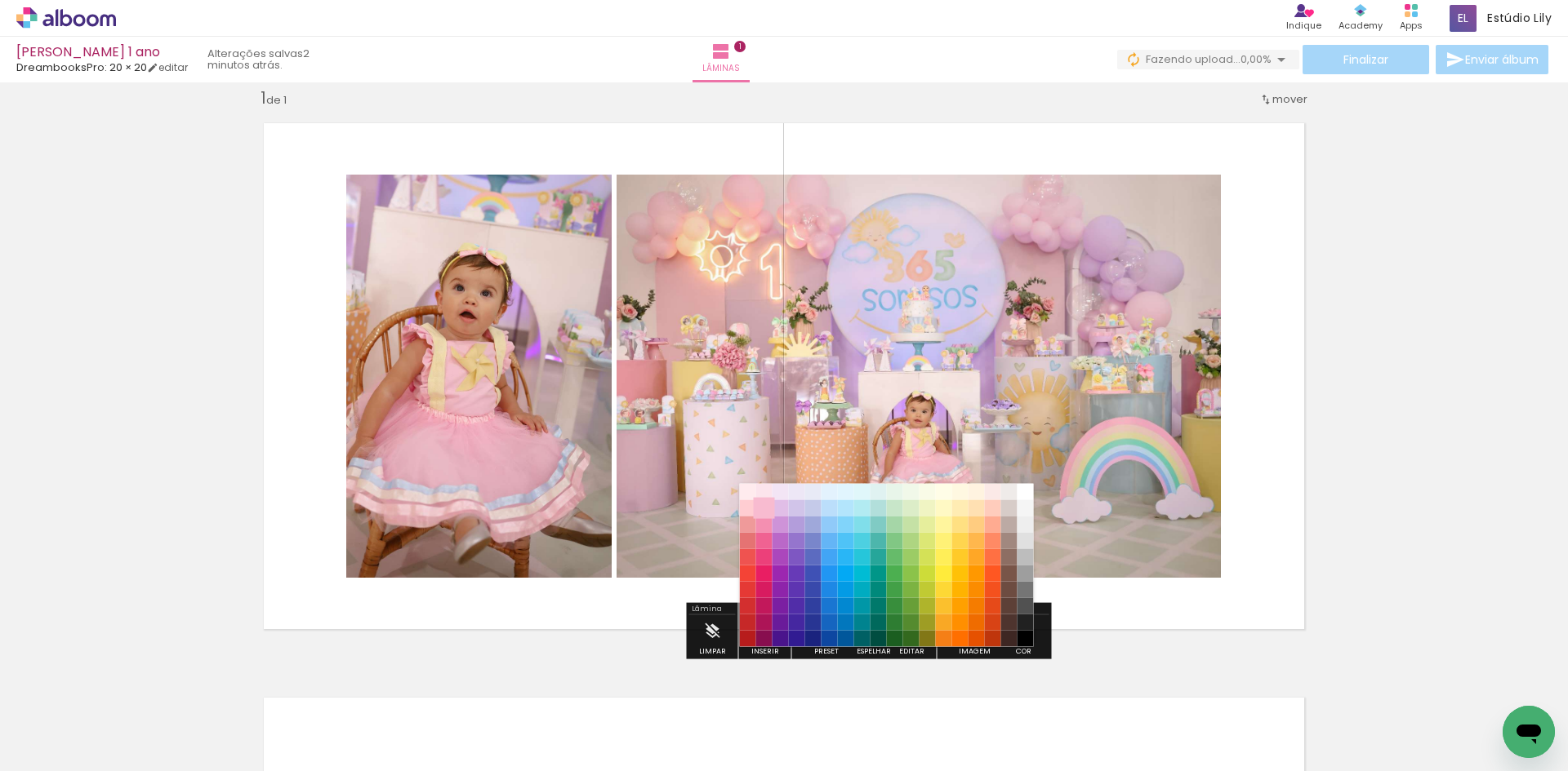
click at [764, 508] on paper-item "#f8bbd0" at bounding box center [764, 508] width 17 height 17
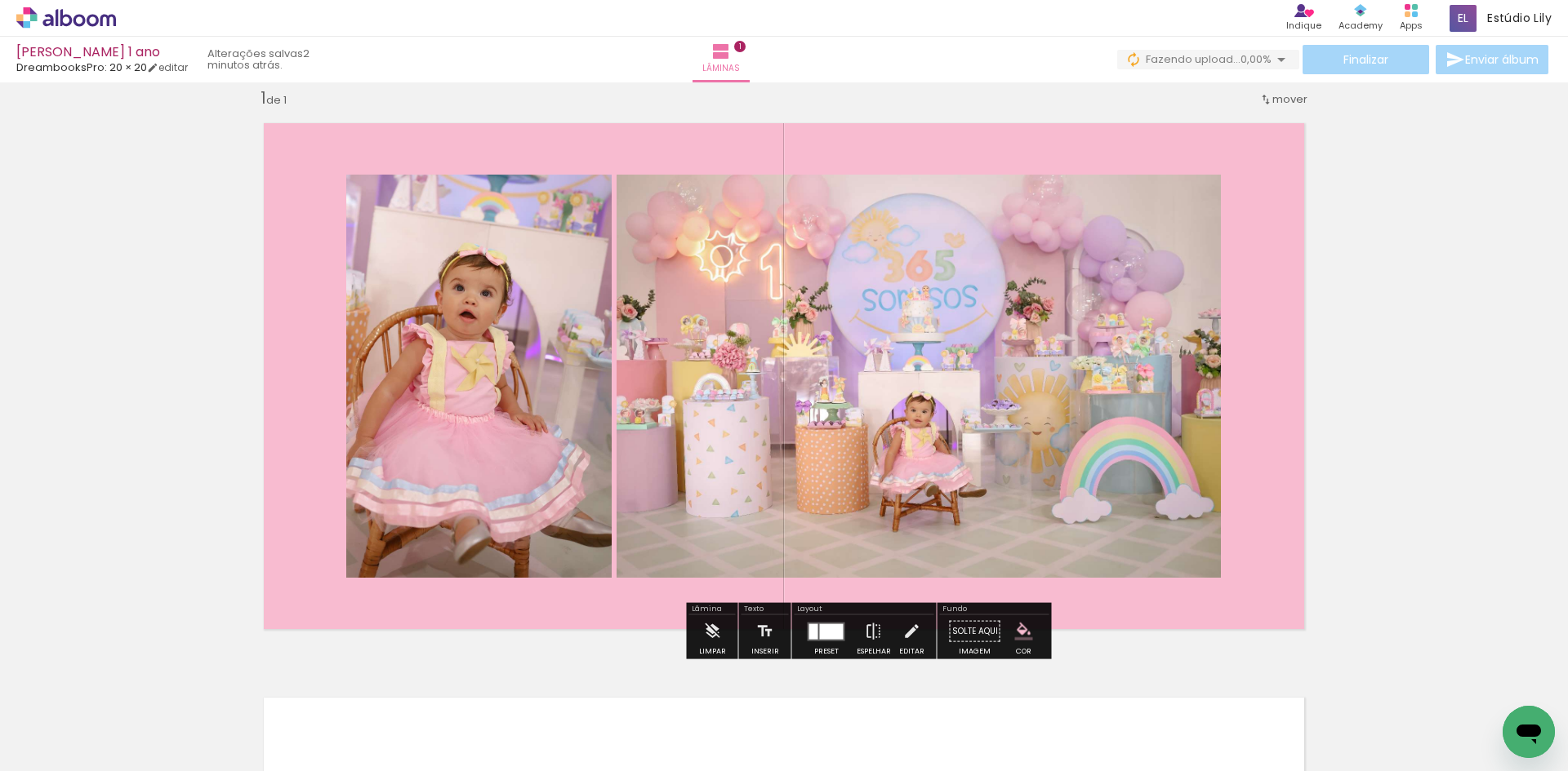
click at [1026, 637] on iron-icon "color picker" at bounding box center [1024, 632] width 18 height 18
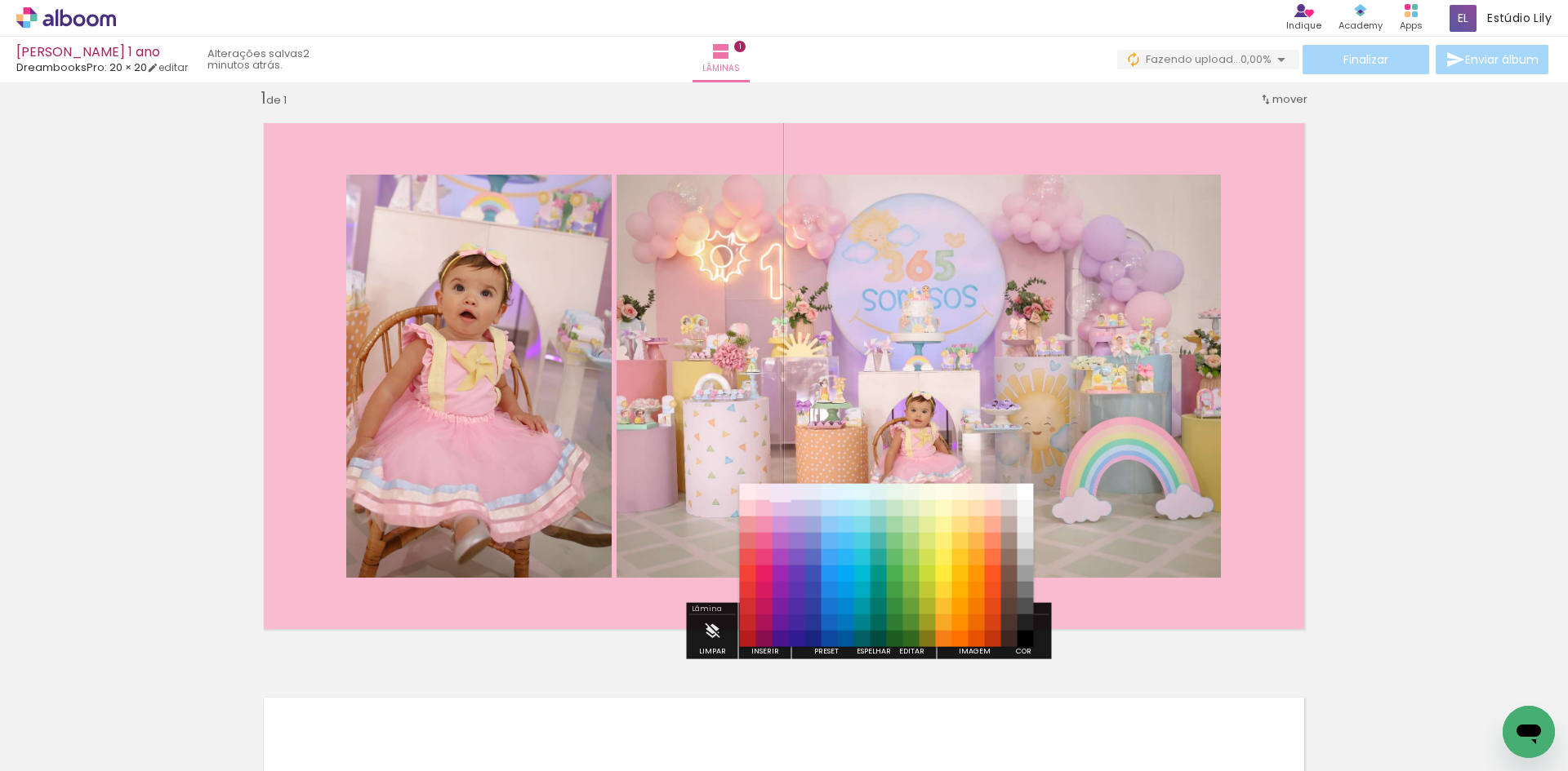
click at [772, 491] on paper-item "#f3e5f5" at bounding box center [780, 492] width 17 height 17
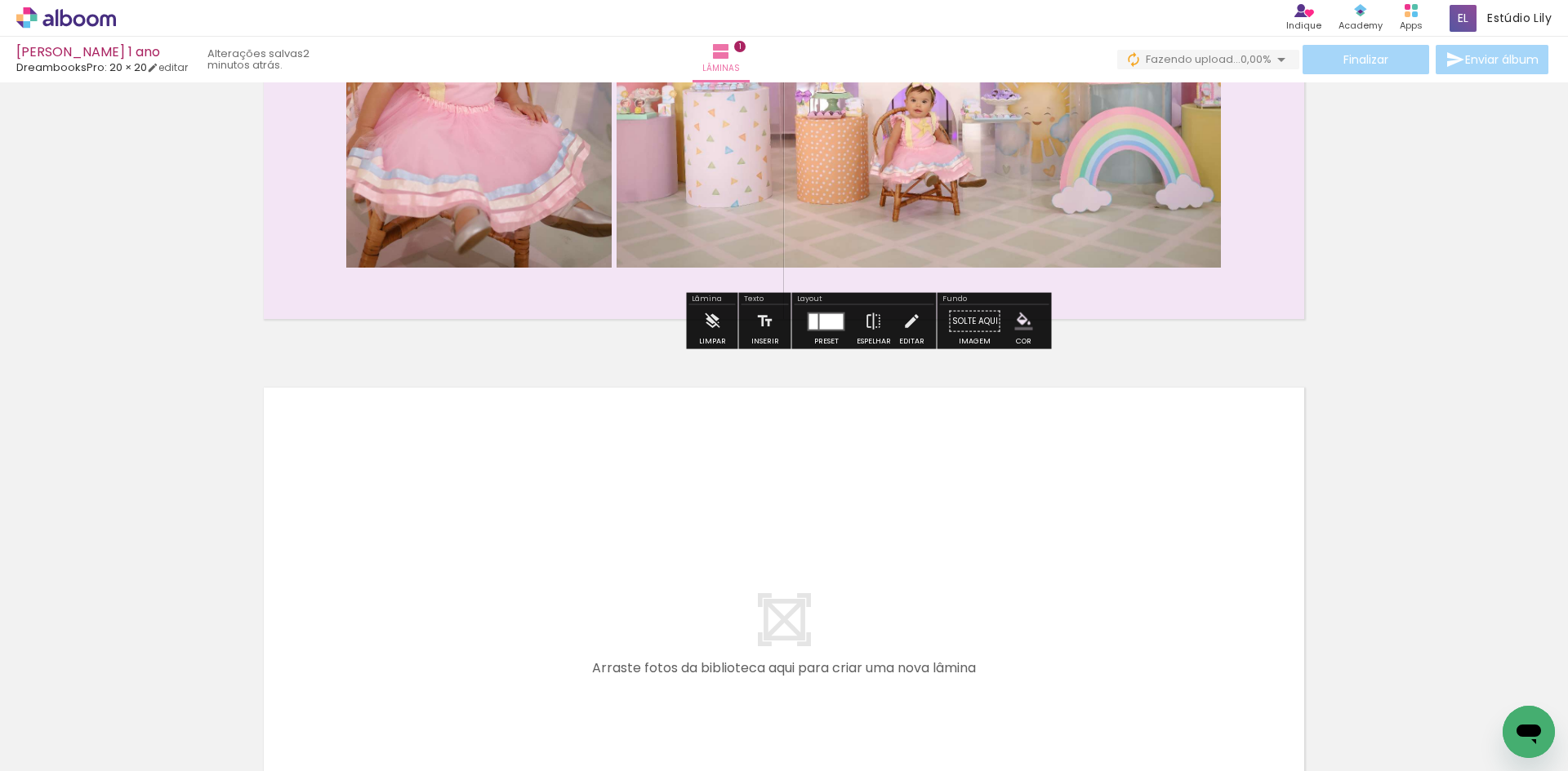
scroll to position [347, 0]
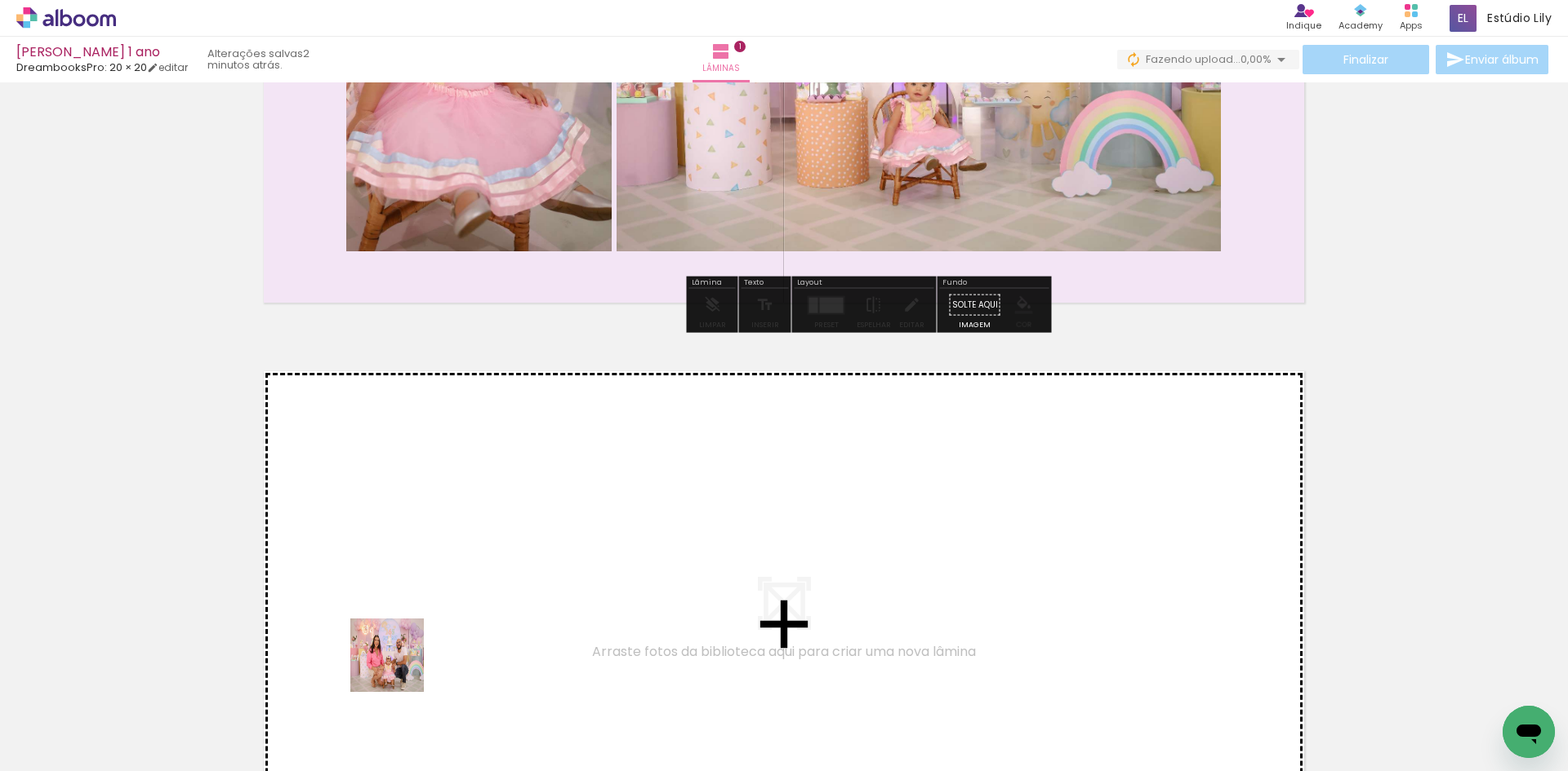
drag, startPoint x: 368, startPoint y: 712, endPoint x: 477, endPoint y: 503, distance: 235.7
click at [477, 503] on quentale-workspace at bounding box center [784, 385] width 1568 height 771
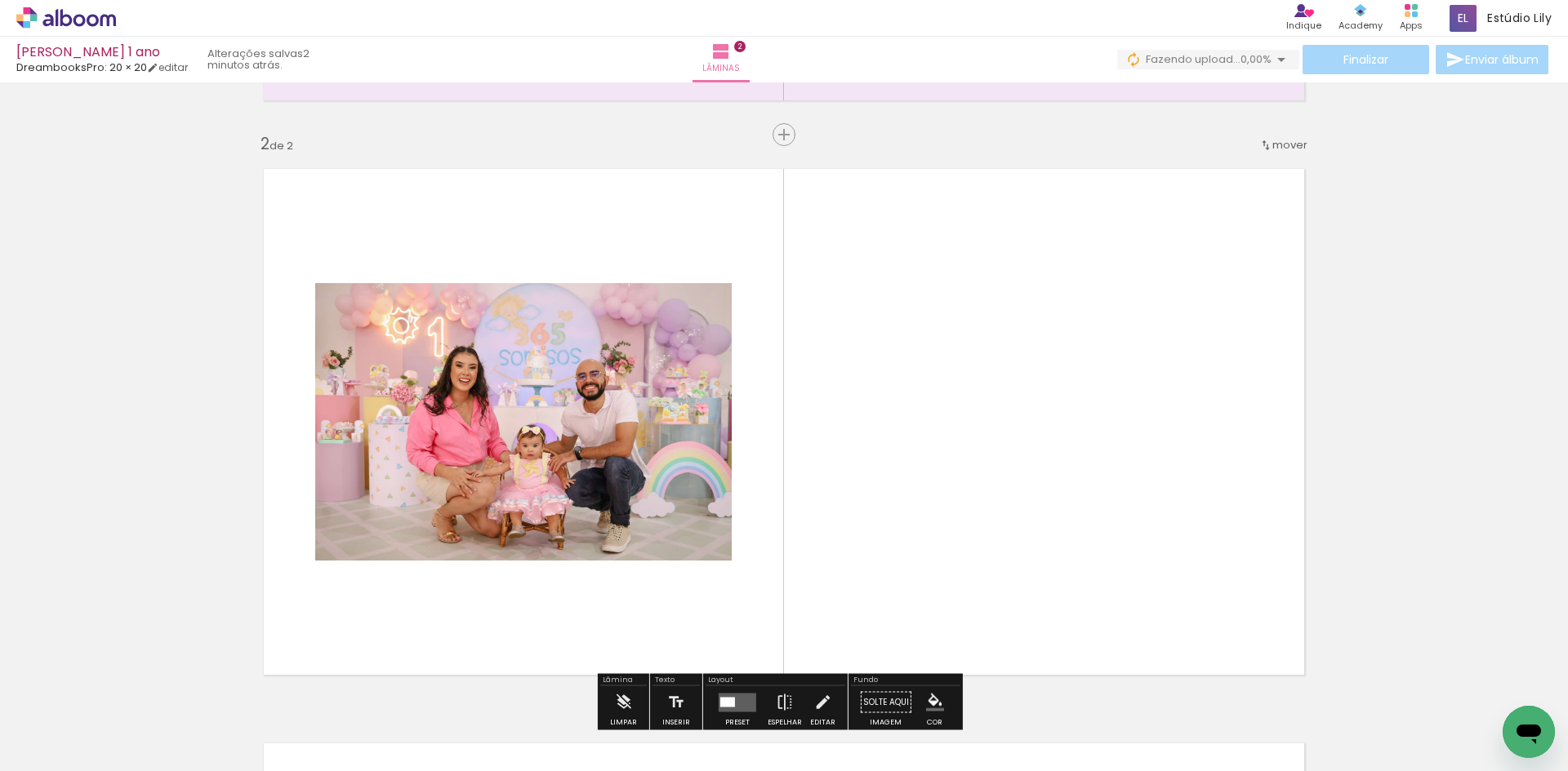
scroll to position [596, 0]
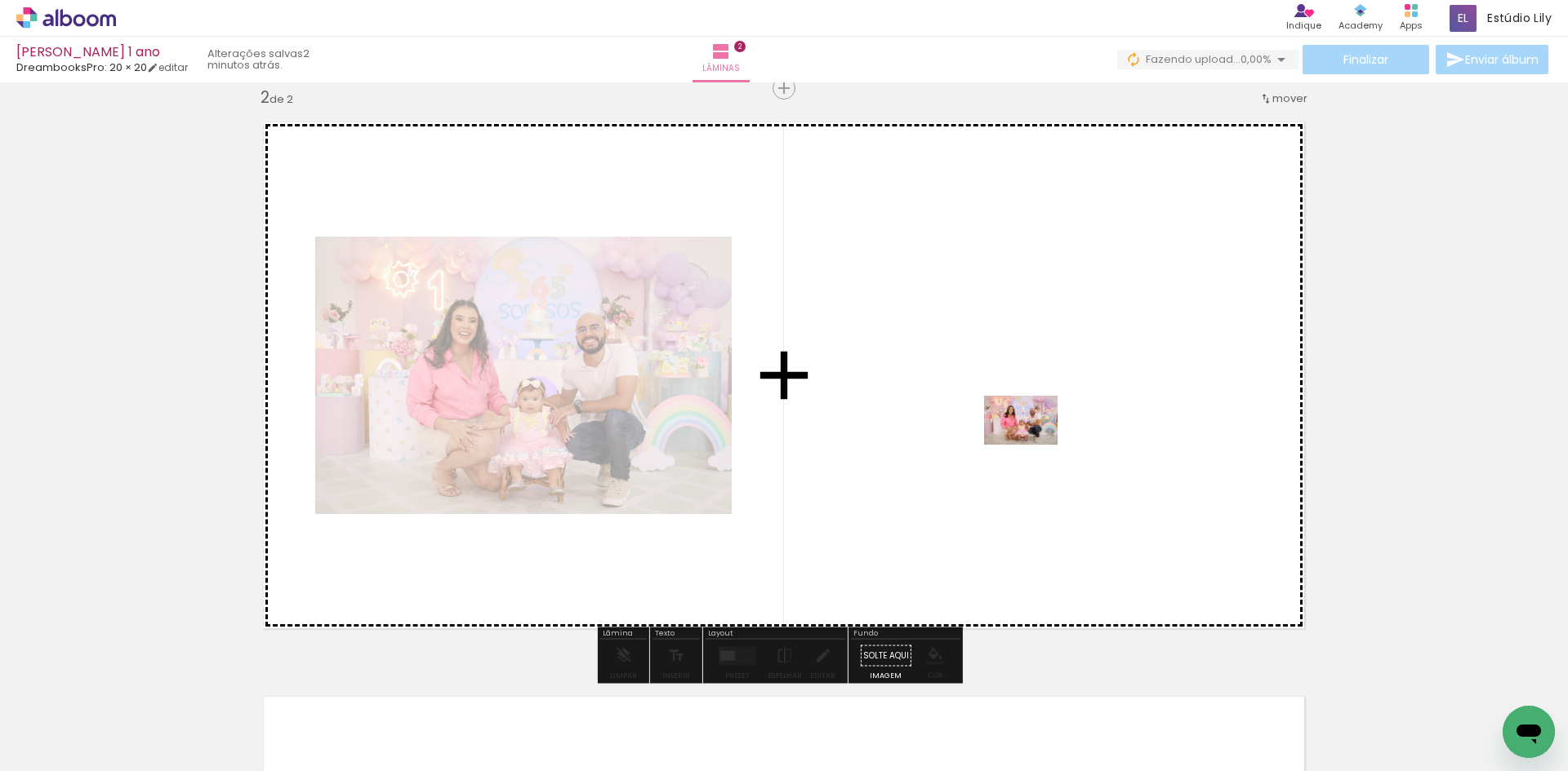
drag, startPoint x: 469, startPoint y: 733, endPoint x: 1033, endPoint y: 445, distance: 633.3
click at [1033, 445] on quentale-workspace at bounding box center [784, 385] width 1568 height 771
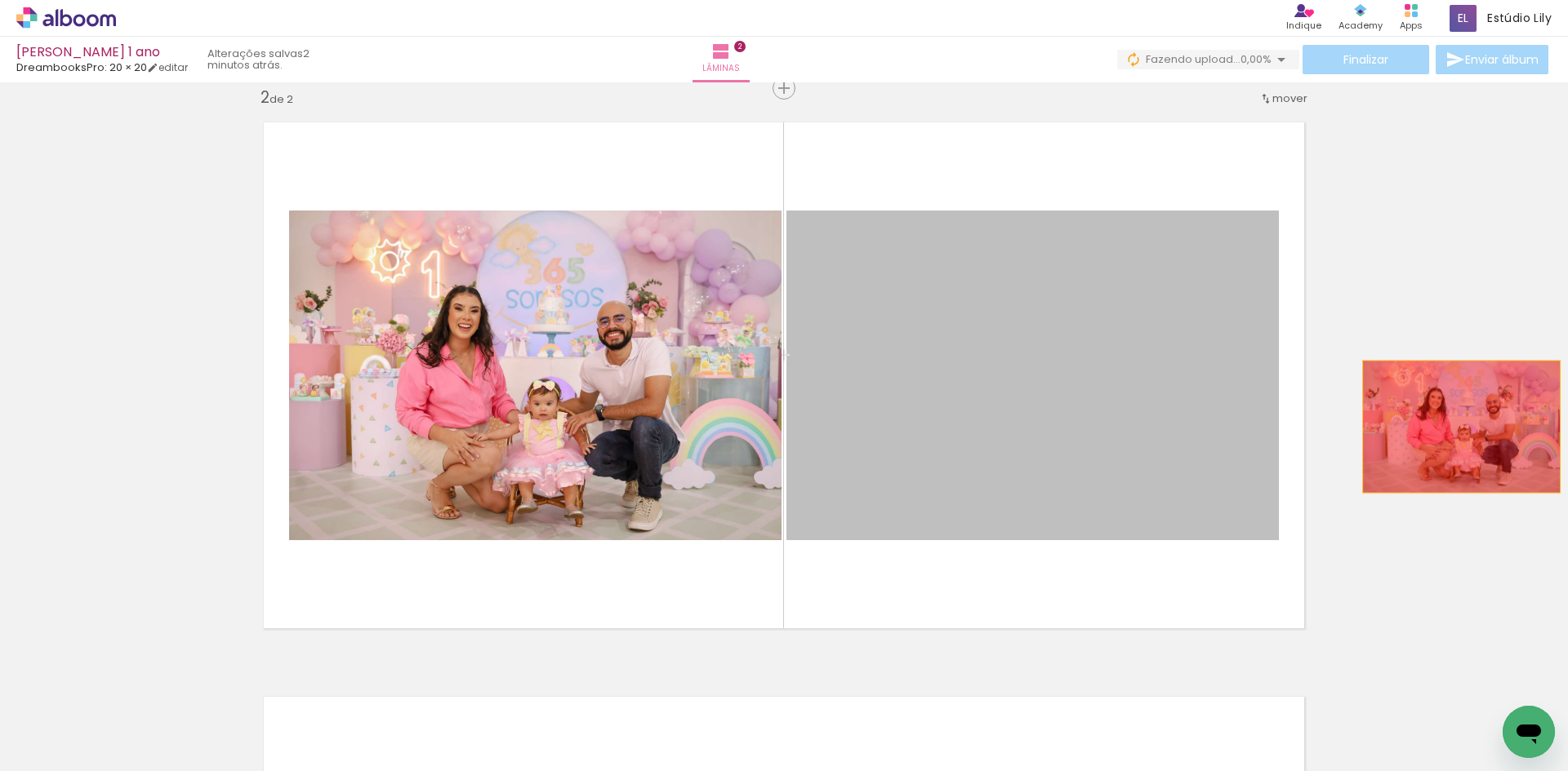
drag, startPoint x: 1185, startPoint y: 415, endPoint x: 1456, endPoint y: 427, distance: 271.3
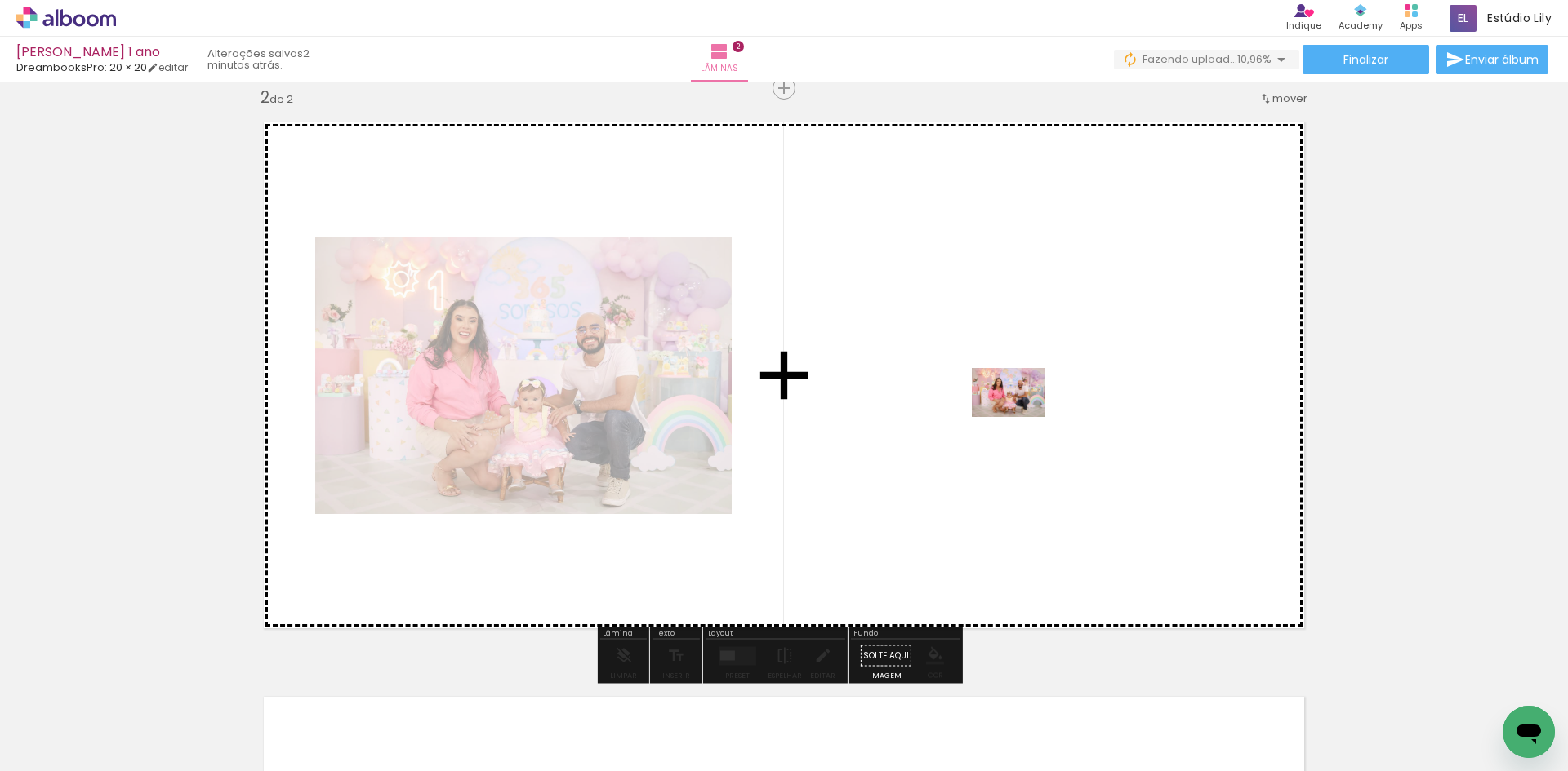
drag, startPoint x: 437, startPoint y: 729, endPoint x: 1021, endPoint y: 417, distance: 662.1
click at [1021, 417] on quentale-workspace at bounding box center [784, 385] width 1568 height 771
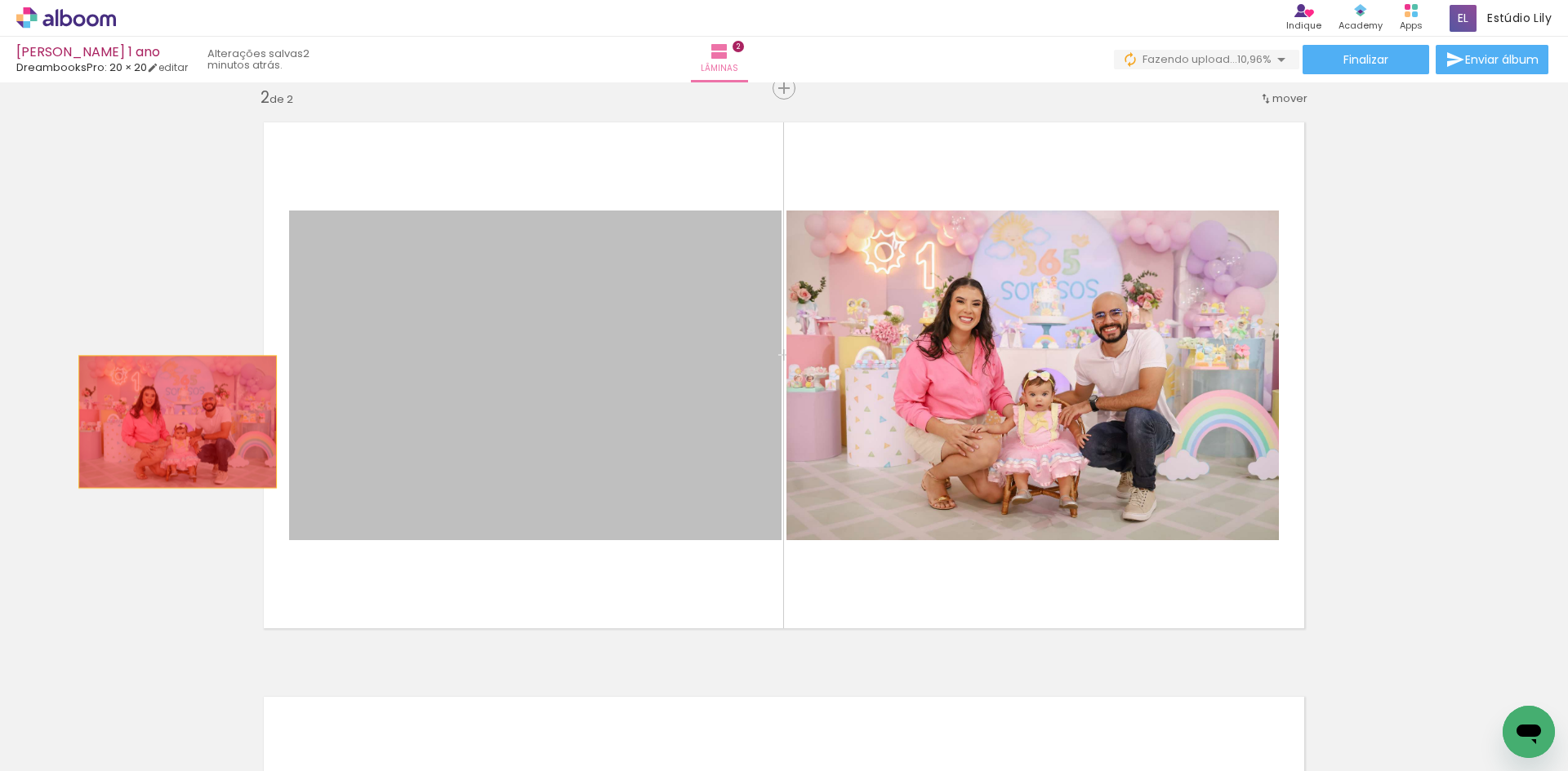
drag, startPoint x: 524, startPoint y: 364, endPoint x: 171, endPoint y: 422, distance: 357.7
click at [171, 422] on div "Inserir lâmina 1 de 2 Inserir lâmina 2 de 2" at bounding box center [784, 355] width 1568 height 1725
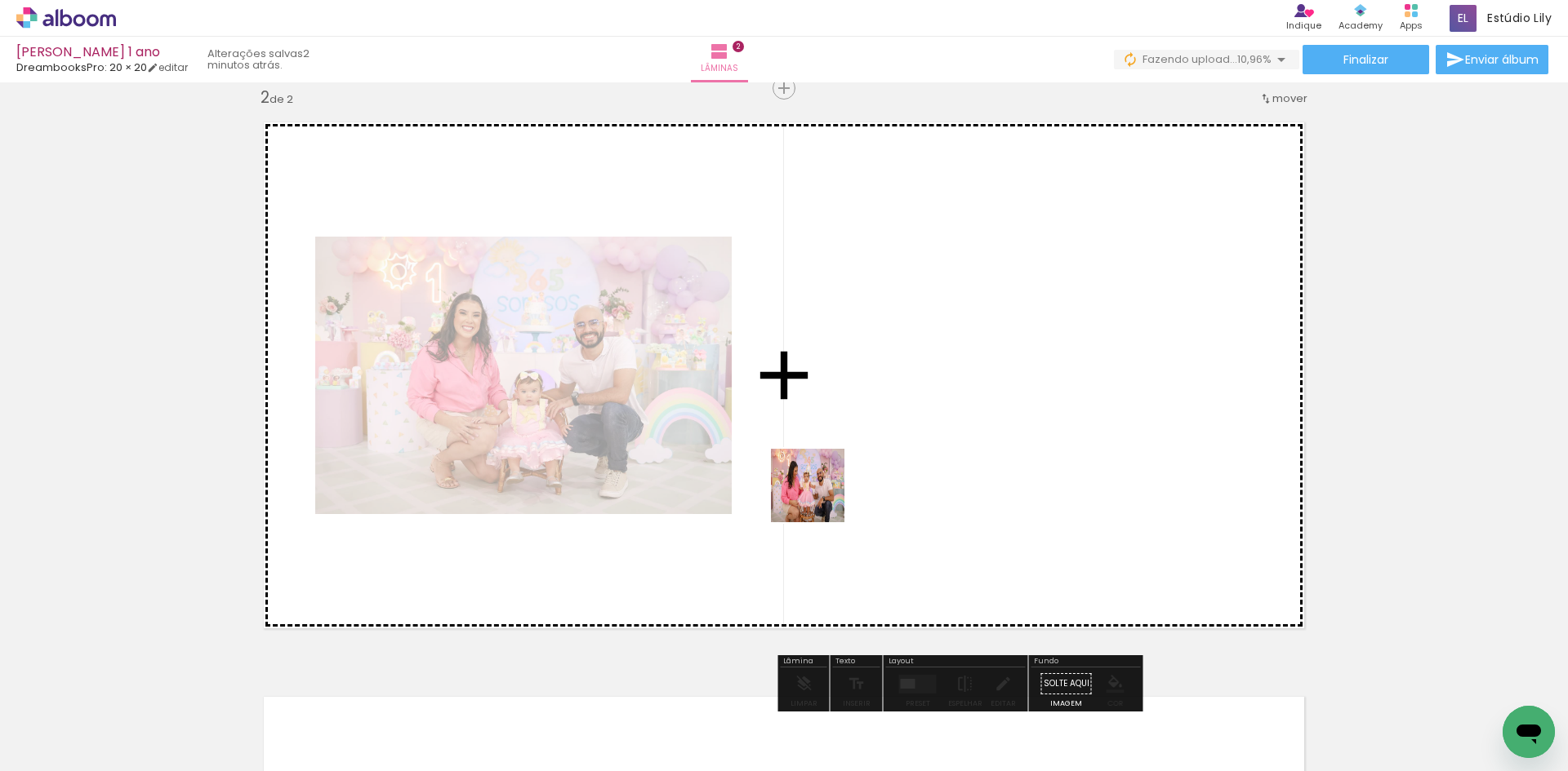
drag, startPoint x: 528, startPoint y: 705, endPoint x: 917, endPoint y: 448, distance: 466.2
click at [917, 448] on quentale-workspace at bounding box center [784, 385] width 1568 height 771
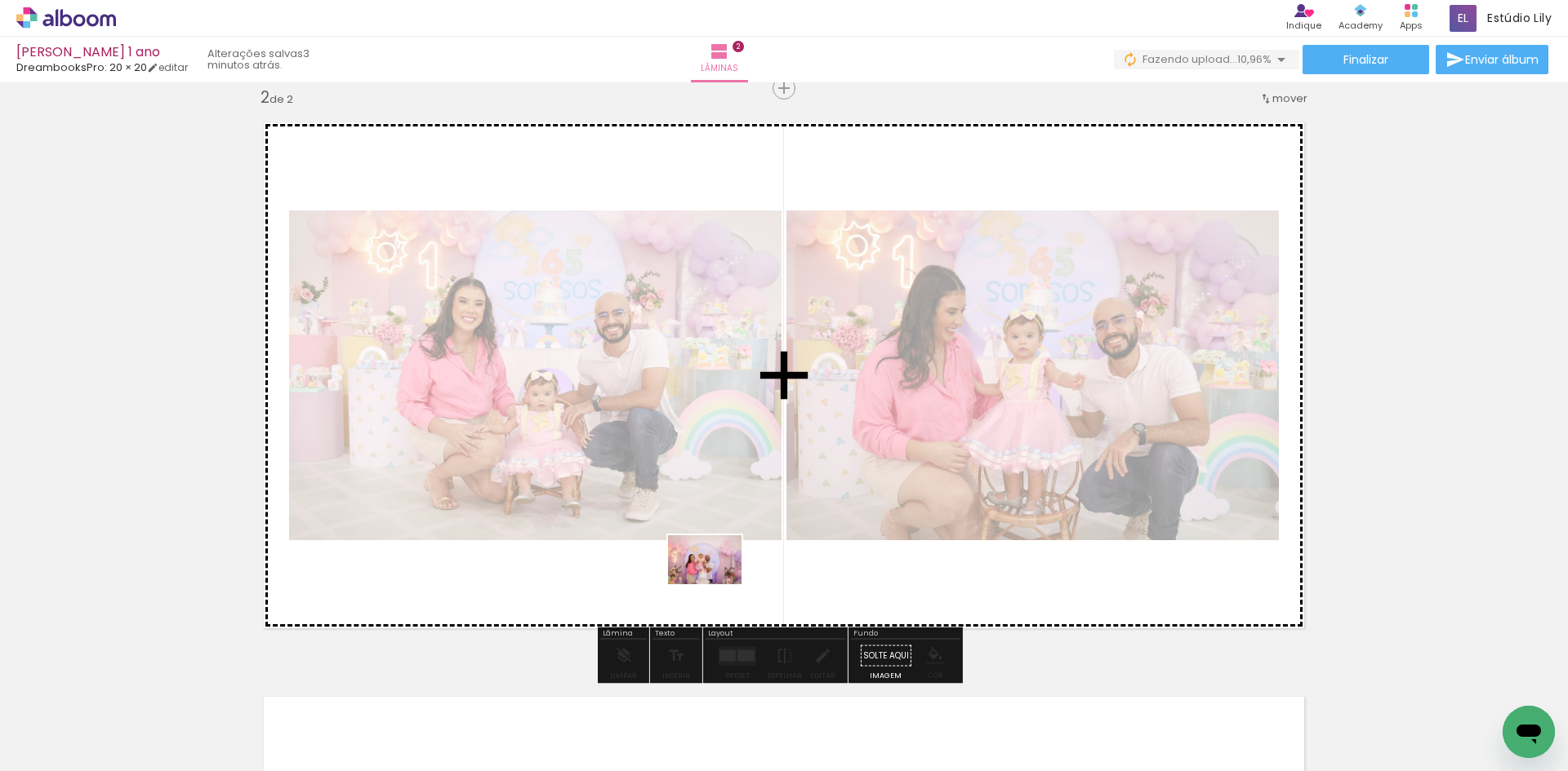
drag, startPoint x: 698, startPoint y: 614, endPoint x: 724, endPoint y: 574, distance: 47.7
click at [724, 574] on quentale-workspace at bounding box center [784, 385] width 1568 height 771
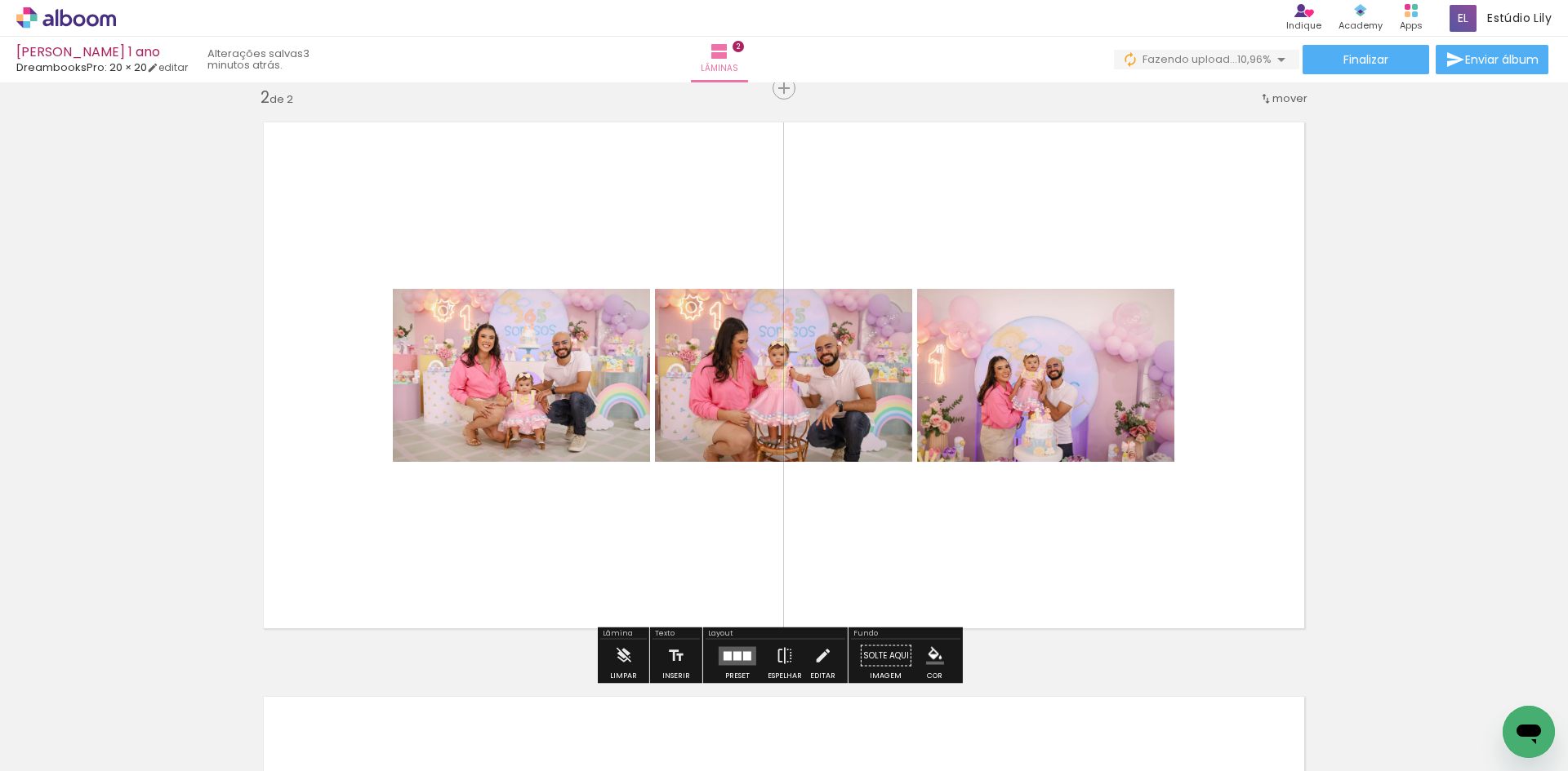
click at [734, 654] on div at bounding box center [737, 655] width 8 height 9
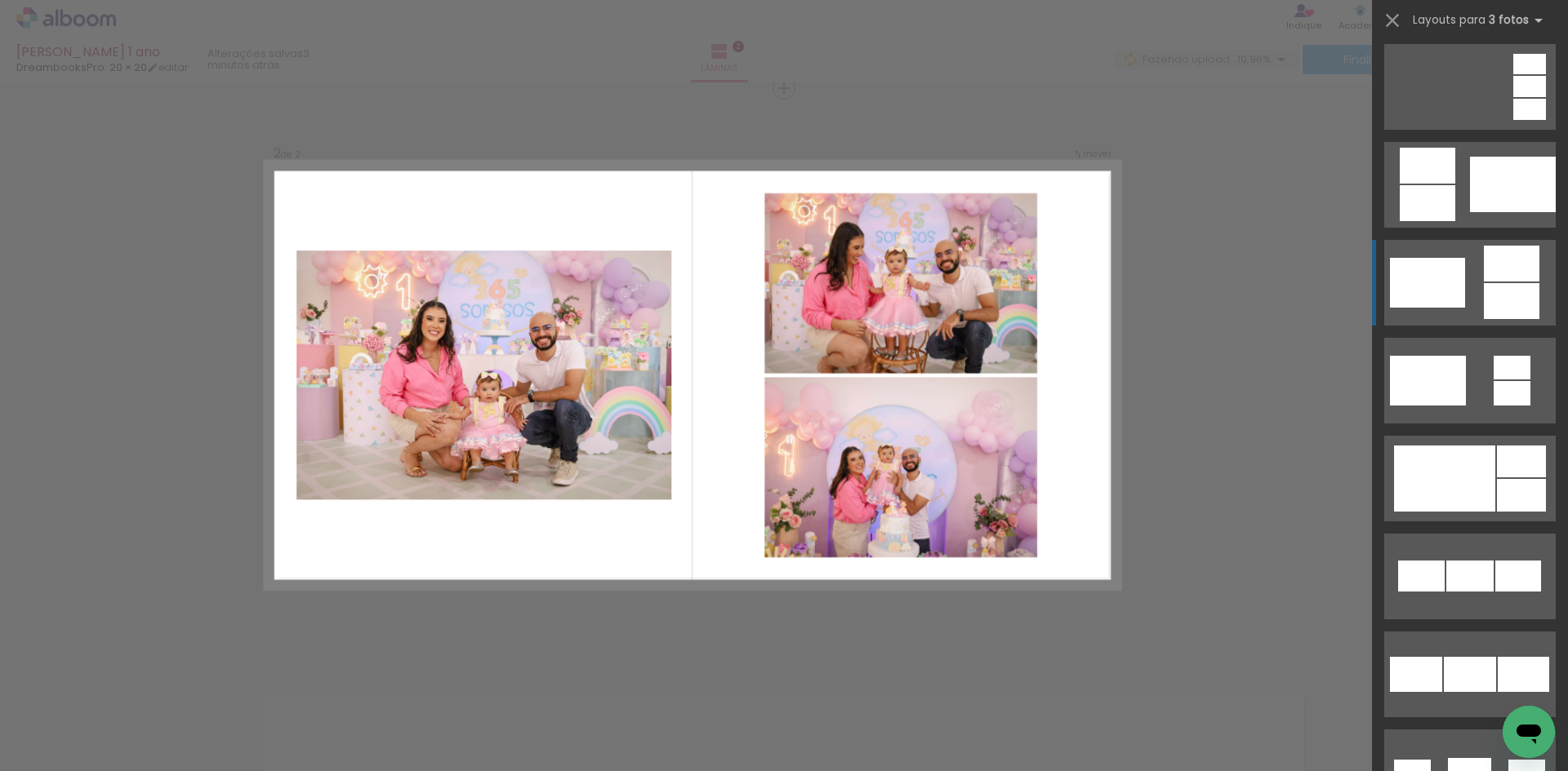
scroll to position [409, 0]
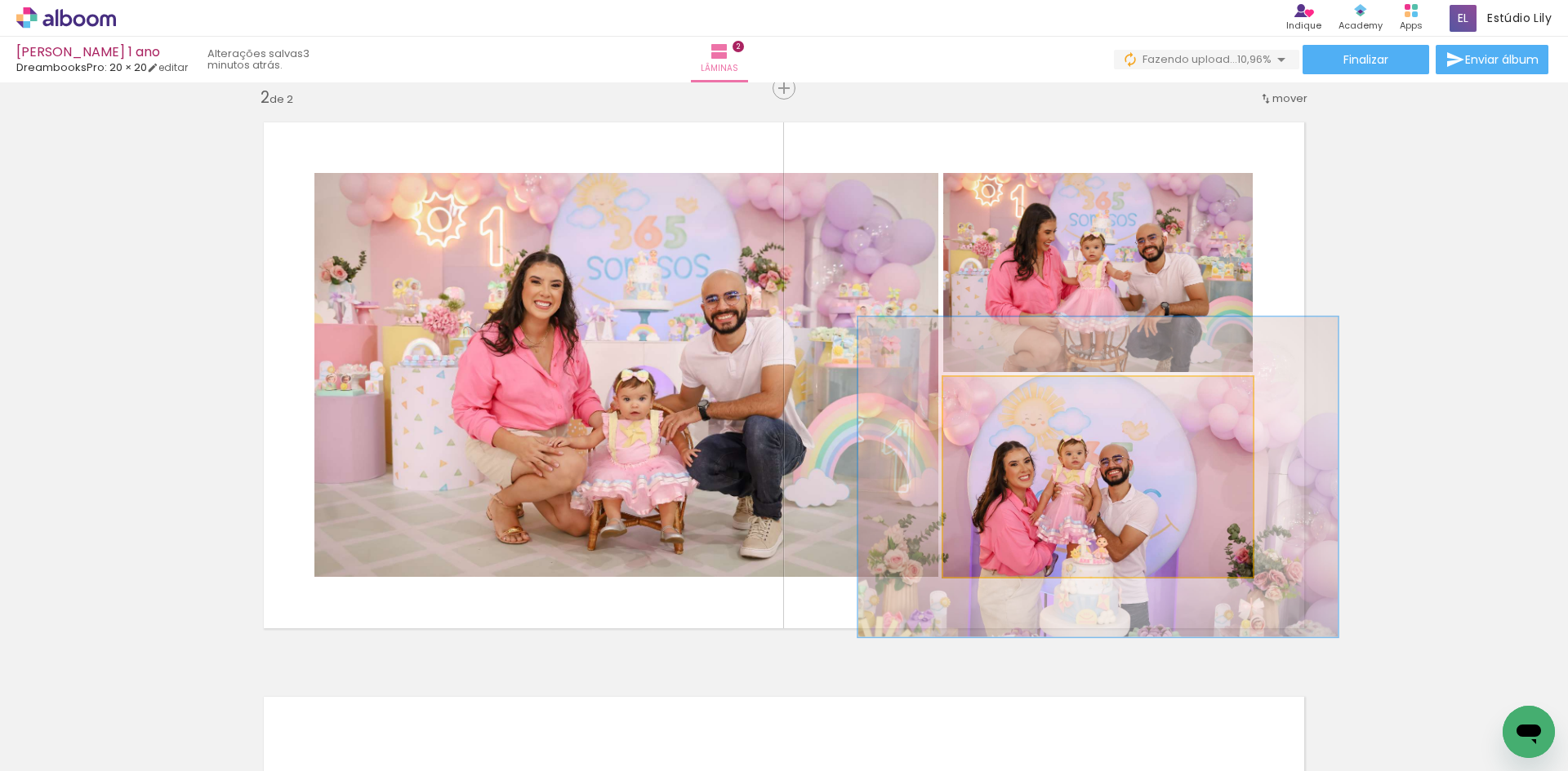
drag, startPoint x: 981, startPoint y: 395, endPoint x: 1012, endPoint y: 405, distance: 32.6
type paper-slider "155"
click at [1012, 405] on div at bounding box center [1012, 395] width 26 height 26
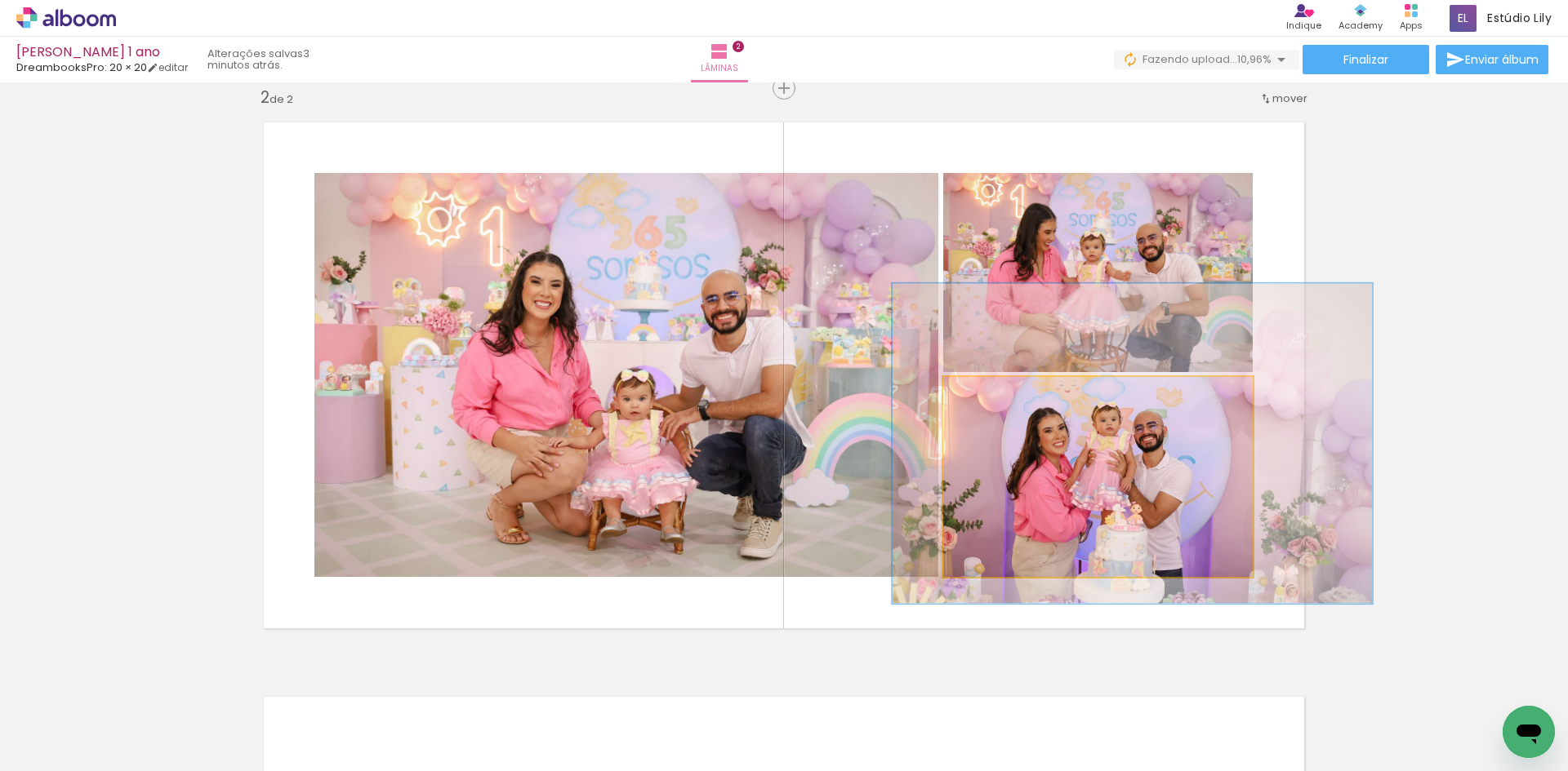
drag, startPoint x: 1066, startPoint y: 511, endPoint x: 1100, endPoint y: 477, distance: 48.1
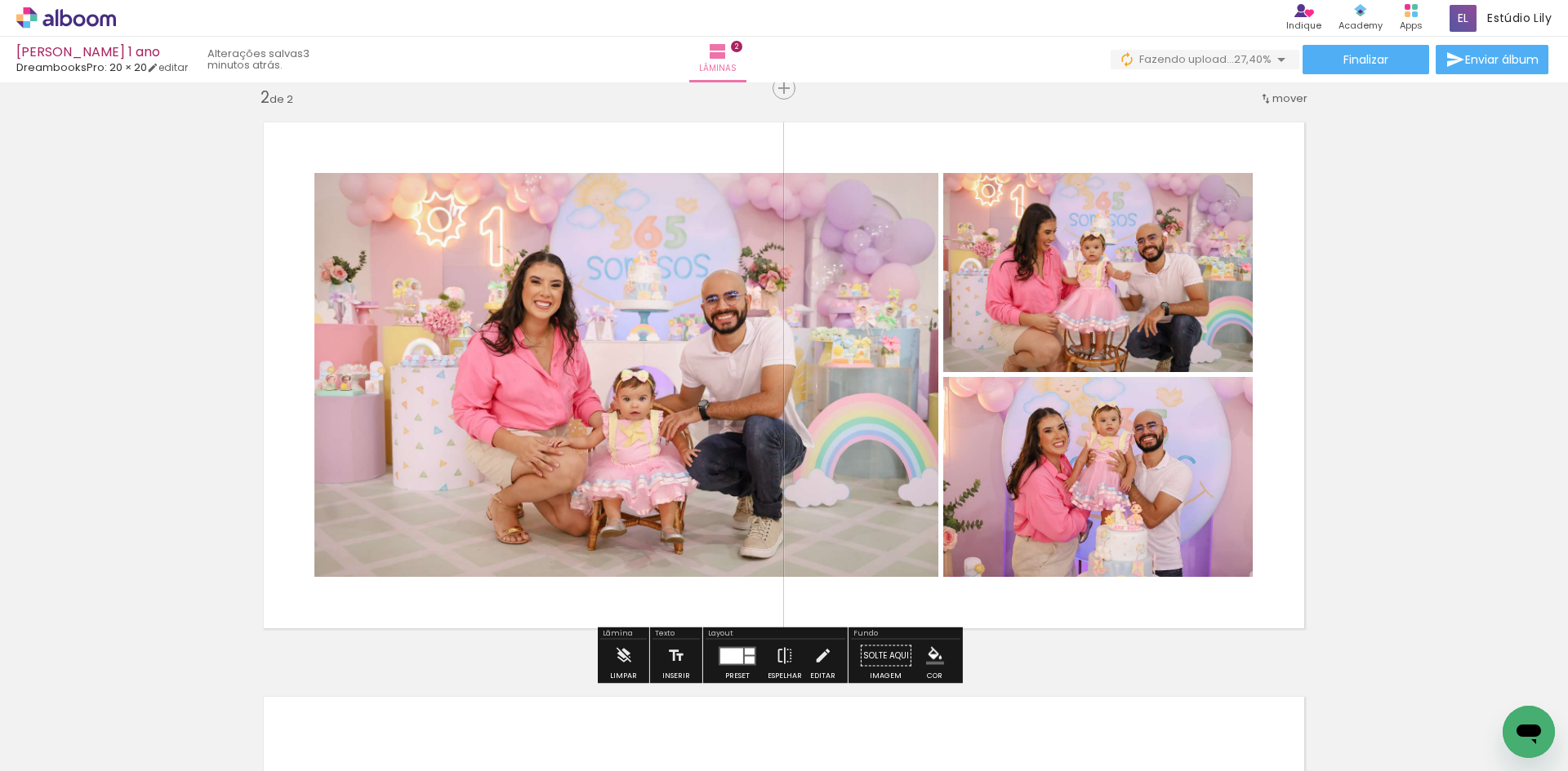
click at [944, 649] on paper-menu-button "#ffebee #ffcdd2 #ef9a9a #e57373 #ef5350 #f44336 #e53935 #d32f2f #c62828 #b71c1c…" at bounding box center [935, 656] width 31 height 31
click at [931, 652] on iron-icon "color picker" at bounding box center [935, 656] width 18 height 18
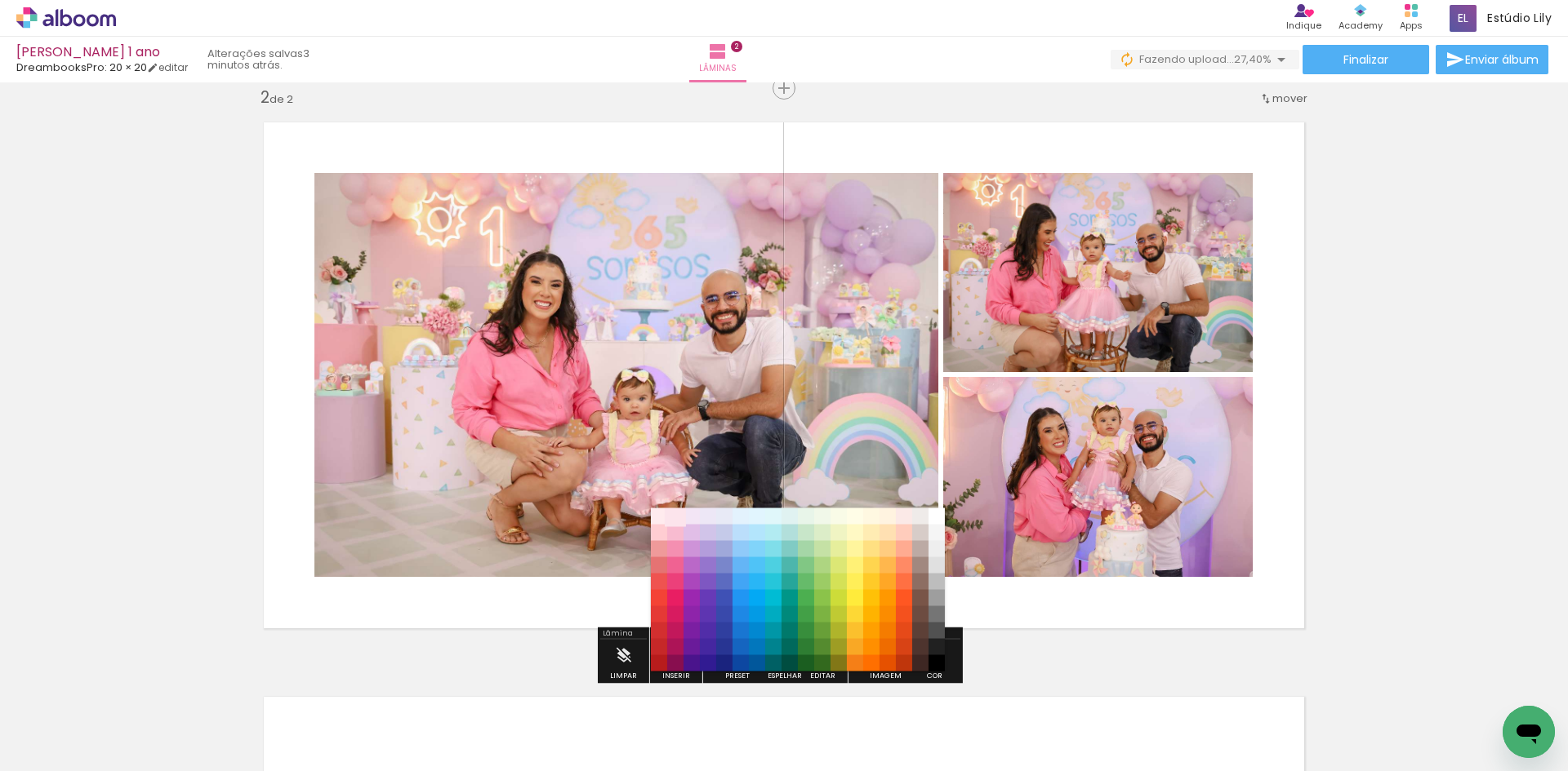
click at [676, 515] on paper-item "#fce4ec" at bounding box center [675, 516] width 17 height 17
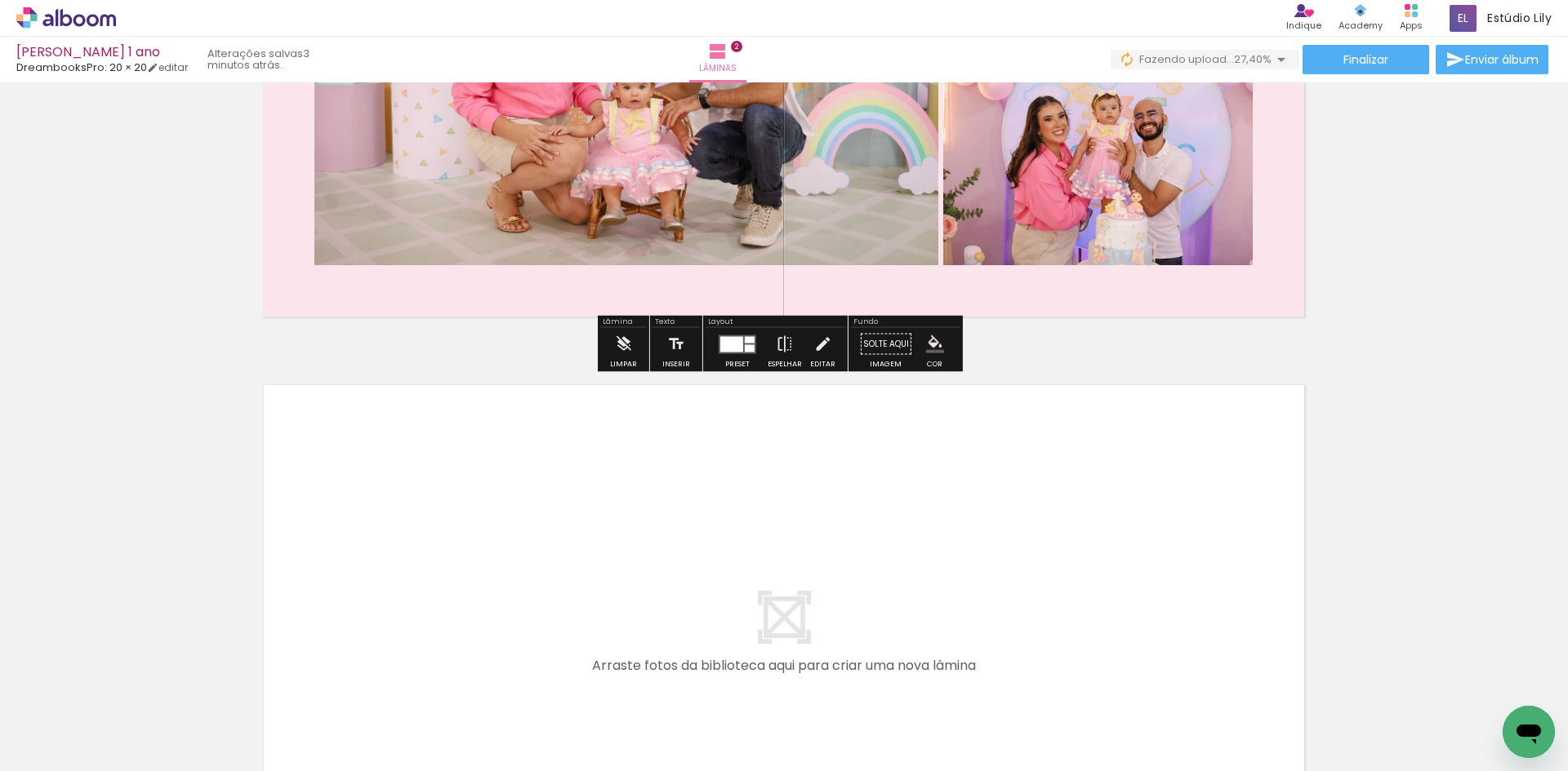
scroll to position [922, 0]
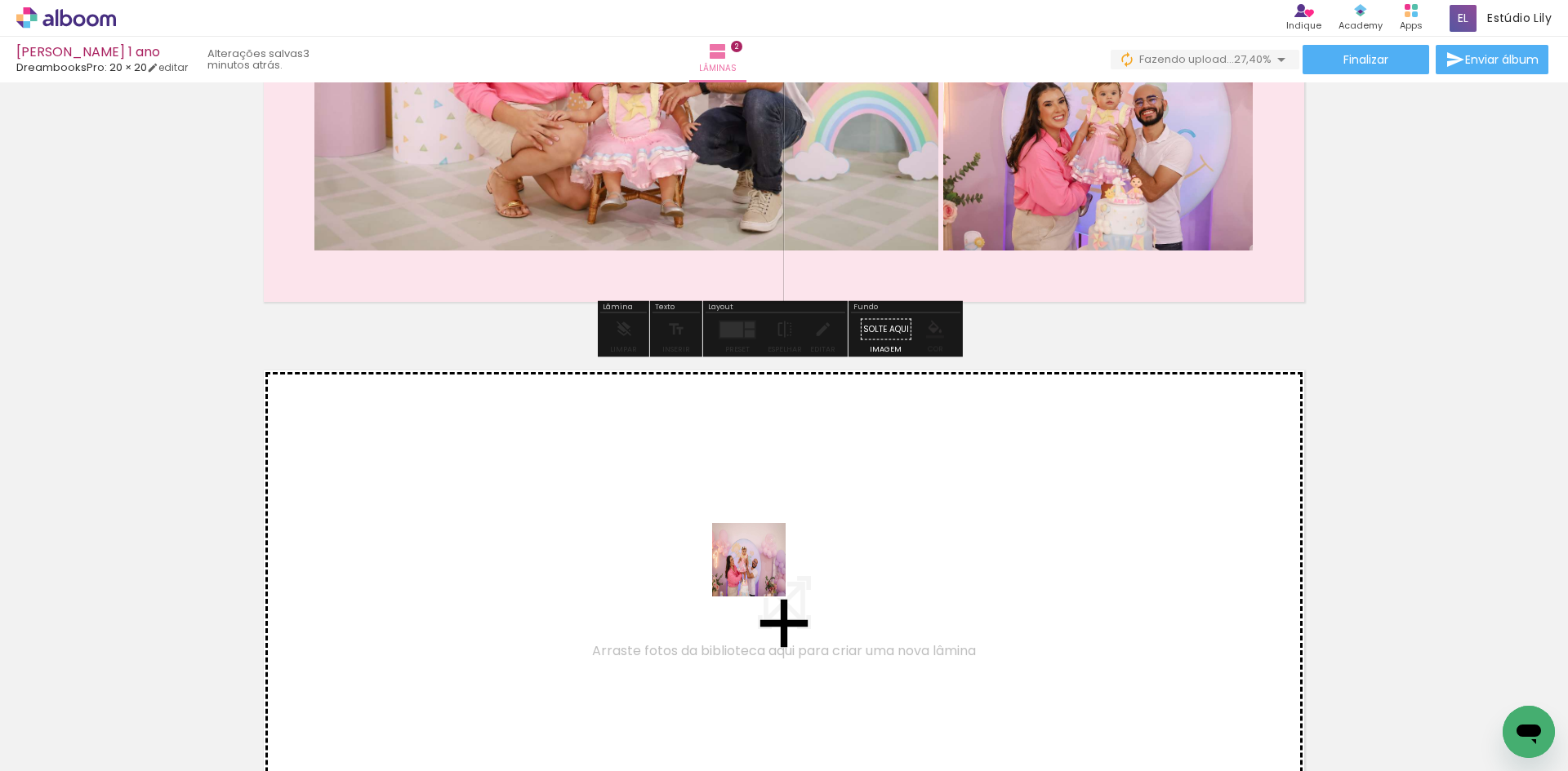
drag, startPoint x: 718, startPoint y: 732, endPoint x: 761, endPoint y: 572, distance: 165.7
click at [761, 572] on quentale-workspace at bounding box center [784, 385] width 1568 height 771
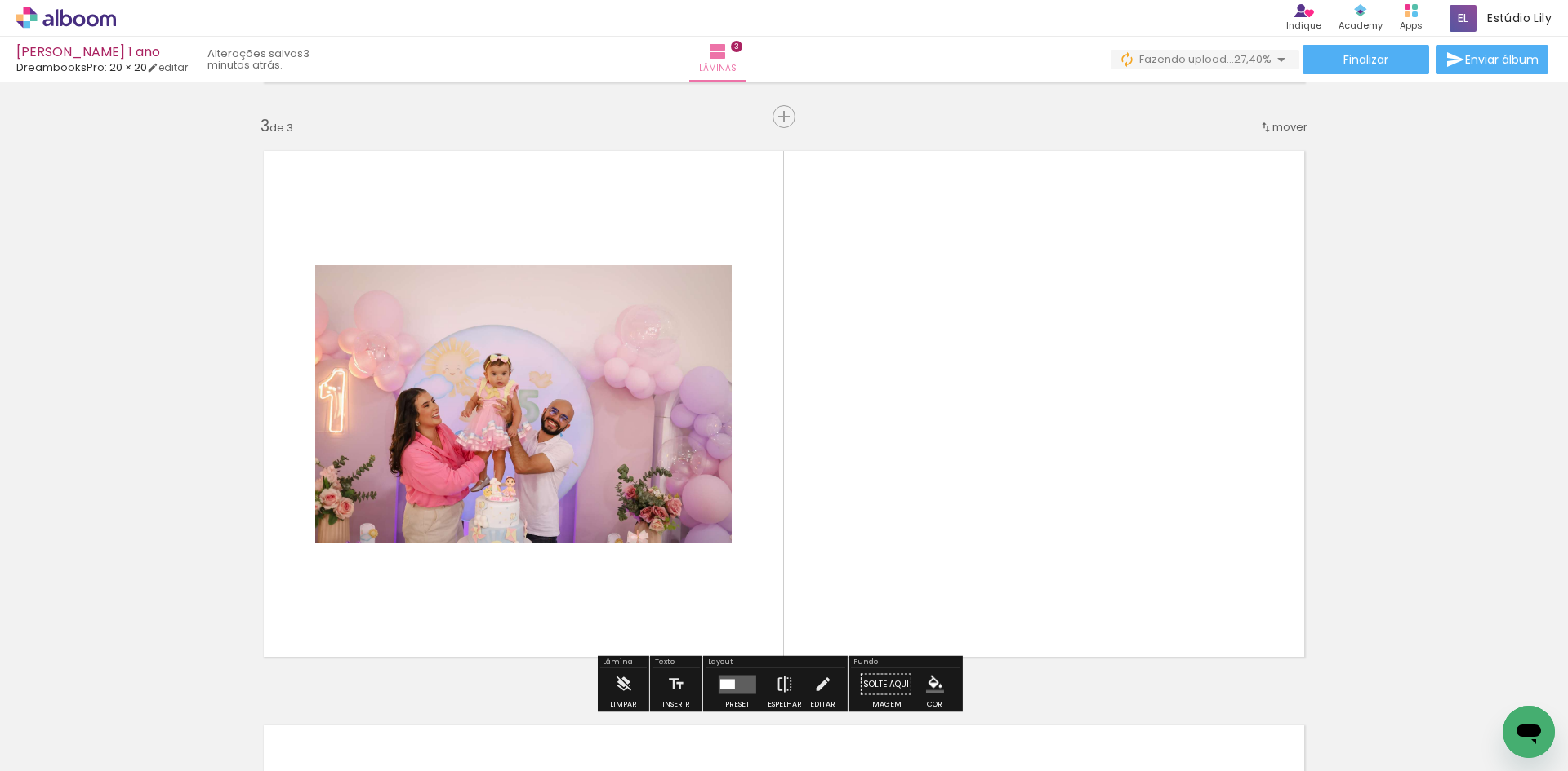
scroll to position [1171, 0]
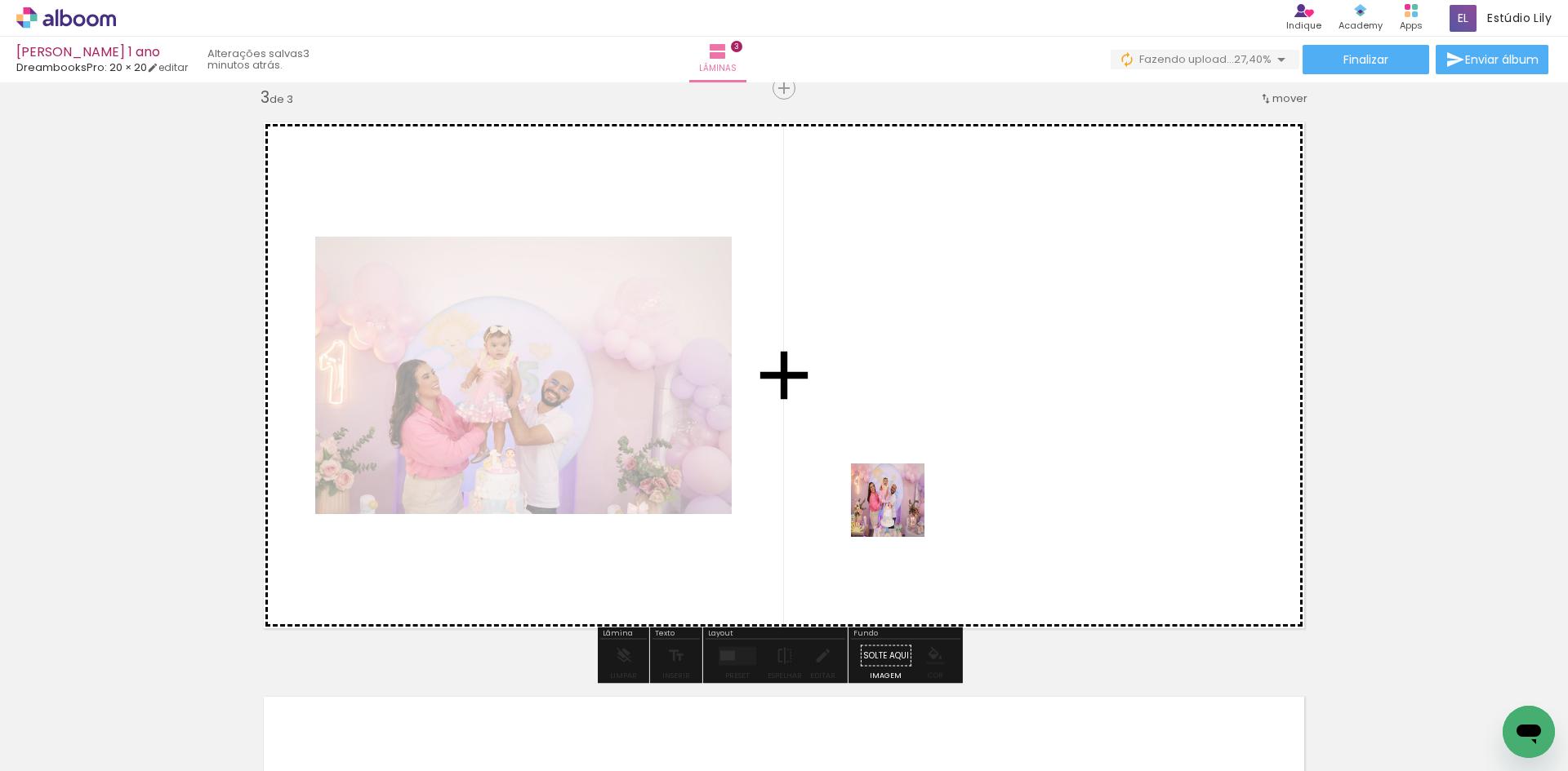
drag, startPoint x: 795, startPoint y: 720, endPoint x: 913, endPoint y: 489, distance: 259.4
click at [913, 489] on quentale-workspace at bounding box center [784, 385] width 1568 height 771
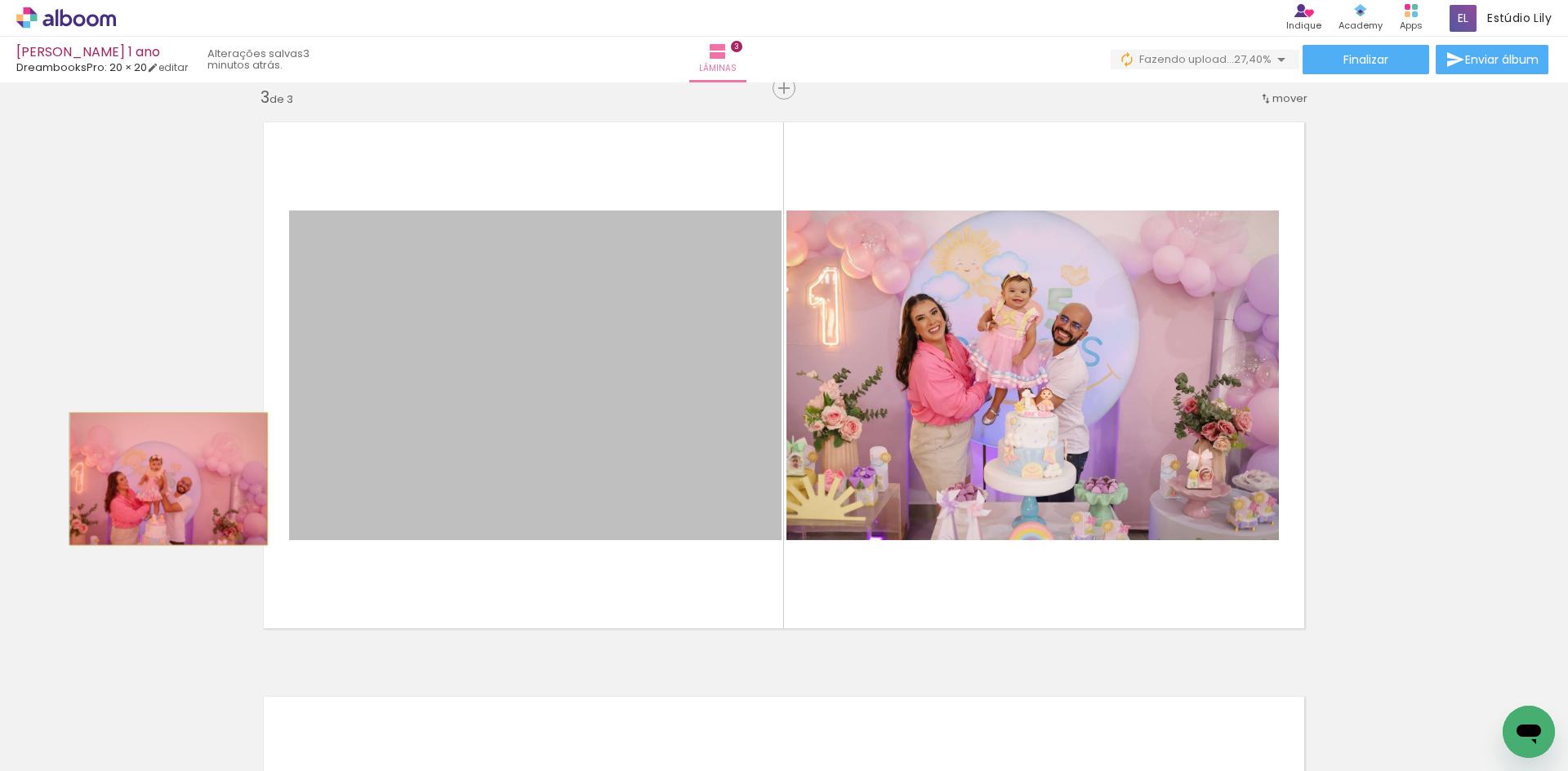
drag, startPoint x: 357, startPoint y: 446, endPoint x: 163, endPoint y: 479, distance: 196.8
click at [163, 479] on div "Inserir lâmina 1 de 3 Inserir lâmina 2 de 3 Inserir lâmina 3 de 3" at bounding box center [784, 68] width 1568 height 2300
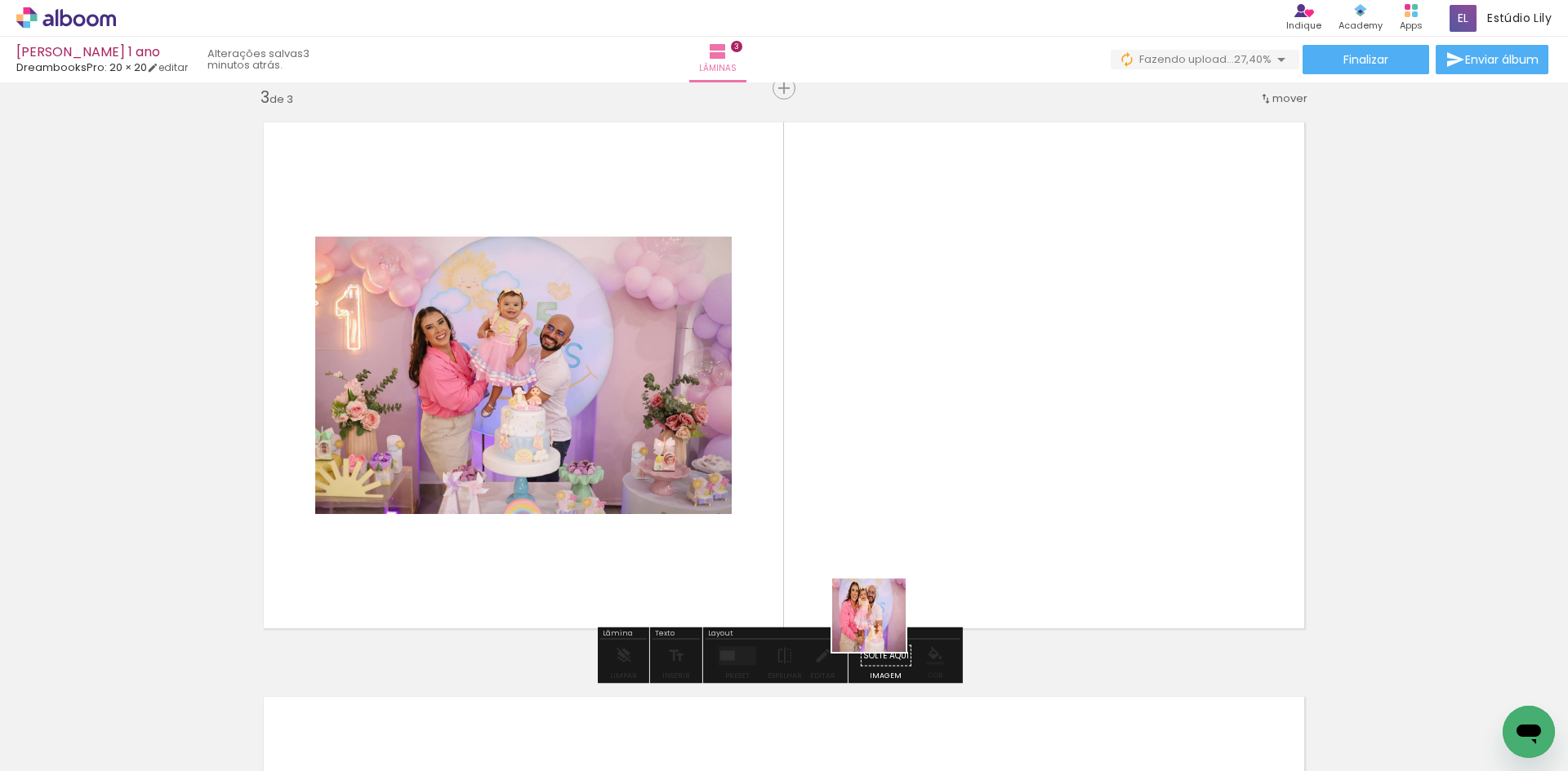
drag, startPoint x: 890, startPoint y: 721, endPoint x: 904, endPoint y: 488, distance: 233.4
click at [904, 488] on quentale-workspace at bounding box center [784, 385] width 1568 height 771
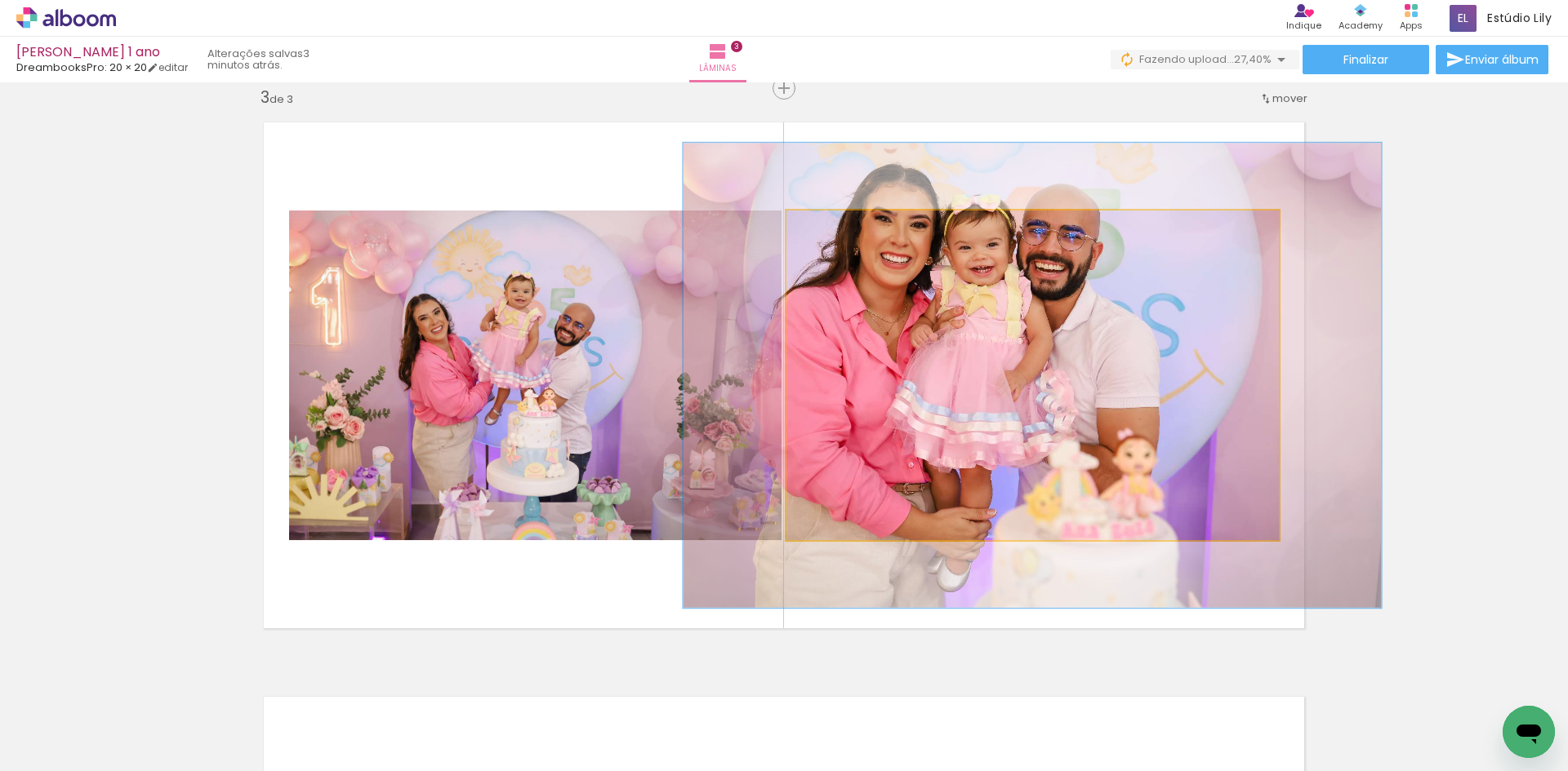
drag, startPoint x: 826, startPoint y: 236, endPoint x: 852, endPoint y: 240, distance: 26.3
type paper-slider "145"
click at [852, 240] on div at bounding box center [848, 228] width 26 height 26
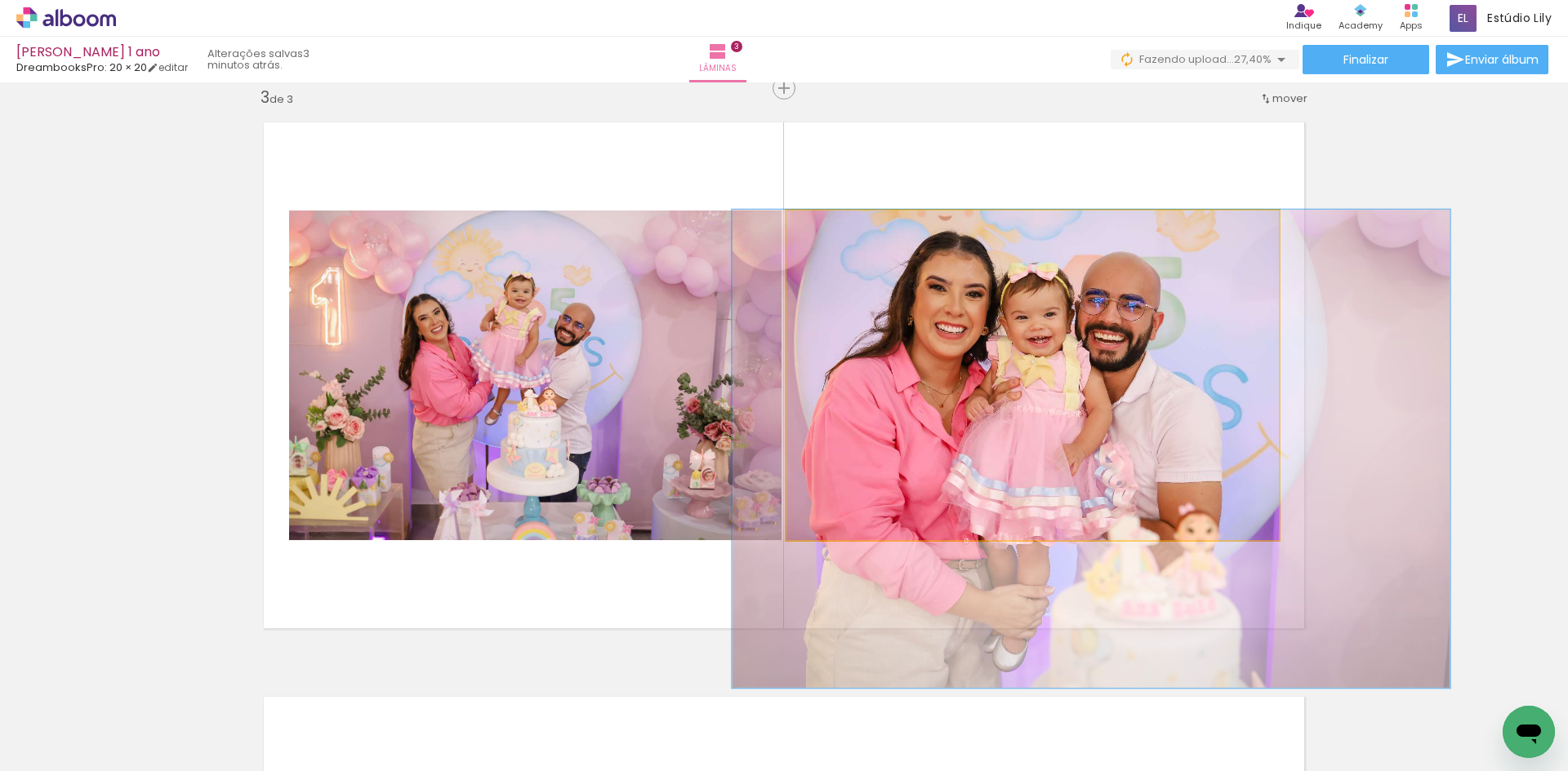
drag, startPoint x: 929, startPoint y: 329, endPoint x: 987, endPoint y: 408, distance: 98.0
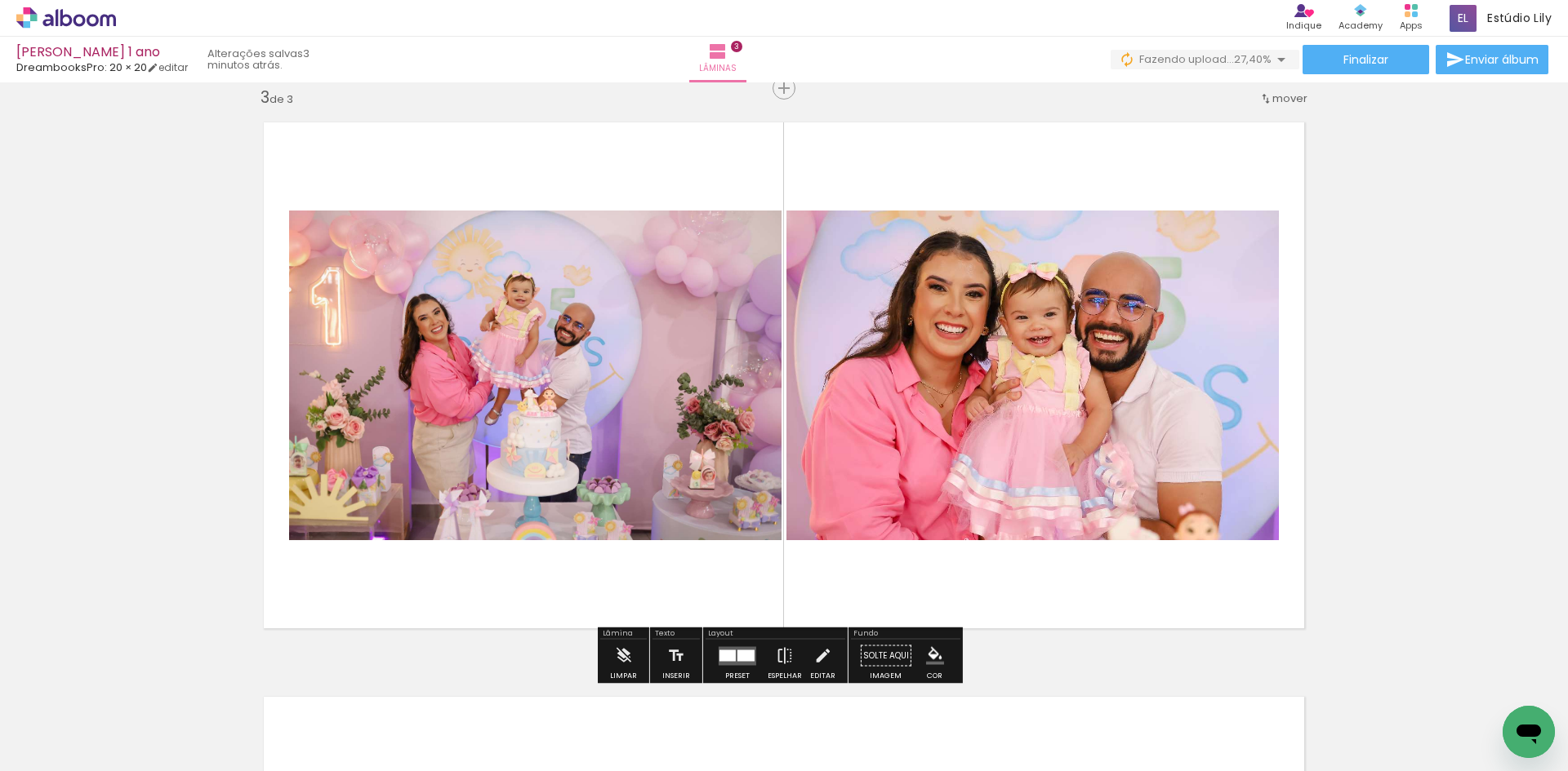
click at [926, 653] on iron-icon "color picker" at bounding box center [935, 656] width 18 height 18
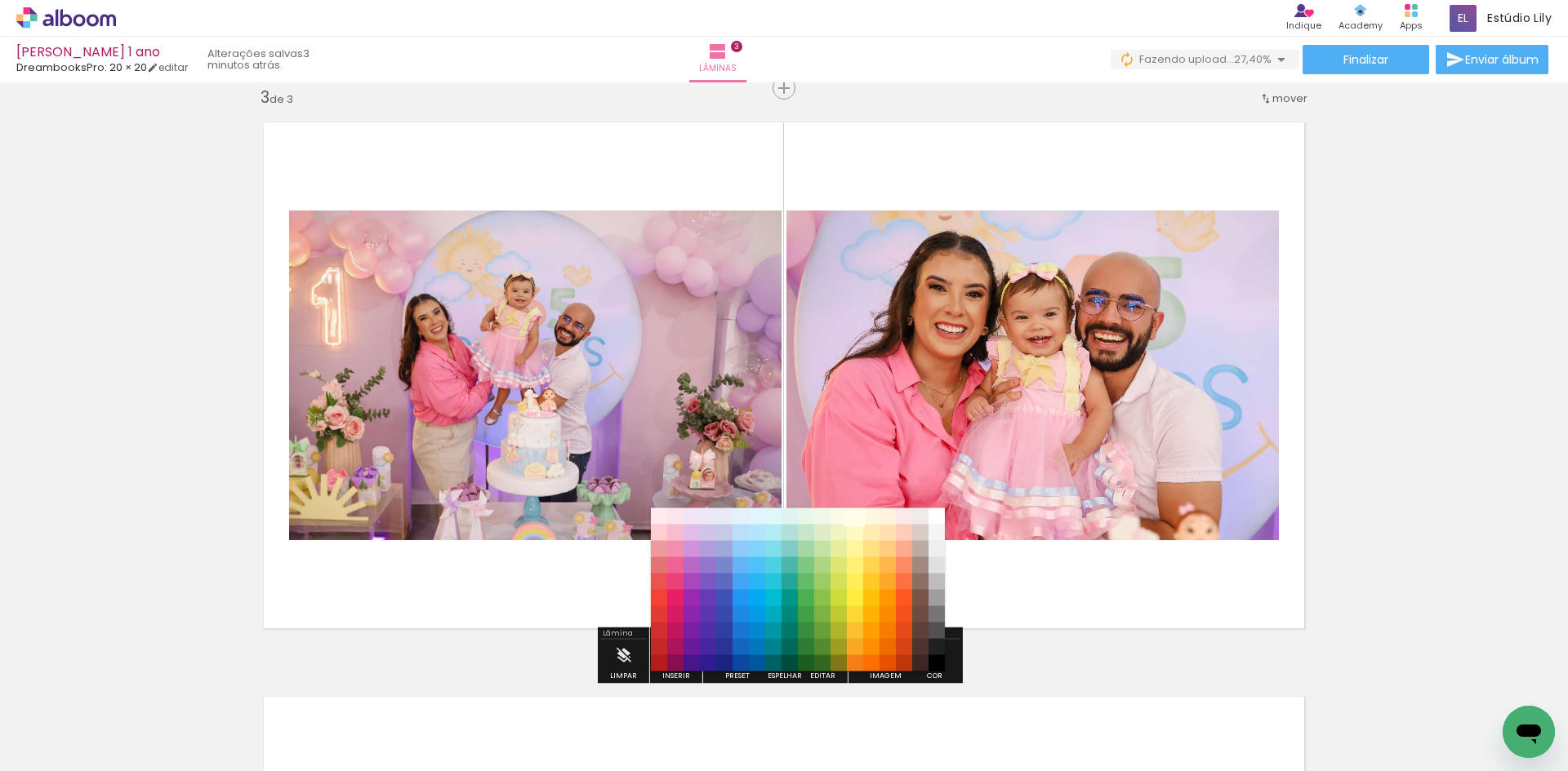
click at [858, 515] on paper-item "#fffde7" at bounding box center [855, 516] width 17 height 17
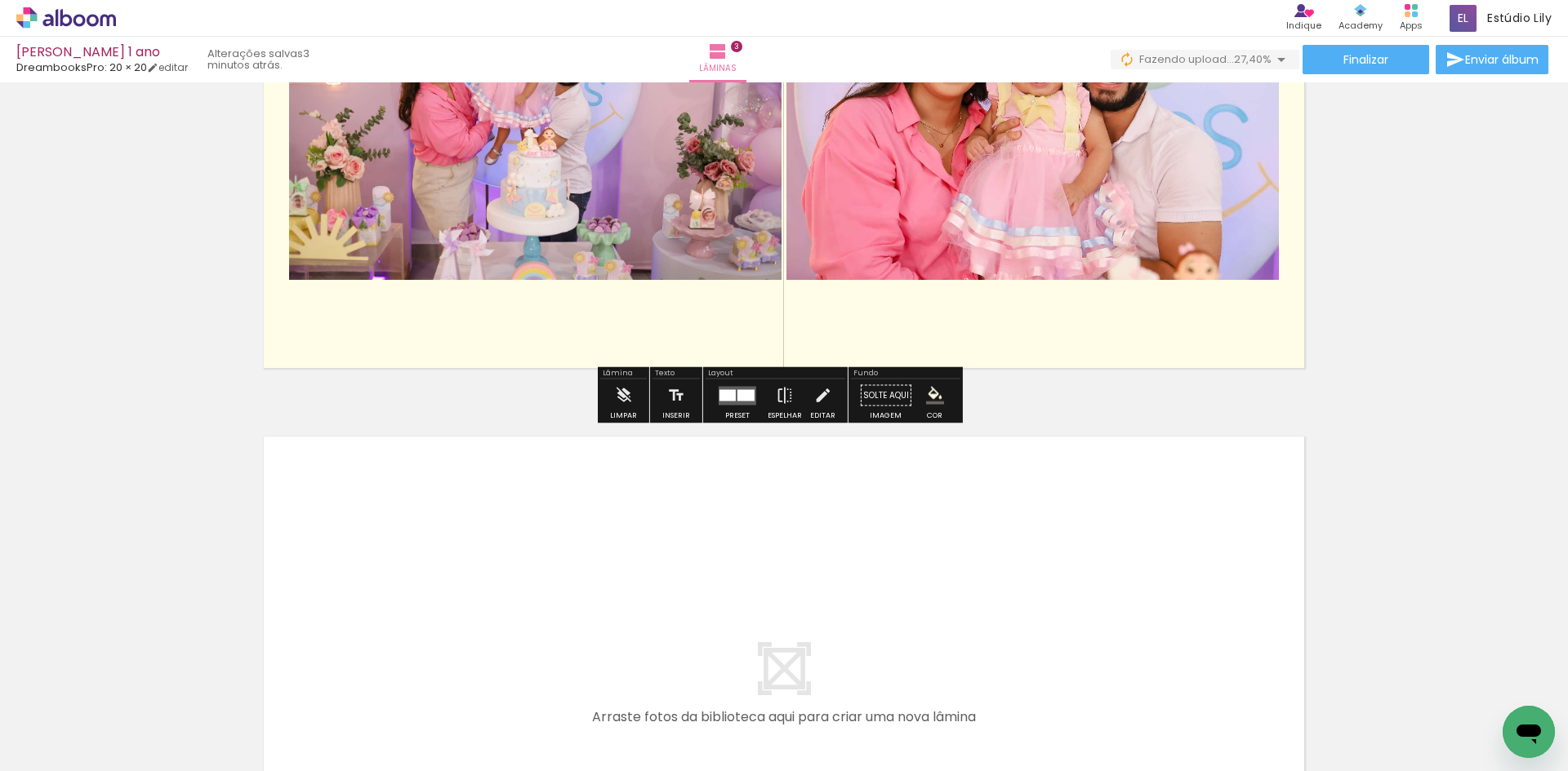
scroll to position [1497, 0]
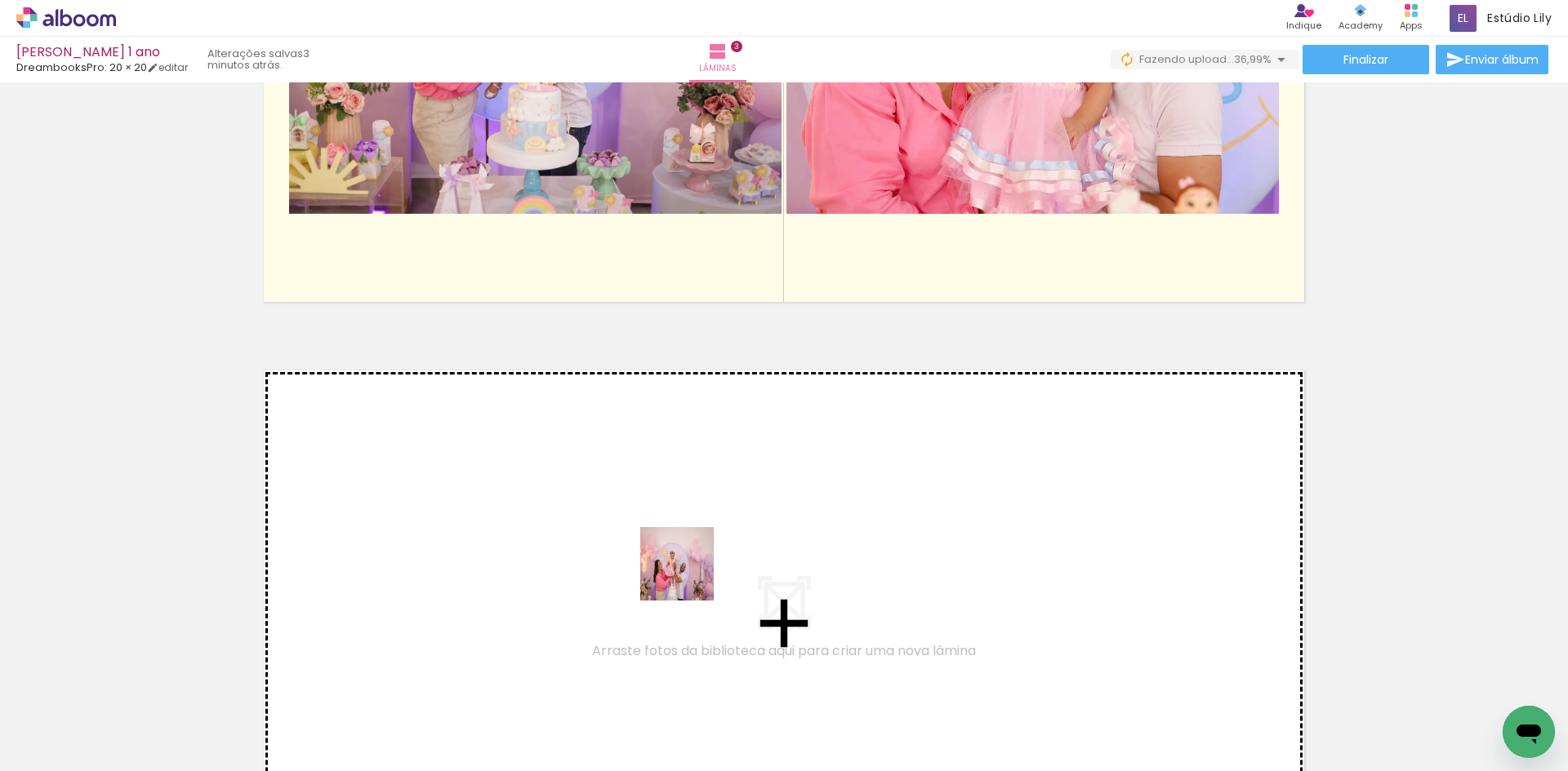
drag, startPoint x: 715, startPoint y: 723, endPoint x: 690, endPoint y: 576, distance: 149.1
click at [690, 576] on quentale-workspace at bounding box center [784, 385] width 1568 height 771
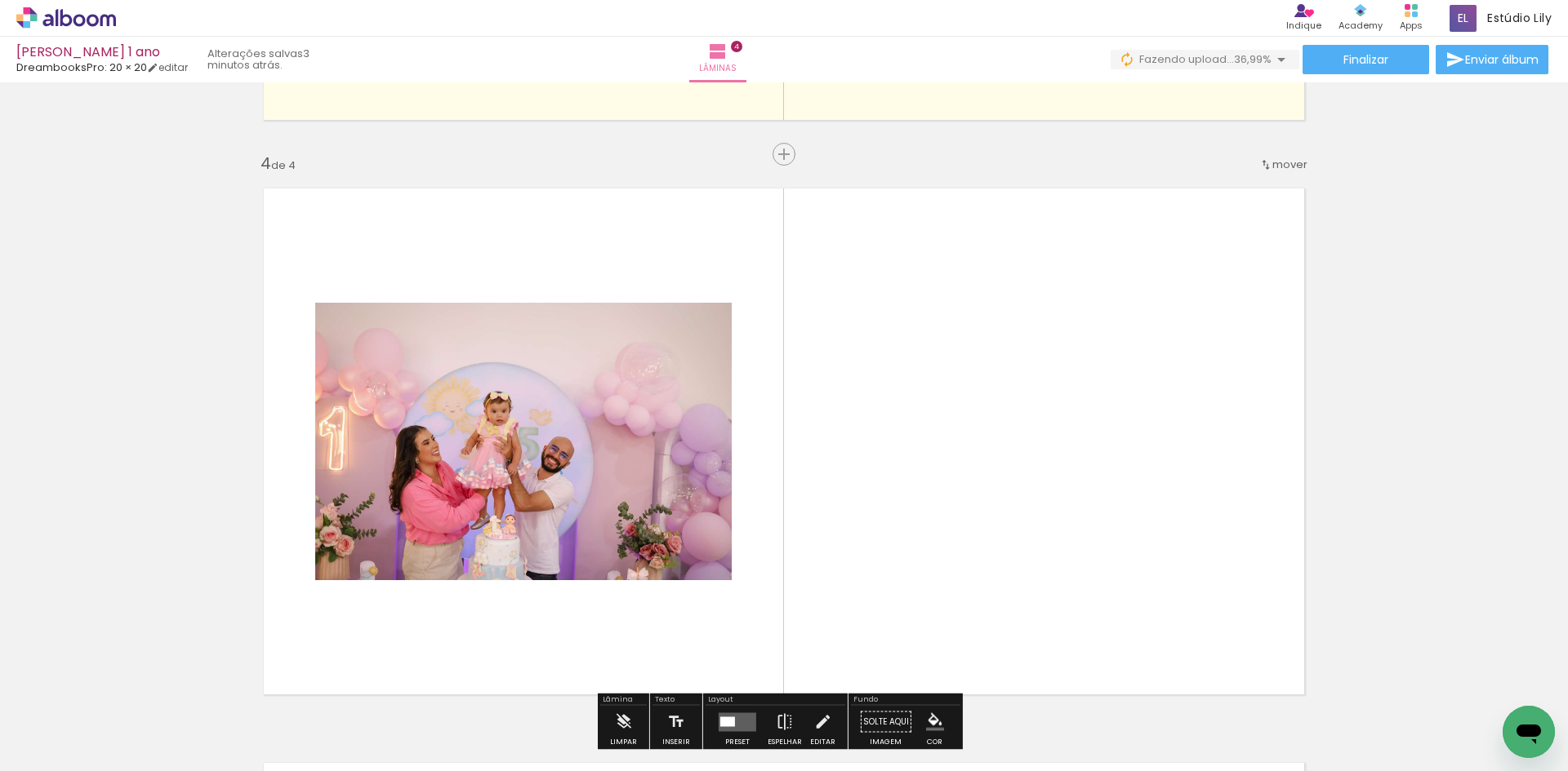
scroll to position [1745, 0]
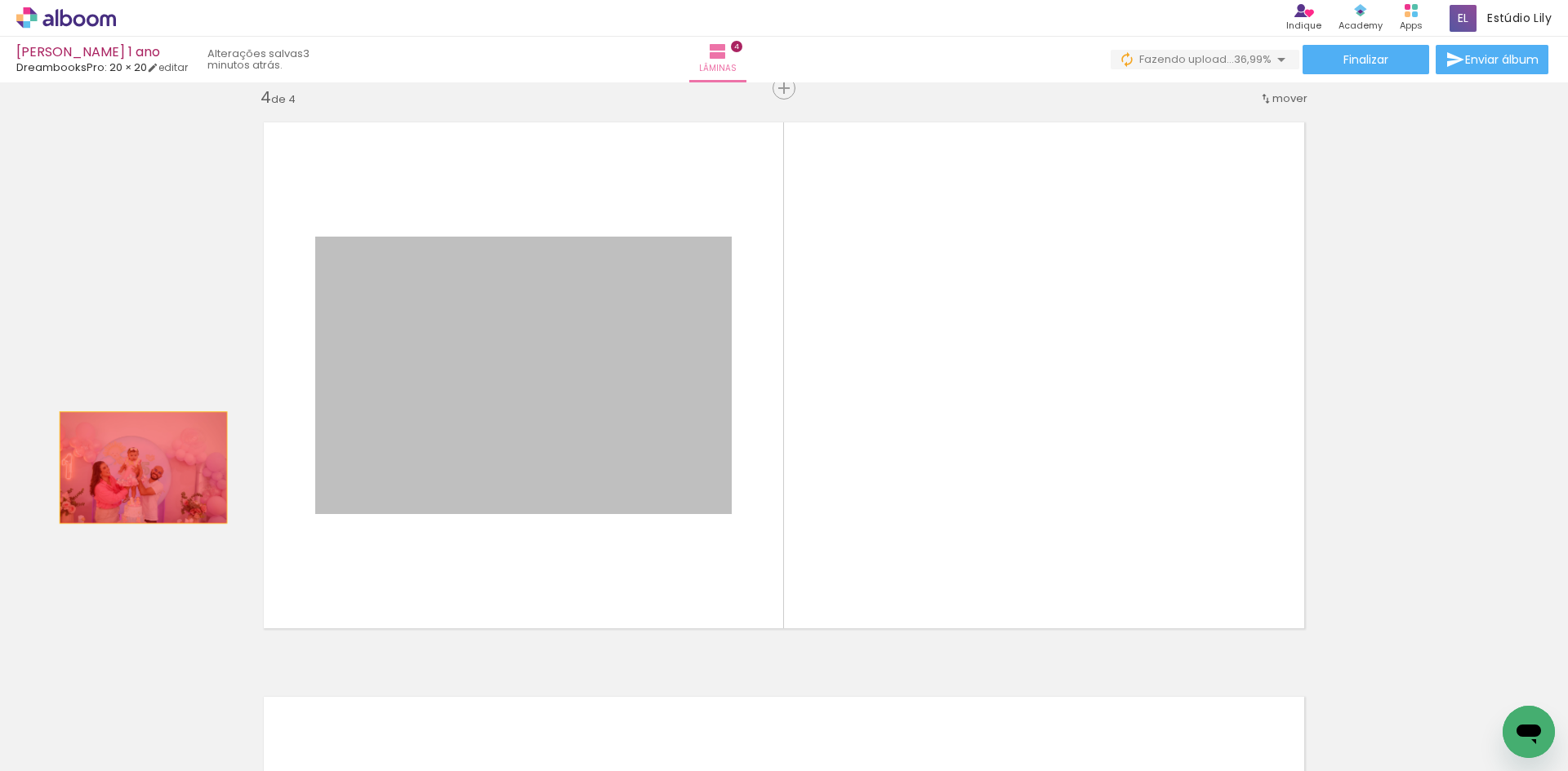
drag, startPoint x: 494, startPoint y: 472, endPoint x: 118, endPoint y: 465, distance: 376.1
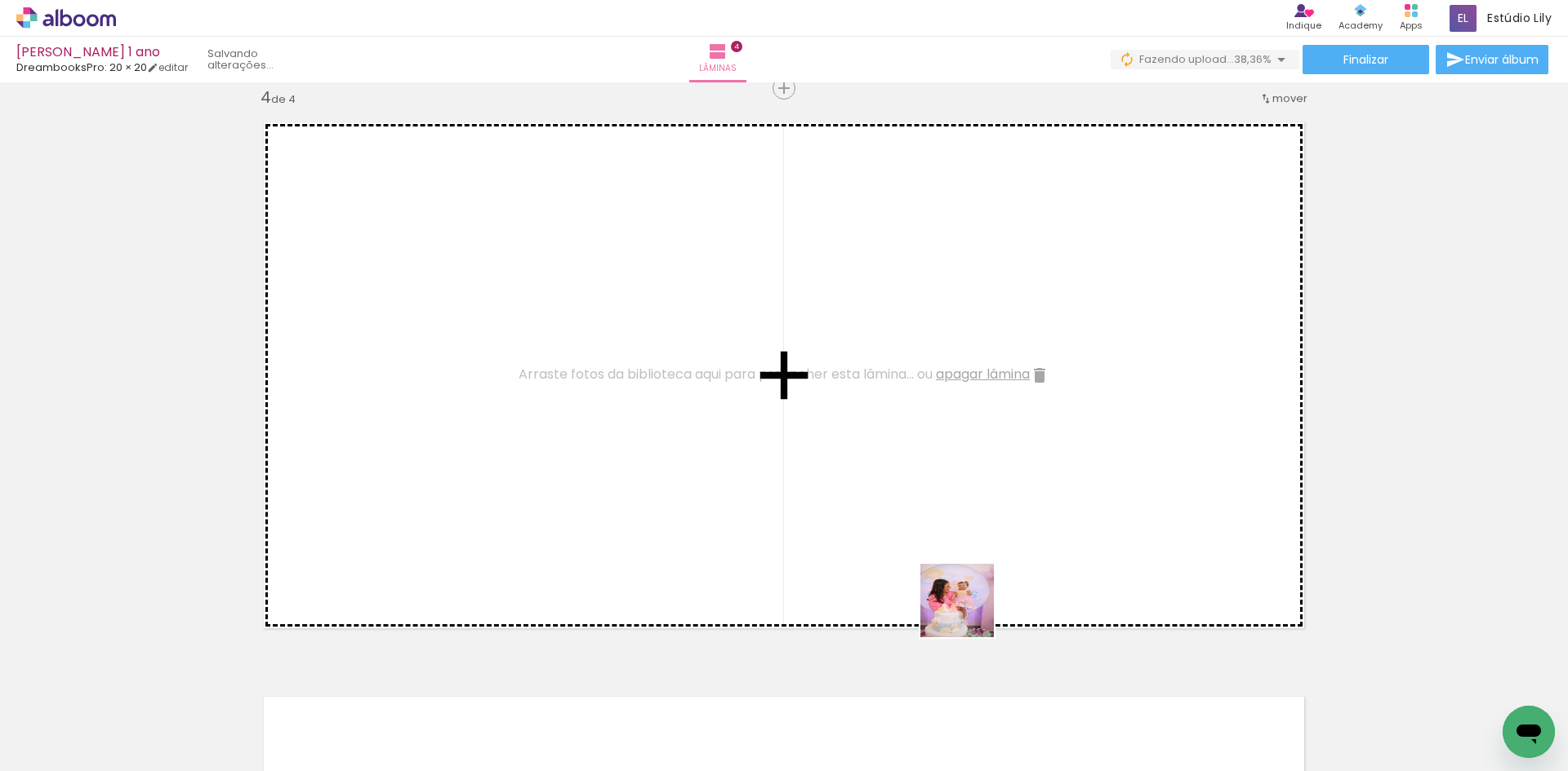
drag, startPoint x: 991, startPoint y: 704, endPoint x: 932, endPoint y: 551, distance: 164.0
click at [932, 551] on quentale-workspace at bounding box center [784, 385] width 1568 height 771
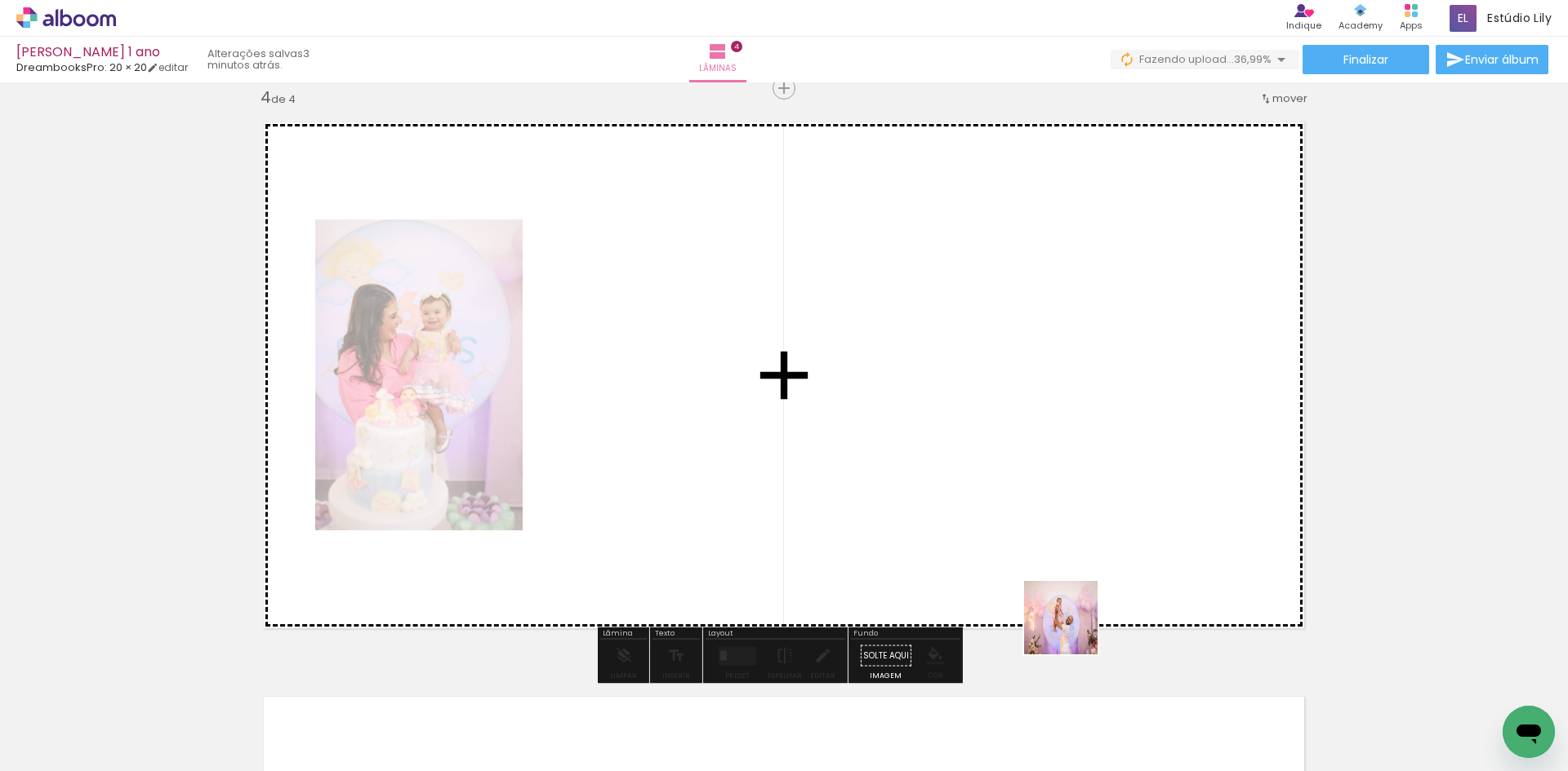
drag, startPoint x: 1073, startPoint y: 630, endPoint x: 1058, endPoint y: 570, distance: 61.8
click at [1058, 570] on quentale-workspace at bounding box center [784, 385] width 1568 height 771
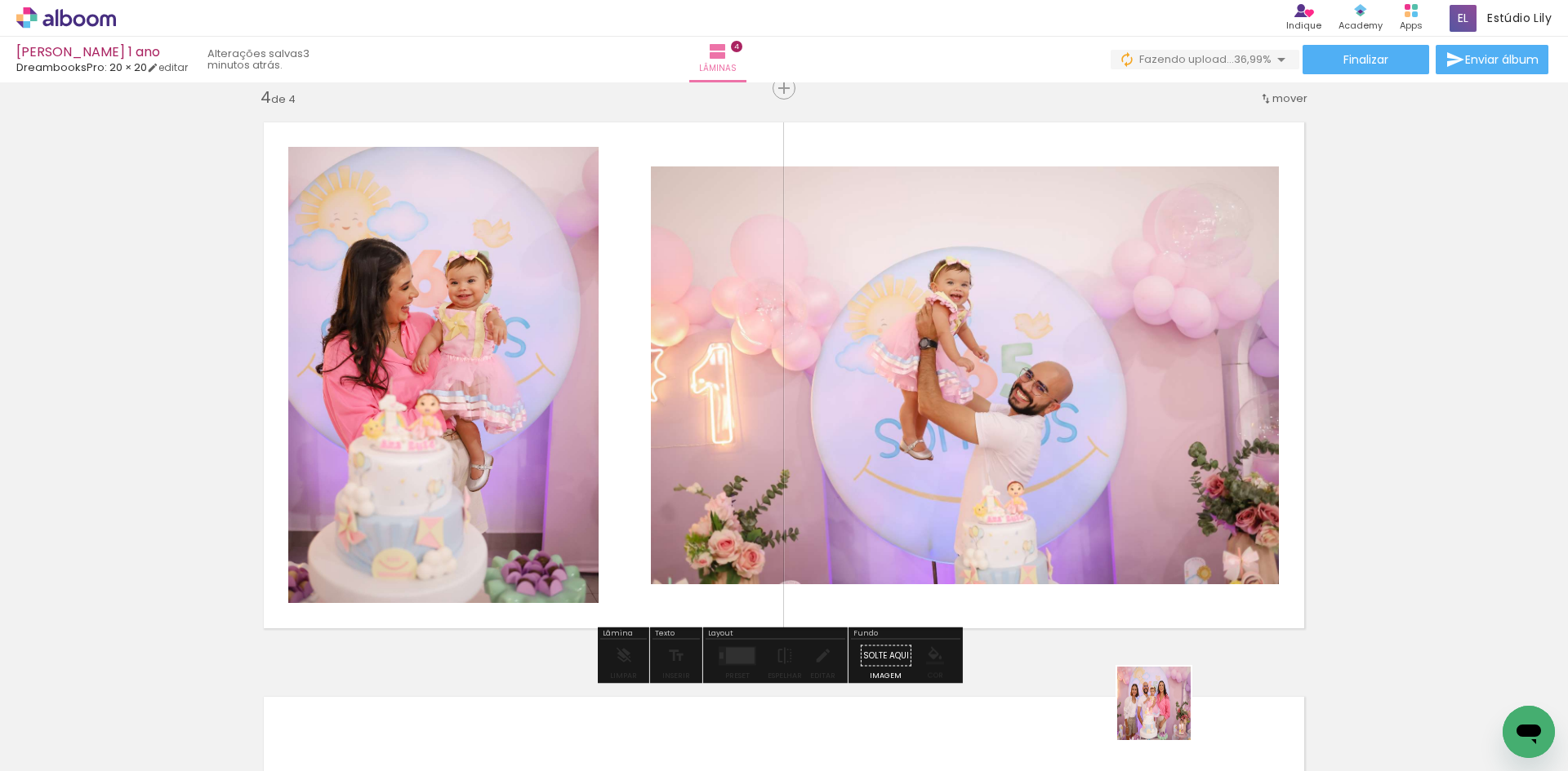
drag, startPoint x: 1170, startPoint y: 729, endPoint x: 1094, endPoint y: 545, distance: 199.1
click at [1094, 545] on quentale-workspace at bounding box center [784, 385] width 1568 height 771
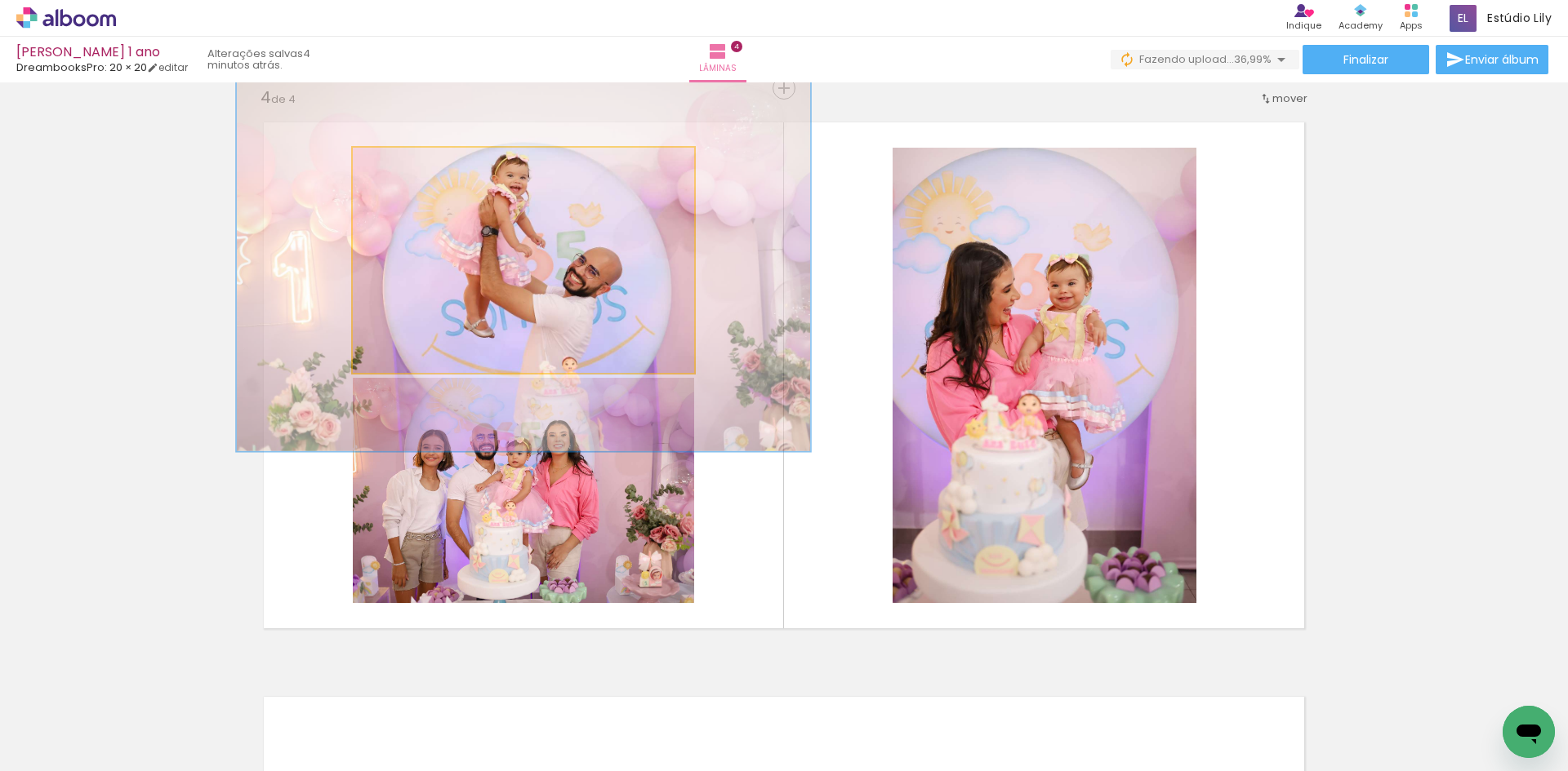
drag, startPoint x: 388, startPoint y: 168, endPoint x: 426, endPoint y: 163, distance: 38.3
type paper-slider "168"
click at [426, 163] on div at bounding box center [430, 164] width 15 height 15
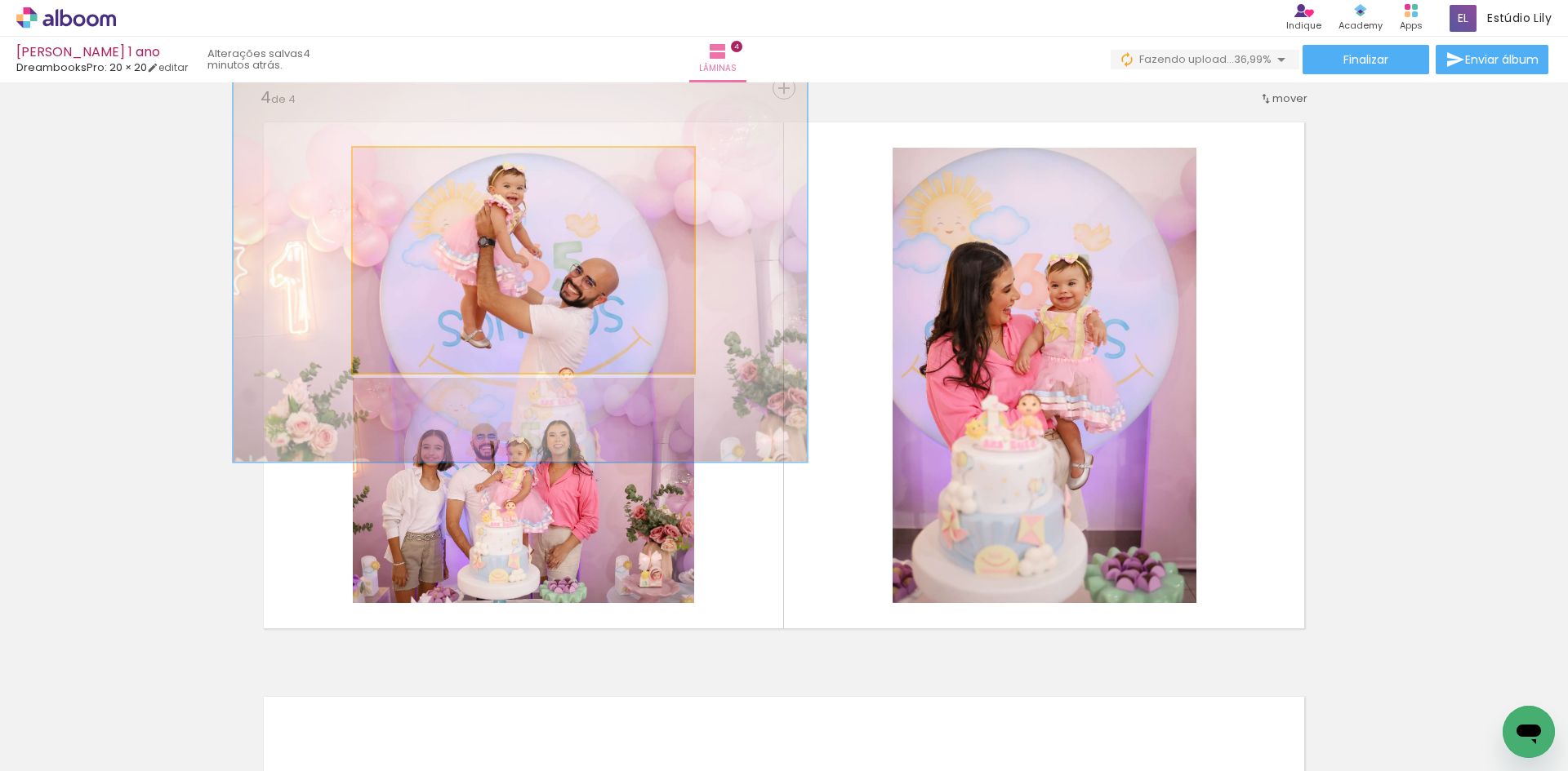
drag, startPoint x: 572, startPoint y: 255, endPoint x: 570, endPoint y: 265, distance: 10.2
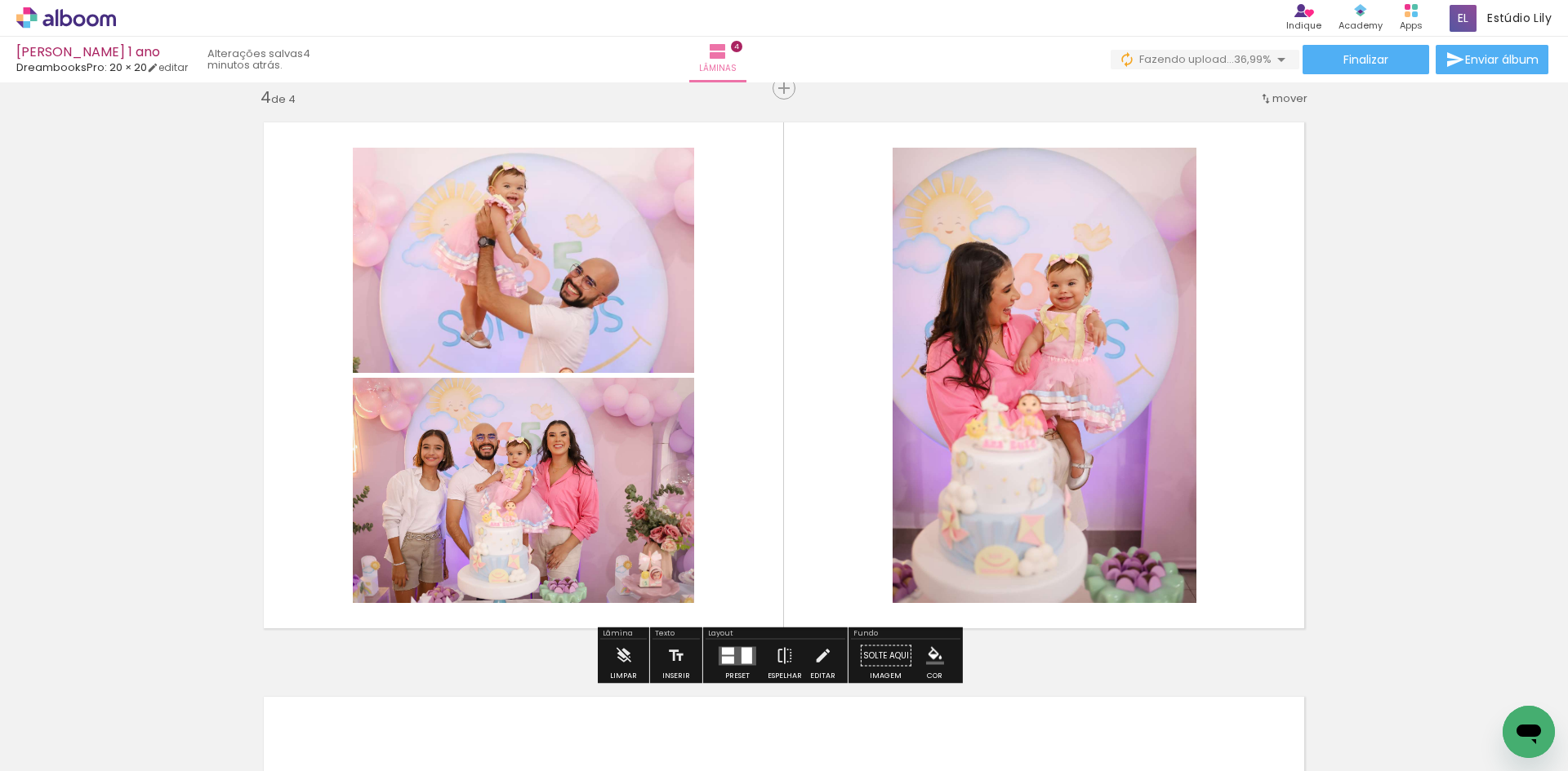
click at [732, 647] on quentale-layouter at bounding box center [737, 656] width 37 height 19
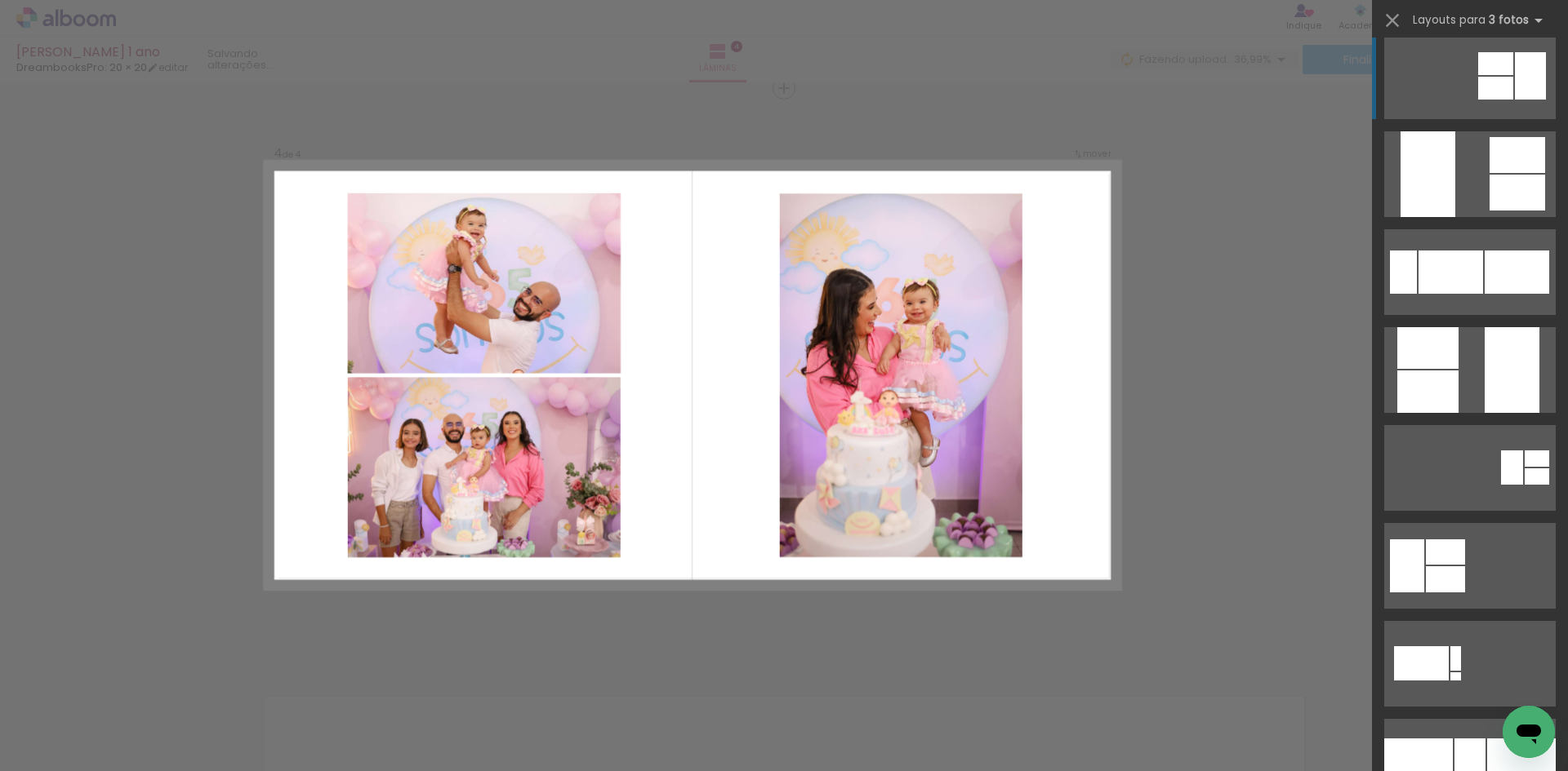
scroll to position [0, 0]
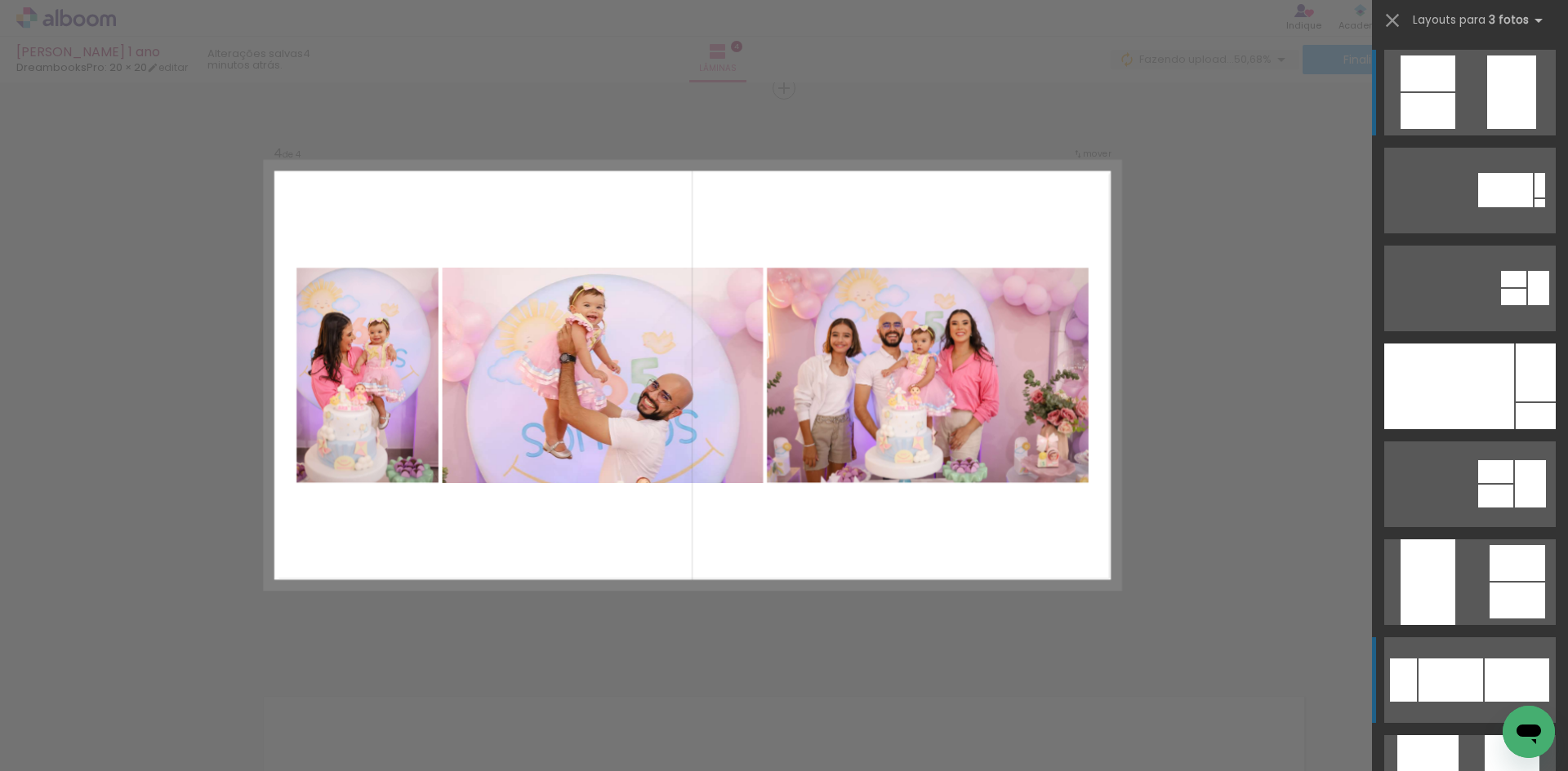
click at [1451, 668] on div at bounding box center [1451, 681] width 64 height 43
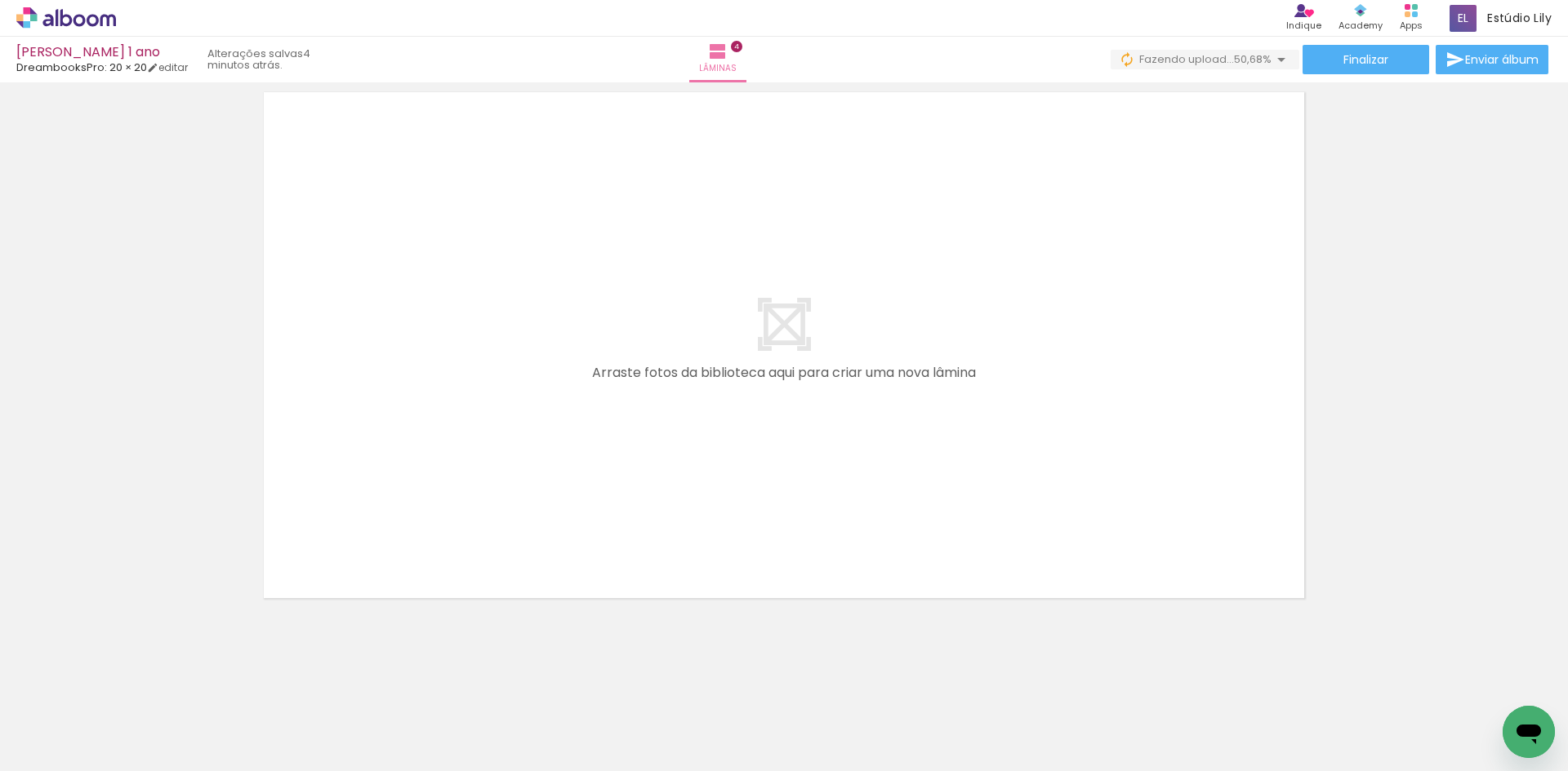
scroll to position [0, 723]
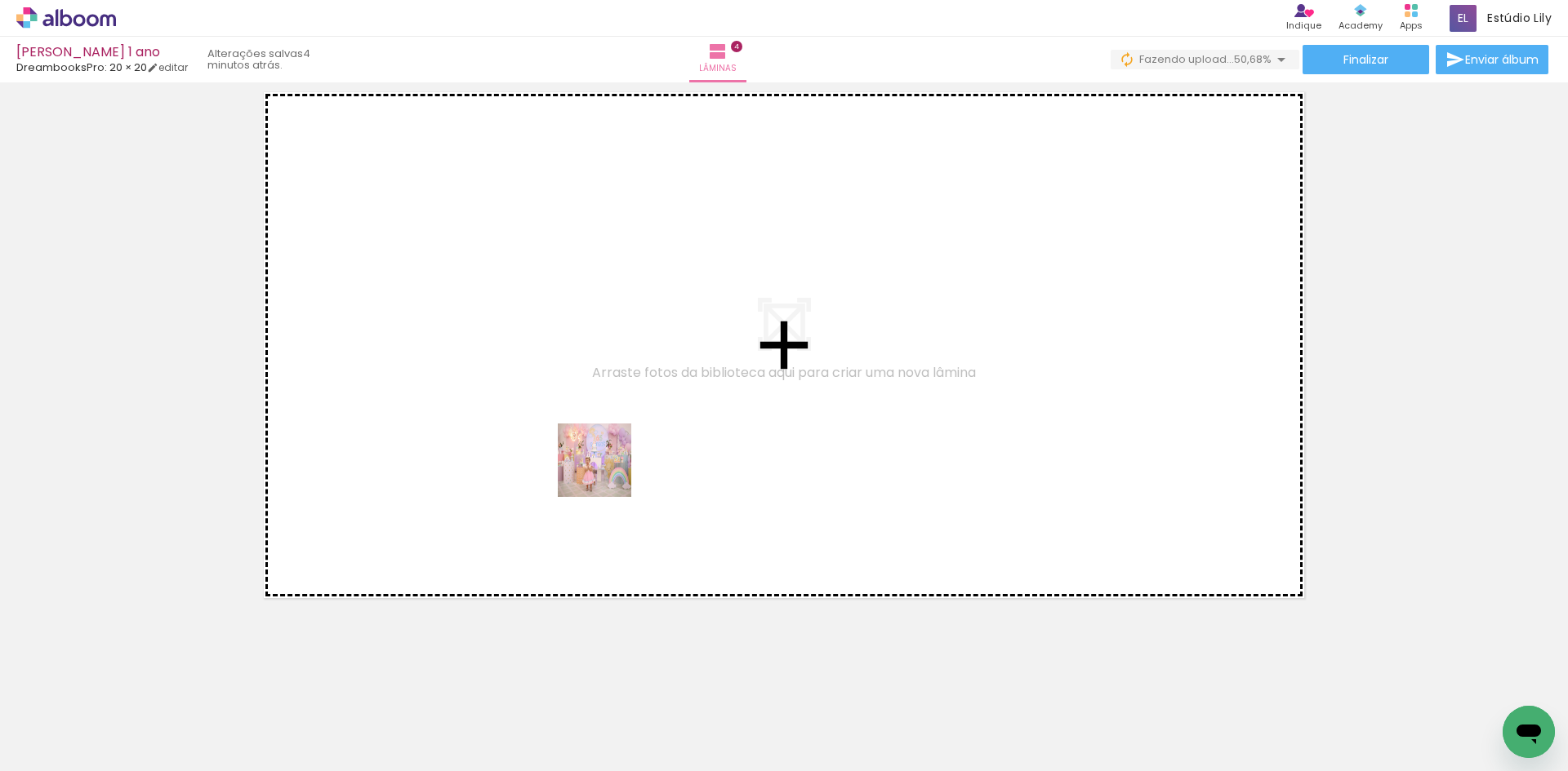
drag, startPoint x: 631, startPoint y: 711, endPoint x: 607, endPoint y: 473, distance: 239.2
click at [607, 473] on quentale-workspace at bounding box center [784, 385] width 1568 height 771
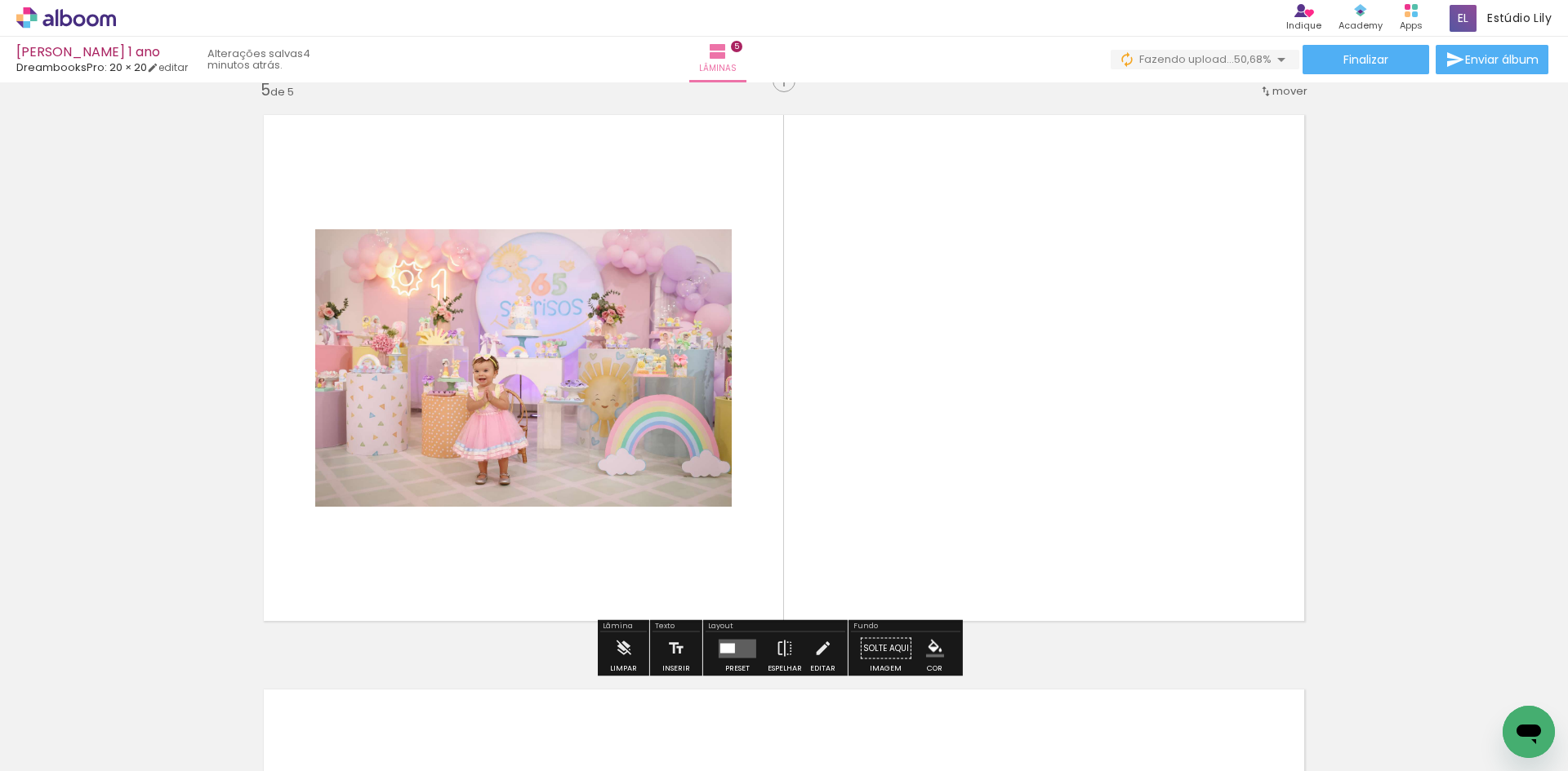
scroll to position [2320, 0]
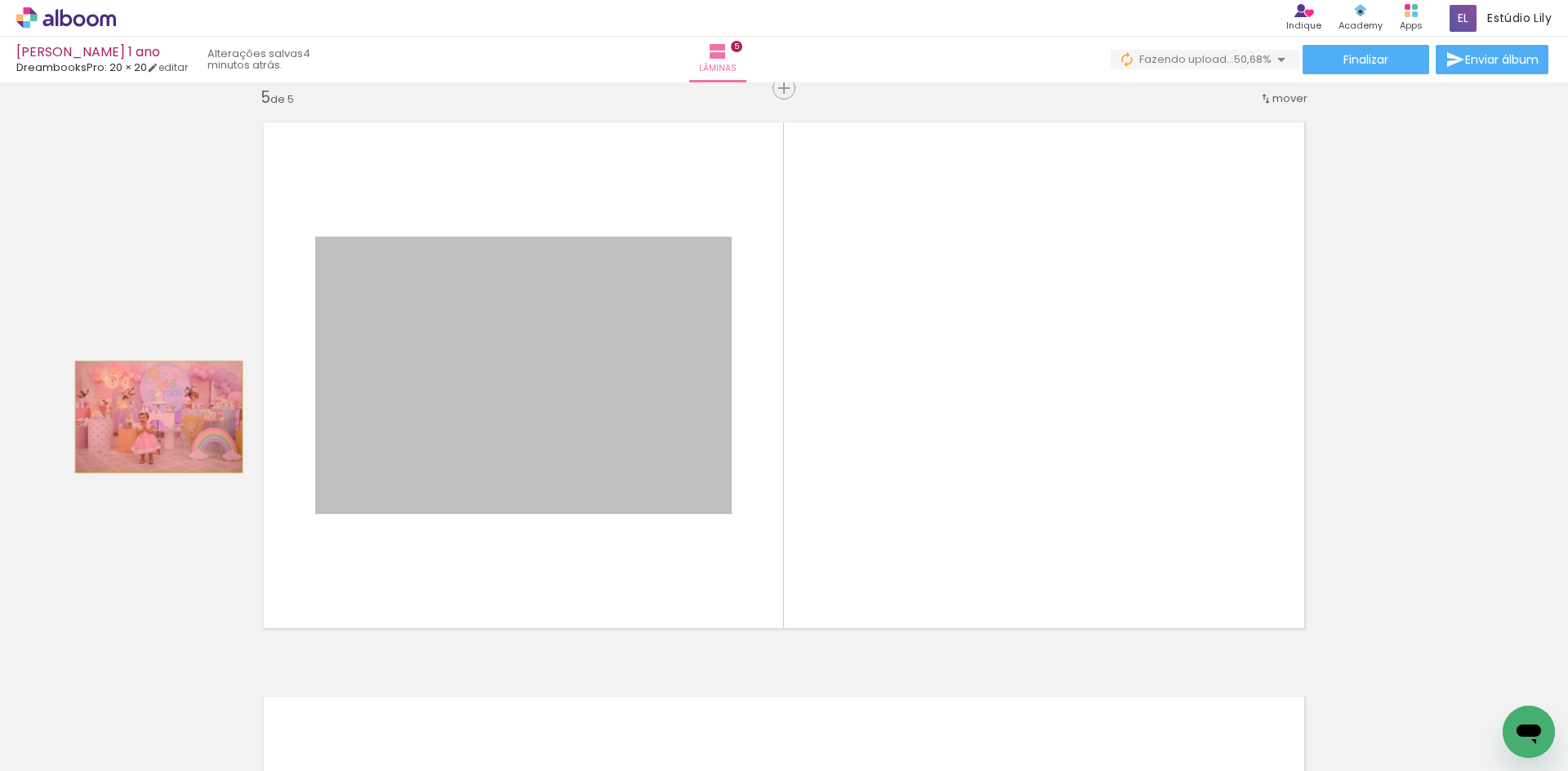
drag, startPoint x: 520, startPoint y: 435, endPoint x: 153, endPoint y: 417, distance: 367.4
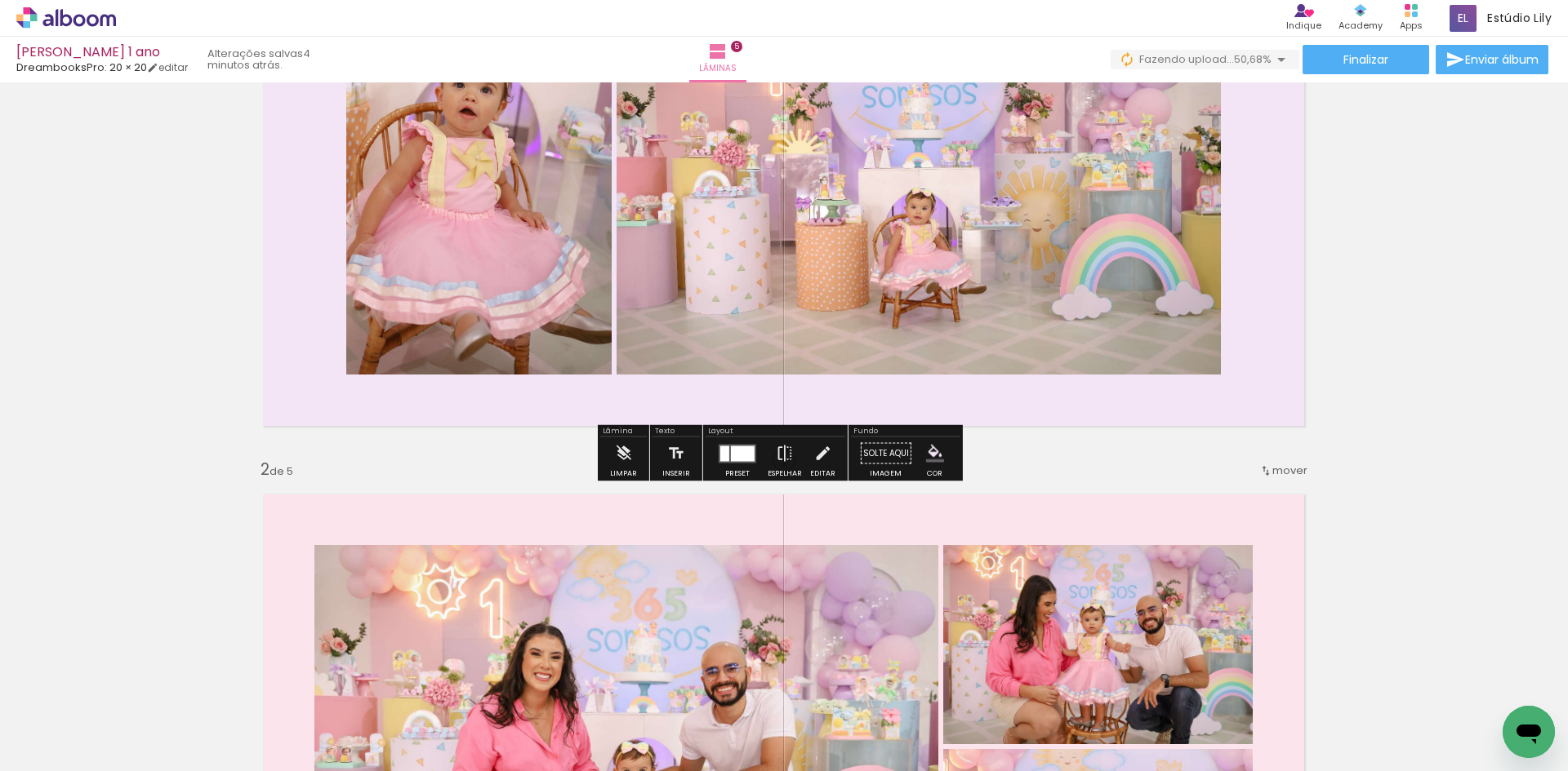
scroll to position [279, 0]
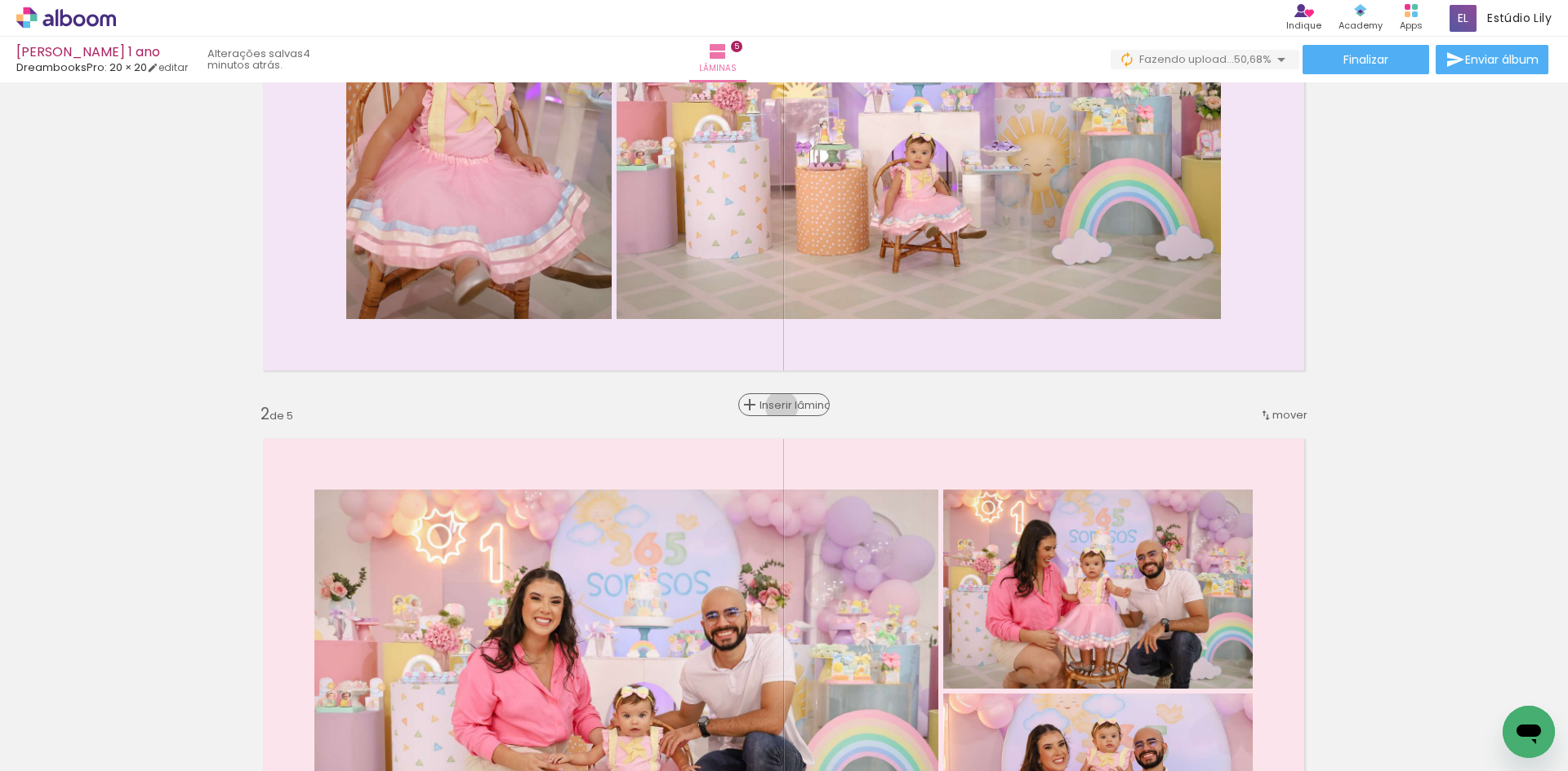
click at [783, 408] on span "Inserir lâmina" at bounding box center [791, 405] width 63 height 10
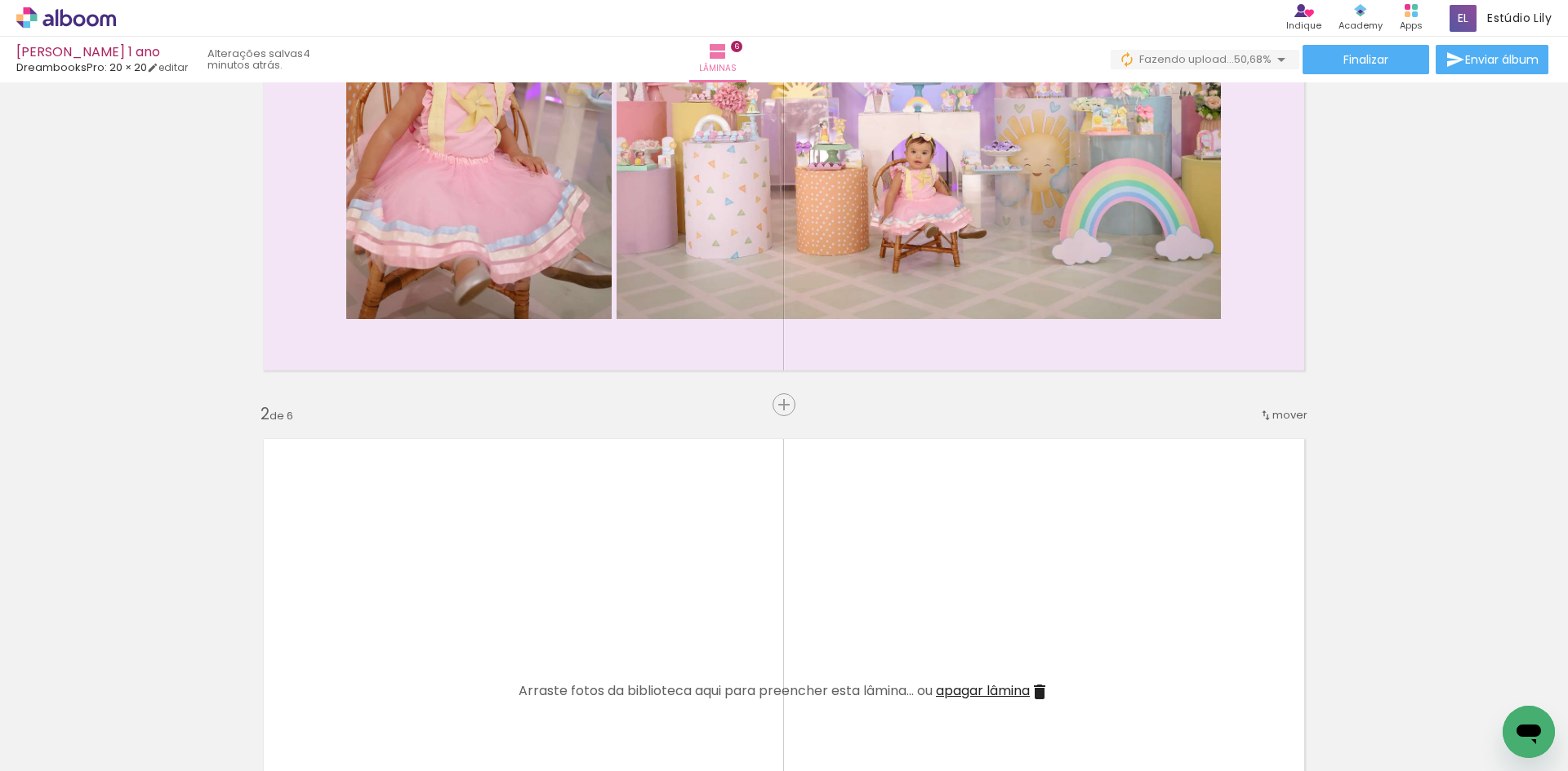
drag, startPoint x: 644, startPoint y: 724, endPoint x: 630, endPoint y: 597, distance: 127.8
click at [630, 597] on quentale-workspace at bounding box center [784, 385] width 1568 height 771
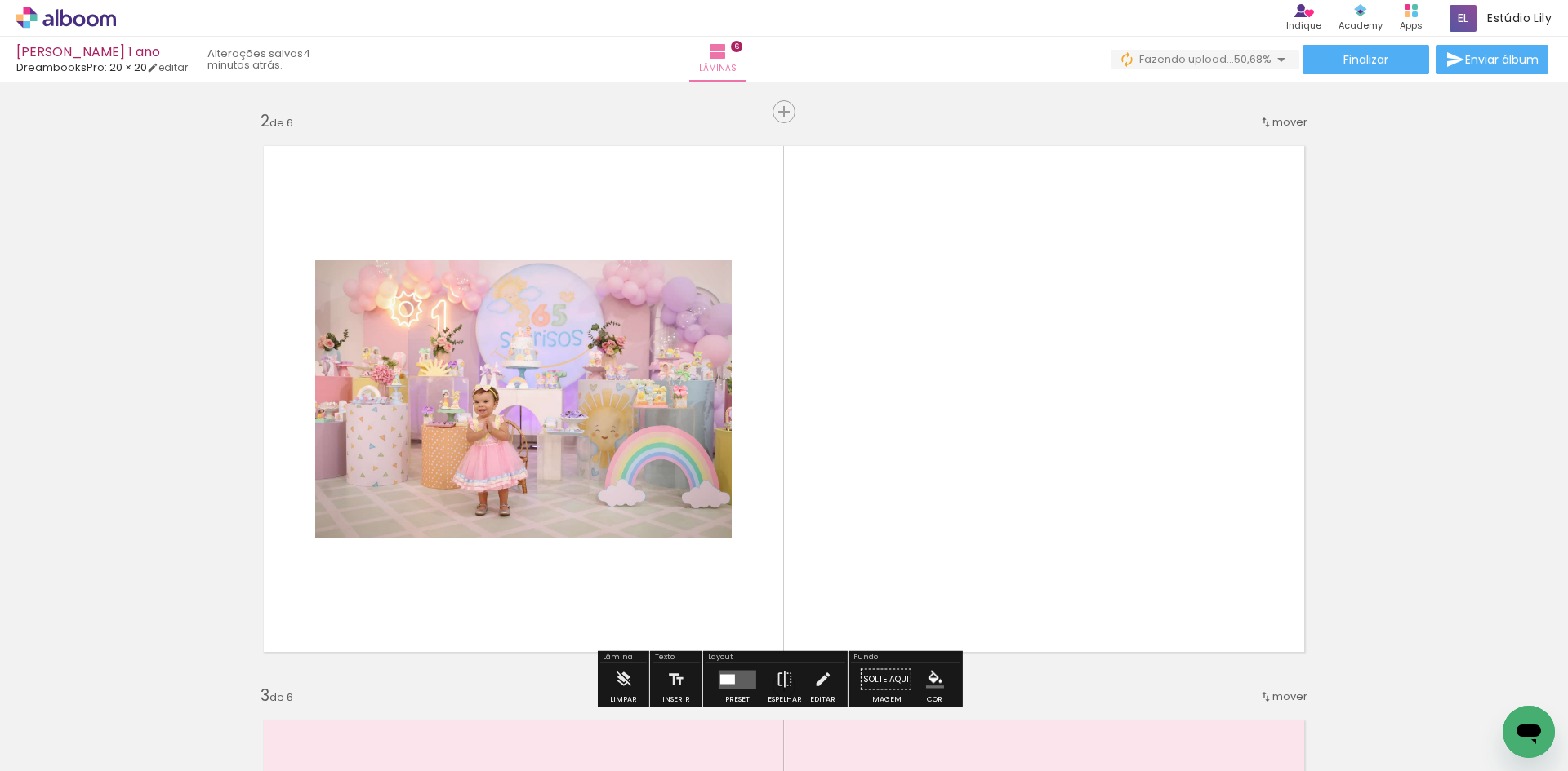
scroll to position [606, 0]
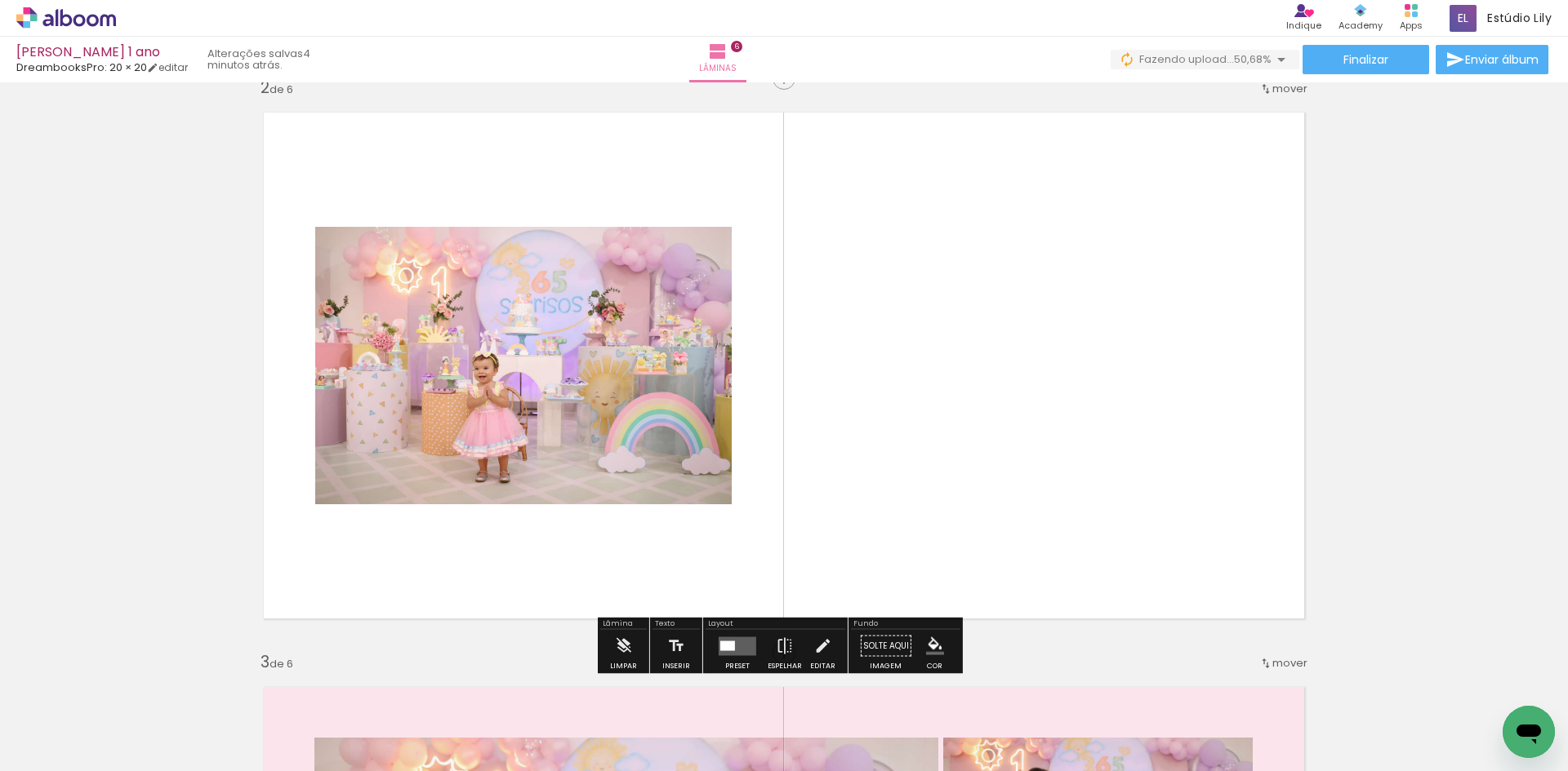
click at [741, 636] on div at bounding box center [737, 647] width 44 height 33
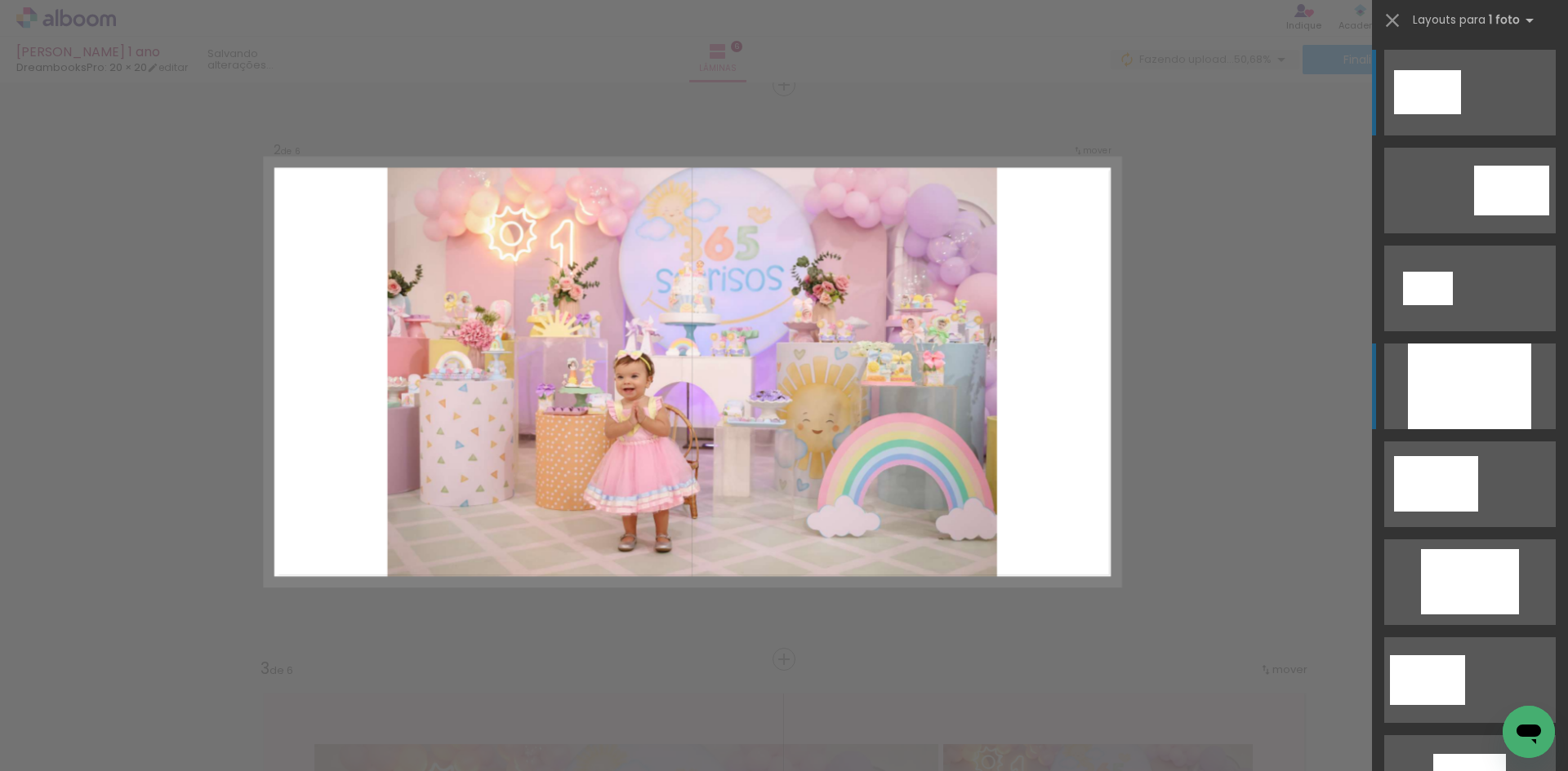
scroll to position [596, 0]
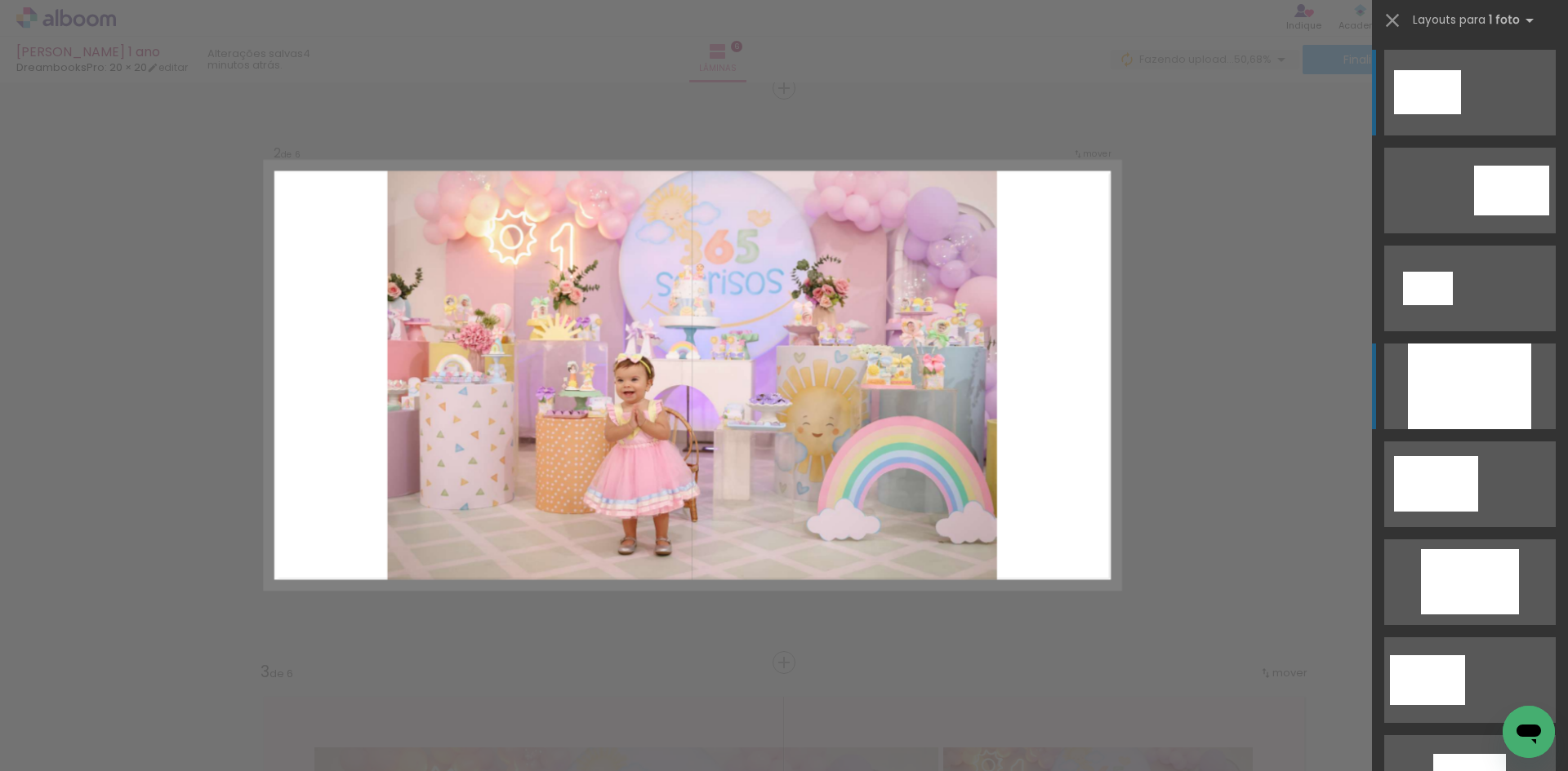
click at [1421, 405] on div at bounding box center [1470, 386] width 123 height 86
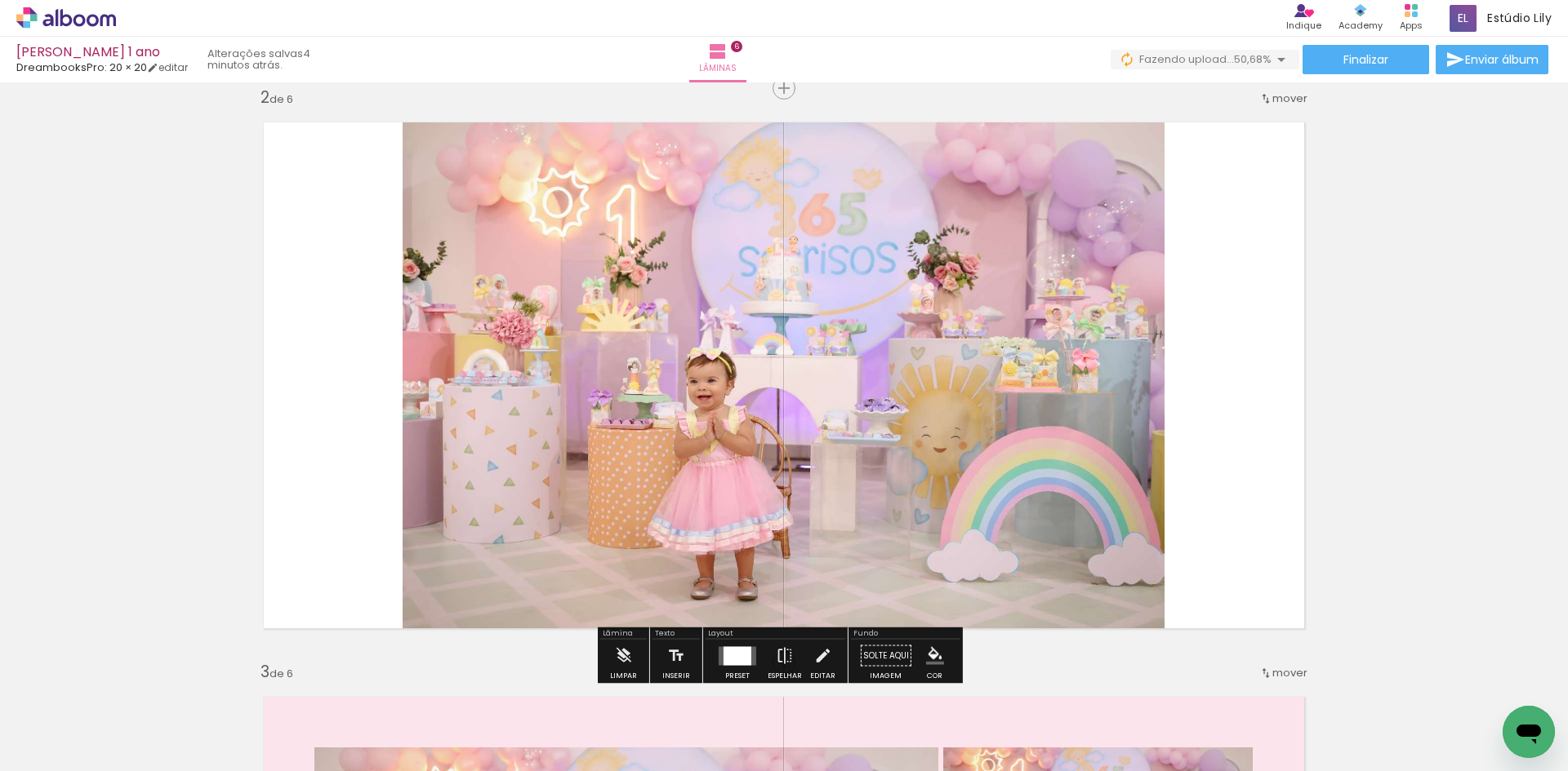
click at [930, 656] on iron-icon "color picker" at bounding box center [935, 656] width 18 height 18
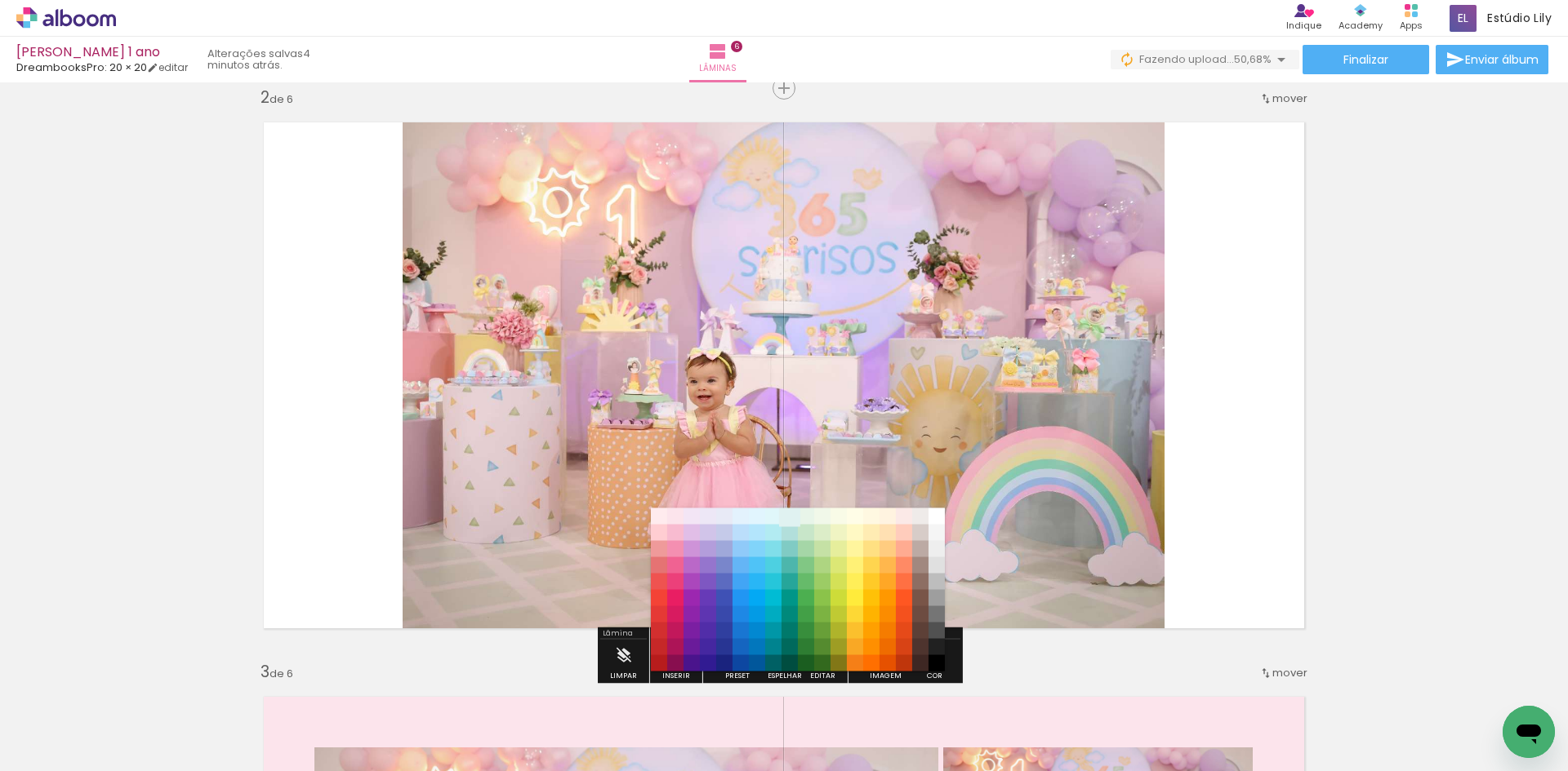
click at [796, 518] on paper-item "#e0f2f1" at bounding box center [790, 516] width 17 height 17
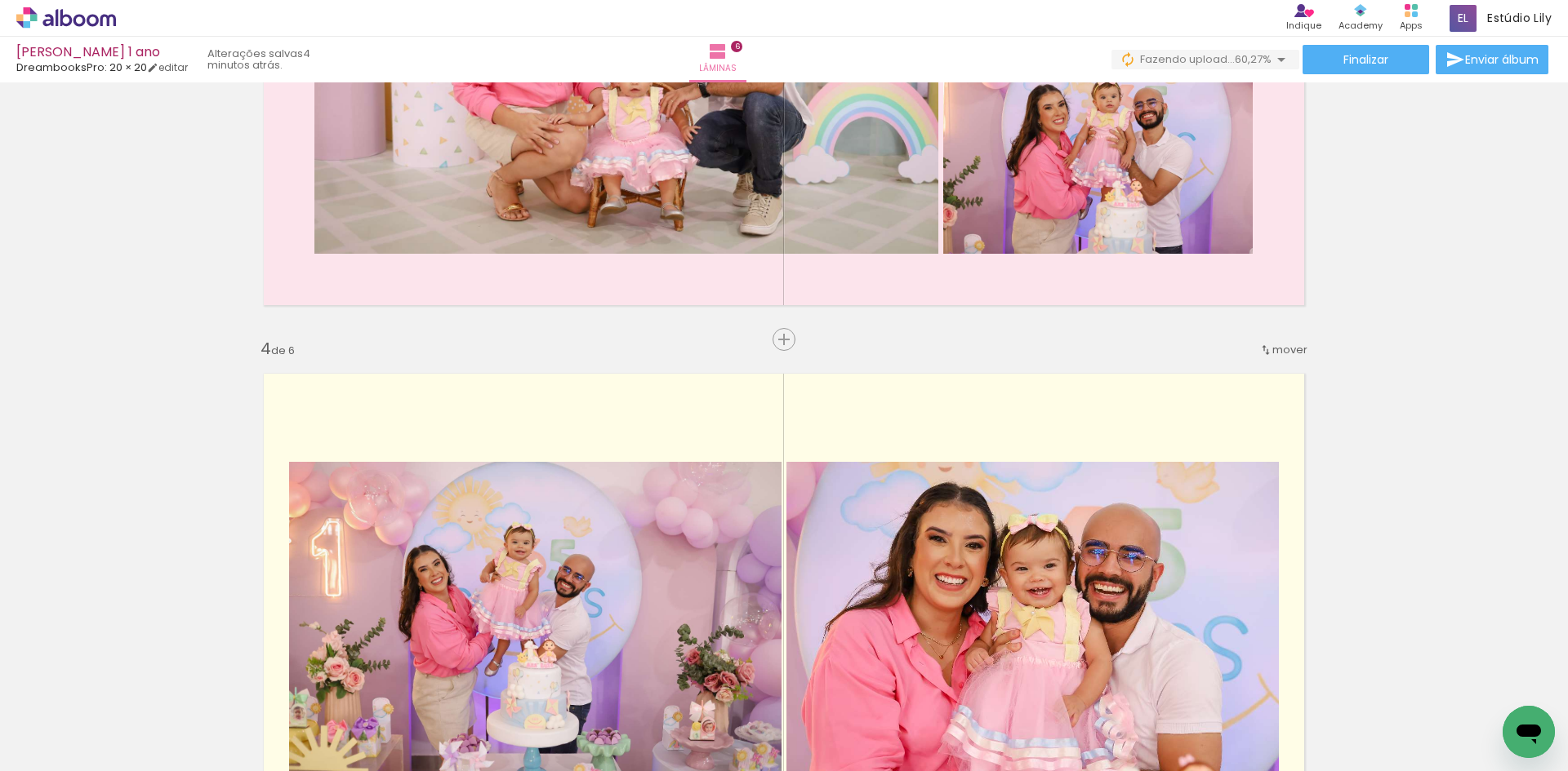
scroll to position [1412, 0]
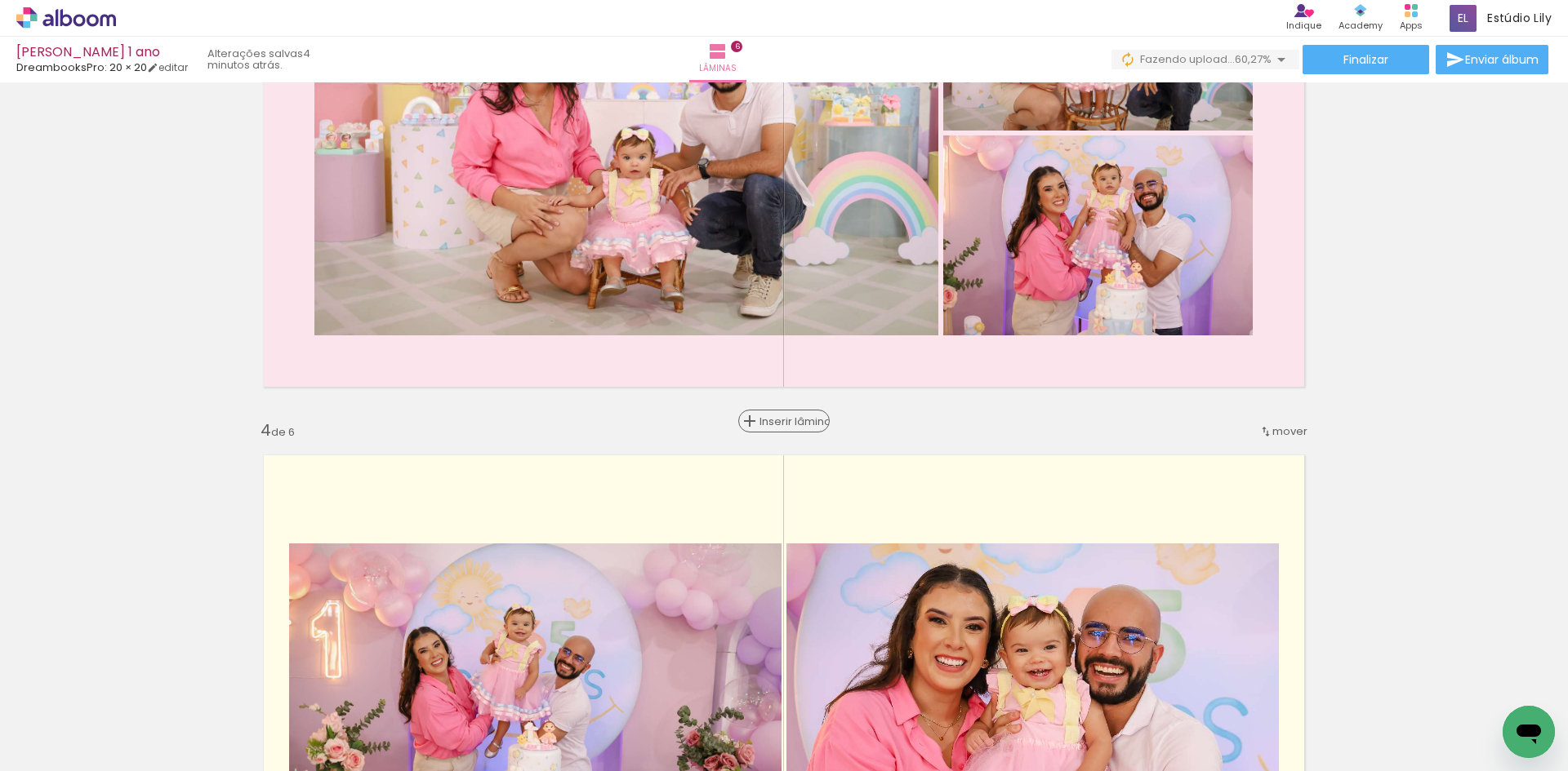
click at [780, 427] on span "Inserir lâmina" at bounding box center [791, 422] width 63 height 10
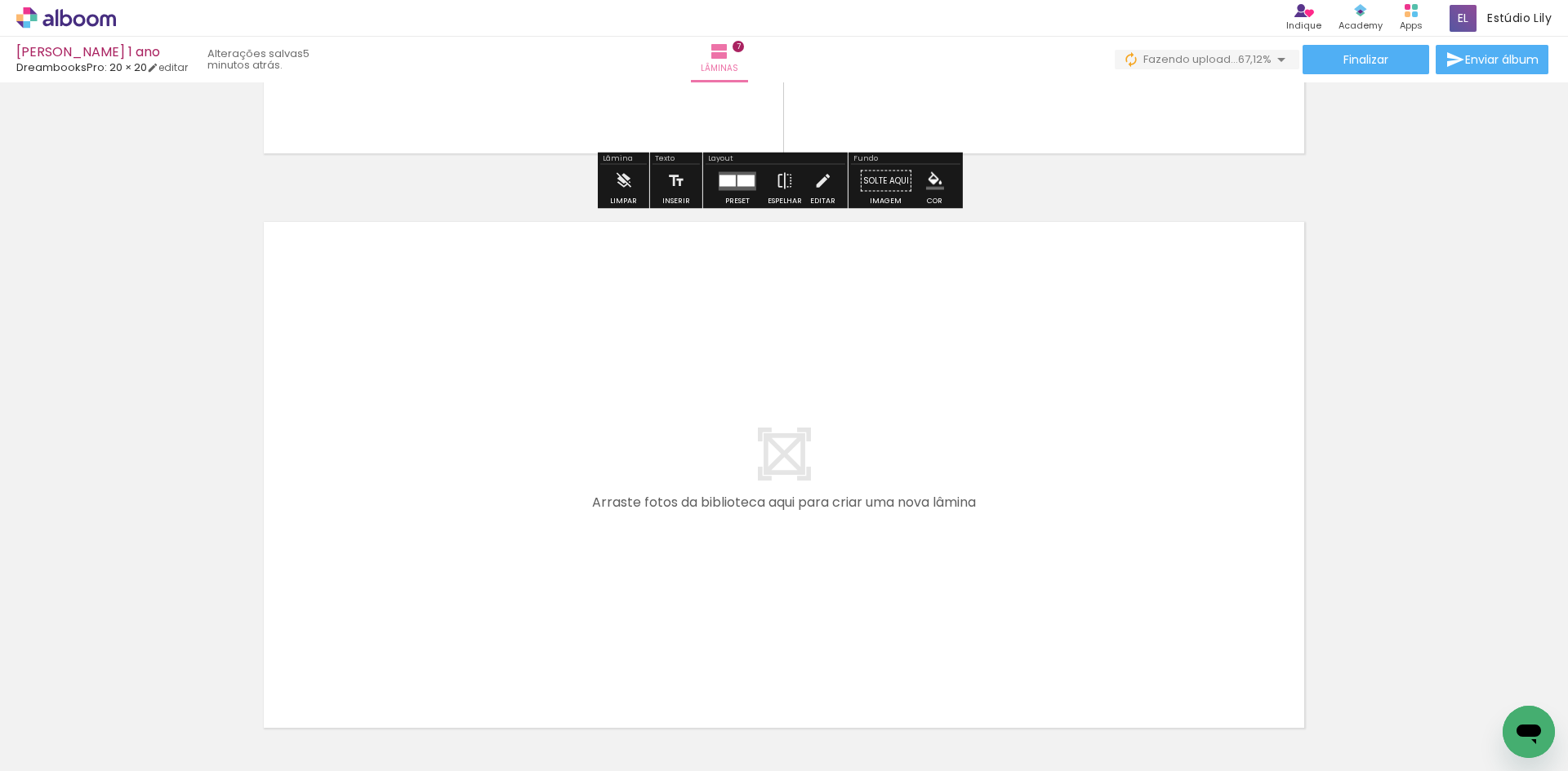
scroll to position [3949, 0]
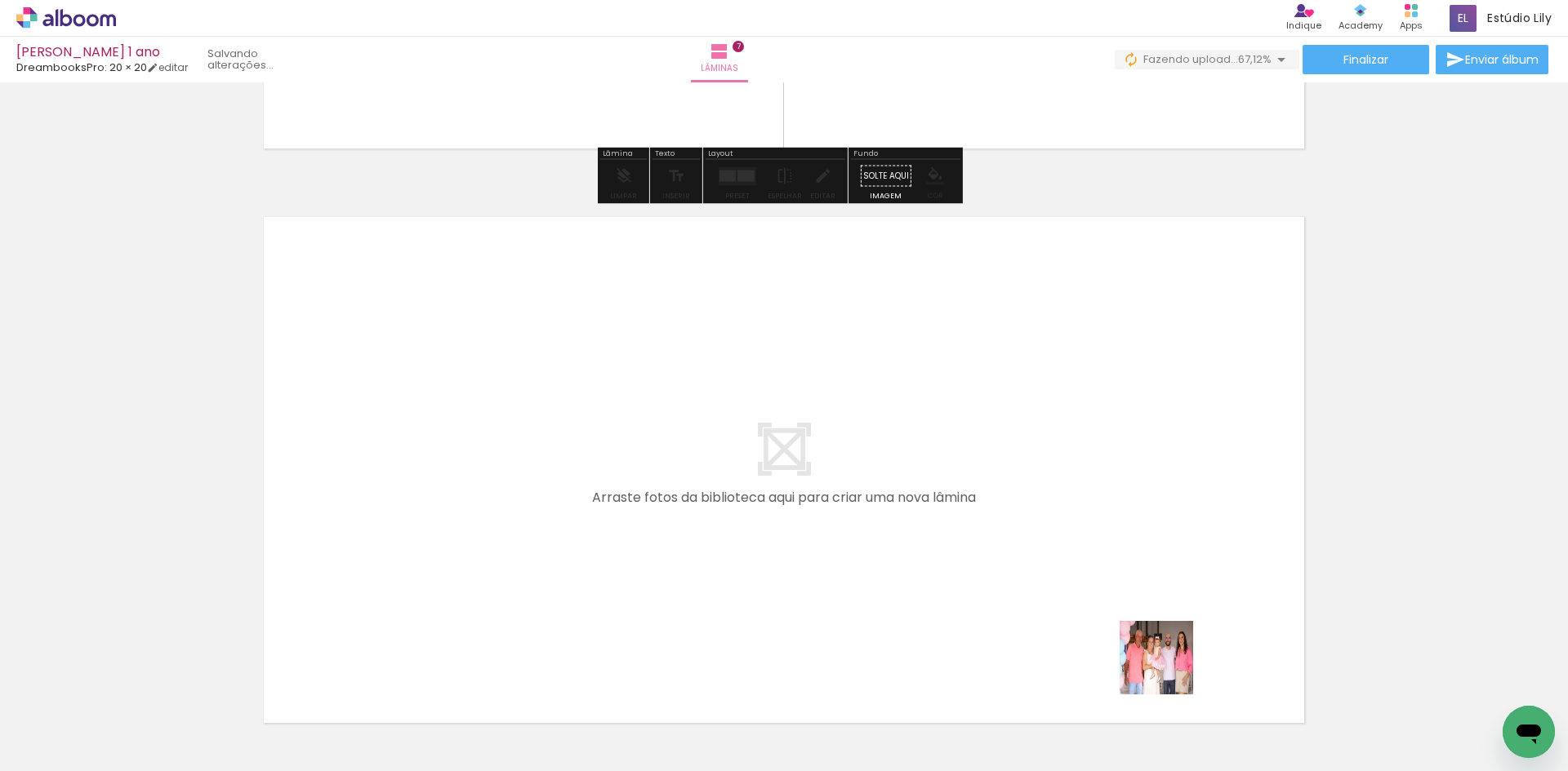
drag, startPoint x: 1171, startPoint y: 712, endPoint x: 1112, endPoint y: 555, distance: 167.7
click at [1112, 555] on quentale-workspace at bounding box center [784, 385] width 1568 height 771
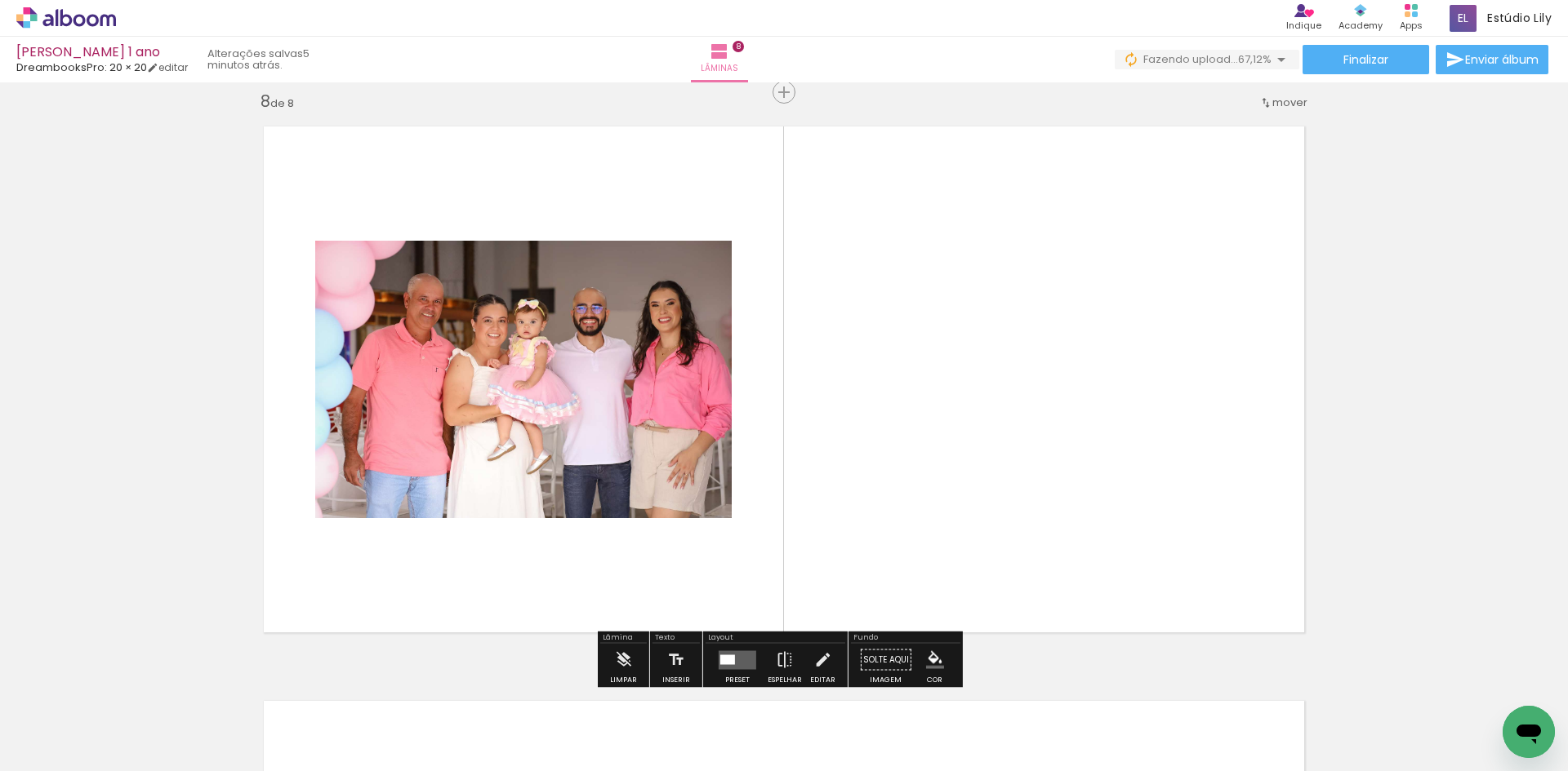
scroll to position [4044, 0]
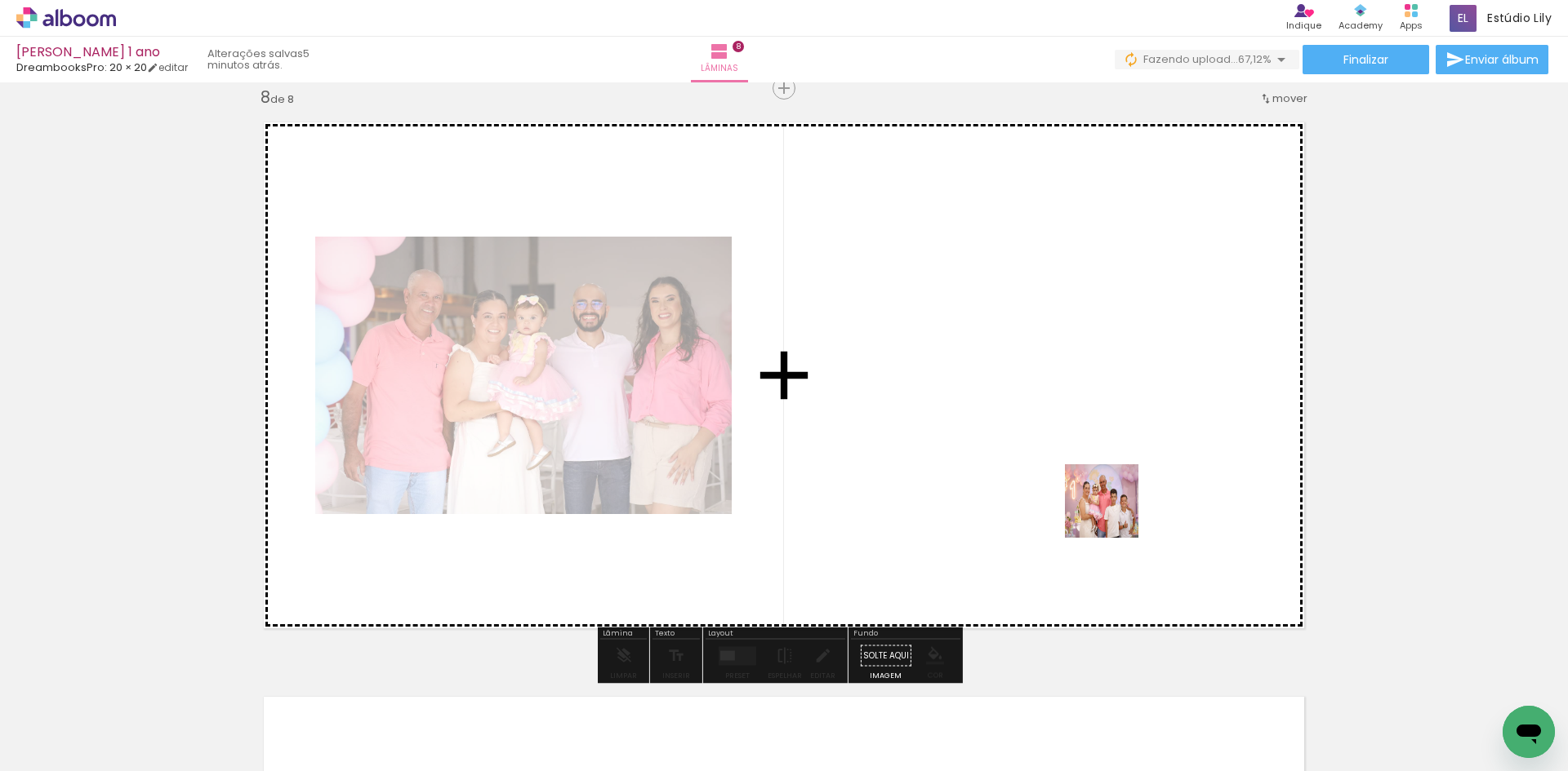
drag, startPoint x: 1266, startPoint y: 723, endPoint x: 1114, endPoint y: 514, distance: 258.4
click at [1114, 514] on quentale-workspace at bounding box center [784, 385] width 1568 height 771
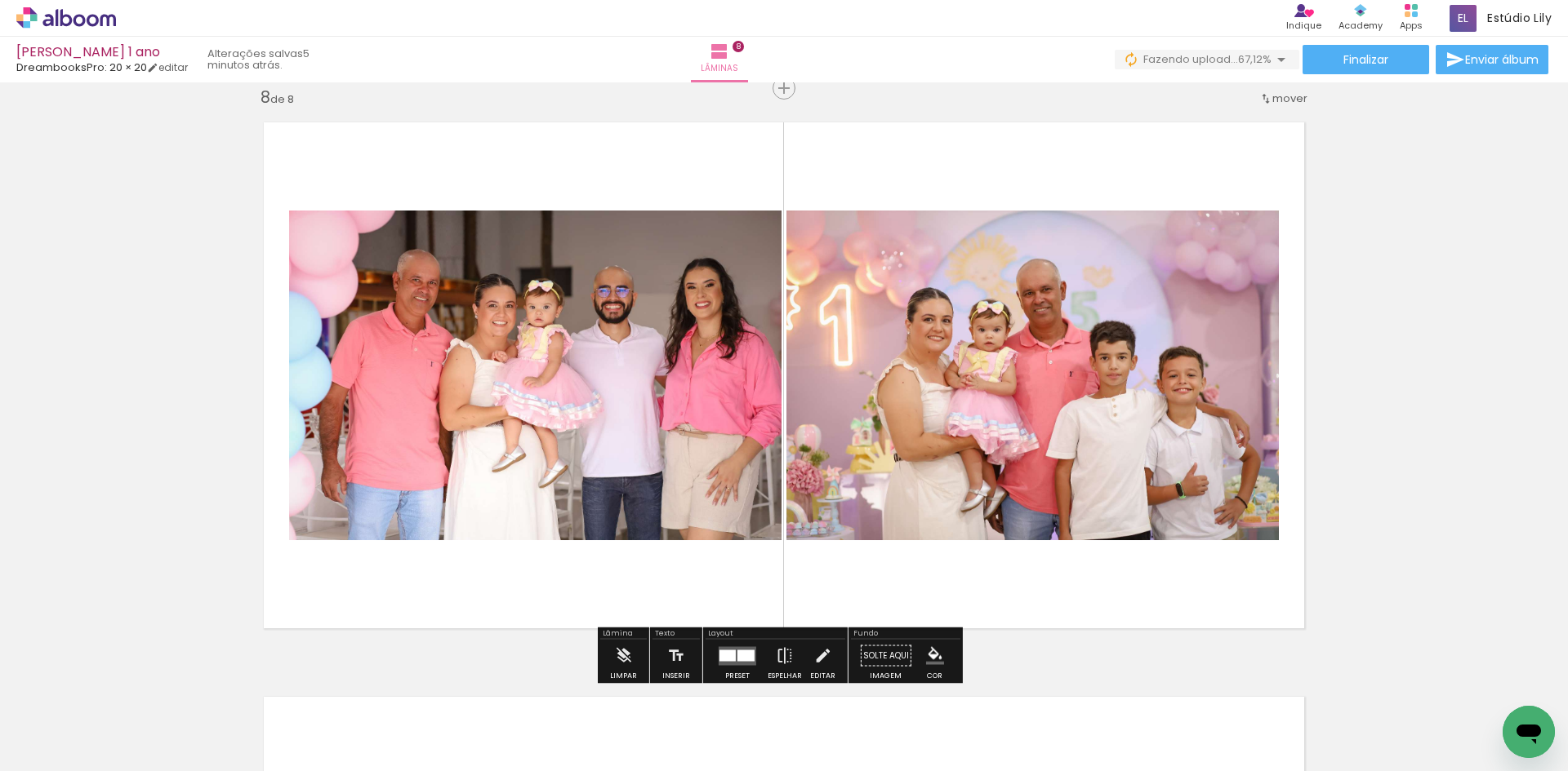
drag, startPoint x: 1375, startPoint y: 719, endPoint x: 1134, endPoint y: 494, distance: 329.7
click at [1134, 494] on quentale-workspace at bounding box center [784, 385] width 1568 height 771
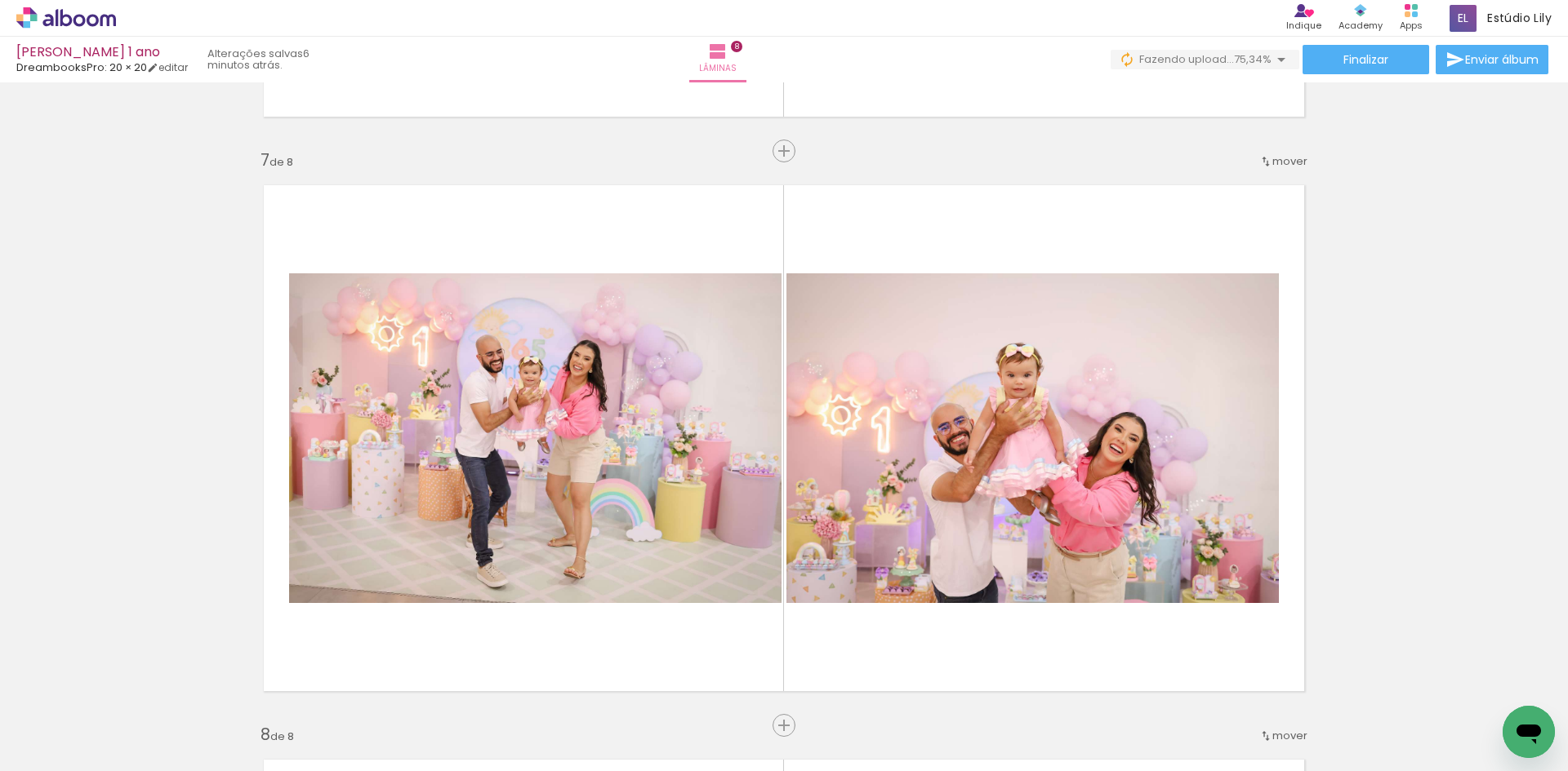
scroll to position [3391, 0]
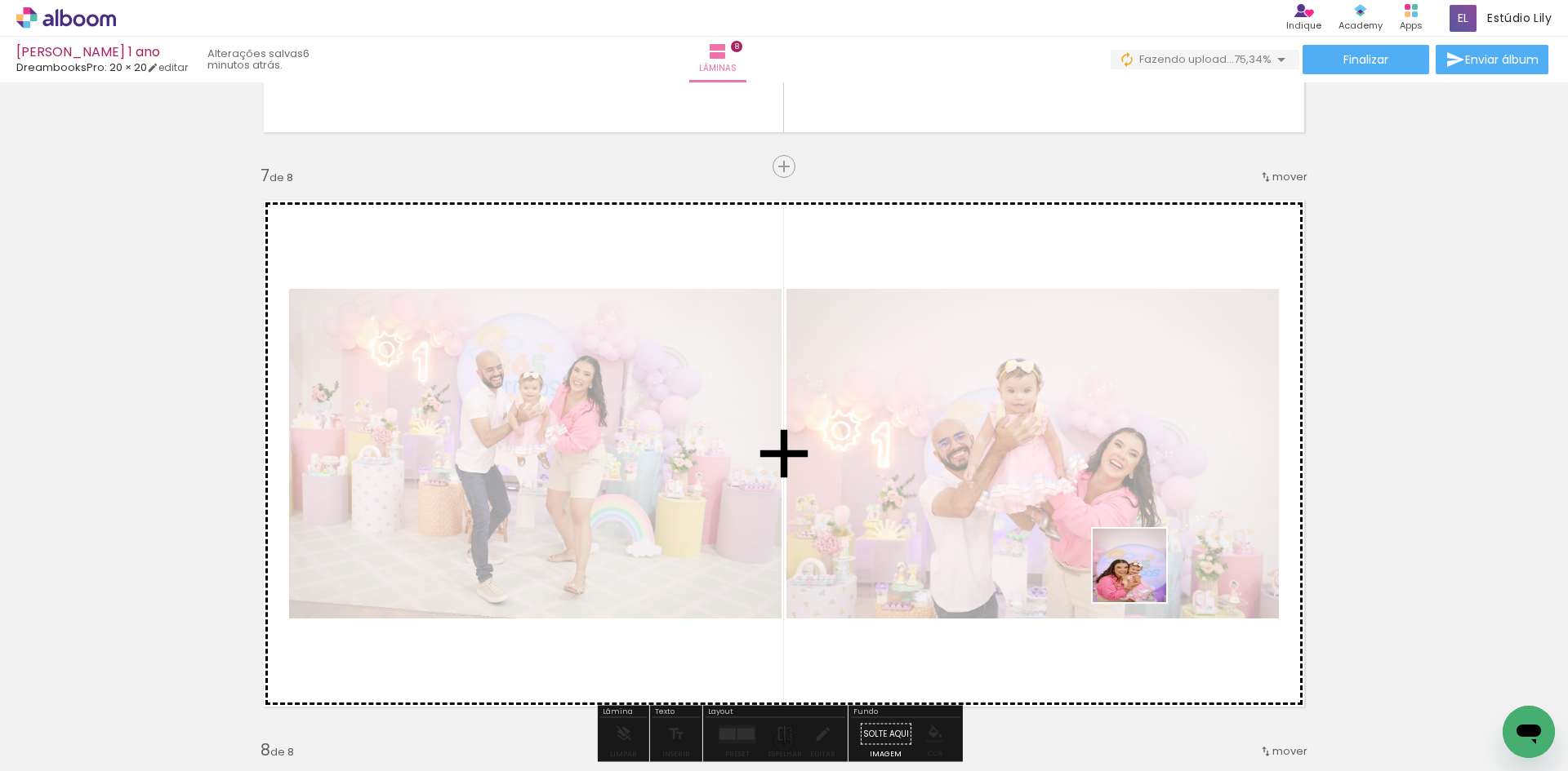
drag, startPoint x: 1157, startPoint y: 646, endPoint x: 1141, endPoint y: 570, distance: 77.7
click at [1141, 570] on quentale-workspace at bounding box center [784, 385] width 1568 height 771
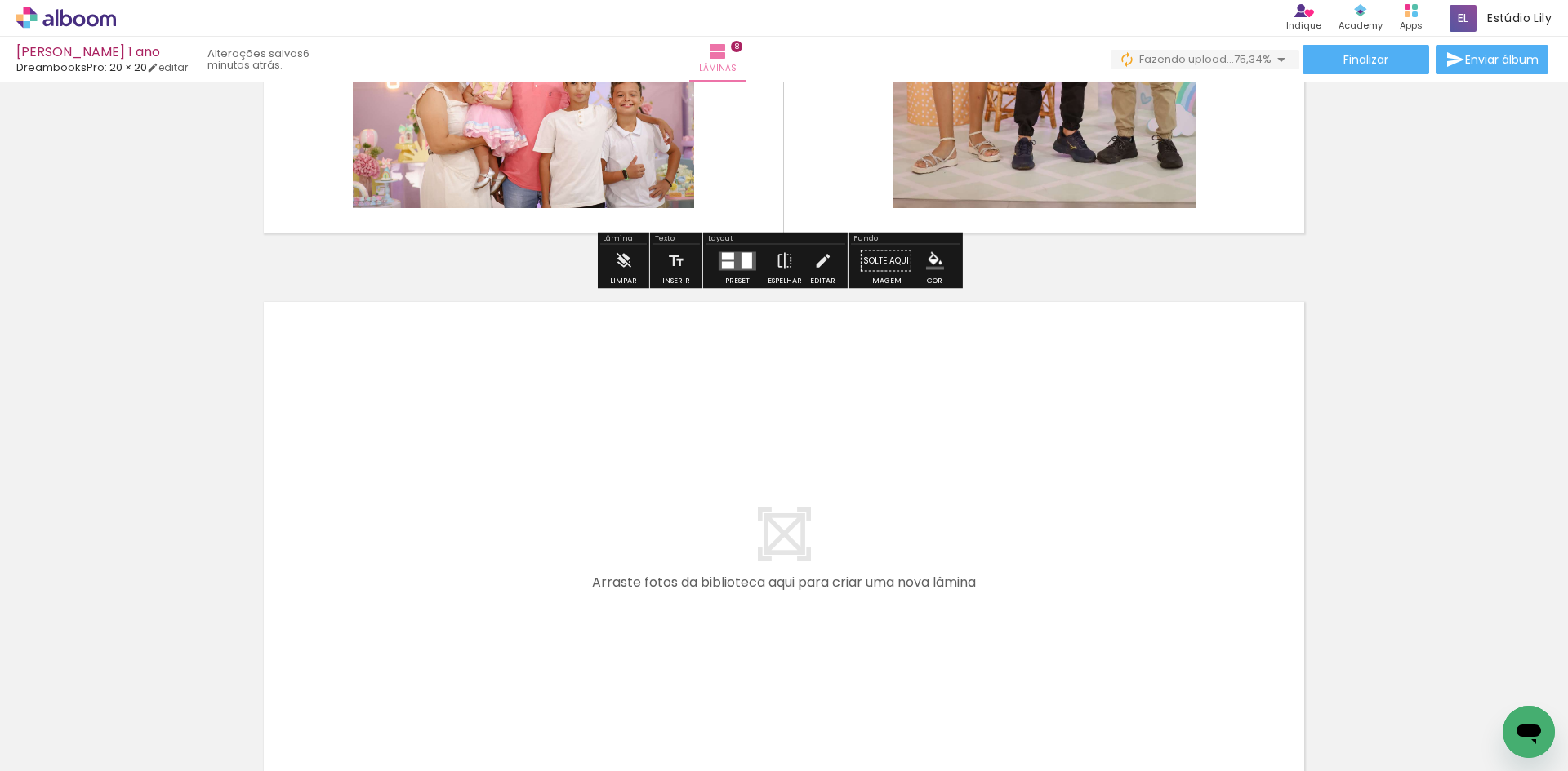
scroll to position [4452, 0]
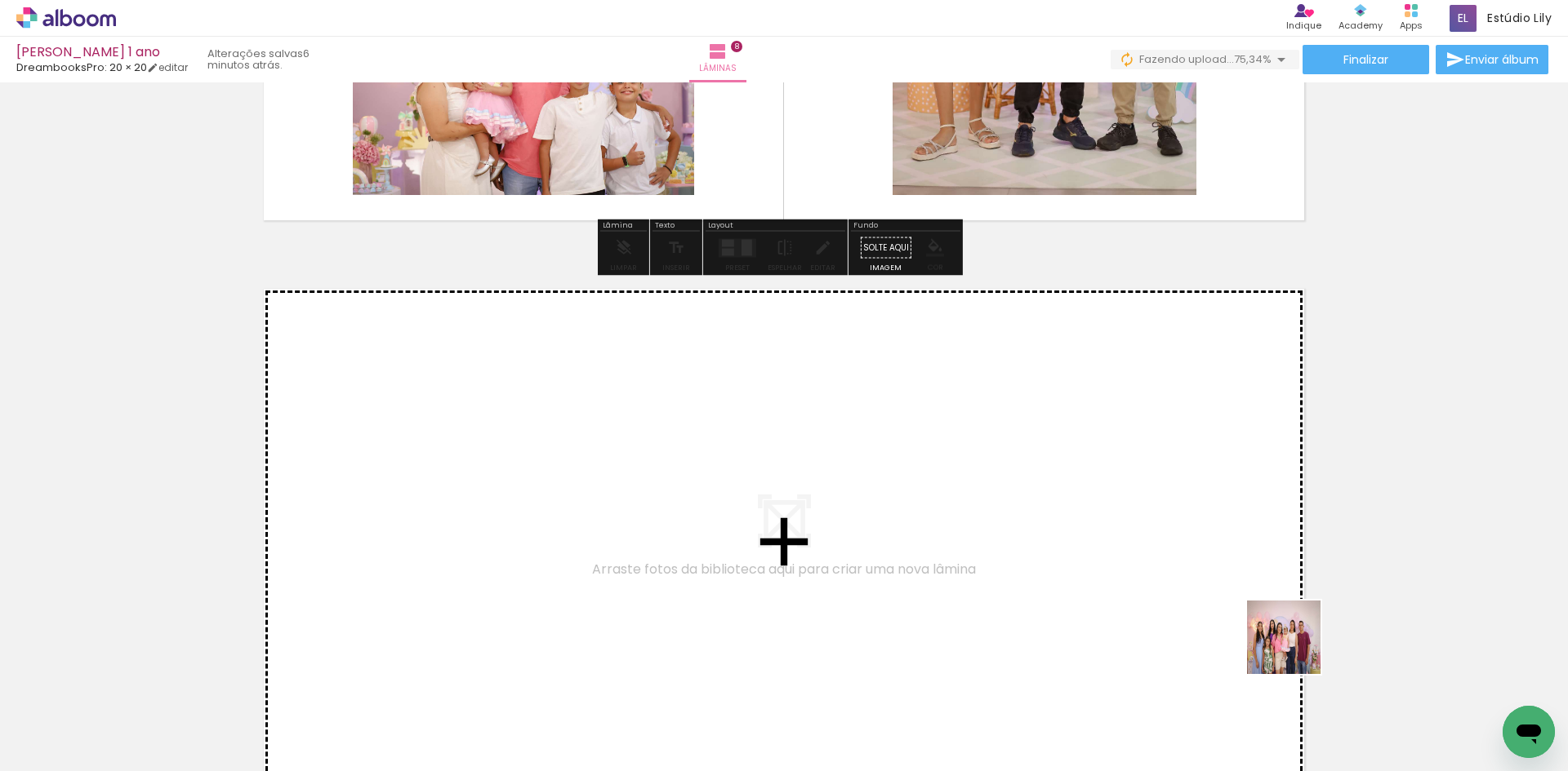
drag, startPoint x: 1296, startPoint y: 650, endPoint x: 1396, endPoint y: 660, distance: 100.5
click at [1147, 537] on quentale-workspace at bounding box center [784, 385] width 1568 height 771
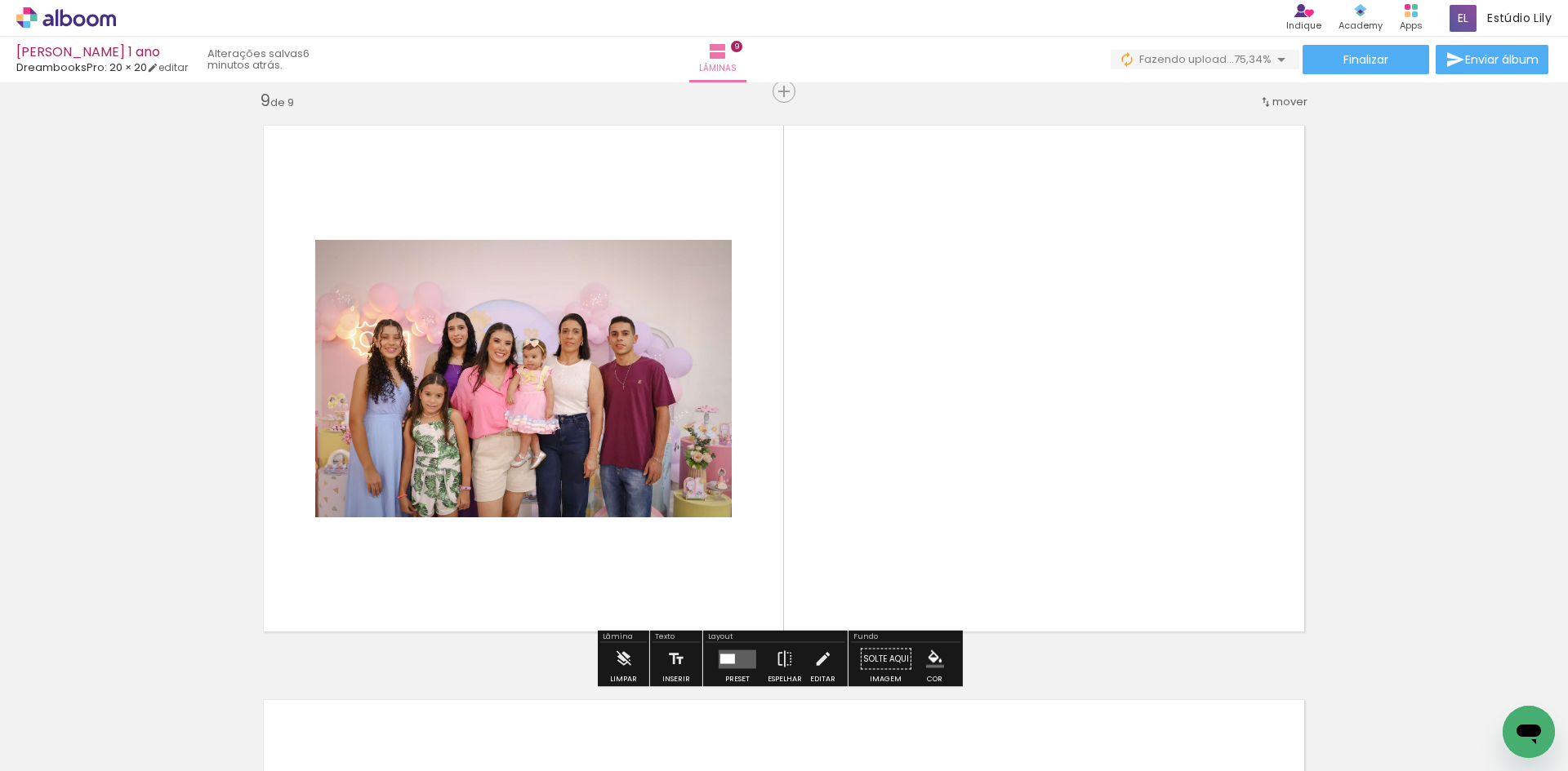
scroll to position [4619, 0]
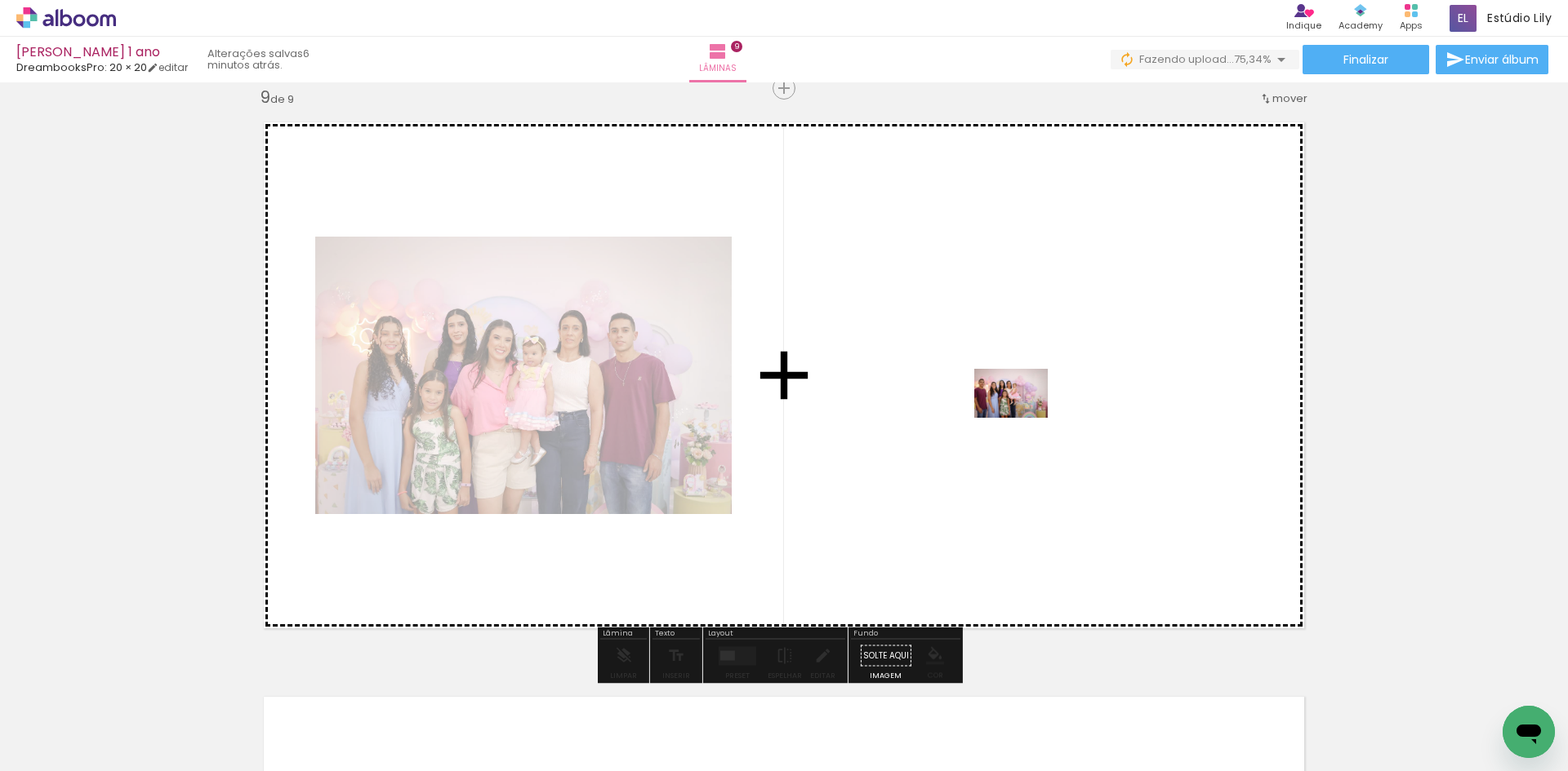
drag, startPoint x: 1471, startPoint y: 717, endPoint x: 1024, endPoint y: 418, distance: 537.8
click at [1024, 418] on quentale-workspace at bounding box center [784, 385] width 1568 height 771
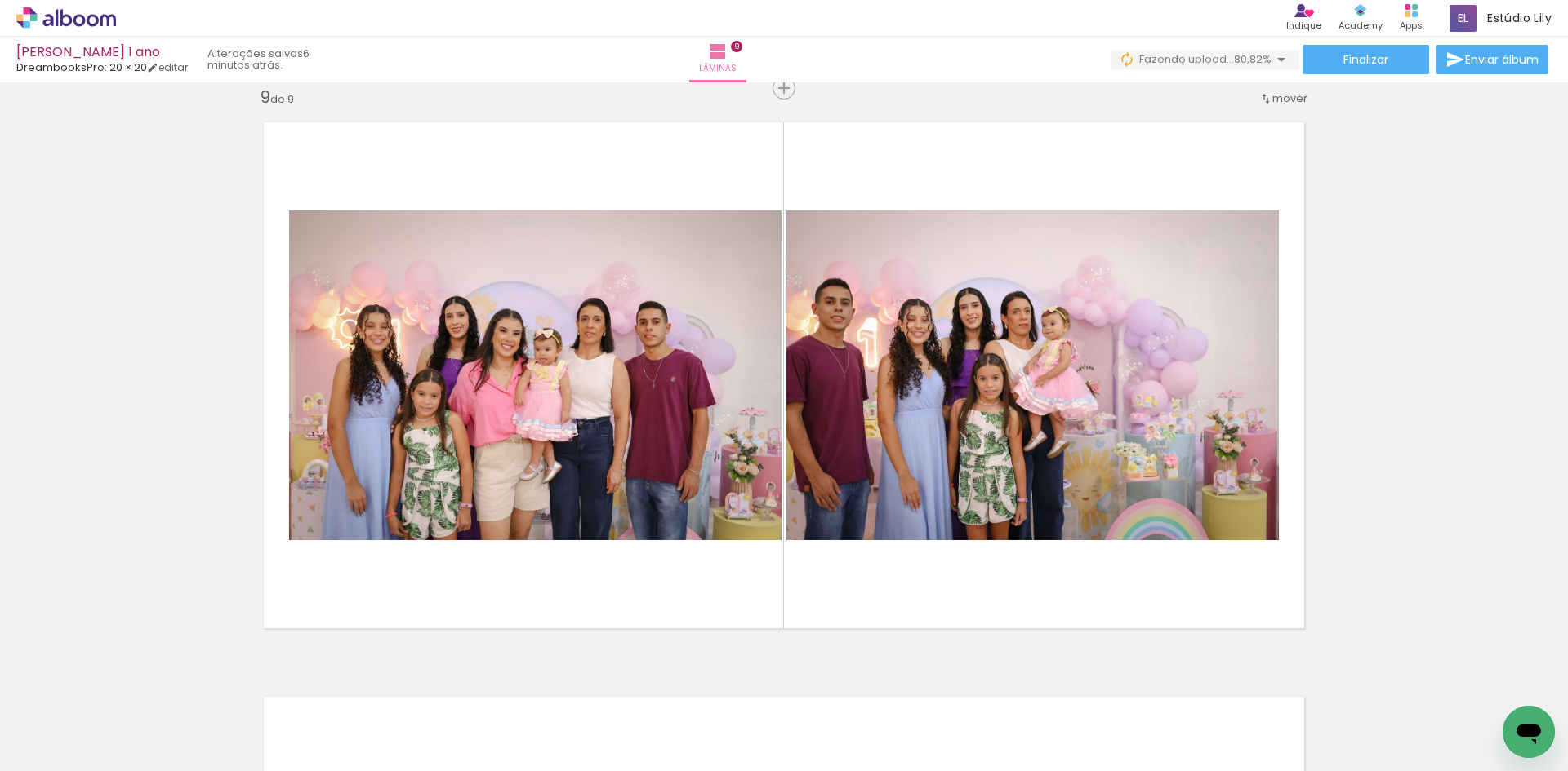
scroll to position [0, 2070]
drag, startPoint x: 941, startPoint y: 707, endPoint x: 939, endPoint y: 525, distance: 182.0
click at [939, 525] on quentale-workspace at bounding box center [784, 385] width 1568 height 771
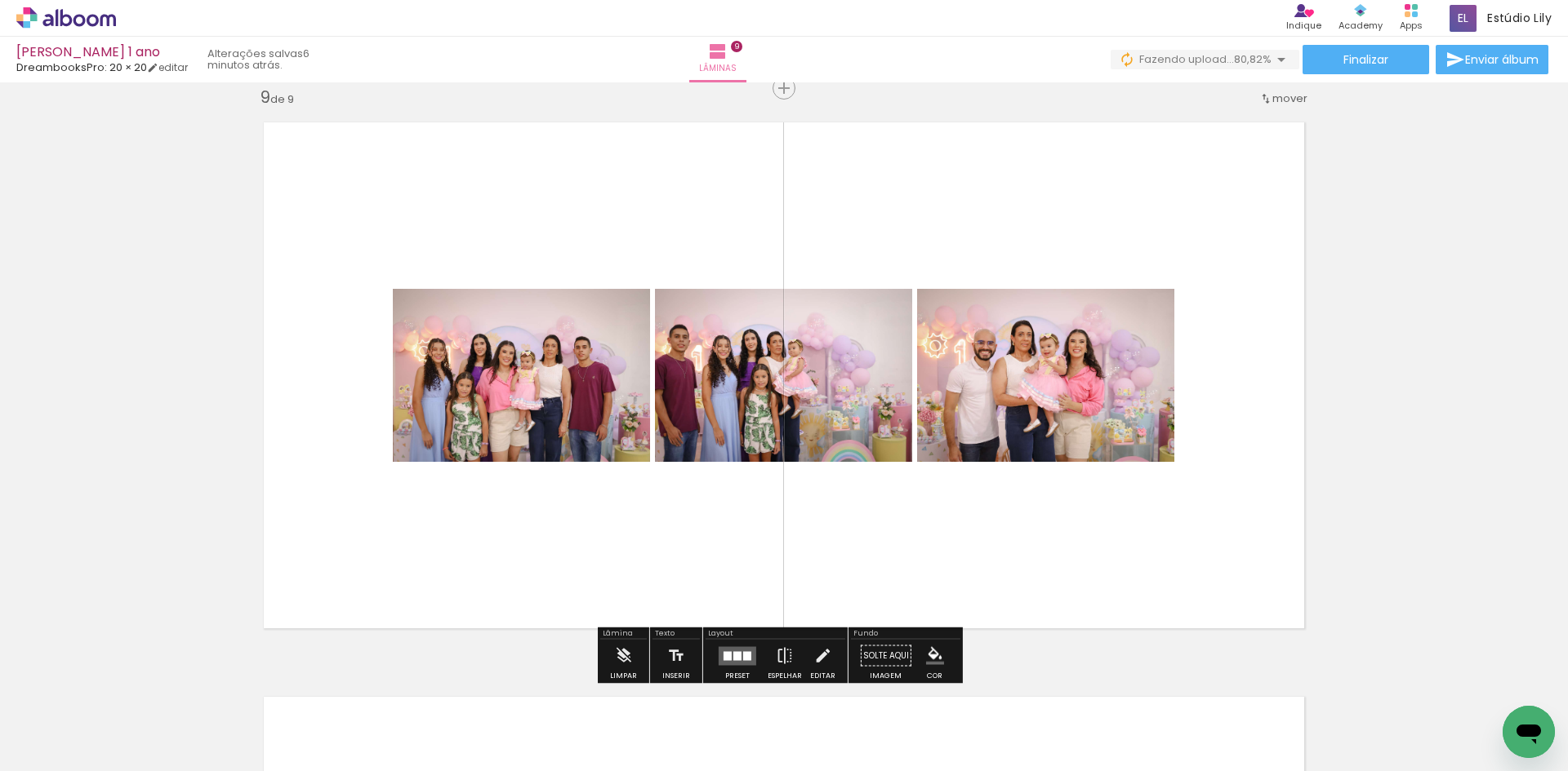
click at [724, 658] on div at bounding box center [727, 655] width 8 height 9
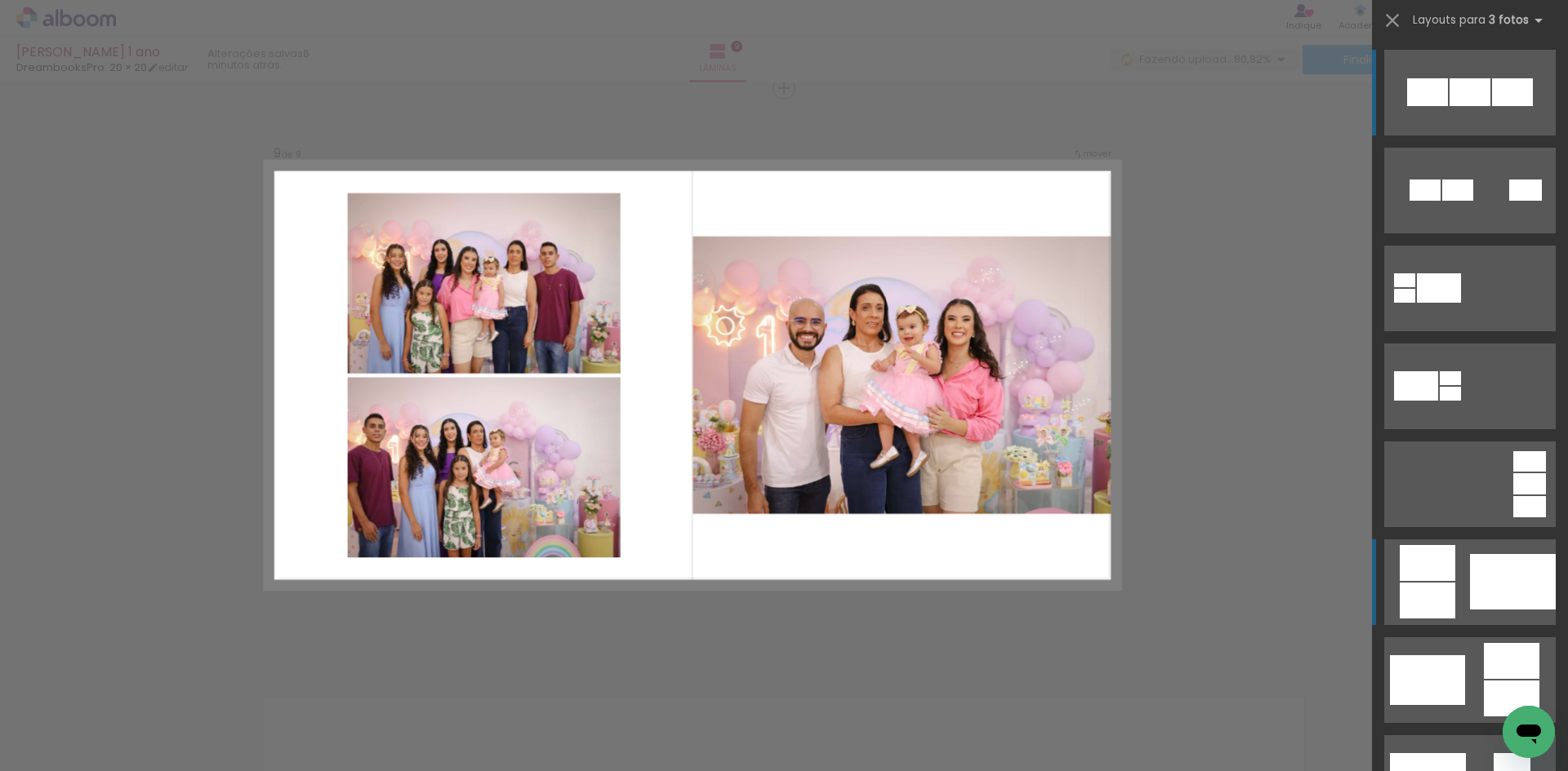
click at [1439, 106] on div at bounding box center [1427, 92] width 41 height 28
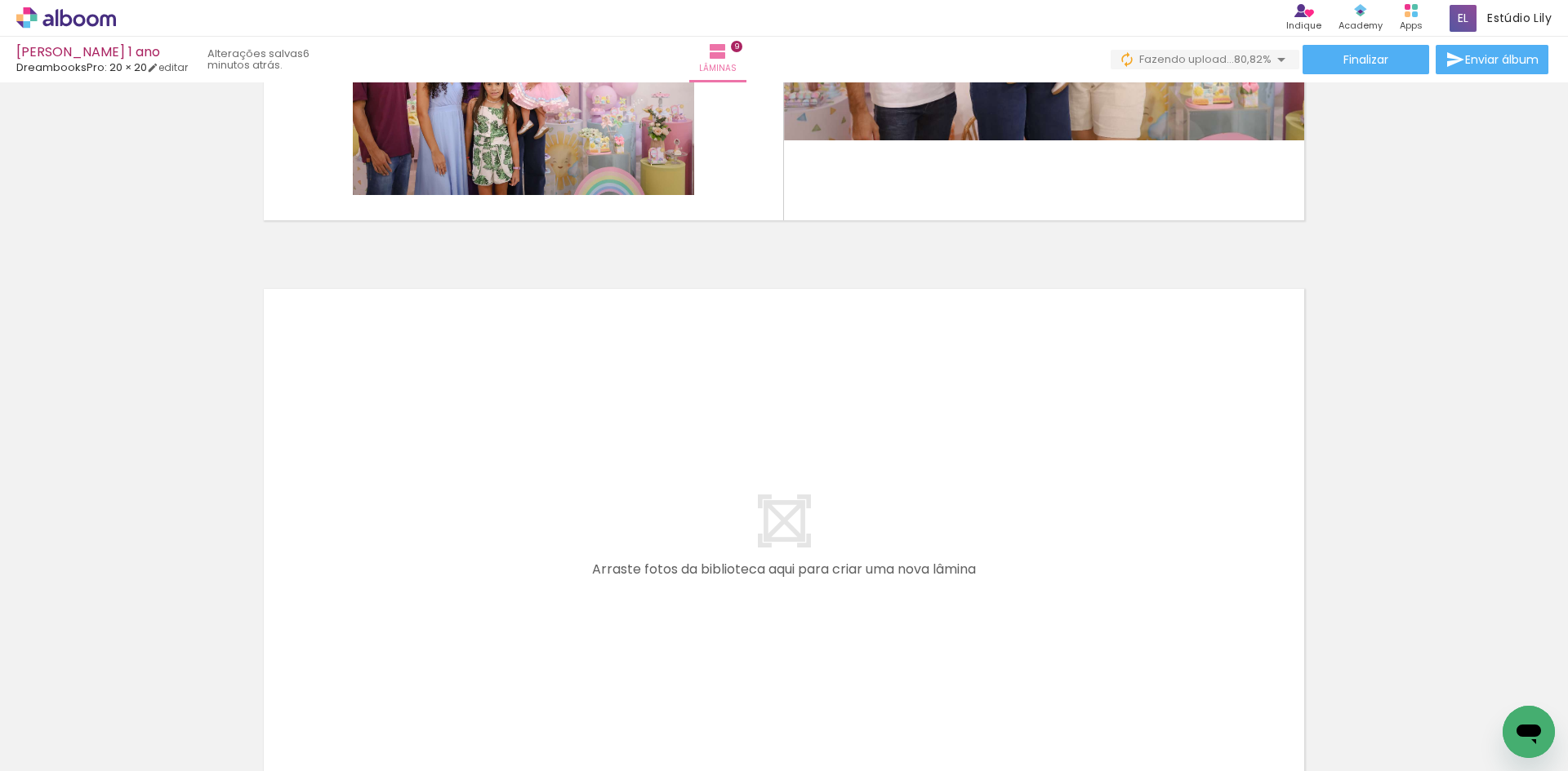
scroll to position [0, 2884]
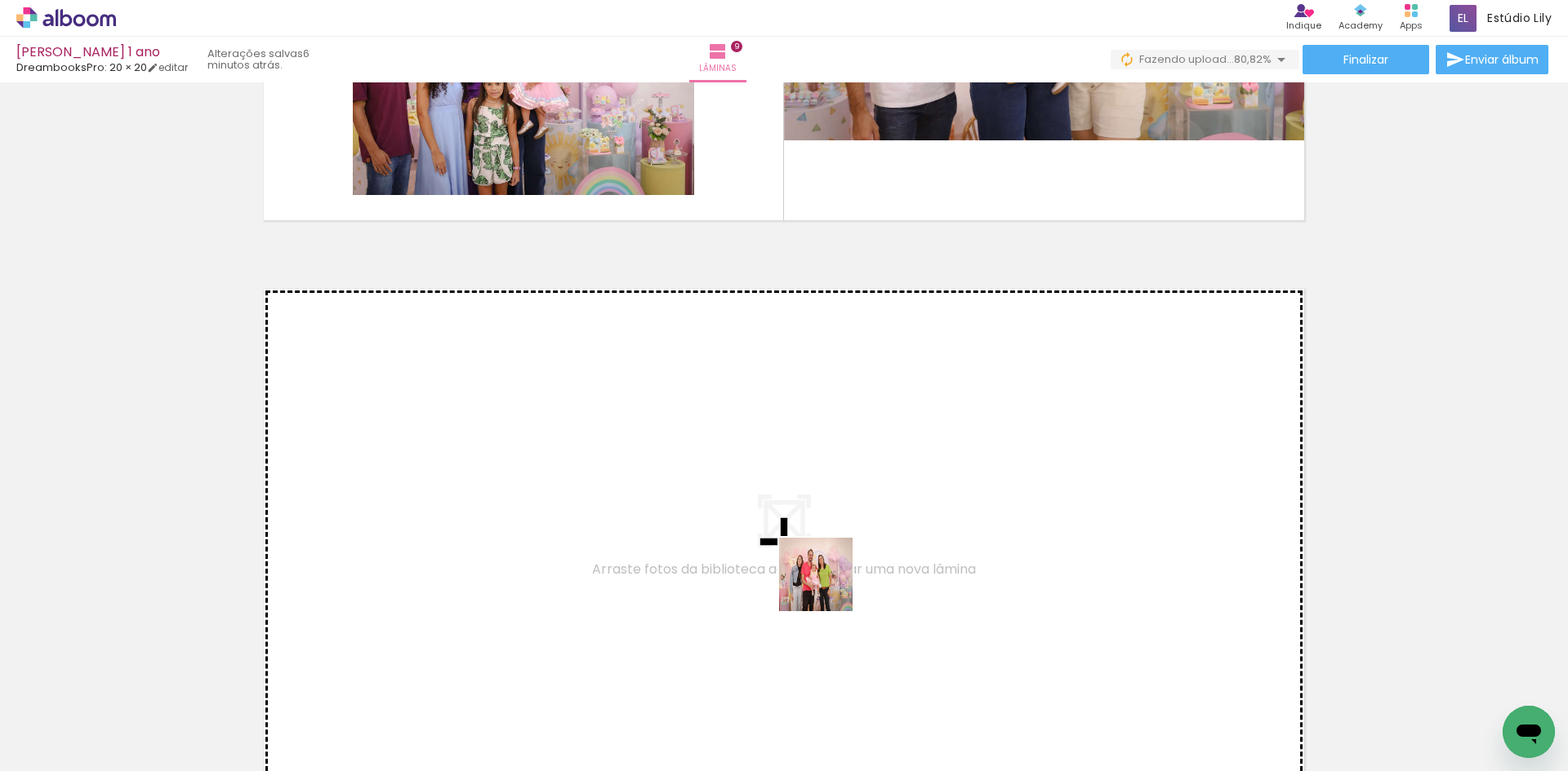
drag, startPoint x: 843, startPoint y: 716, endPoint x: 828, endPoint y: 587, distance: 129.9
click at [828, 587] on quentale-workspace at bounding box center [784, 385] width 1568 height 771
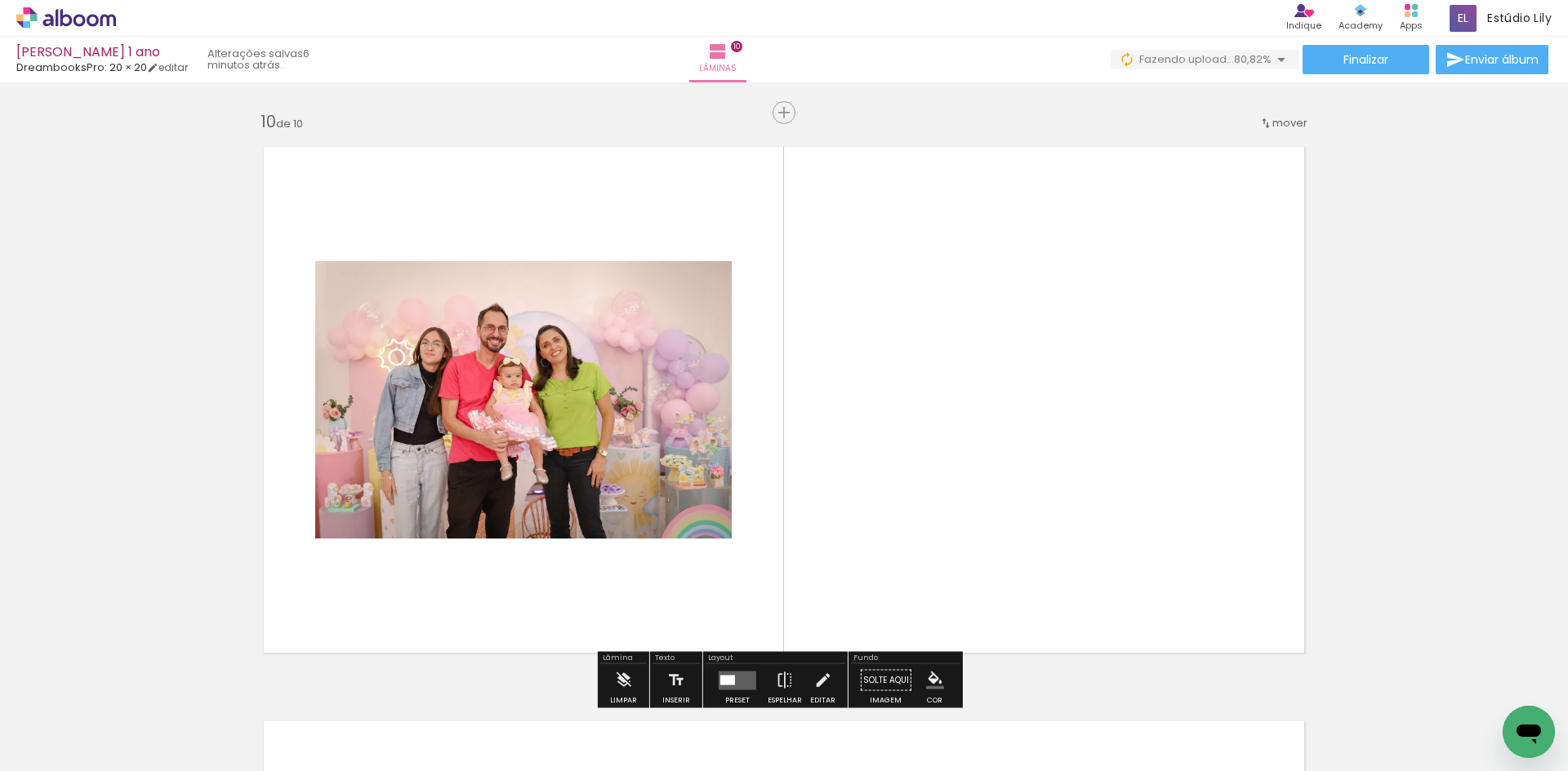
scroll to position [5194, 0]
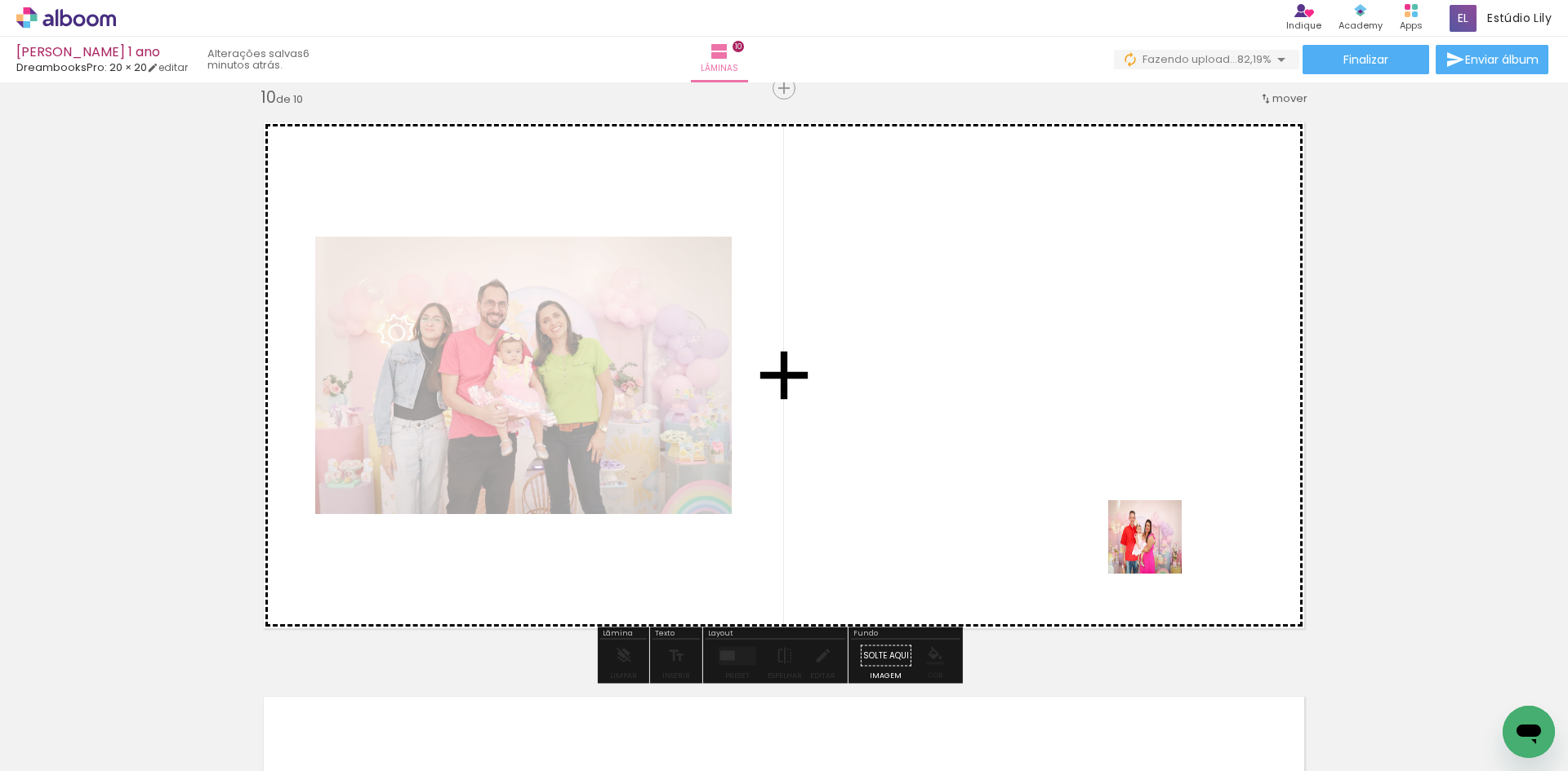
drag, startPoint x: 1321, startPoint y: 727, endPoint x: 1158, endPoint y: 549, distance: 241.4
click at [1158, 549] on quentale-workspace at bounding box center [784, 385] width 1568 height 771
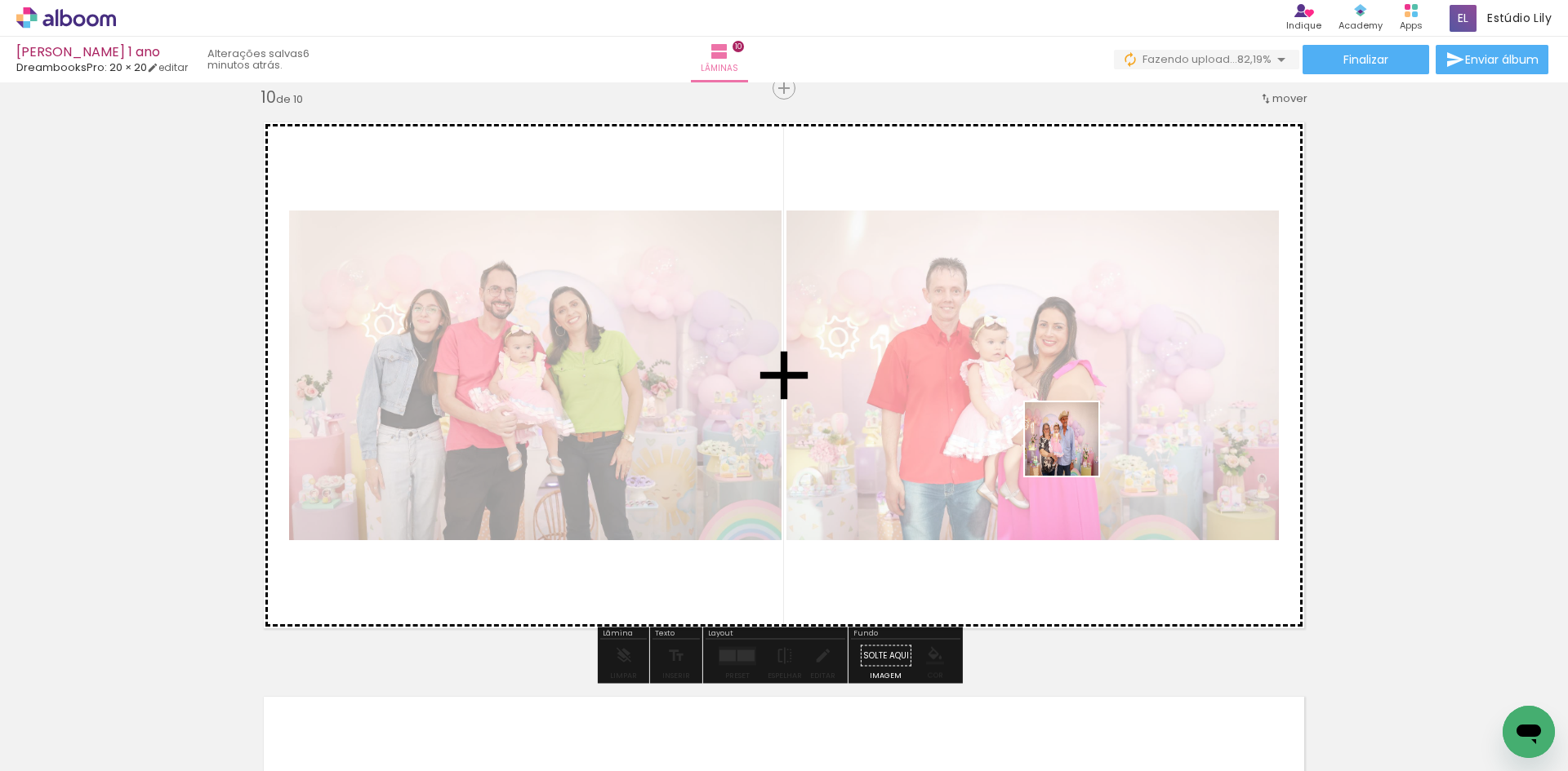
drag, startPoint x: 1387, startPoint y: 719, endPoint x: 1069, endPoint y: 447, distance: 418.5
click at [1069, 447] on quentale-workspace at bounding box center [784, 385] width 1568 height 771
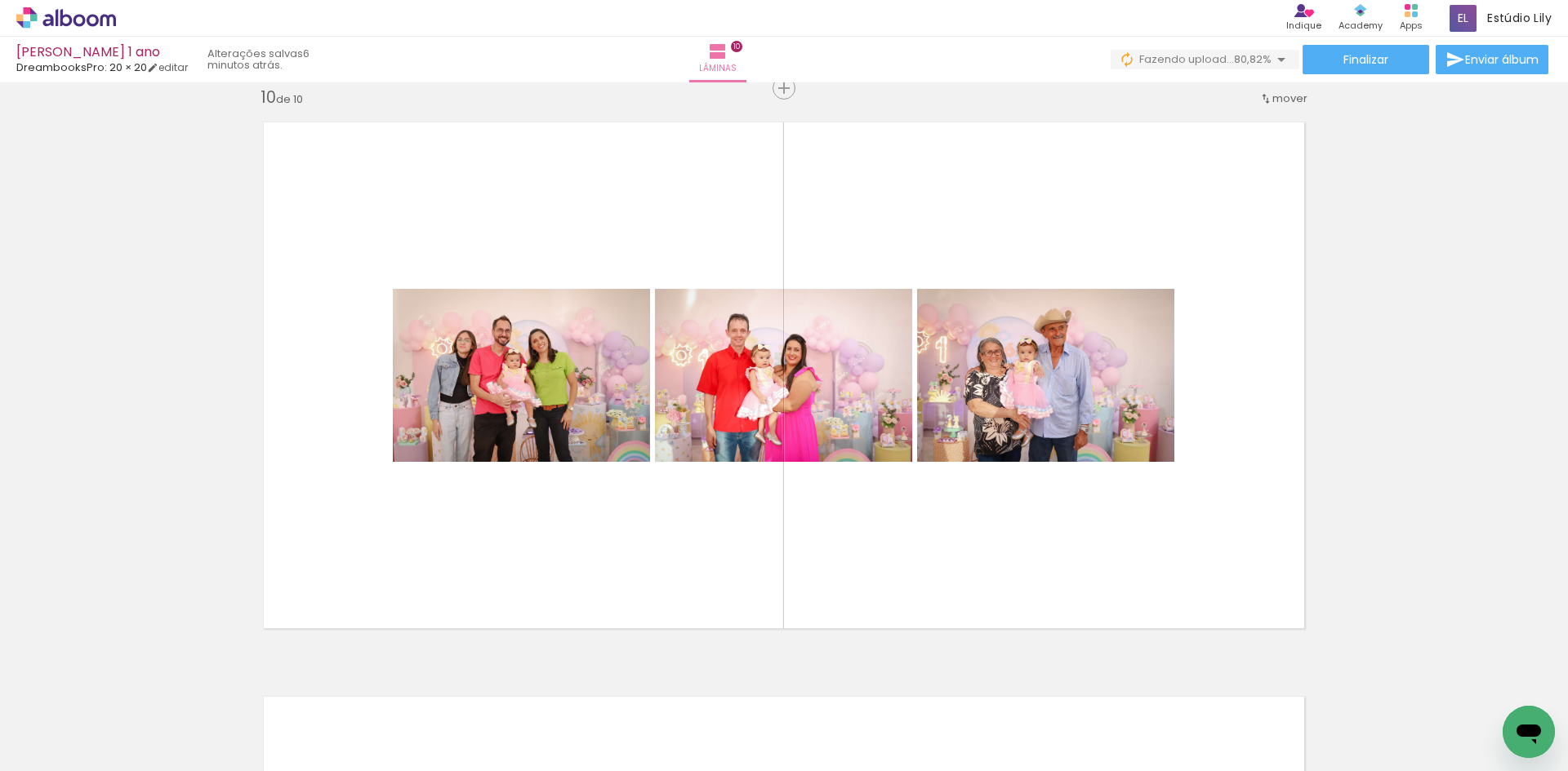
scroll to position [0, 4564]
drag, startPoint x: 736, startPoint y: 708, endPoint x: 728, endPoint y: 546, distance: 162.2
click at [728, 546] on quentale-workspace at bounding box center [784, 385] width 1568 height 771
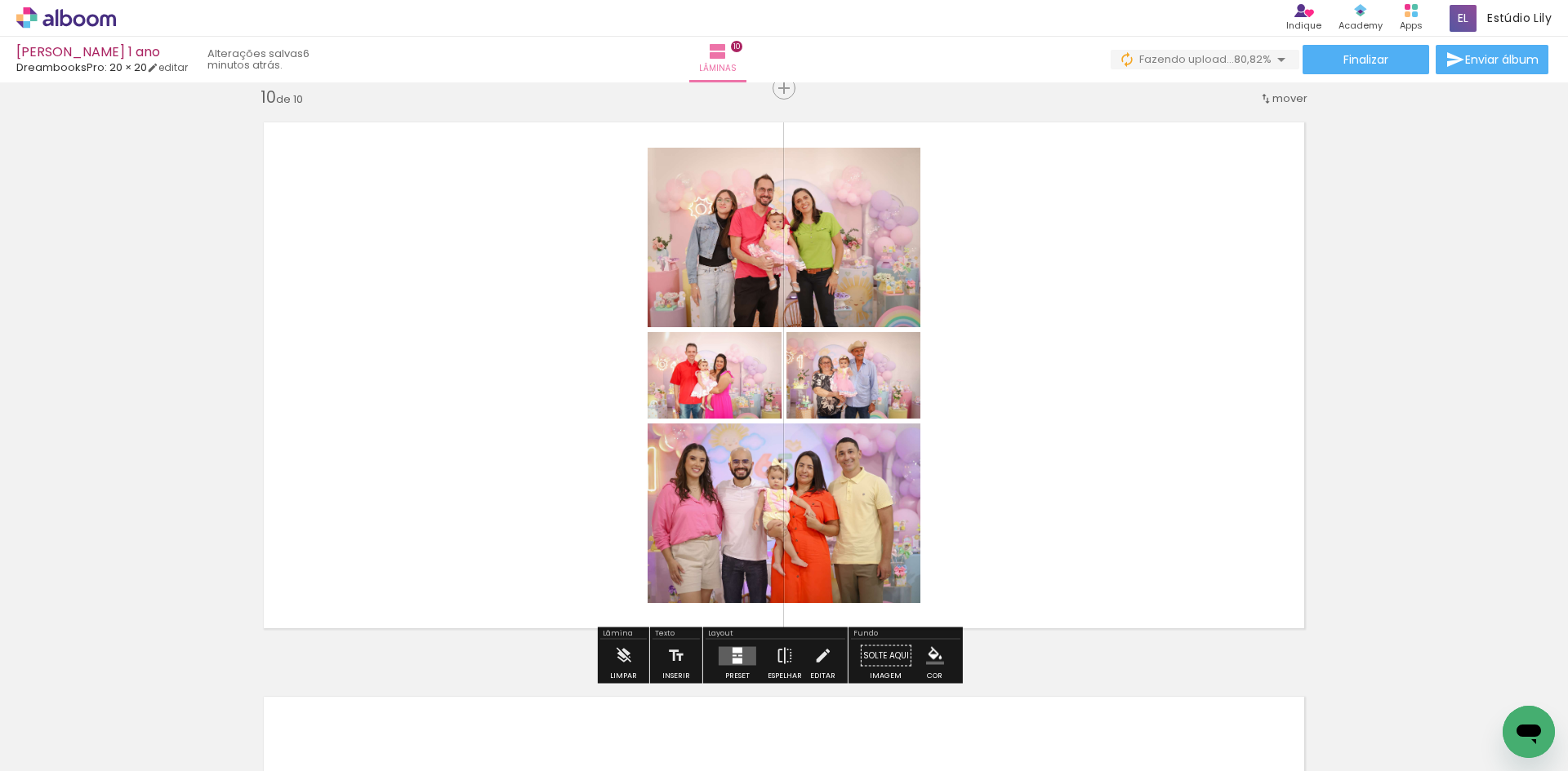
drag, startPoint x: 836, startPoint y: 705, endPoint x: 892, endPoint y: 465, distance: 246.4
click at [892, 465] on quentale-workspace at bounding box center [784, 385] width 1568 height 771
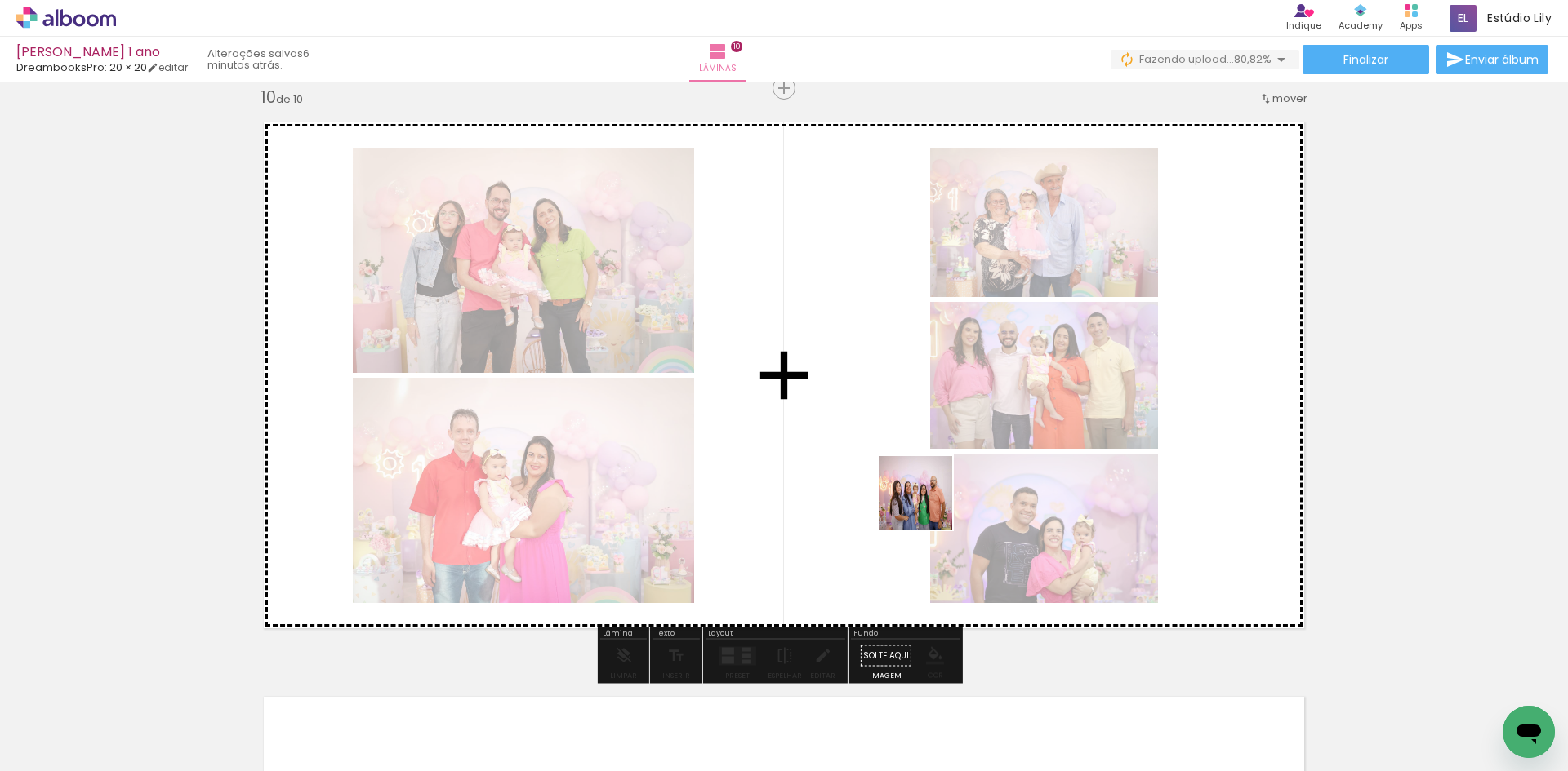
drag, startPoint x: 913, startPoint y: 701, endPoint x: 928, endPoint y: 503, distance: 198.6
click at [928, 503] on quentale-workspace at bounding box center [784, 385] width 1568 height 771
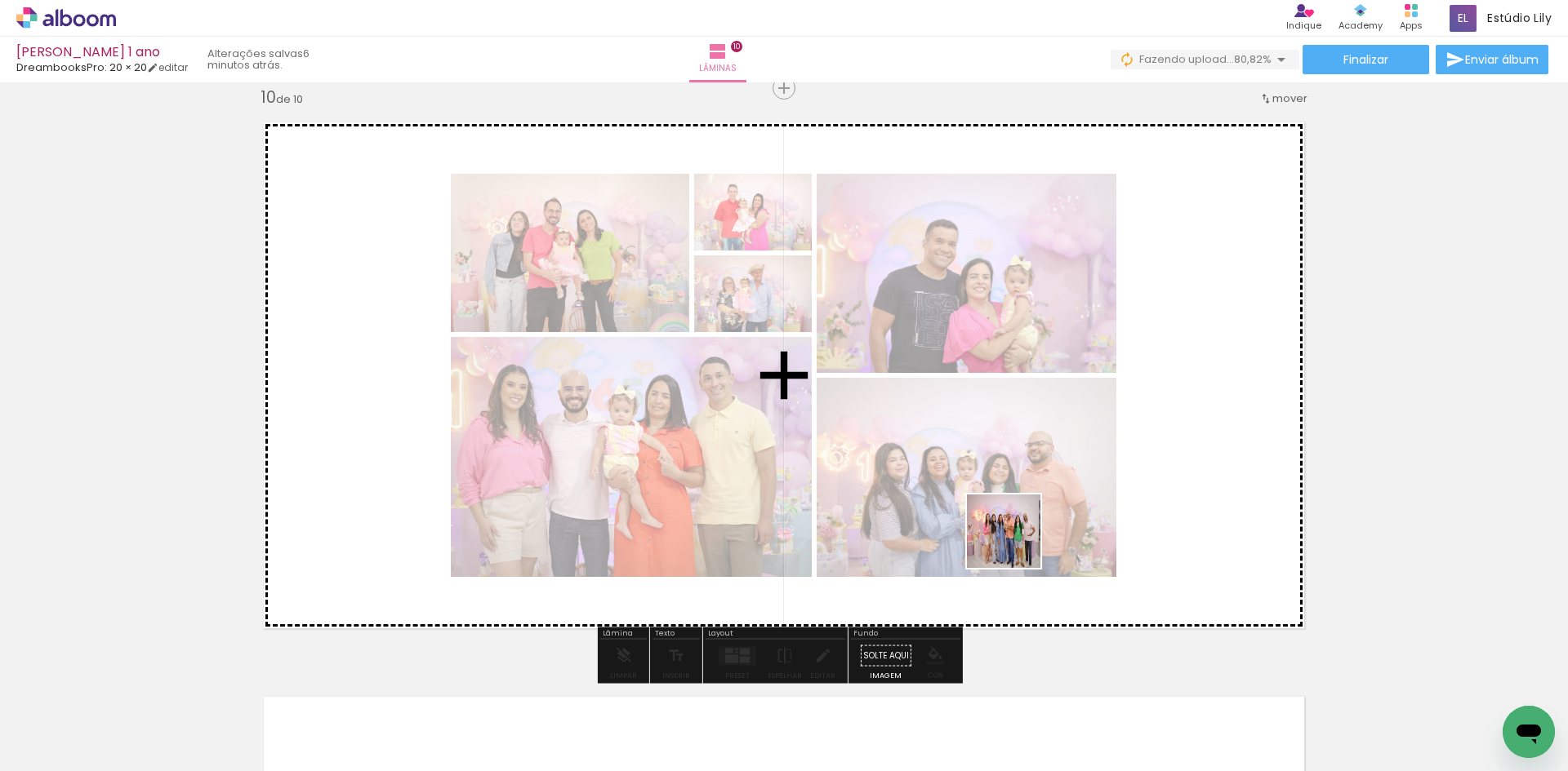
drag, startPoint x: 1011, startPoint y: 723, endPoint x: 1098, endPoint y: 688, distance: 93.8
click at [1016, 500] on quentale-workspace at bounding box center [784, 385] width 1568 height 771
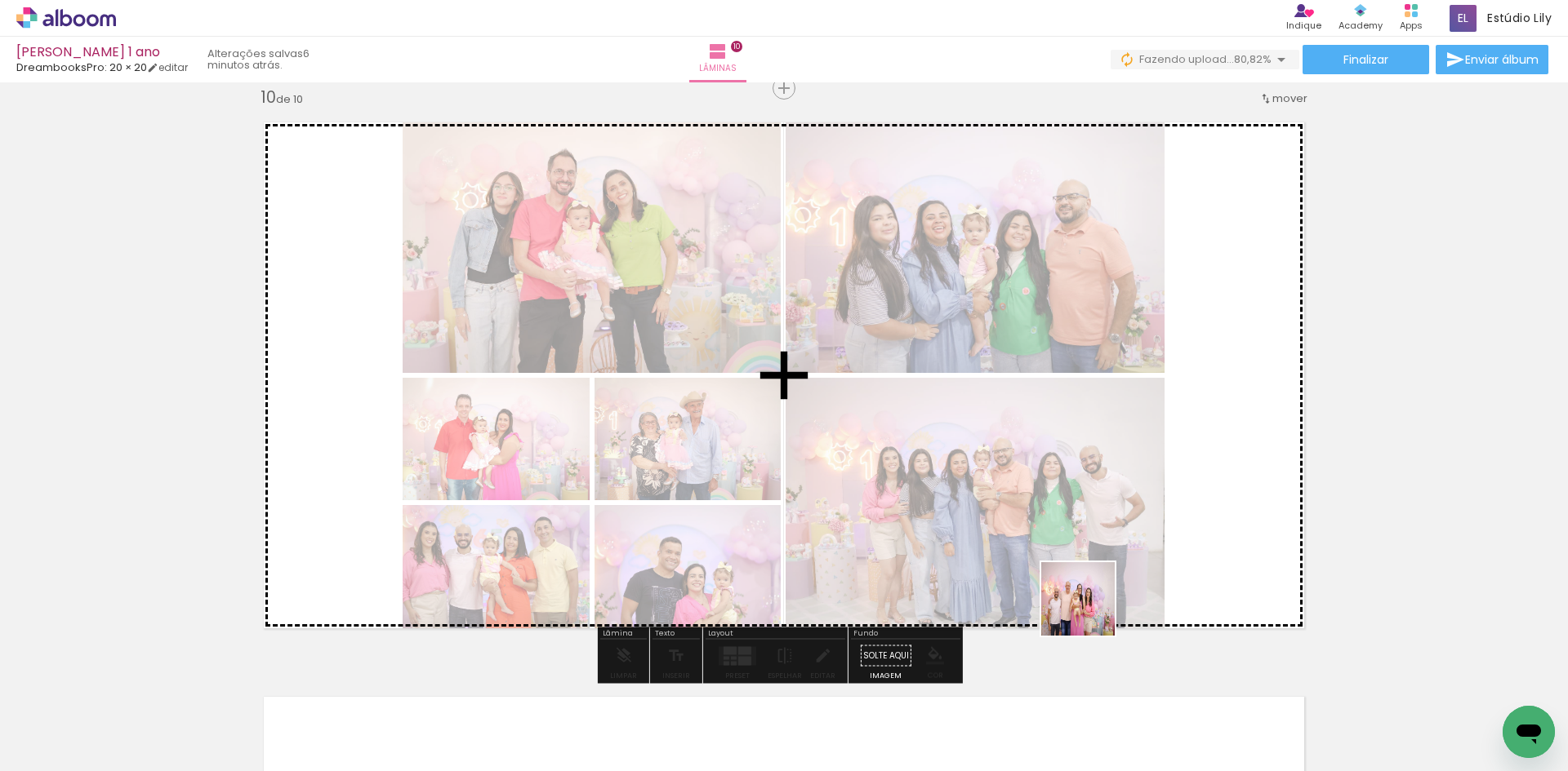
drag, startPoint x: 1102, startPoint y: 709, endPoint x: 1090, endPoint y: 502, distance: 207.3
click at [1090, 502] on quentale-workspace at bounding box center [784, 385] width 1568 height 771
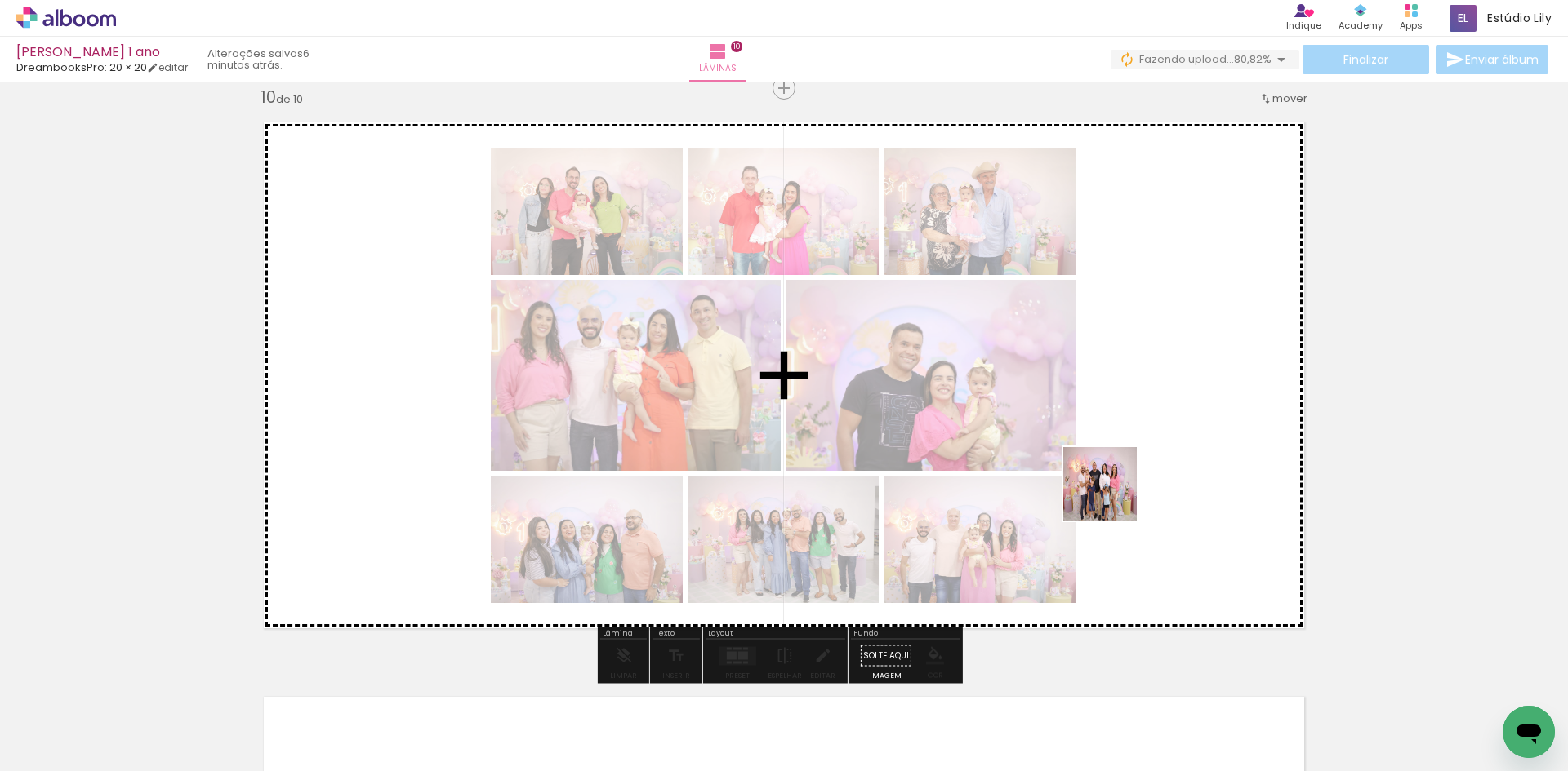
drag, startPoint x: 1187, startPoint y: 722, endPoint x: 1112, endPoint y: 496, distance: 238.1
click at [1112, 496] on quentale-workspace at bounding box center [784, 385] width 1568 height 771
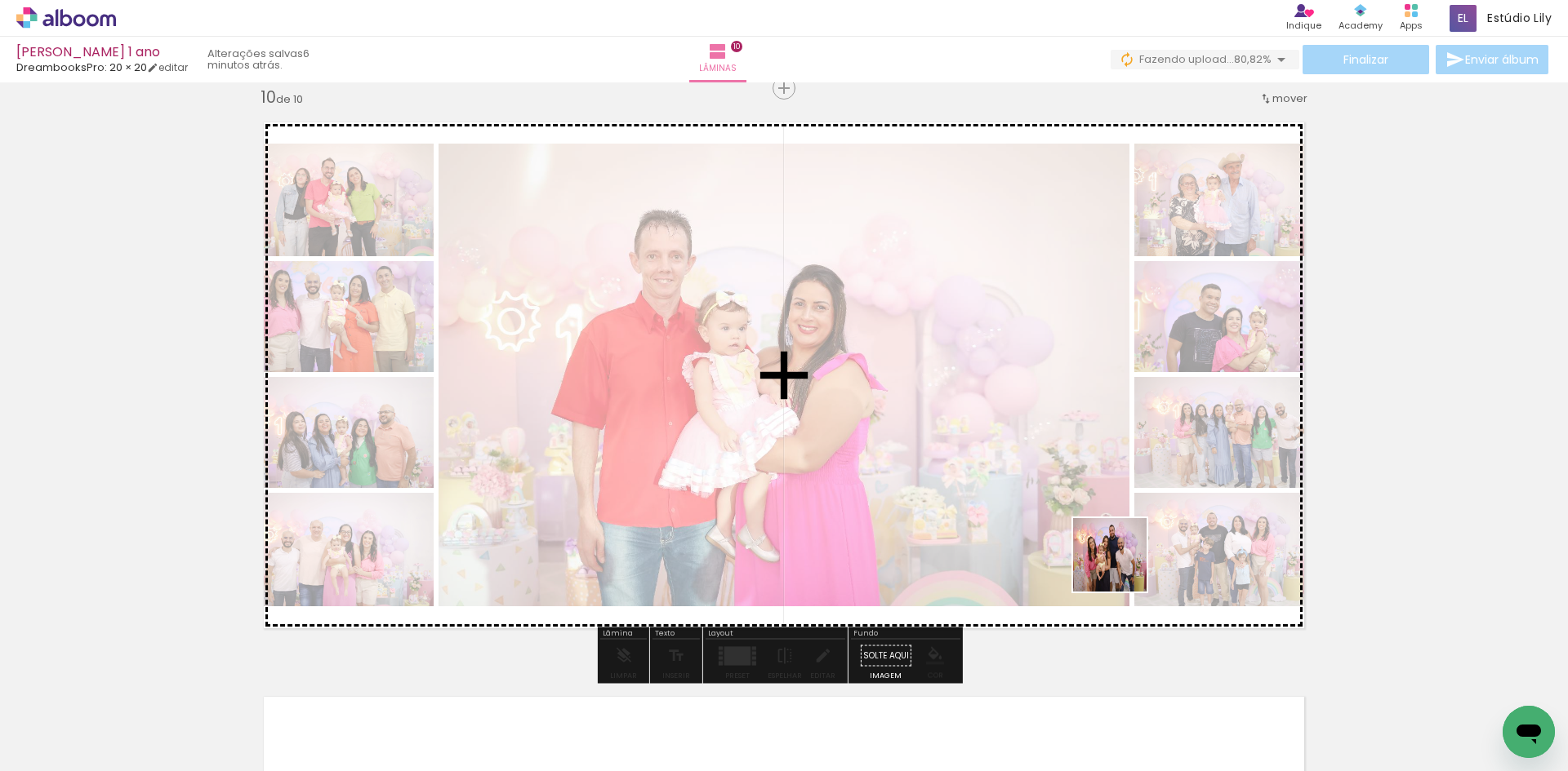
drag, startPoint x: 1122, startPoint y: 568, endPoint x: 1031, endPoint y: 500, distance: 113.6
click at [1031, 500] on quentale-workspace at bounding box center [784, 385] width 1568 height 771
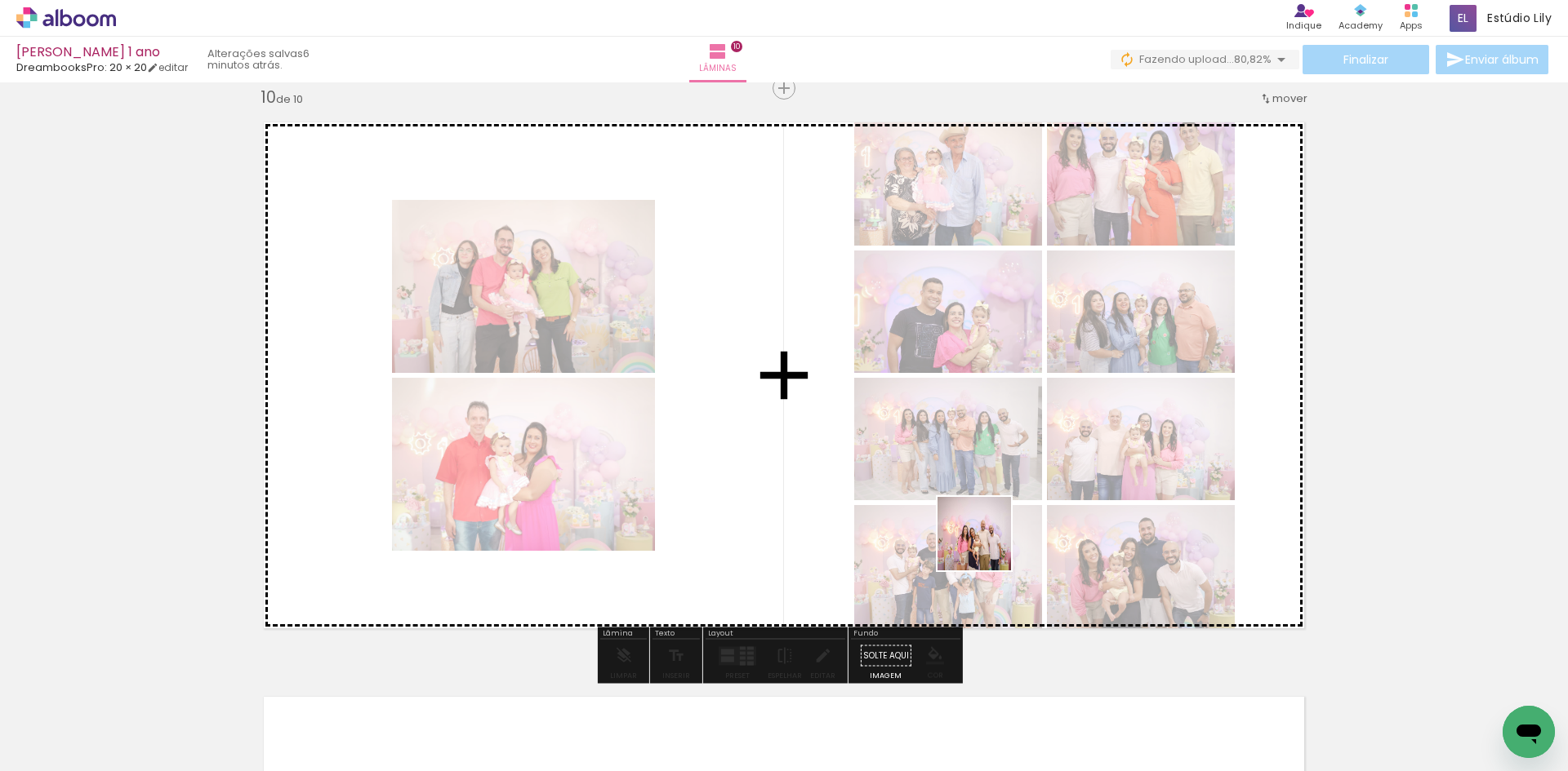
drag, startPoint x: 1455, startPoint y: 721, endPoint x: 986, endPoint y: 546, distance: 500.6
click at [986, 546] on quentale-workspace at bounding box center [784, 385] width 1568 height 771
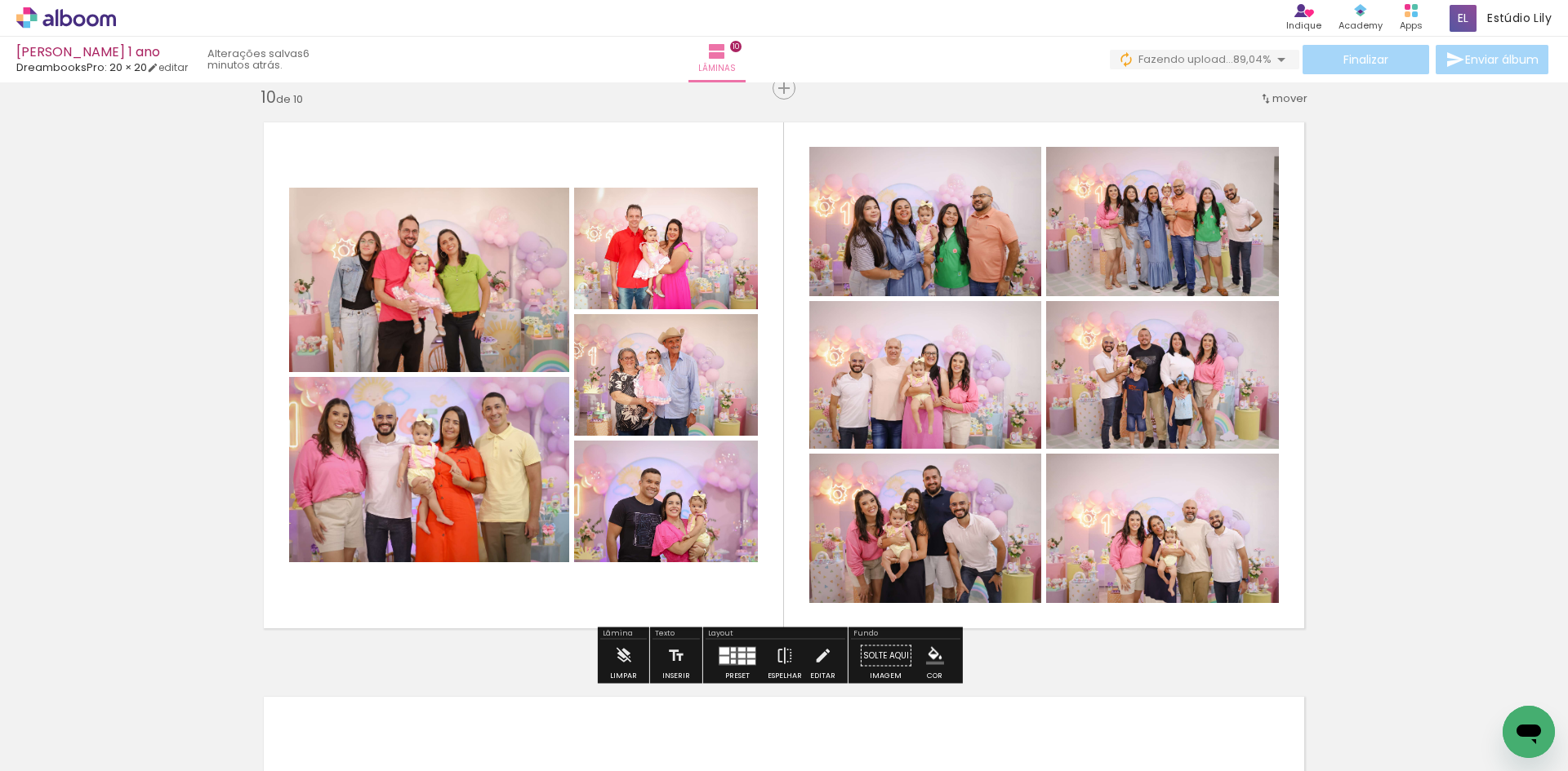
scroll to position [0, 5080]
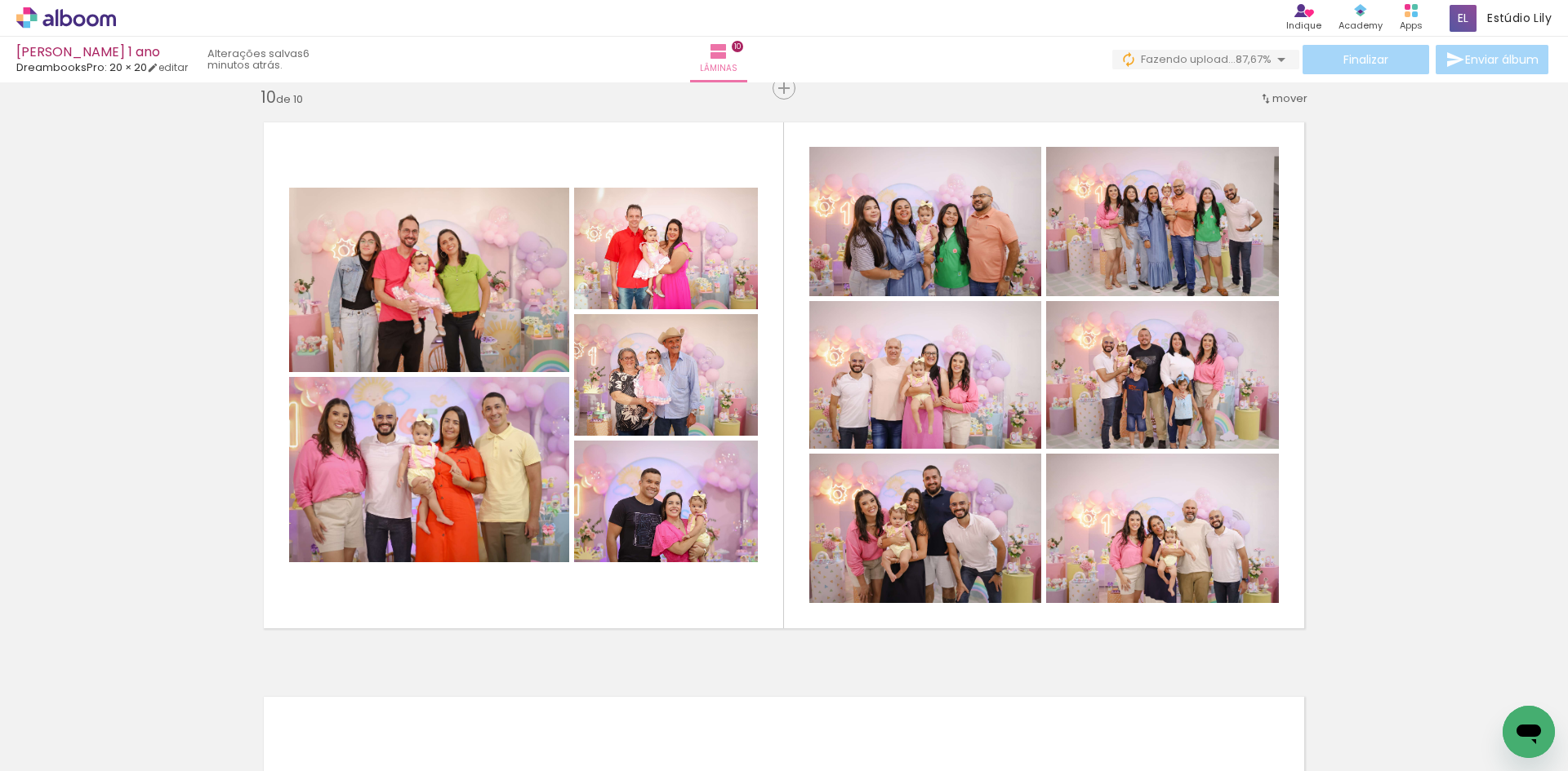
drag, startPoint x: 1234, startPoint y: 720, endPoint x: 1121, endPoint y: 649, distance: 133.5
click at [1165, 516] on quentale-workspace at bounding box center [784, 385] width 1568 height 771
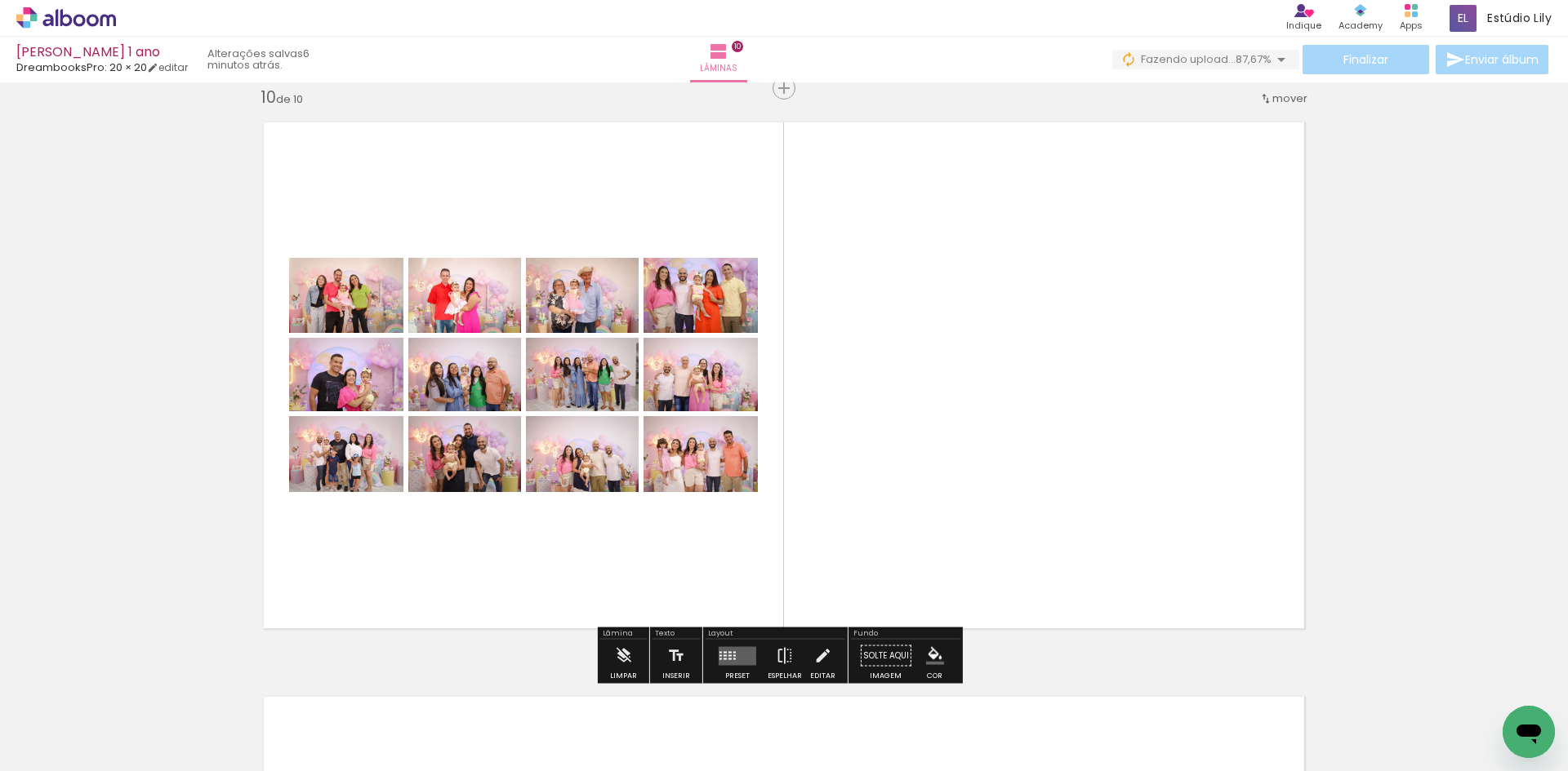
drag, startPoint x: 1104, startPoint y: 708, endPoint x: 1089, endPoint y: 503, distance: 205.5
click at [1089, 503] on quentale-workspace at bounding box center [784, 385] width 1568 height 771
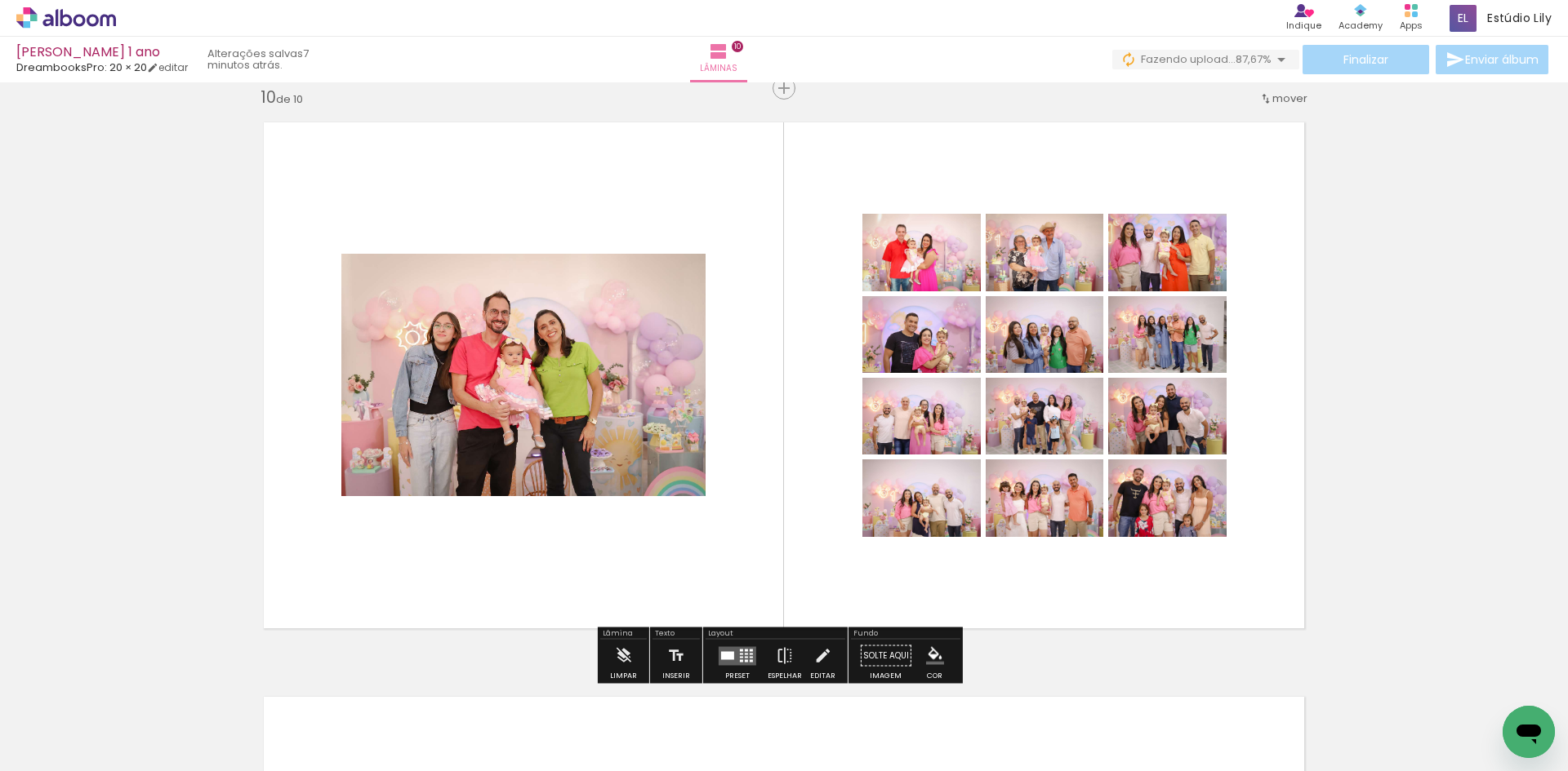
drag, startPoint x: 1029, startPoint y: 715, endPoint x: 1038, endPoint y: 531, distance: 184.2
click at [1038, 531] on quentale-workspace at bounding box center [784, 385] width 1568 height 771
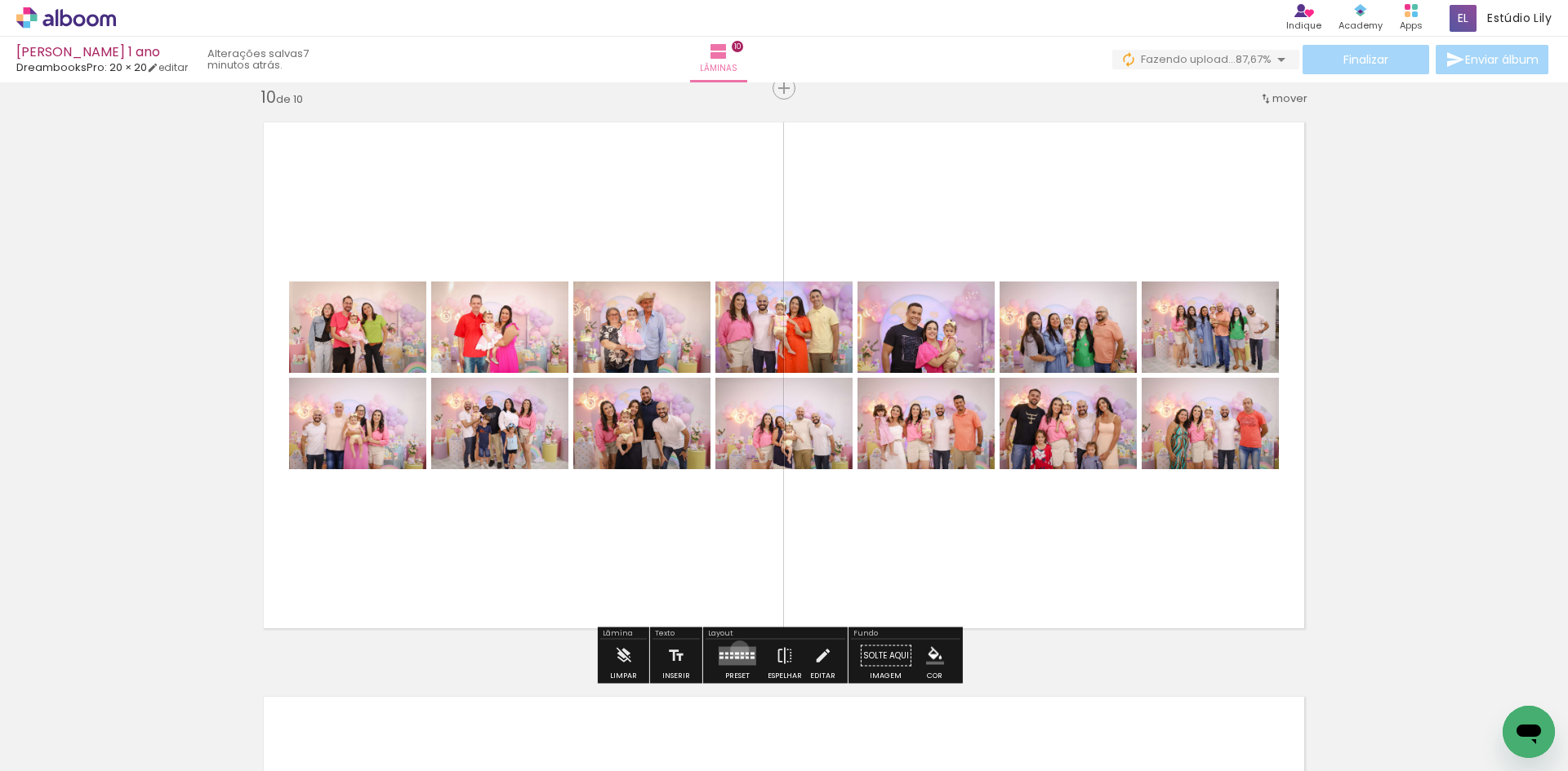
click at [736, 650] on quentale-layouter at bounding box center [737, 656] width 37 height 19
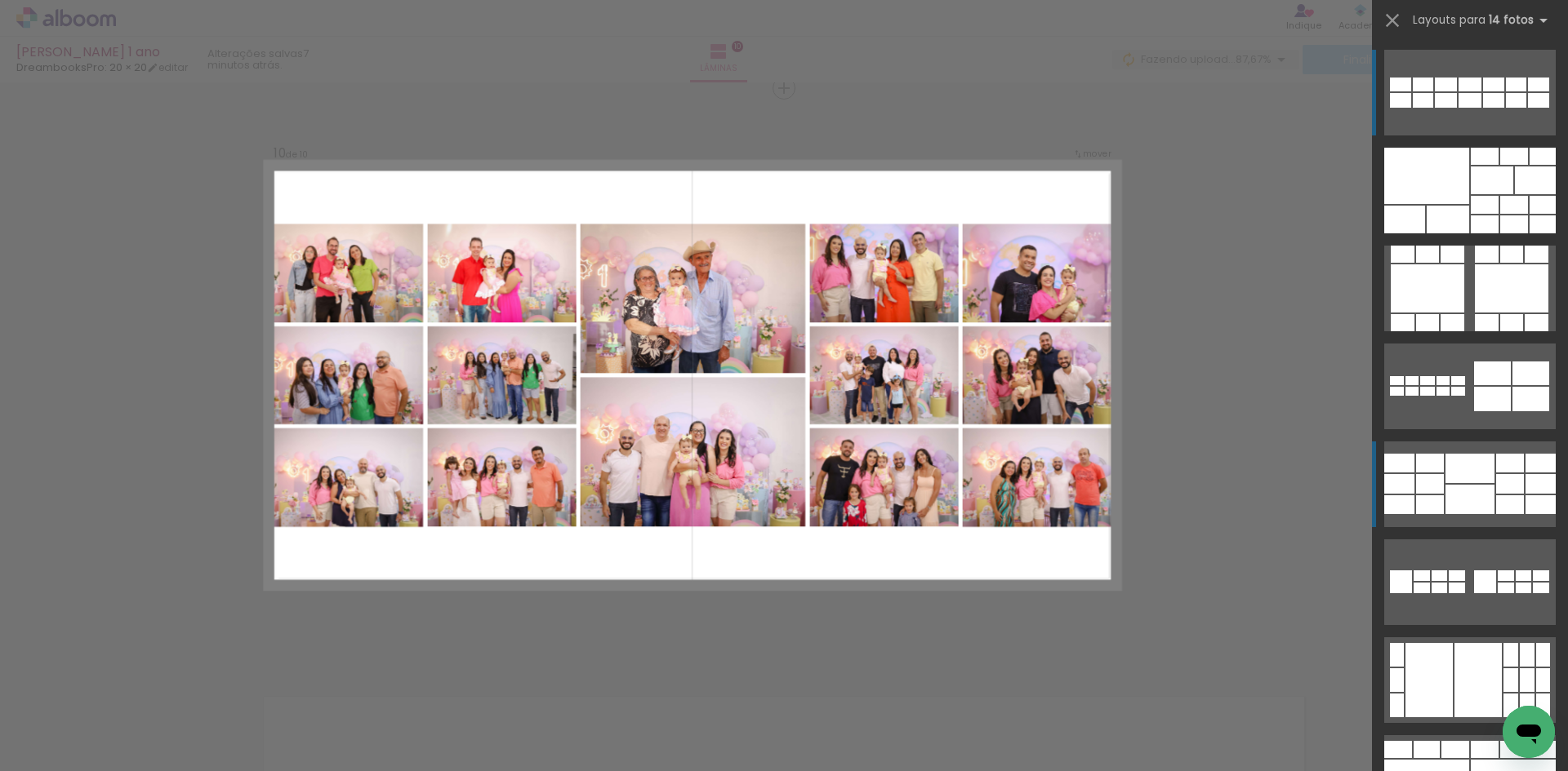
click at [1452, 490] on div at bounding box center [1470, 500] width 49 height 30
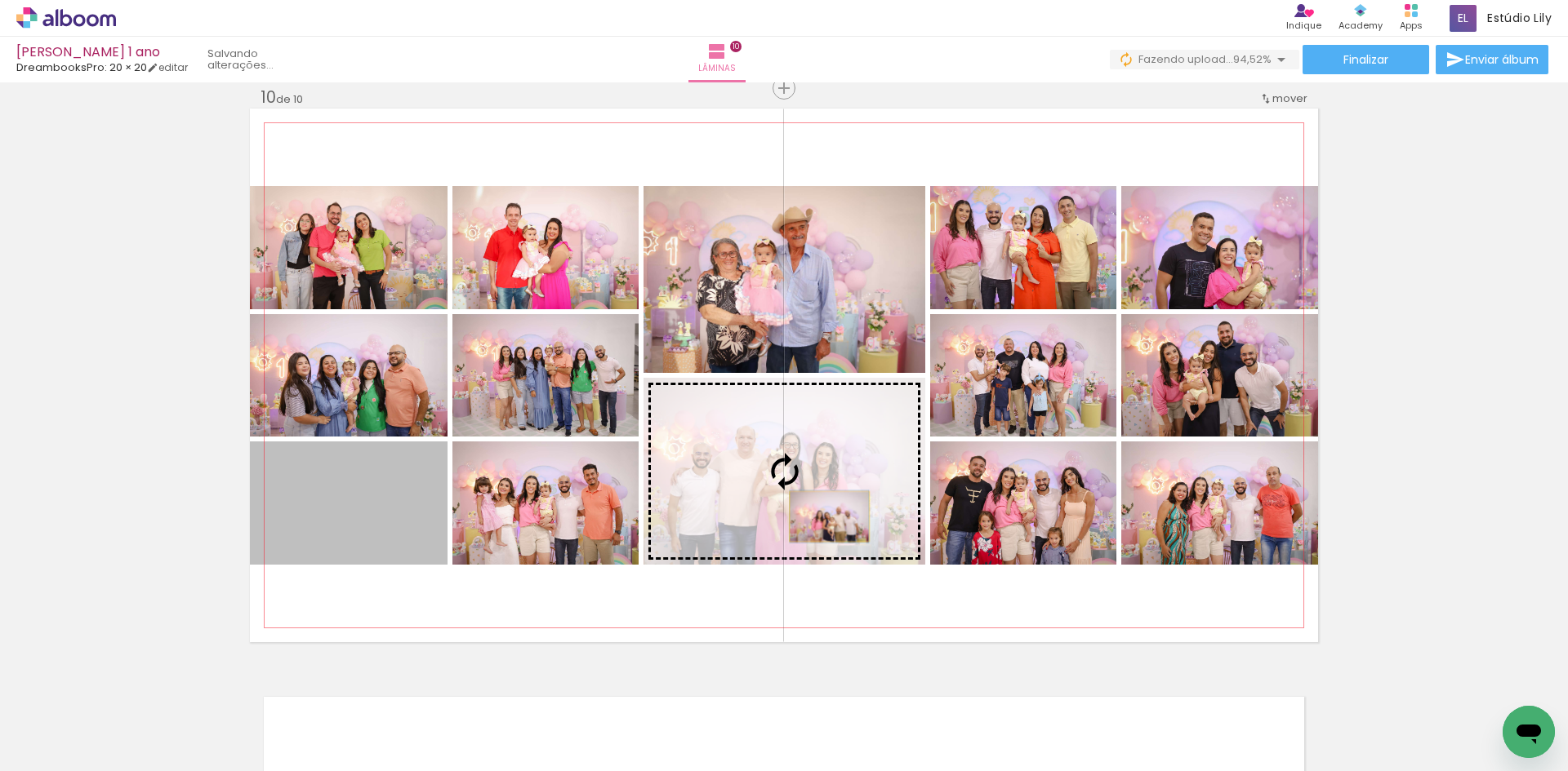
drag, startPoint x: 402, startPoint y: 529, endPoint x: 824, endPoint y: 516, distance: 422.2
click at [0, 0] on slot at bounding box center [0, 0] width 0 height 0
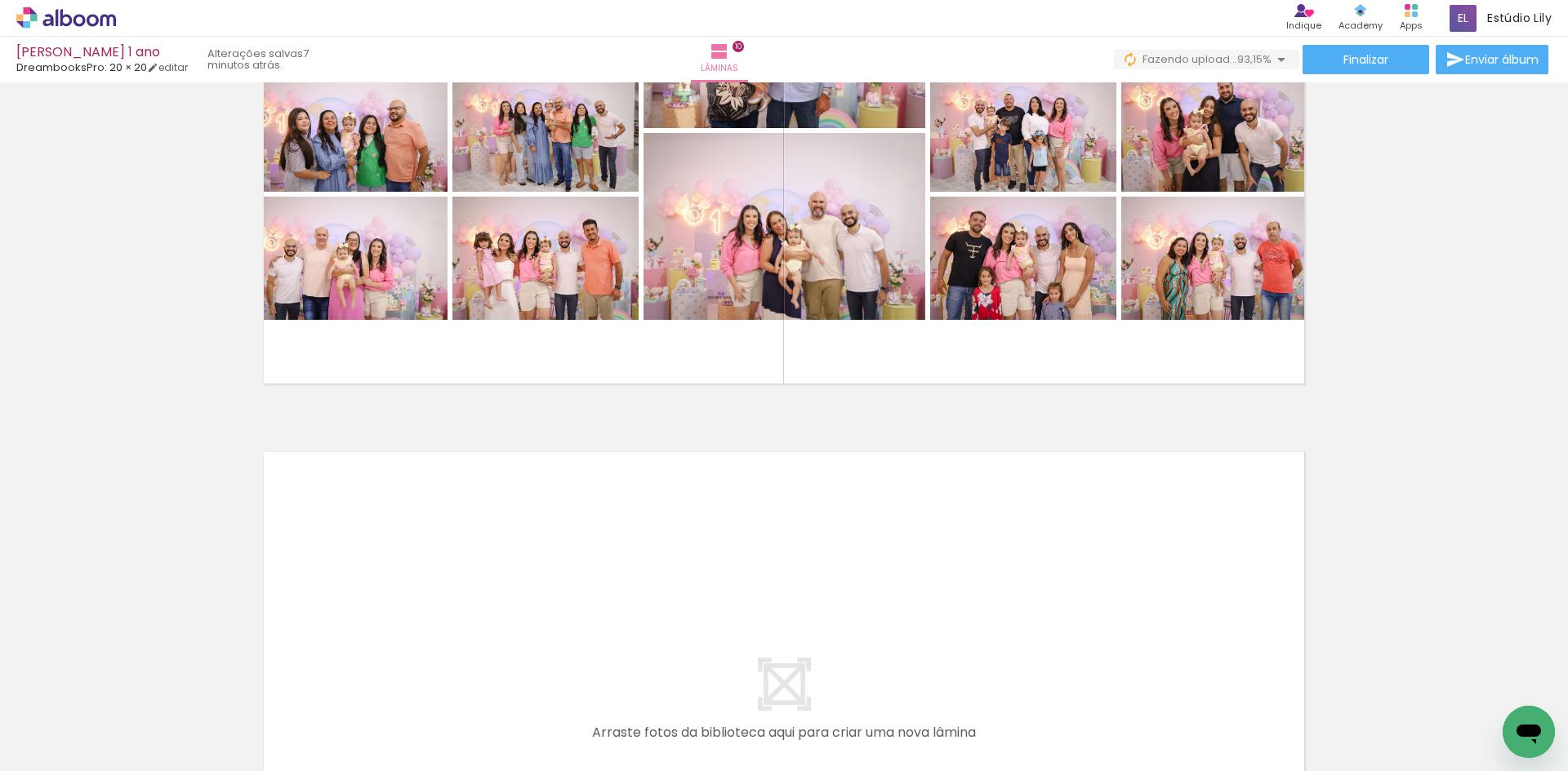
scroll to position [0, 4716]
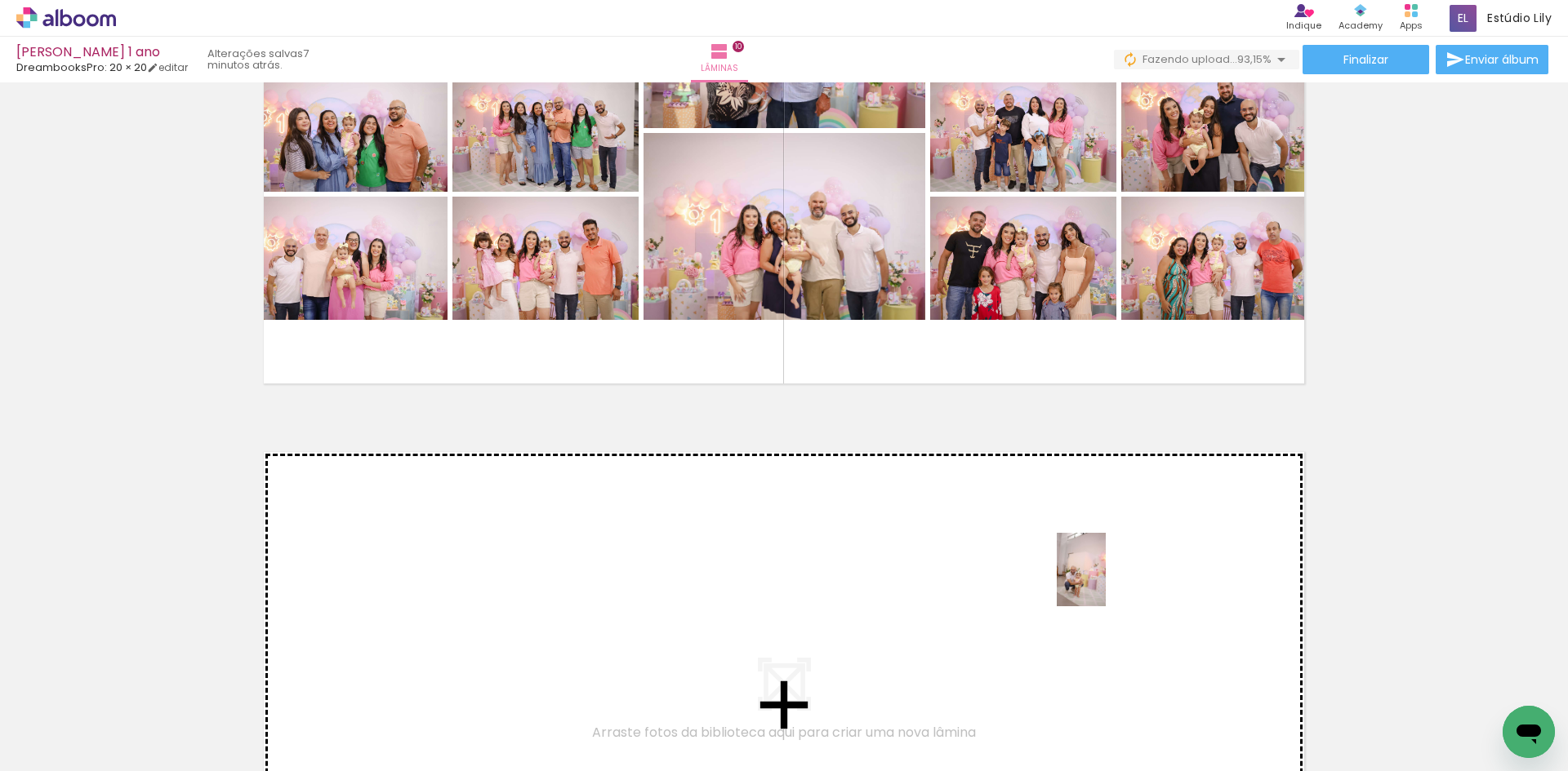
drag, startPoint x: 1127, startPoint y: 705, endPoint x: 1106, endPoint y: 582, distance: 124.8
click at [1106, 582] on quentale-workspace at bounding box center [784, 385] width 1568 height 771
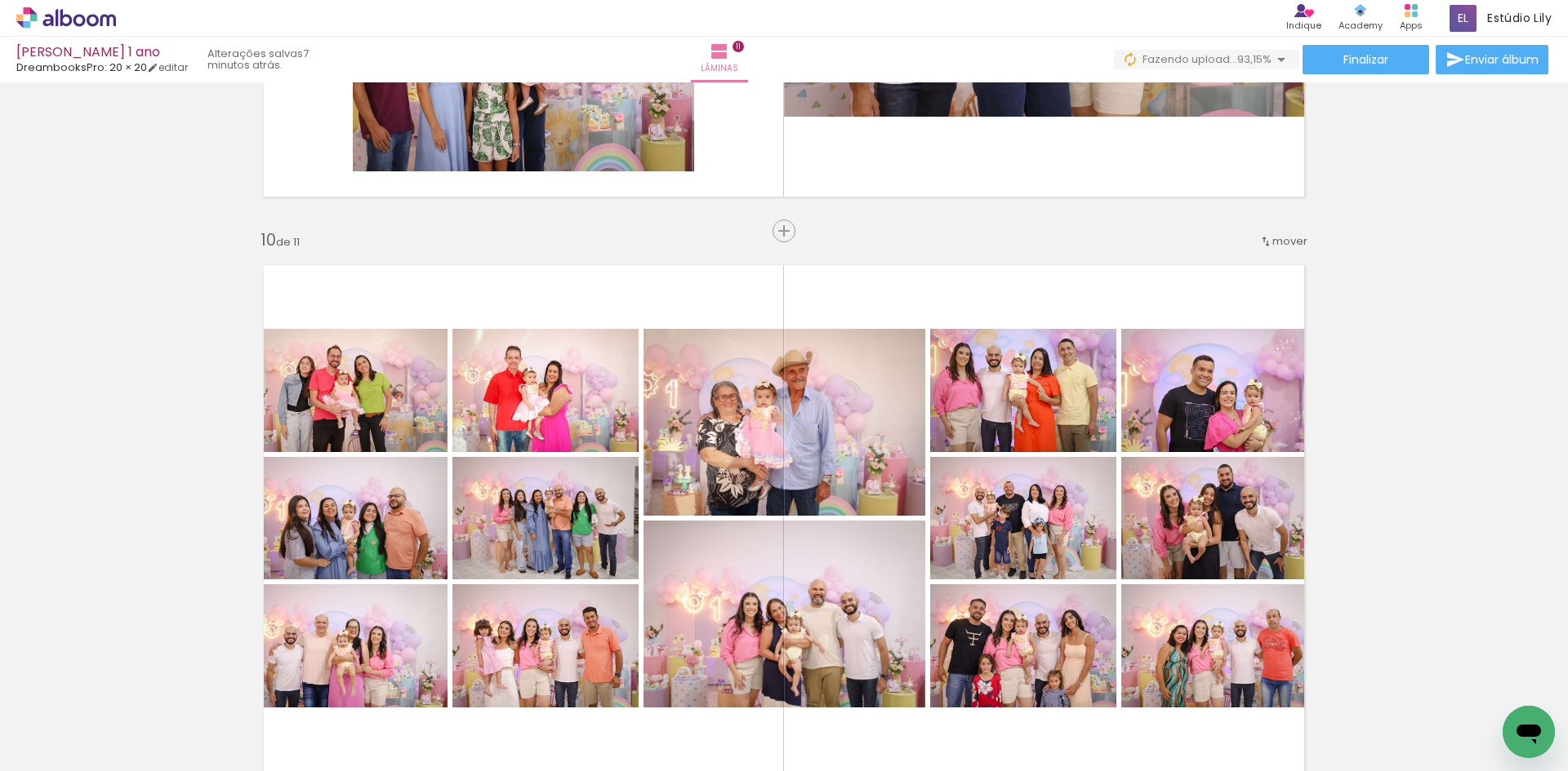
scroll to position [5034, 0]
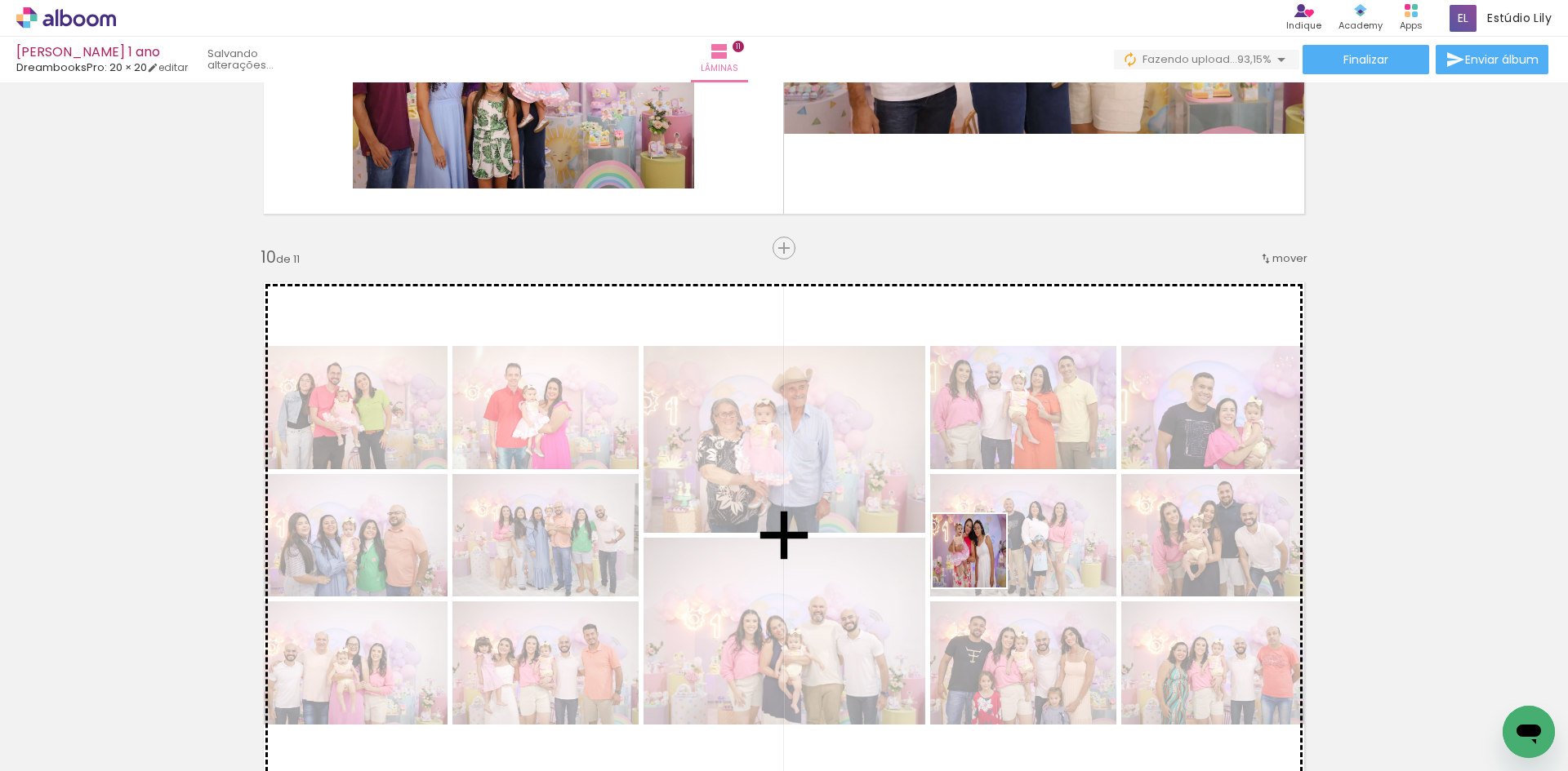
drag, startPoint x: 967, startPoint y: 733, endPoint x: 982, endPoint y: 563, distance: 170.7
click at [982, 563] on quentale-workspace at bounding box center [784, 385] width 1568 height 771
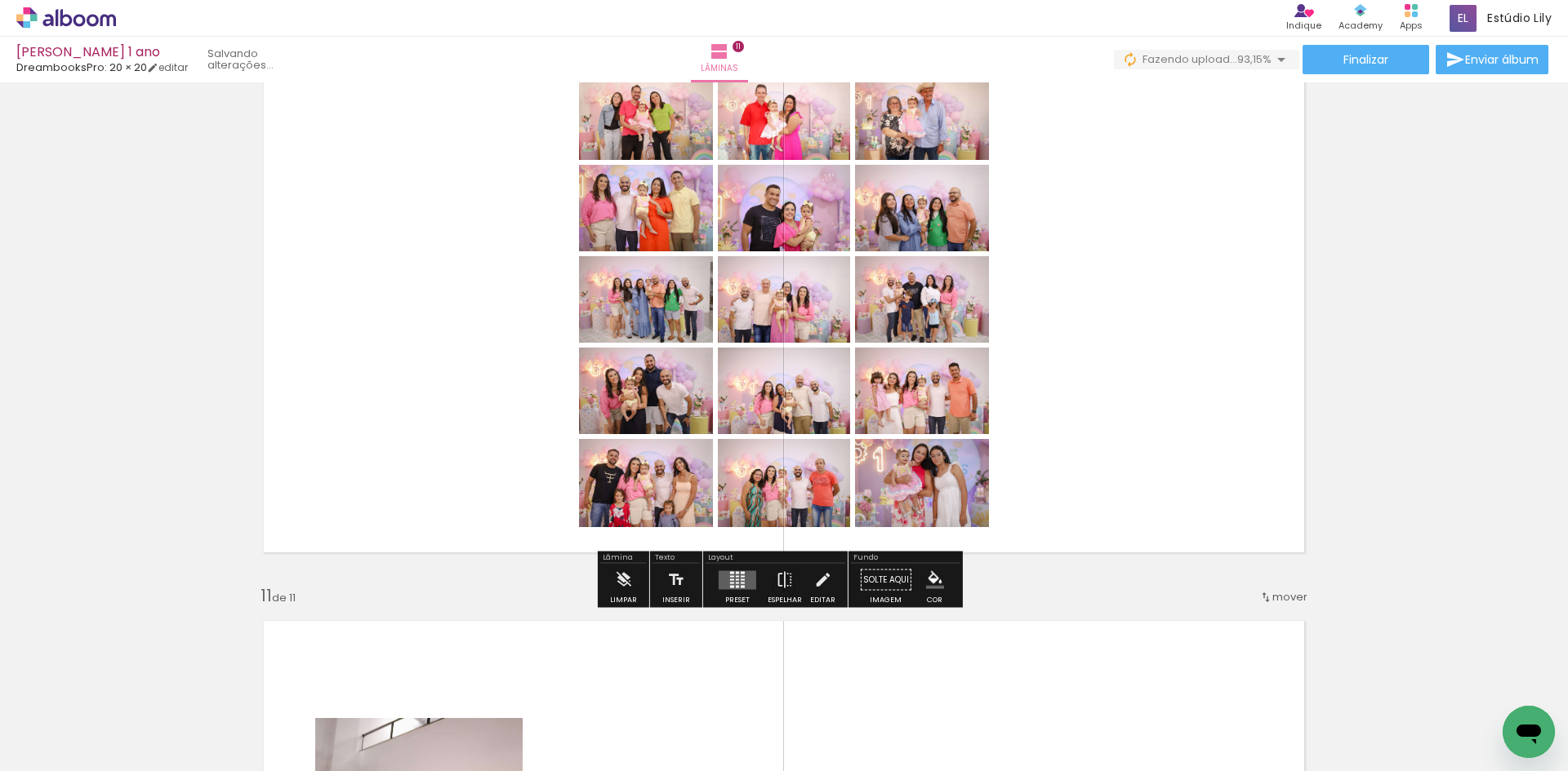
scroll to position [5278, 0]
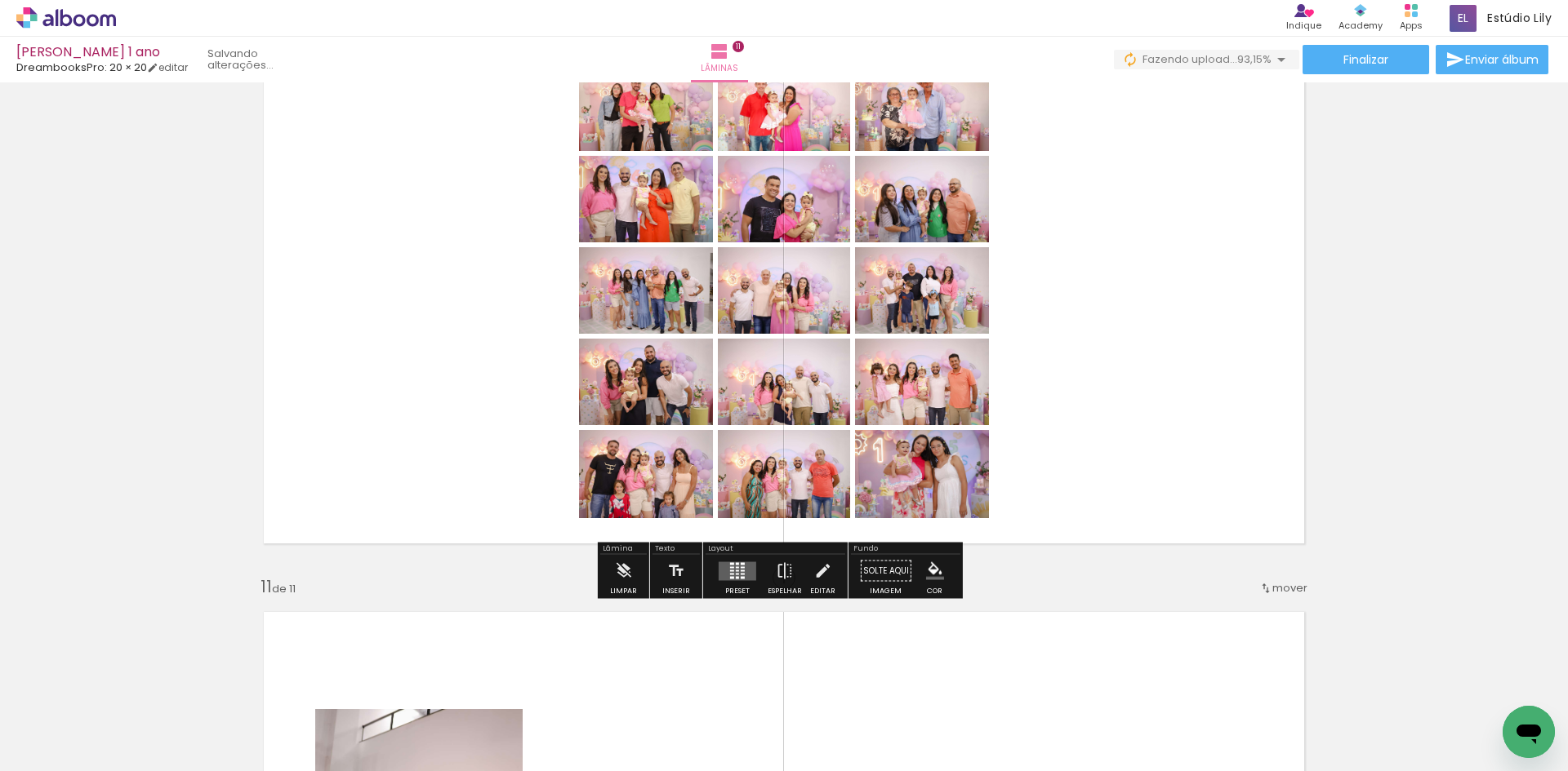
click at [736, 571] on quentale-layouter at bounding box center [737, 571] width 37 height 19
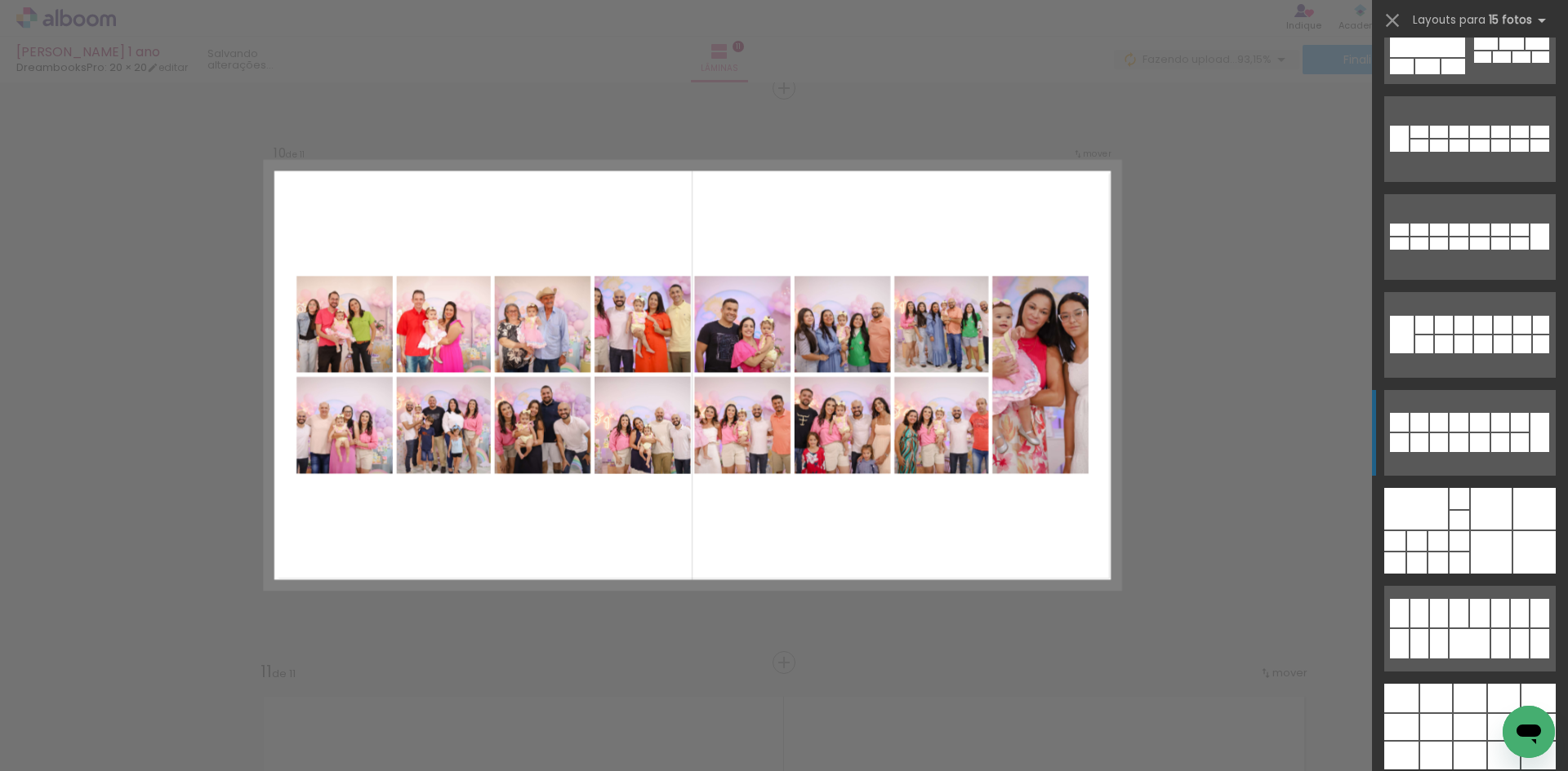
scroll to position [442, 0]
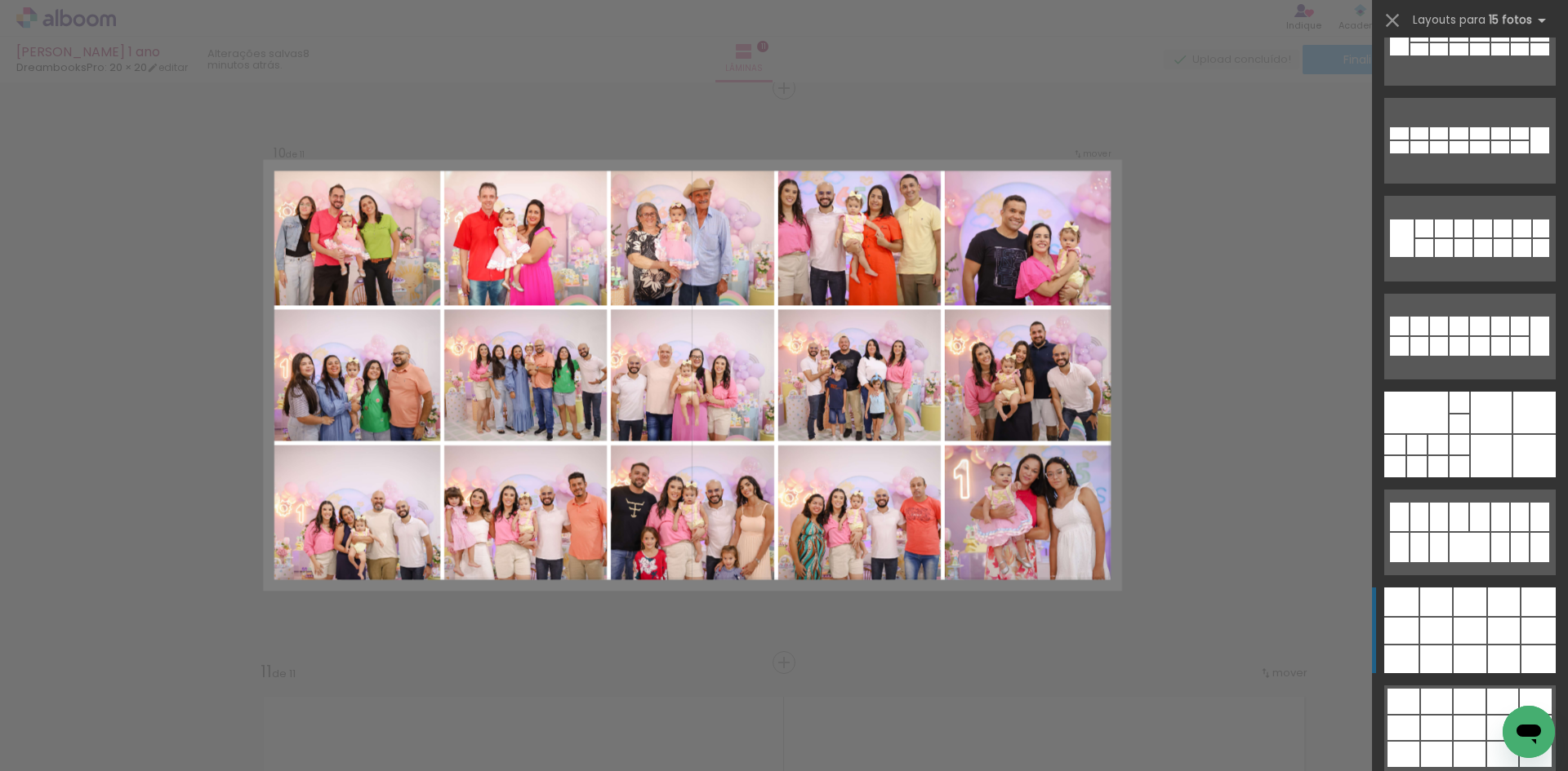
click at [1454, 595] on div at bounding box center [1471, 602] width 33 height 29
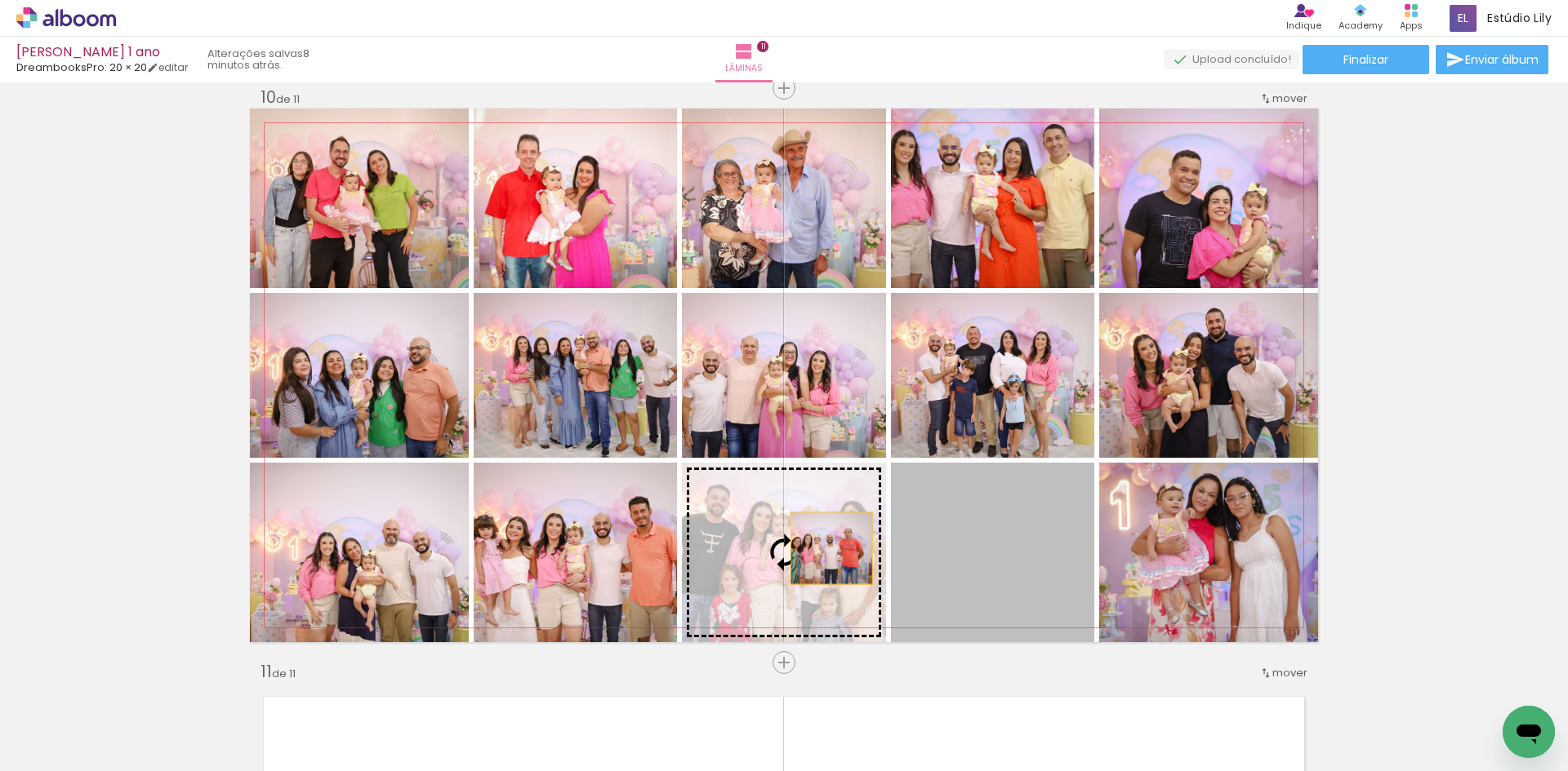
drag, startPoint x: 944, startPoint y: 542, endPoint x: 825, endPoint y: 548, distance: 119.2
click at [0, 0] on slot at bounding box center [0, 0] width 0 height 0
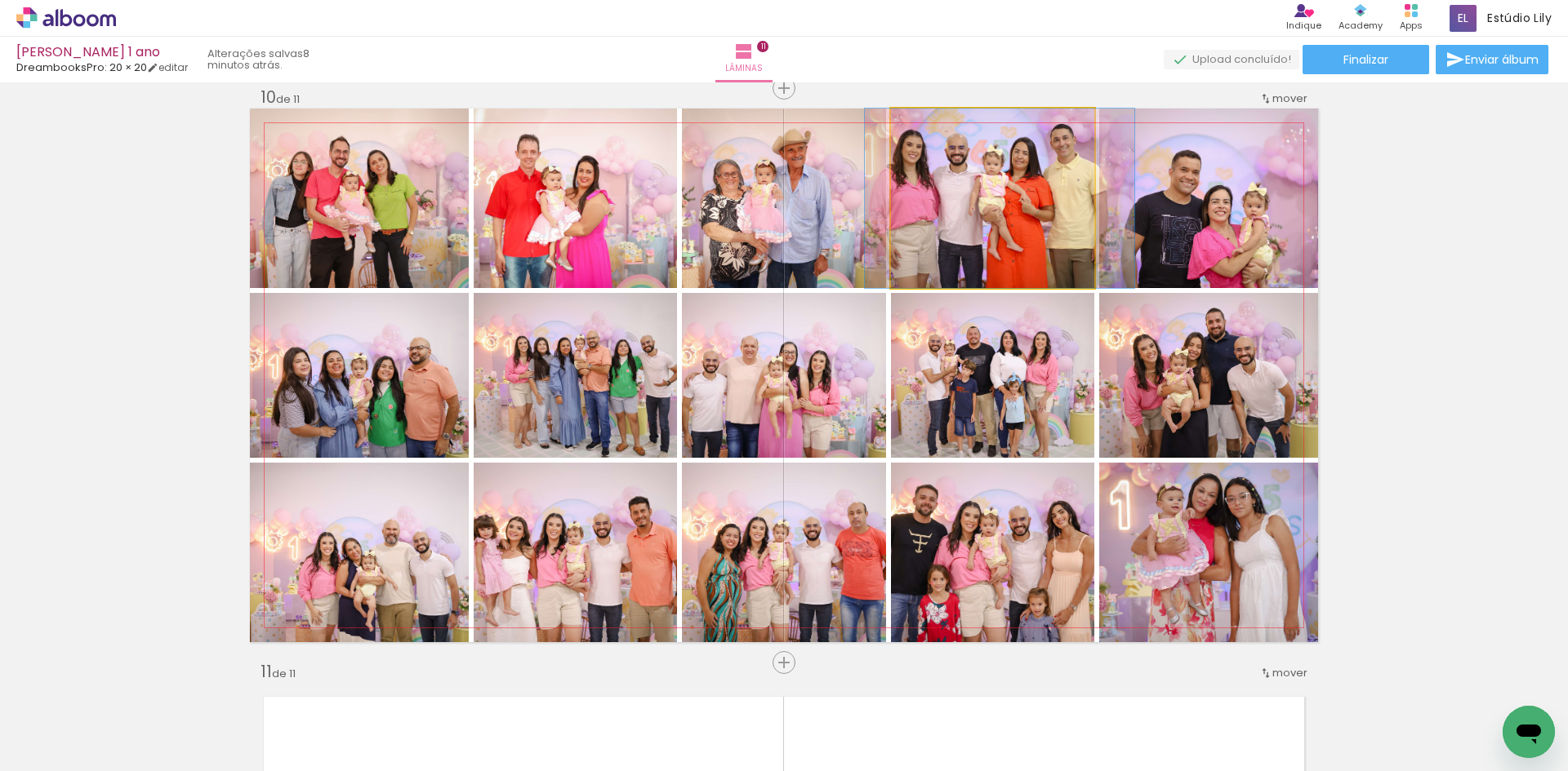
drag, startPoint x: 1013, startPoint y: 208, endPoint x: 1020, endPoint y: 213, distance: 8.6
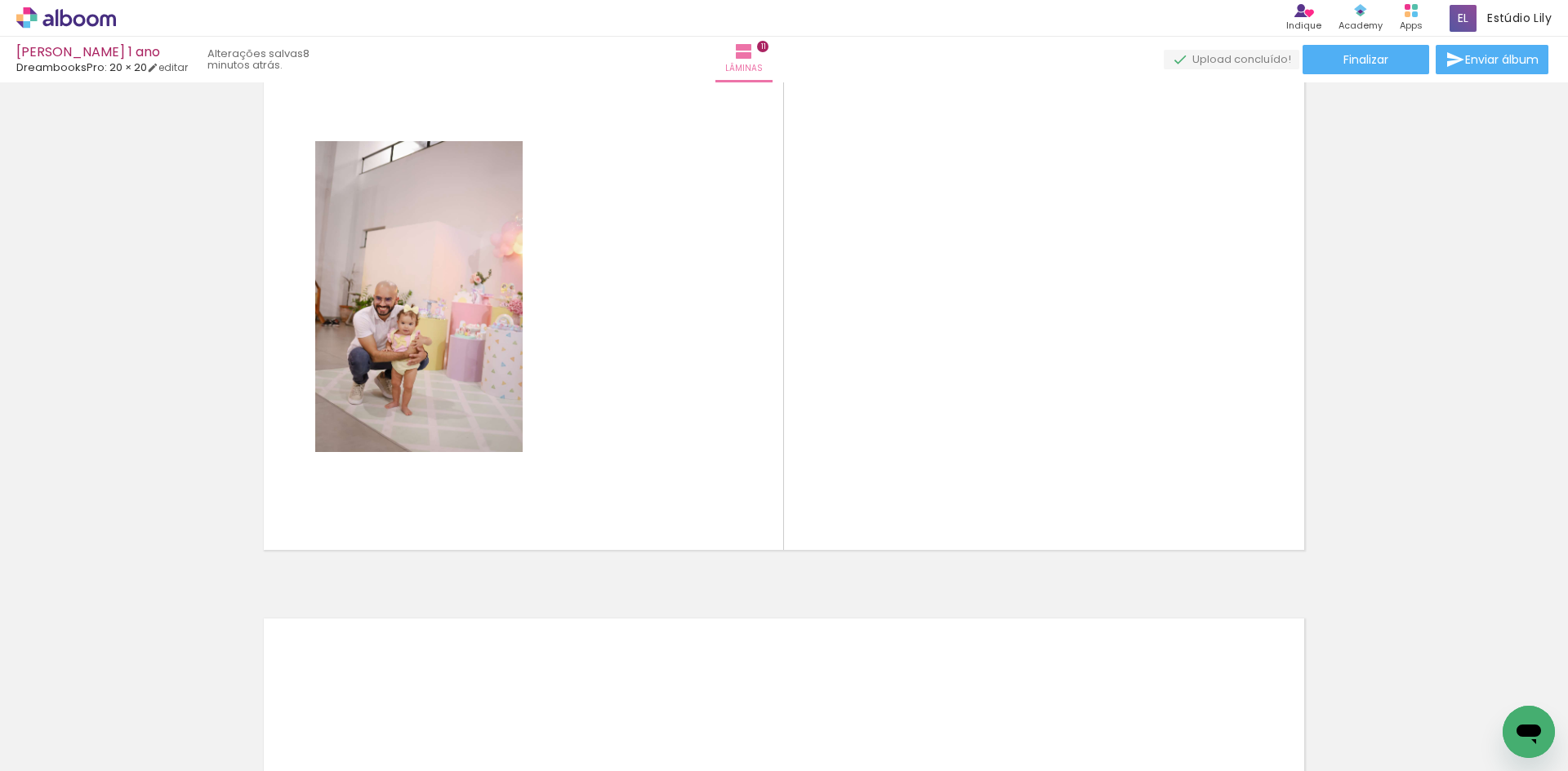
scroll to position [0, 1606]
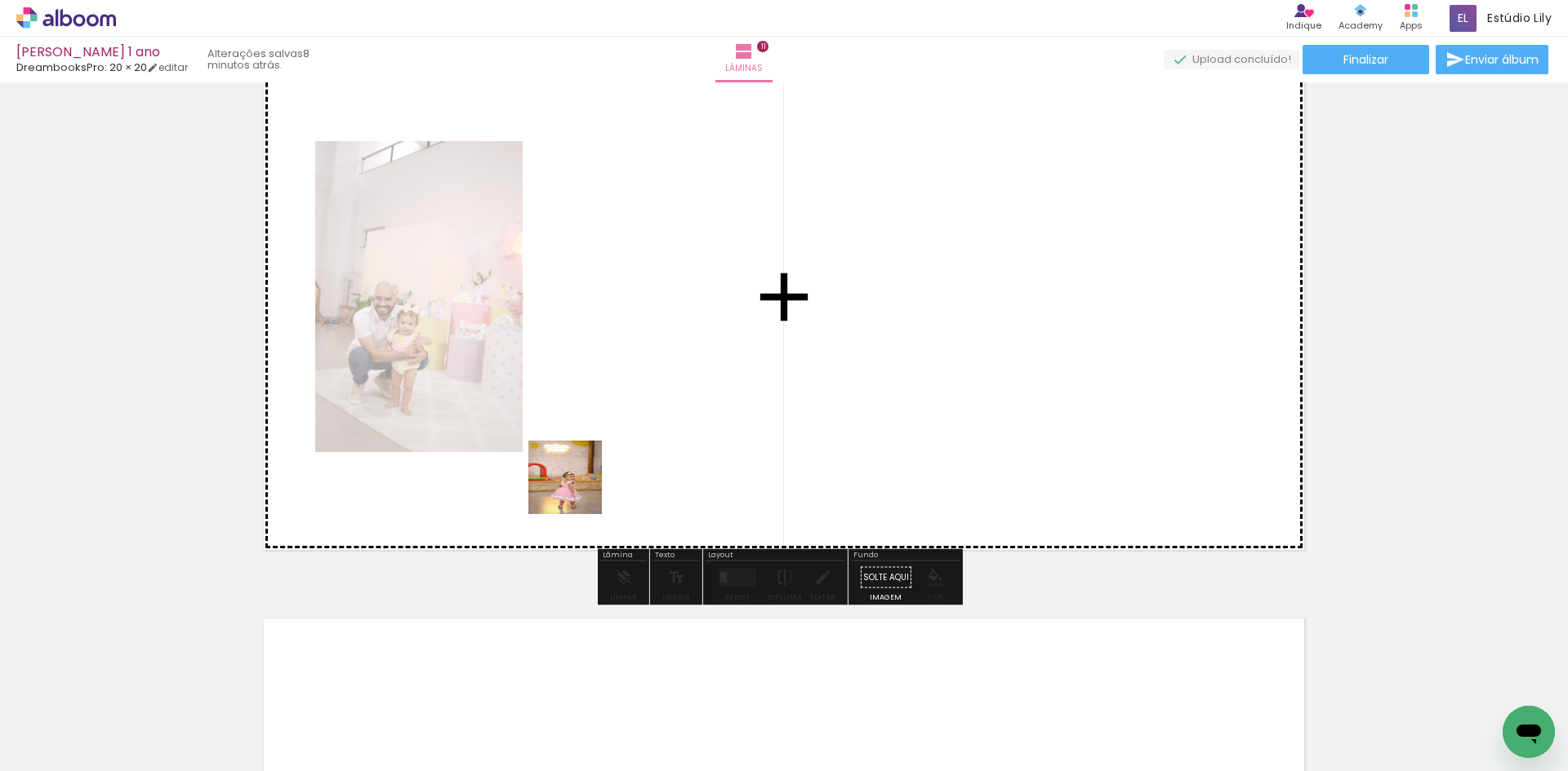
drag, startPoint x: 574, startPoint y: 733, endPoint x: 579, endPoint y: 480, distance: 253.0
click at [579, 480] on quentale-workspace at bounding box center [784, 385] width 1568 height 771
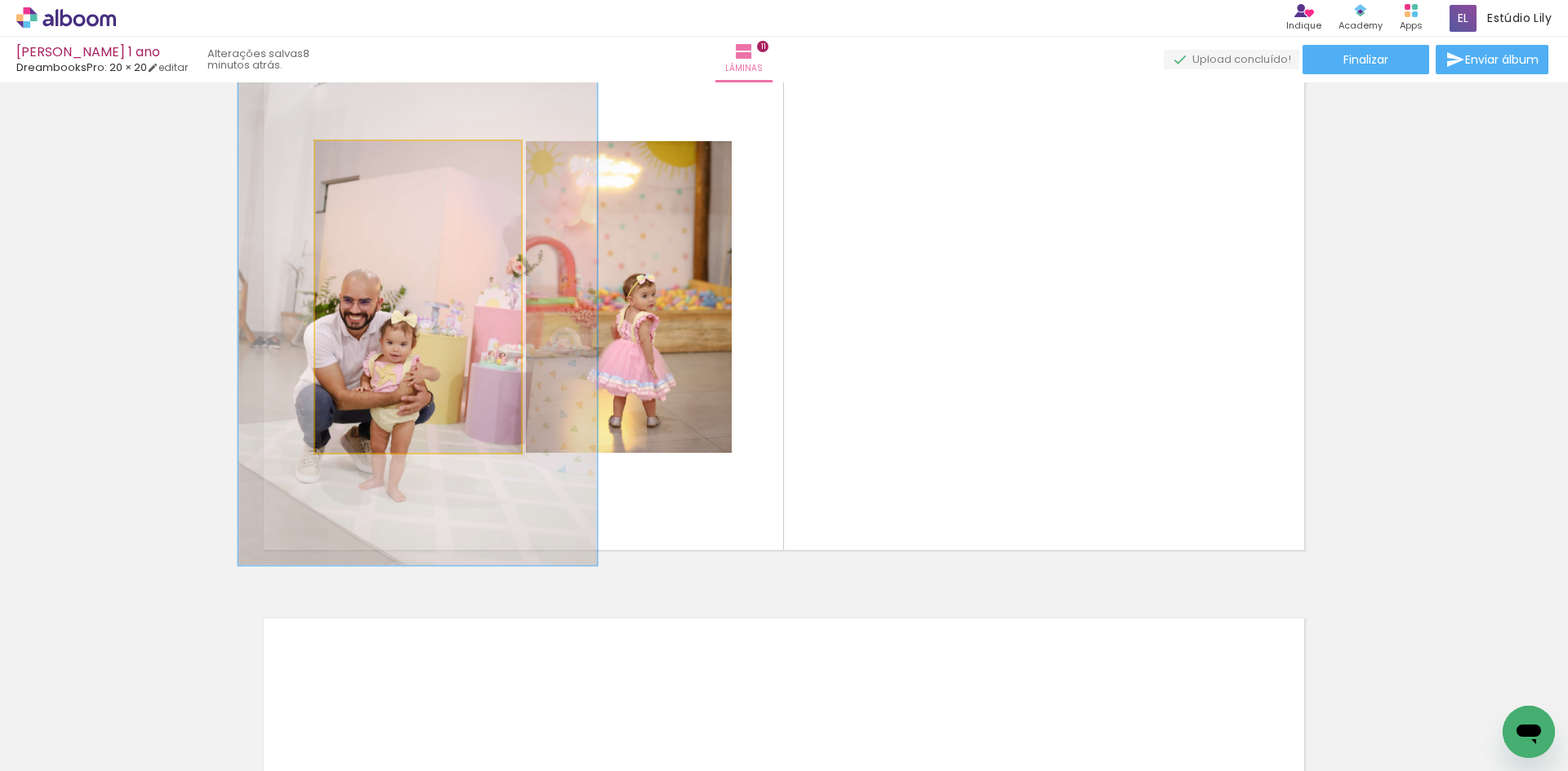
drag, startPoint x: 350, startPoint y: 167, endPoint x: 395, endPoint y: 184, distance: 48.1
type paper-slider "178"
click at [395, 184] on quentale-photo at bounding box center [418, 296] width 206 height 312
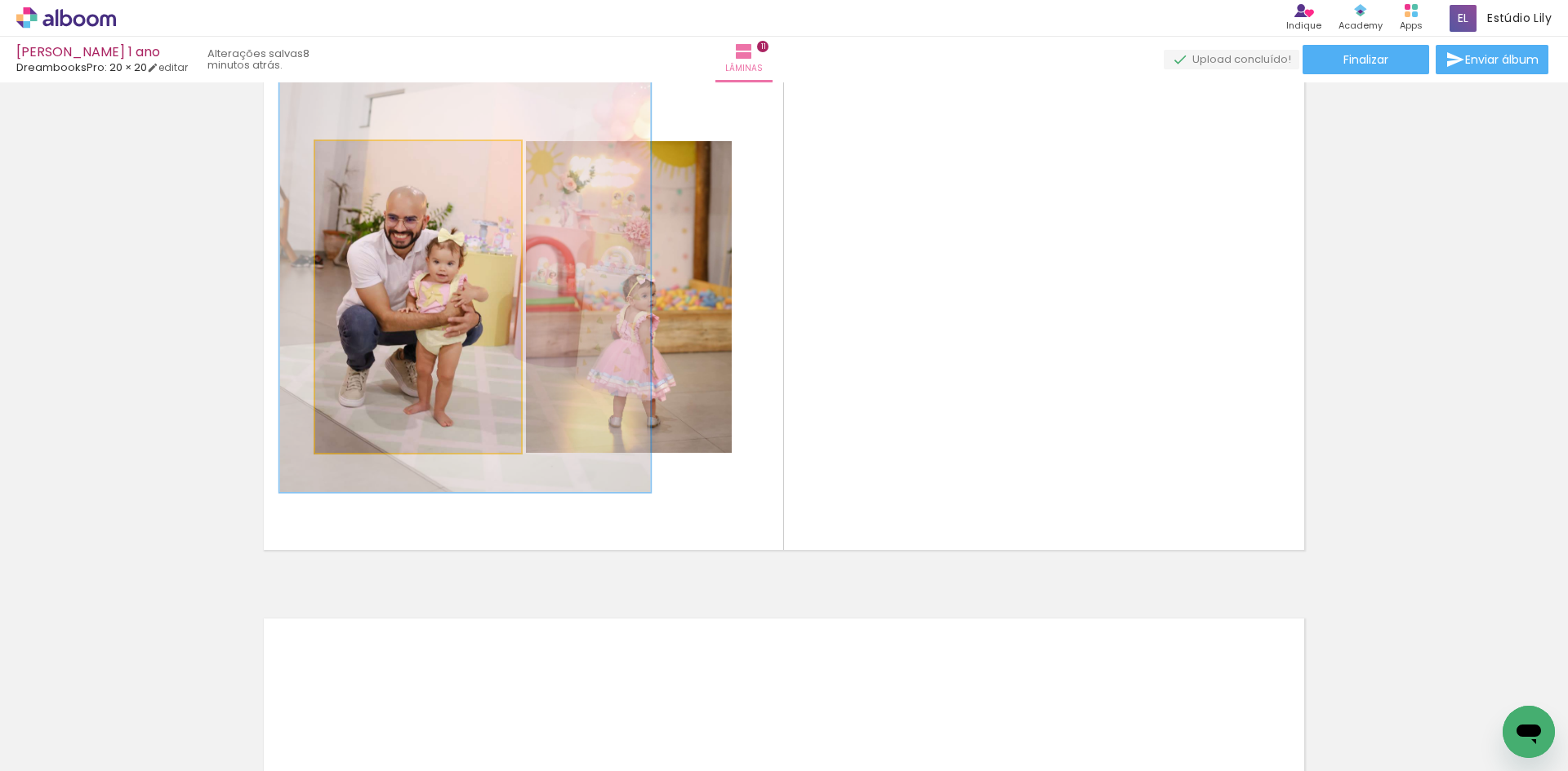
drag, startPoint x: 422, startPoint y: 347, endPoint x: 469, endPoint y: 264, distance: 95.4
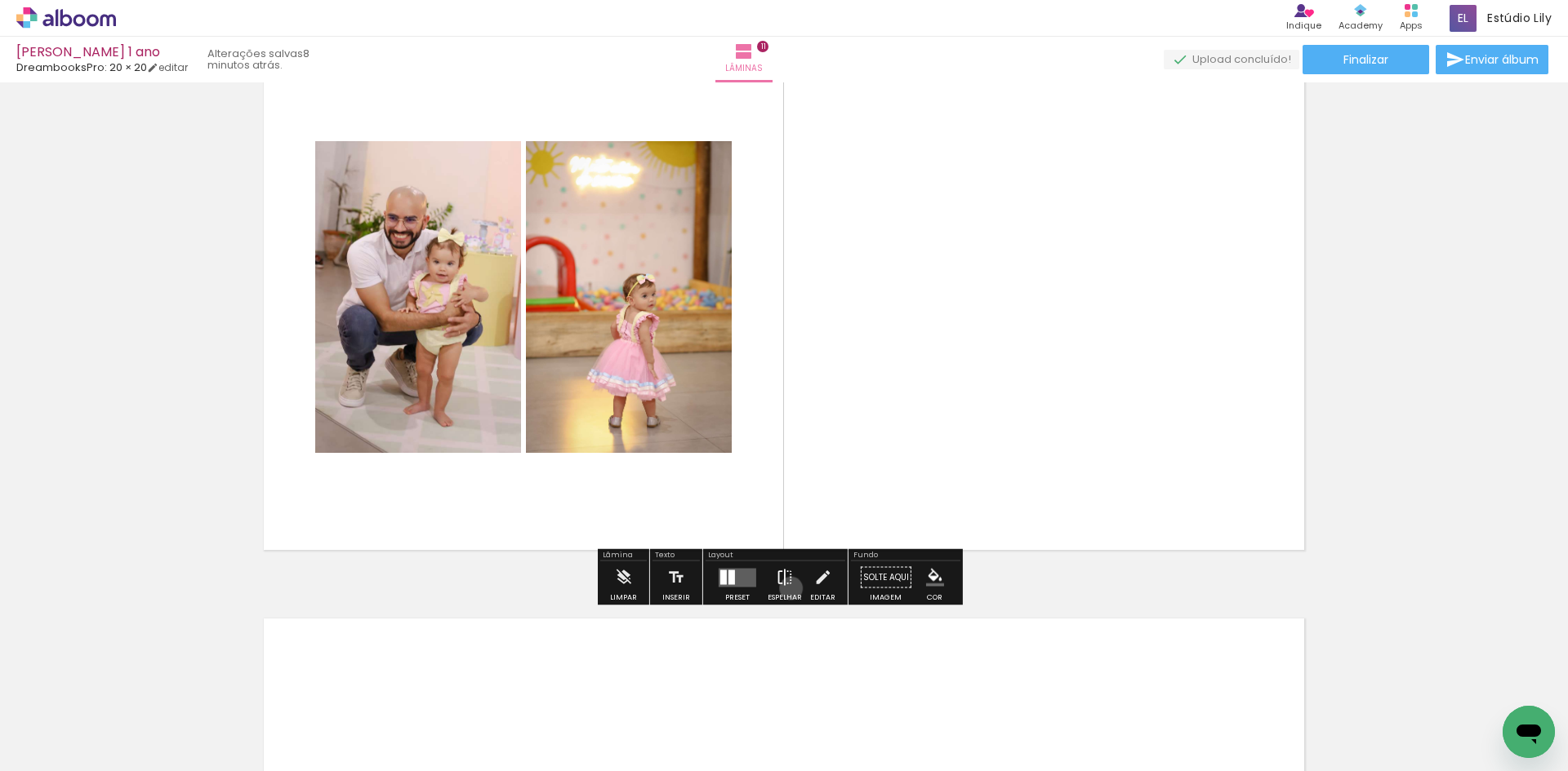
click at [787, 588] on iron-icon at bounding box center [784, 578] width 18 height 33
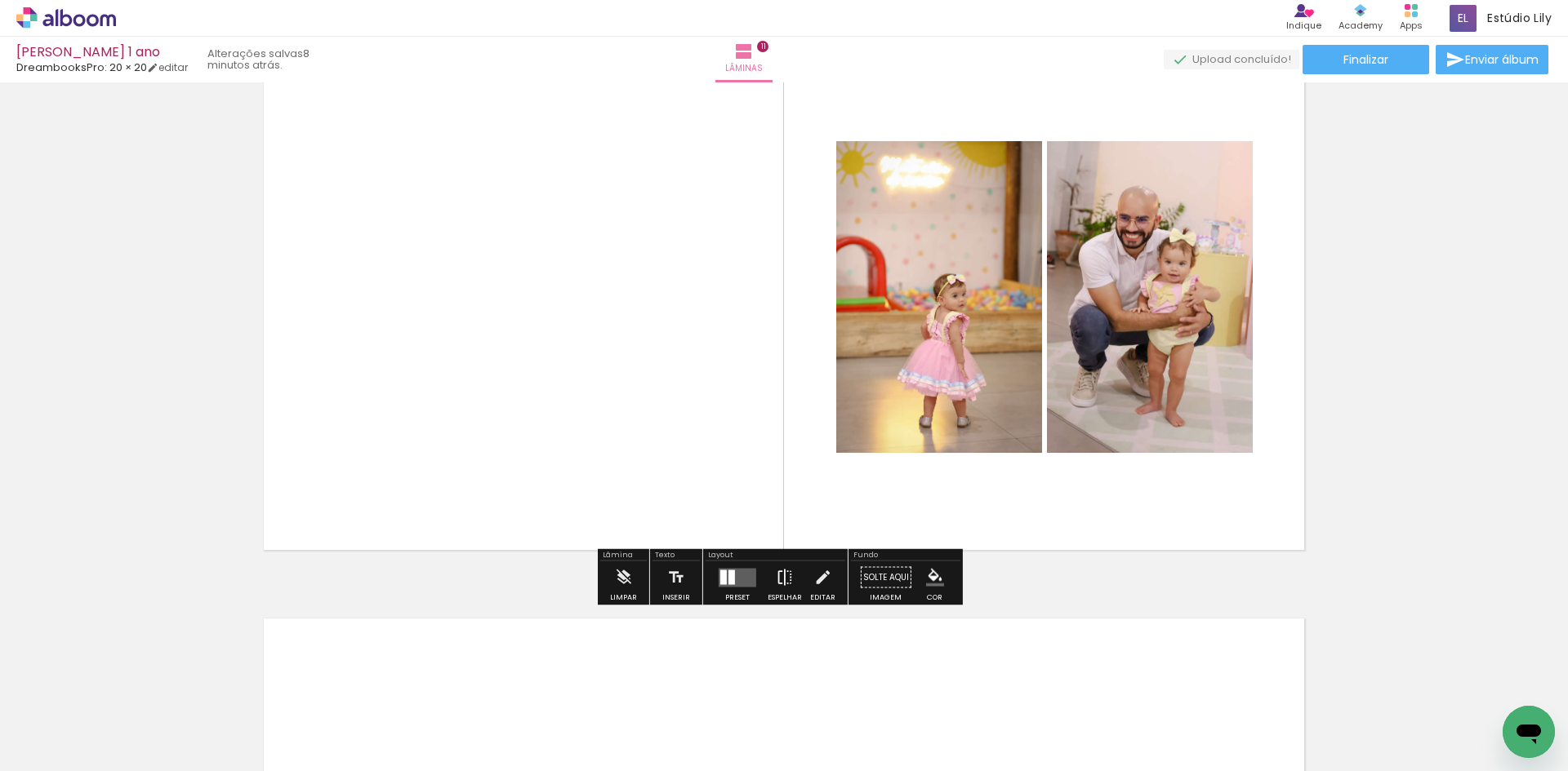
click at [787, 588] on iron-icon at bounding box center [784, 578] width 18 height 33
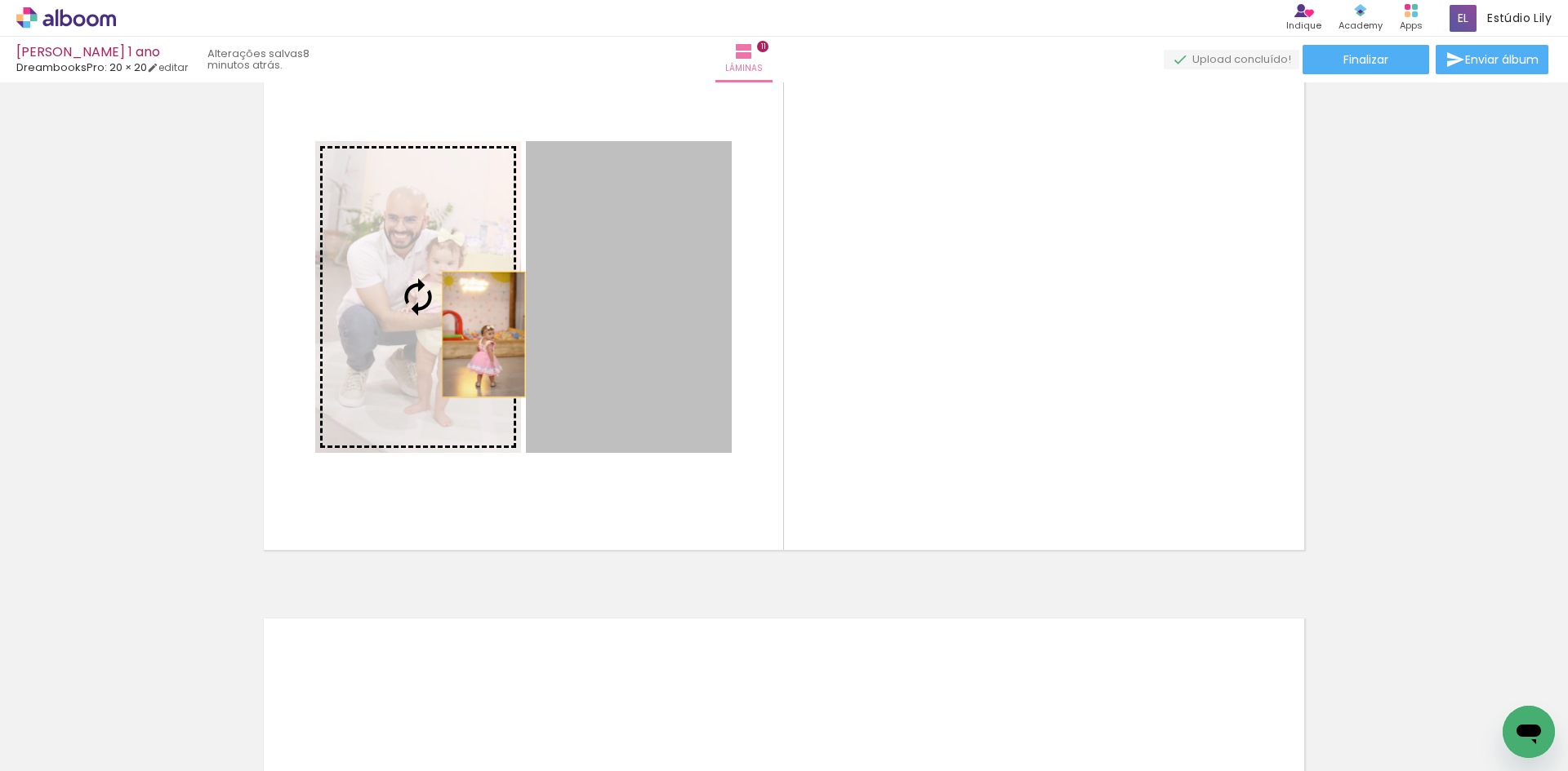
drag, startPoint x: 591, startPoint y: 334, endPoint x: 477, endPoint y: 335, distance: 114.0
click at [0, 0] on slot at bounding box center [0, 0] width 0 height 0
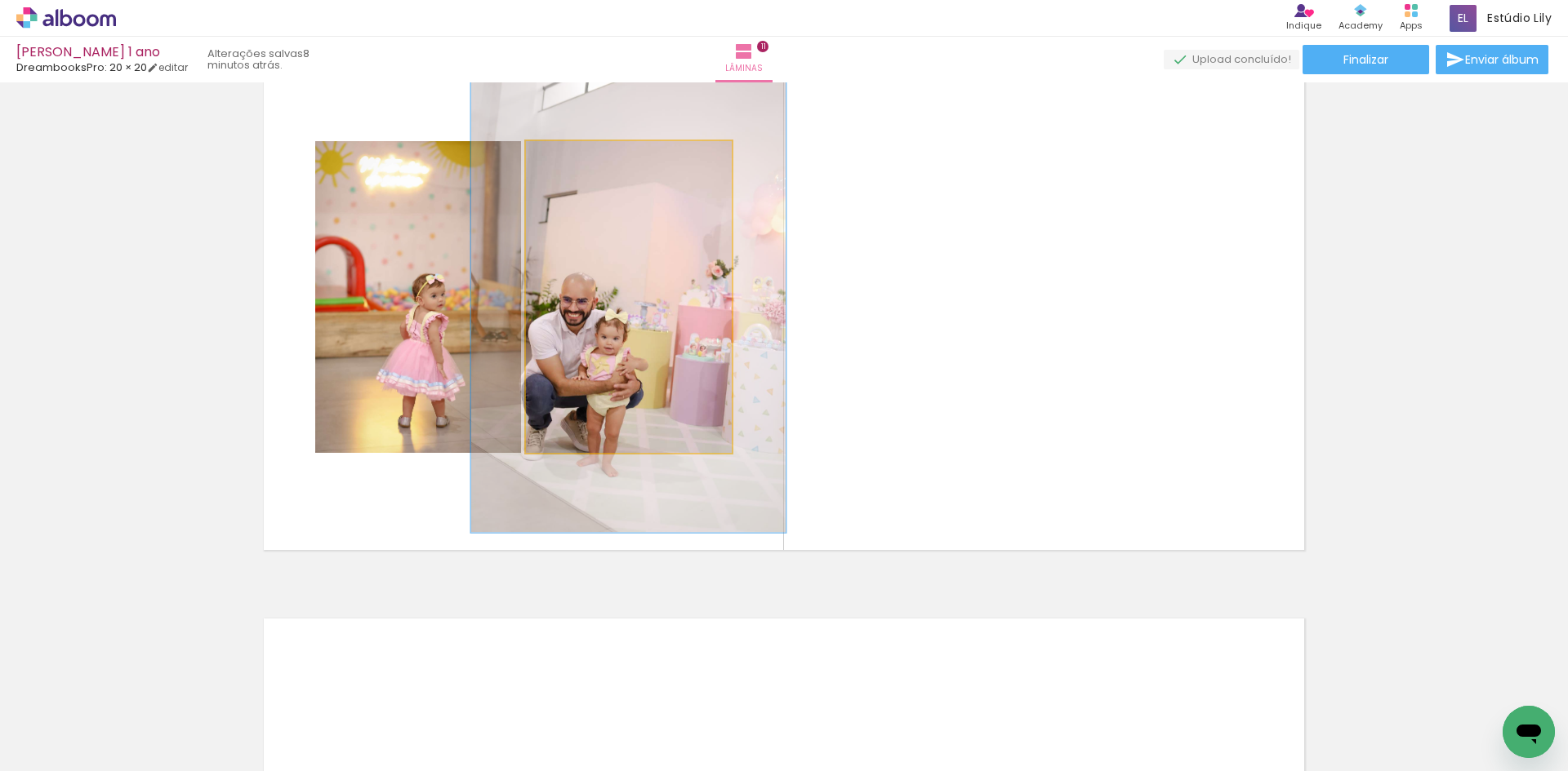
drag, startPoint x: 565, startPoint y: 166, endPoint x: 595, endPoint y: 169, distance: 30.1
click at [595, 169] on div at bounding box center [594, 158] width 26 height 26
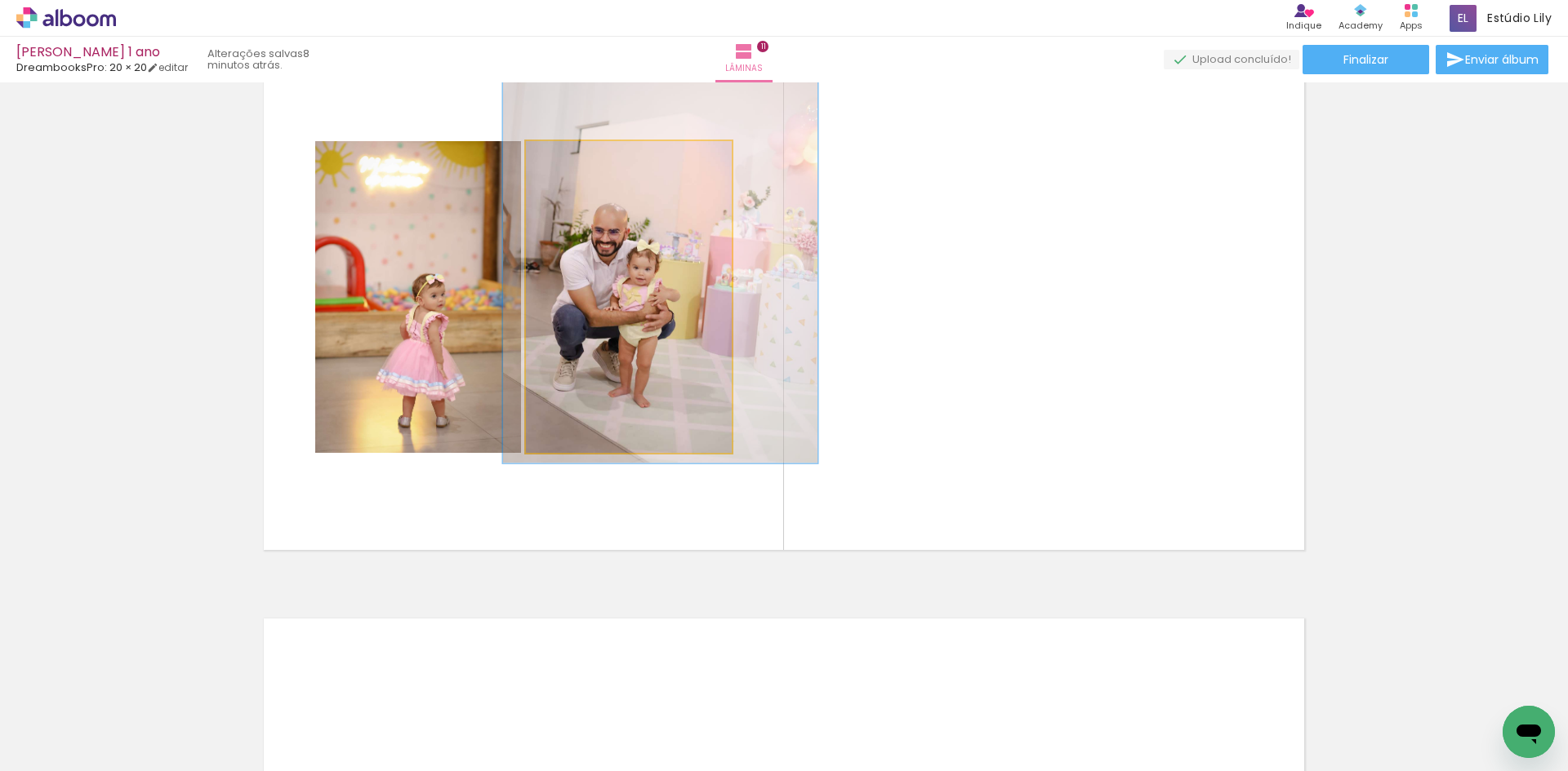
drag, startPoint x: 637, startPoint y: 329, endPoint x: 671, endPoint y: 256, distance: 80.5
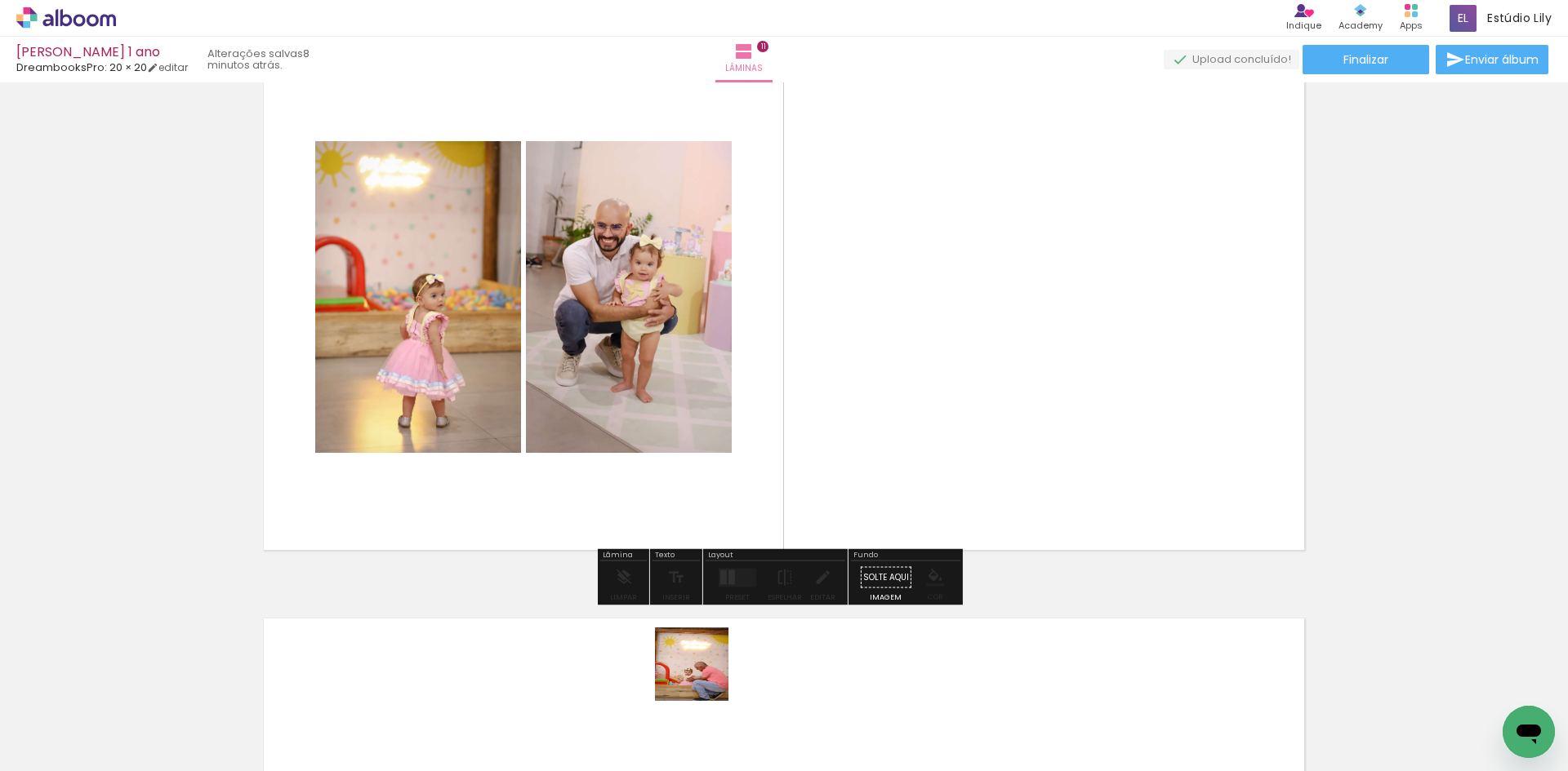
drag, startPoint x: 704, startPoint y: 677, endPoint x: 819, endPoint y: 422, distance: 279.7
click at [819, 422] on quentale-workspace at bounding box center [784, 385] width 1568 height 771
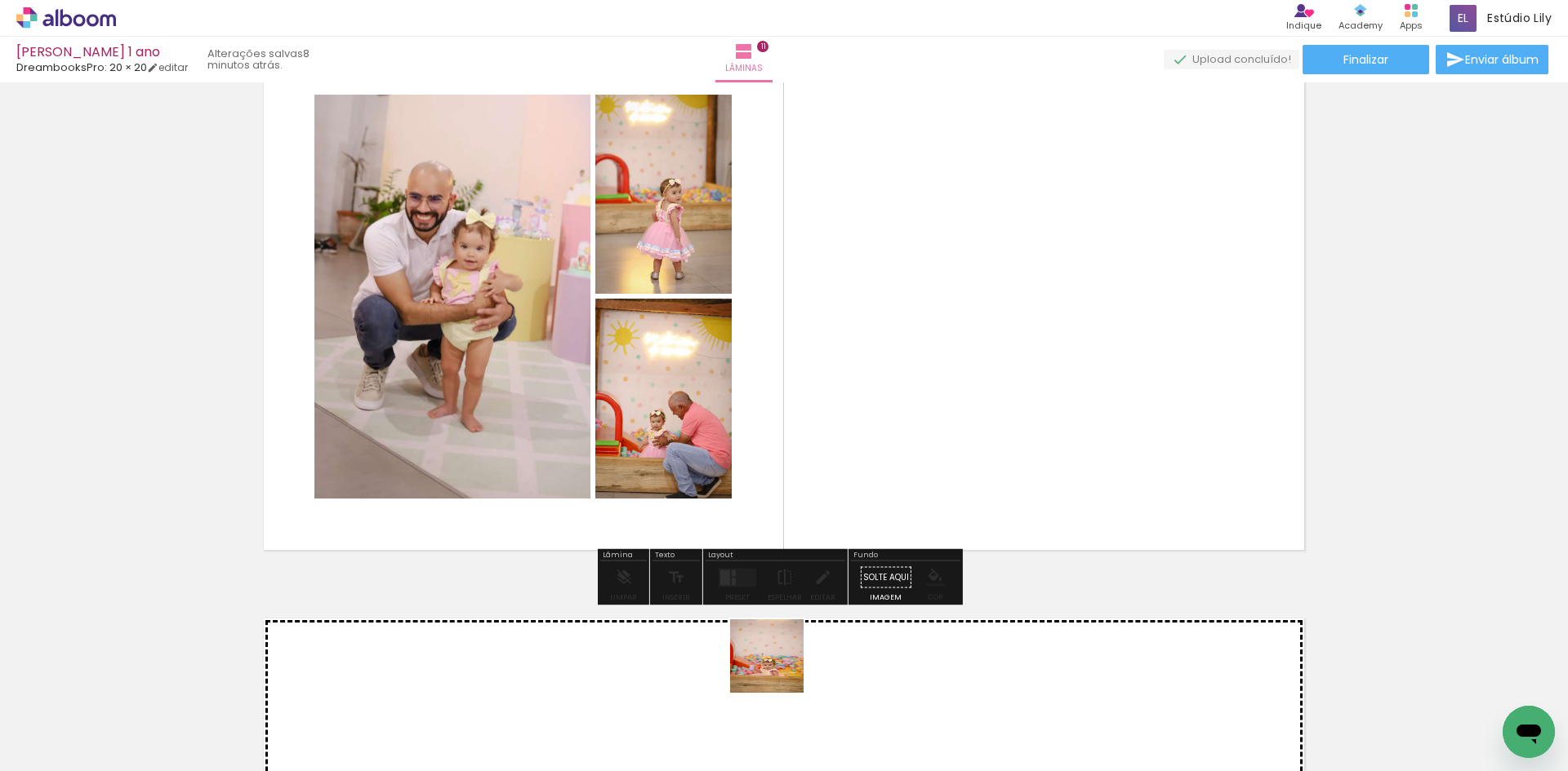
drag, startPoint x: 779, startPoint y: 715, endPoint x: 844, endPoint y: 579, distance: 150.7
click at [844, 431] on quentale-workspace at bounding box center [784, 385] width 1568 height 771
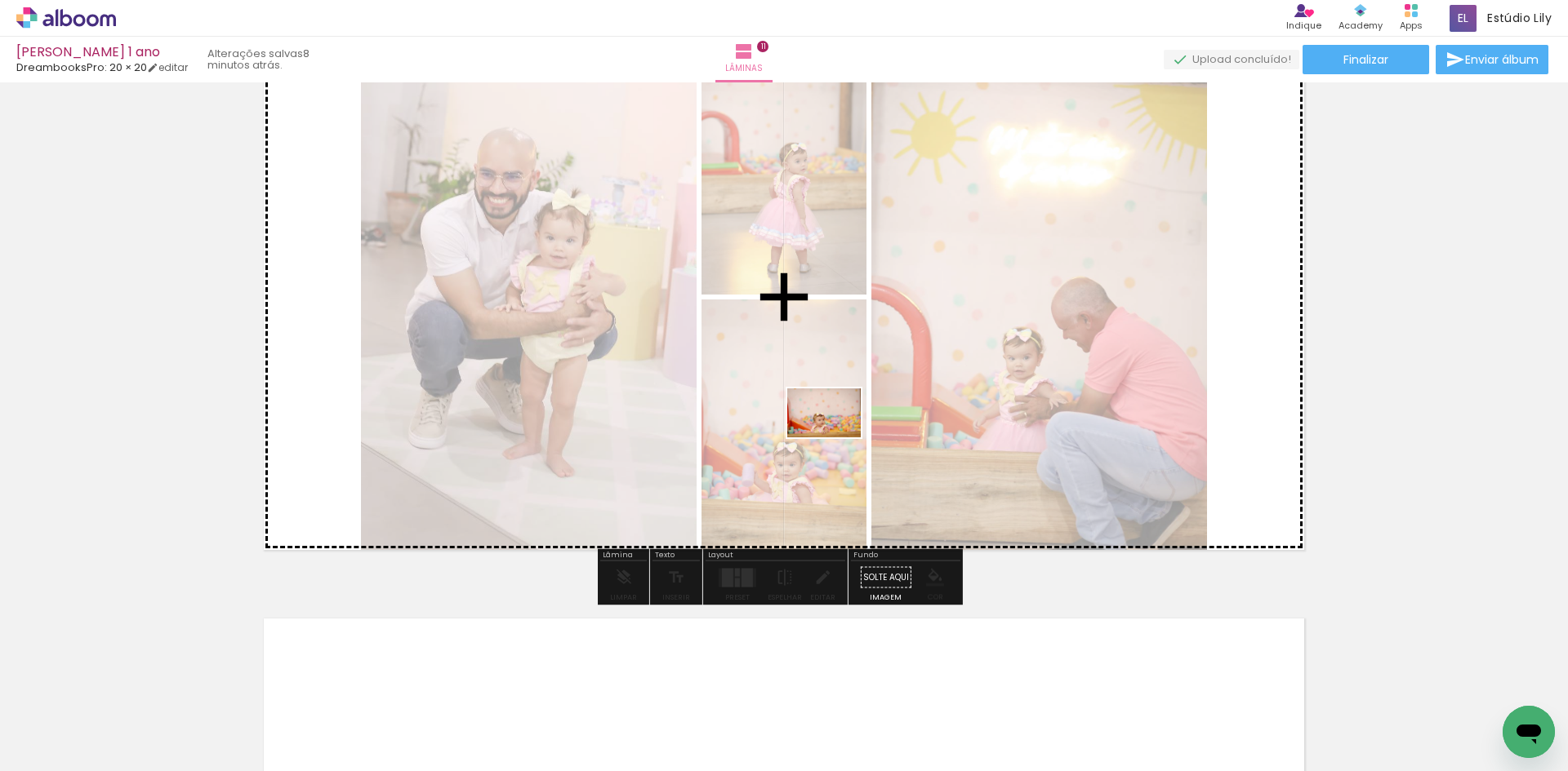
drag, startPoint x: 844, startPoint y: 713, endPoint x: 837, endPoint y: 437, distance: 276.1
click at [837, 437] on quentale-workspace at bounding box center [784, 385] width 1568 height 771
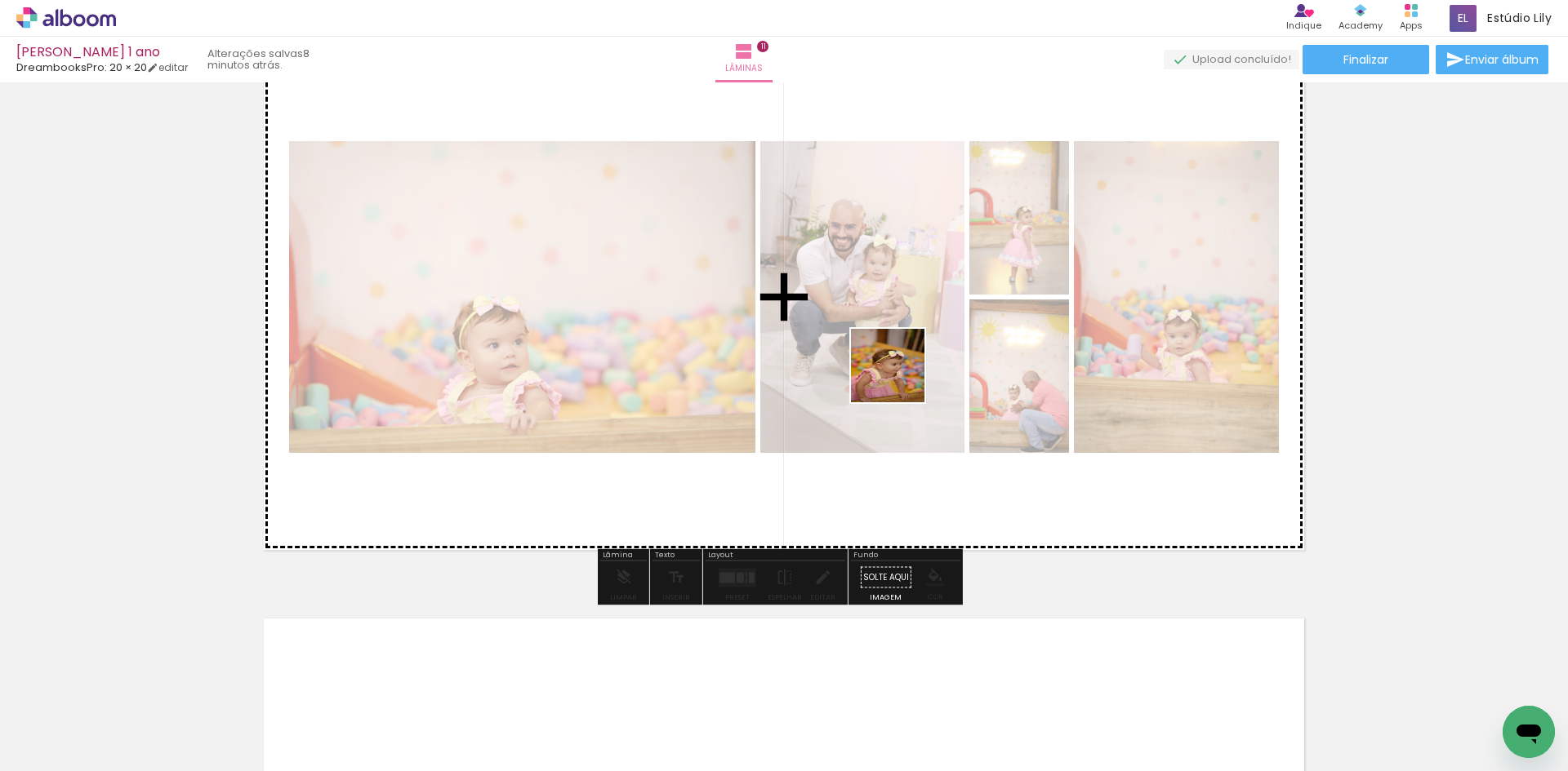
drag, startPoint x: 934, startPoint y: 722, endPoint x: 900, endPoint y: 376, distance: 347.7
click at [900, 376] on quentale-workspace at bounding box center [784, 385] width 1568 height 771
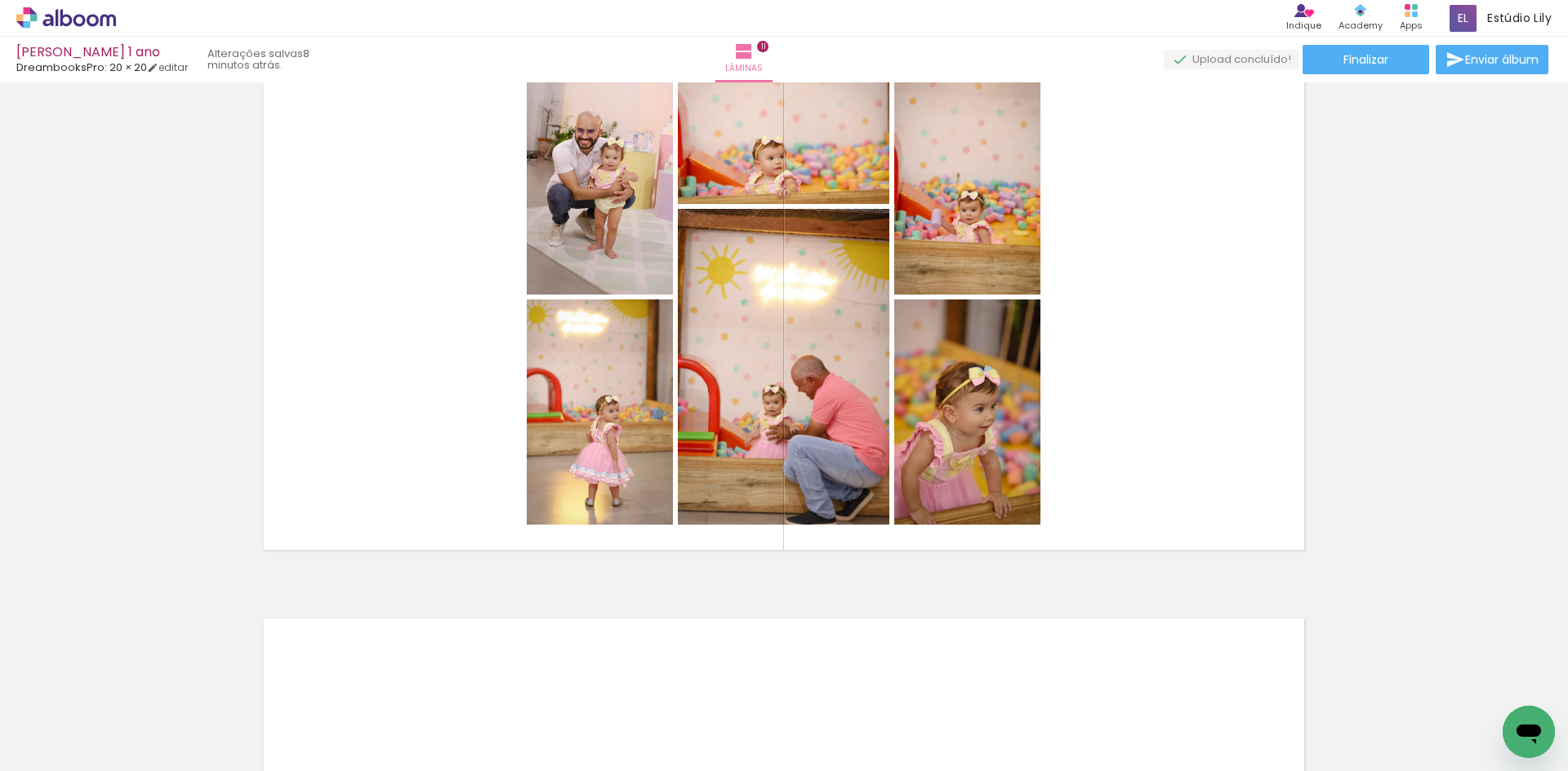
scroll to position [0, 3079]
drag, startPoint x: 744, startPoint y: 731, endPoint x: 828, endPoint y: 460, distance: 283.7
click at [795, 437] on quentale-workspace at bounding box center [784, 385] width 1568 height 771
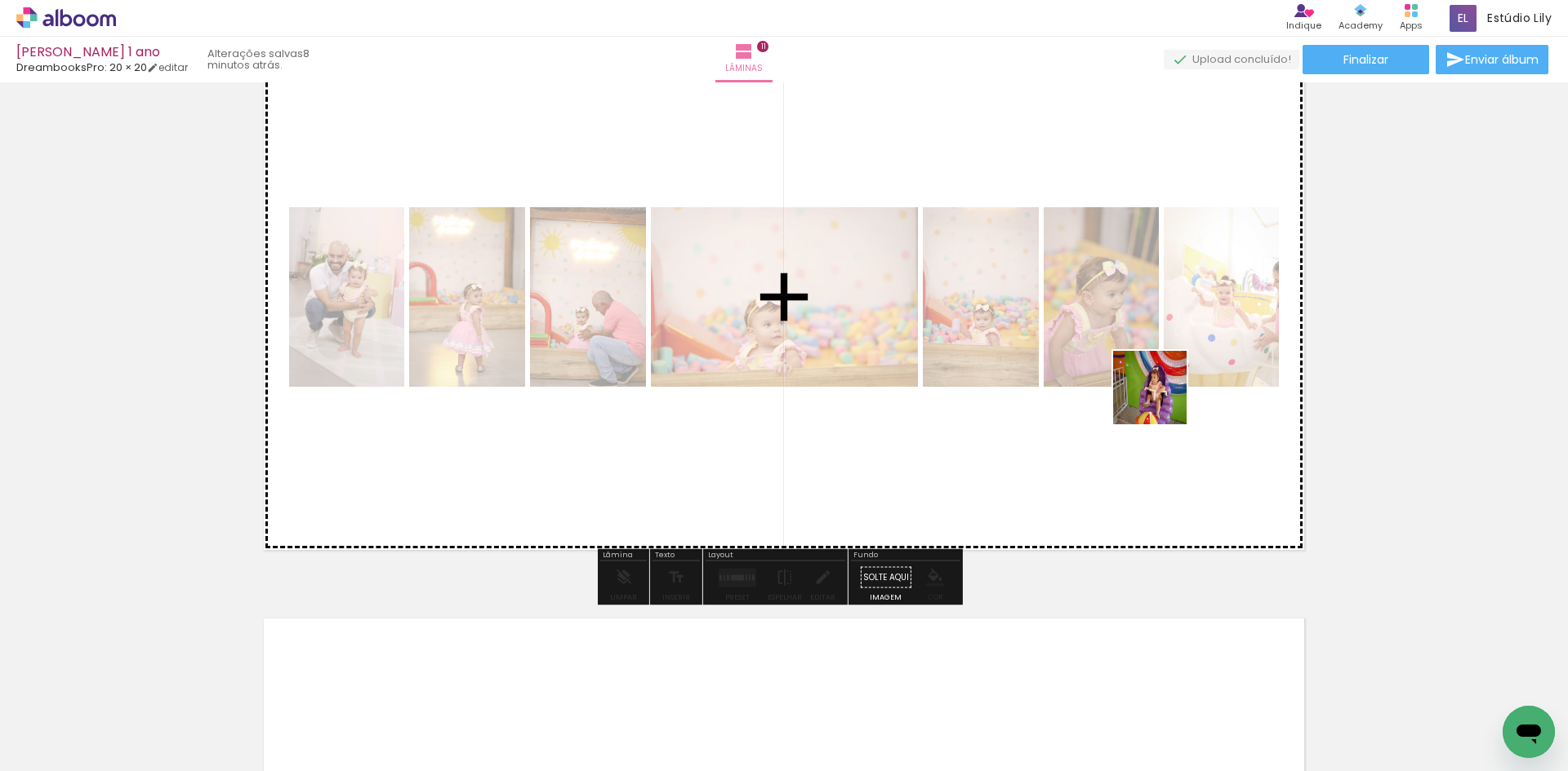
drag, startPoint x: 1307, startPoint y: 731, endPoint x: 1151, endPoint y: 389, distance: 375.9
click at [1151, 389] on quentale-workspace at bounding box center [784, 385] width 1568 height 771
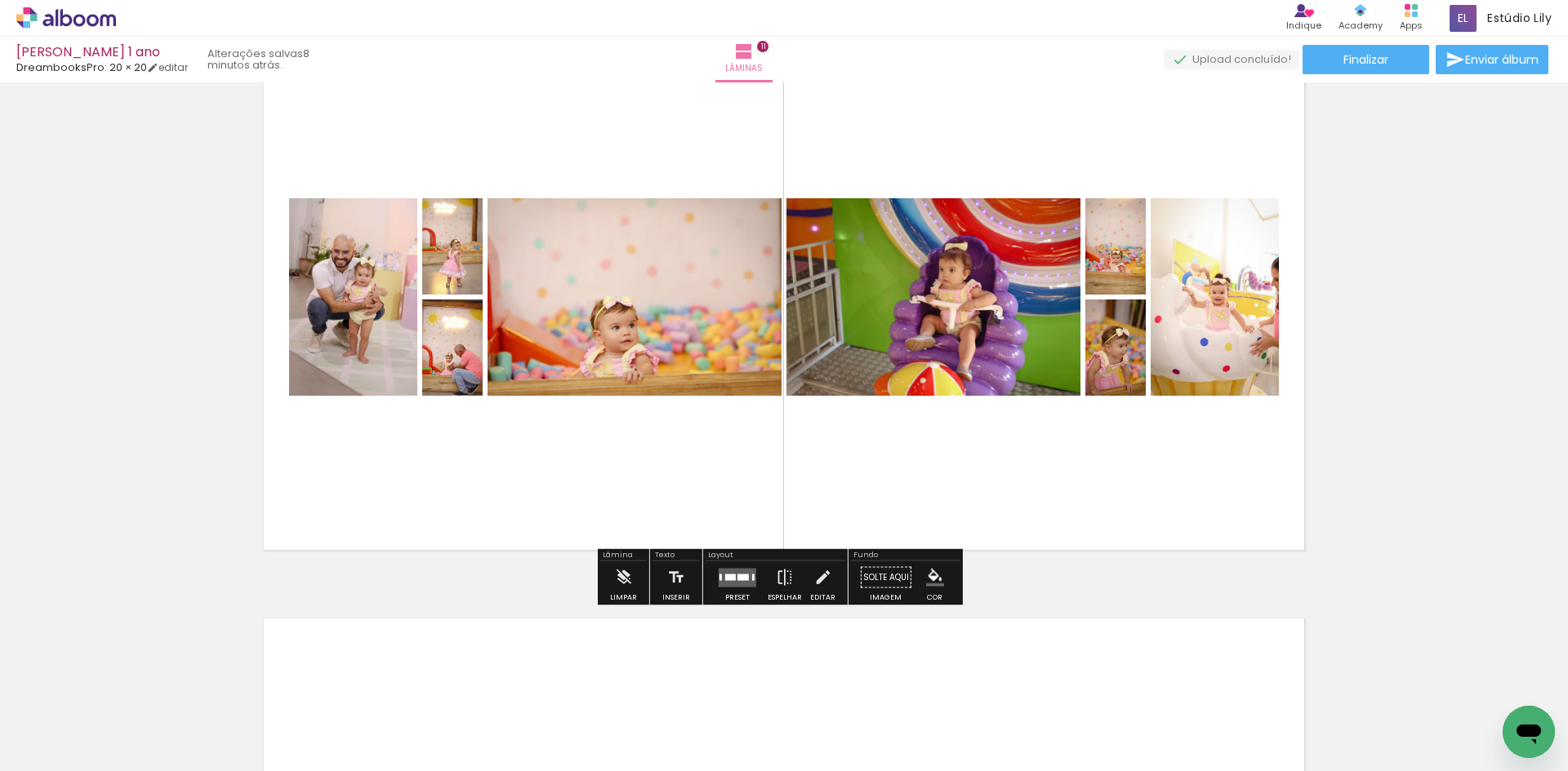
click at [731, 587] on div at bounding box center [737, 578] width 44 height 33
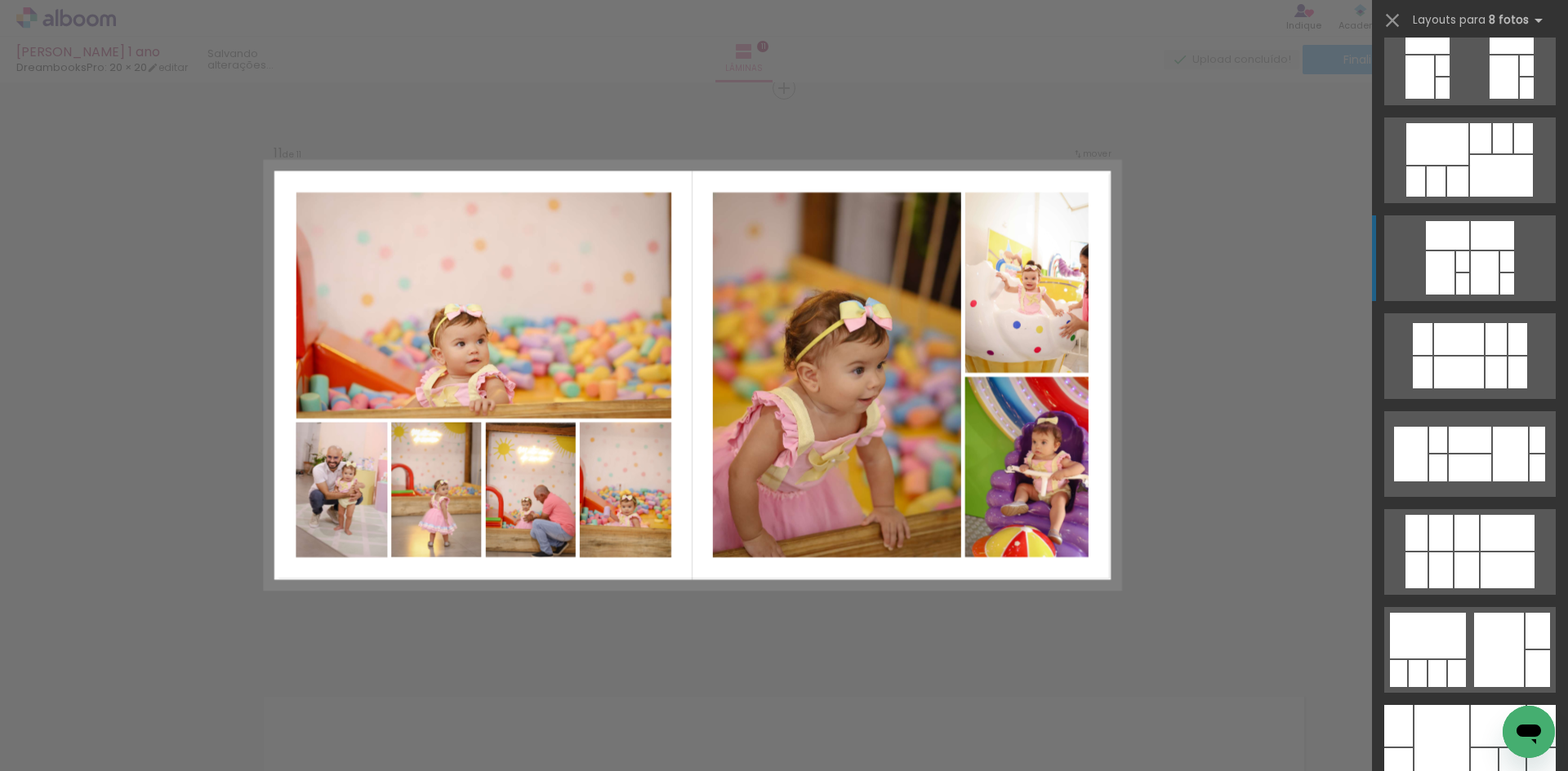
scroll to position [327, 0]
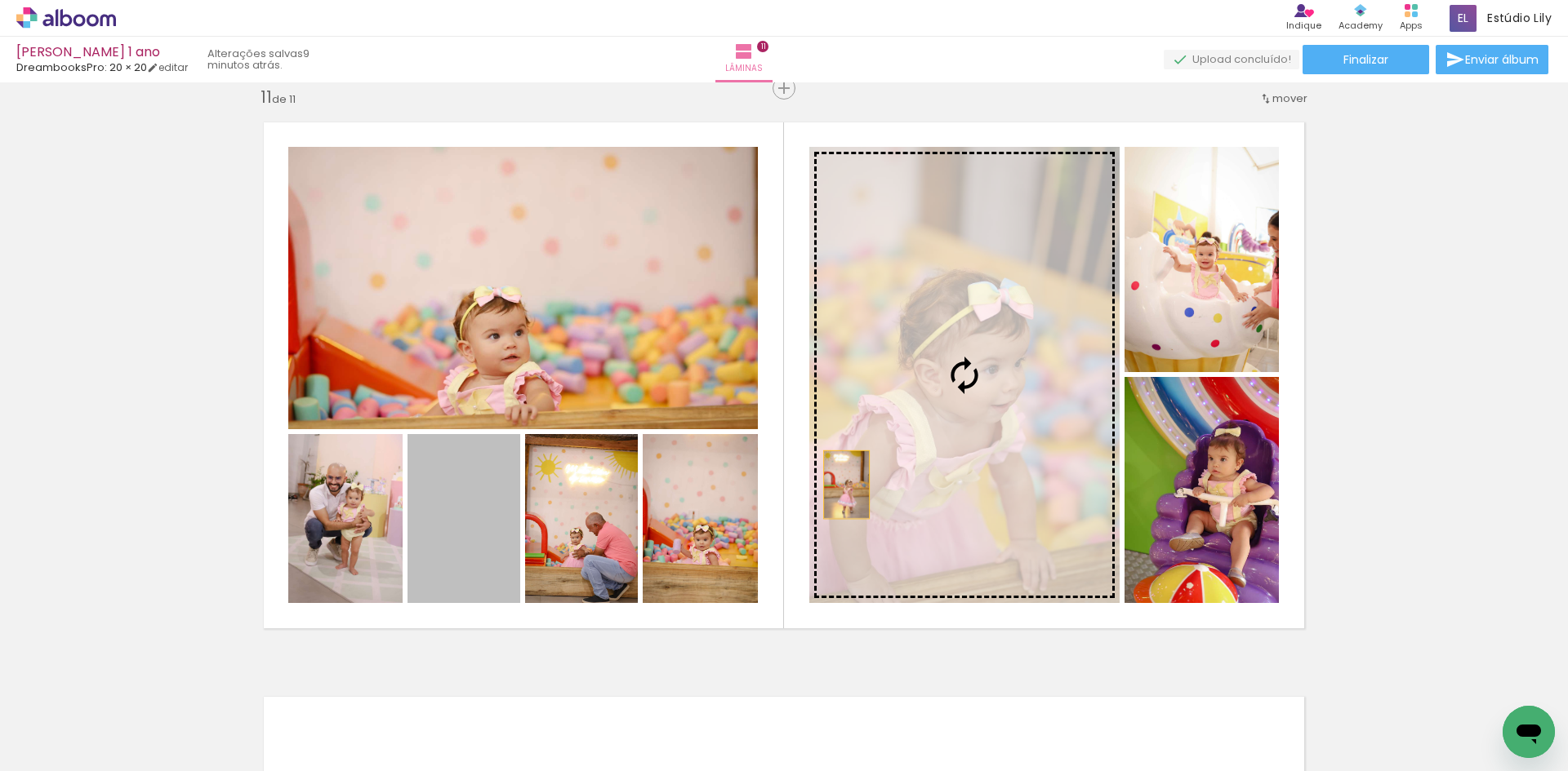
drag, startPoint x: 472, startPoint y: 543, endPoint x: 900, endPoint y: 470, distance: 434.2
click at [0, 0] on slot at bounding box center [0, 0] width 0 height 0
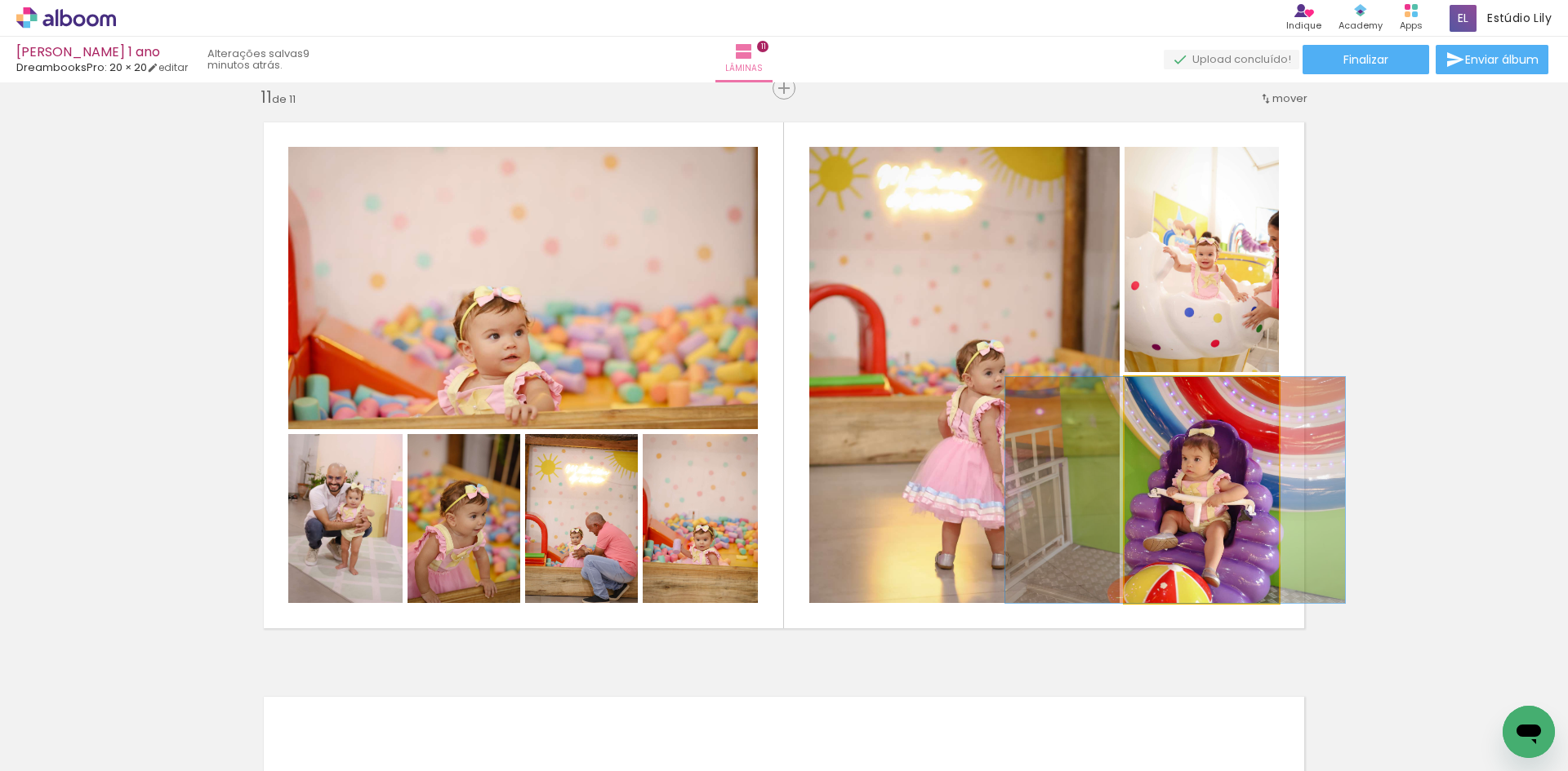
drag, startPoint x: 1186, startPoint y: 511, endPoint x: 1160, endPoint y: 497, distance: 29.5
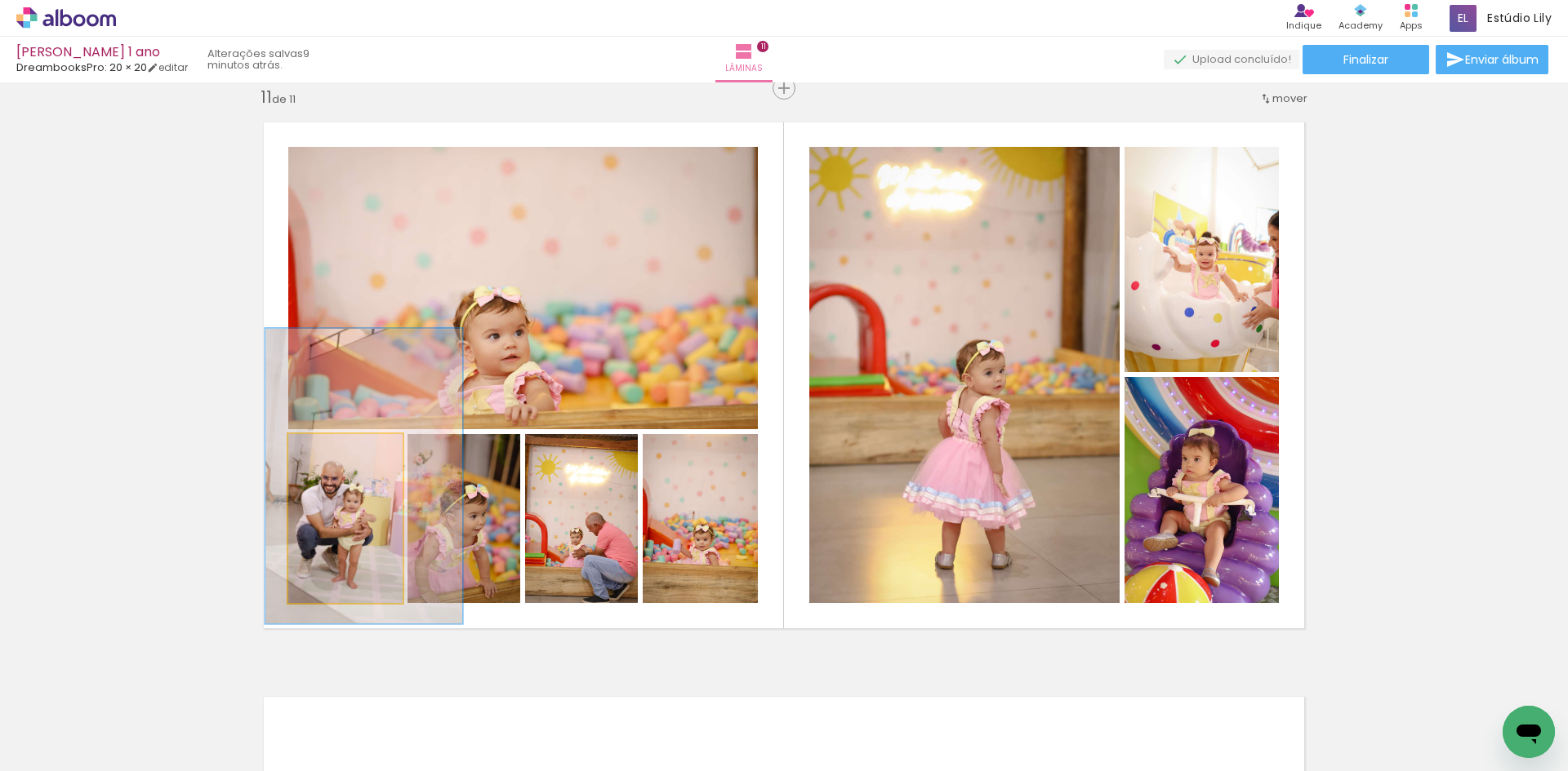
drag, startPoint x: 349, startPoint y: 452, endPoint x: 361, endPoint y: 452, distance: 12.0
type paper-slider "172"
click at [361, 452] on div at bounding box center [366, 451] width 15 height 15
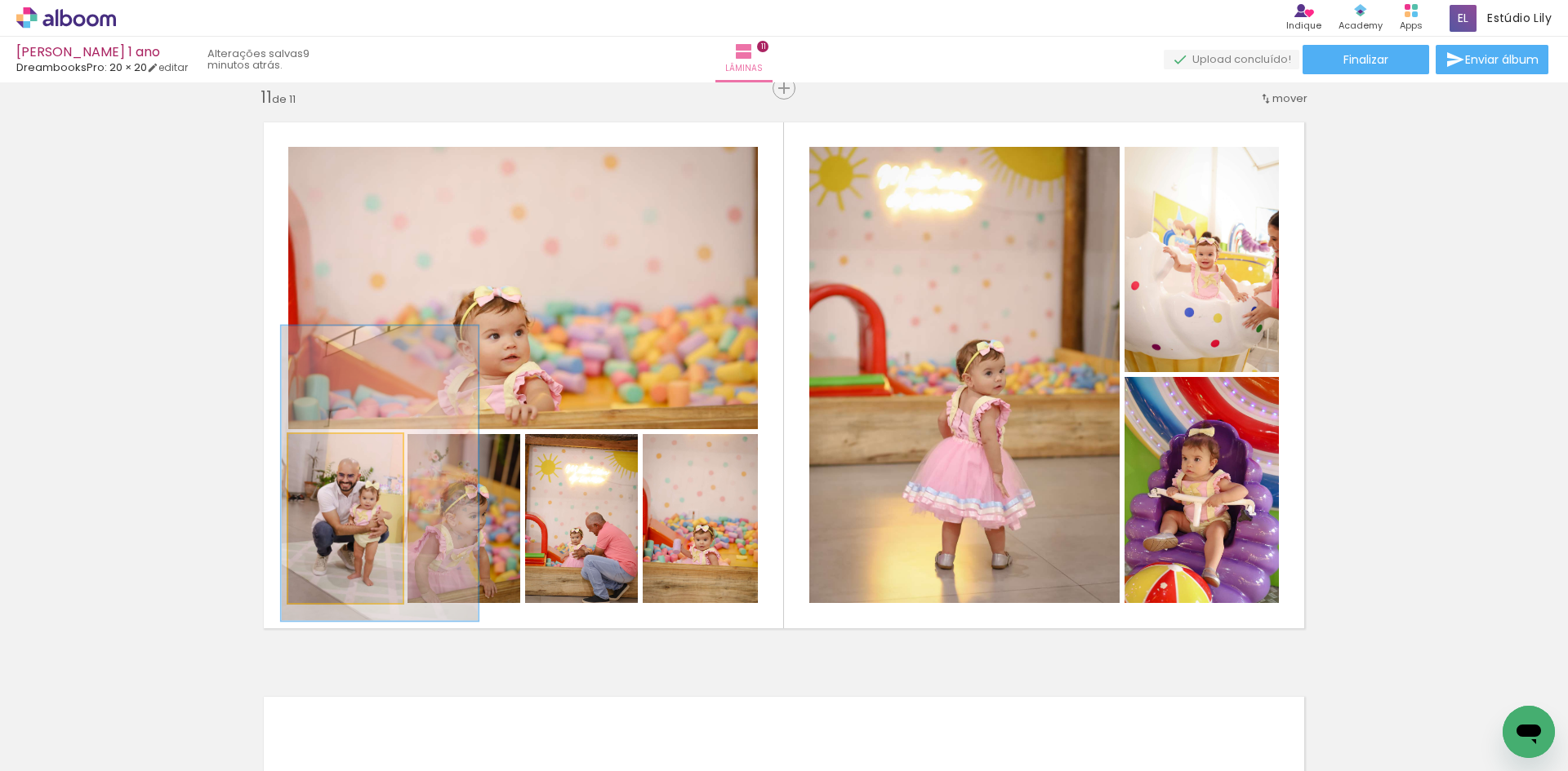
drag, startPoint x: 351, startPoint y: 518, endPoint x: 367, endPoint y: 516, distance: 16.1
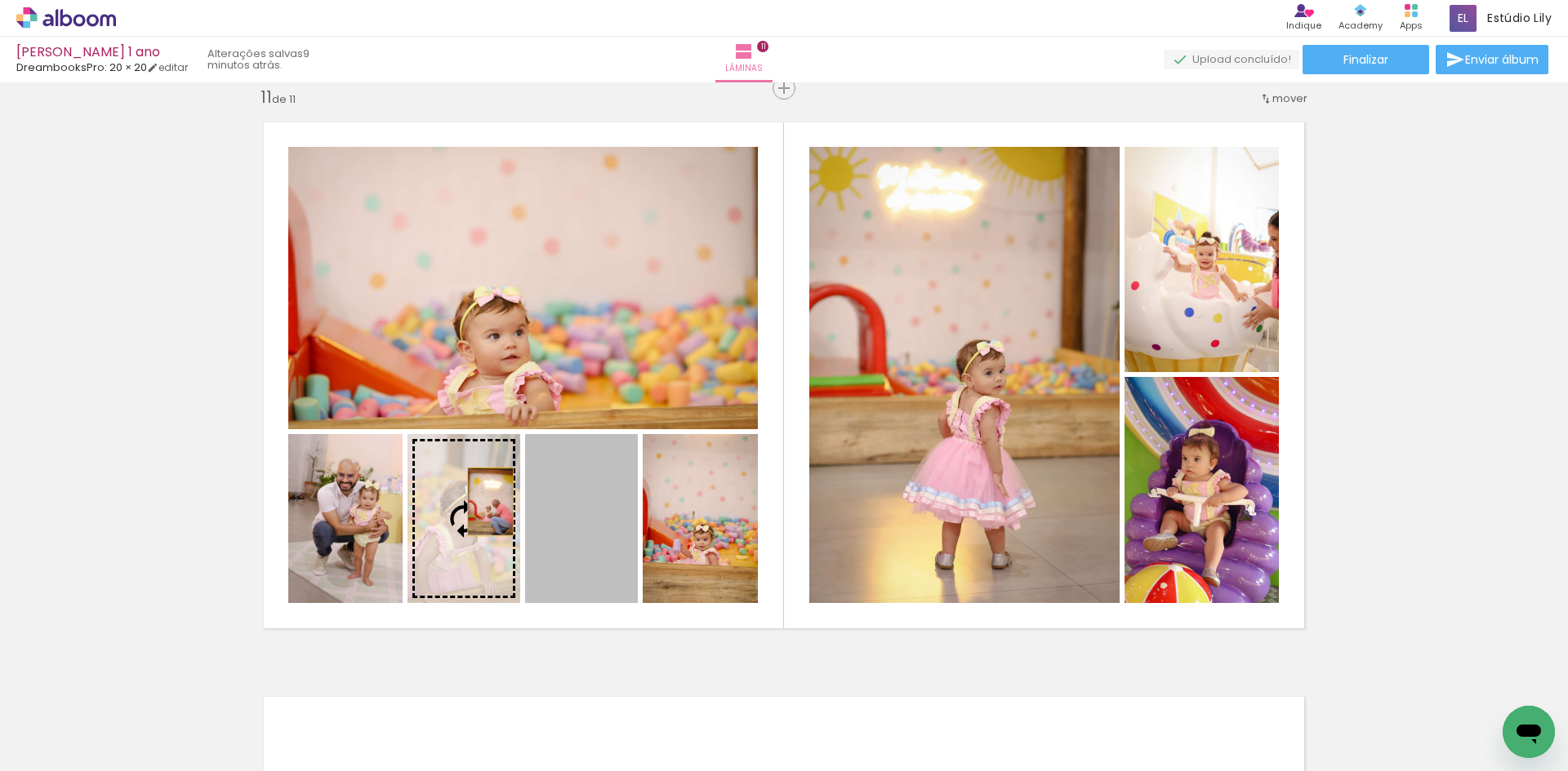
drag, startPoint x: 557, startPoint y: 523, endPoint x: 484, endPoint y: 502, distance: 76.0
click at [0, 0] on slot at bounding box center [0, 0] width 0 height 0
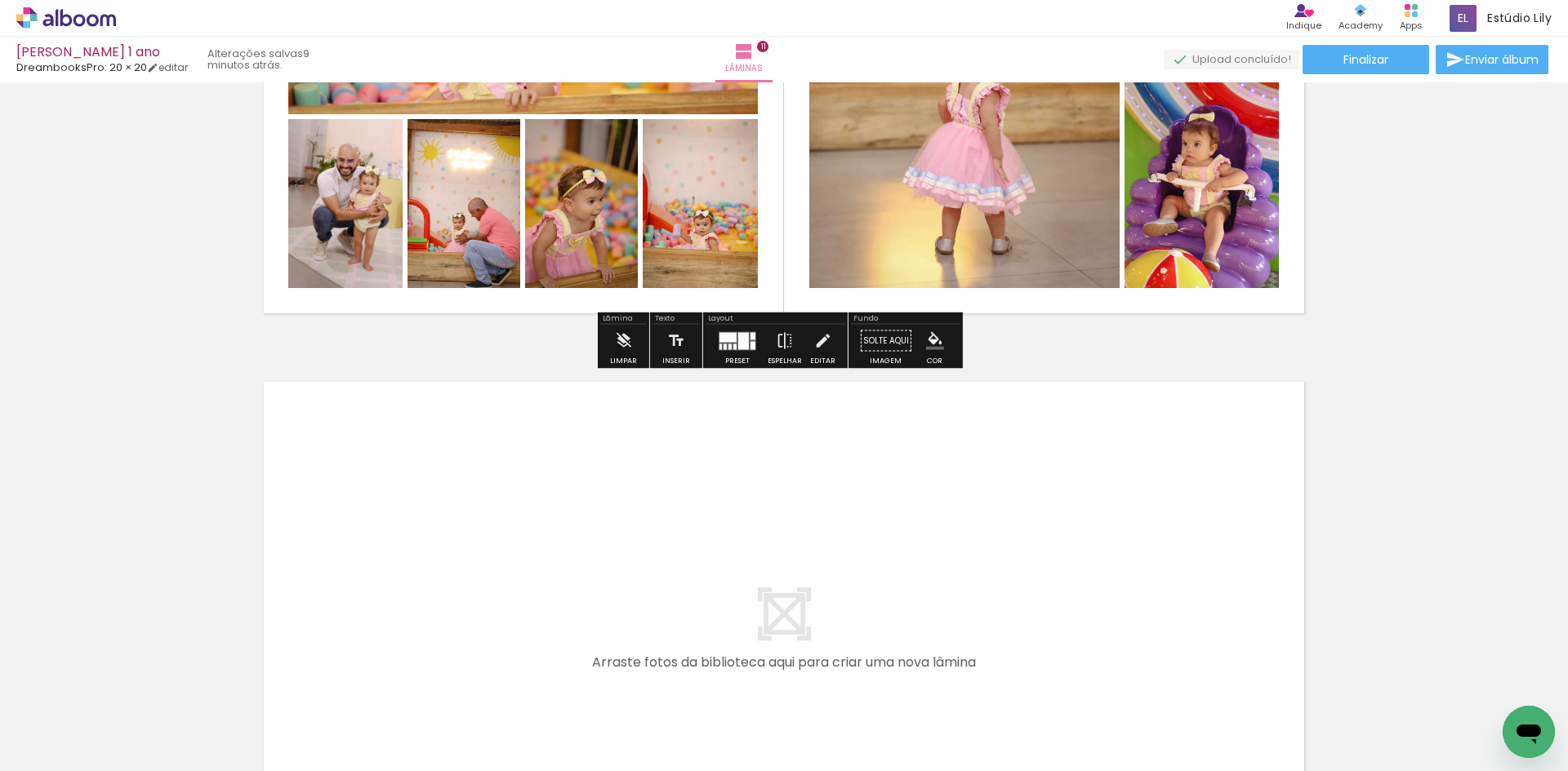
scroll to position [6095, 0]
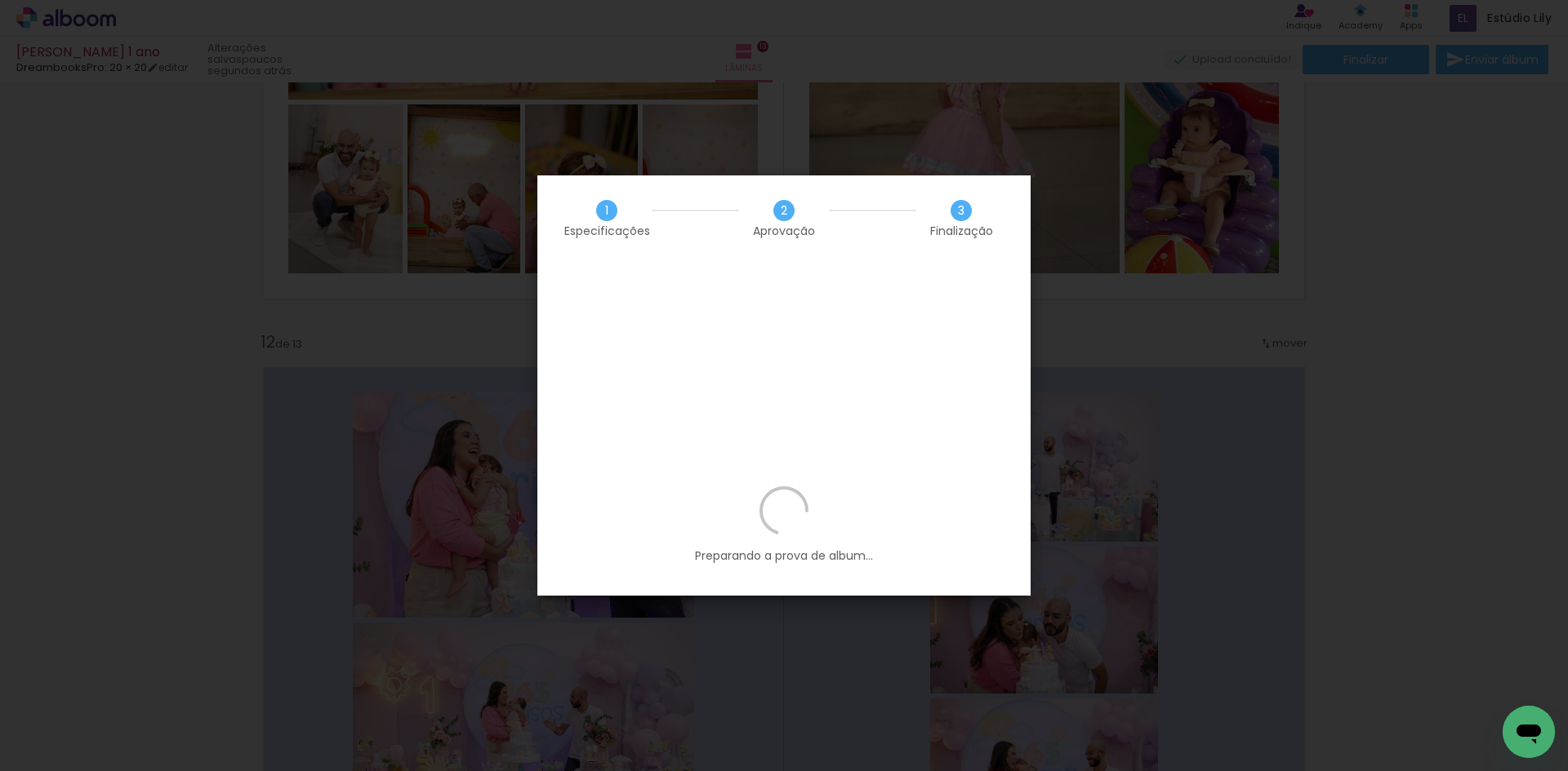
scroll to position [0, 5248]
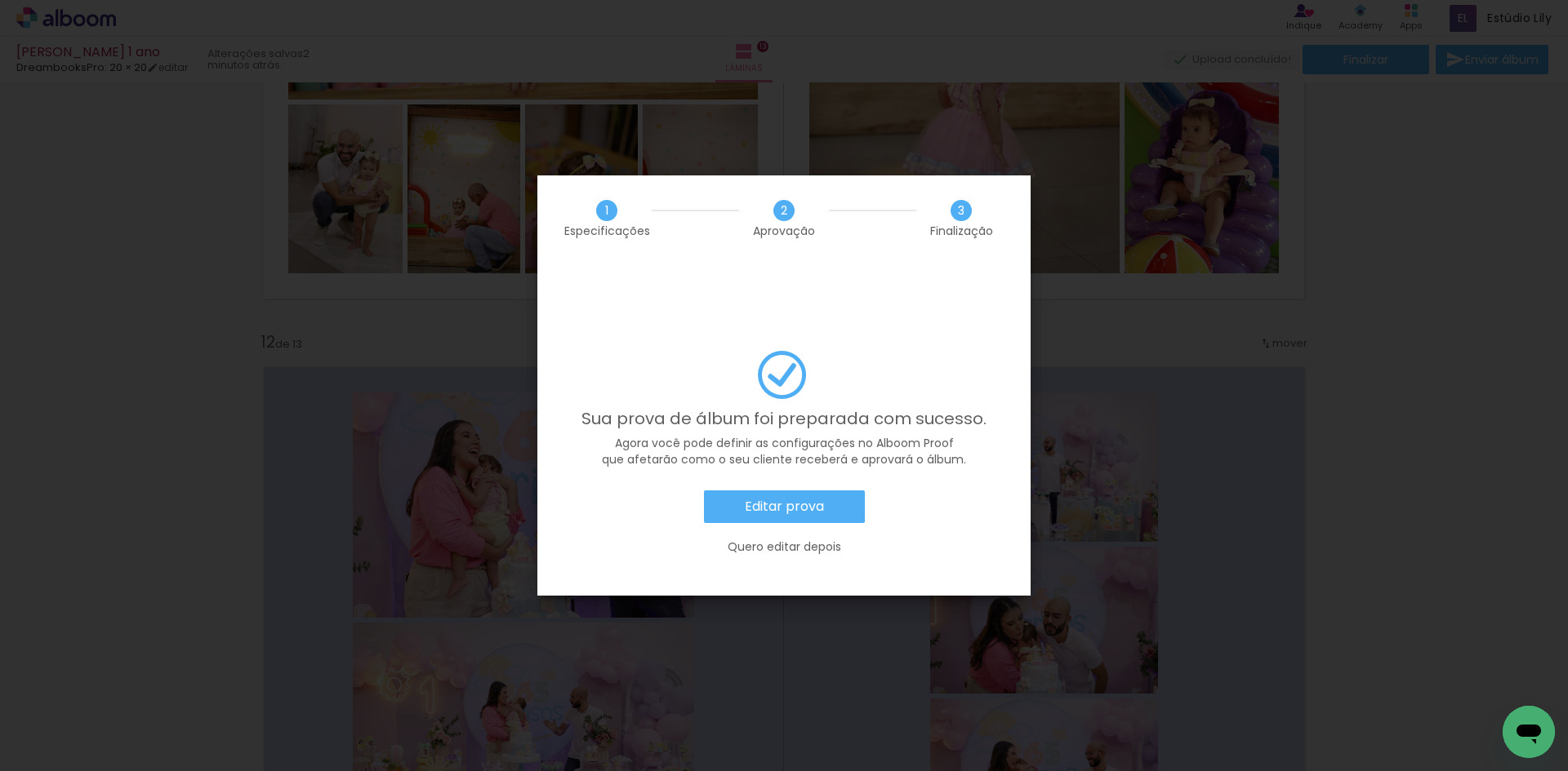
click at [0, 0] on slot "Editar prova" at bounding box center [0, 0] width 0 height 0
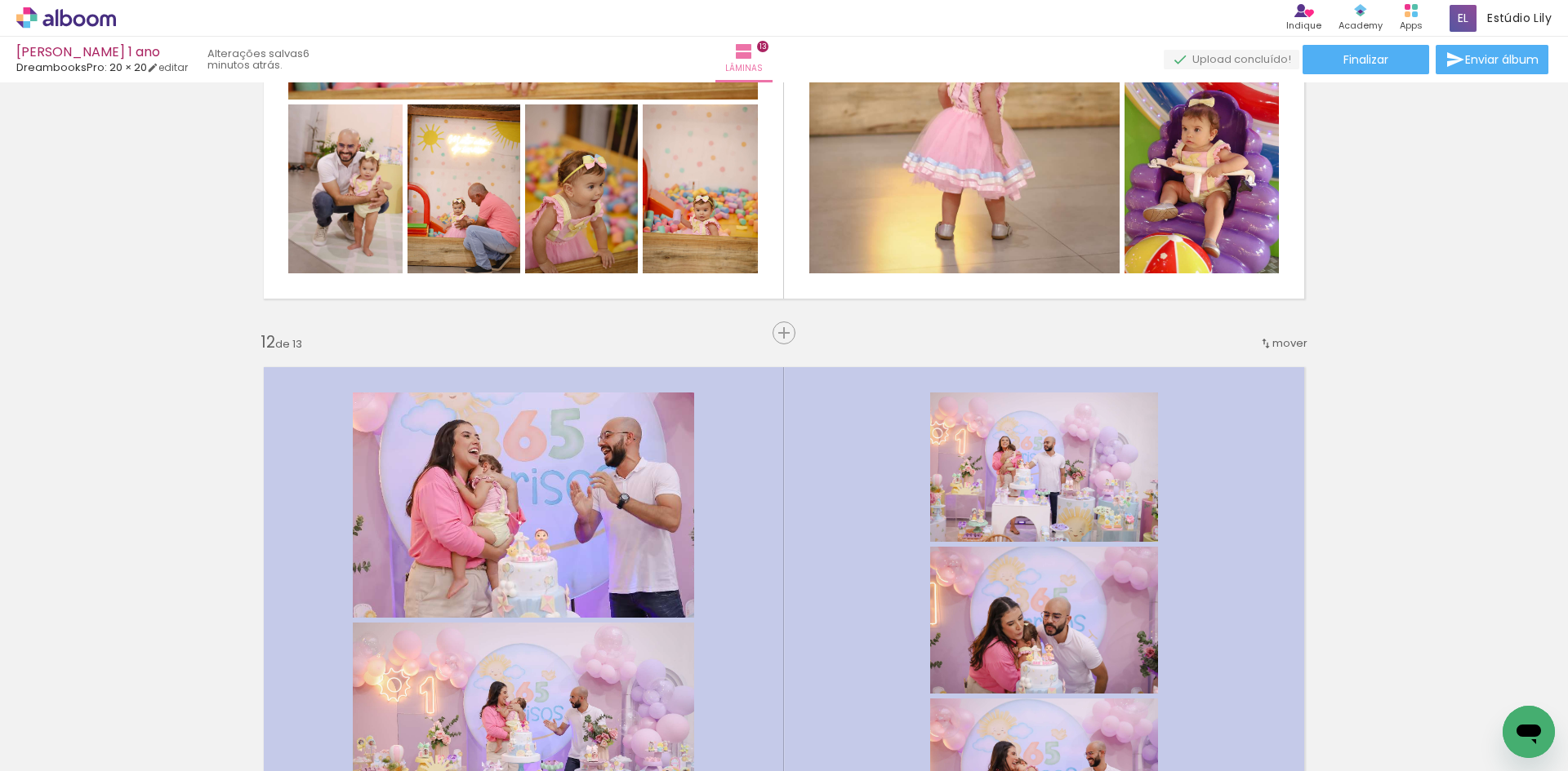
scroll to position [0, 5248]
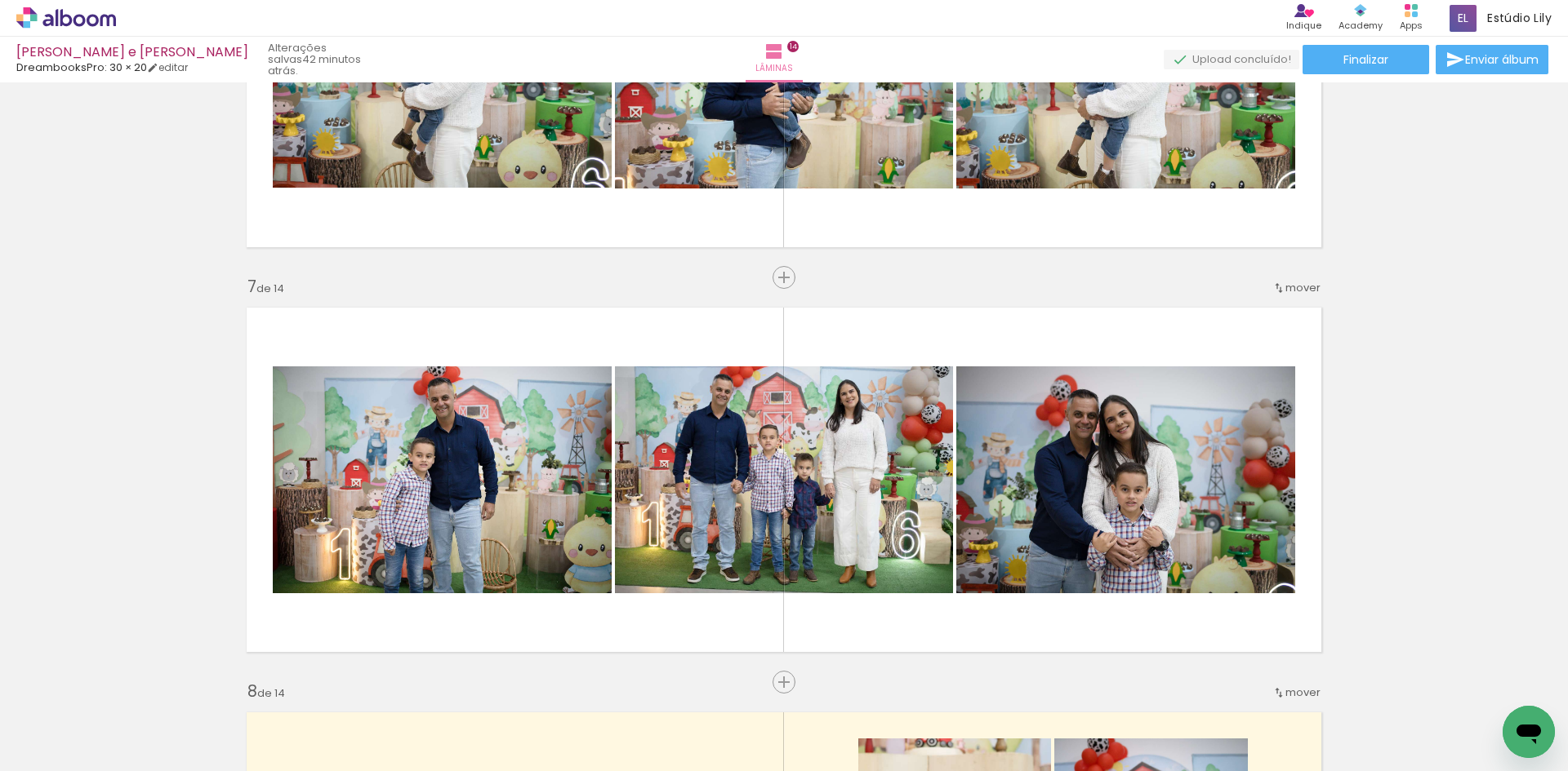
scroll to position [7445, 0]
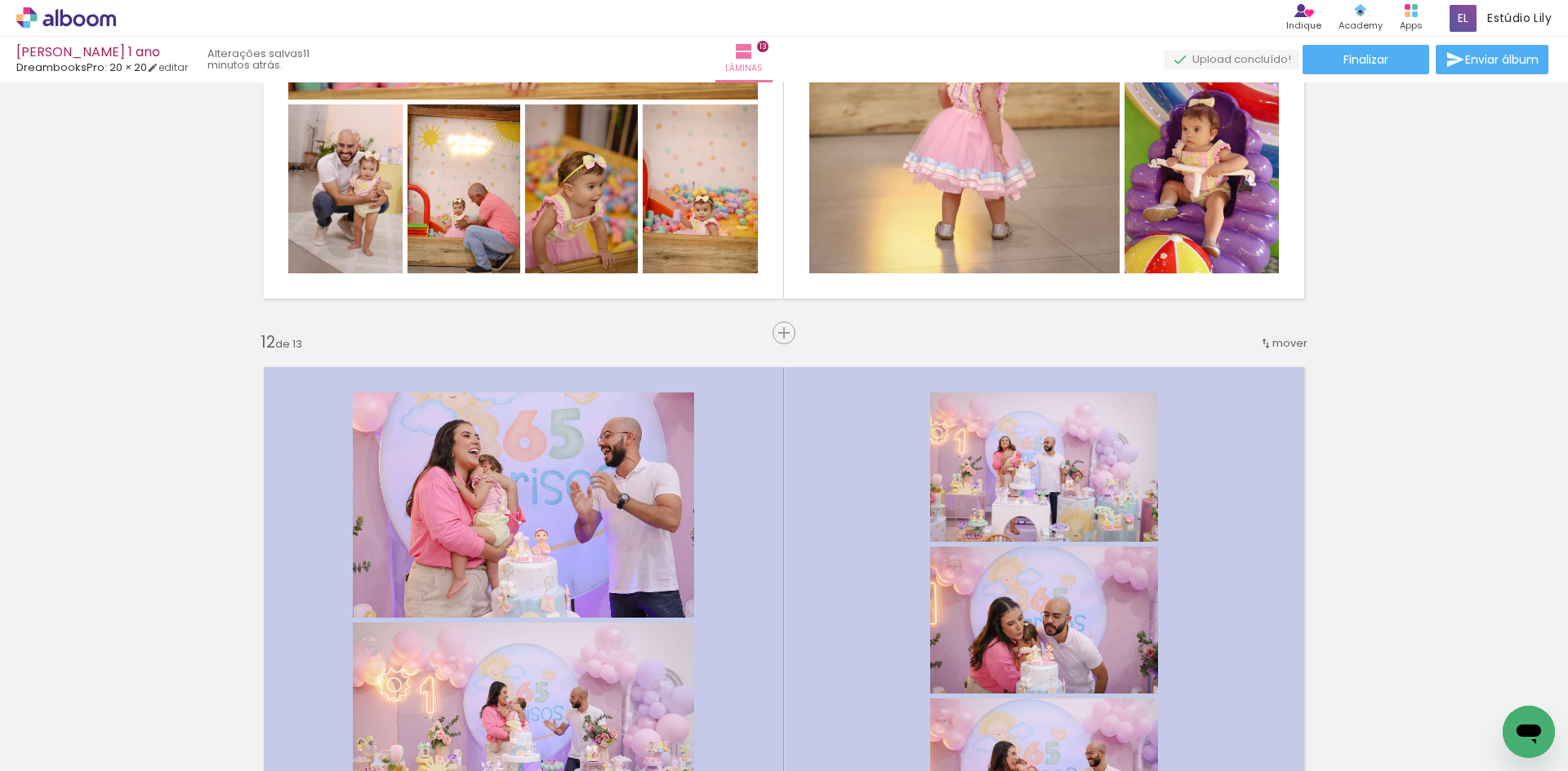
scroll to position [0, 5248]
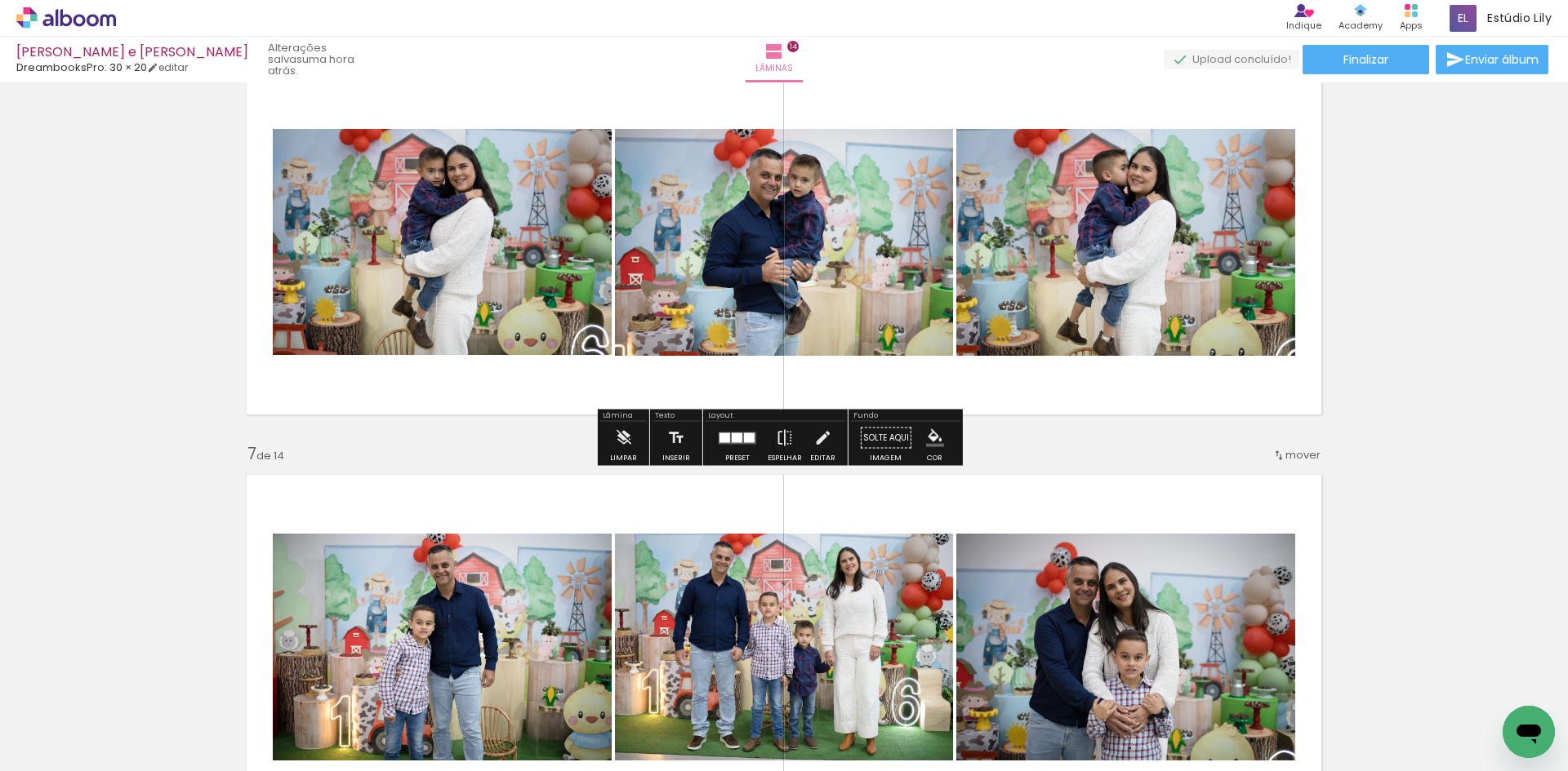
scroll to position [1935, 0]
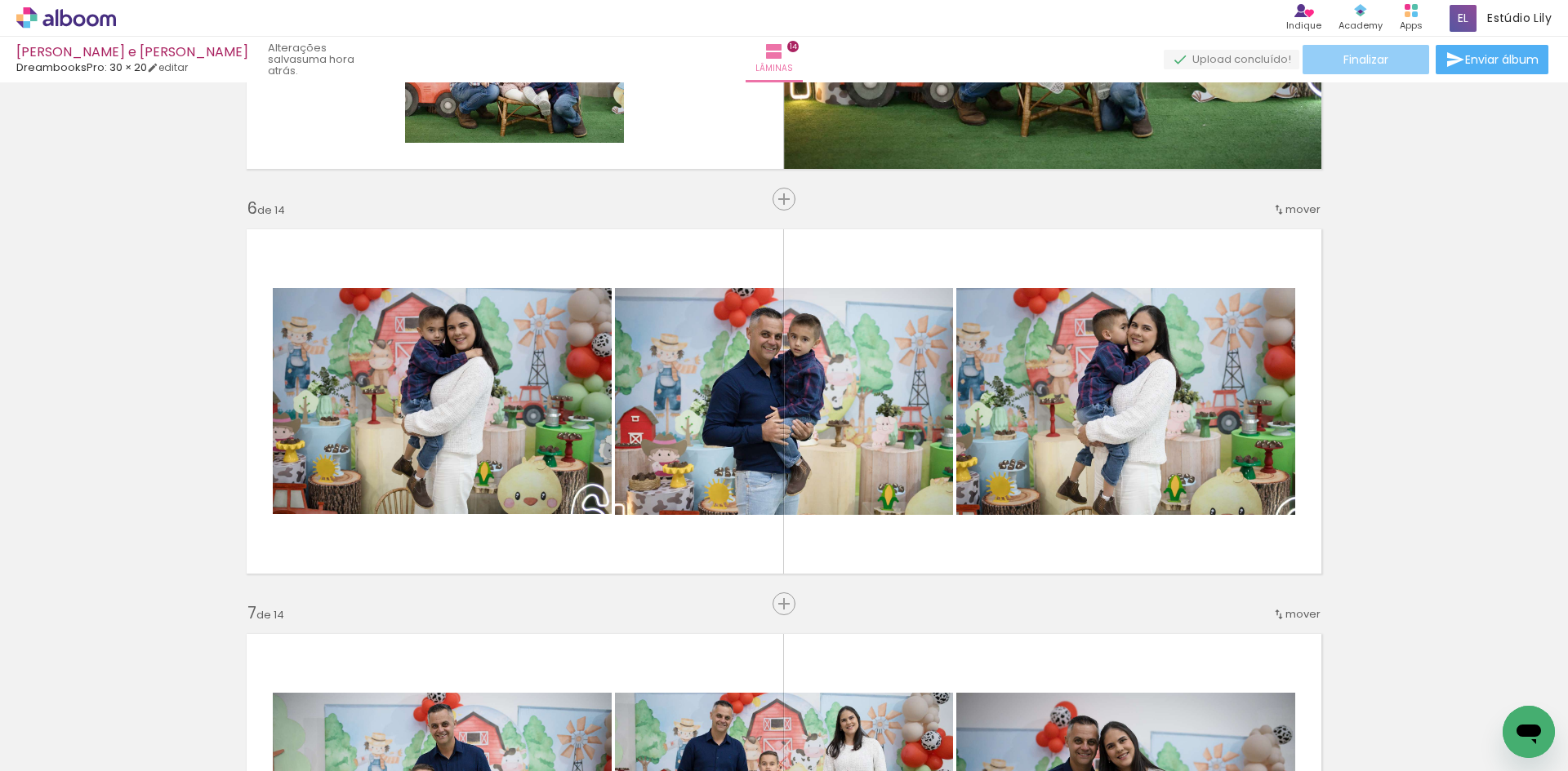
click at [1405, 53] on paper-button "Finalizar" at bounding box center [1366, 60] width 127 height 30
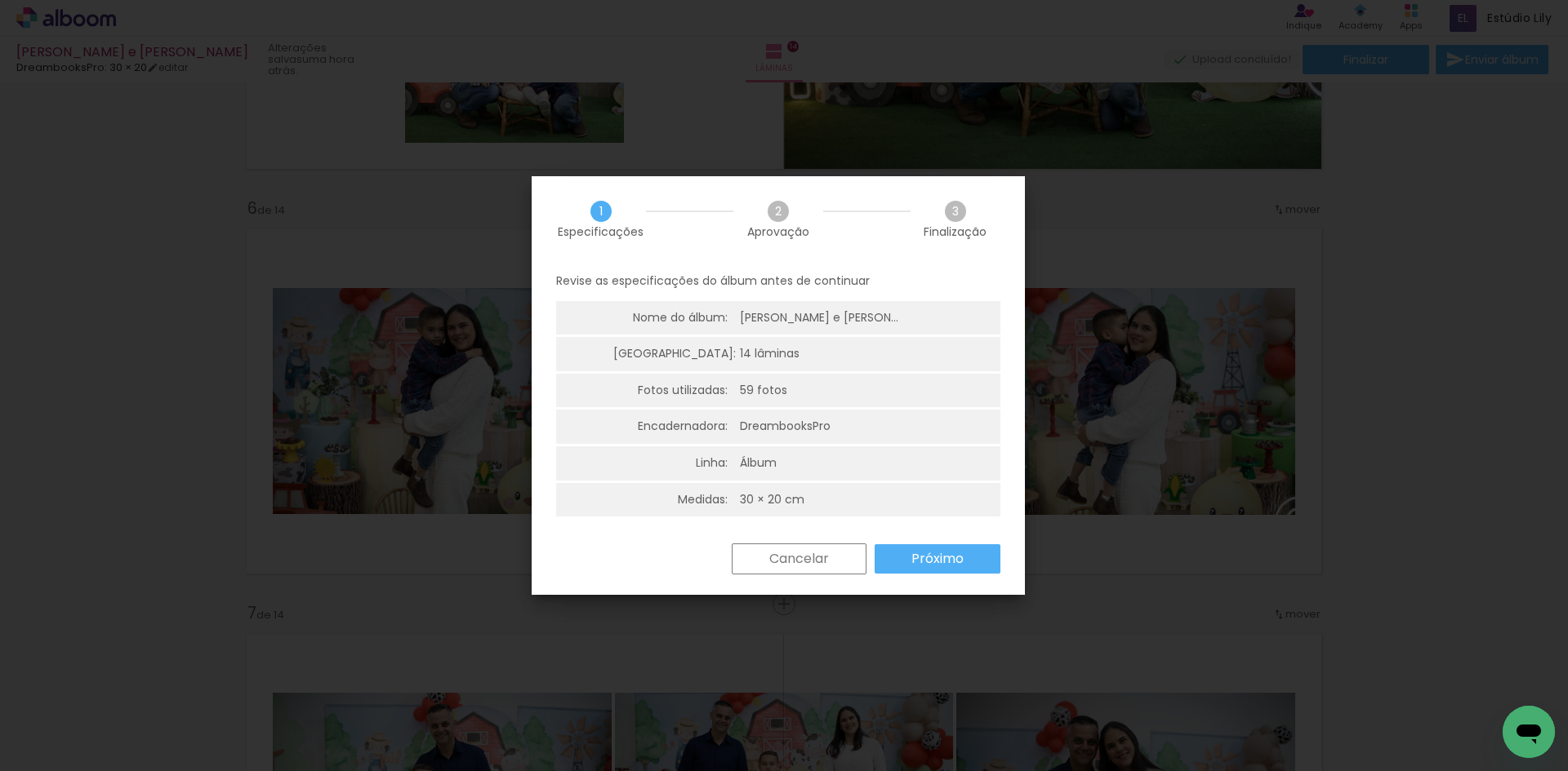
click at [0, 0] on slot "Próximo" at bounding box center [0, 0] width 0 height 0
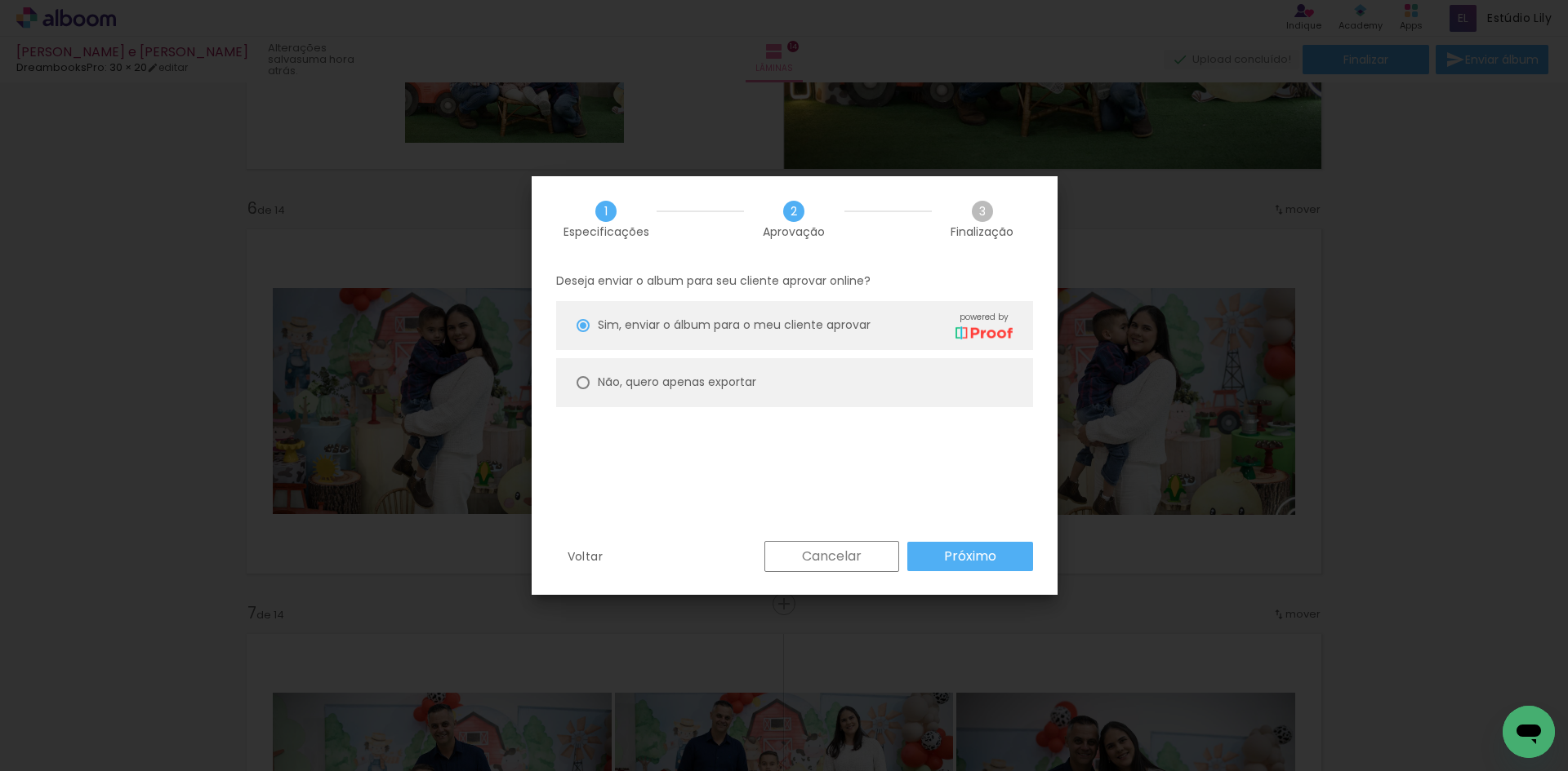
click at [0, 0] on slot "Próximo" at bounding box center [0, 0] width 0 height 0
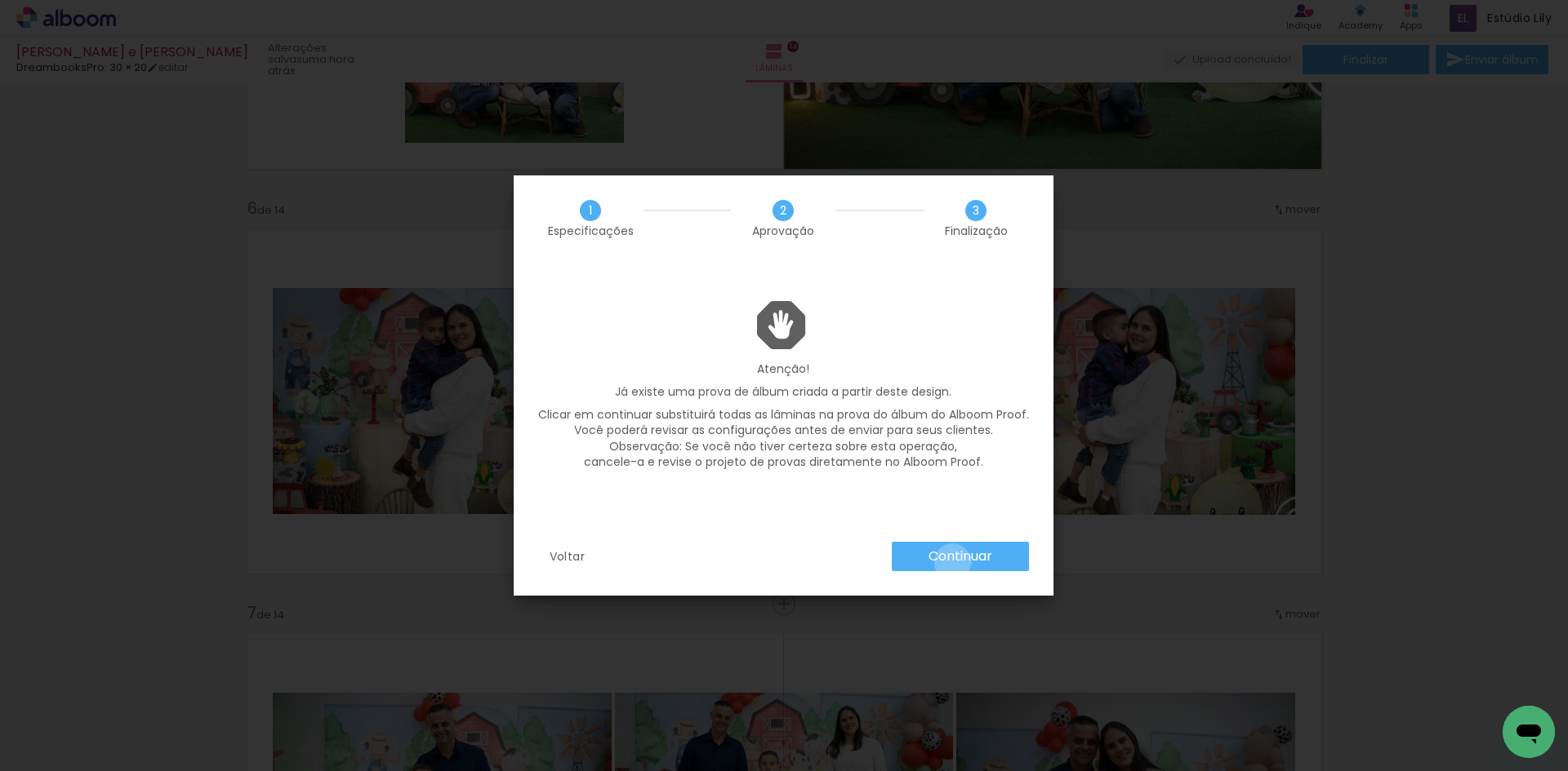
click at [0, 0] on slot "Continuar" at bounding box center [0, 0] width 0 height 0
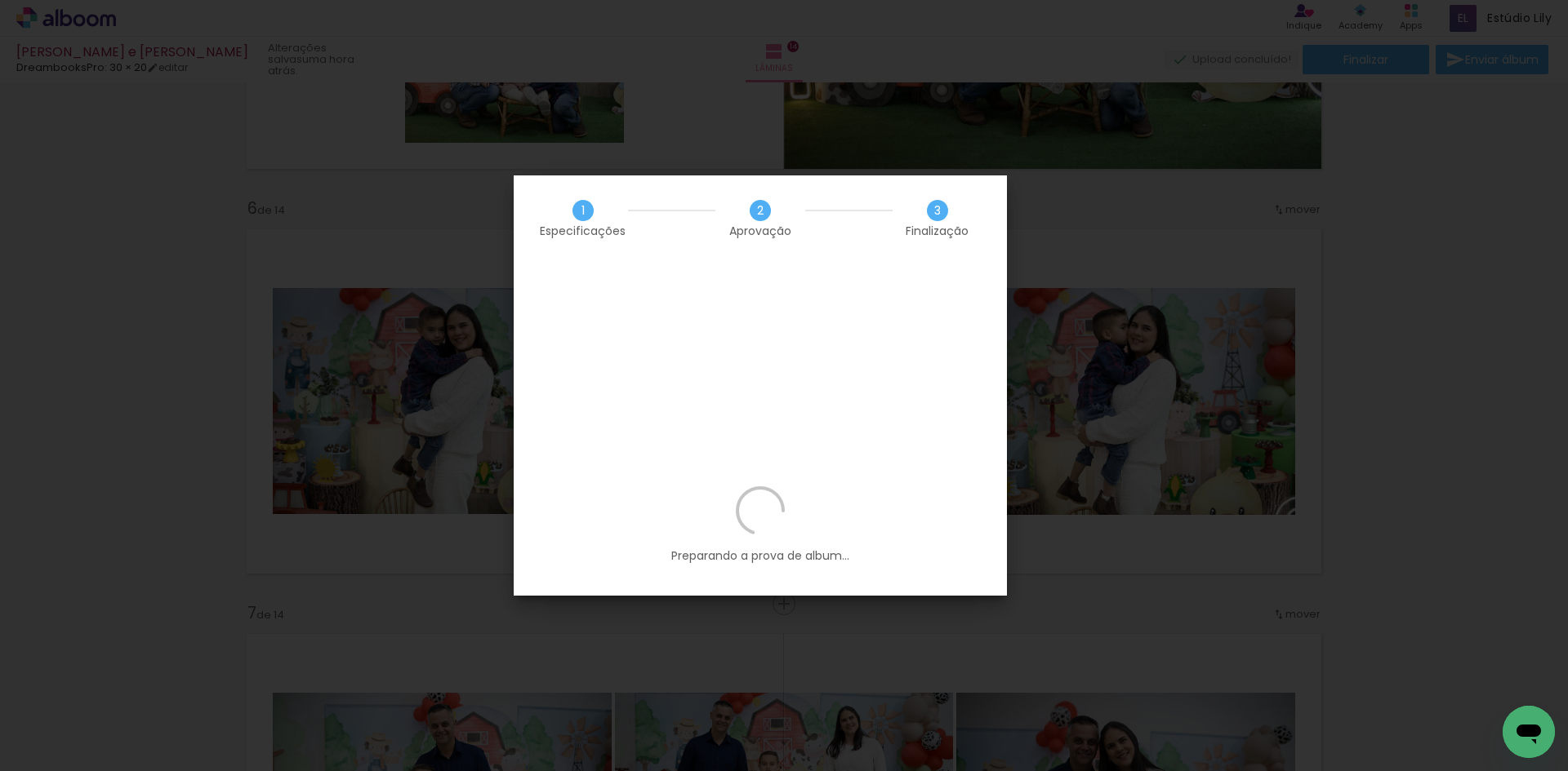
scroll to position [7445, 0]
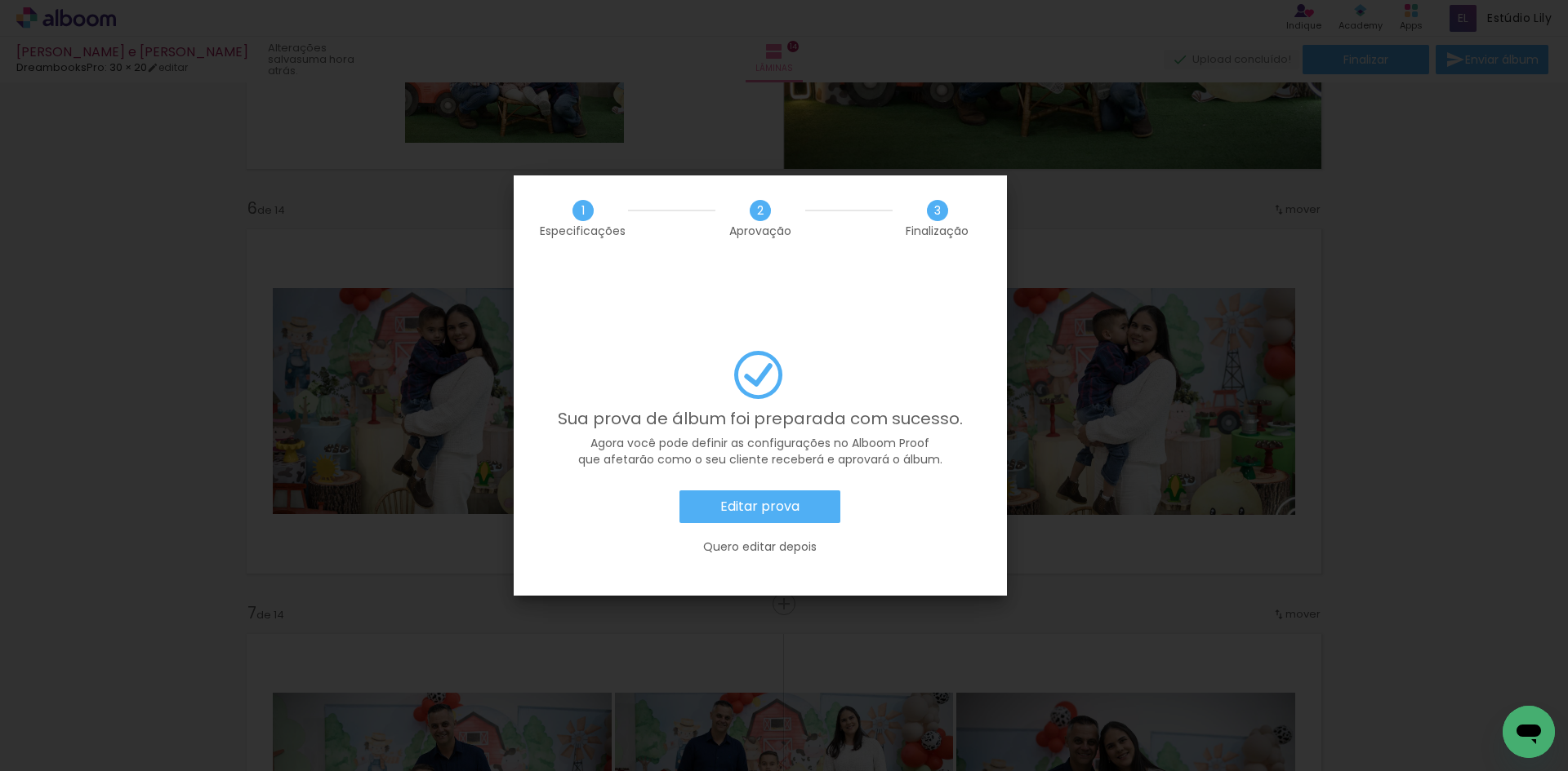
click at [815, 490] on paper-button "Editar prova" at bounding box center [759, 507] width 161 height 33
